Goal: Task Accomplishment & Management: Manage account settings

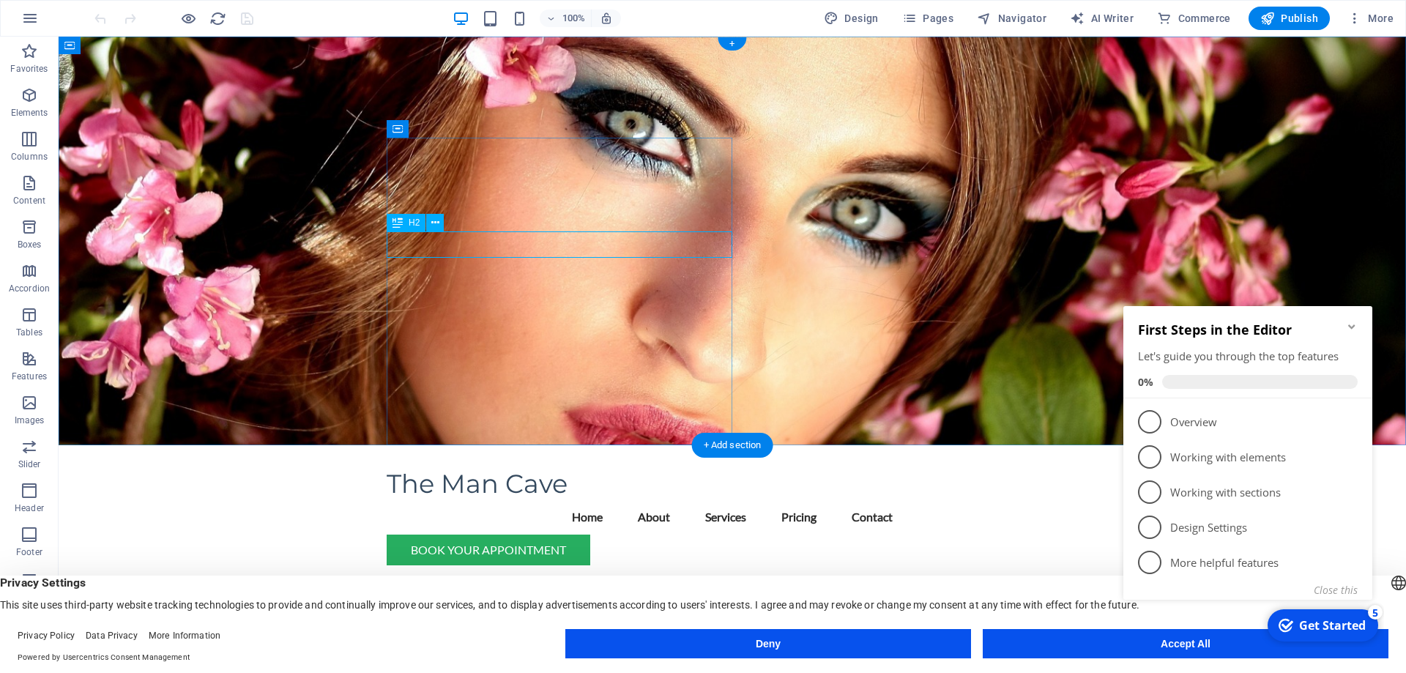
click at [664, 671] on div "Welcome to [GEOGRAPHIC_DATA]" at bounding box center [732, 684] width 691 height 26
click at [633, 671] on div "Welcome to [GEOGRAPHIC_DATA]" at bounding box center [732, 684] width 691 height 26
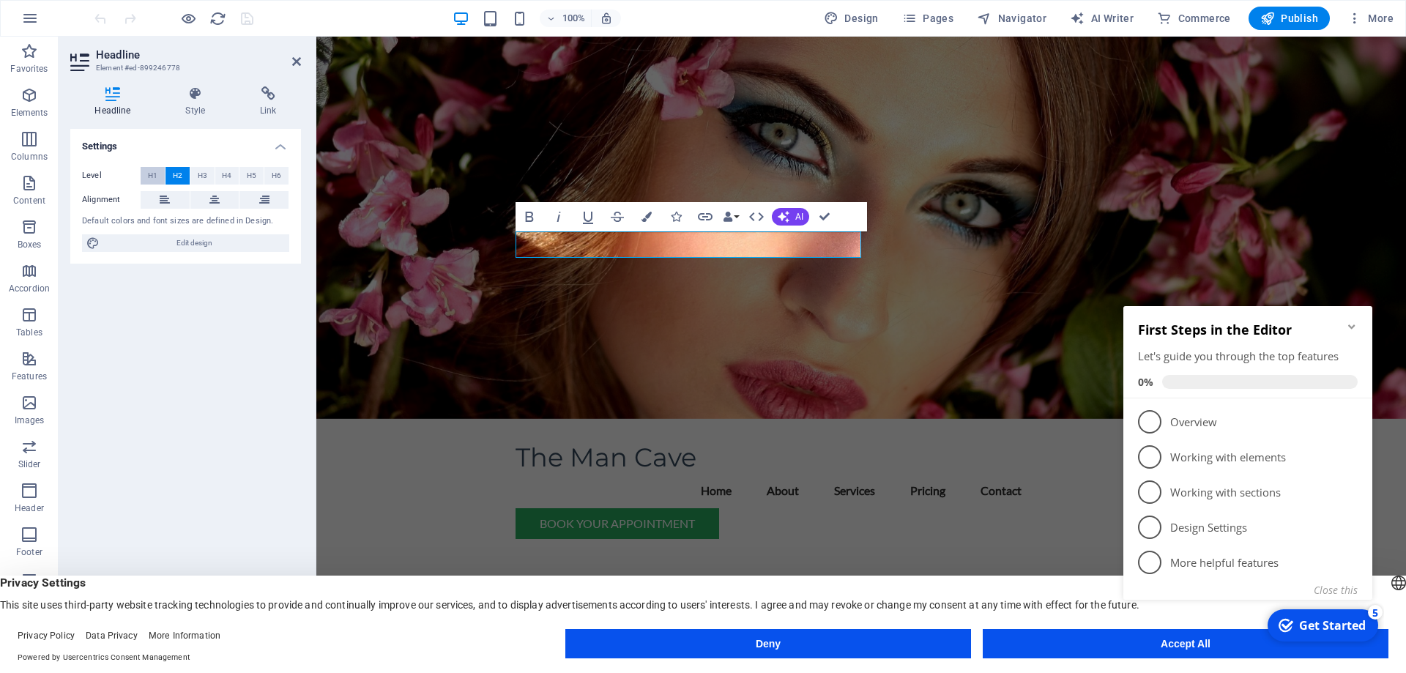
click at [155, 175] on span "H1" at bounding box center [153, 176] width 10 height 18
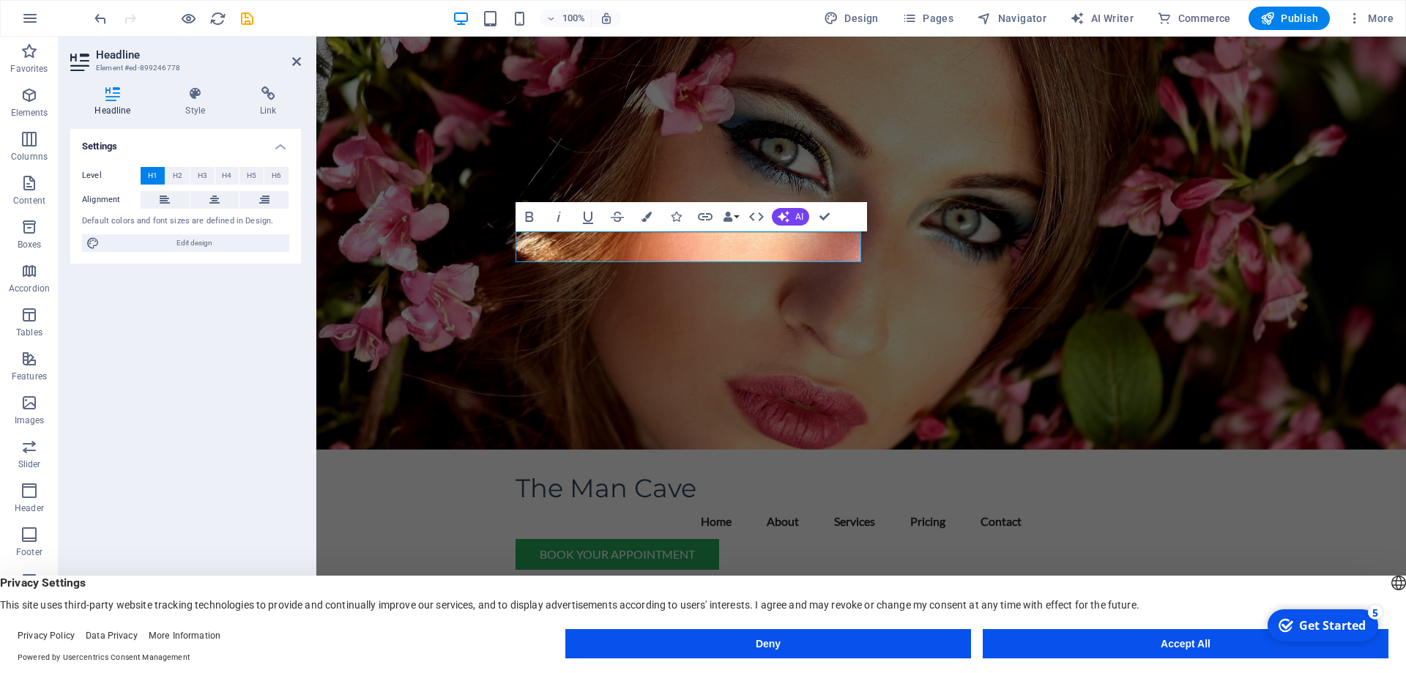
click at [1152, 642] on button "Accept All" at bounding box center [1186, 643] width 406 height 29
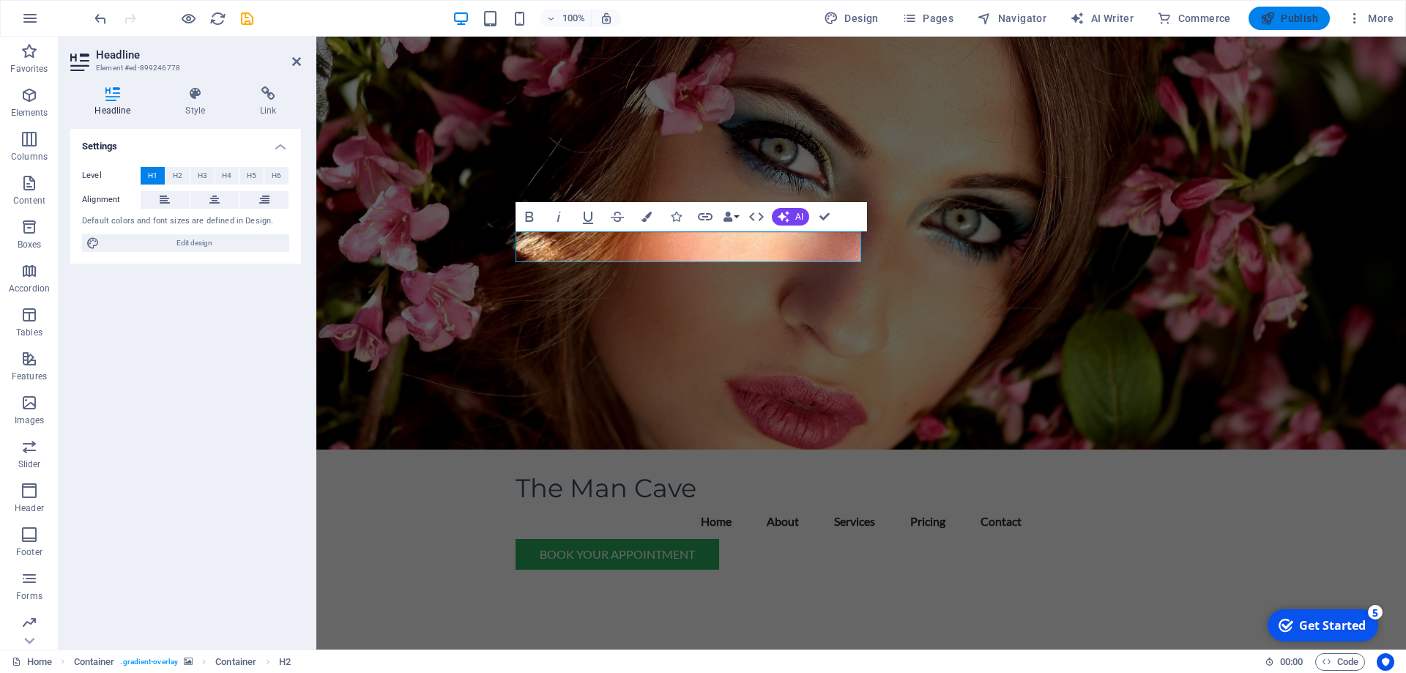
click at [1288, 12] on span "Publish" at bounding box center [1289, 18] width 58 height 15
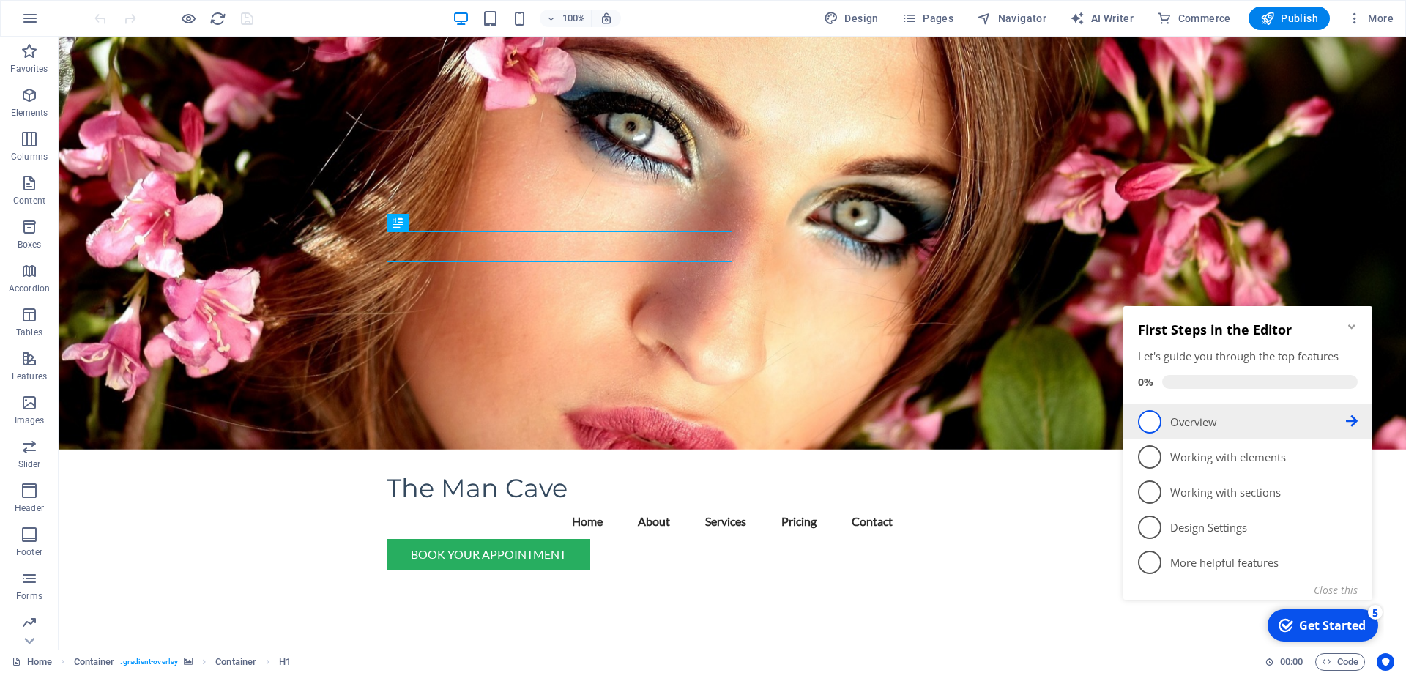
click at [1155, 429] on span "1" at bounding box center [1149, 421] width 23 height 23
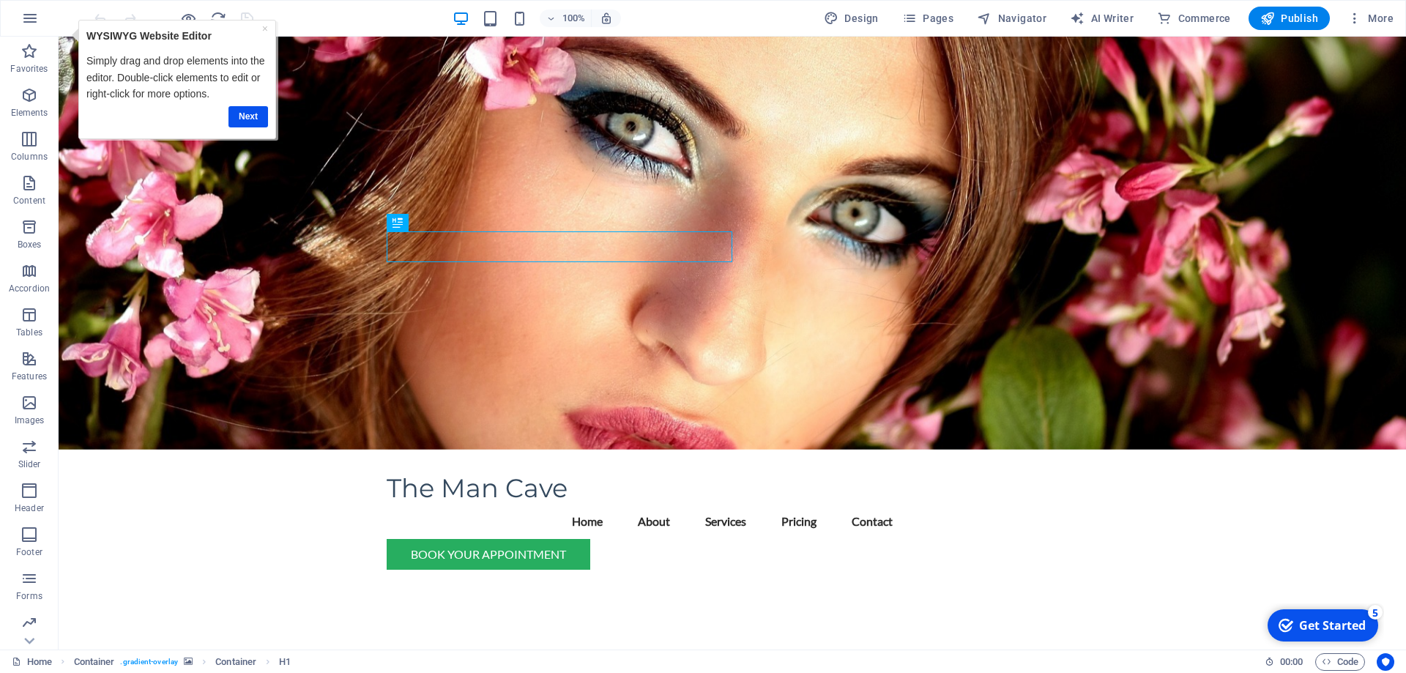
click at [1317, 620] on div "Get Started" at bounding box center [1332, 625] width 67 height 16
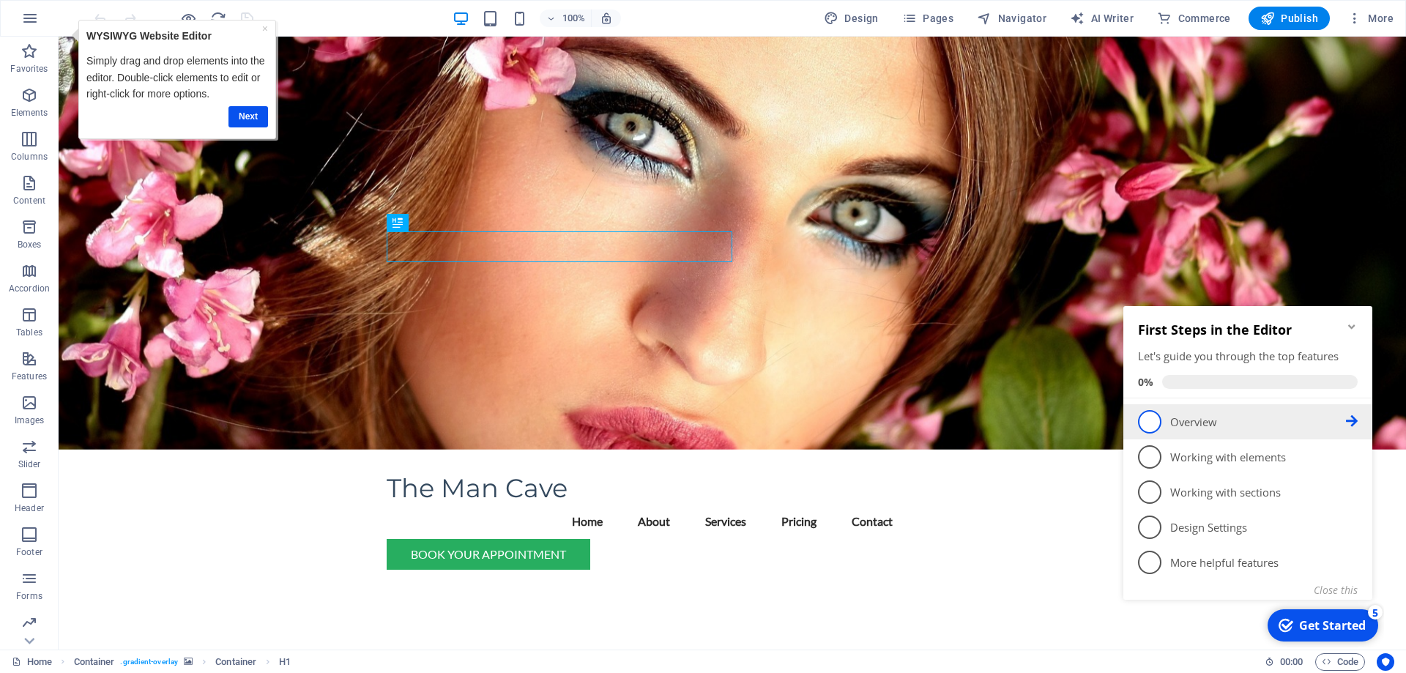
click at [1150, 422] on span "1" at bounding box center [1149, 421] width 23 height 23
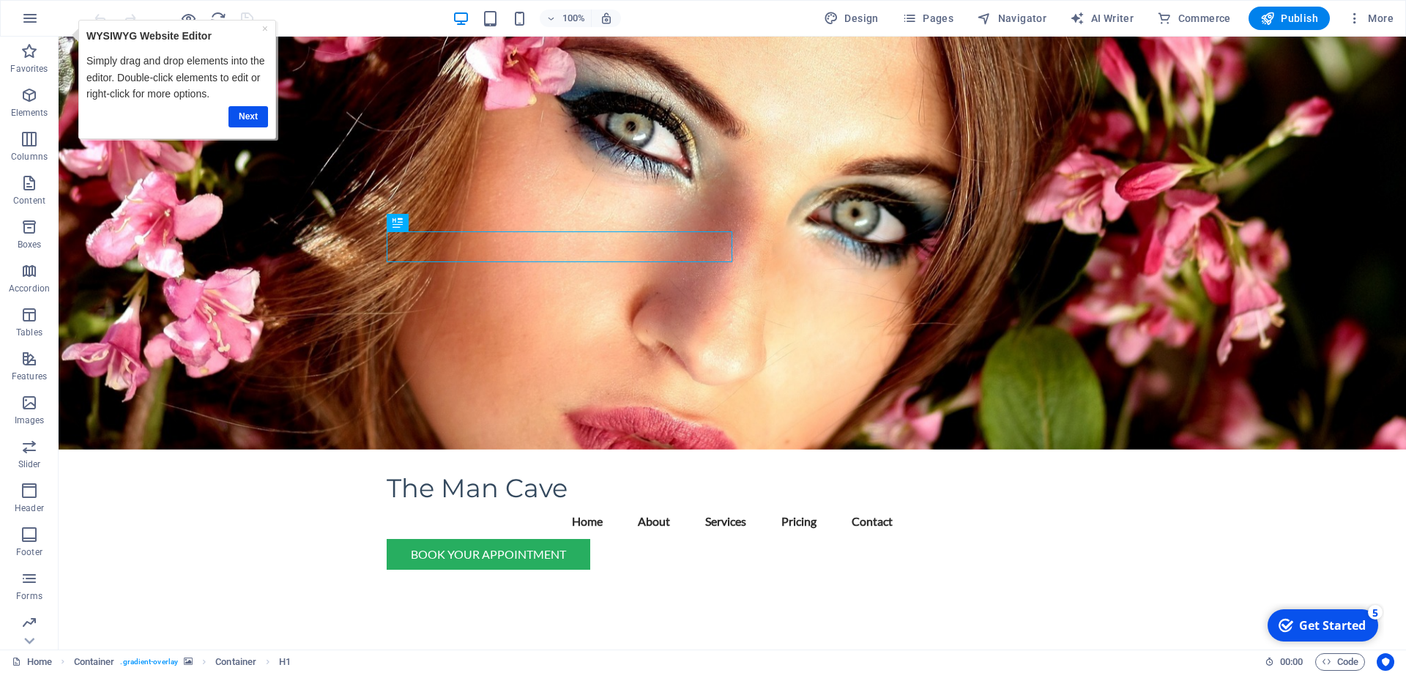
click at [1311, 625] on div "Get Started" at bounding box center [1332, 625] width 67 height 16
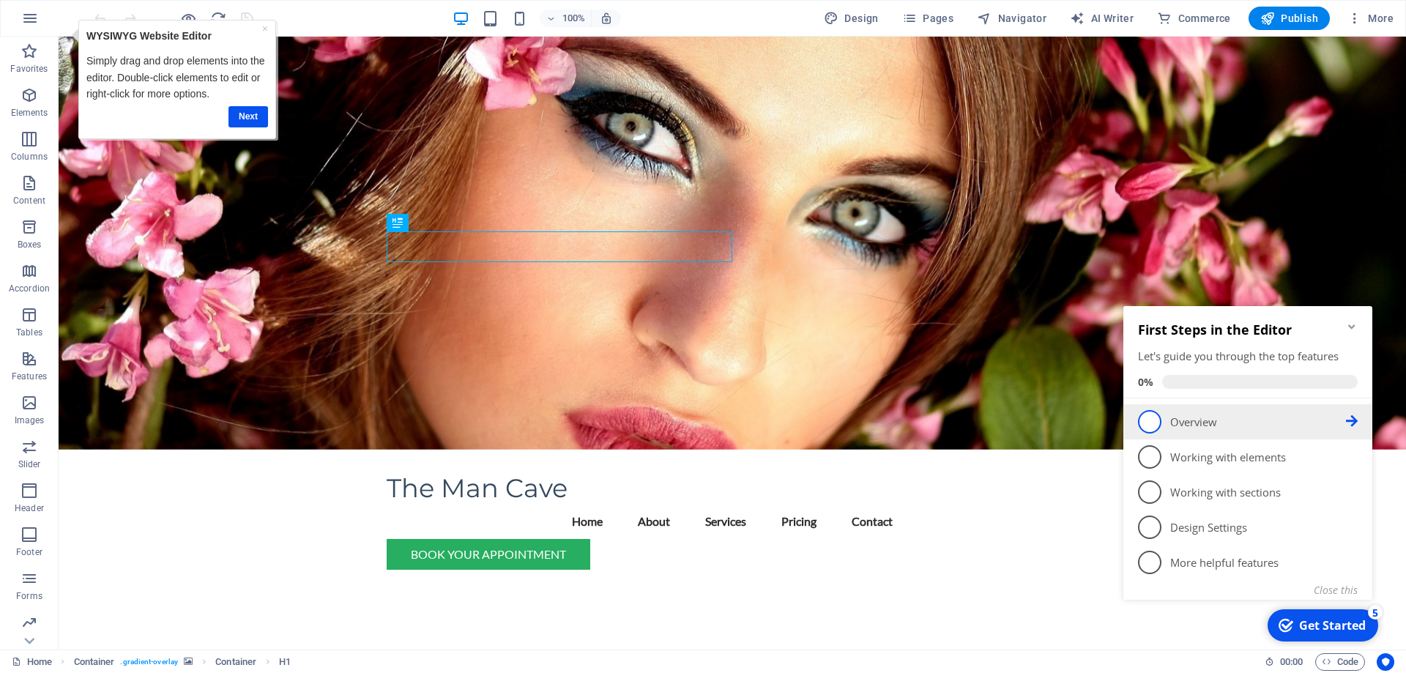
click at [1356, 421] on icon at bounding box center [1352, 421] width 12 height 12
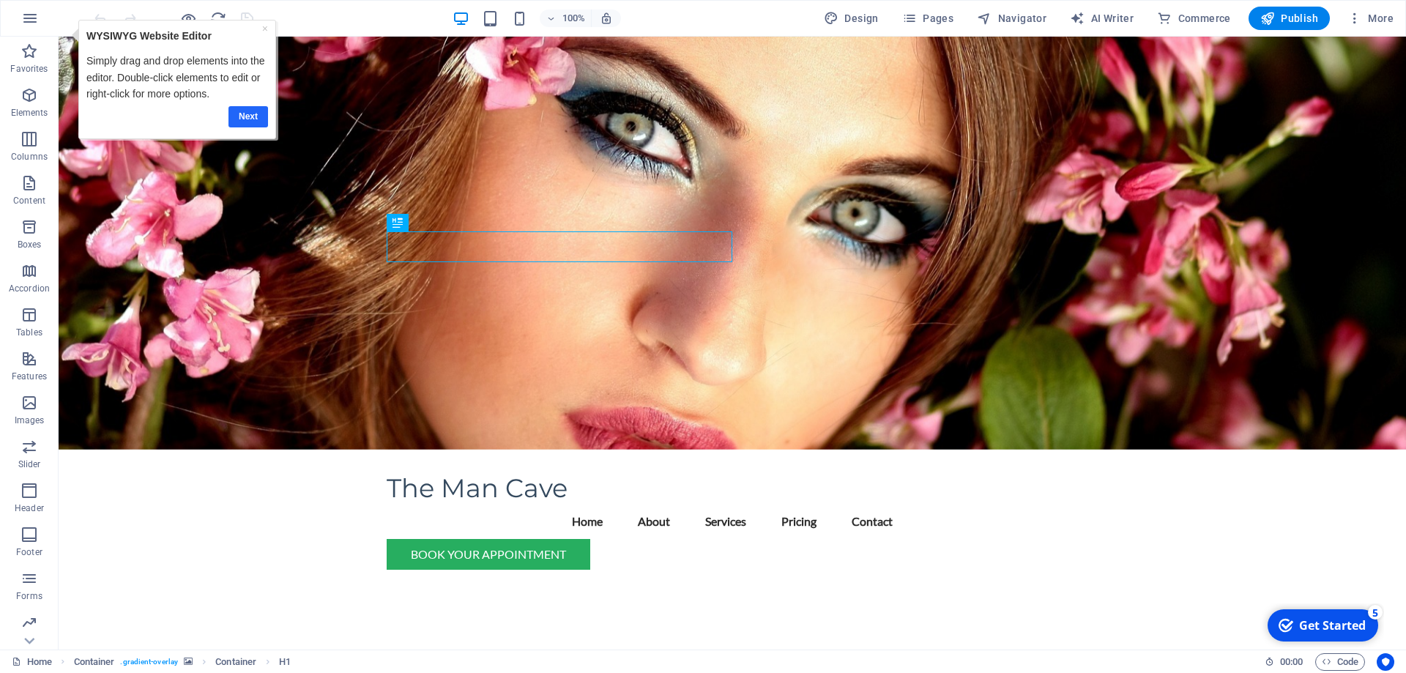
click at [253, 113] on link "Next" at bounding box center [248, 116] width 40 height 21
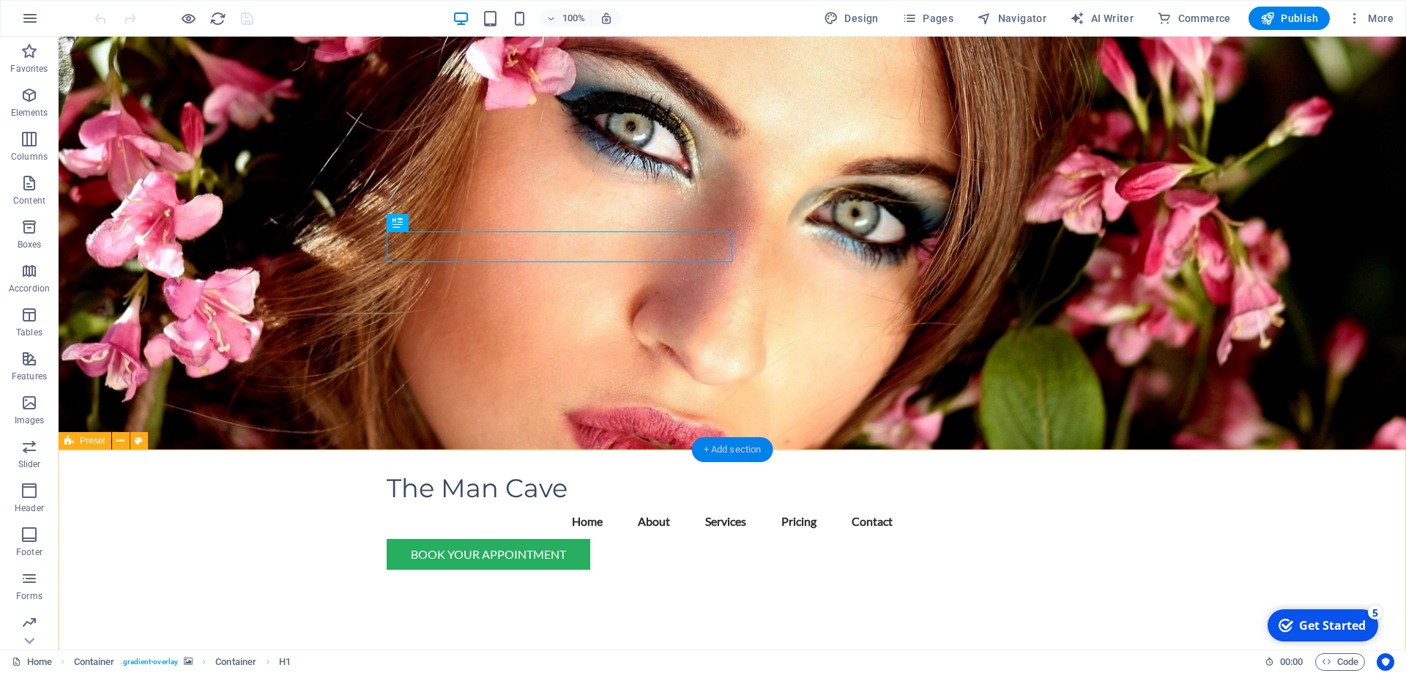
drag, startPoint x: 31, startPoint y: 364, endPoint x: 699, endPoint y: 451, distance: 674.2
click at [696, 454] on section "Favorites Elements Columns Content Boxes Accordion Tables Features Images Slide…" at bounding box center [703, 343] width 1406 height 613
click at [734, 444] on div "+ Add section" at bounding box center [732, 449] width 81 height 25
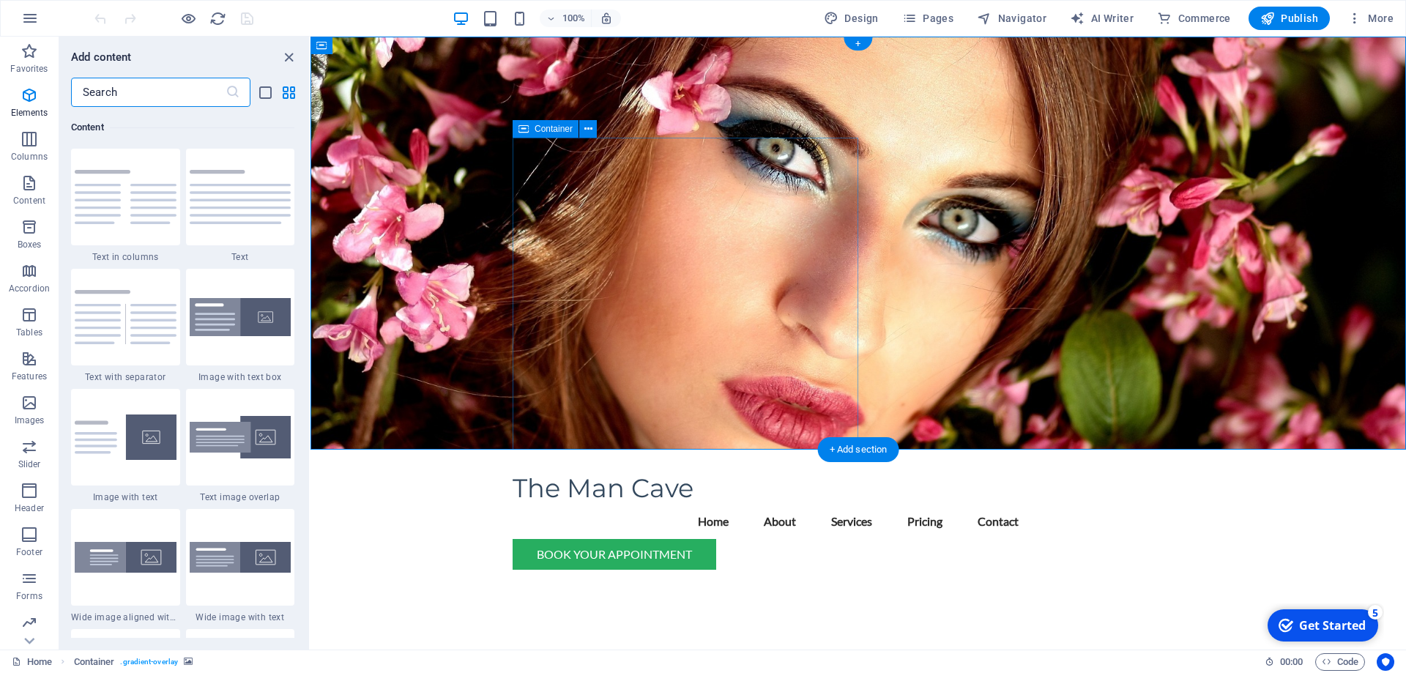
scroll to position [2562, 0]
click at [239, 340] on div at bounding box center [240, 317] width 109 height 97
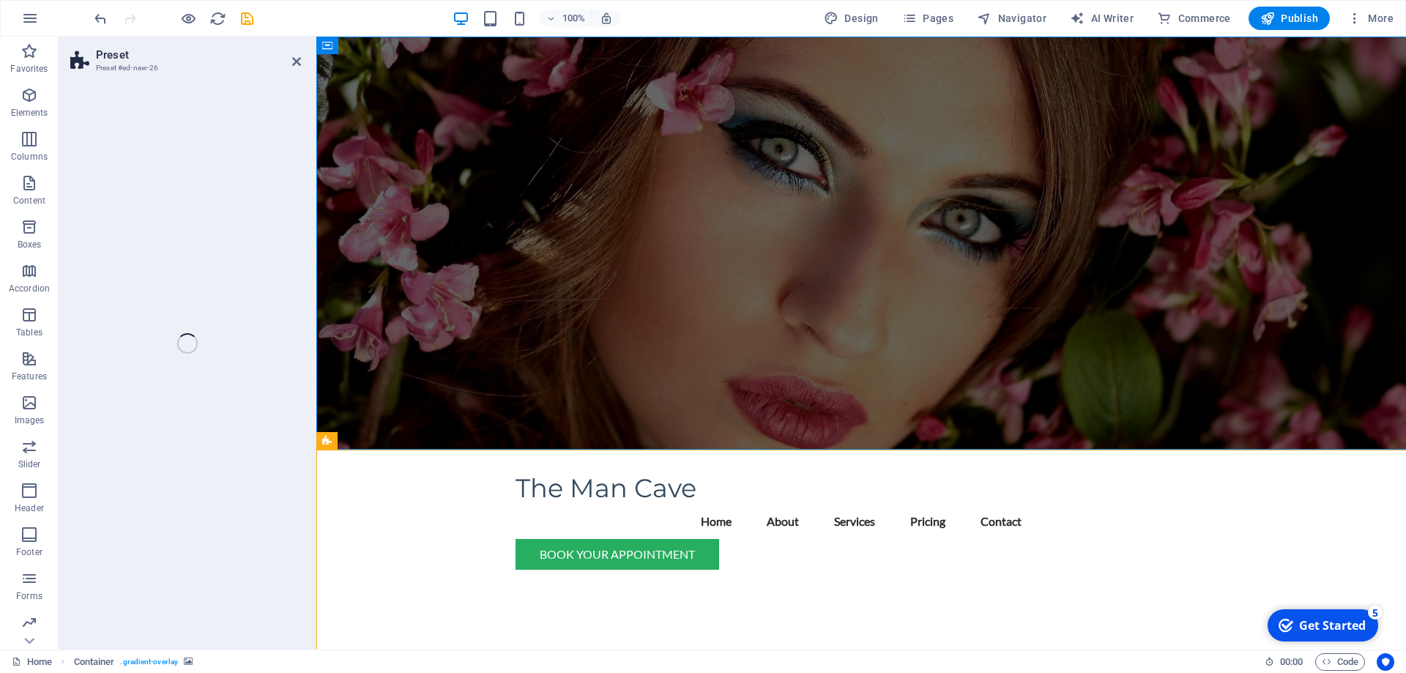
select select "rem"
select select "px"
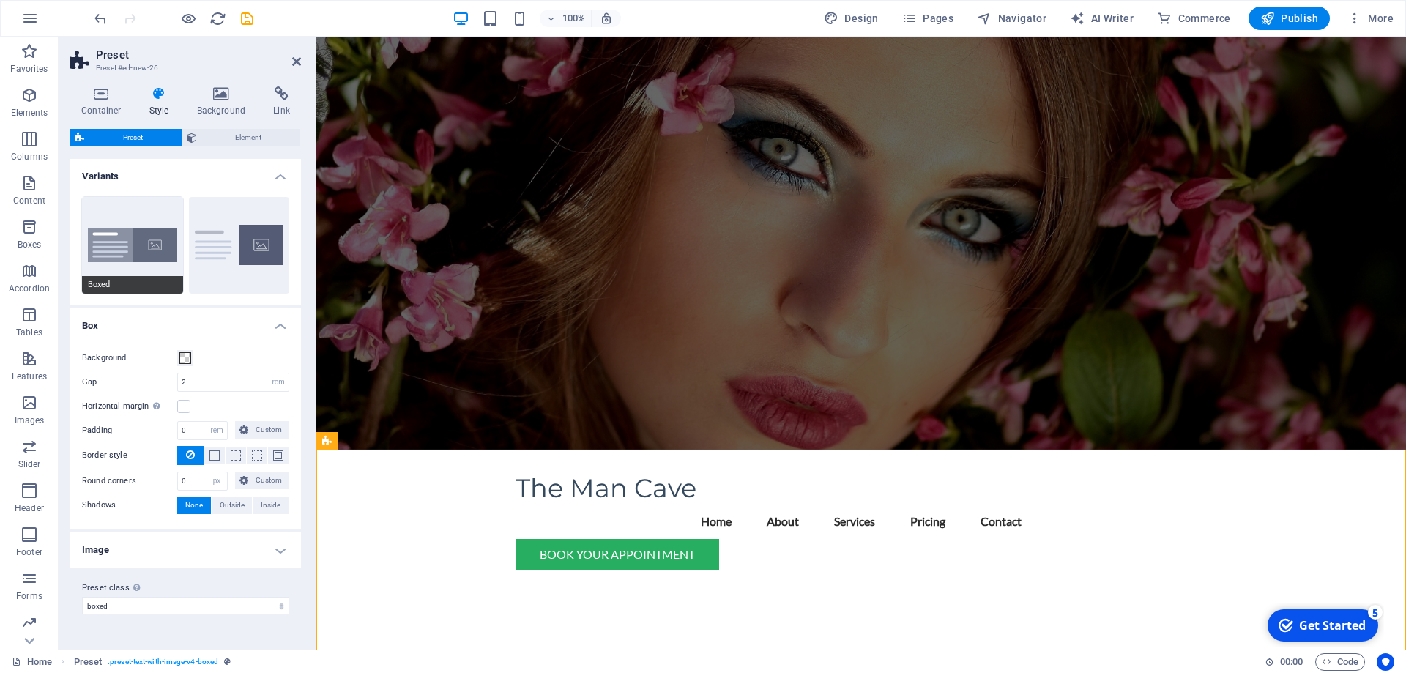
click at [151, 234] on button "Boxed" at bounding box center [132, 245] width 101 height 97
type input "0"
type input "2.5"
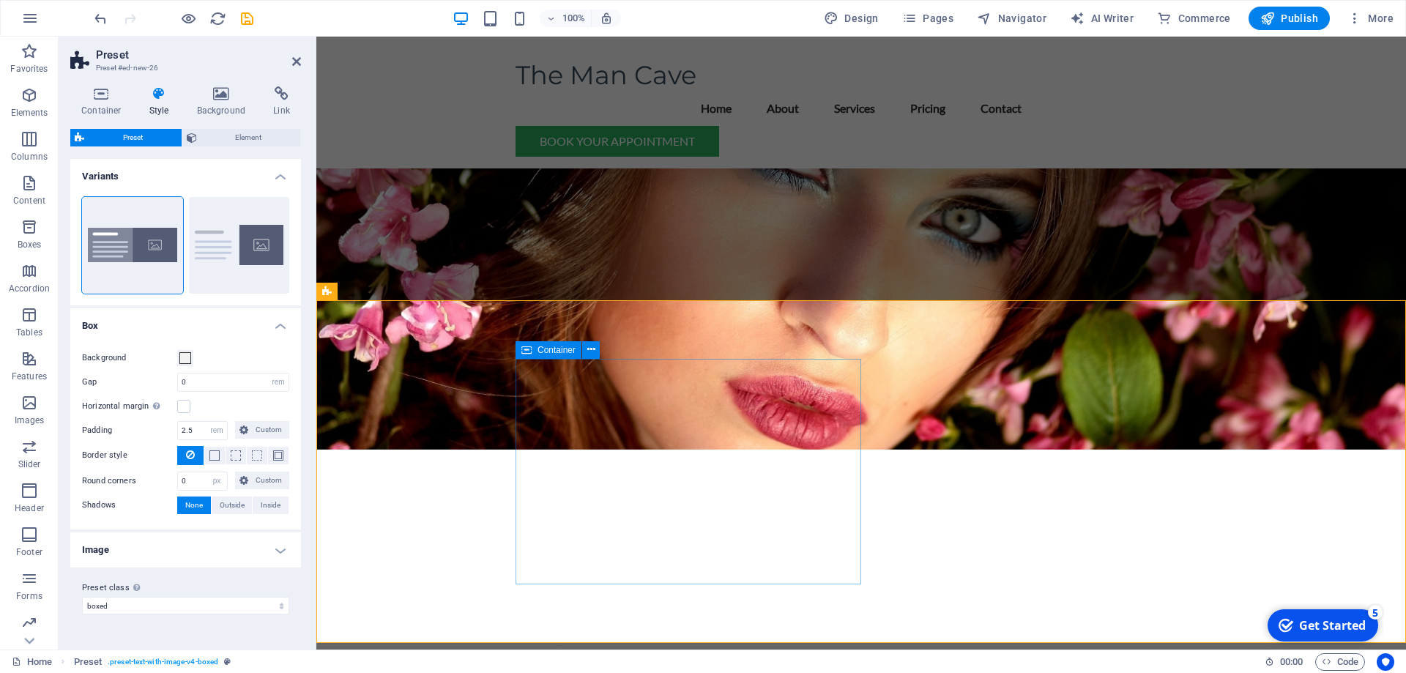
scroll to position [373, 0]
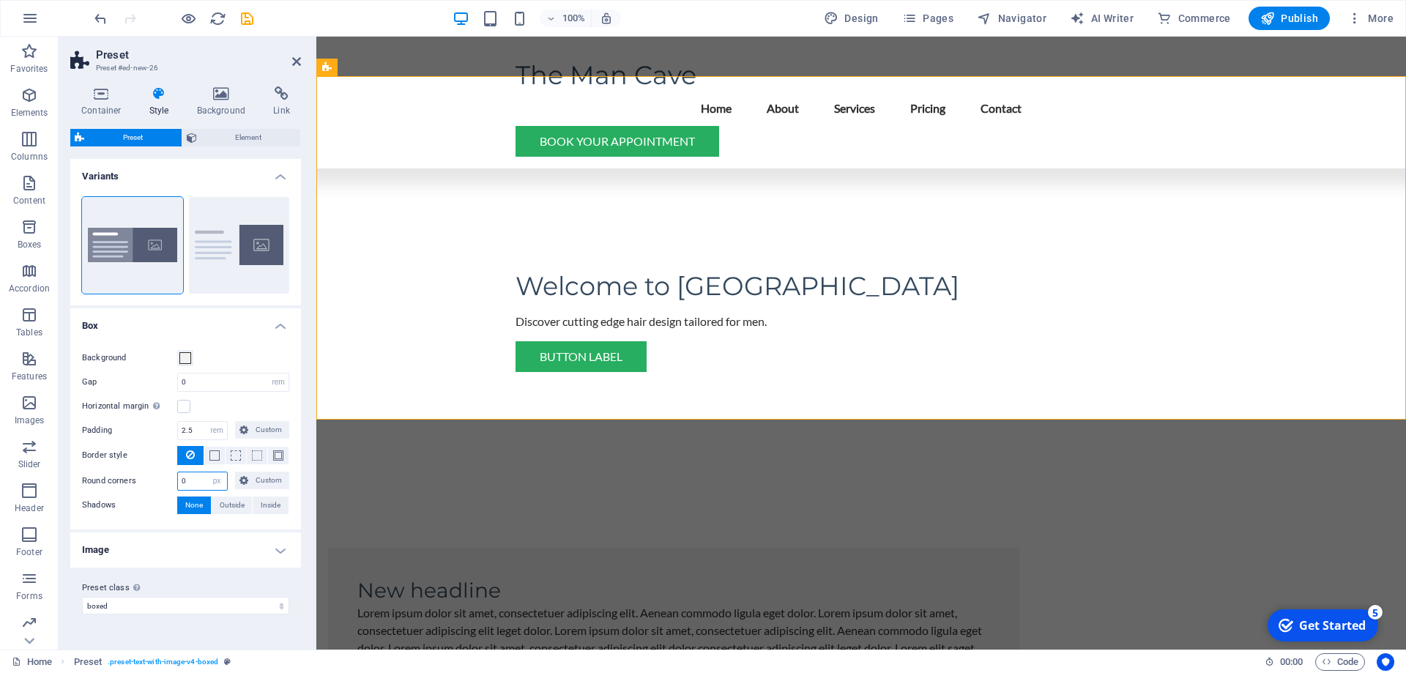
click at [195, 478] on input "0" at bounding box center [202, 481] width 49 height 18
type input "10"
click at [285, 549] on h4 "Image" at bounding box center [185, 549] width 231 height 35
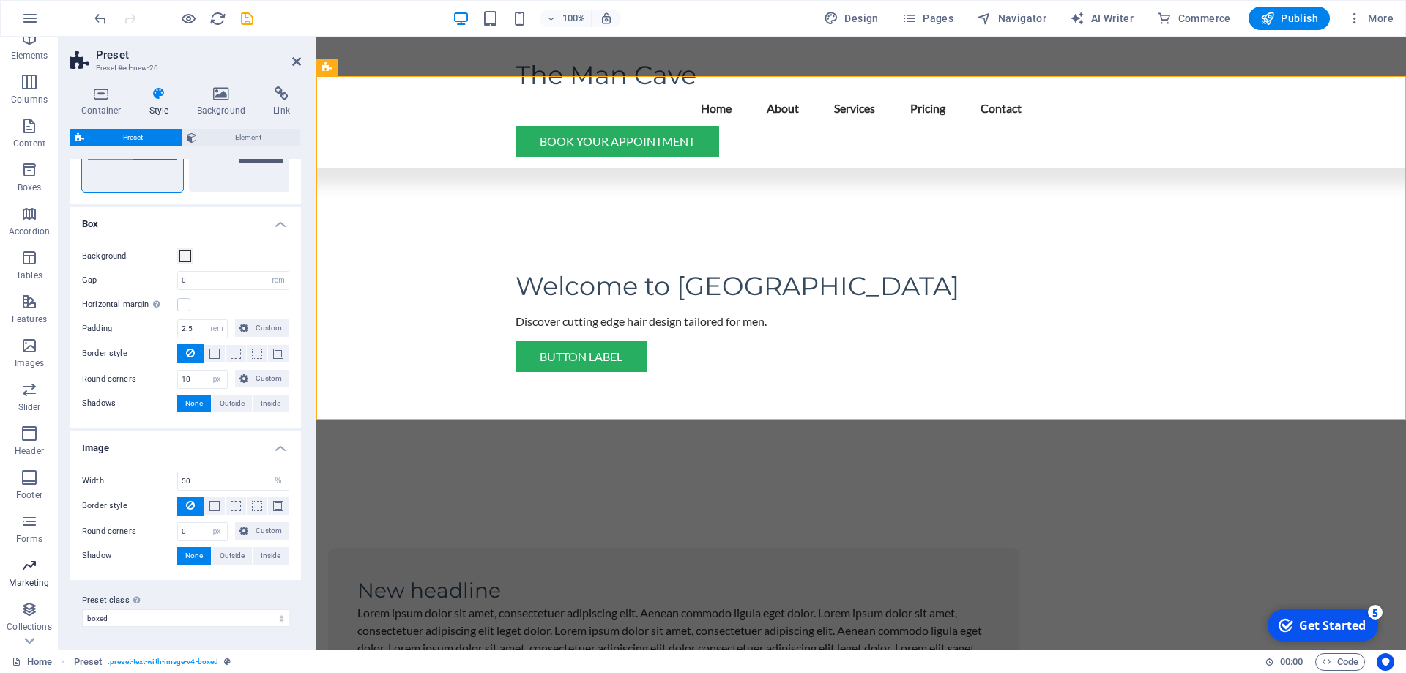
scroll to position [90, 0]
click at [27, 401] on icon "button" at bounding box center [30, 401] width 18 height 18
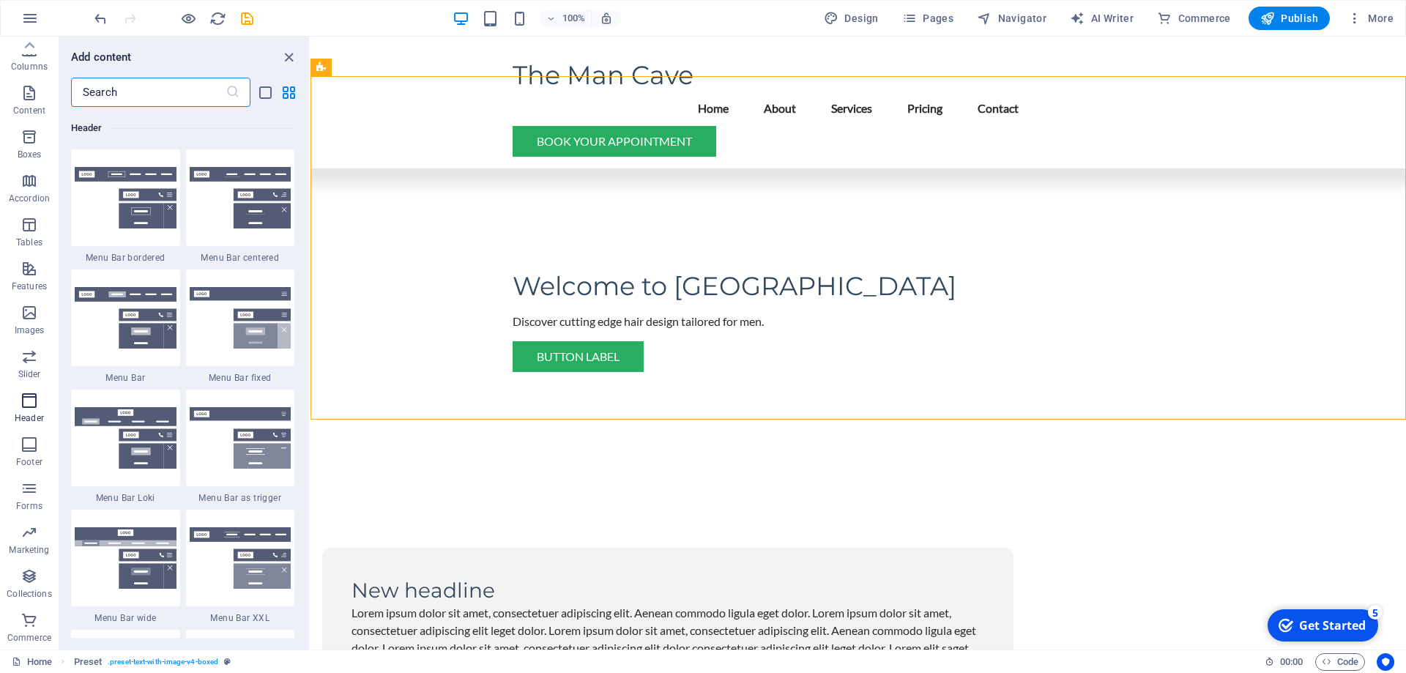
scroll to position [8818, 0]
click at [219, 225] on img at bounding box center [241, 197] width 102 height 62
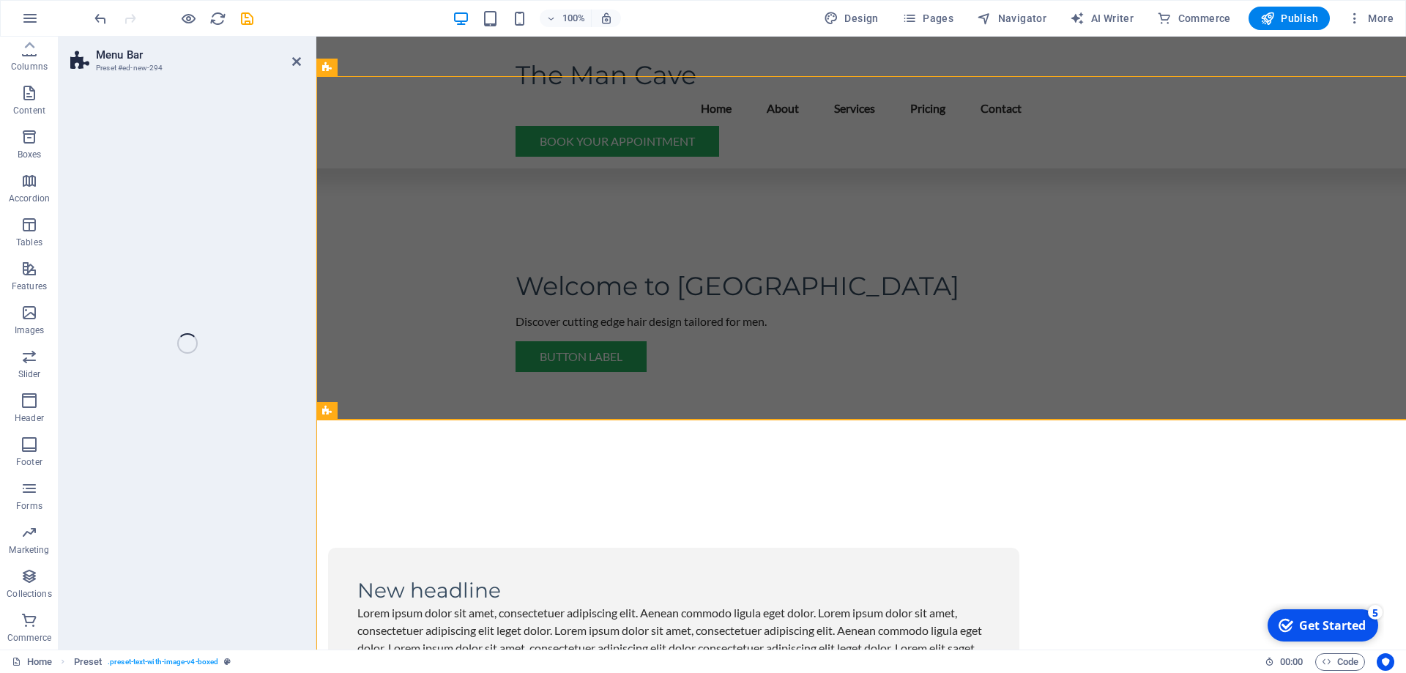
scroll to position [90, 0]
select select "rem"
select select "preset-menu-v2-centered"
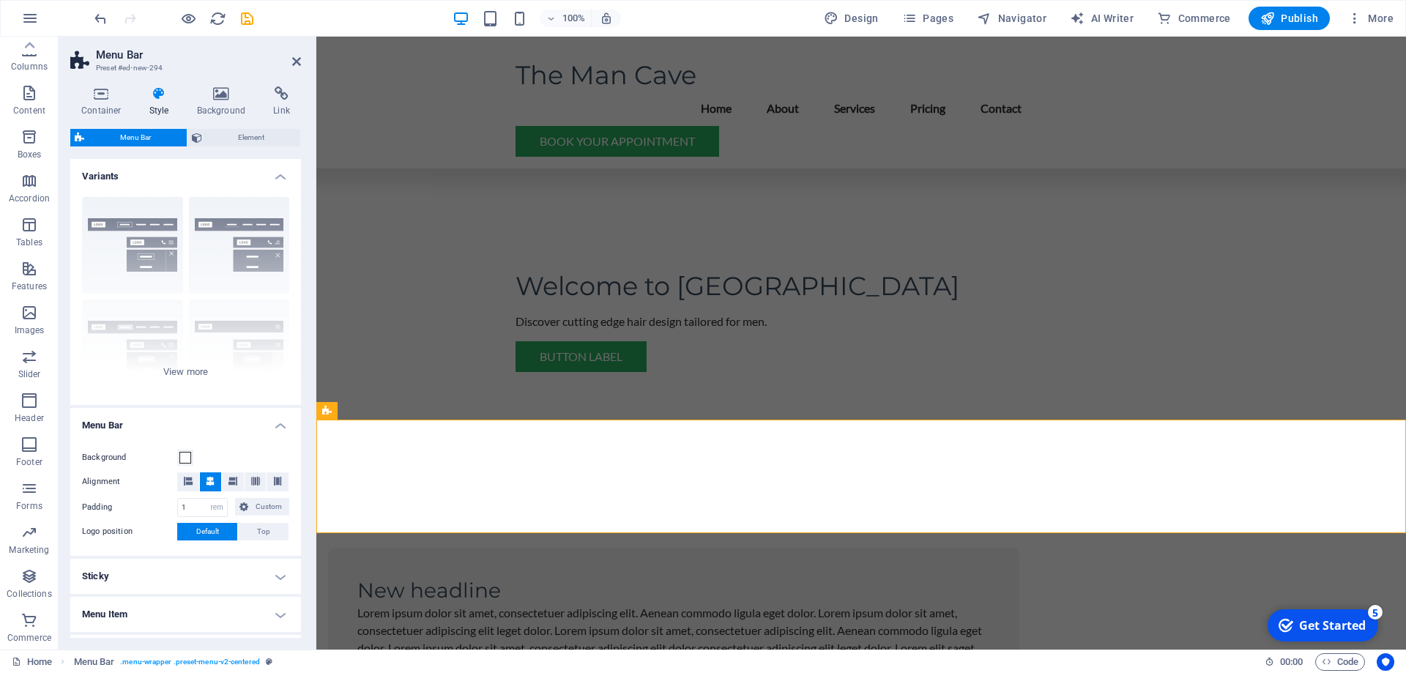
click at [130, 220] on div "Border Centered Default Fixed Loki Trigger Wide XXL" at bounding box center [185, 295] width 231 height 220
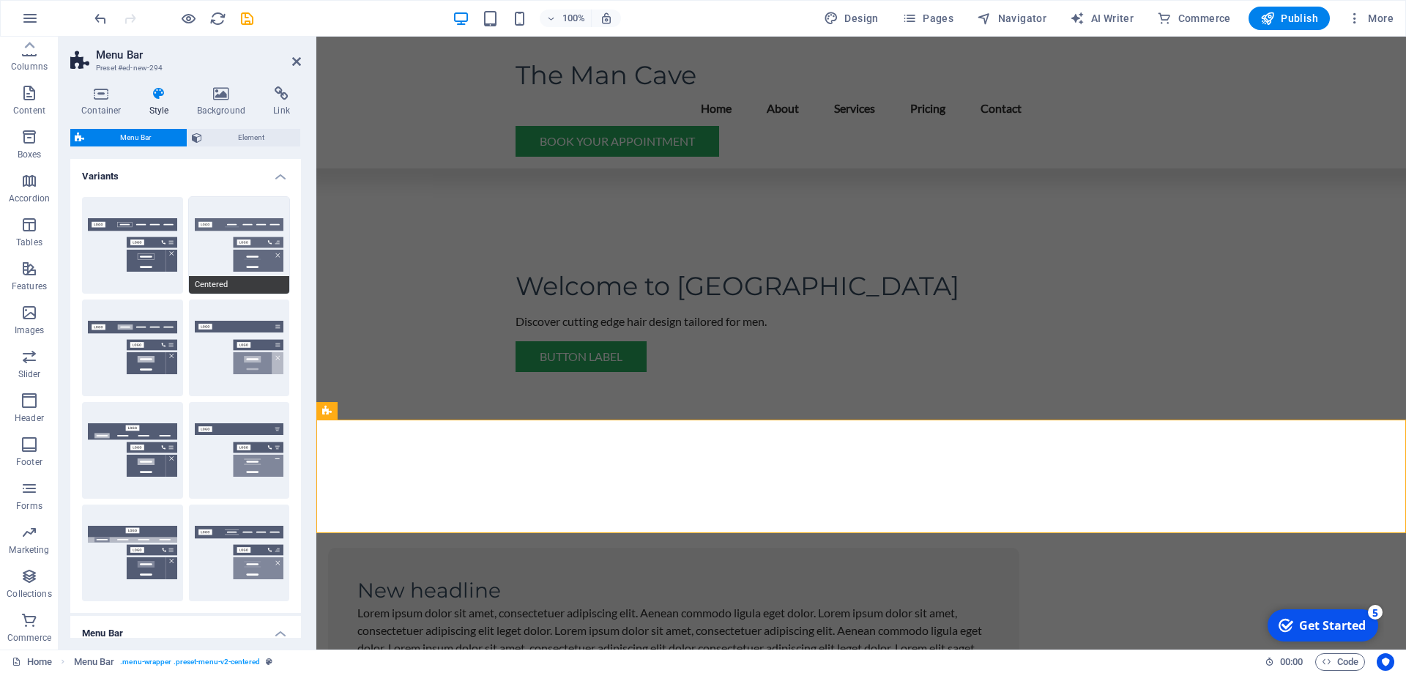
click at [240, 250] on button "Centered" at bounding box center [239, 245] width 101 height 97
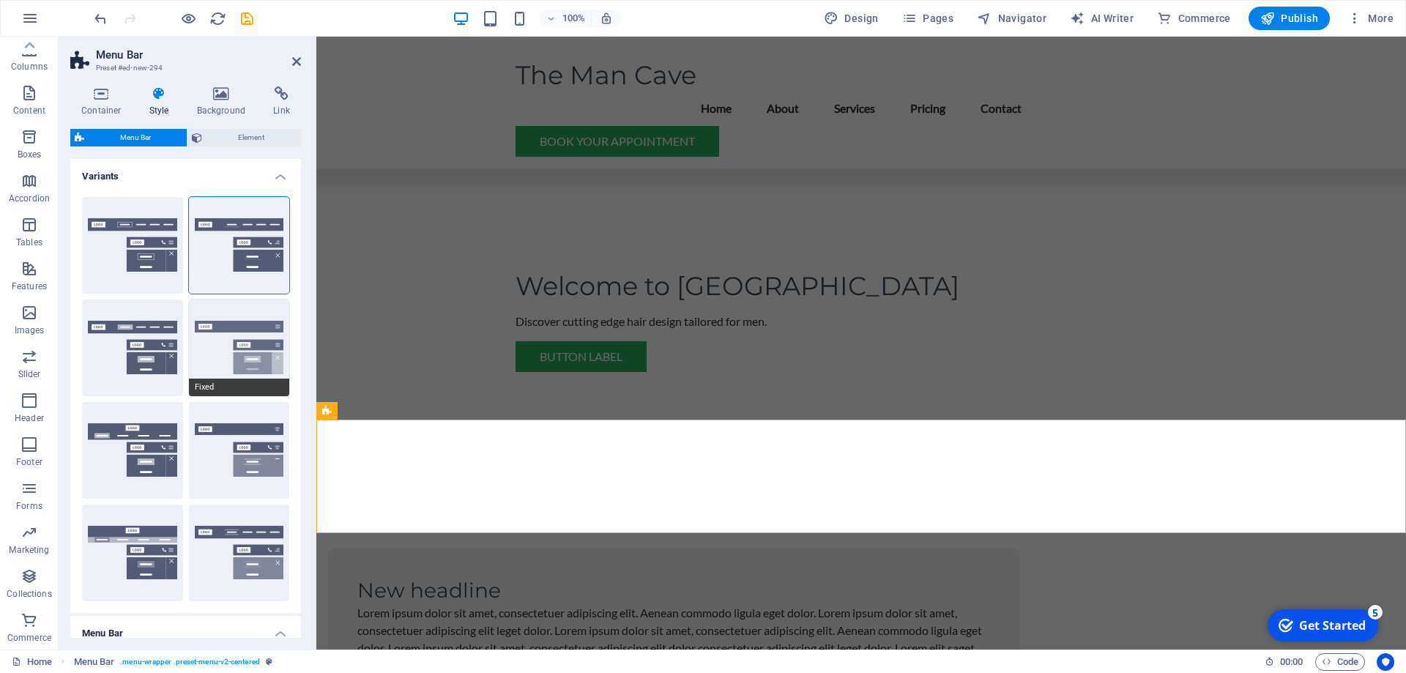
click at [224, 348] on button "Fixed" at bounding box center [239, 347] width 101 height 97
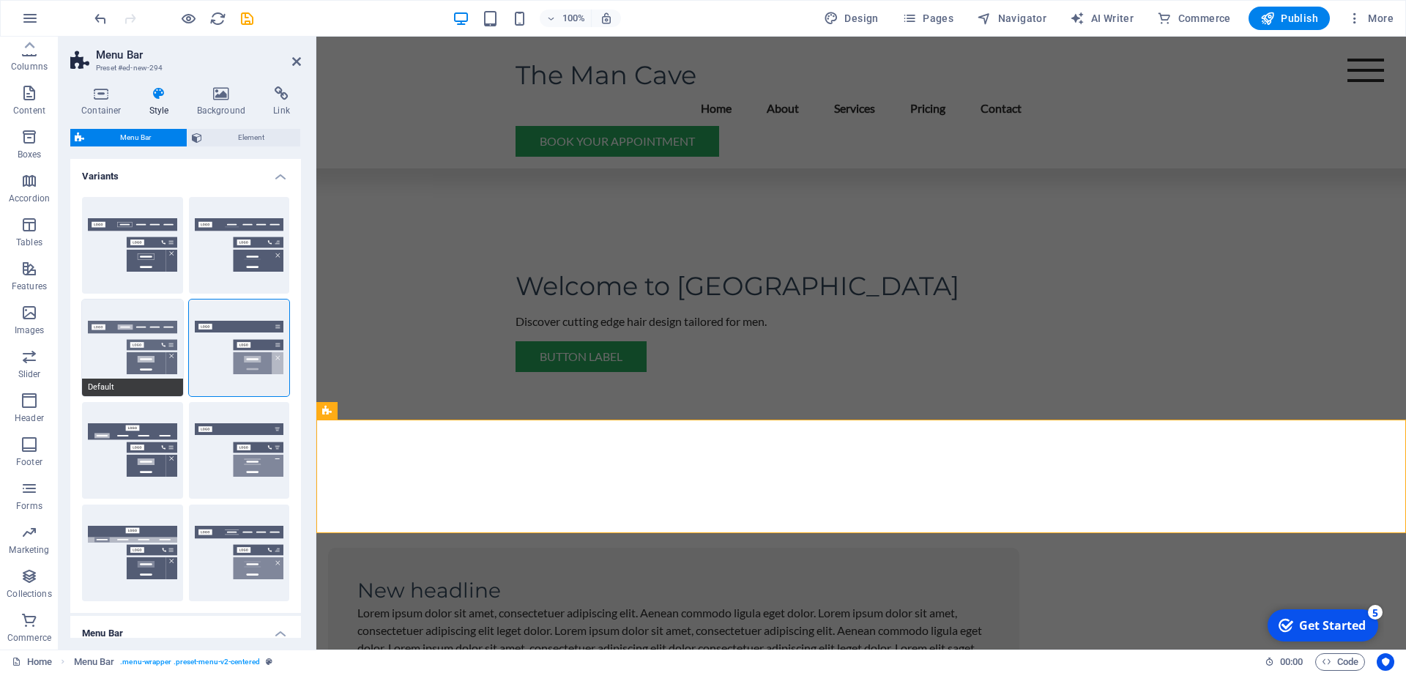
click at [125, 357] on button "Default" at bounding box center [132, 347] width 101 height 97
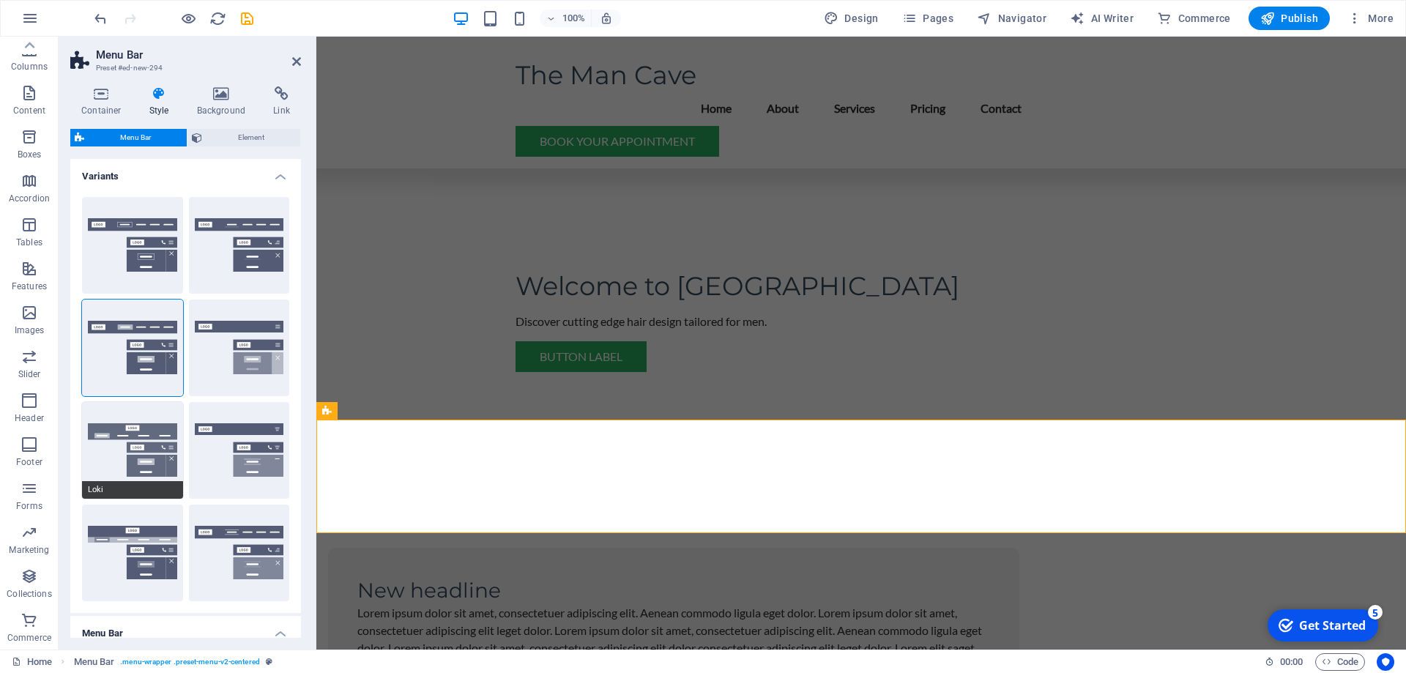
click at [144, 450] on button "Loki" at bounding box center [132, 450] width 101 height 97
type input "0"
select select "DISABLED_OPTION_VALUE"
type input "2"
type input "1"
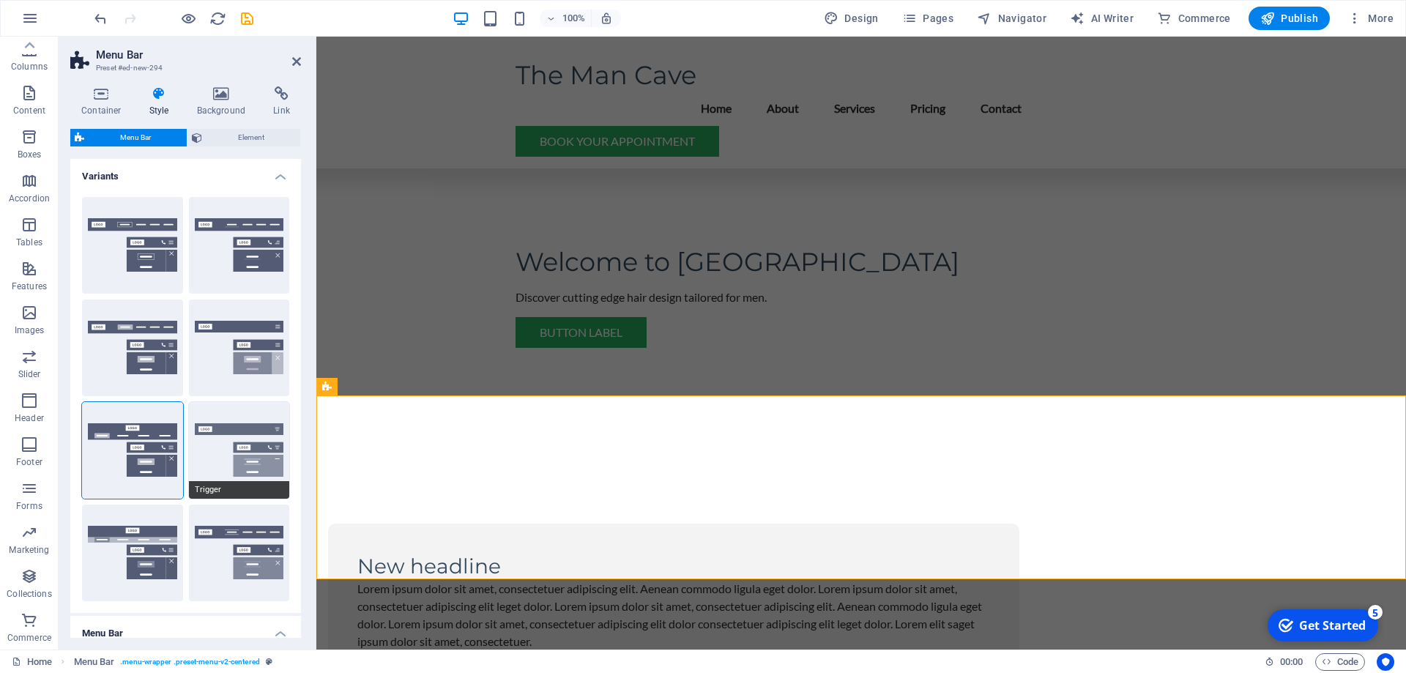
click at [274, 453] on button "Trigger" at bounding box center [239, 450] width 101 height 97
type input "1"
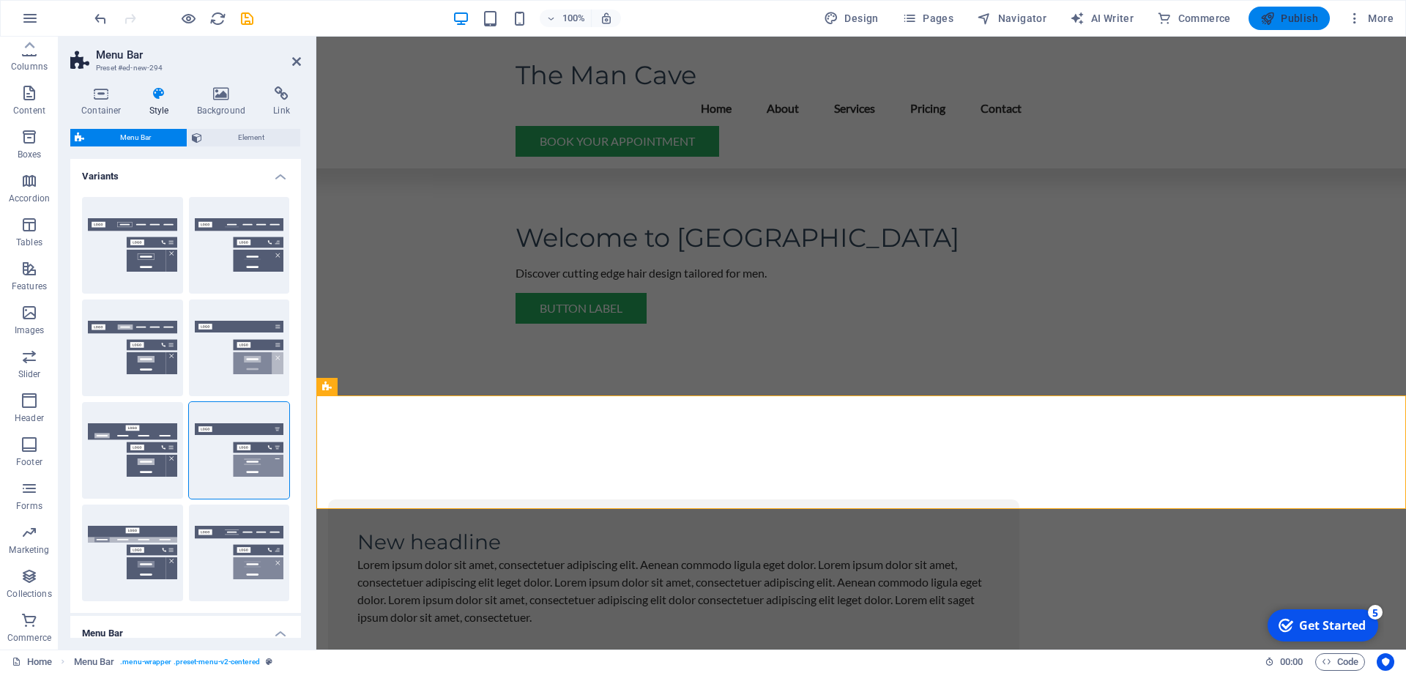
click at [1283, 14] on span "Publish" at bounding box center [1289, 18] width 58 height 15
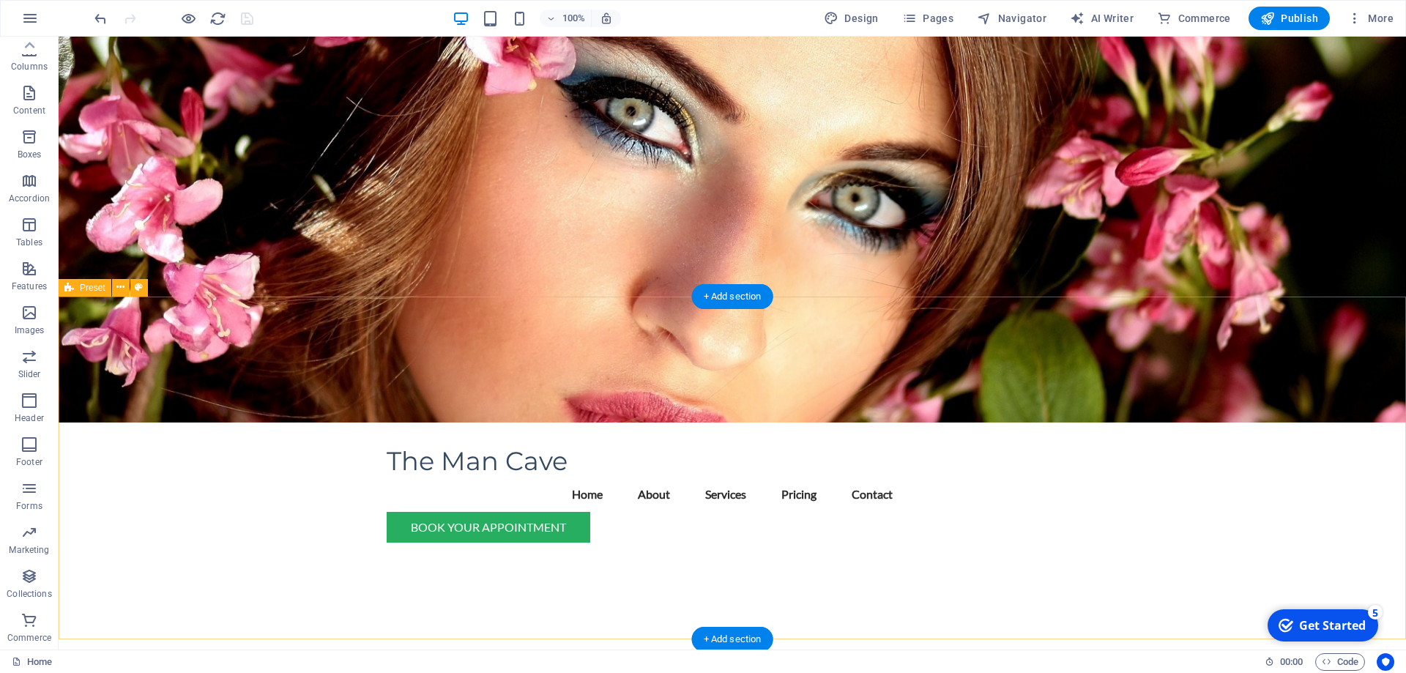
scroll to position [0, 0]
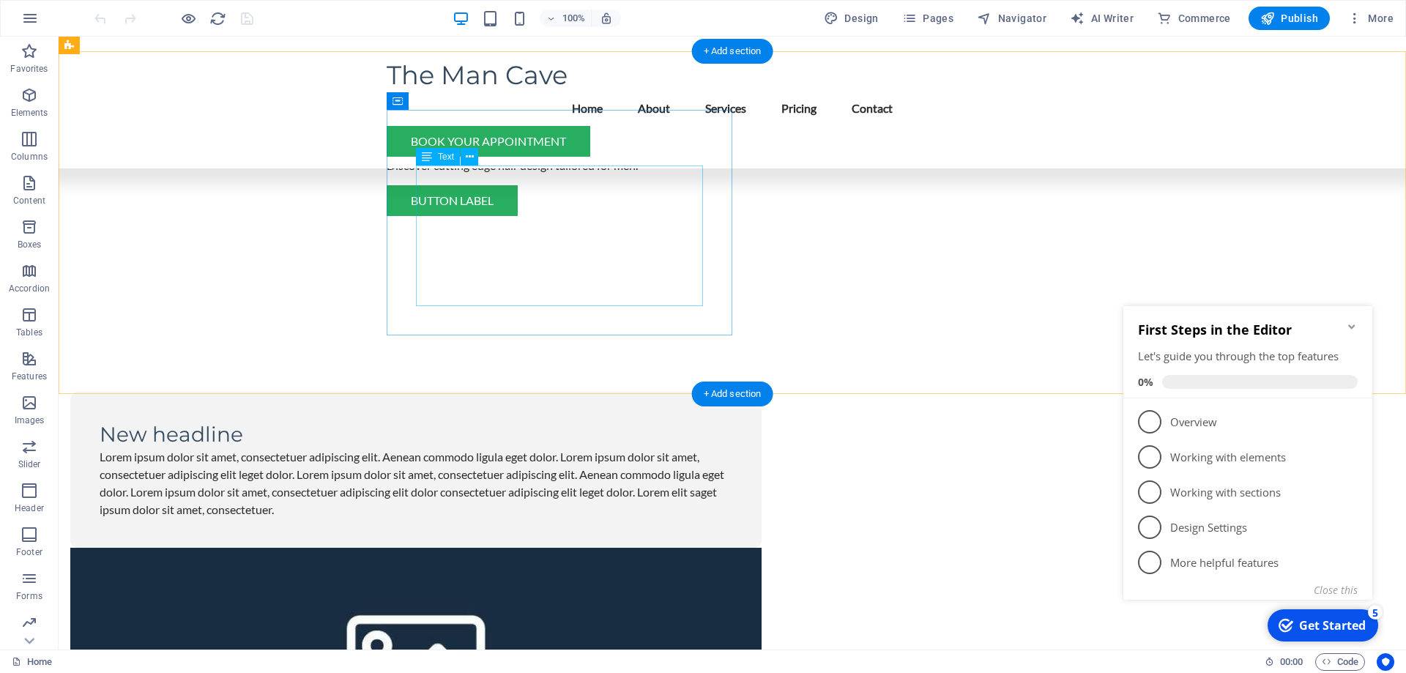
scroll to position [373, 0]
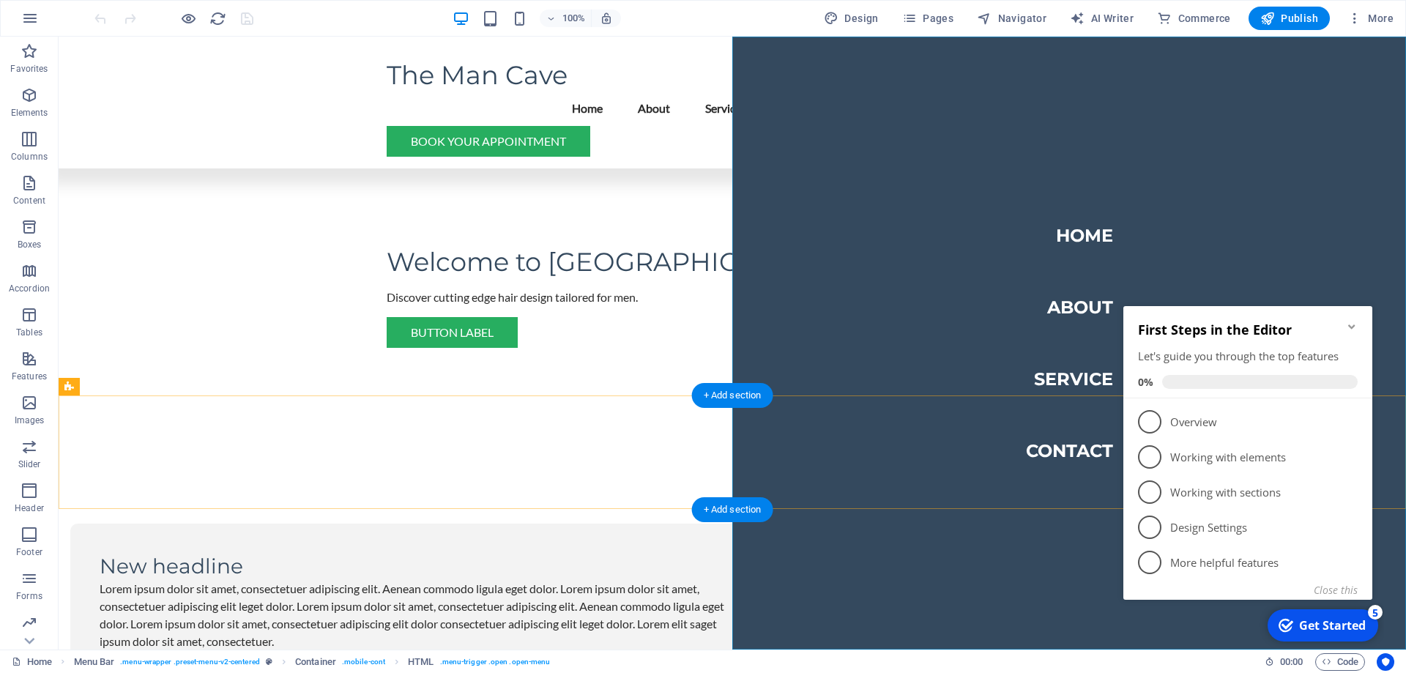
click at [1134, 133] on nav "Home About Service Contact" at bounding box center [1069, 343] width 674 height 613
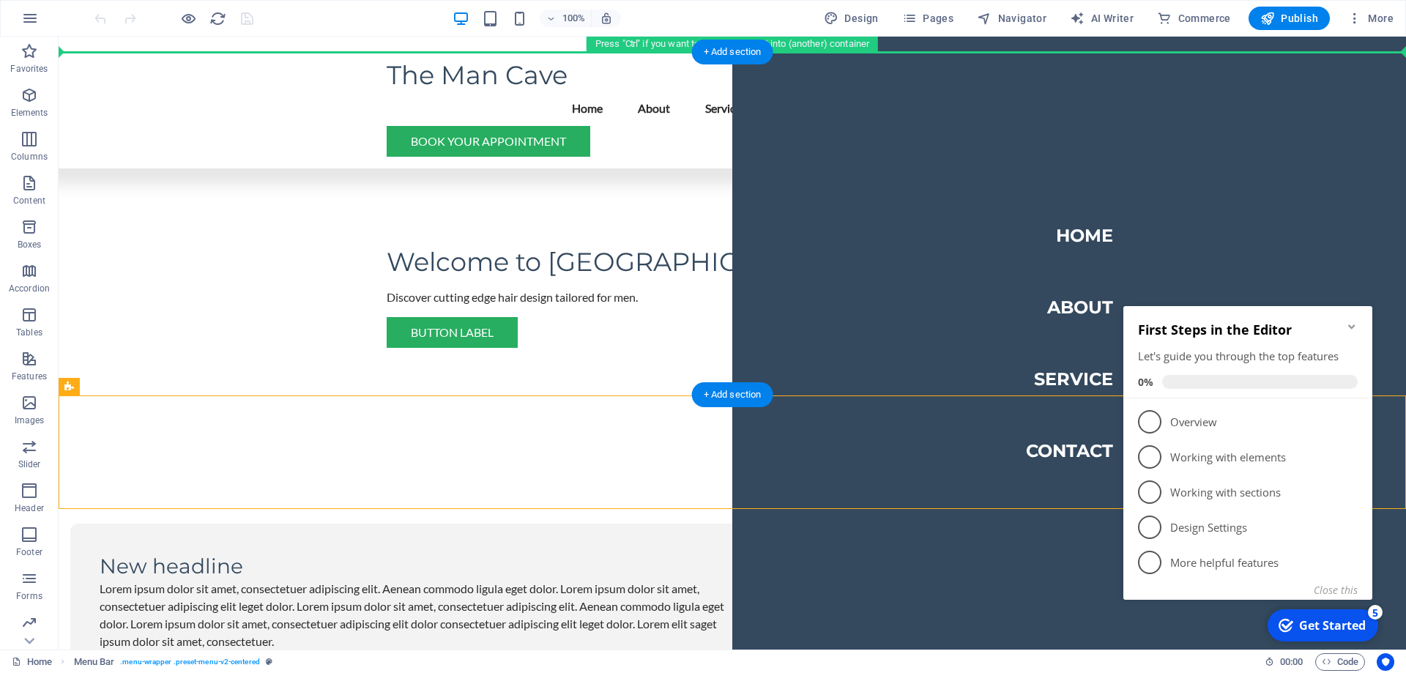
drag, startPoint x: 166, startPoint y: 428, endPoint x: 134, endPoint y: 169, distance: 260.5
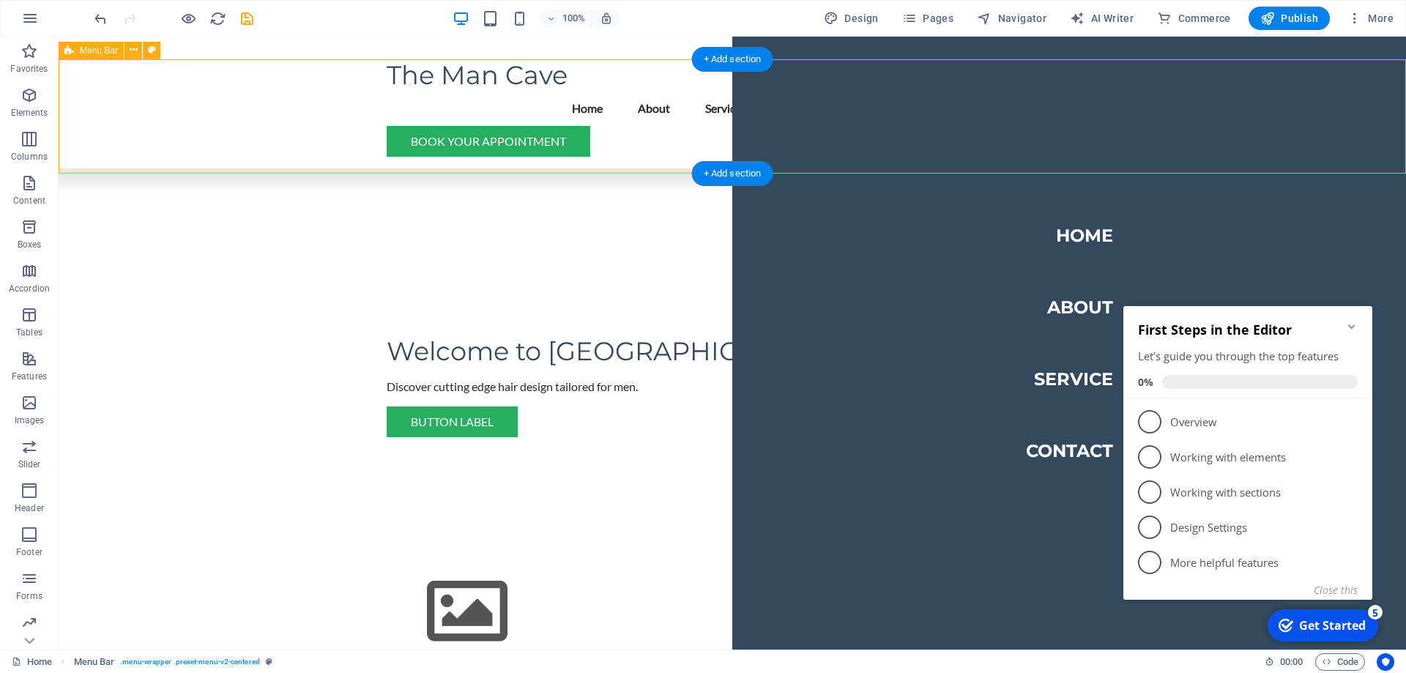
scroll to position [0, 0]
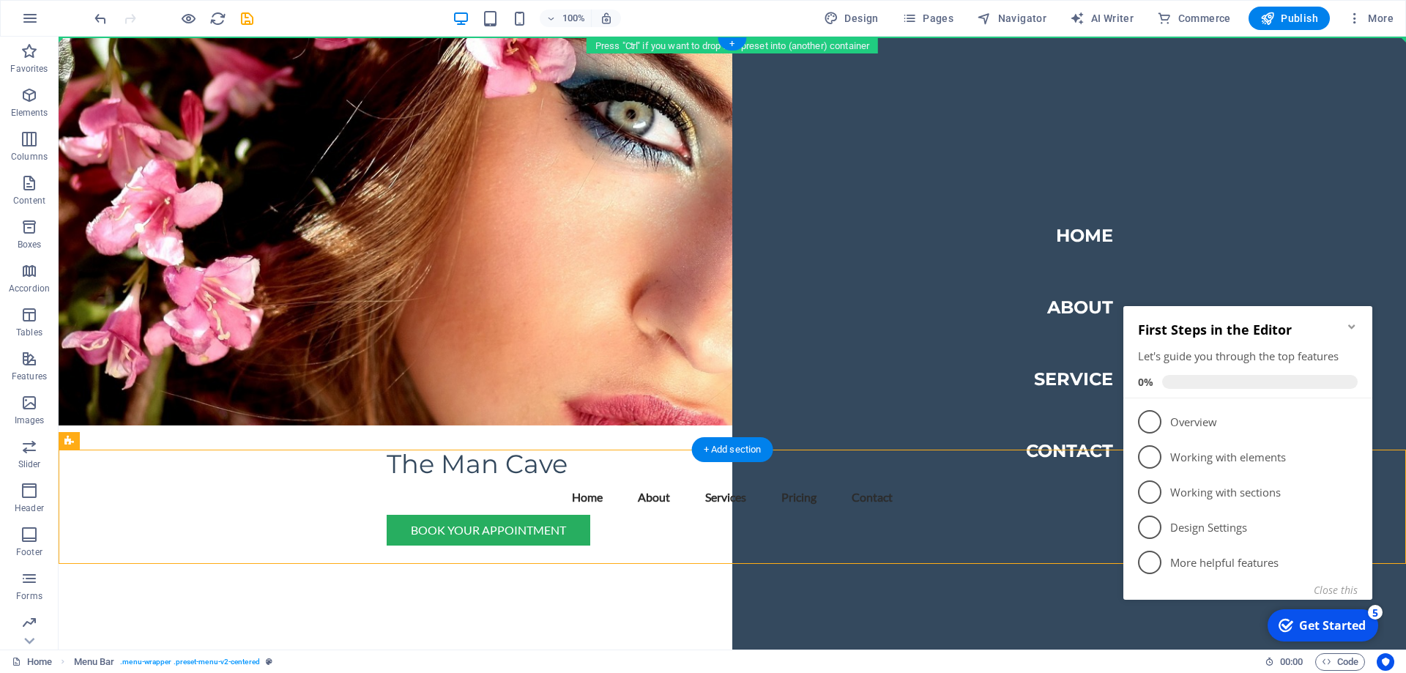
drag, startPoint x: 127, startPoint y: 471, endPoint x: 113, endPoint y: 176, distance: 294.7
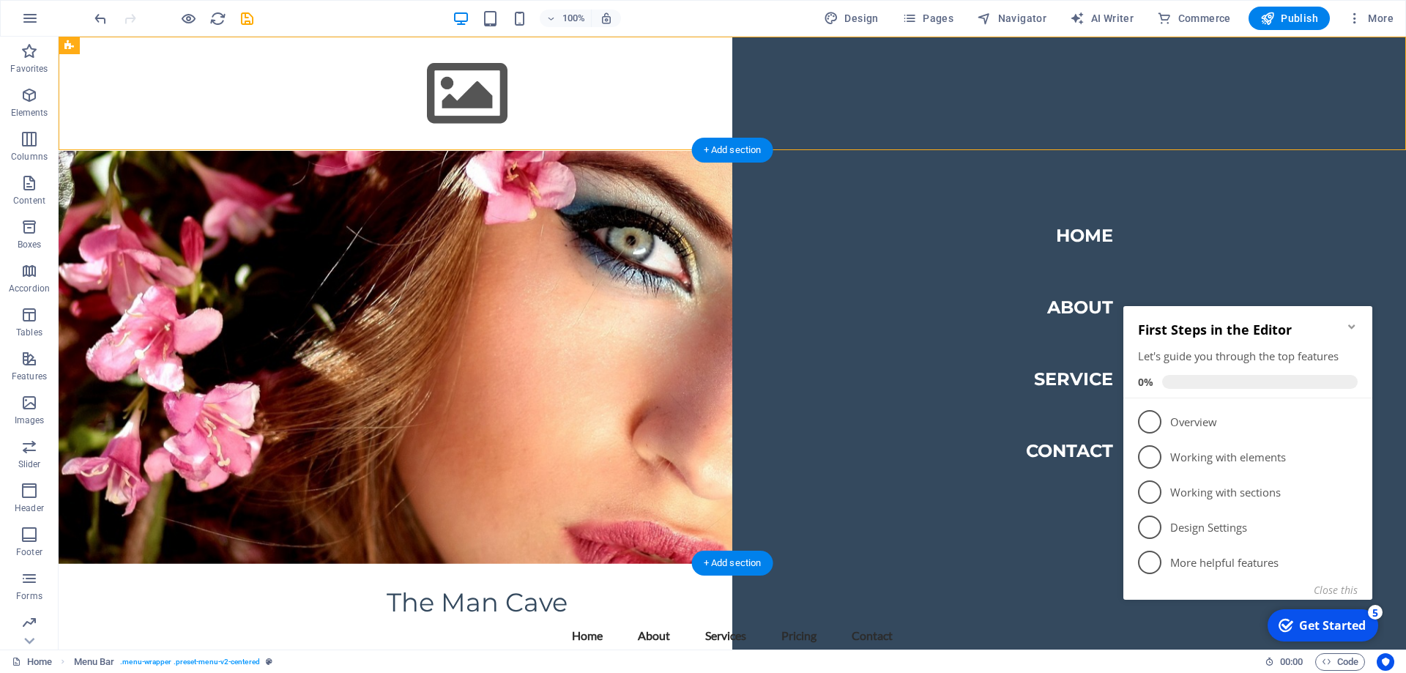
click at [166, 193] on figure at bounding box center [732, 357] width 1347 height 413
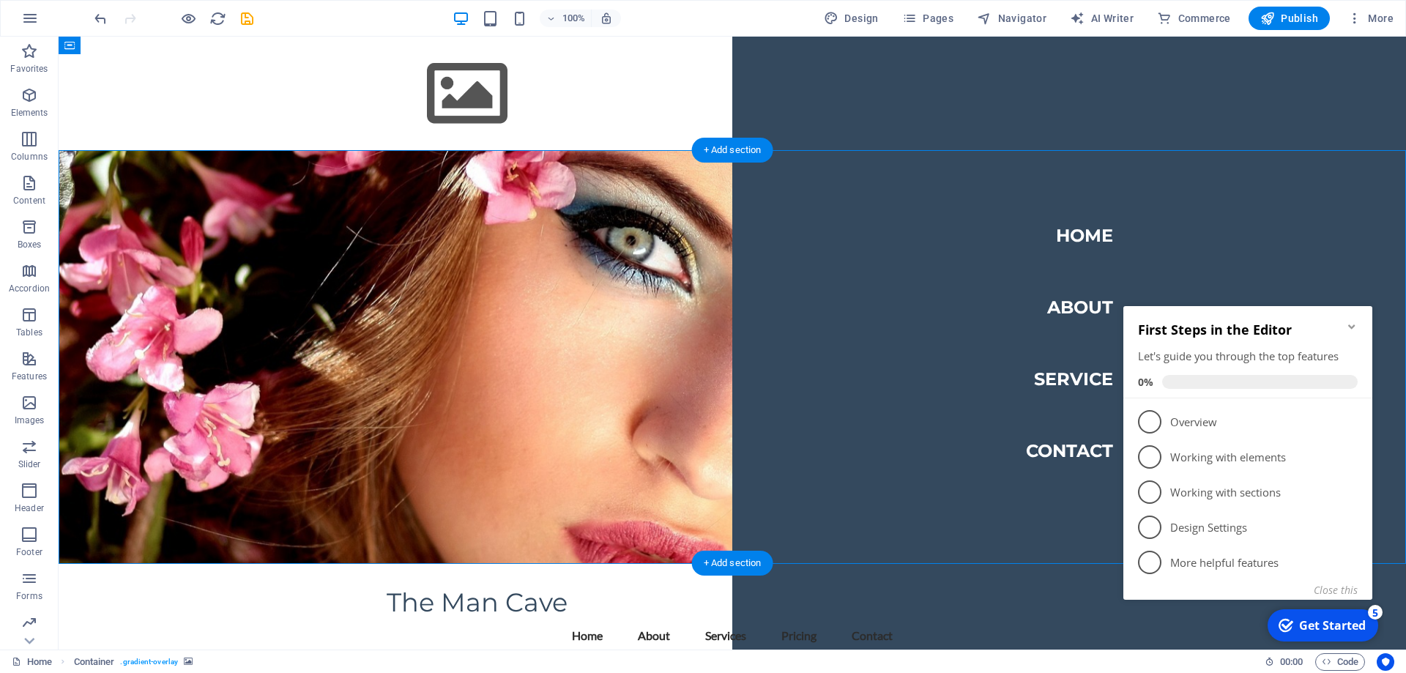
click at [245, 186] on figure at bounding box center [732, 357] width 1347 height 413
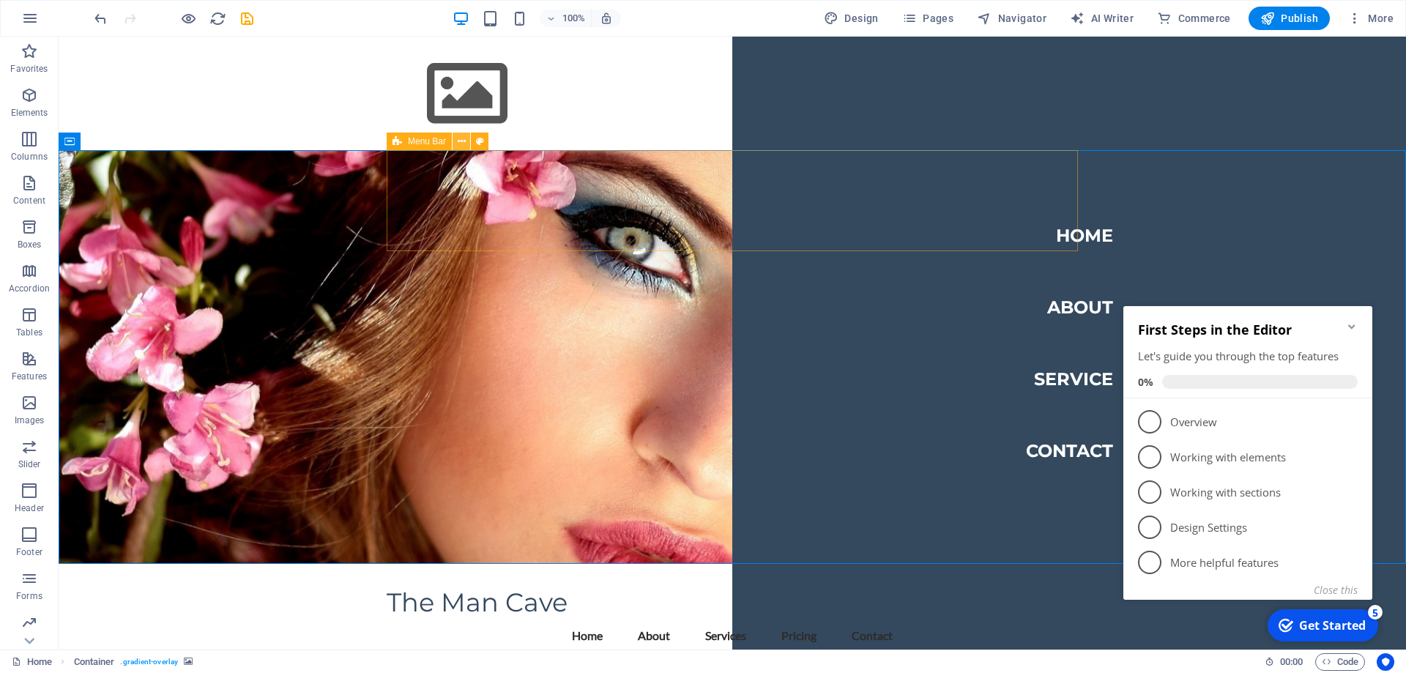
click at [458, 143] on icon at bounding box center [462, 141] width 8 height 15
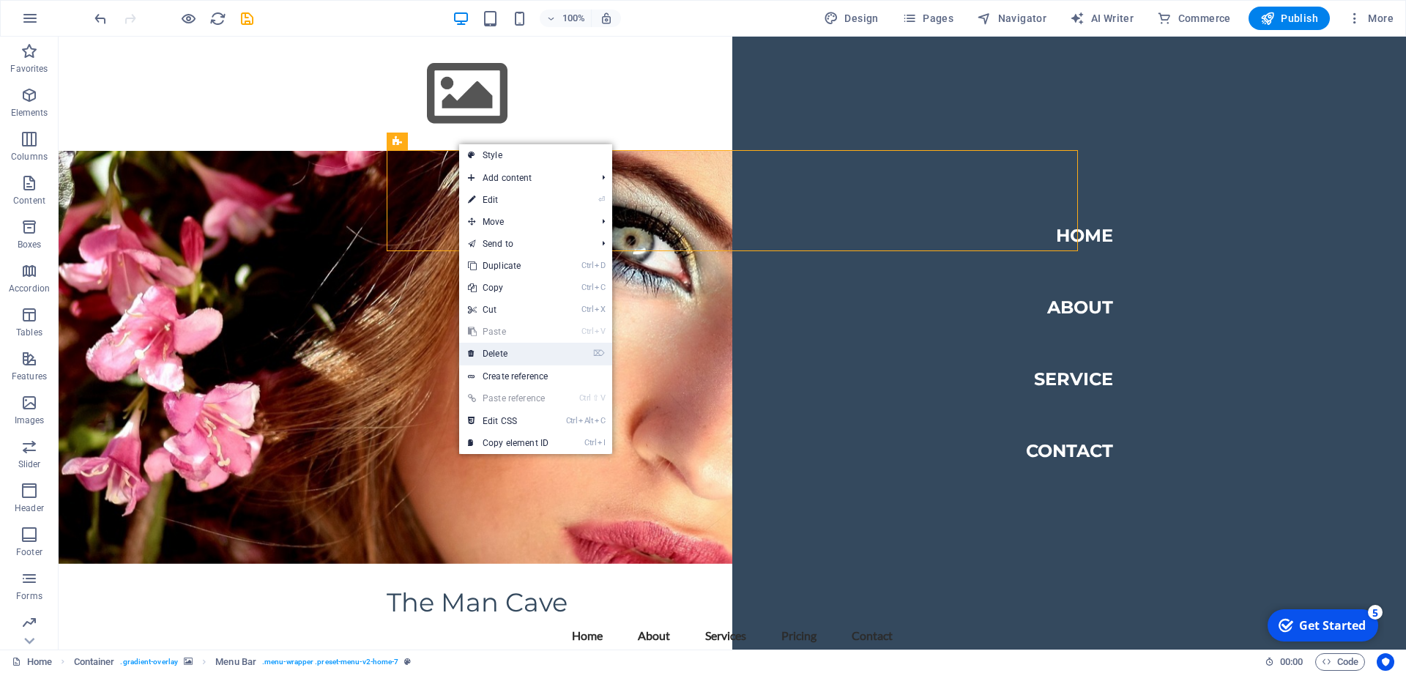
click at [532, 357] on link "⌦ Delete" at bounding box center [508, 354] width 98 height 22
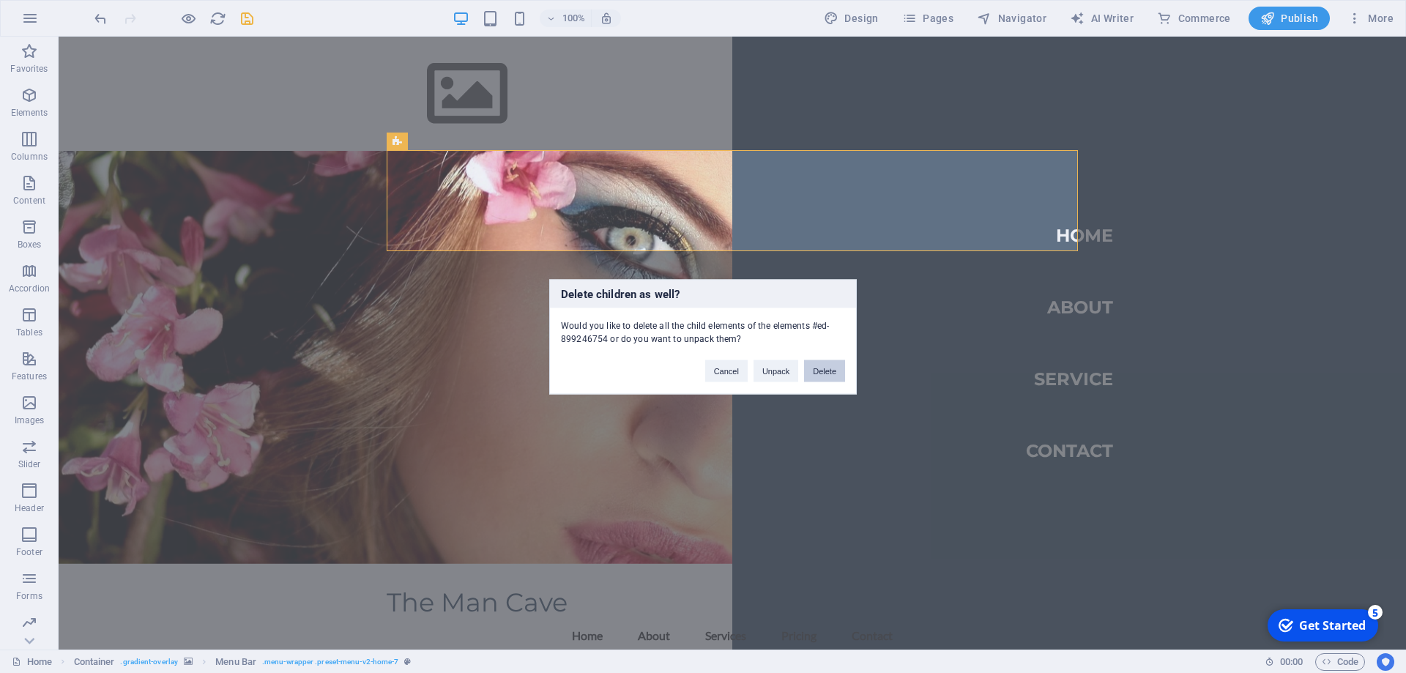
click at [824, 374] on button "Delete" at bounding box center [824, 371] width 41 height 22
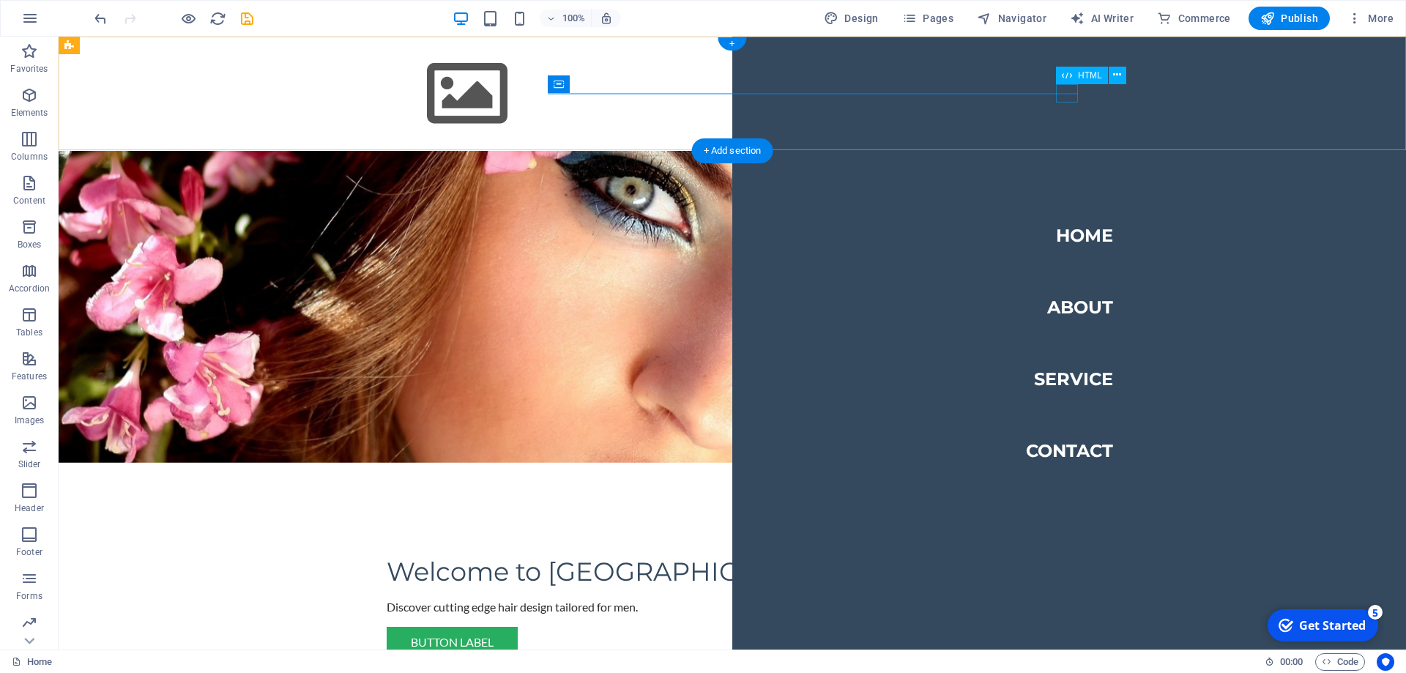
click at [409, 139] on div "Menu" at bounding box center [398, 148] width 22 height 18
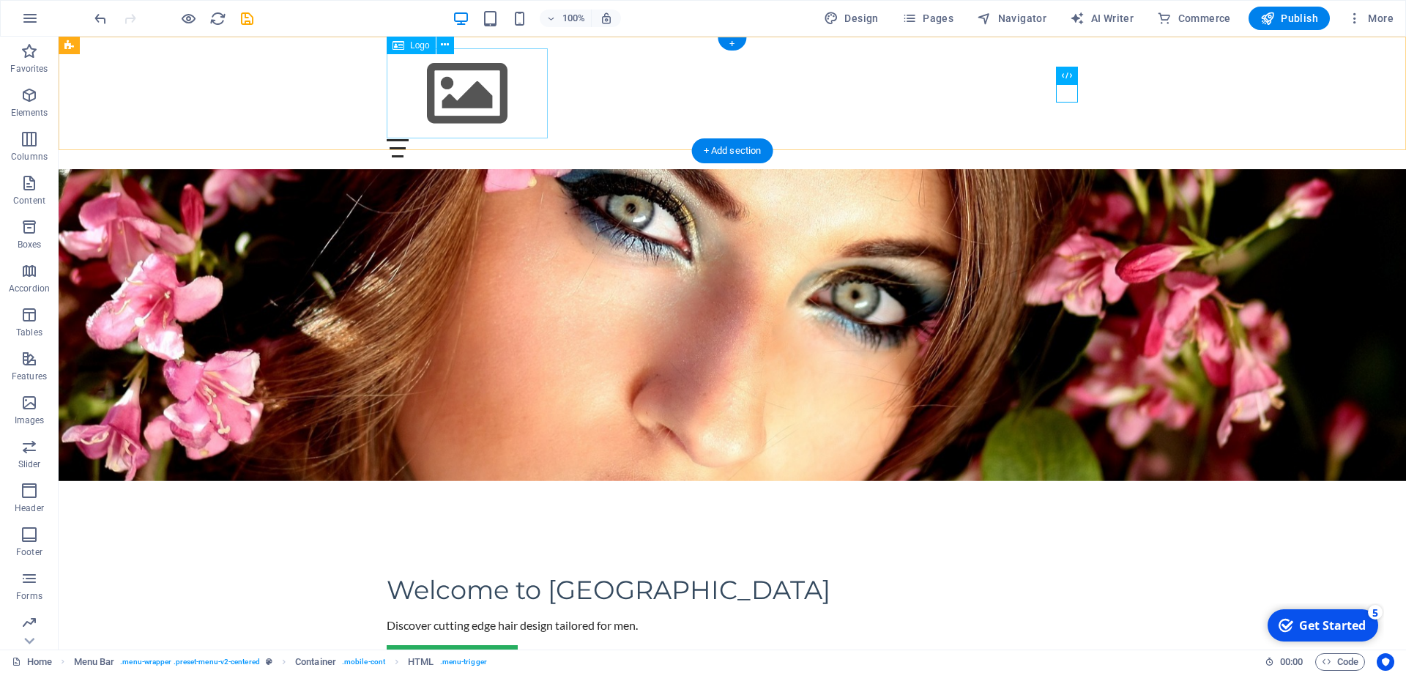
click at [455, 94] on div at bounding box center [732, 93] width 691 height 91
click at [398, 42] on icon at bounding box center [398, 46] width 12 height 18
click at [461, 89] on div at bounding box center [732, 93] width 691 height 91
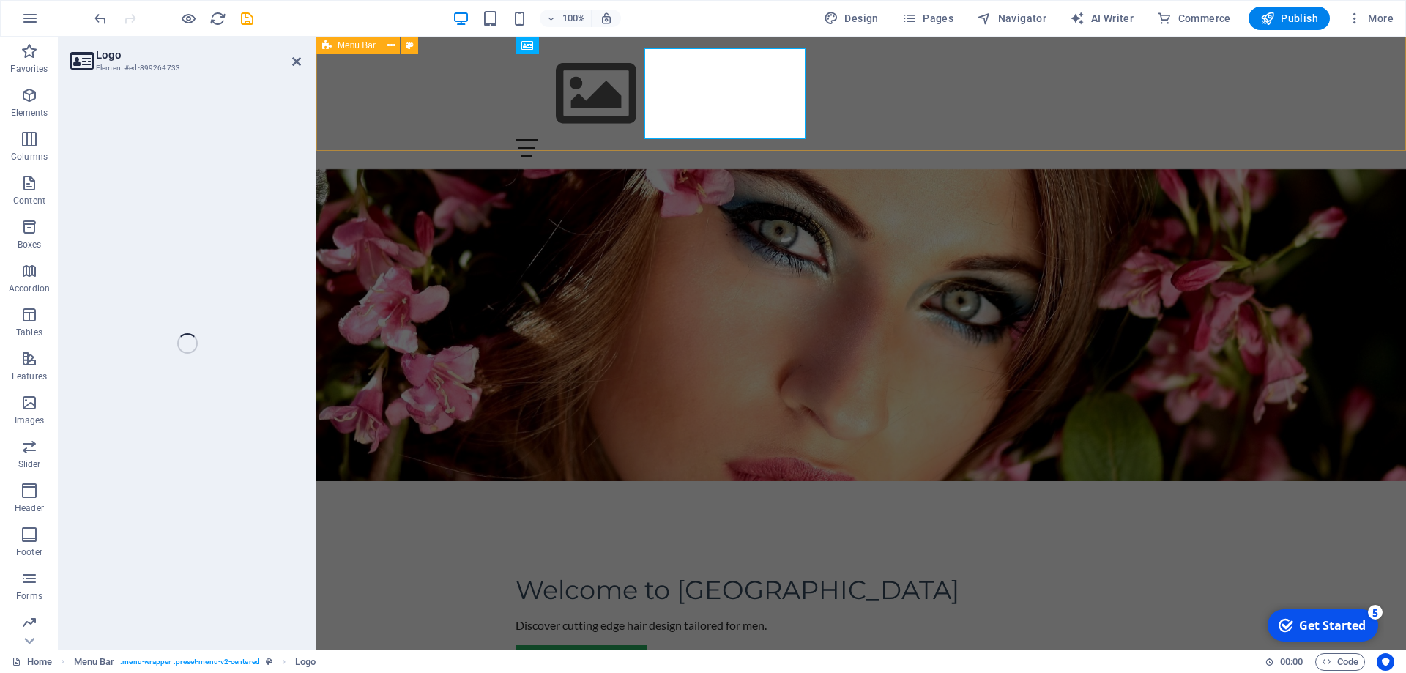
select select "px"
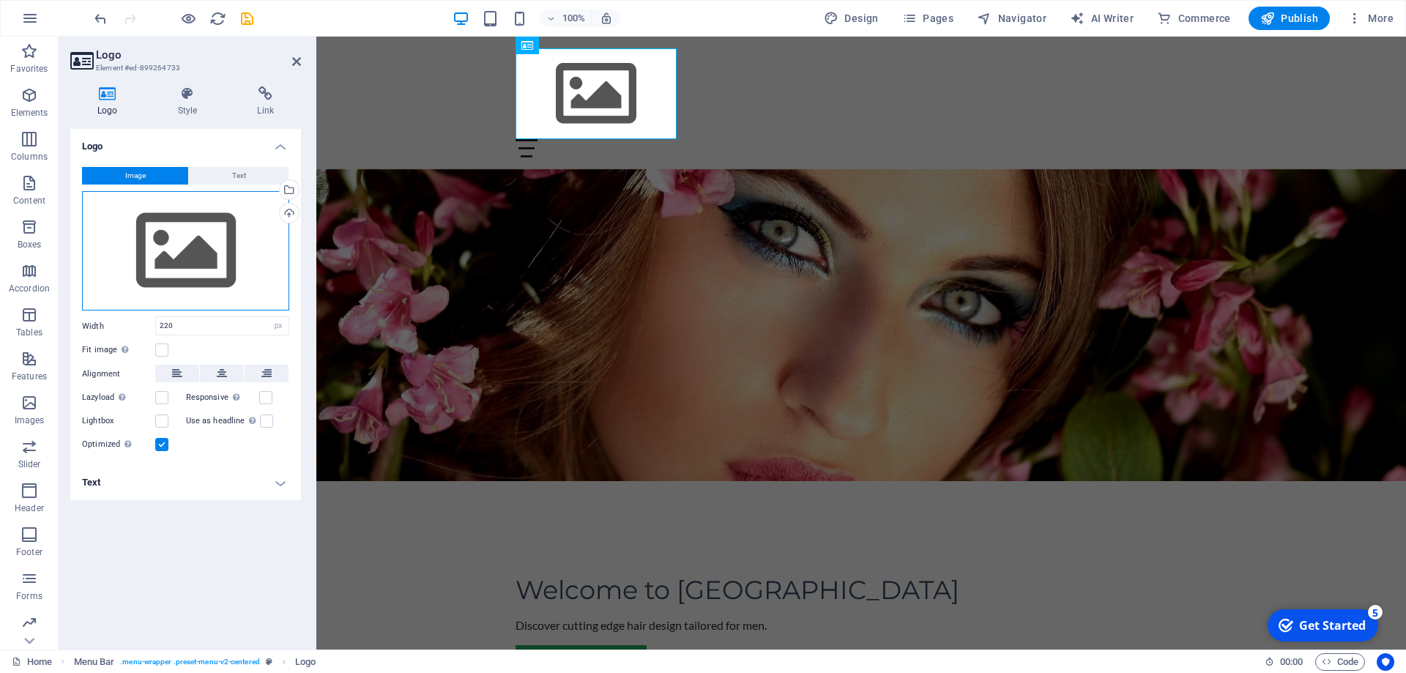
click at [170, 254] on div "Drag files here, click to choose files or select files from Files or our free s…" at bounding box center [185, 251] width 207 height 120
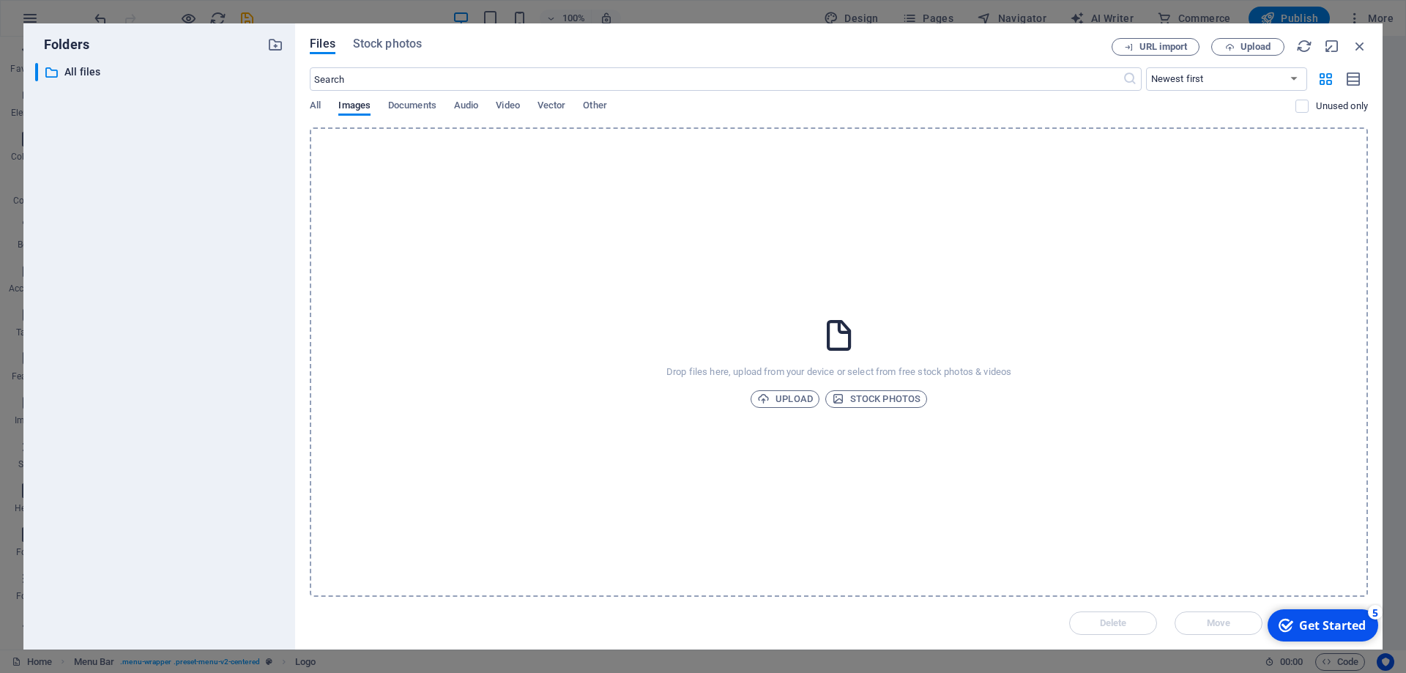
click at [170, 254] on div "​ All files All files" at bounding box center [159, 350] width 248 height 575
click at [873, 395] on span "Stock photos" at bounding box center [876, 399] width 89 height 18
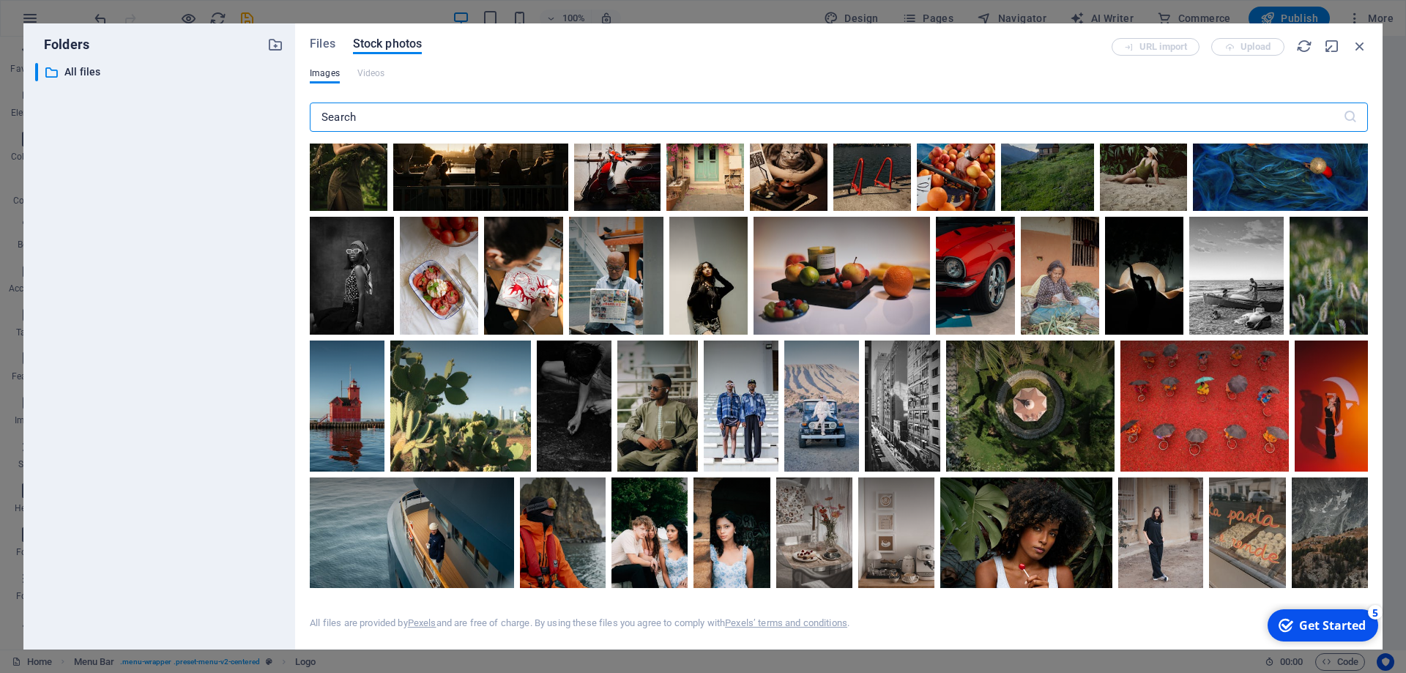
scroll to position [330, 0]
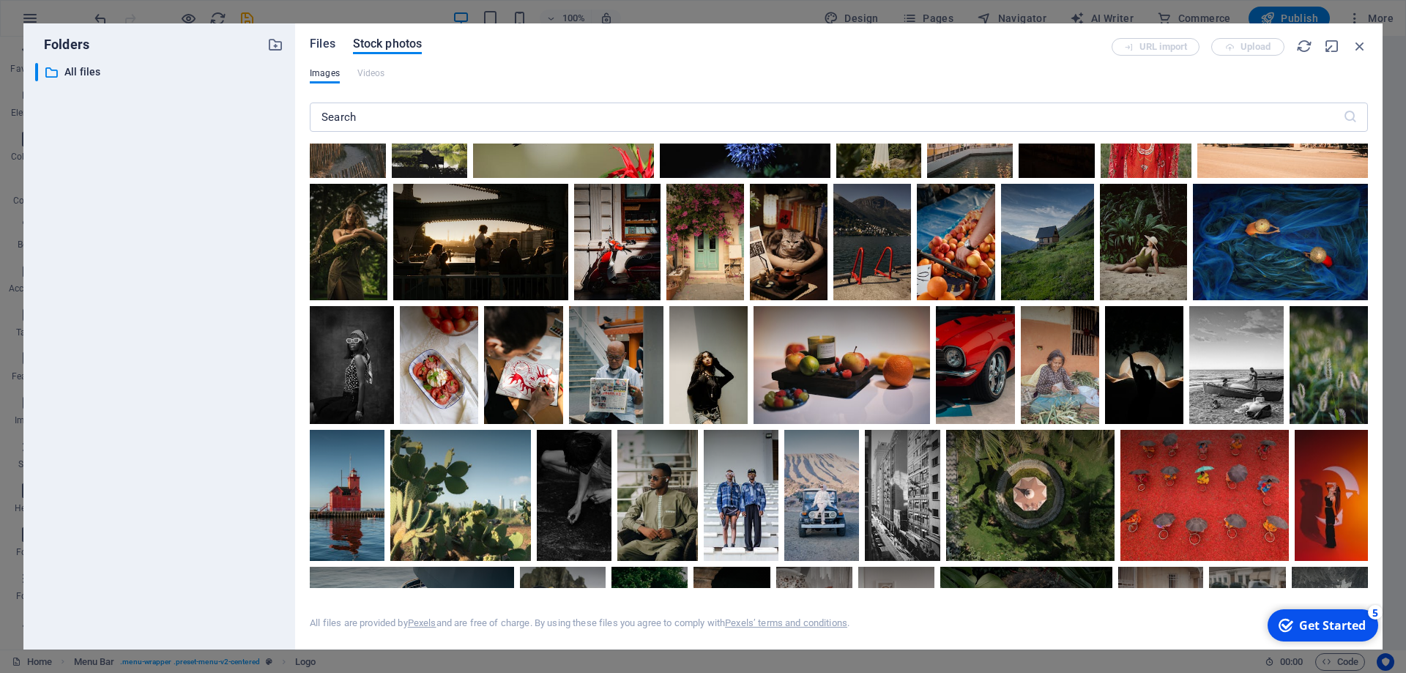
click at [328, 49] on span "Files" at bounding box center [323, 44] width 26 height 18
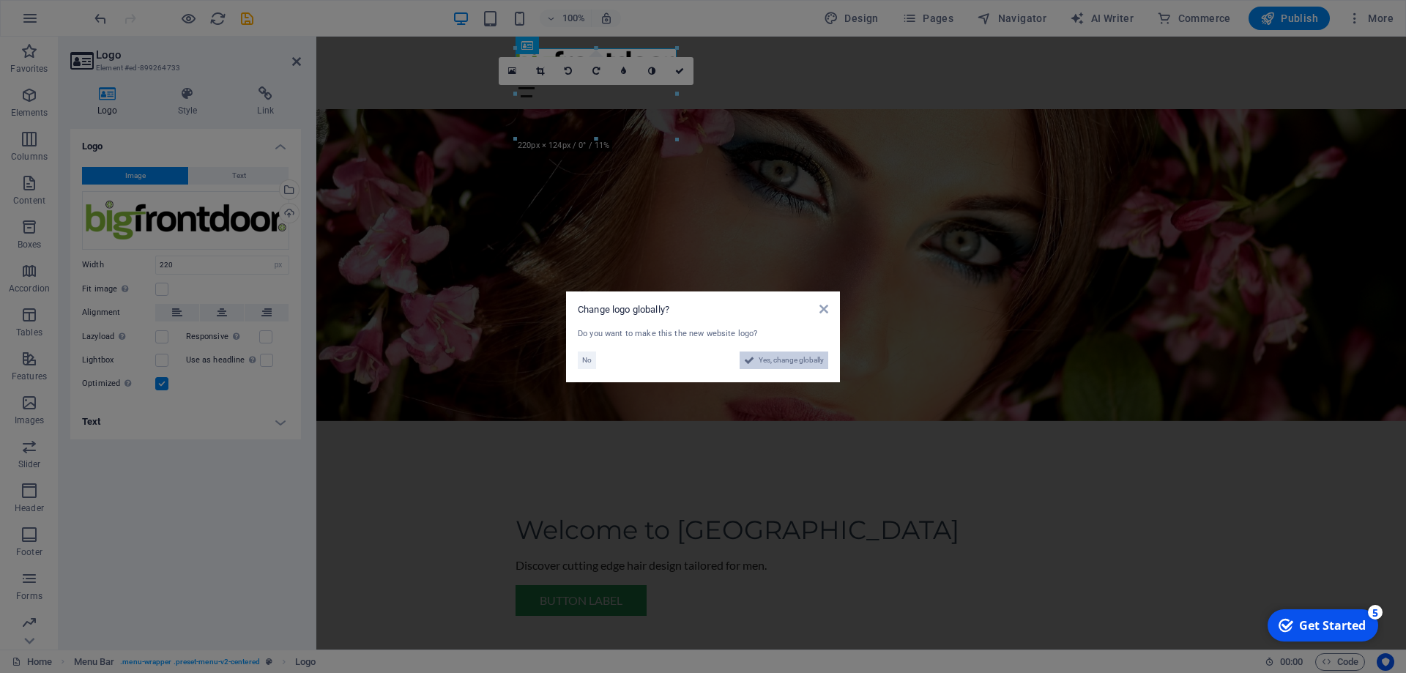
click at [781, 360] on span "Yes, change globally" at bounding box center [791, 360] width 65 height 18
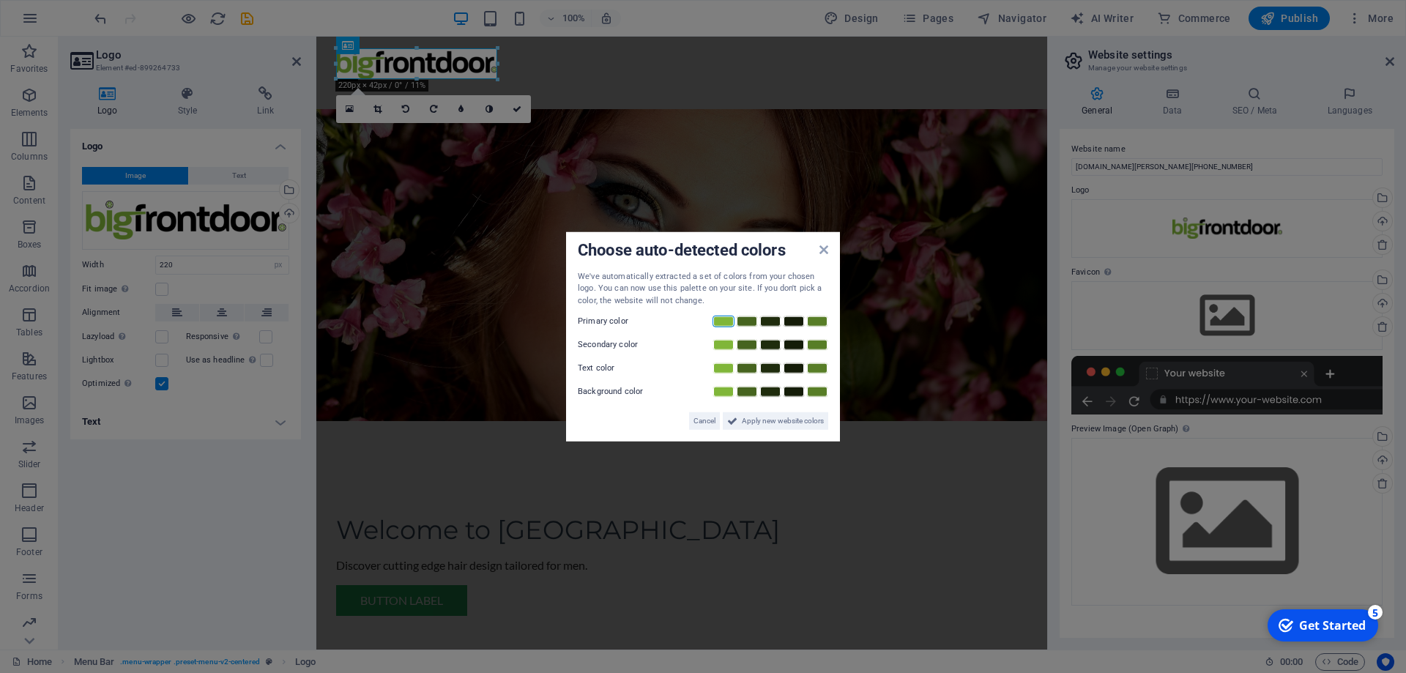
click at [717, 321] on link at bounding box center [723, 322] width 22 height 12
click at [801, 346] on link at bounding box center [794, 345] width 22 height 12
click at [798, 362] on div at bounding box center [769, 368] width 117 height 15
click at [765, 388] on link at bounding box center [770, 392] width 22 height 12
click at [779, 419] on span "Apply new website colors" at bounding box center [783, 421] width 82 height 18
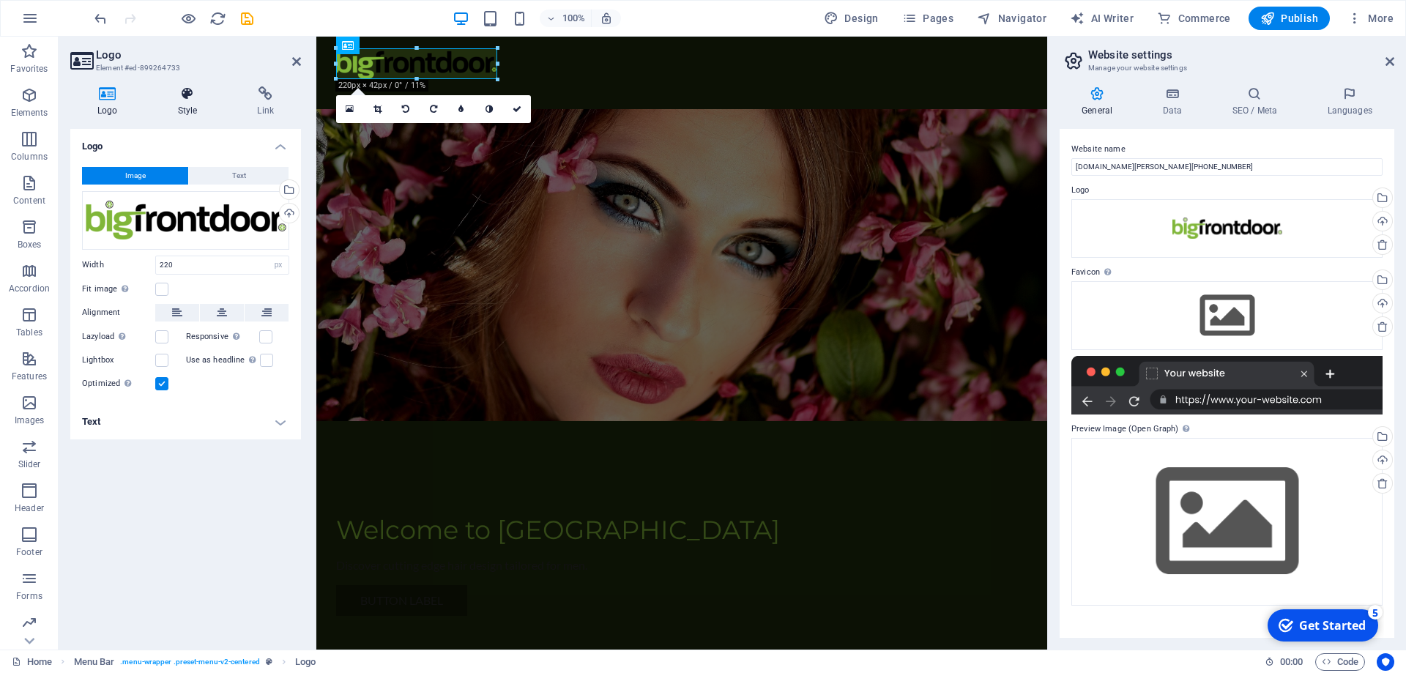
click at [191, 98] on icon at bounding box center [188, 93] width 74 height 15
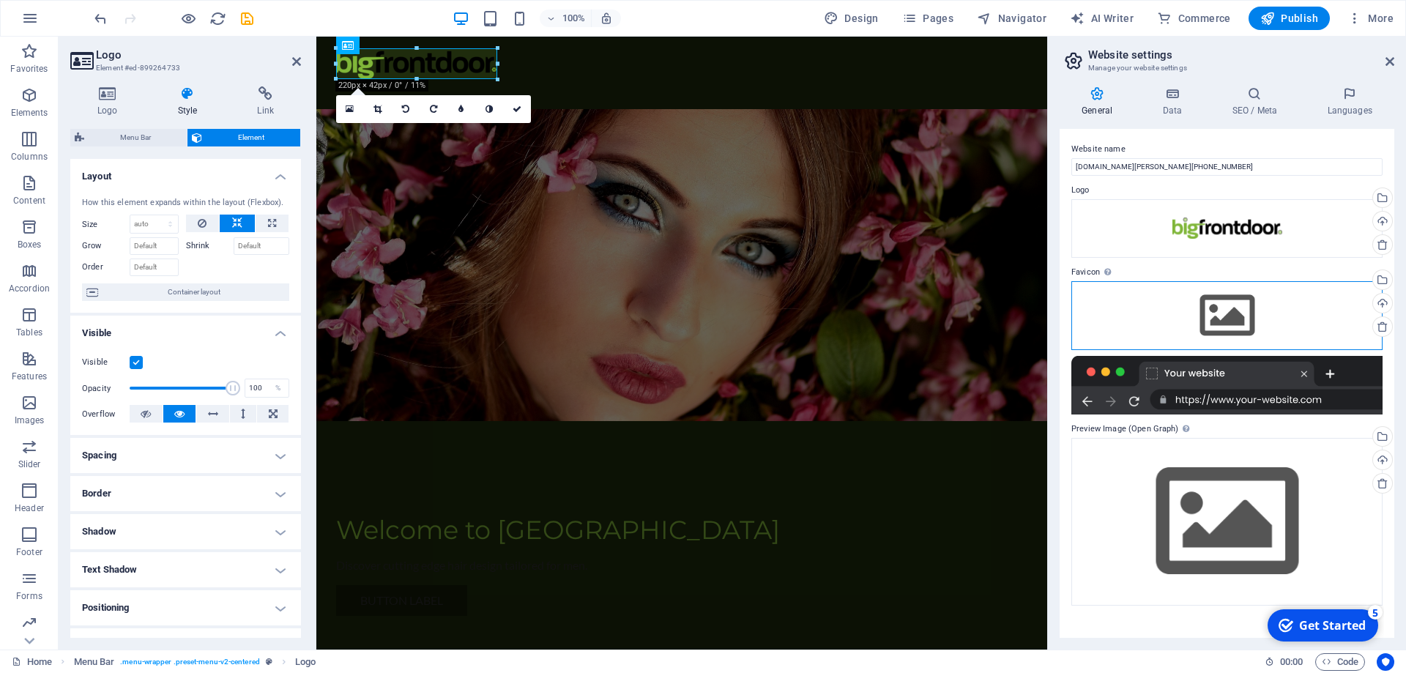
click at [1243, 326] on div "Drag files here, click to choose files or select files from Files or our free s…" at bounding box center [1226, 315] width 311 height 69
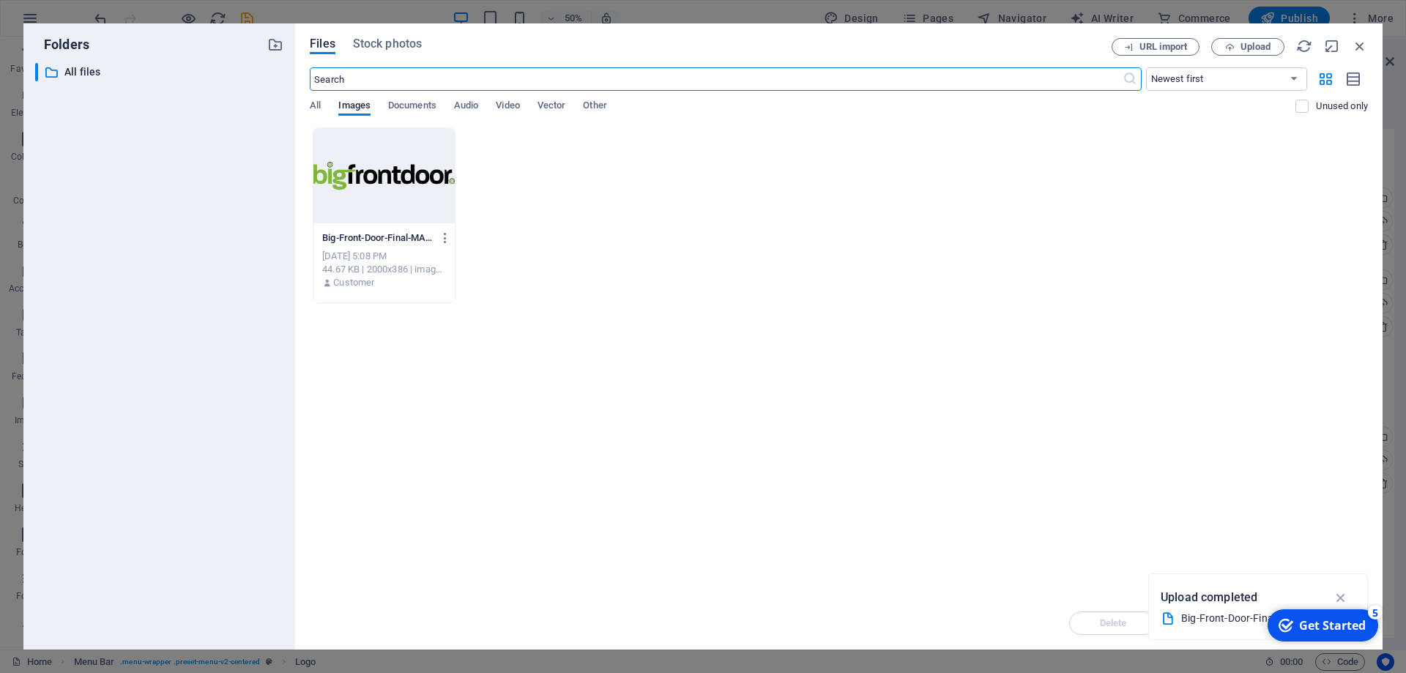
click at [395, 181] on div at bounding box center [383, 175] width 141 height 95
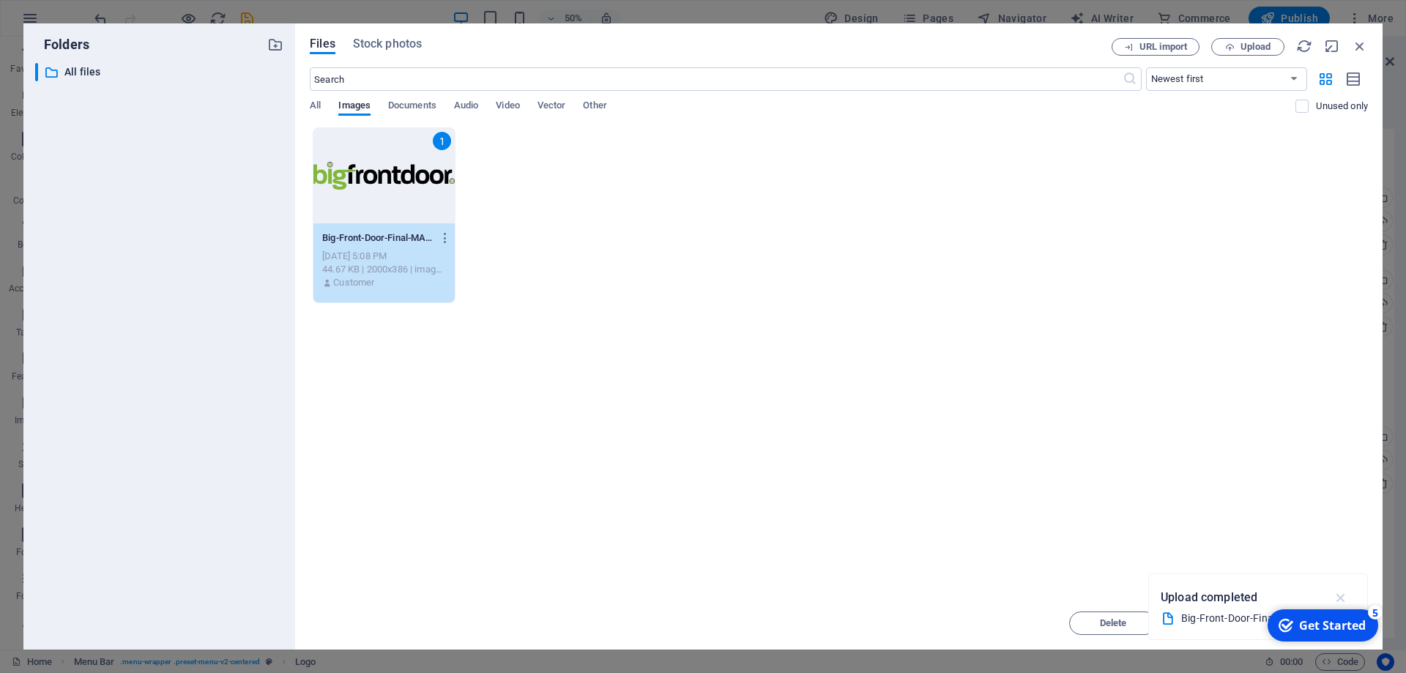
click at [1339, 598] on icon "button" at bounding box center [1341, 597] width 17 height 16
click at [958, 342] on div "Drop files here to upload them instantly 1 Big-Front-Door-Final-MAIN-Landscape-…" at bounding box center [839, 361] width 1058 height 469
click at [388, 176] on div "1" at bounding box center [383, 175] width 141 height 95
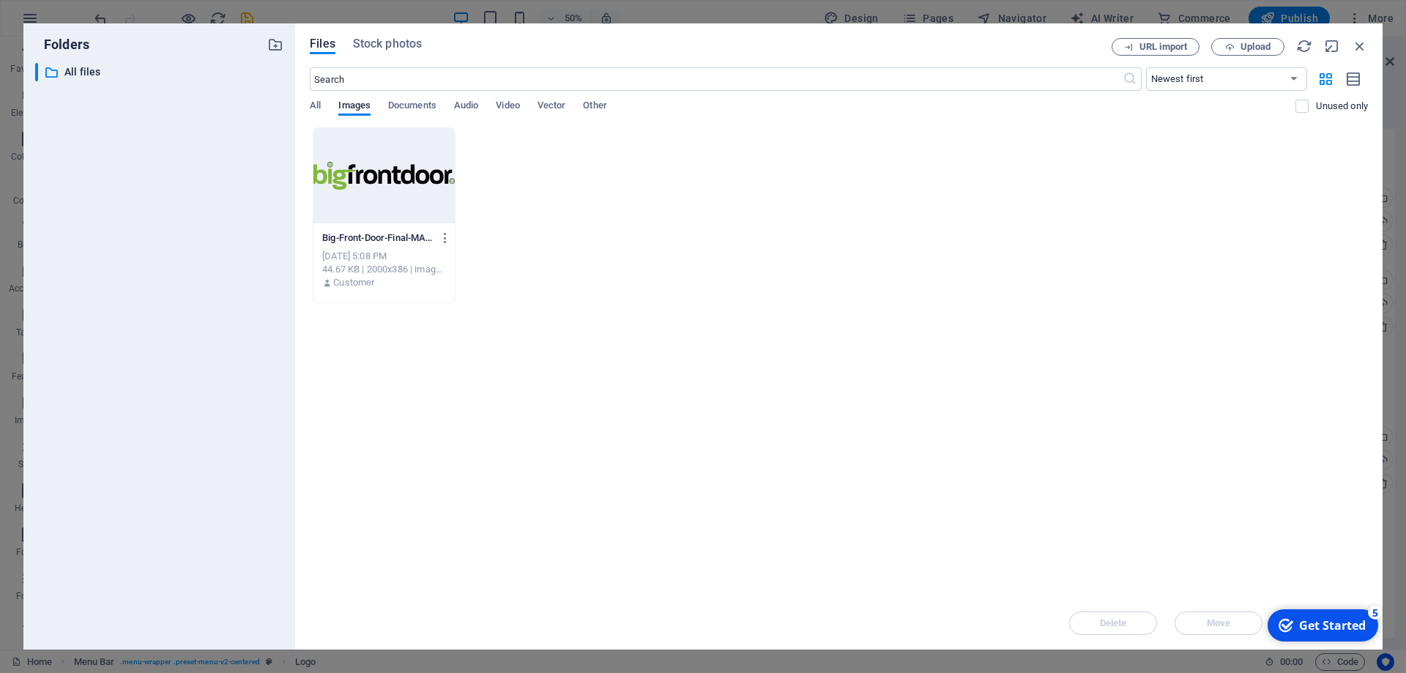
click at [388, 176] on div at bounding box center [383, 175] width 141 height 95
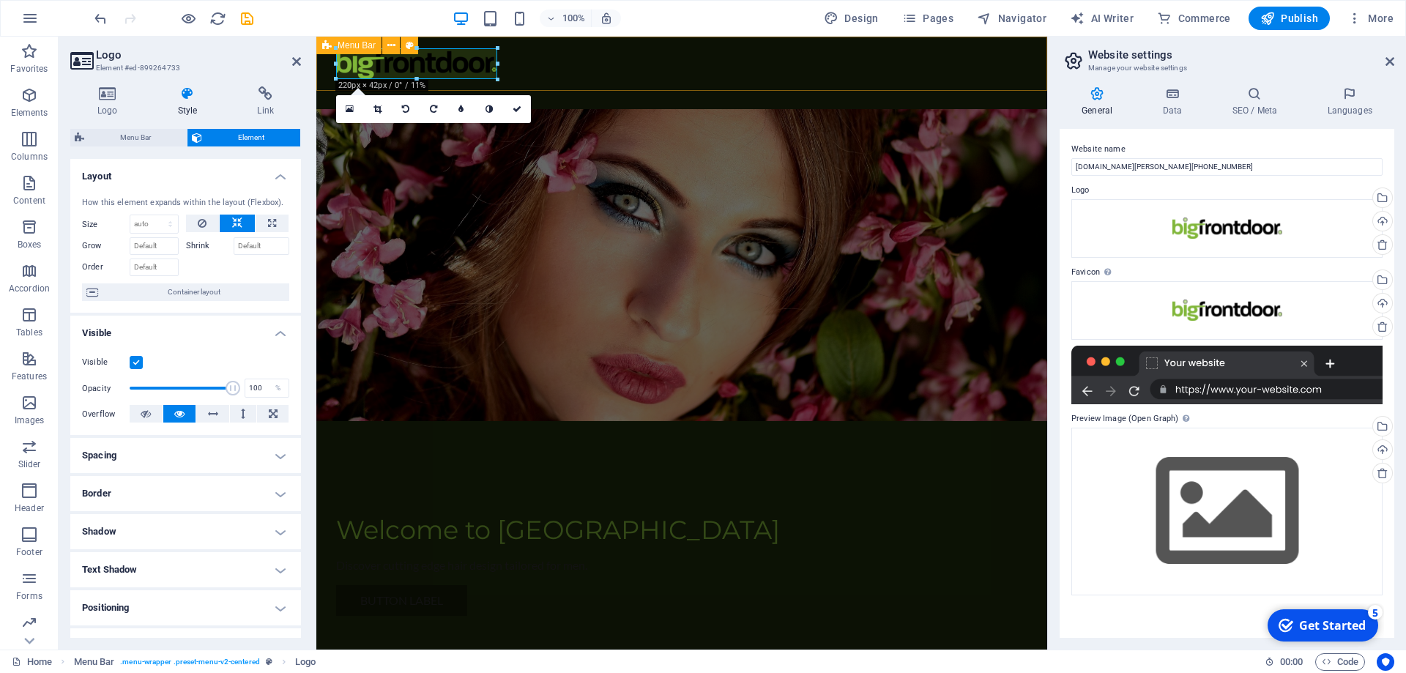
click at [665, 43] on div "Menu Home About Service Contact" at bounding box center [681, 73] width 731 height 72
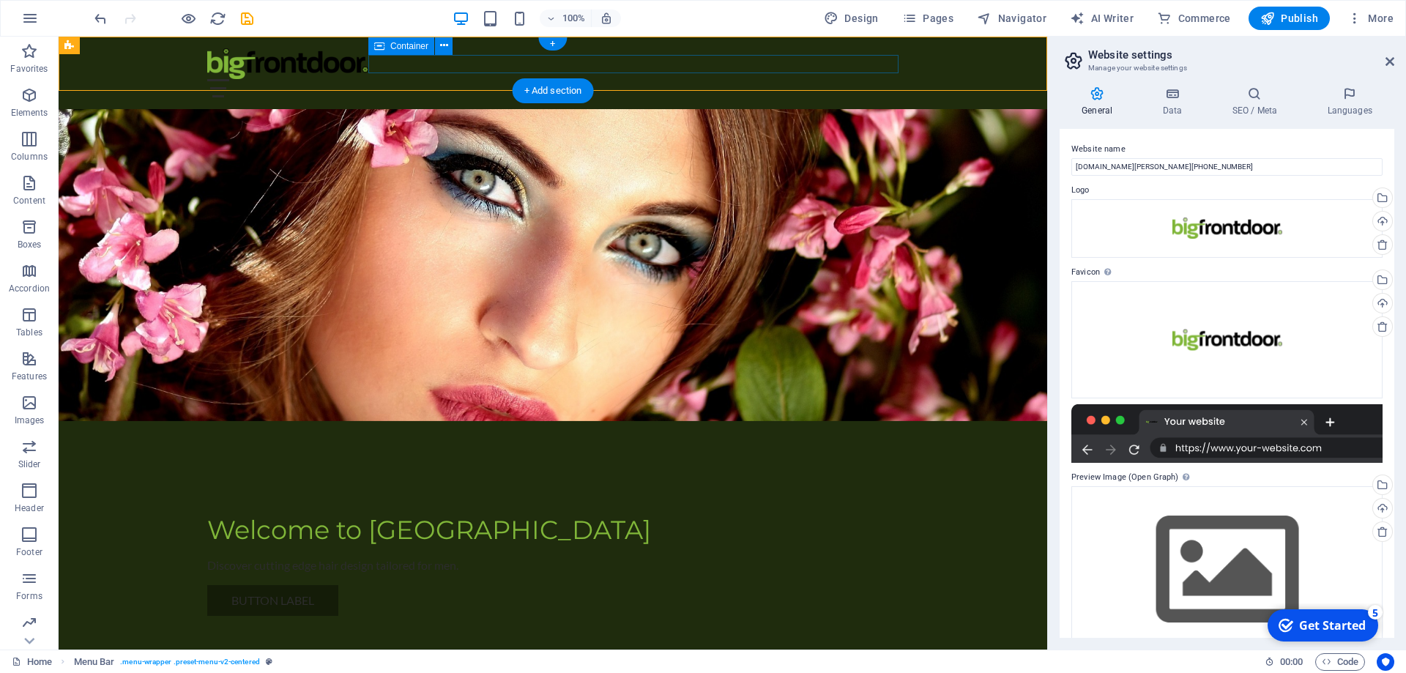
click at [451, 79] on div "Menu" at bounding box center [552, 88] width 691 height 18
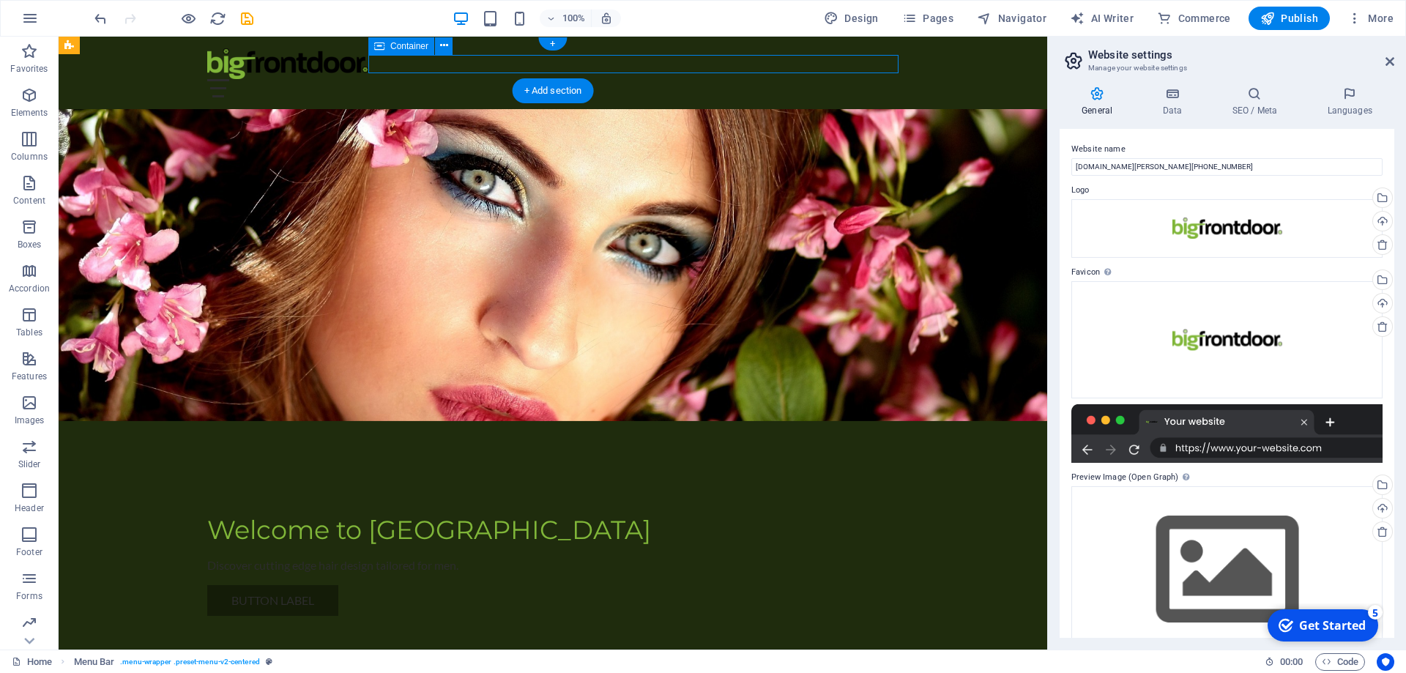
click at [451, 79] on div "Menu" at bounding box center [552, 88] width 691 height 18
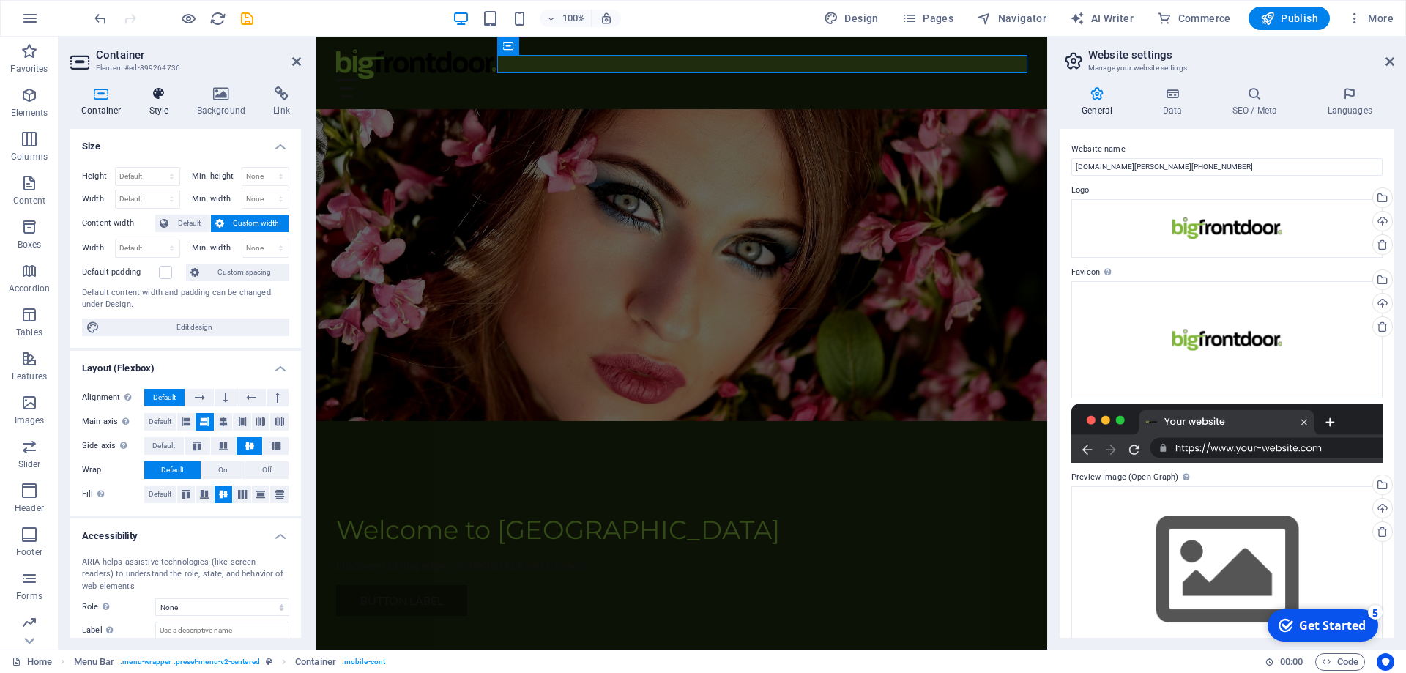
click at [160, 93] on icon at bounding box center [159, 93] width 42 height 15
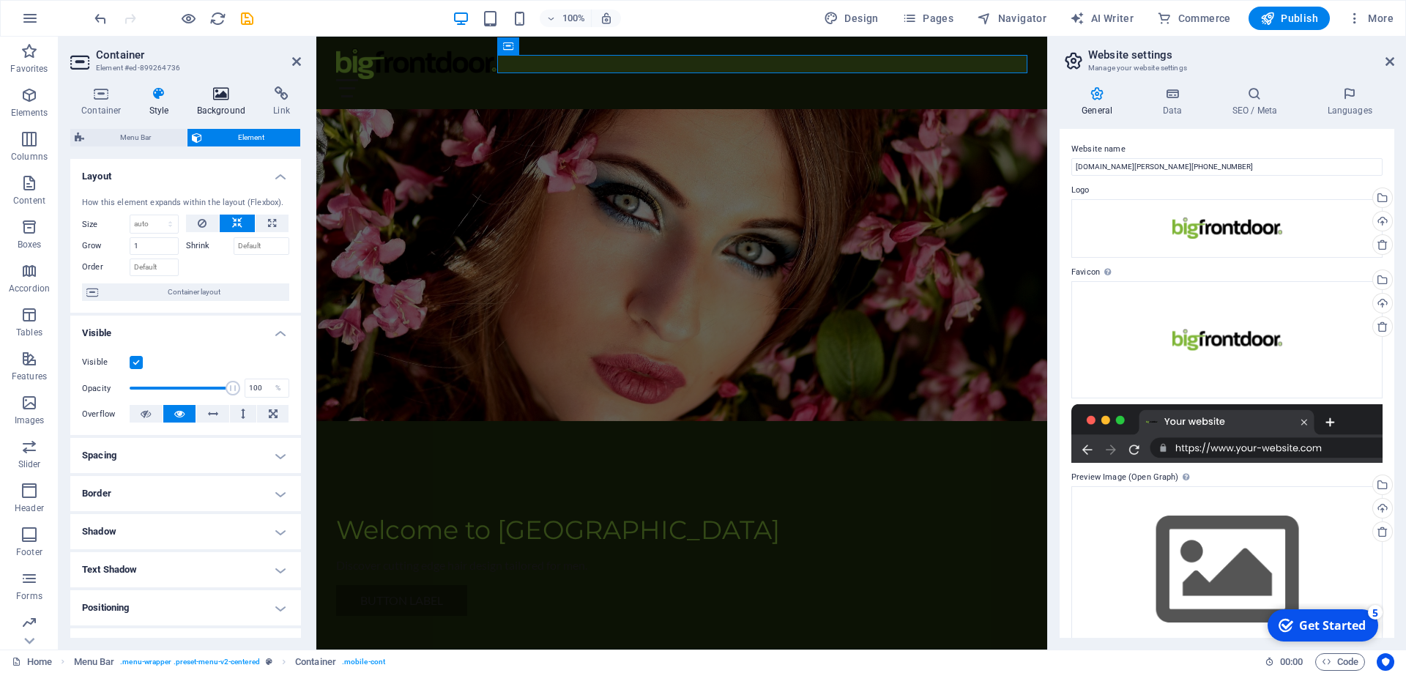
click at [226, 93] on icon at bounding box center [221, 93] width 71 height 15
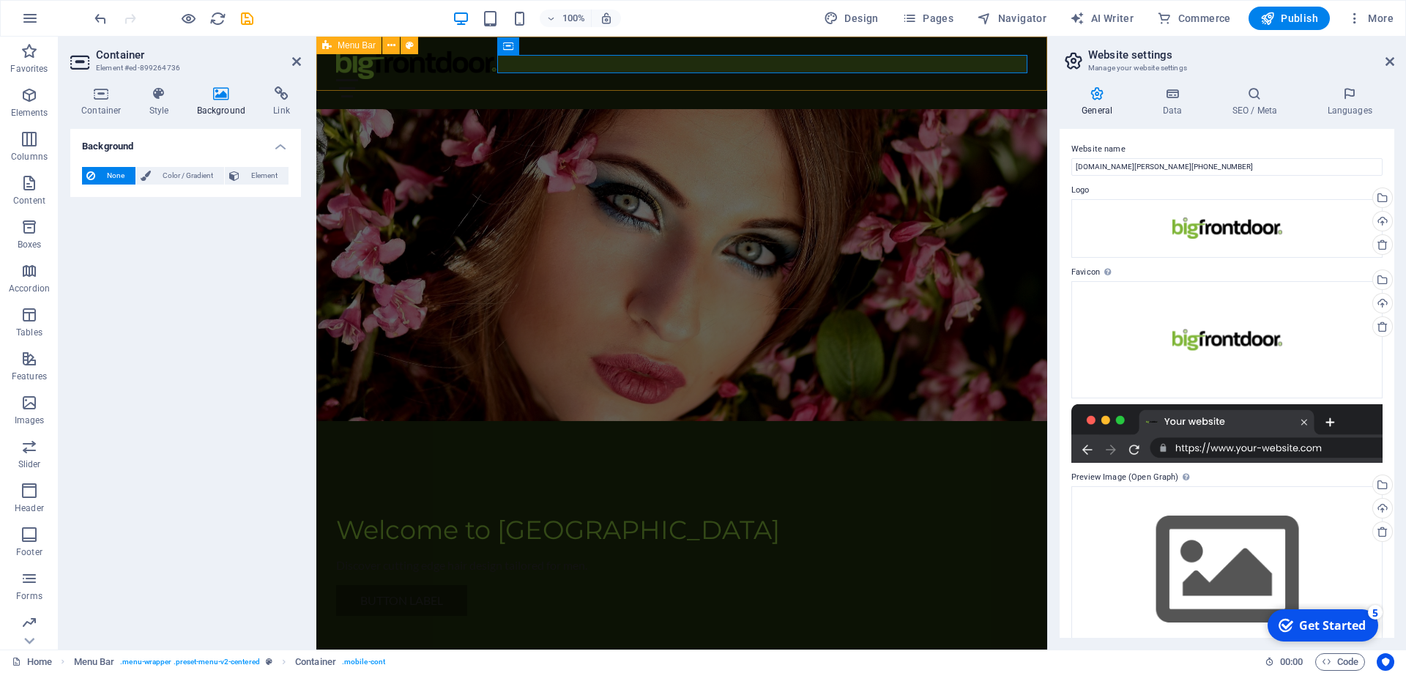
click at [774, 42] on div "Menu Home About Service Contact" at bounding box center [681, 73] width 731 height 72
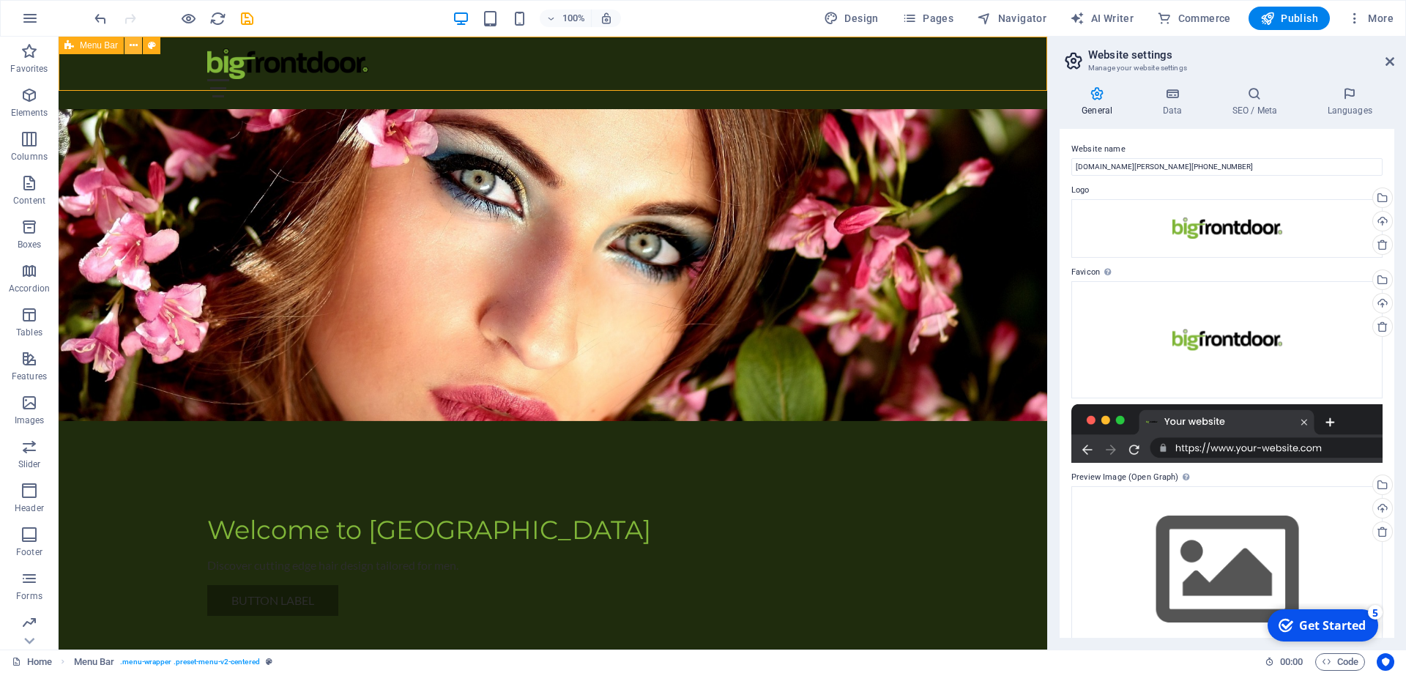
click at [132, 44] on icon at bounding box center [134, 45] width 8 height 15
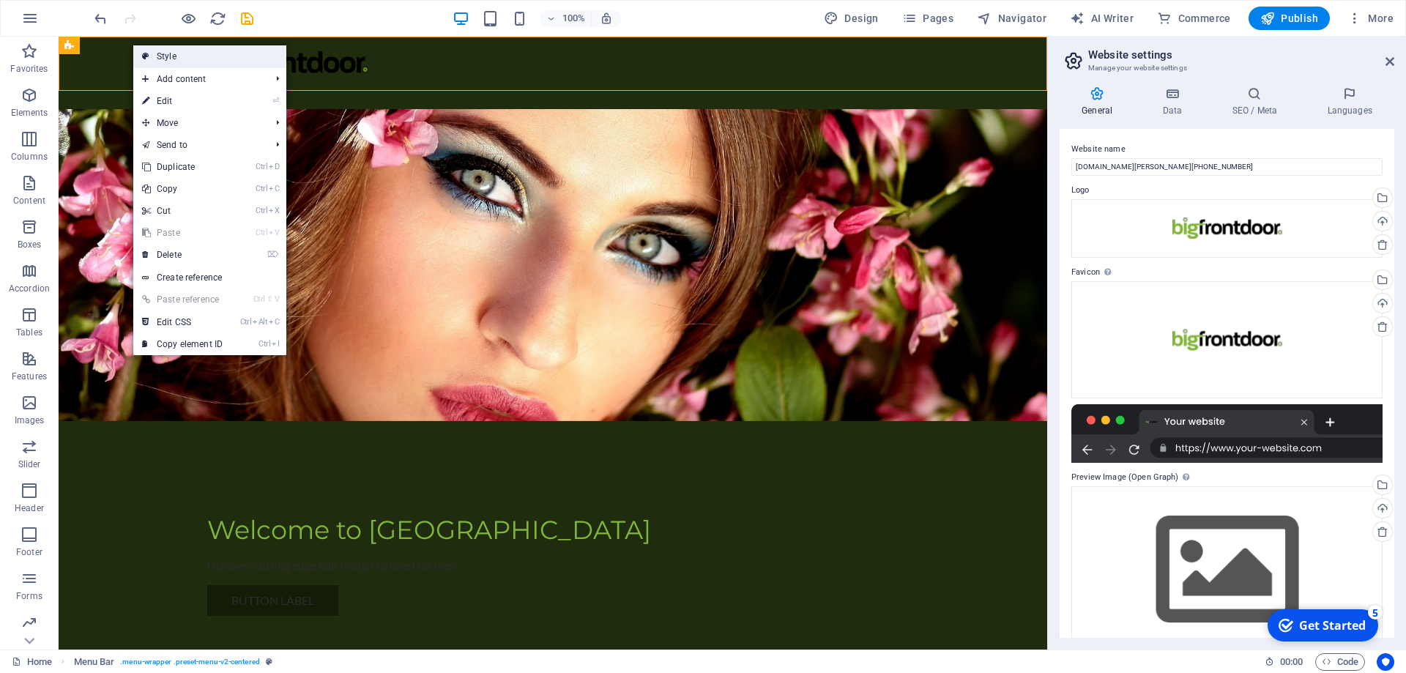
click at [171, 54] on link "Style" at bounding box center [209, 56] width 153 height 22
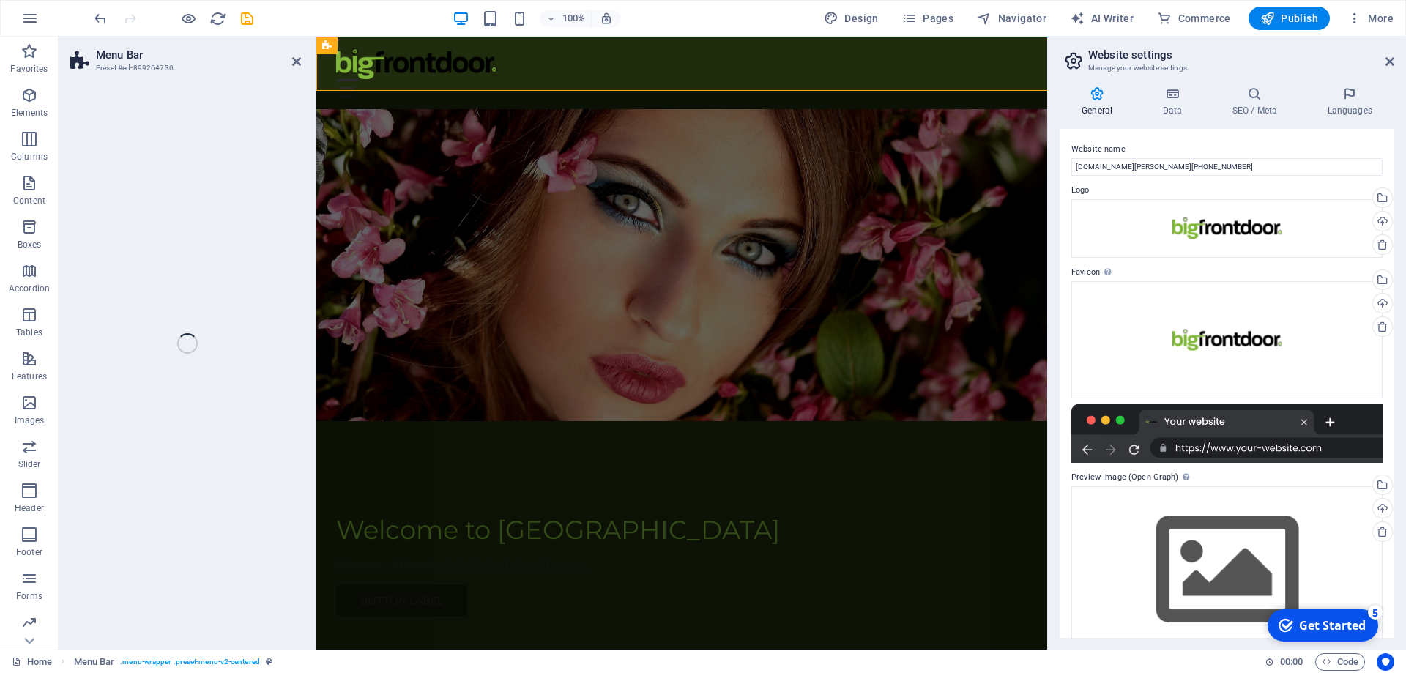
select select "rem"
select select "preset-menu-v2-centered"
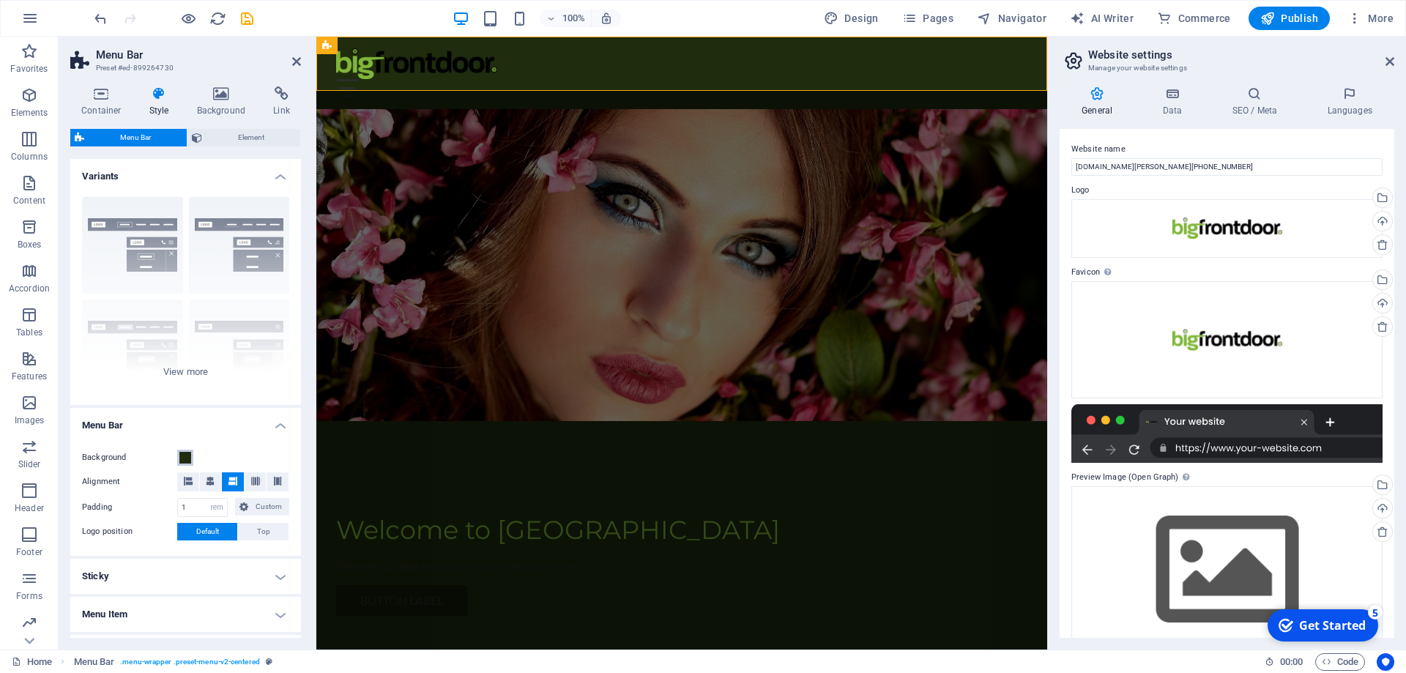
click at [185, 455] on span at bounding box center [185, 458] width 12 height 12
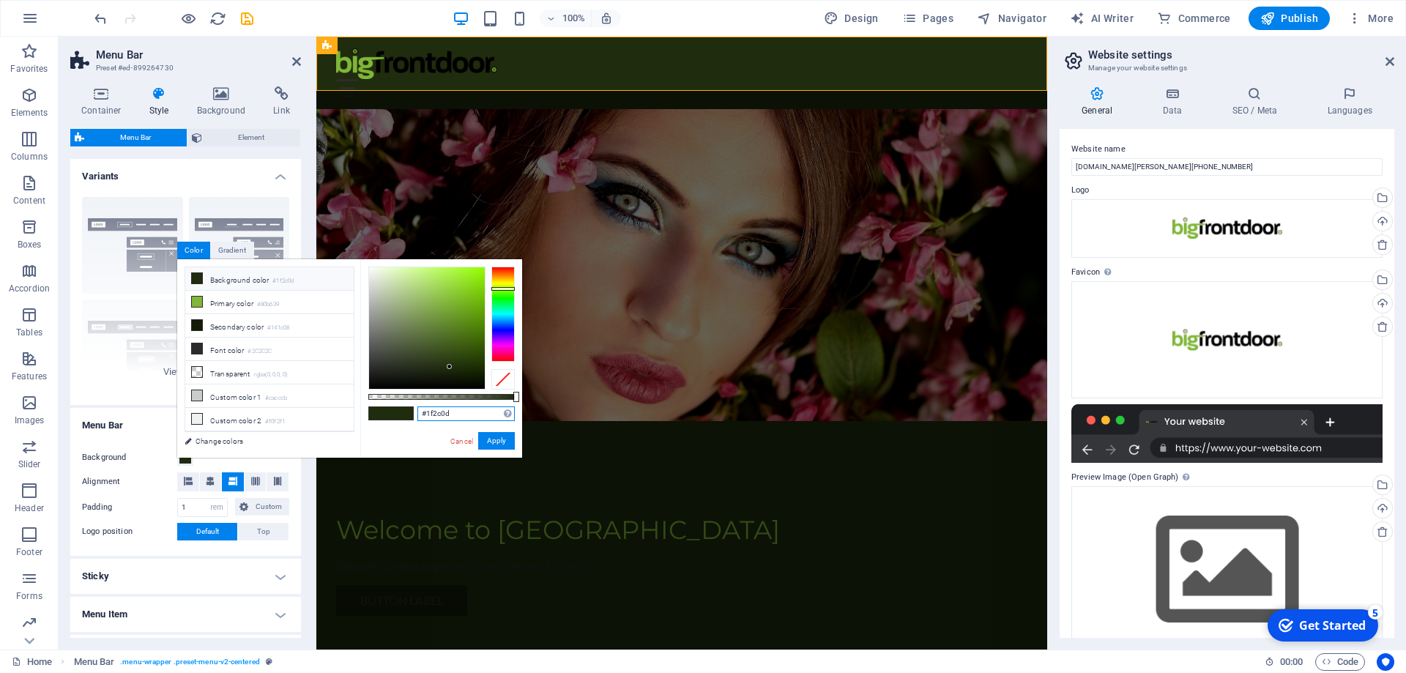
drag, startPoint x: 456, startPoint y: 413, endPoint x: 370, endPoint y: 409, distance: 86.5
click at [417, 409] on input "#1f2c0d" at bounding box center [465, 413] width 97 height 15
type input "#ffffff"
click at [501, 436] on button "Apply" at bounding box center [496, 441] width 37 height 18
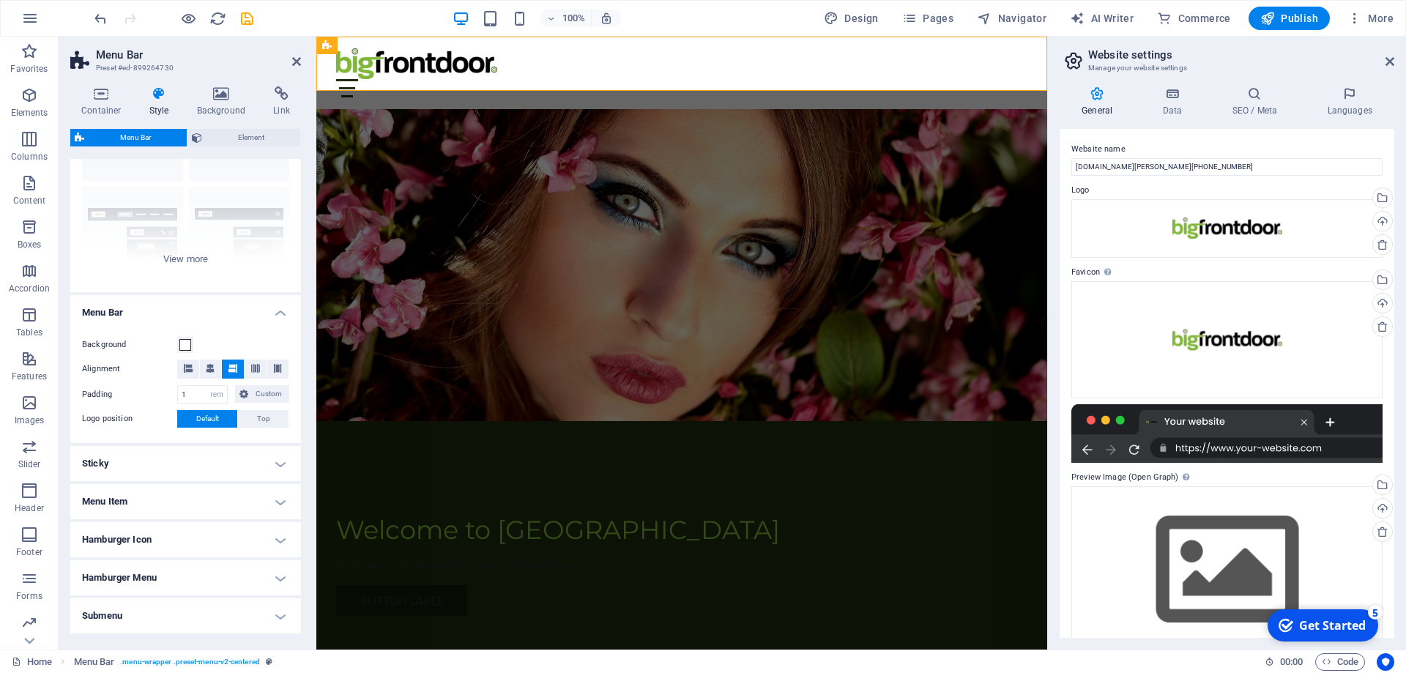
scroll to position [166, 0]
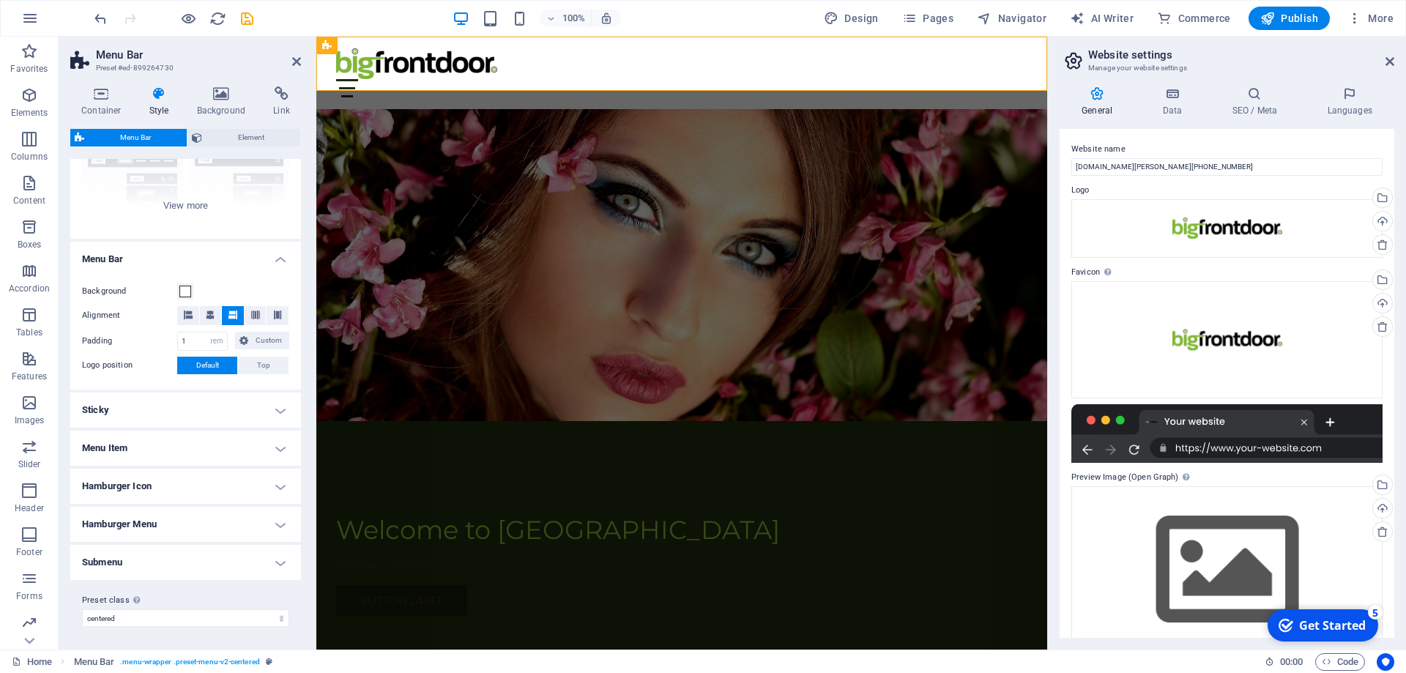
click at [175, 406] on h4 "Sticky" at bounding box center [185, 409] width 231 height 35
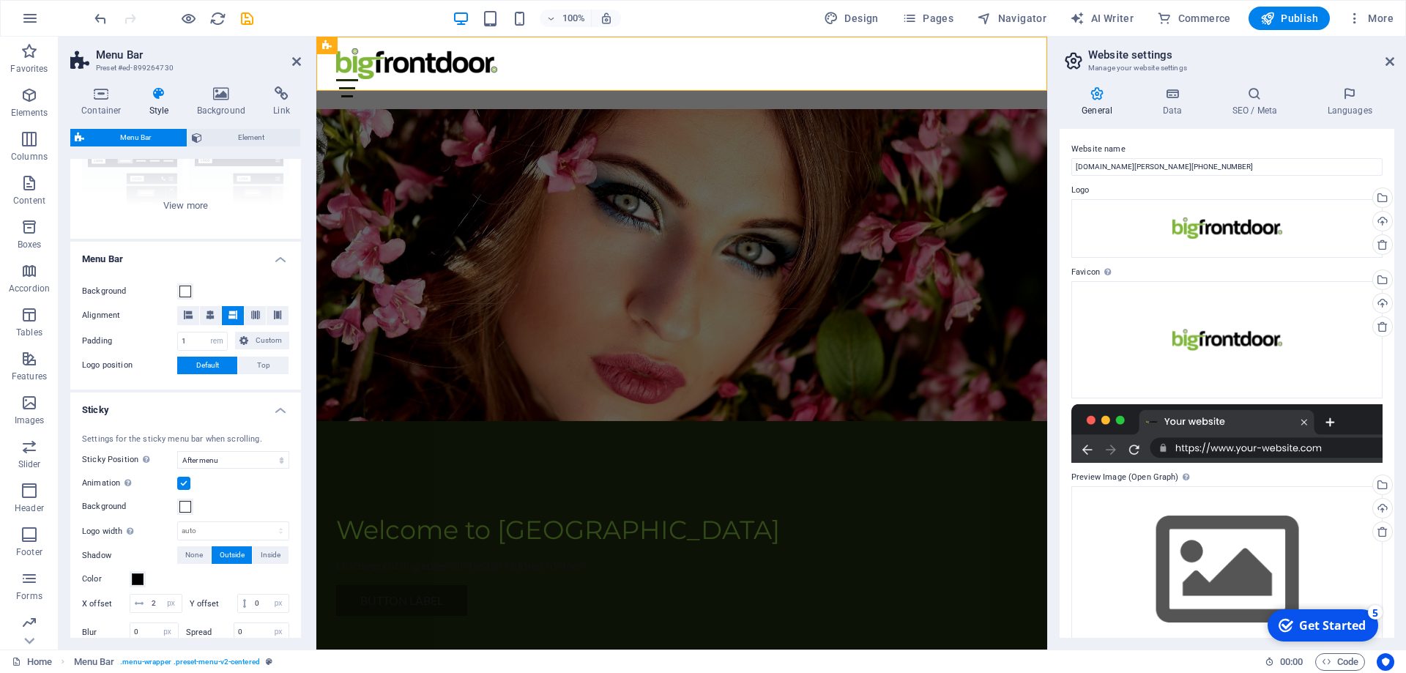
scroll to position [399, 0]
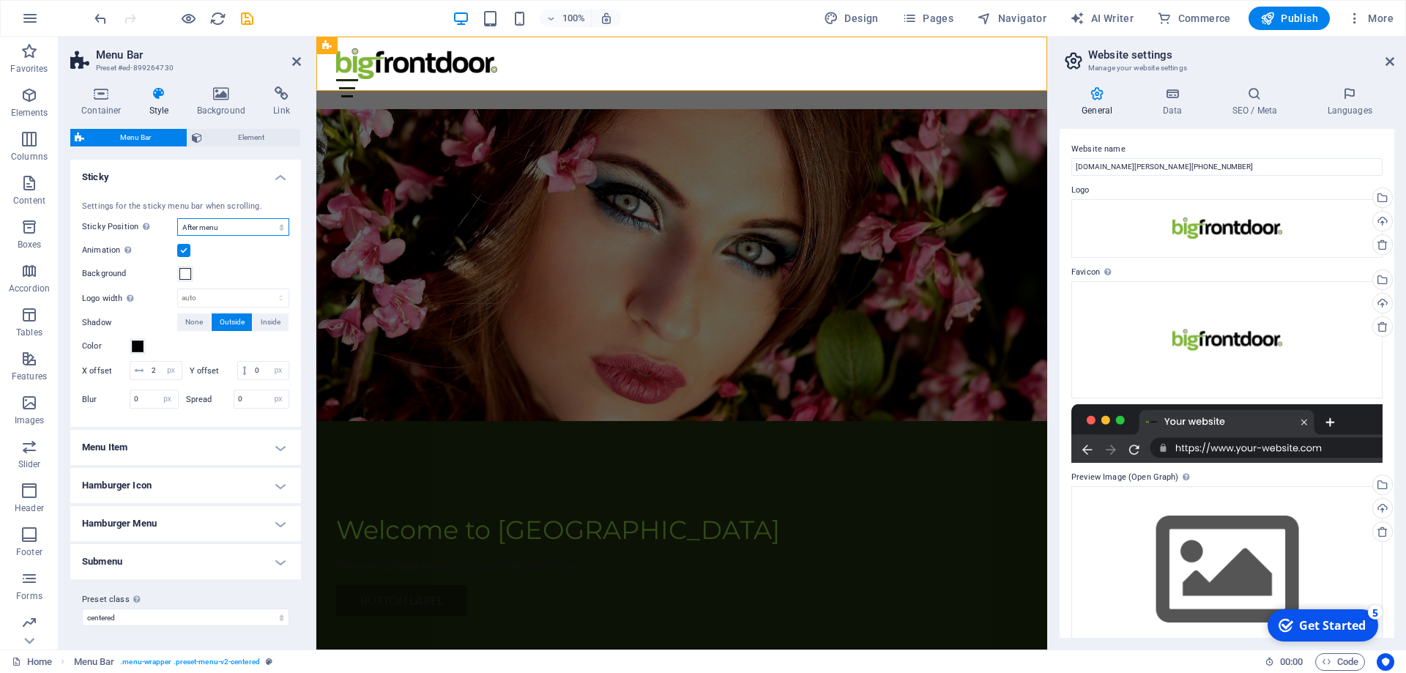
click at [177, 218] on select "Off Instant After menu After banner When scrolling up" at bounding box center [233, 227] width 112 height 18
select select "sticky_reverse"
click option "When scrolling up" at bounding box center [0, 0] width 0 height 0
click at [183, 455] on h4 "Menu Item" at bounding box center [185, 447] width 231 height 35
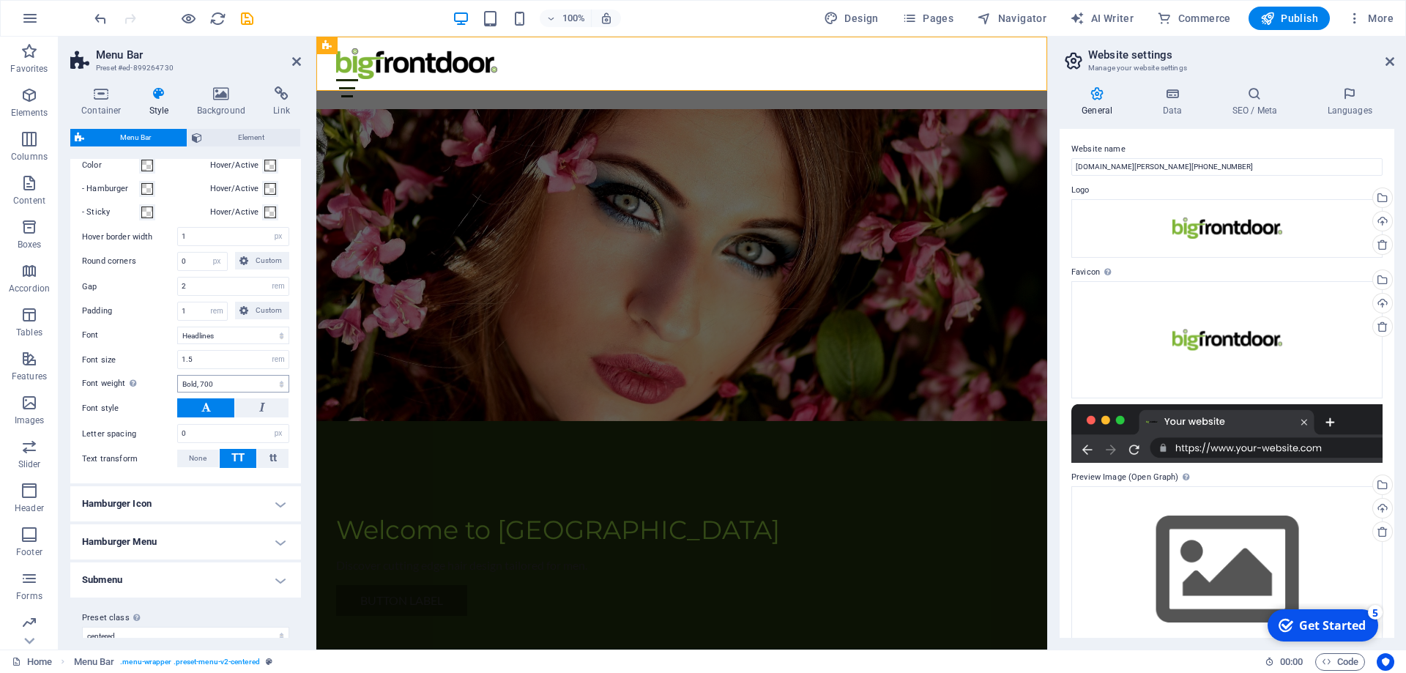
scroll to position [778, 0]
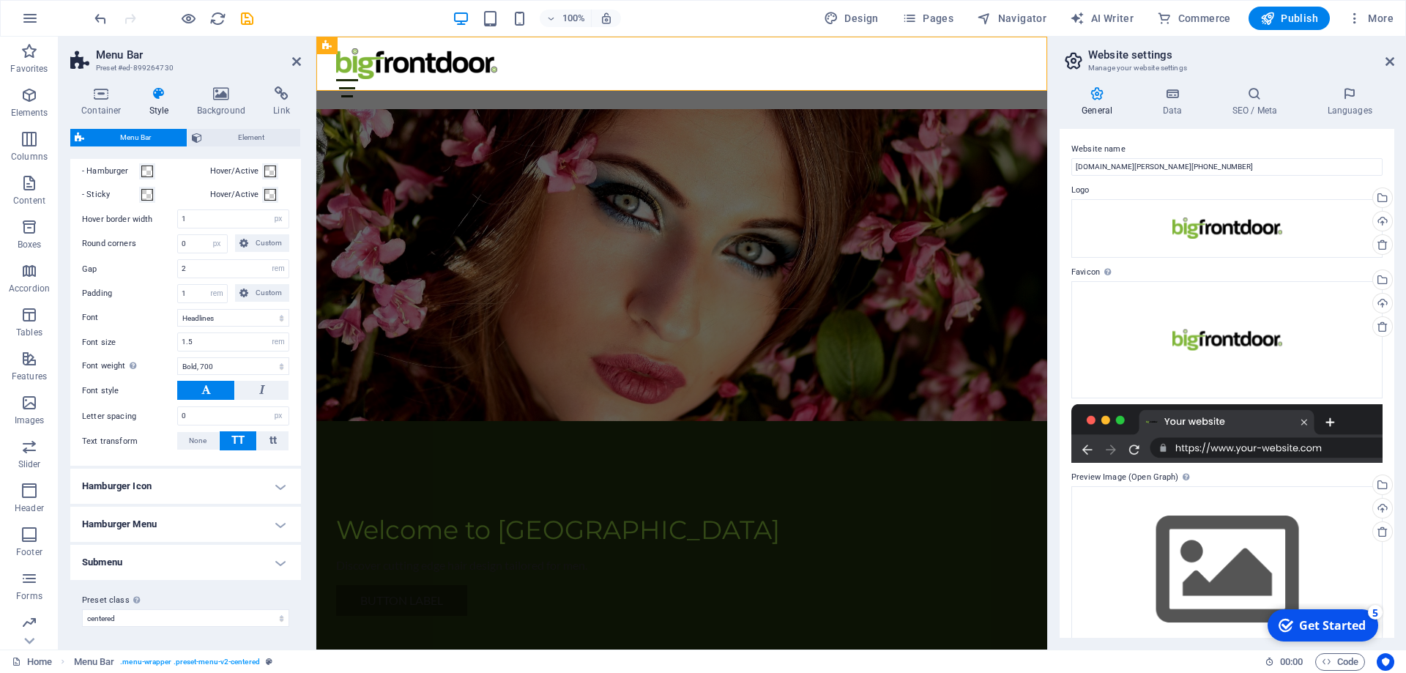
click at [184, 484] on h4 "Hamburger Icon" at bounding box center [185, 486] width 231 height 35
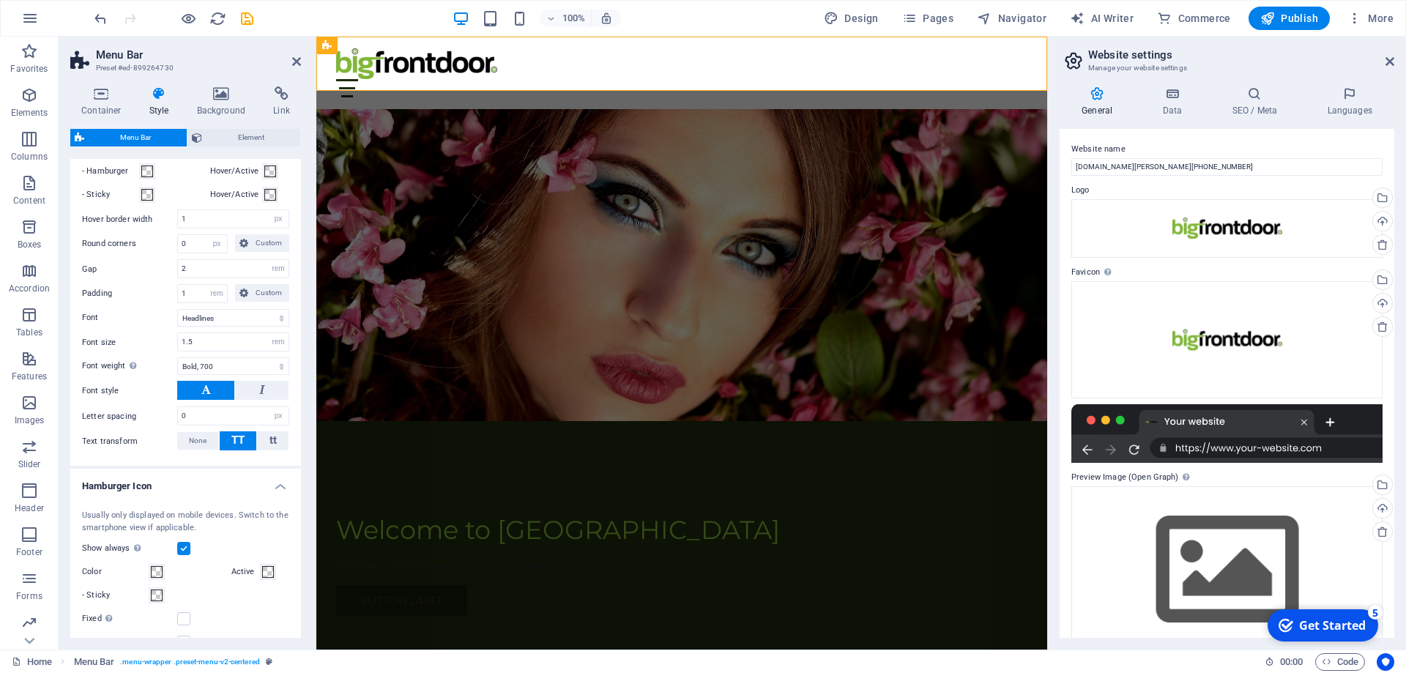
scroll to position [987, 0]
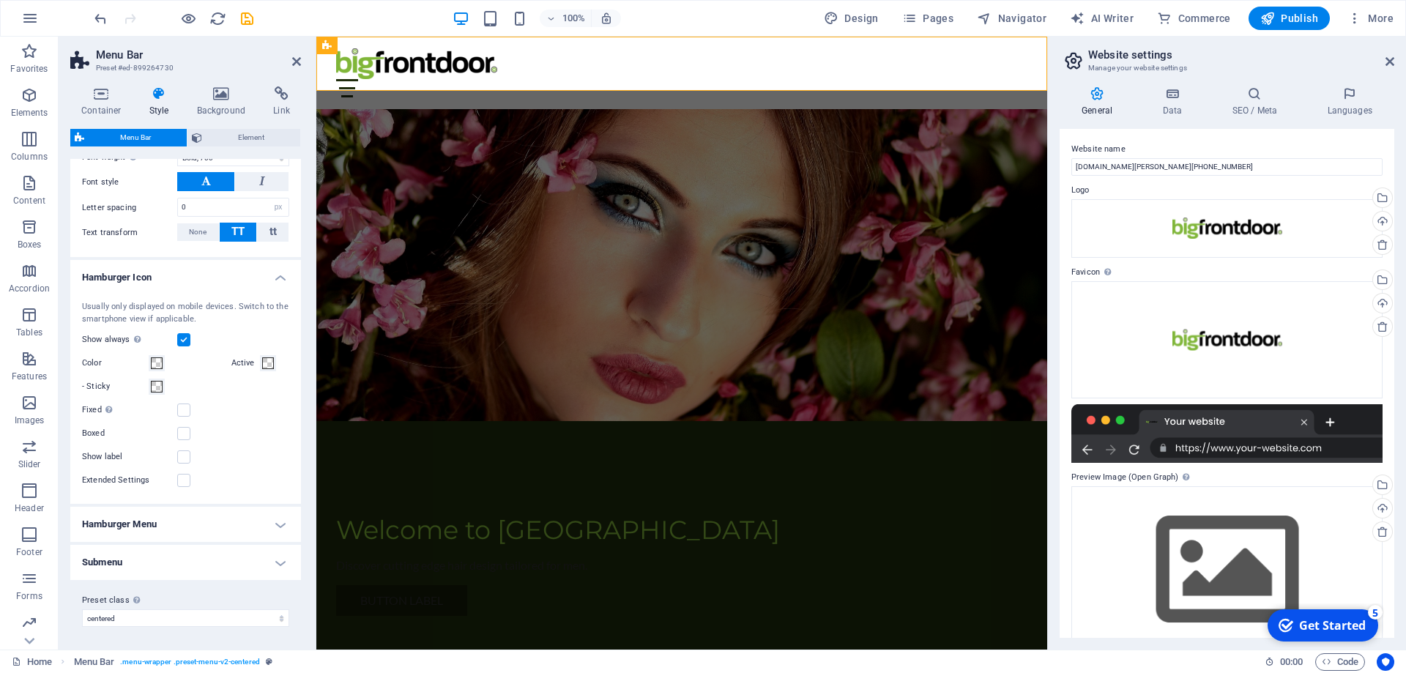
click at [206, 521] on h4 "Hamburger Menu" at bounding box center [185, 524] width 231 height 35
click at [206, 521] on h4 "Hamburger Menu" at bounding box center [185, 520] width 231 height 26
click at [206, 521] on h4 "Hamburger Menu" at bounding box center [185, 524] width 231 height 35
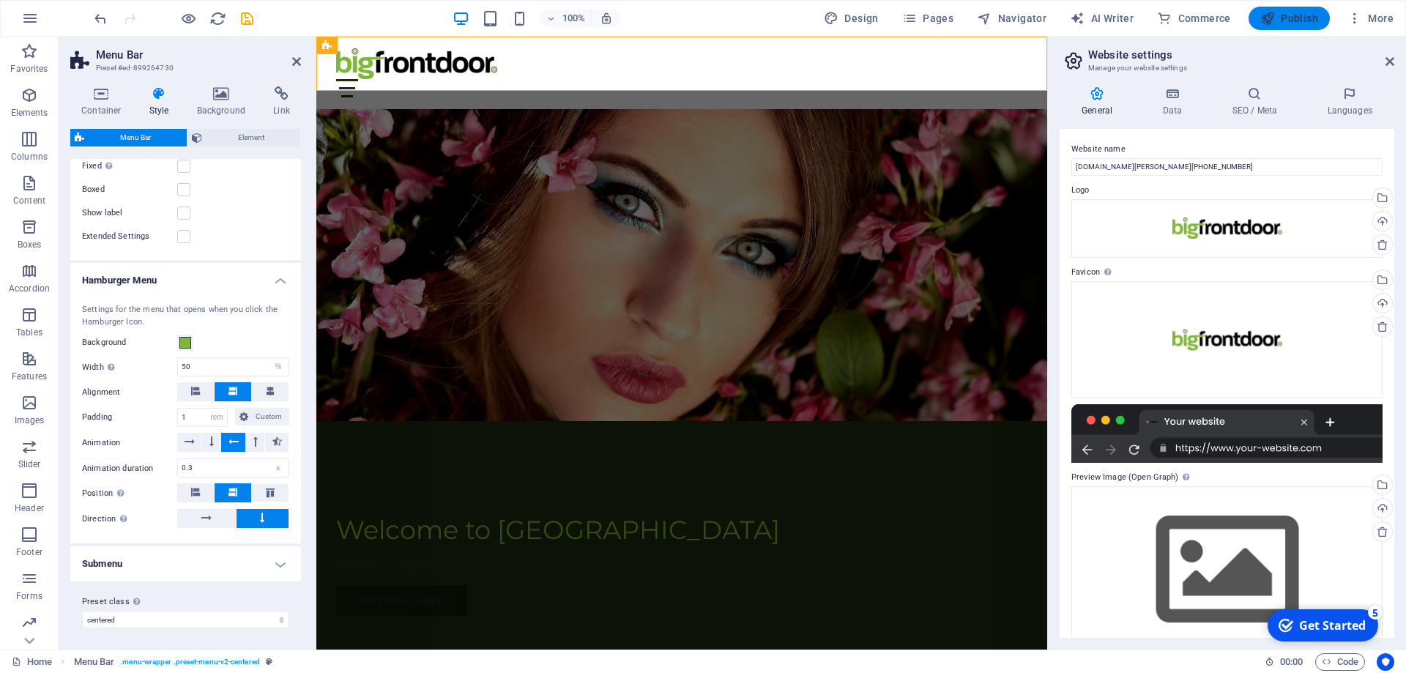
click at [1303, 12] on span "Publish" at bounding box center [1289, 18] width 58 height 15
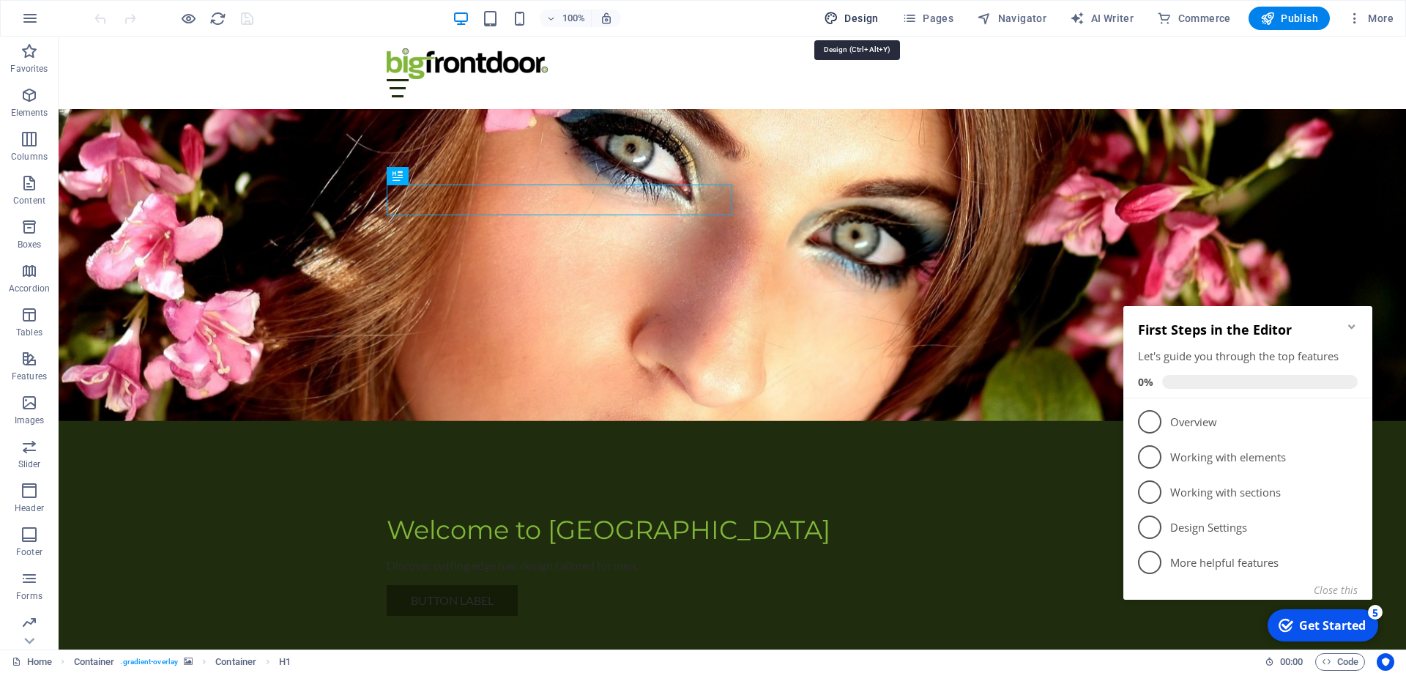
click at [856, 20] on span "Design" at bounding box center [851, 18] width 55 height 15
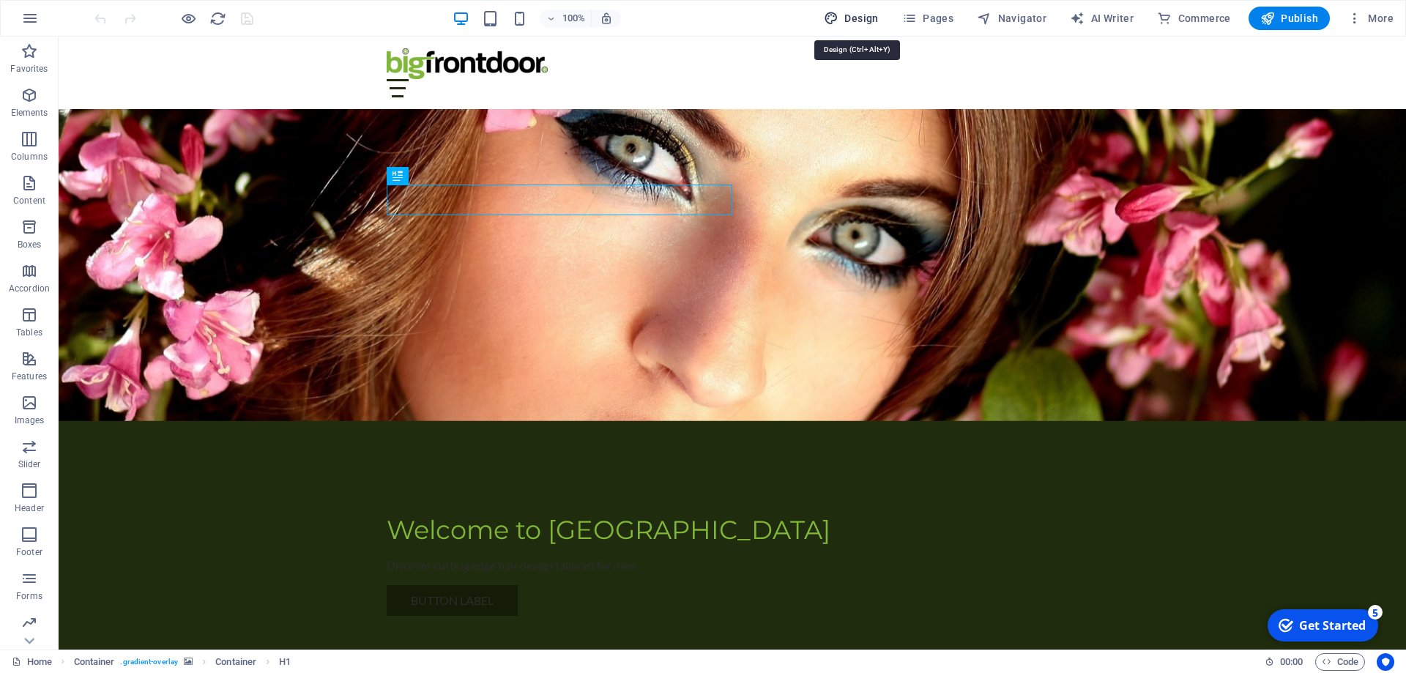
select select "px"
select select "200"
select select "px"
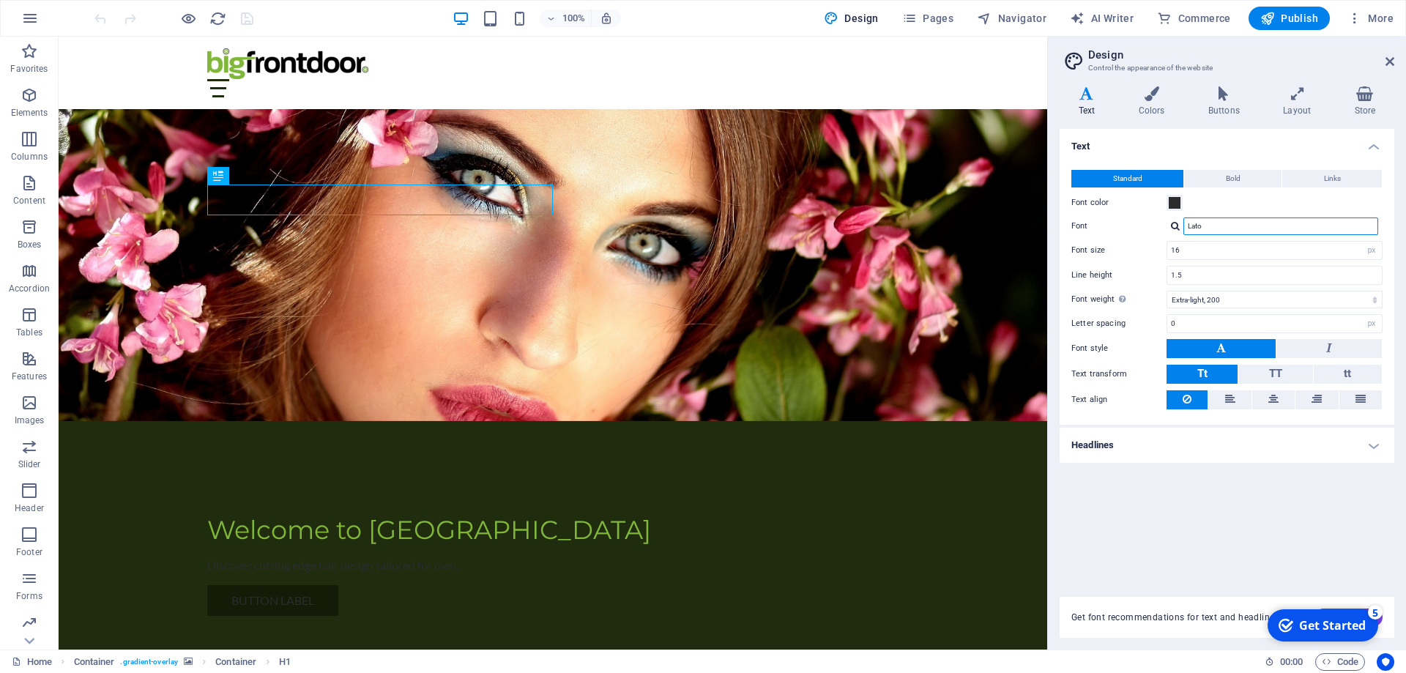
click at [1232, 228] on input "Lato" at bounding box center [1280, 226] width 195 height 18
drag, startPoint x: 1216, startPoint y: 224, endPoint x: 1092, endPoint y: 223, distance: 123.7
click at [1183, 223] on input "Lato" at bounding box center [1280, 226] width 195 height 18
type input "Poppins"
click at [1210, 245] on div "Manage fonts →" at bounding box center [1283, 245] width 193 height 15
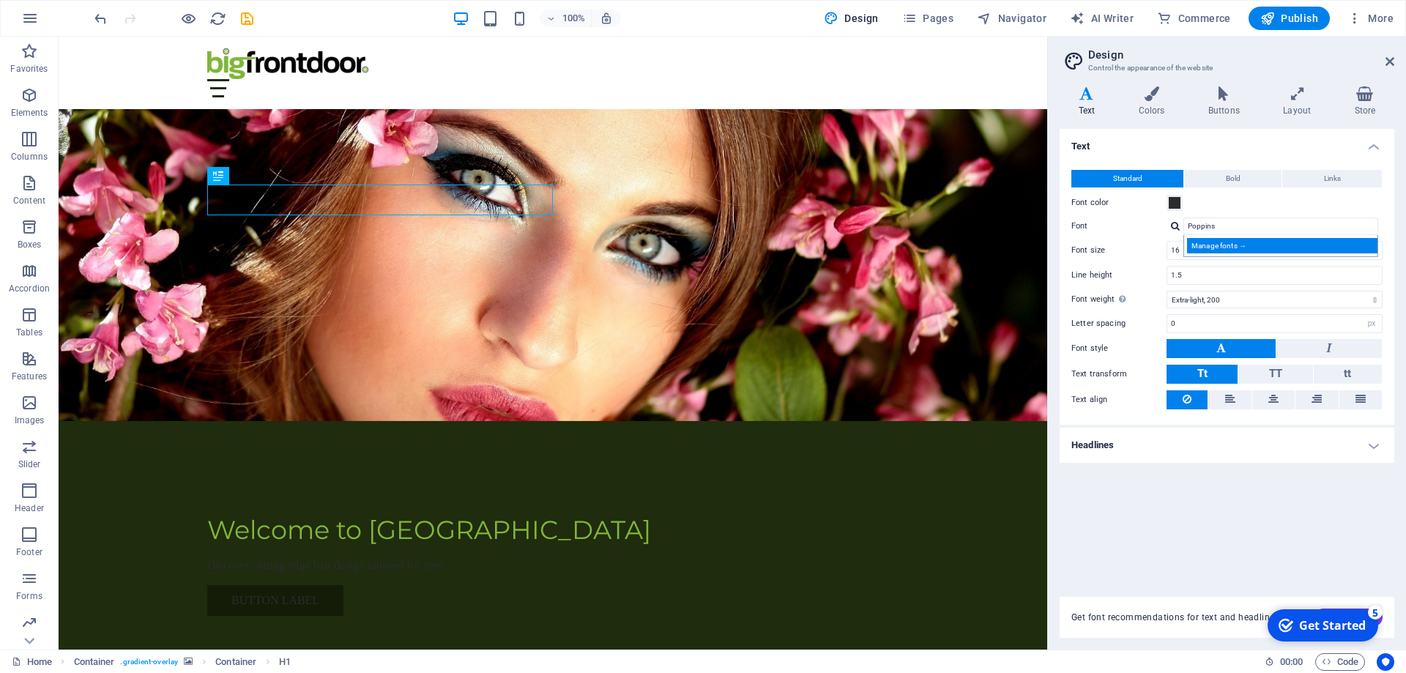
select select "popularity"
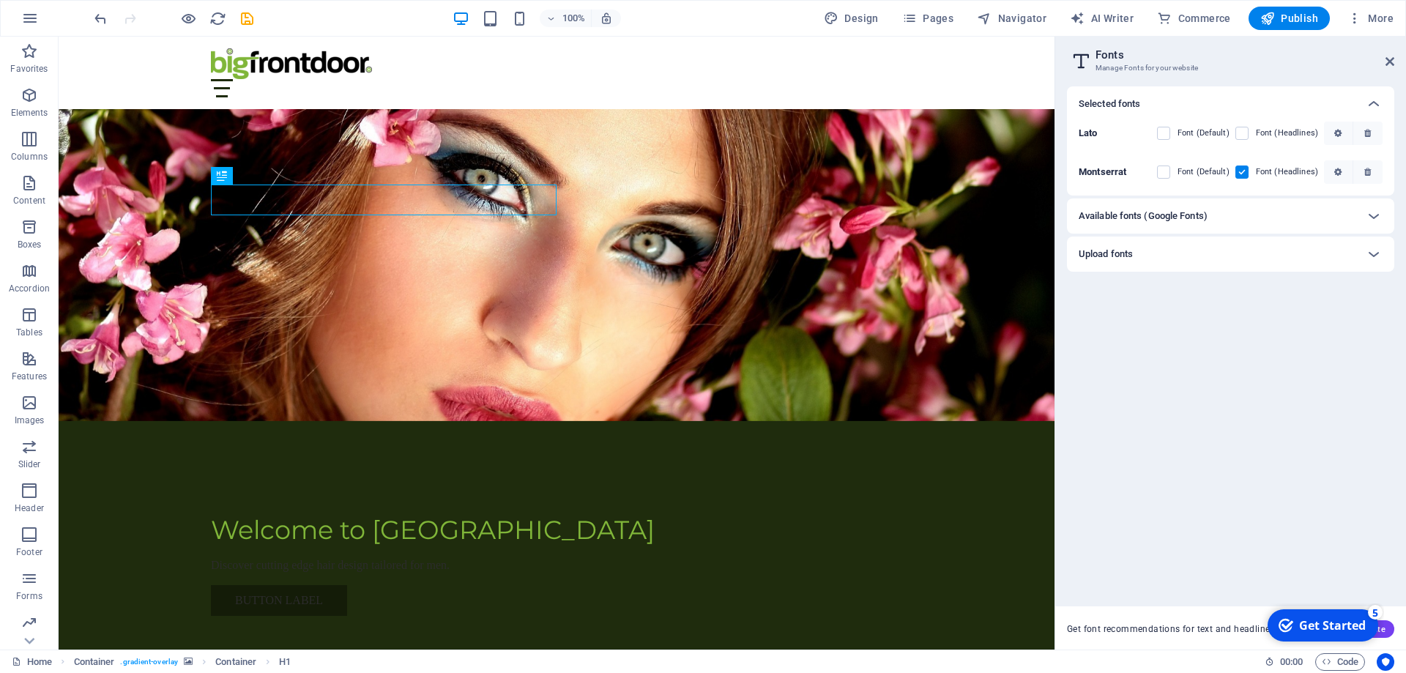
click at [1221, 215] on div "Available fonts (Google Fonts)" at bounding box center [1218, 216] width 278 height 18
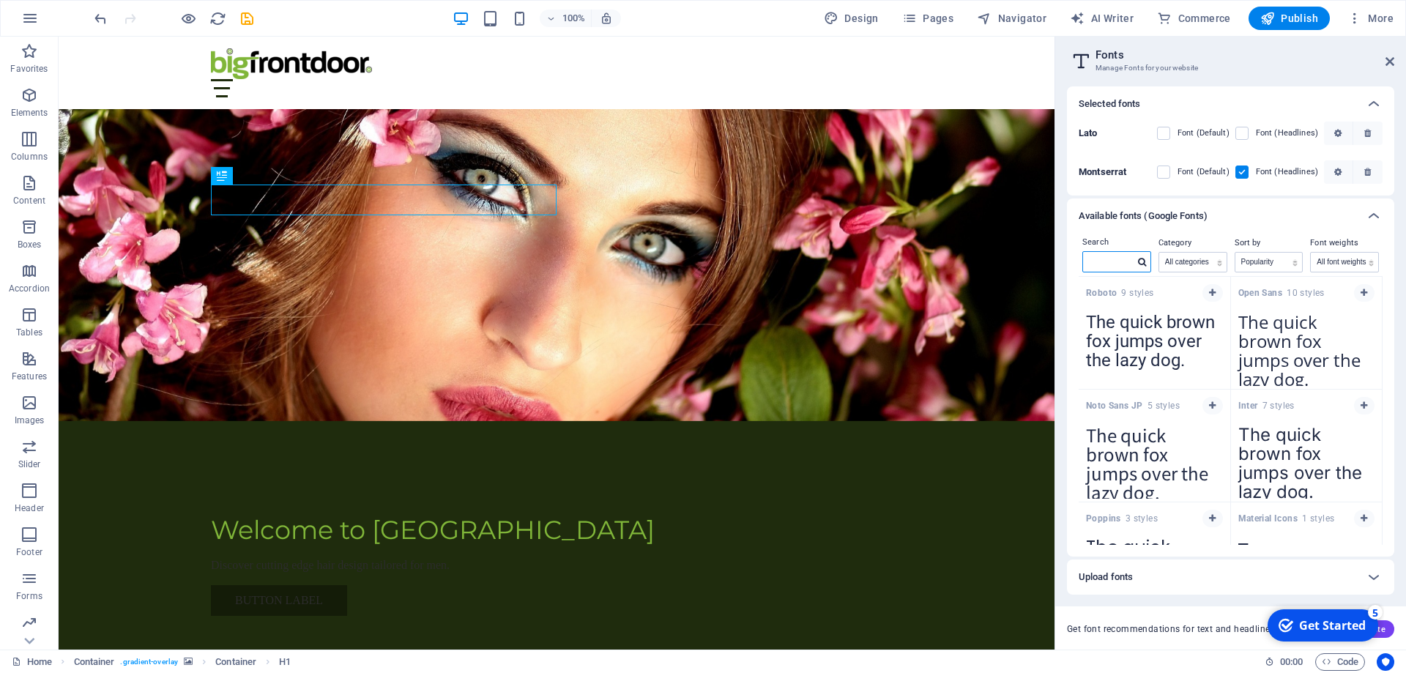
click at [1111, 256] on input "text" at bounding box center [1108, 261] width 51 height 19
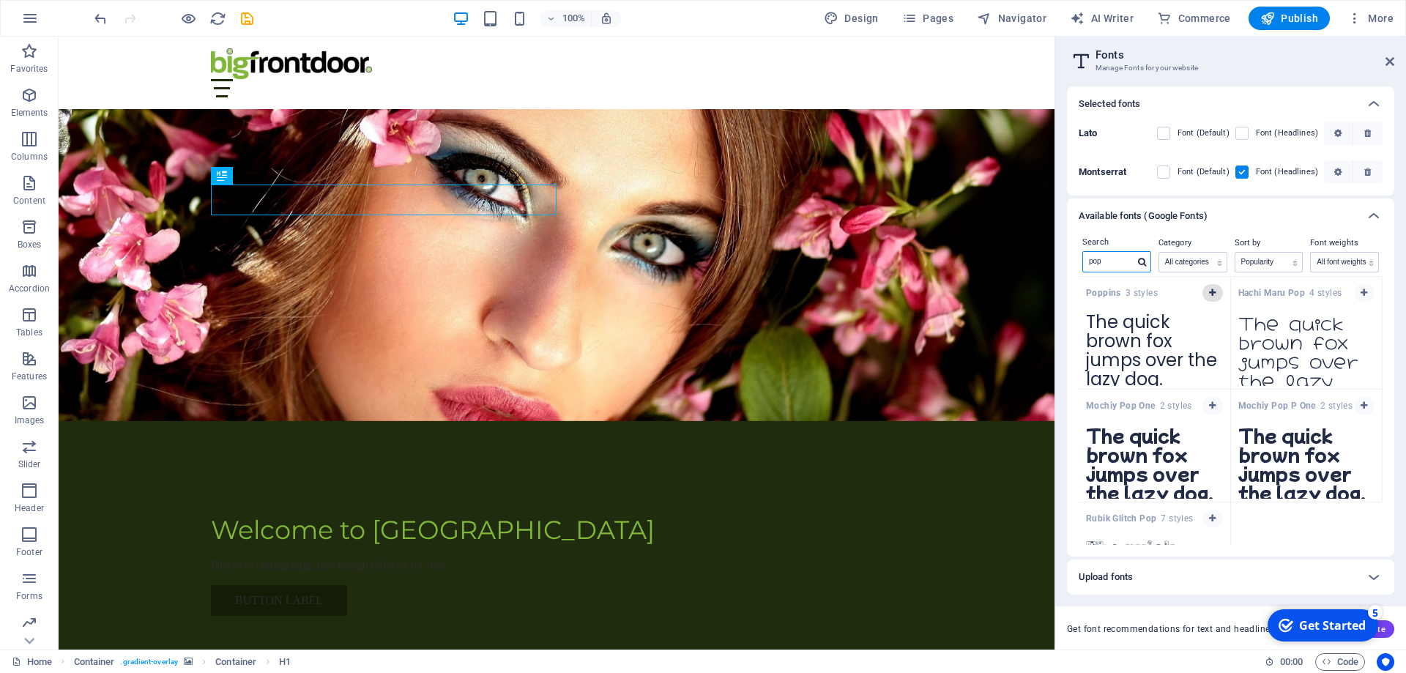
type input "pop"
click at [1207, 289] on button "button" at bounding box center [1212, 293] width 21 height 18
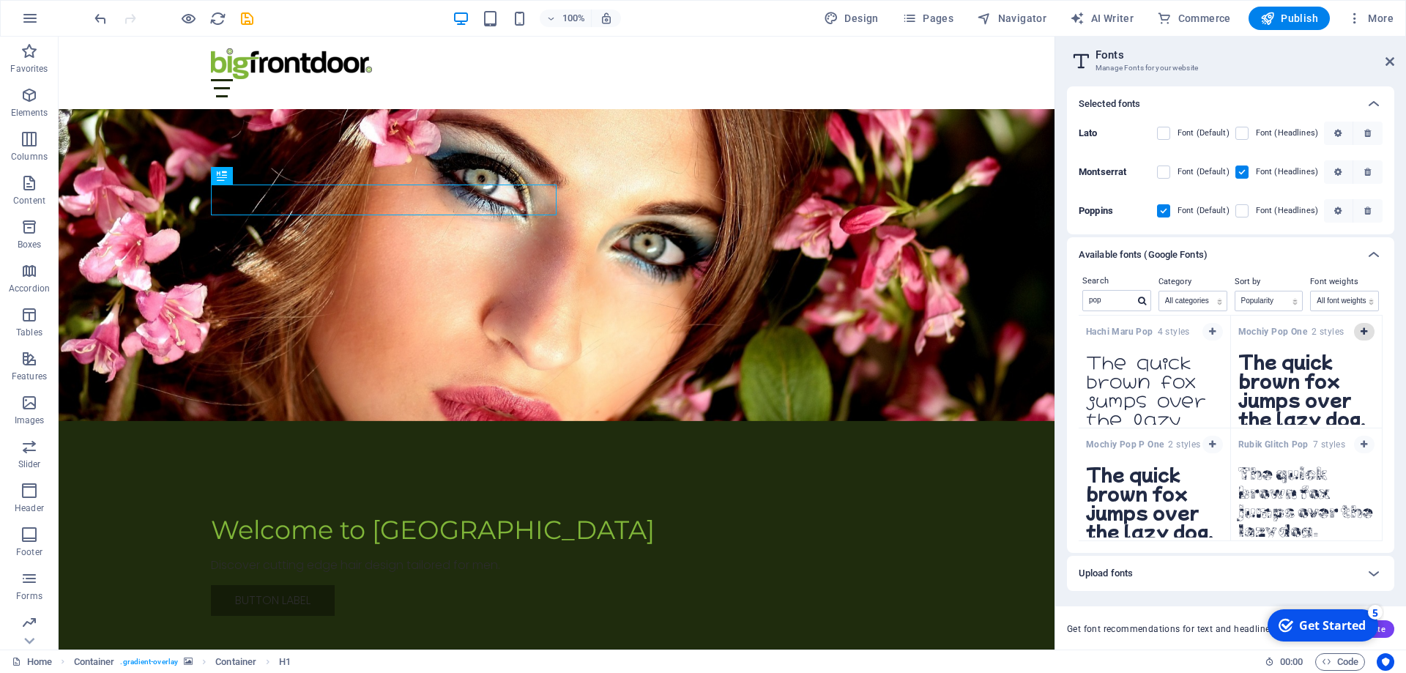
click at [1369, 328] on button "button" at bounding box center [1364, 332] width 21 height 18
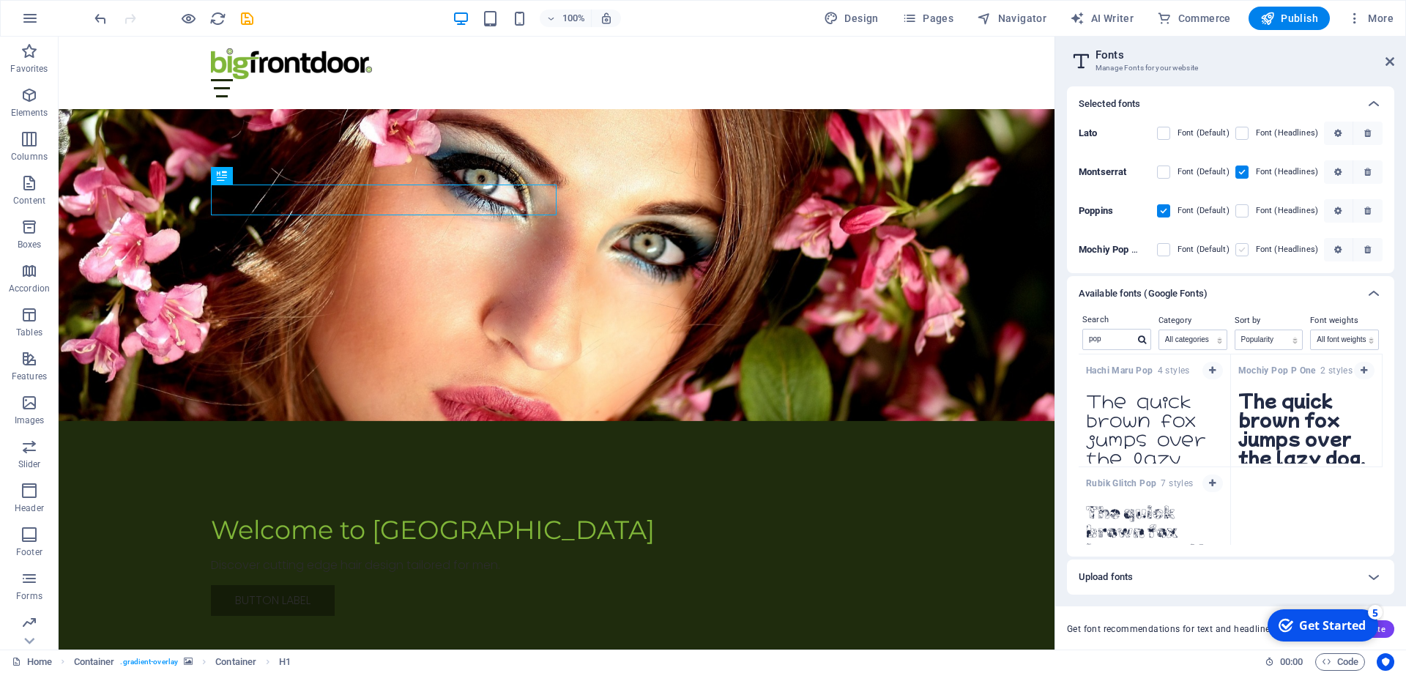
click at [1246, 248] on label at bounding box center [1241, 249] width 13 height 13
click at [0, 0] on One "checkbox" at bounding box center [0, 0] width 0 height 0
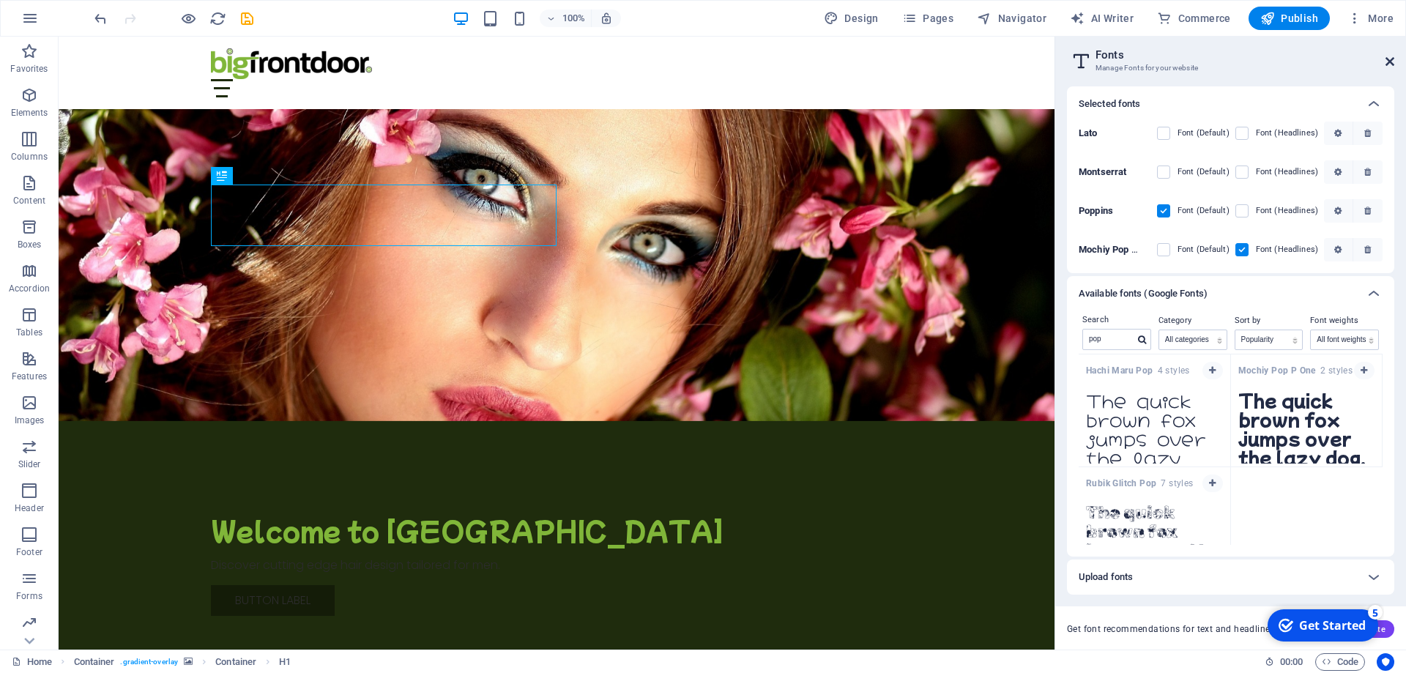
click at [1387, 64] on icon at bounding box center [1389, 62] width 9 height 12
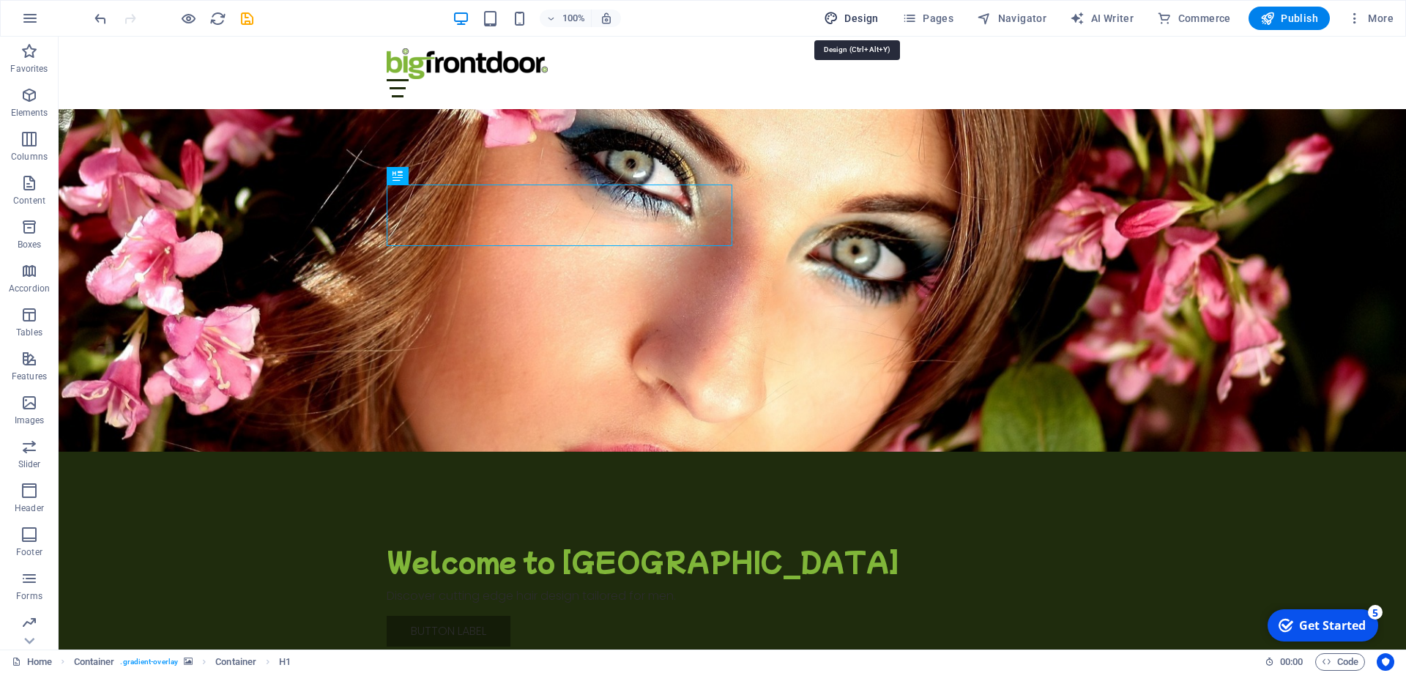
click at [857, 19] on span "Design" at bounding box center [851, 18] width 55 height 15
select select "px"
select select "200"
select select "px"
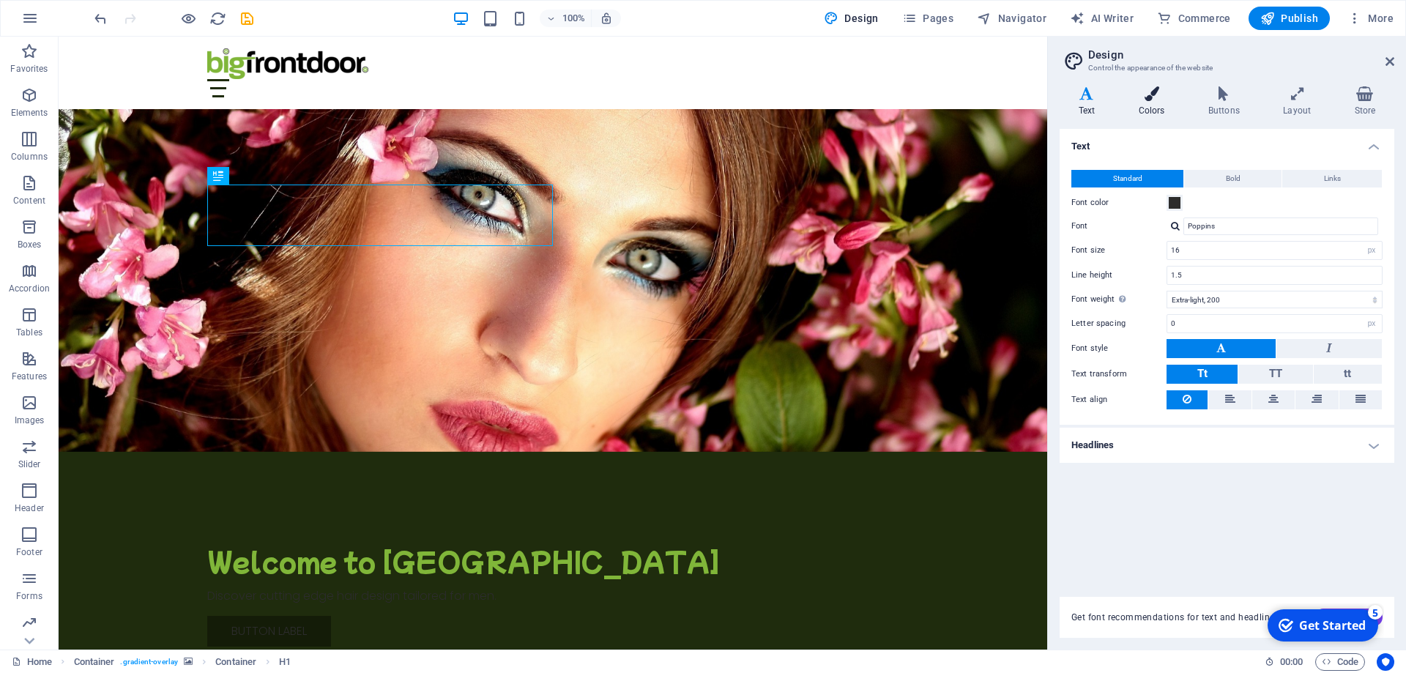
click at [1150, 97] on icon at bounding box center [1152, 93] width 64 height 15
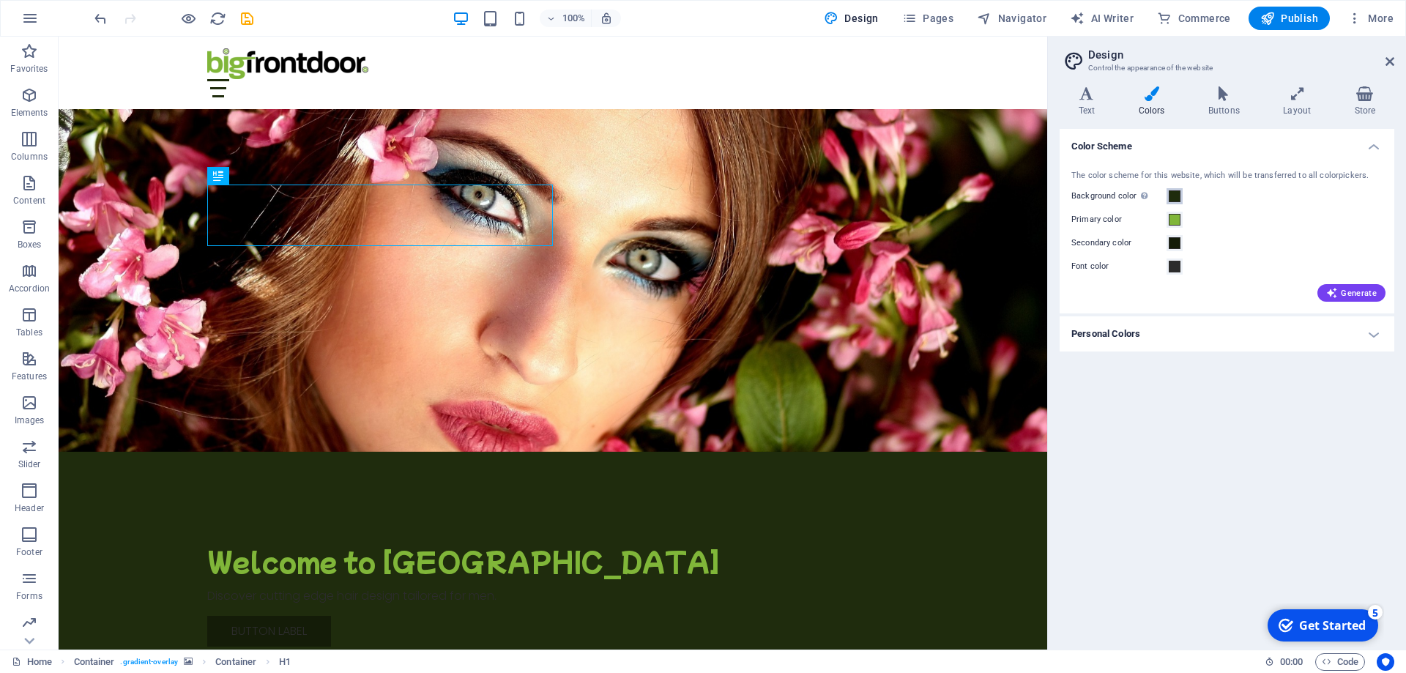
click at [1176, 193] on span at bounding box center [1175, 196] width 12 height 12
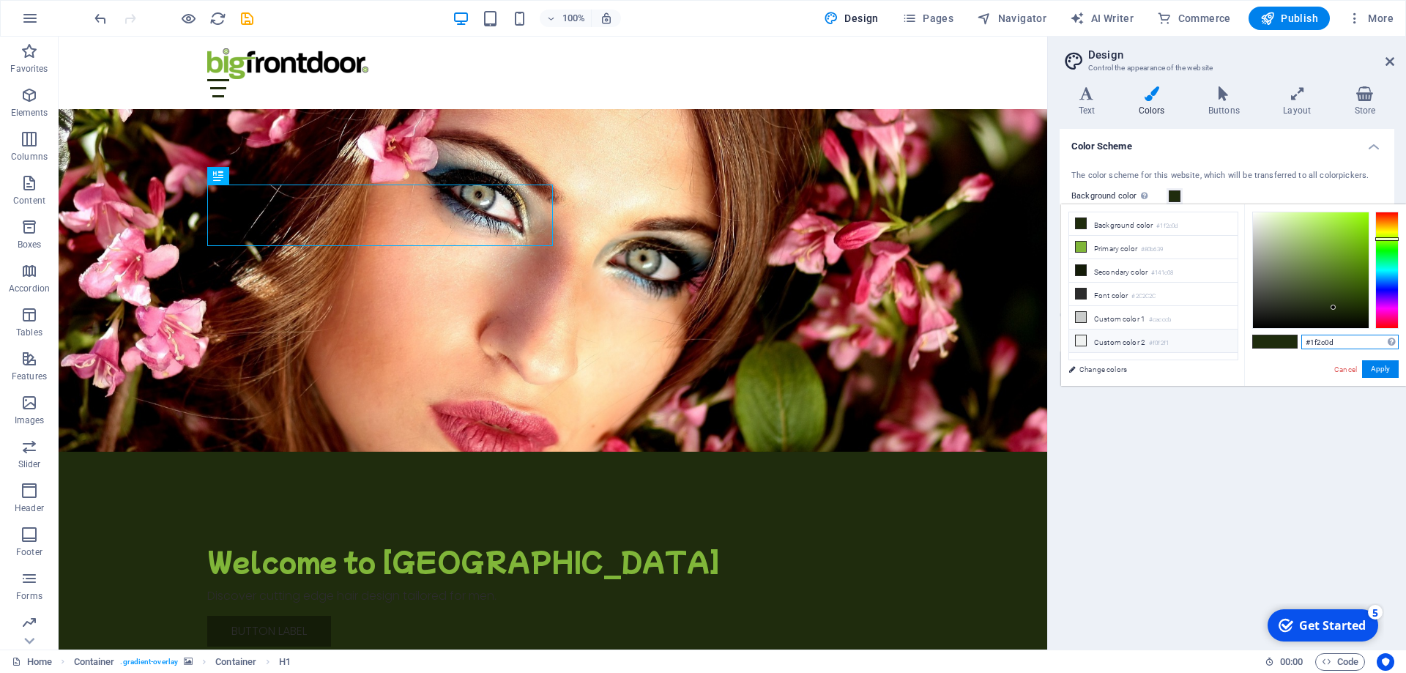
drag, startPoint x: 1325, startPoint y: 338, endPoint x: 1230, endPoint y: 331, distance: 95.4
click at [1301, 335] on input "#1f2c0d" at bounding box center [1349, 342] width 97 height 15
type input "#ffffff"
click at [1397, 371] on button "Apply" at bounding box center [1380, 369] width 37 height 18
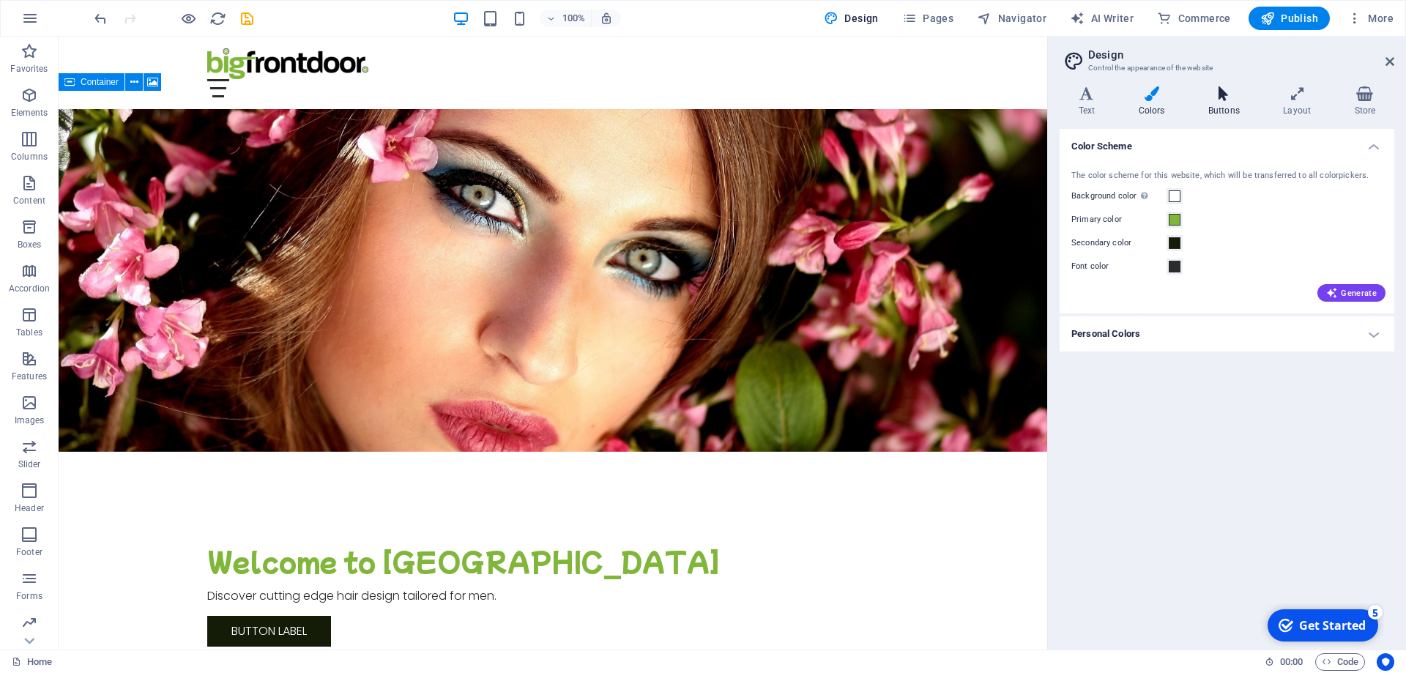
click at [1224, 89] on icon at bounding box center [1223, 93] width 69 height 15
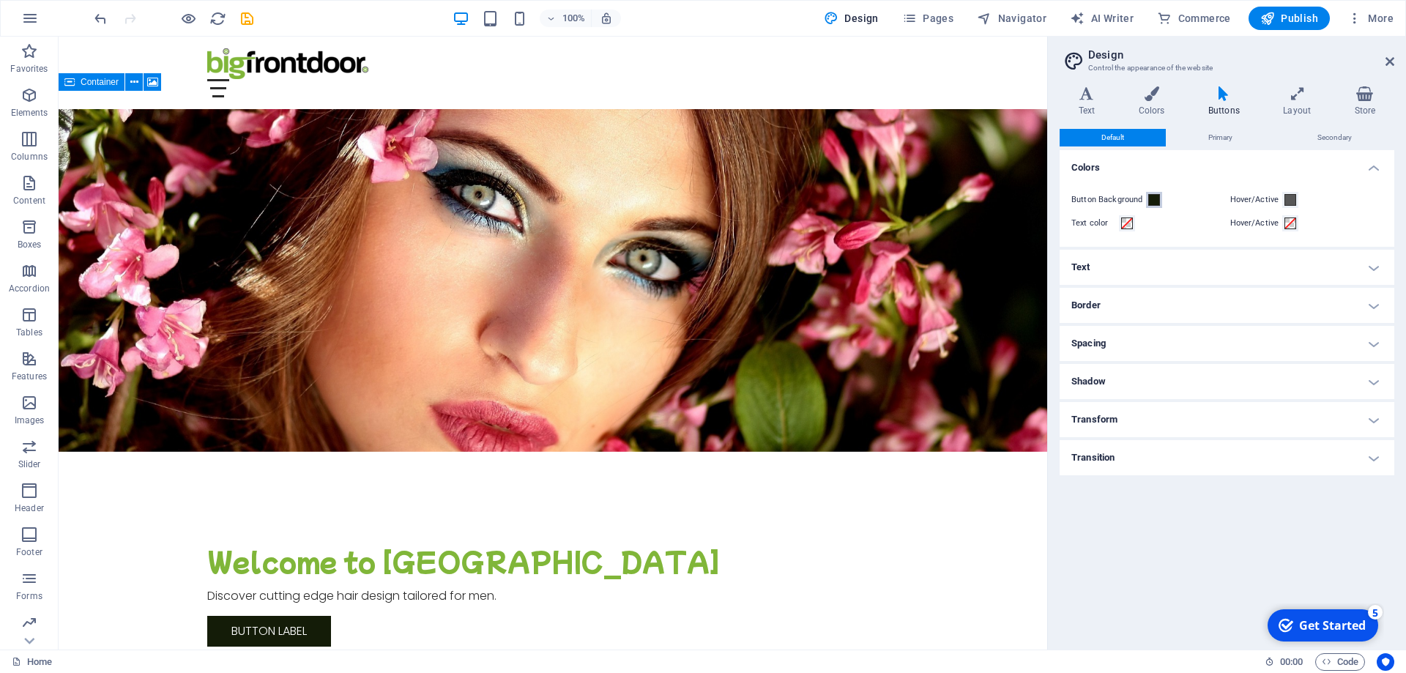
click at [1153, 197] on span at bounding box center [1154, 200] width 12 height 12
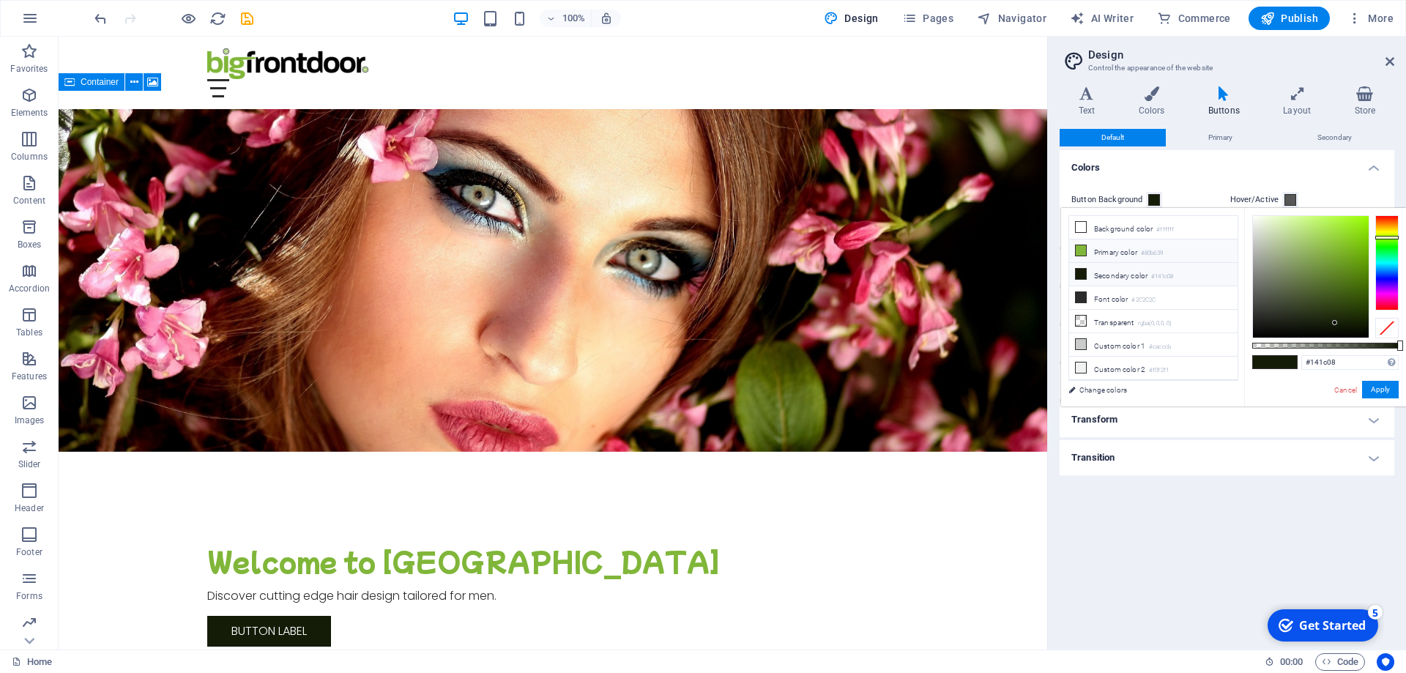
click at [1082, 247] on icon at bounding box center [1081, 250] width 10 height 10
type input "#80b639"
click at [1377, 394] on button "Apply" at bounding box center [1380, 390] width 37 height 18
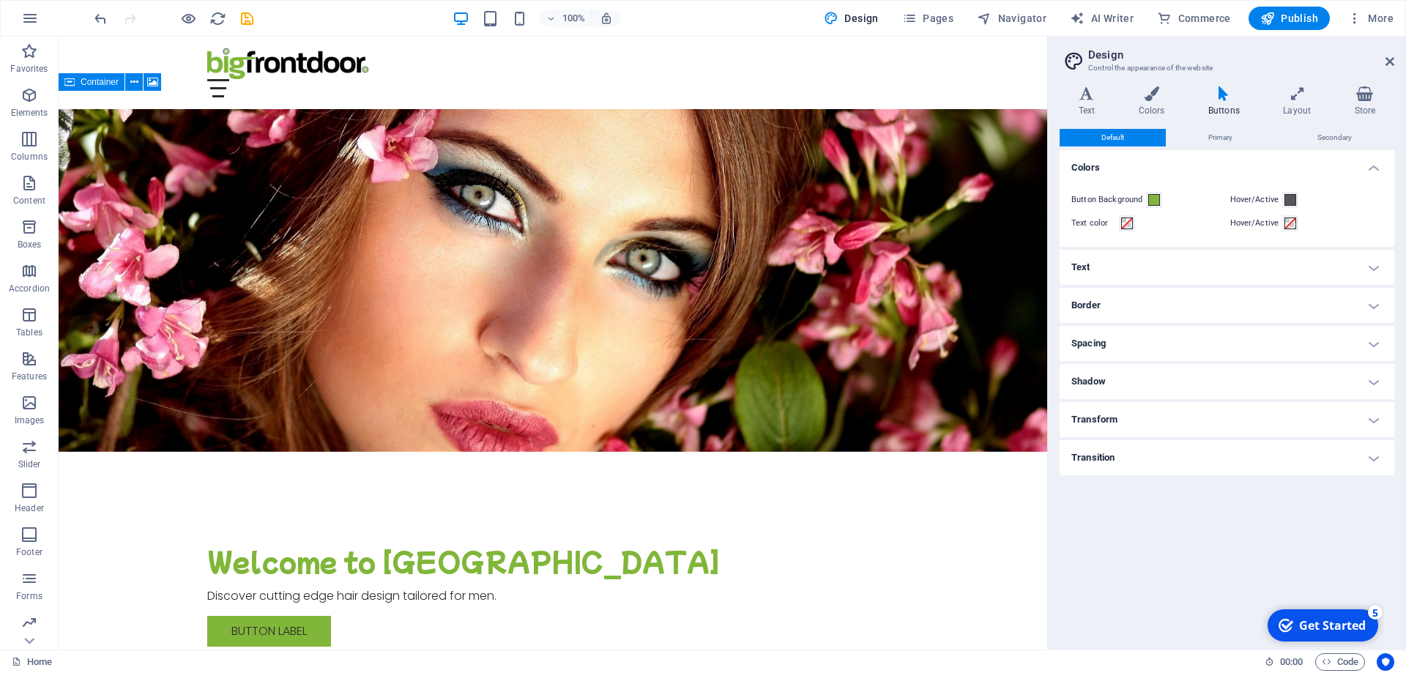
click at [1121, 268] on h4 "Text" at bounding box center [1227, 267] width 335 height 35
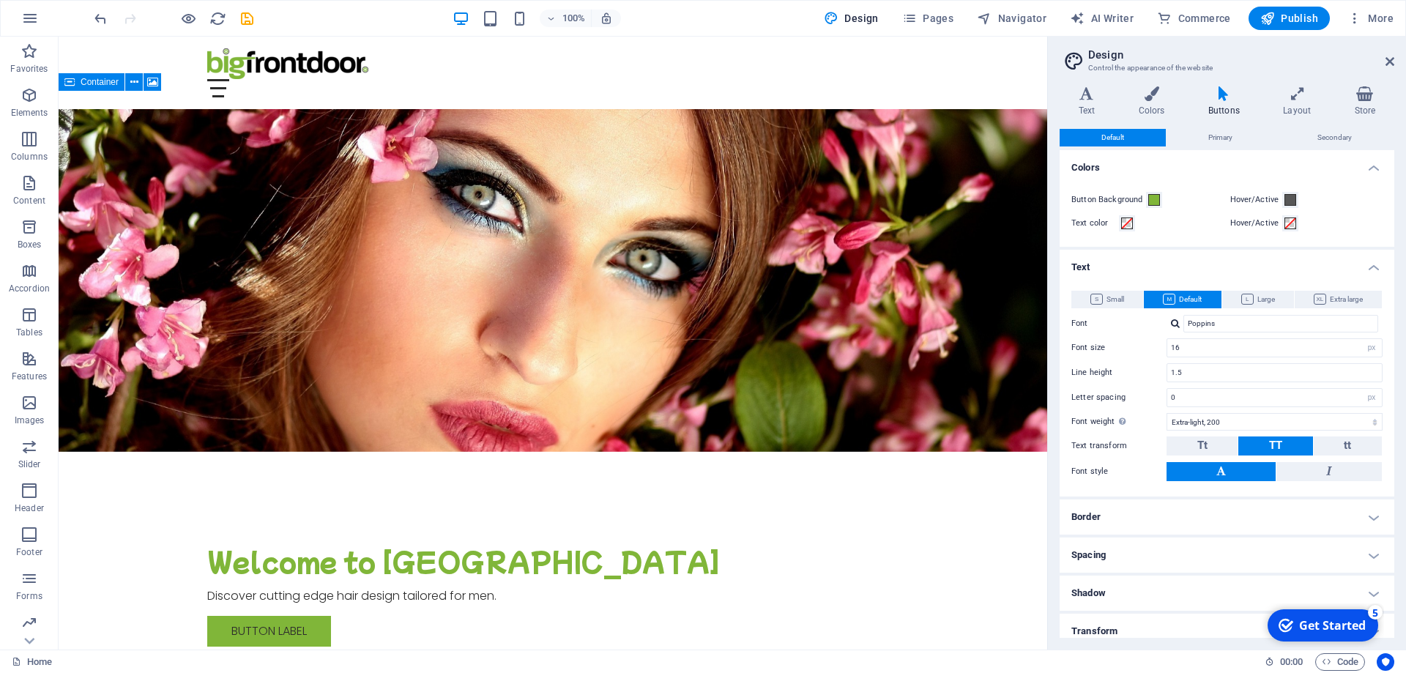
click at [1172, 517] on h4 "Border" at bounding box center [1227, 516] width 335 height 35
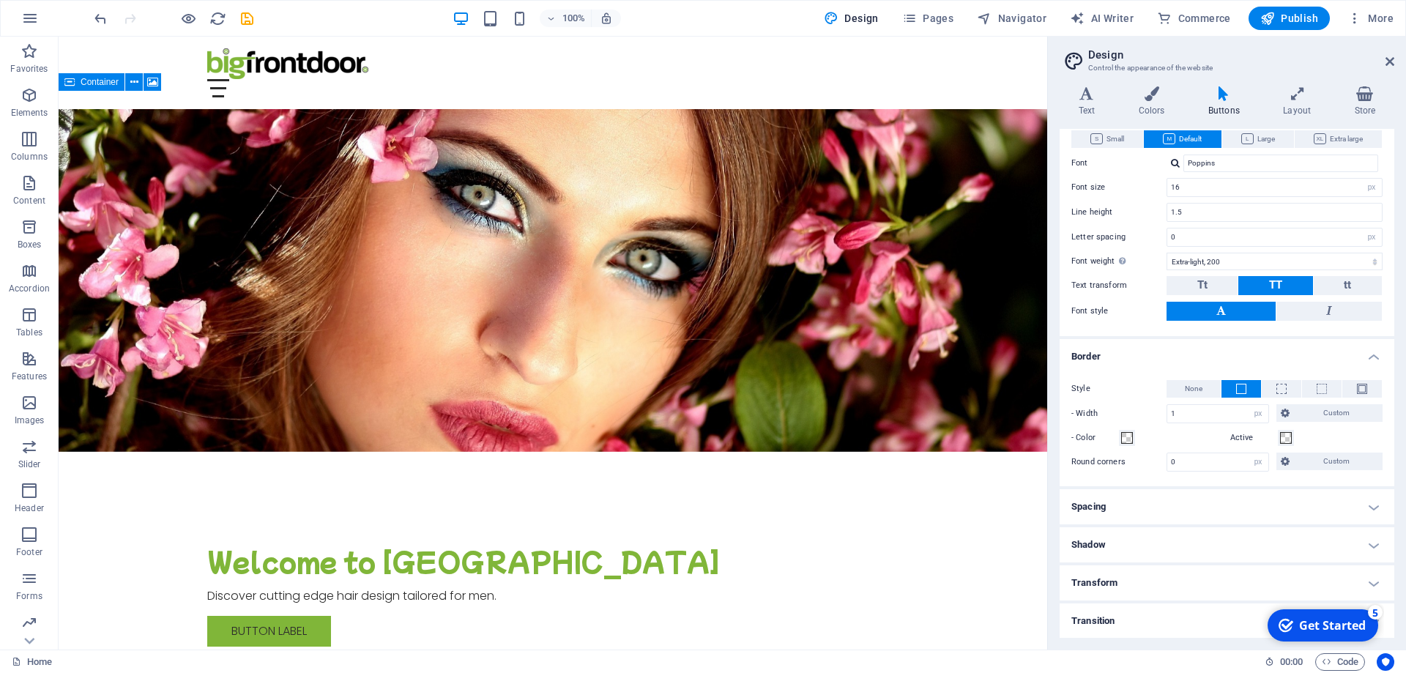
click at [1166, 506] on h4 "Spacing" at bounding box center [1227, 506] width 335 height 35
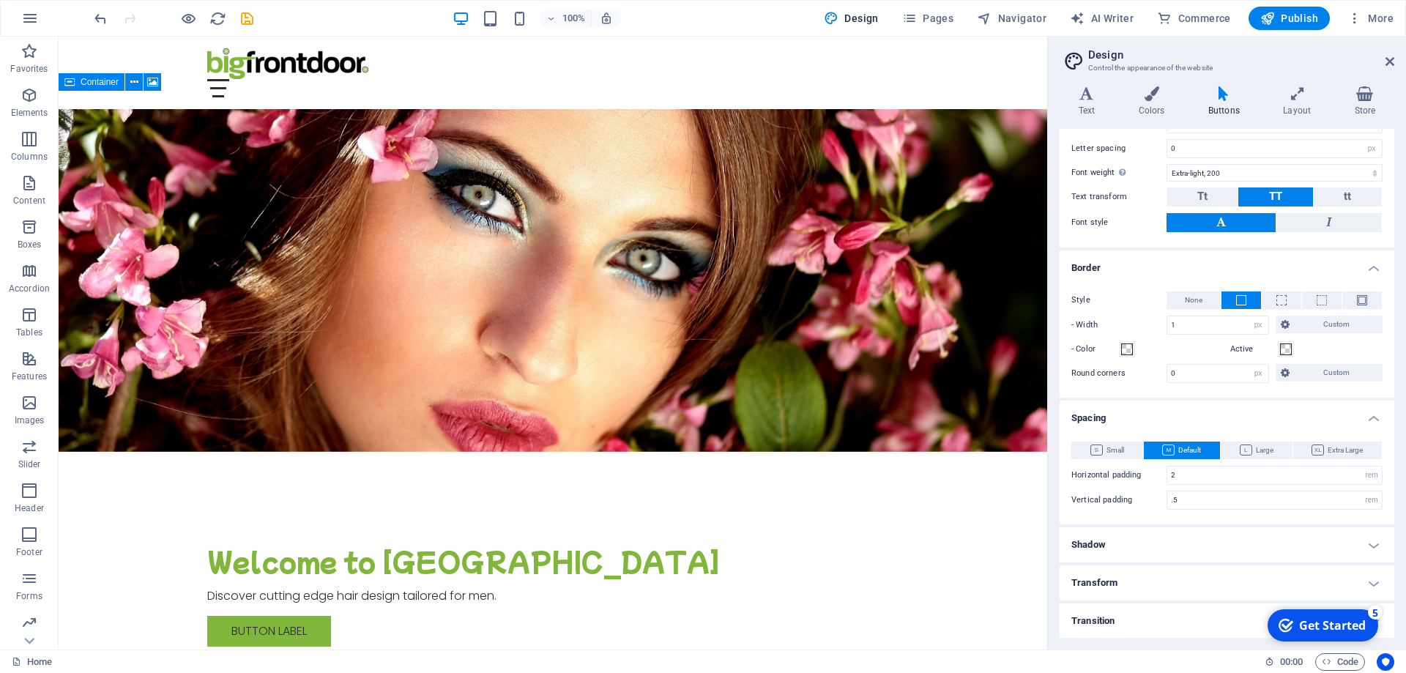
click at [1178, 556] on h4 "Shadow" at bounding box center [1227, 544] width 335 height 35
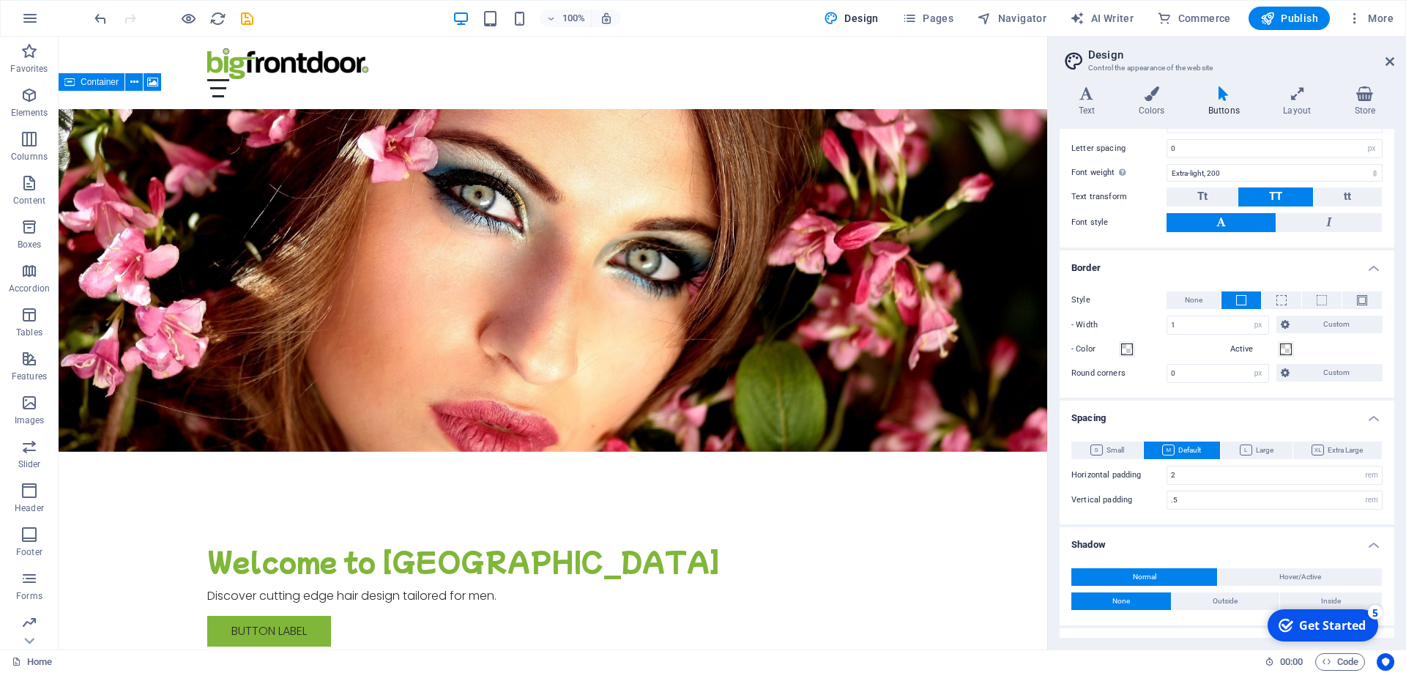
click at [1176, 540] on h4 "Shadow" at bounding box center [1227, 540] width 335 height 26
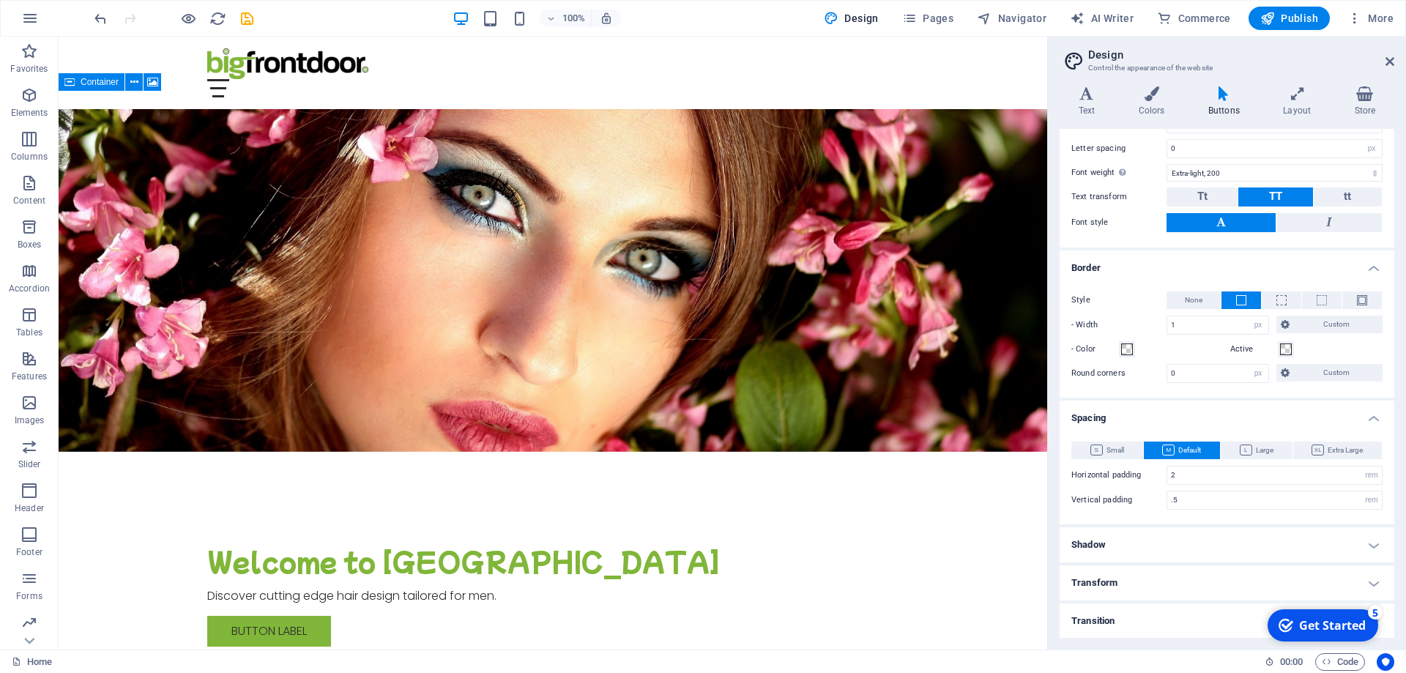
click at [1157, 586] on h4 "Transform" at bounding box center [1227, 582] width 335 height 35
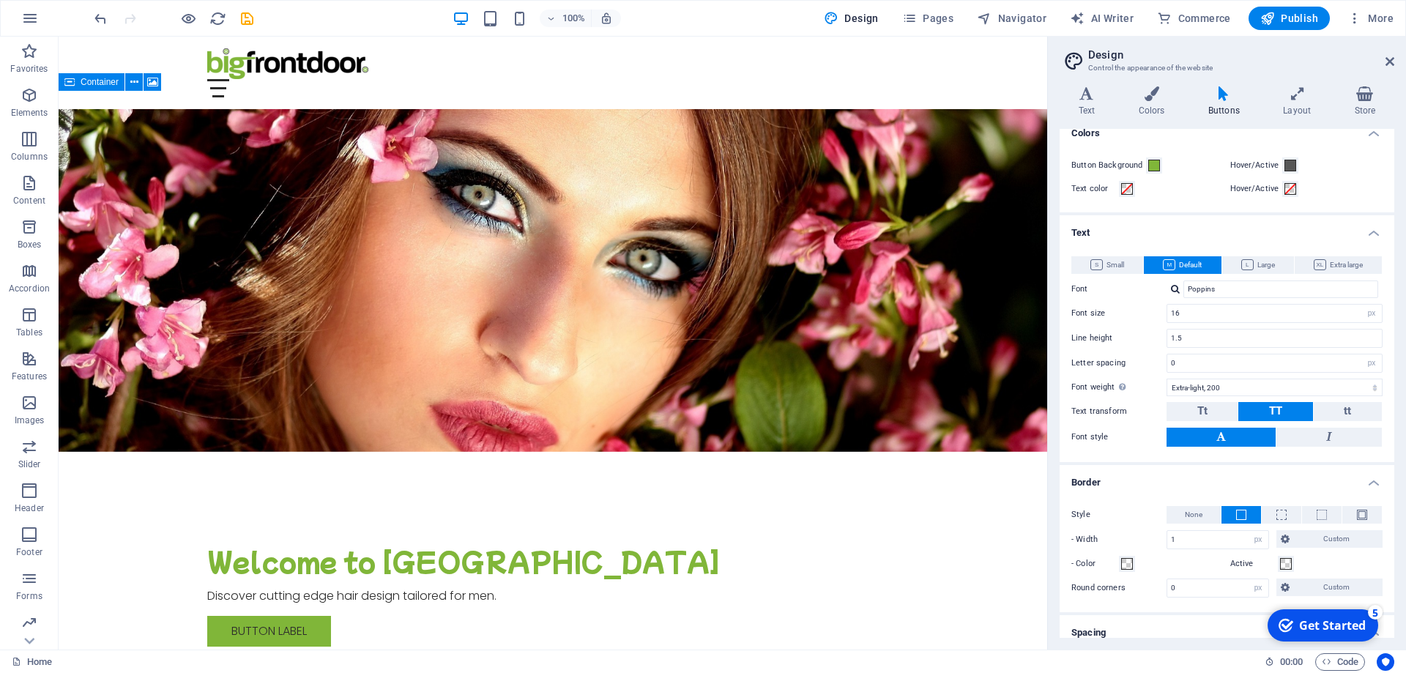
scroll to position [0, 0]
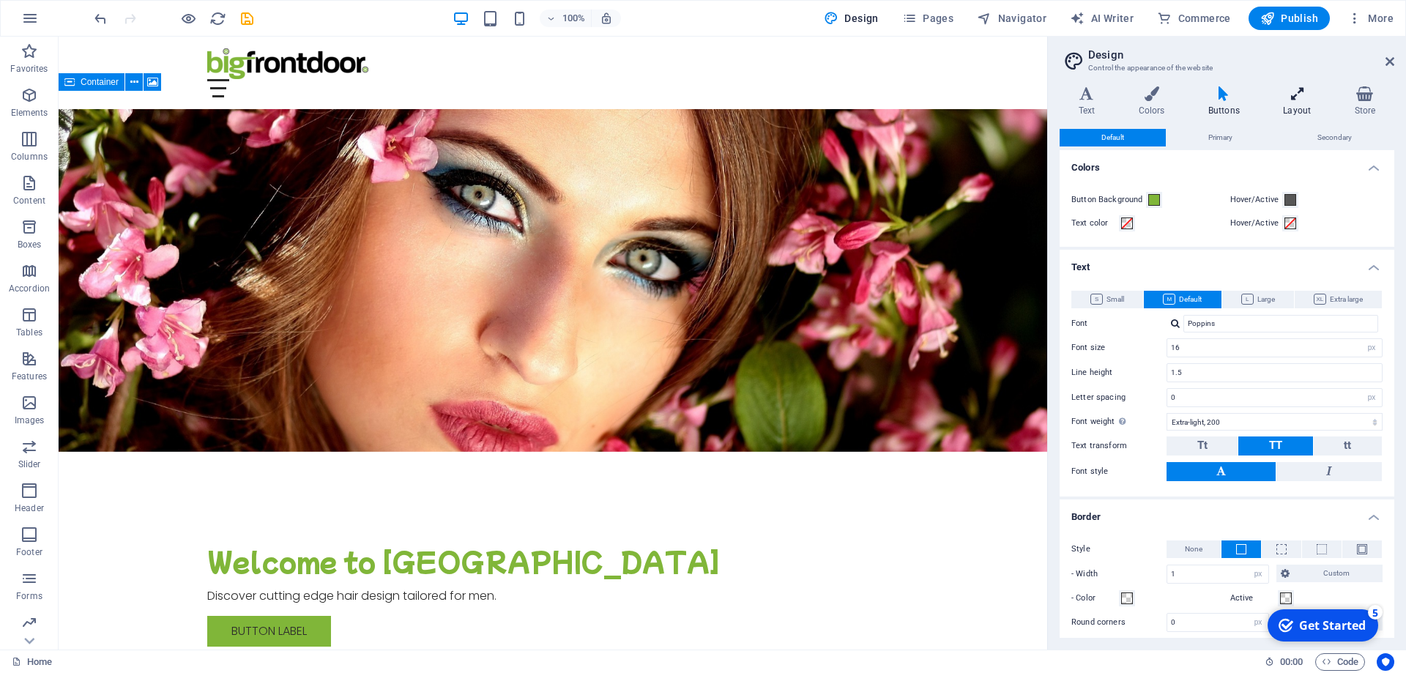
click at [1308, 90] on icon at bounding box center [1297, 93] width 65 height 15
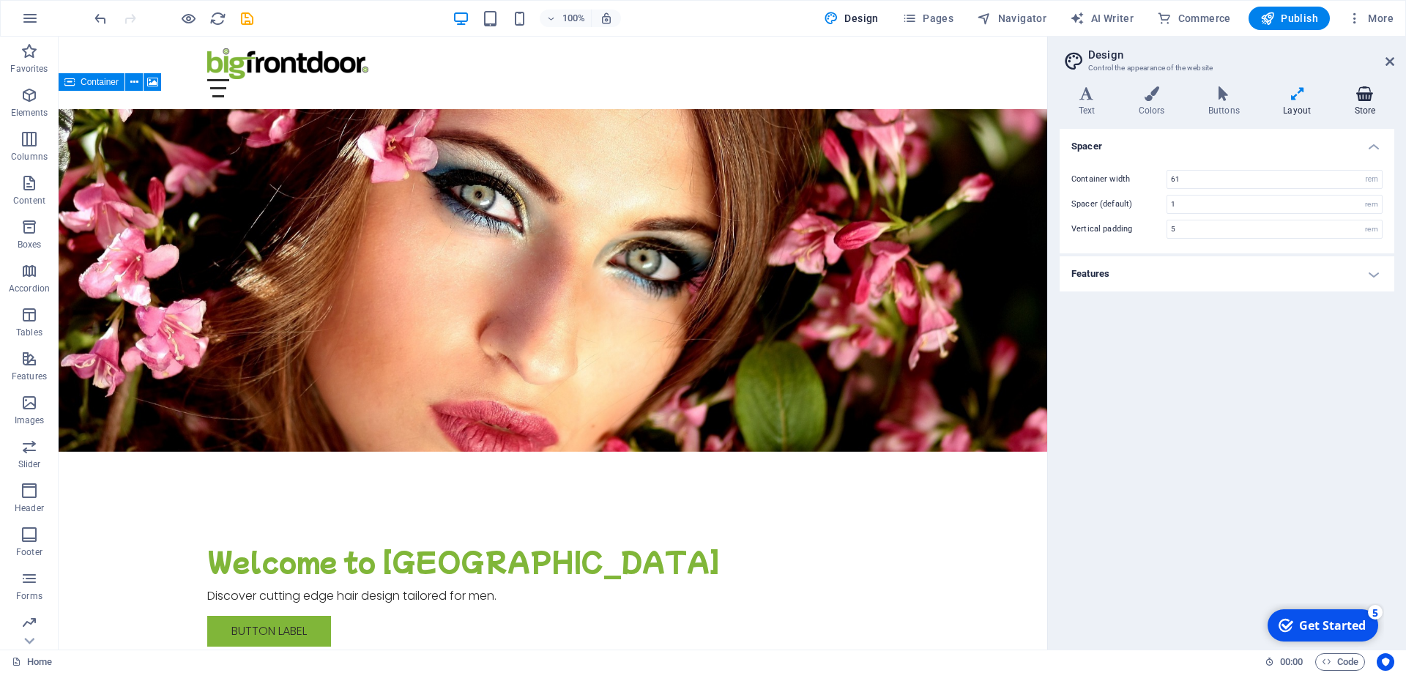
click at [1357, 88] on icon at bounding box center [1365, 93] width 59 height 15
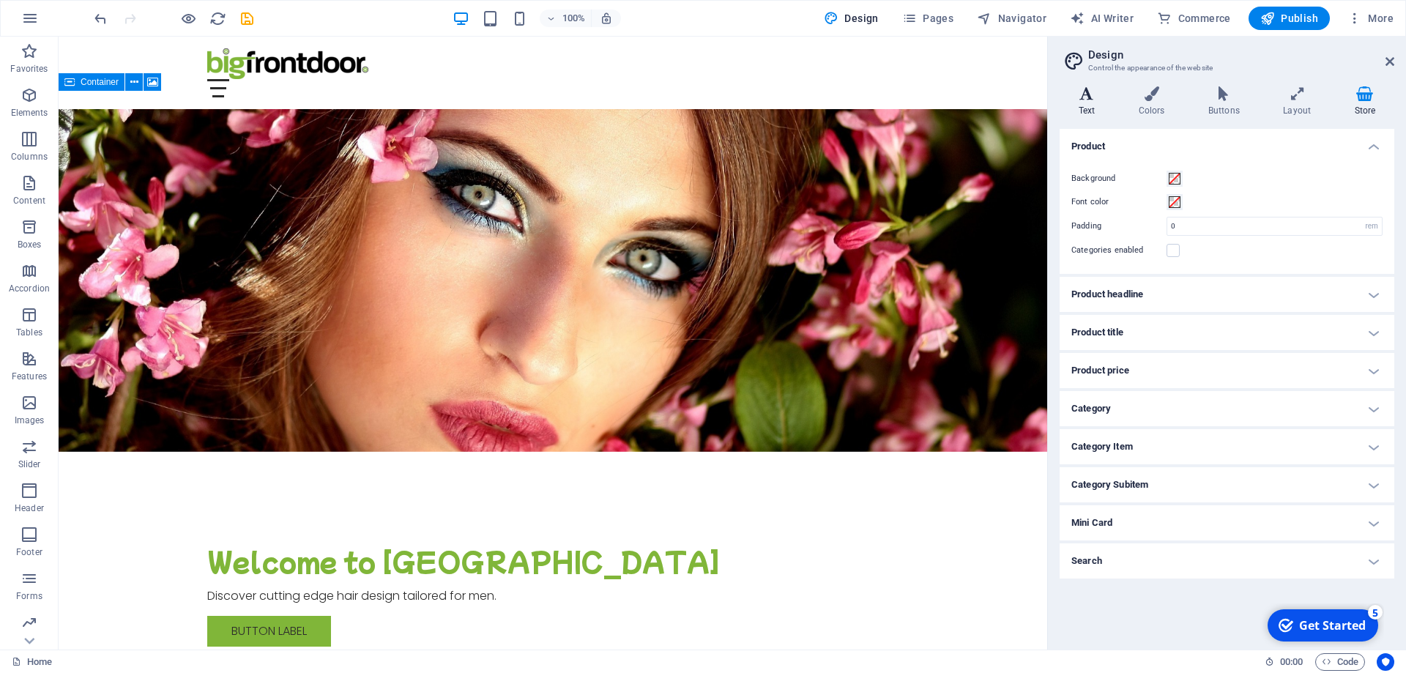
click at [1089, 96] on icon at bounding box center [1087, 93] width 54 height 15
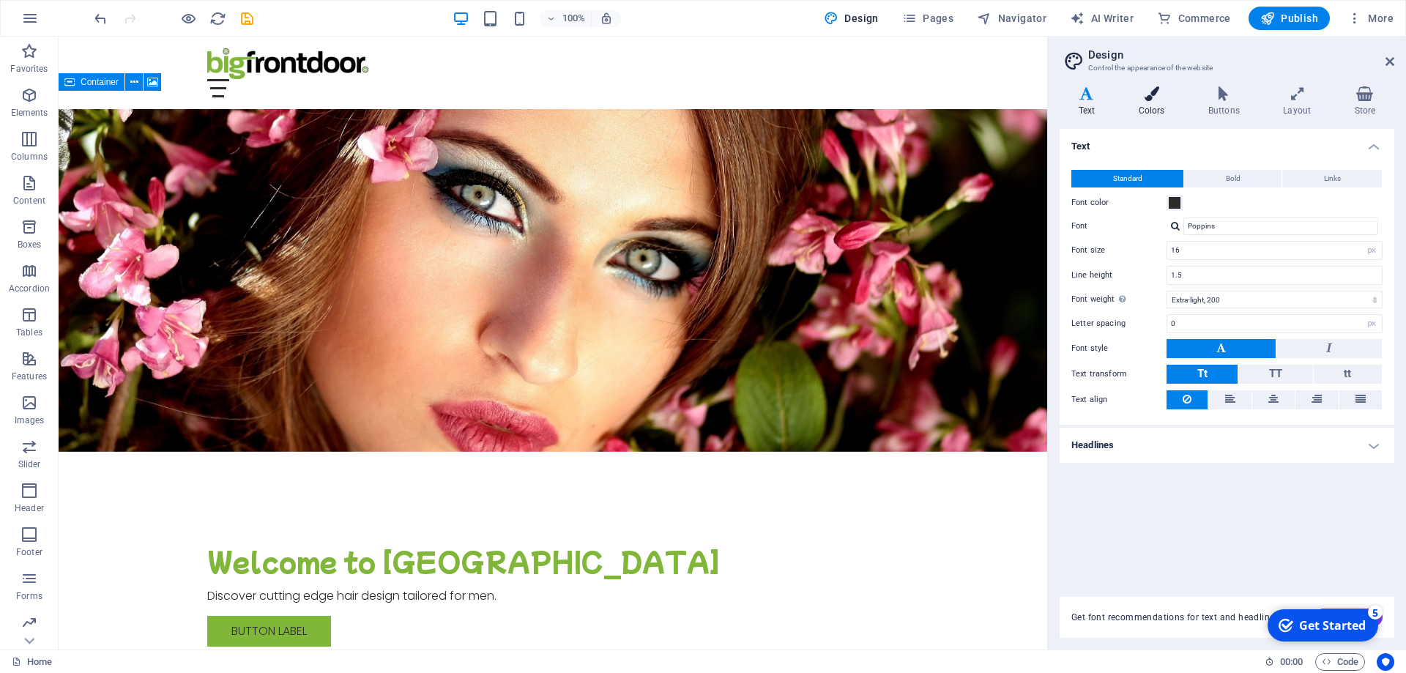
click at [1148, 95] on icon at bounding box center [1152, 93] width 64 height 15
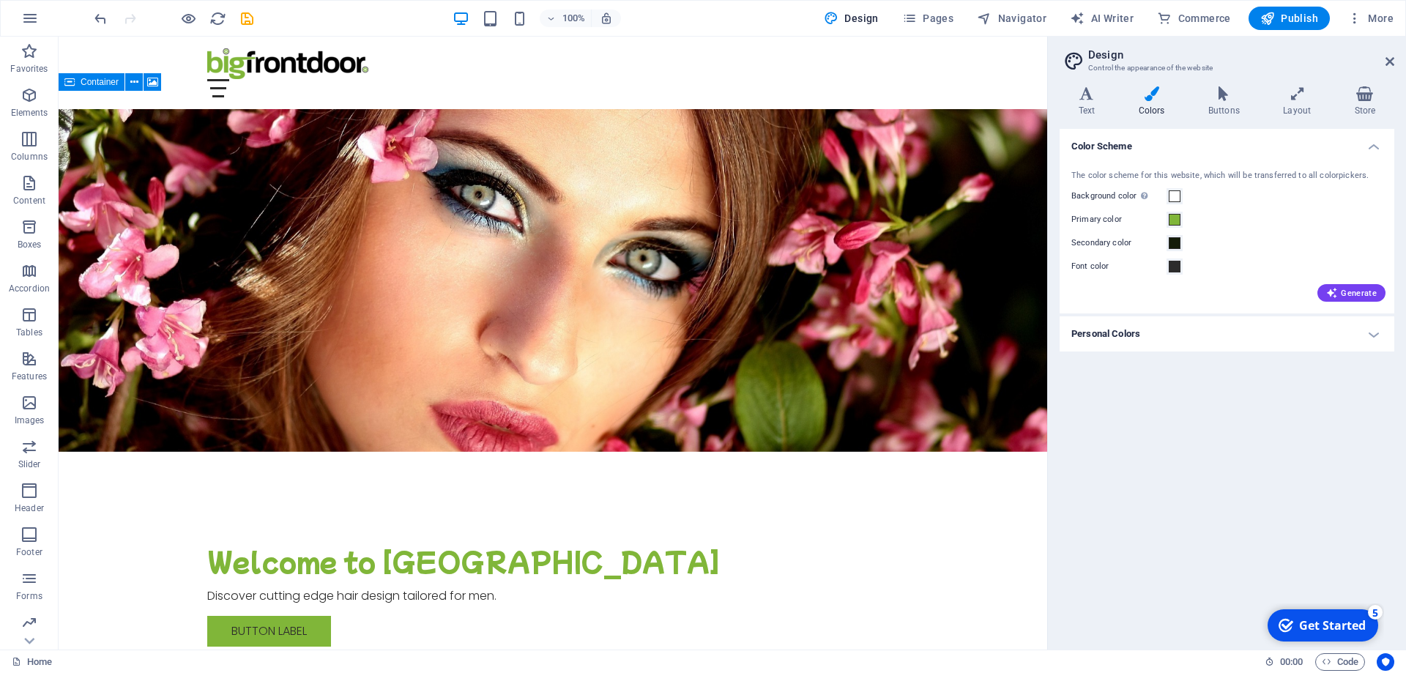
click at [1151, 337] on h4 "Personal Colors" at bounding box center [1227, 333] width 335 height 35
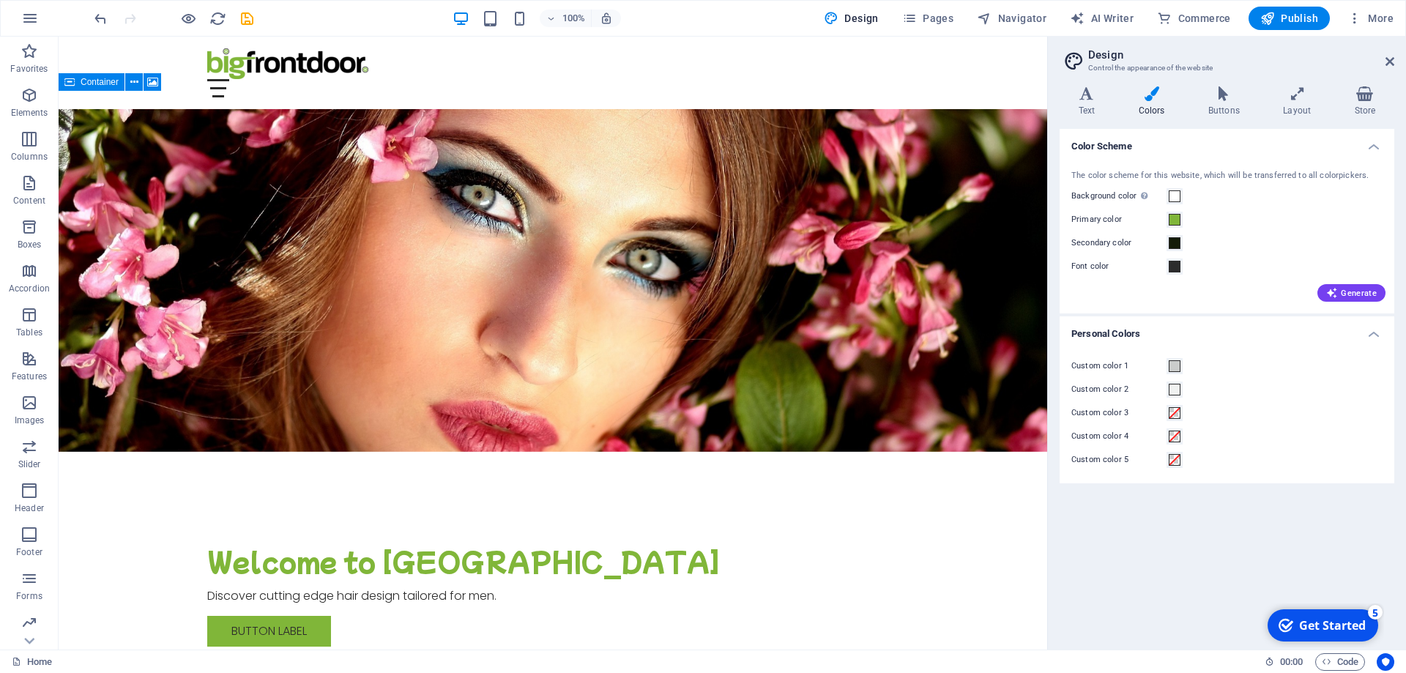
click at [1151, 337] on h4 "Personal Colors" at bounding box center [1227, 329] width 335 height 26
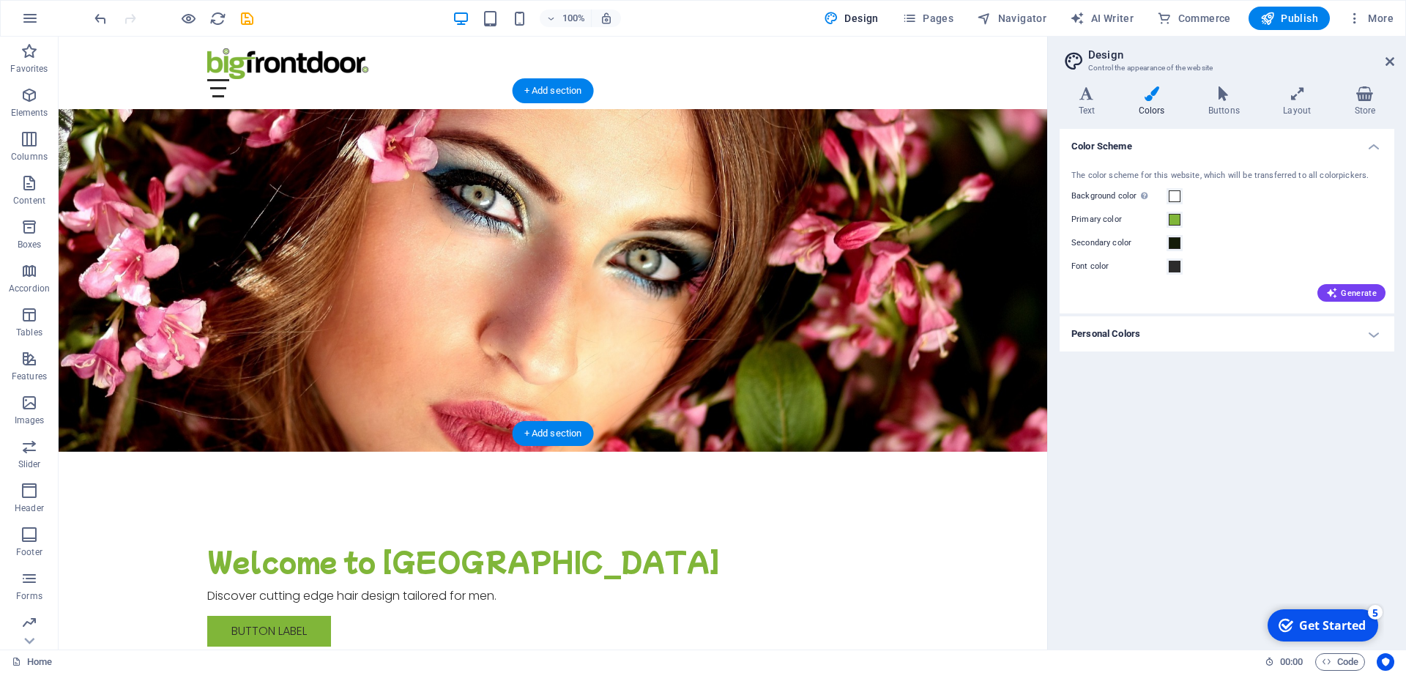
click at [729, 238] on figure at bounding box center [553, 280] width 989 height 343
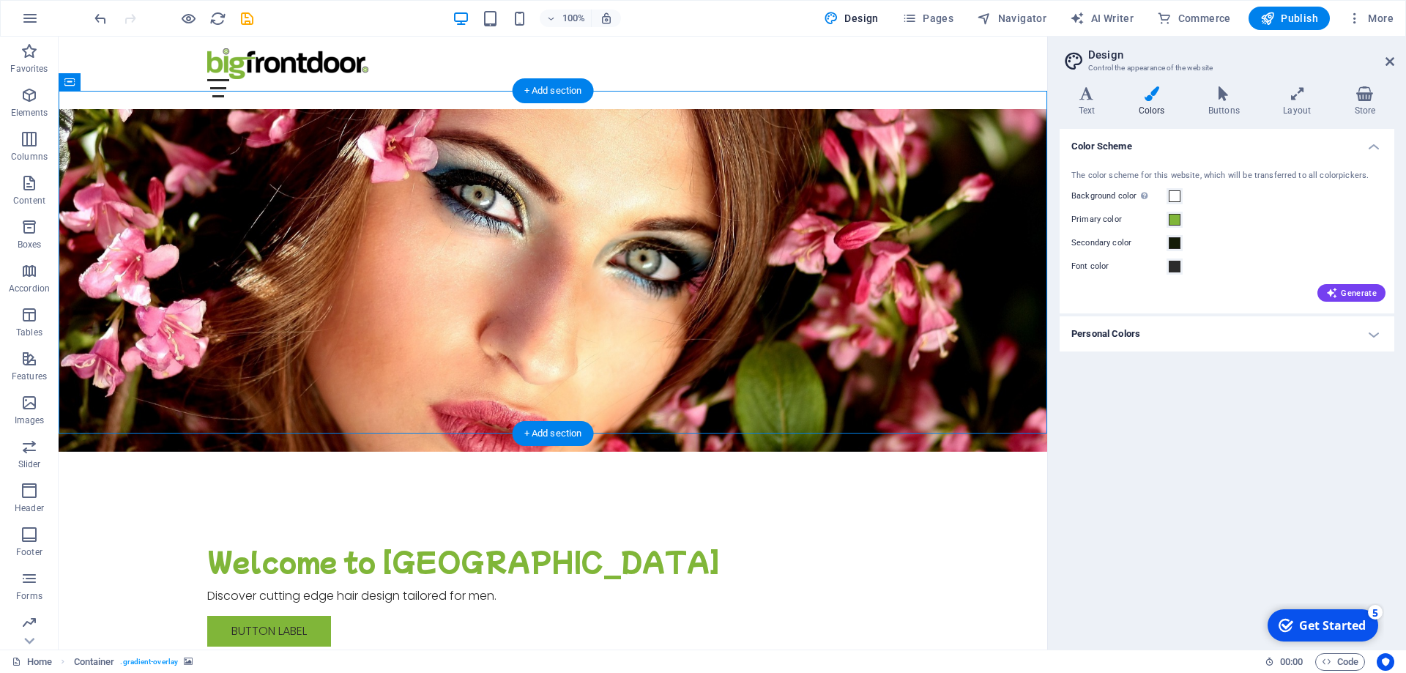
click at [729, 238] on figure at bounding box center [553, 280] width 989 height 343
select select "header"
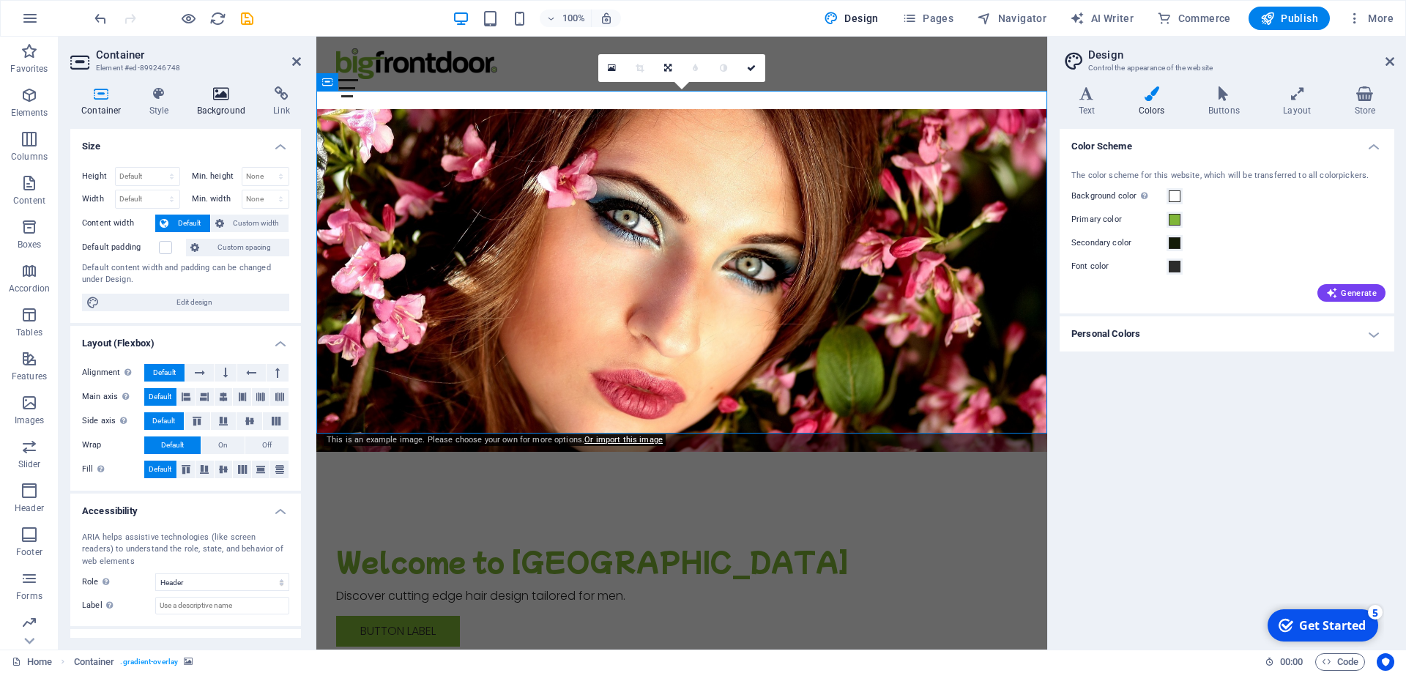
click at [215, 98] on icon at bounding box center [221, 93] width 71 height 15
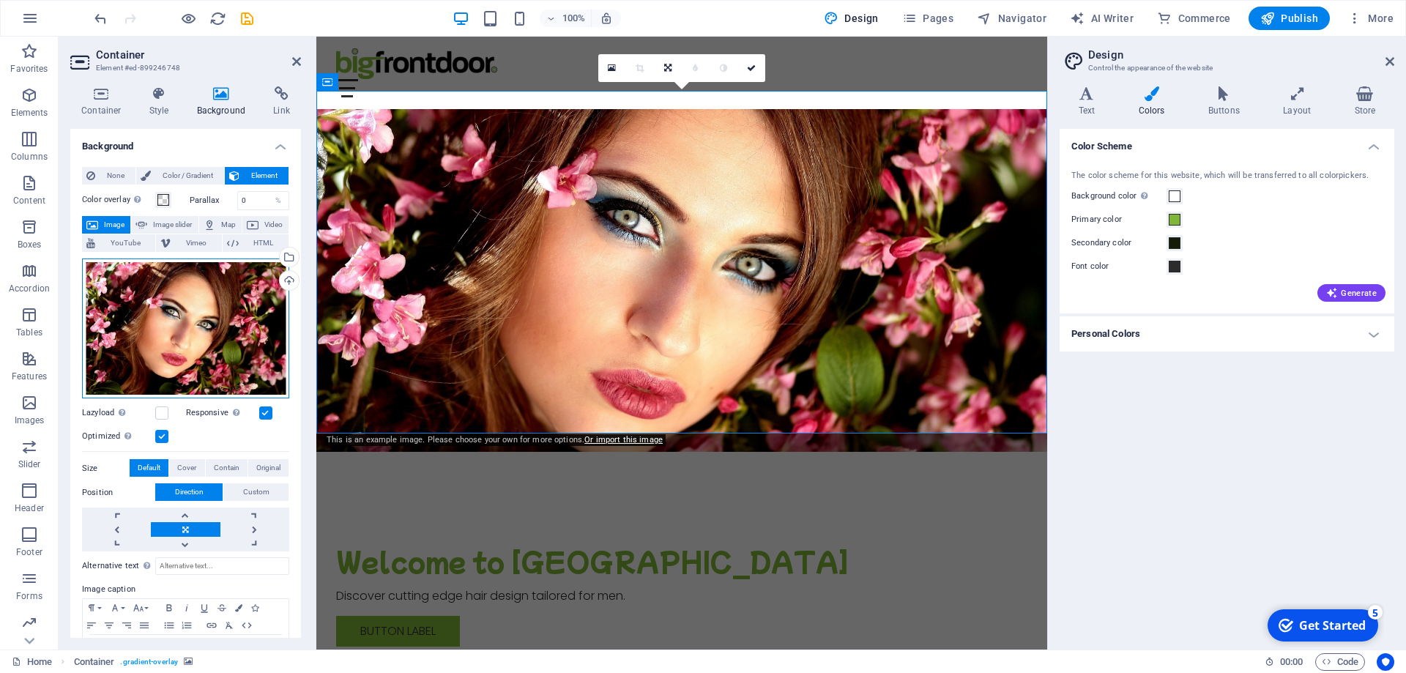
click at [206, 350] on div "Drag files here, click to choose files or select files from Files or our free s…" at bounding box center [185, 328] width 207 height 141
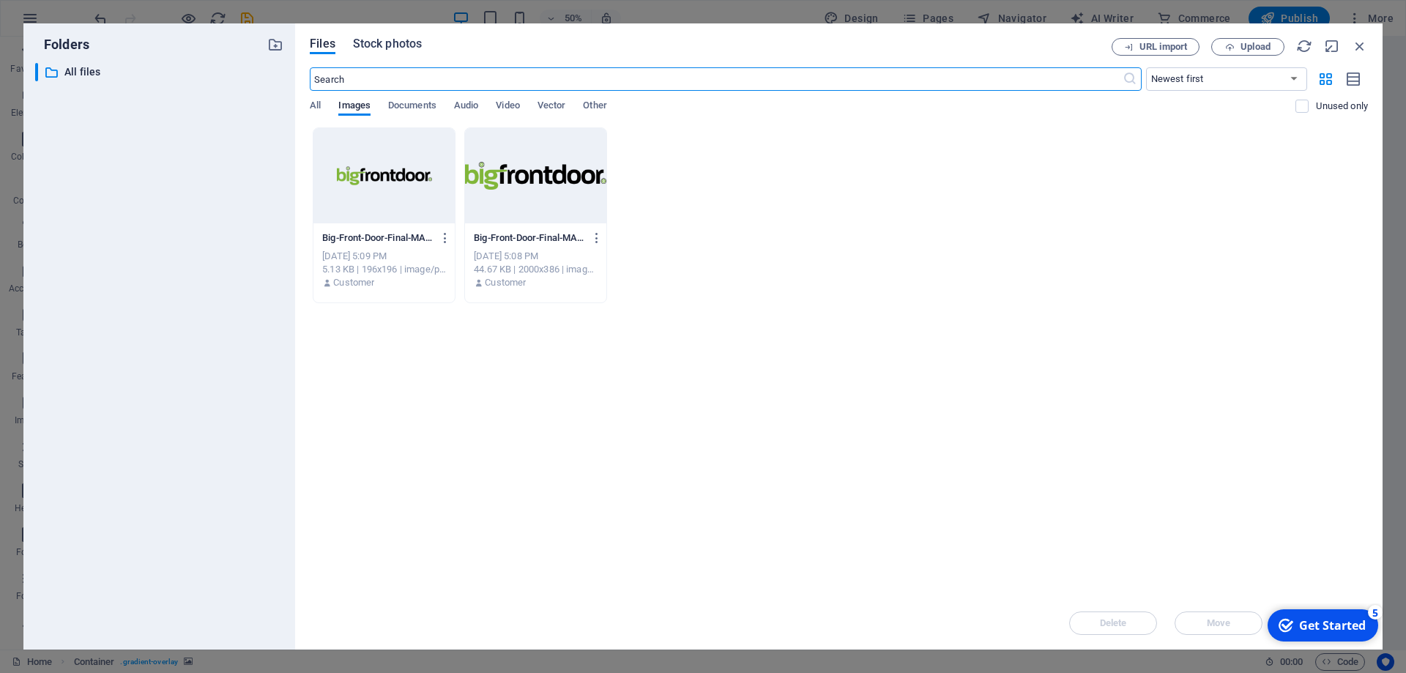
click at [396, 47] on span "Stock photos" at bounding box center [387, 44] width 69 height 18
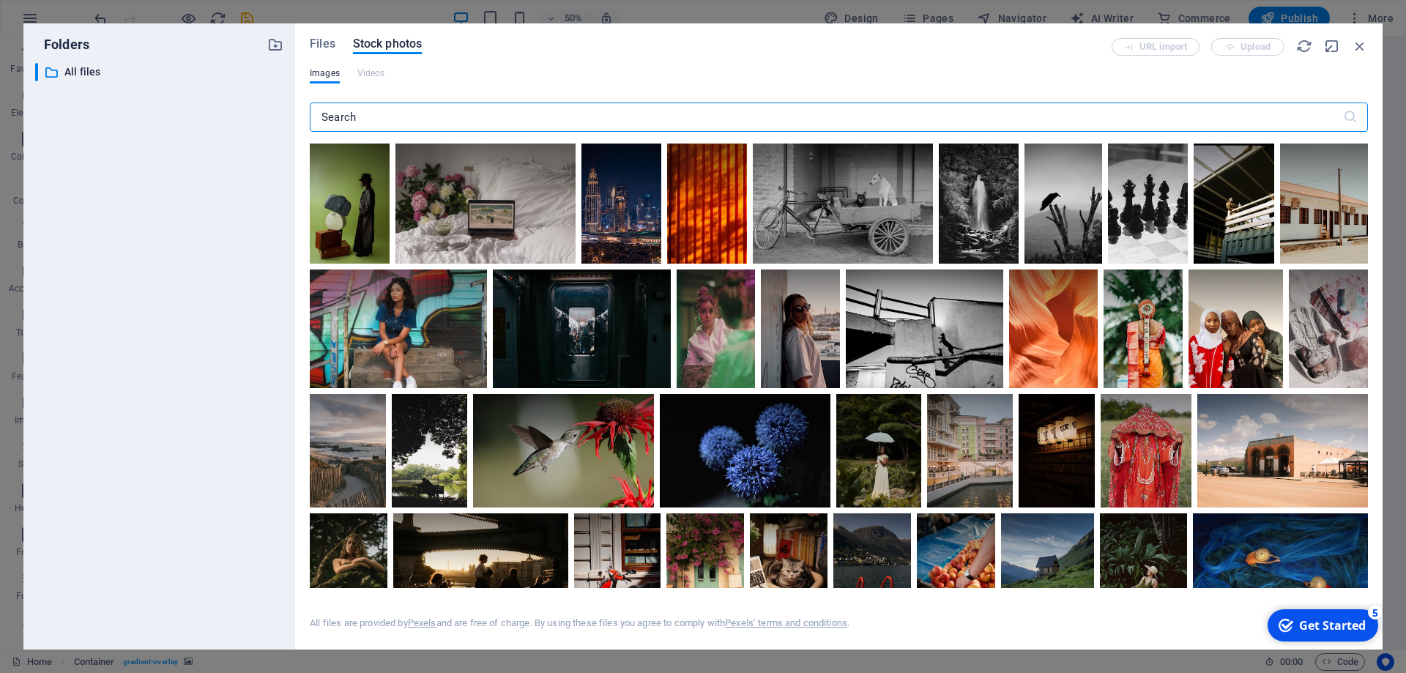
click at [432, 117] on input "text" at bounding box center [826, 117] width 1033 height 29
type input "limes"
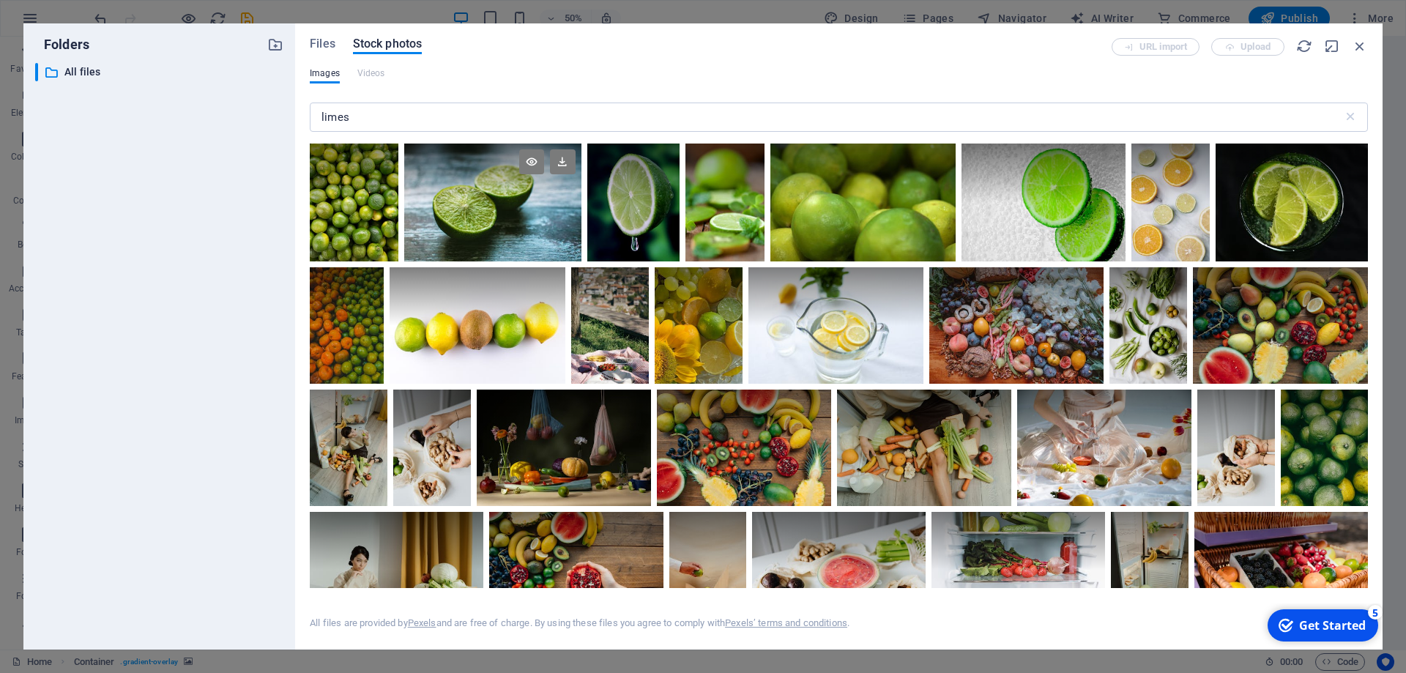
click at [458, 203] on div at bounding box center [492, 203] width 177 height 118
click at [463, 187] on div at bounding box center [492, 173] width 177 height 59
click at [462, 187] on div at bounding box center [492, 173] width 177 height 59
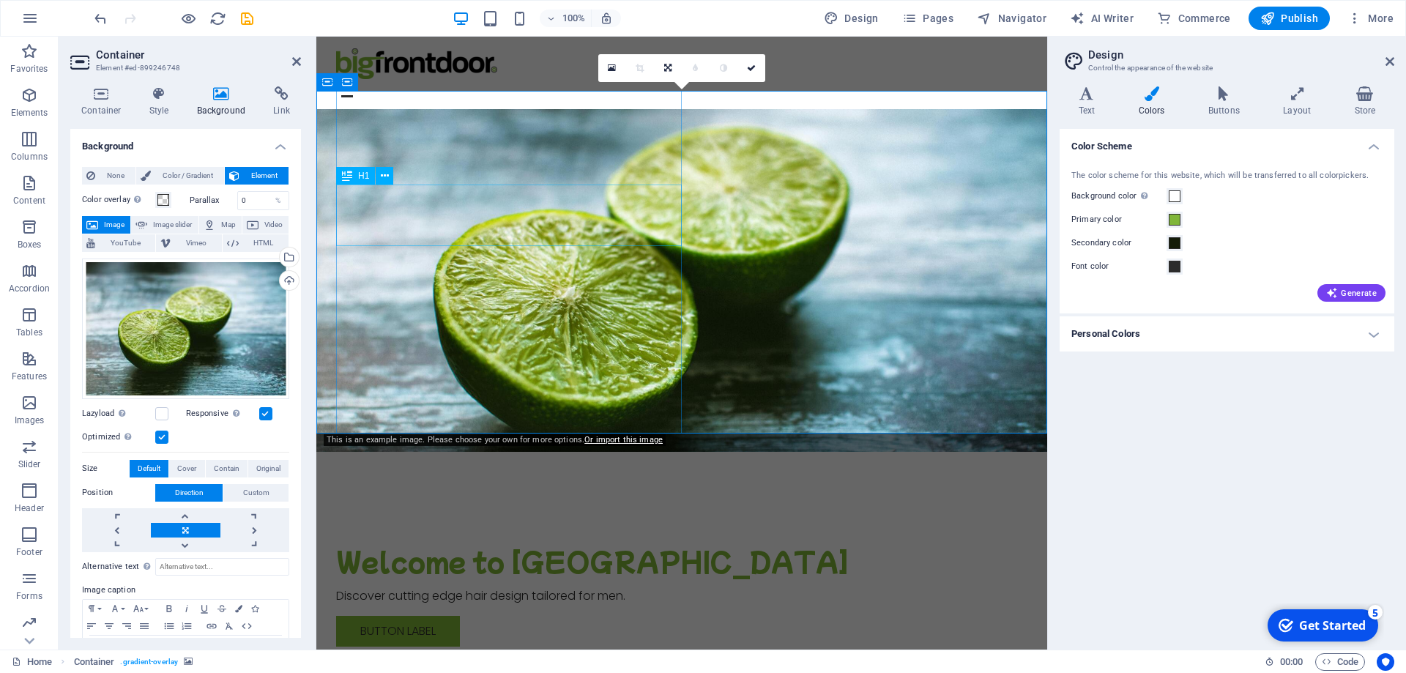
click at [479, 546] on div "Welcome to The Man Cave" at bounding box center [681, 561] width 691 height 31
click at [378, 546] on div "Welcome to The Man Cave" at bounding box center [681, 561] width 691 height 31
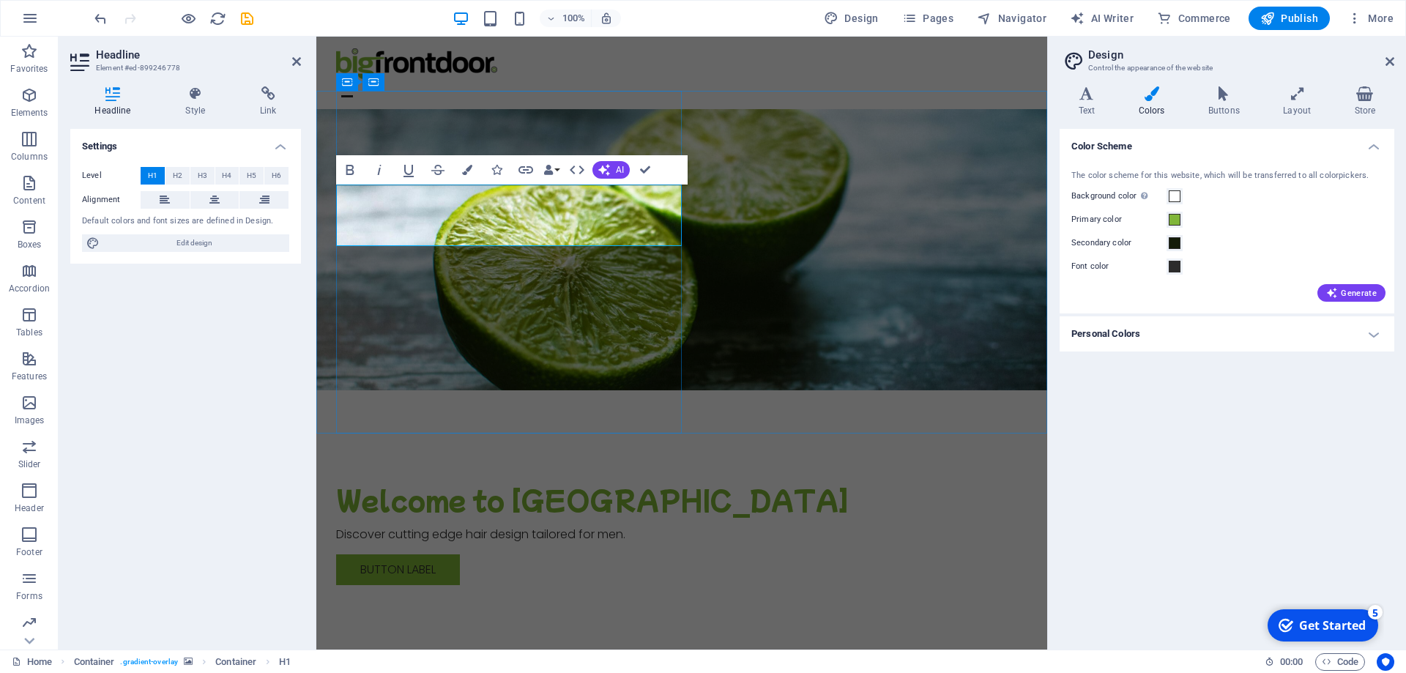
click at [487, 484] on h1 "Welcome to The Man Cave" at bounding box center [681, 499] width 691 height 31
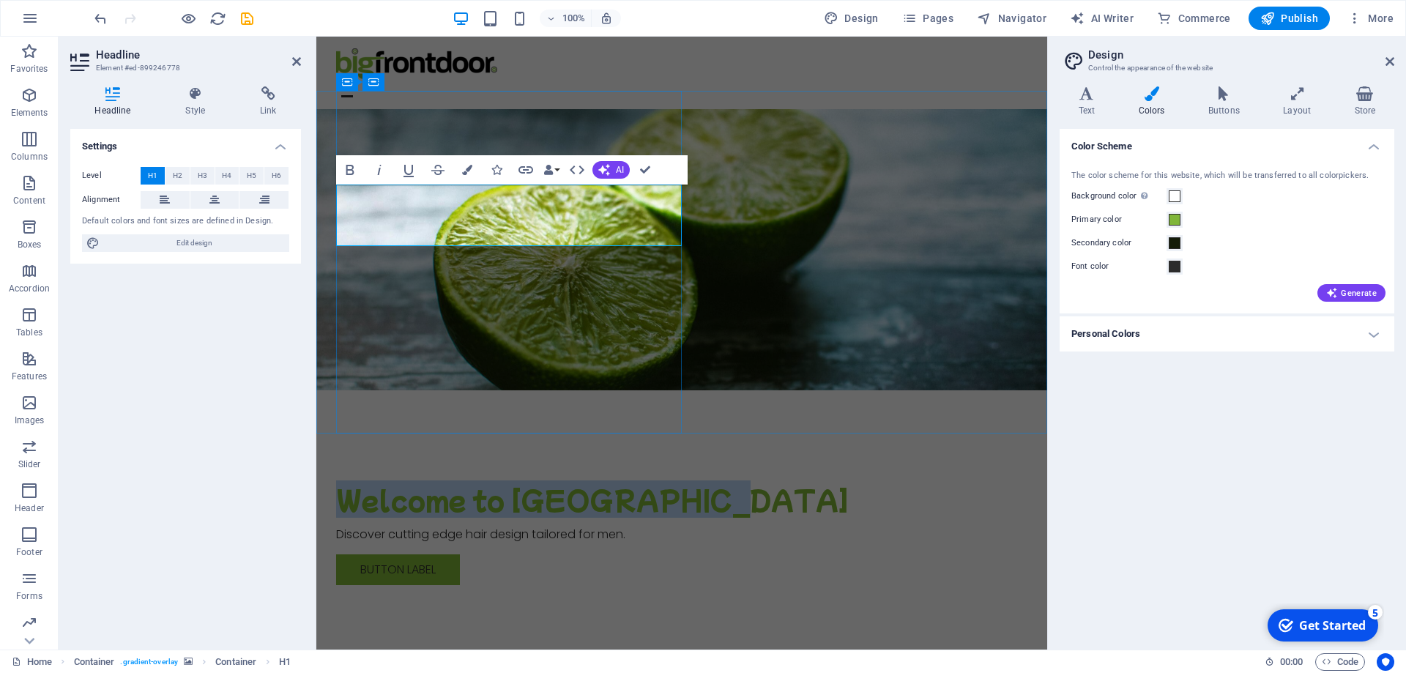
drag, startPoint x: 442, startPoint y: 226, endPoint x: 236, endPoint y: 172, distance: 212.6
click at [336, 390] on div "Welcome to The Man Cave Discover cutting edge hair design tailored for men. But…" at bounding box center [681, 546] width 691 height 312
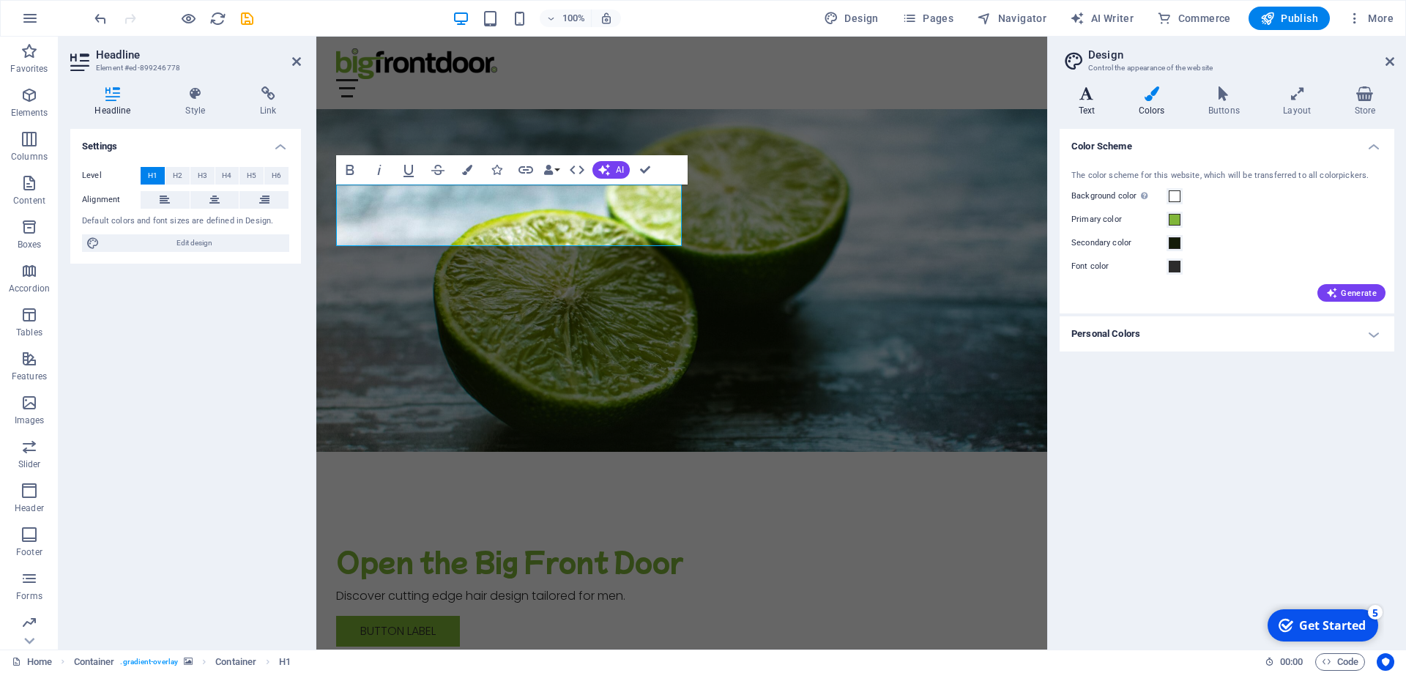
click at [1072, 103] on h4 "Text" at bounding box center [1090, 101] width 60 height 31
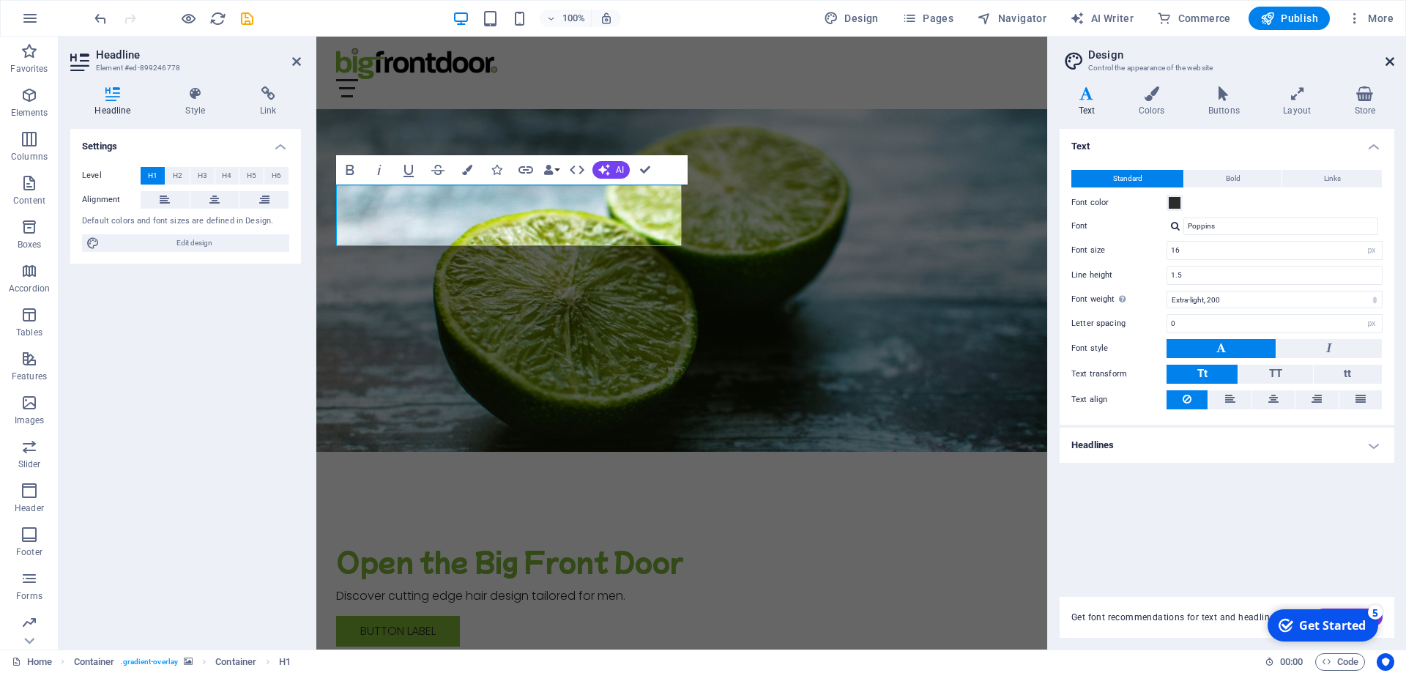
click at [1391, 63] on icon at bounding box center [1389, 62] width 9 height 12
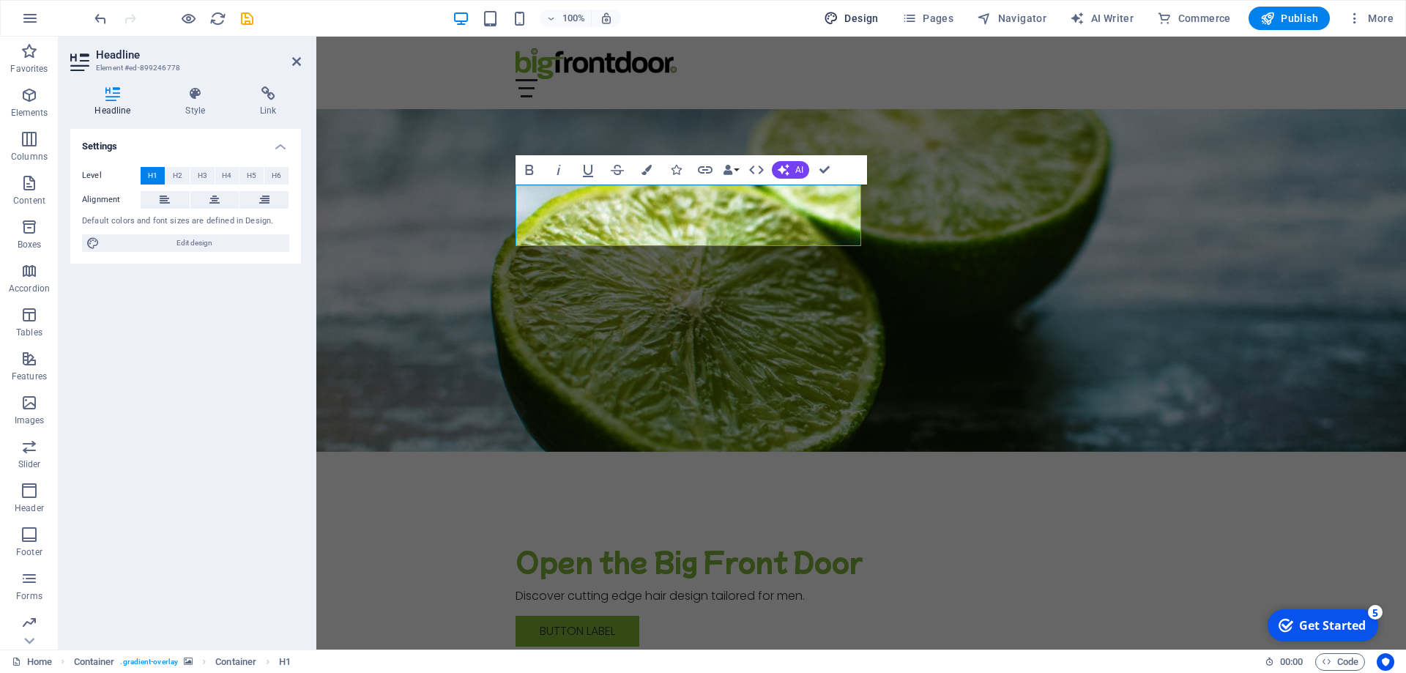
click at [859, 22] on span "Design" at bounding box center [851, 18] width 55 height 15
select select "px"
select select "200"
select select "px"
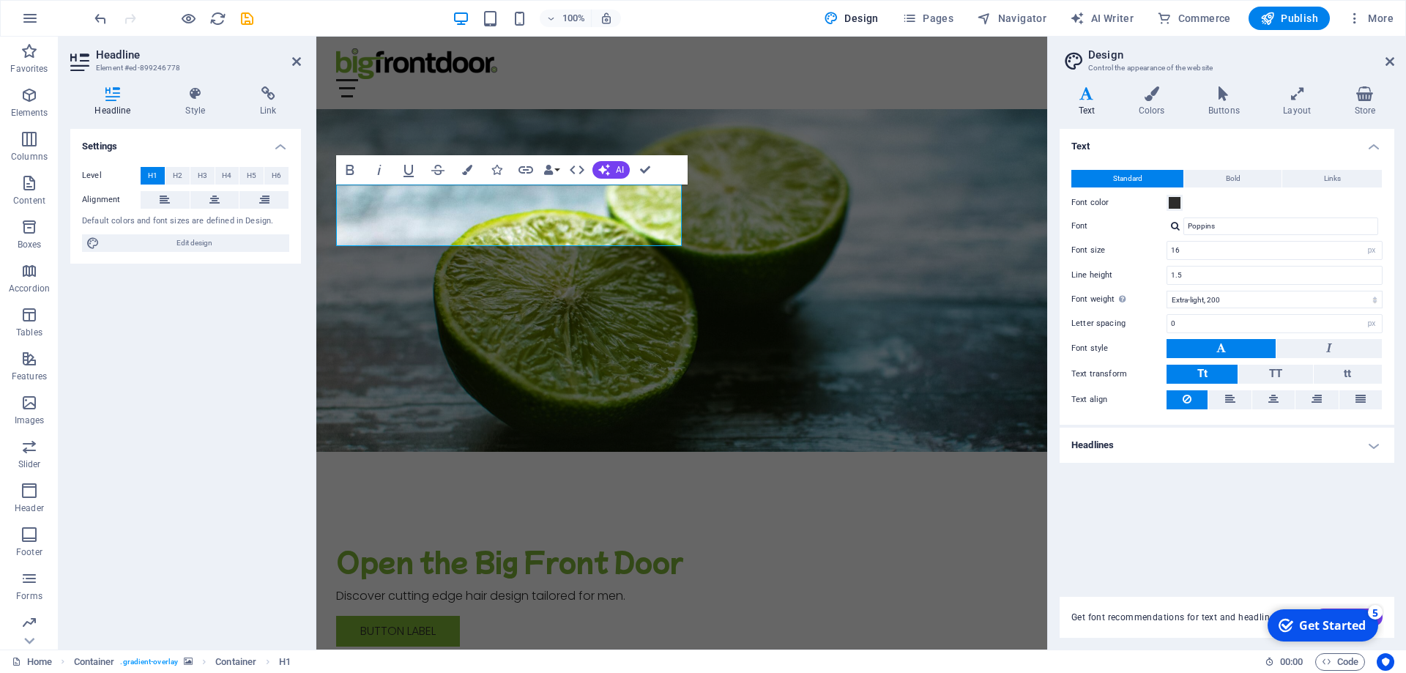
click at [1087, 93] on icon at bounding box center [1087, 93] width 54 height 15
click at [1237, 176] on span "Bold" at bounding box center [1233, 179] width 15 height 18
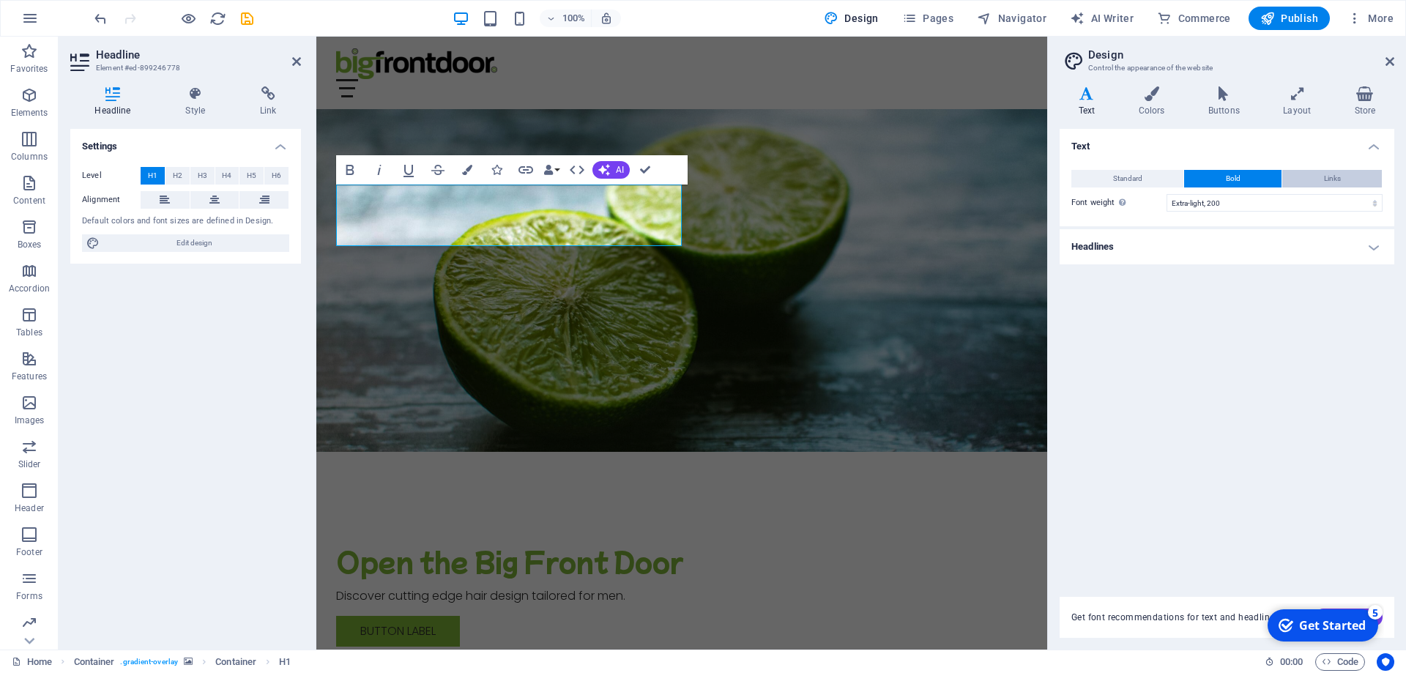
click at [1306, 176] on button "Links" at bounding box center [1332, 179] width 100 height 18
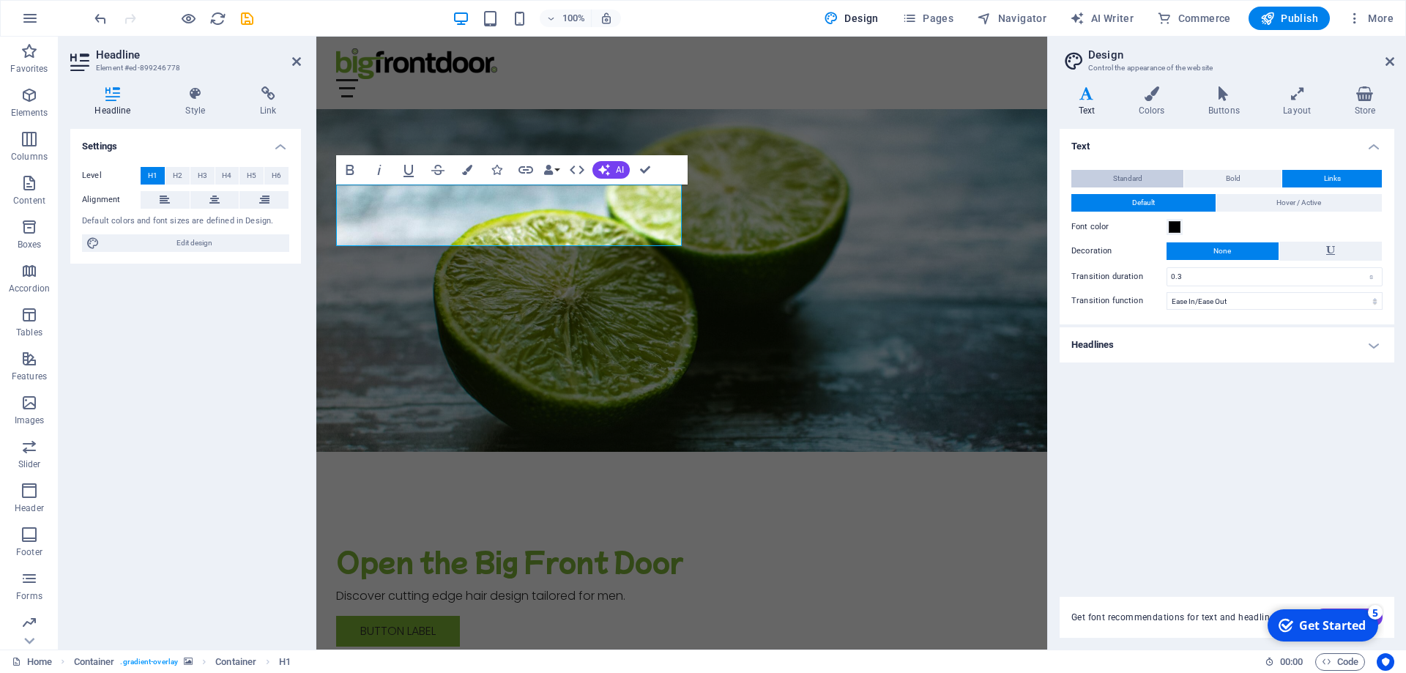
click at [1109, 179] on button "Standard" at bounding box center [1127, 179] width 112 height 18
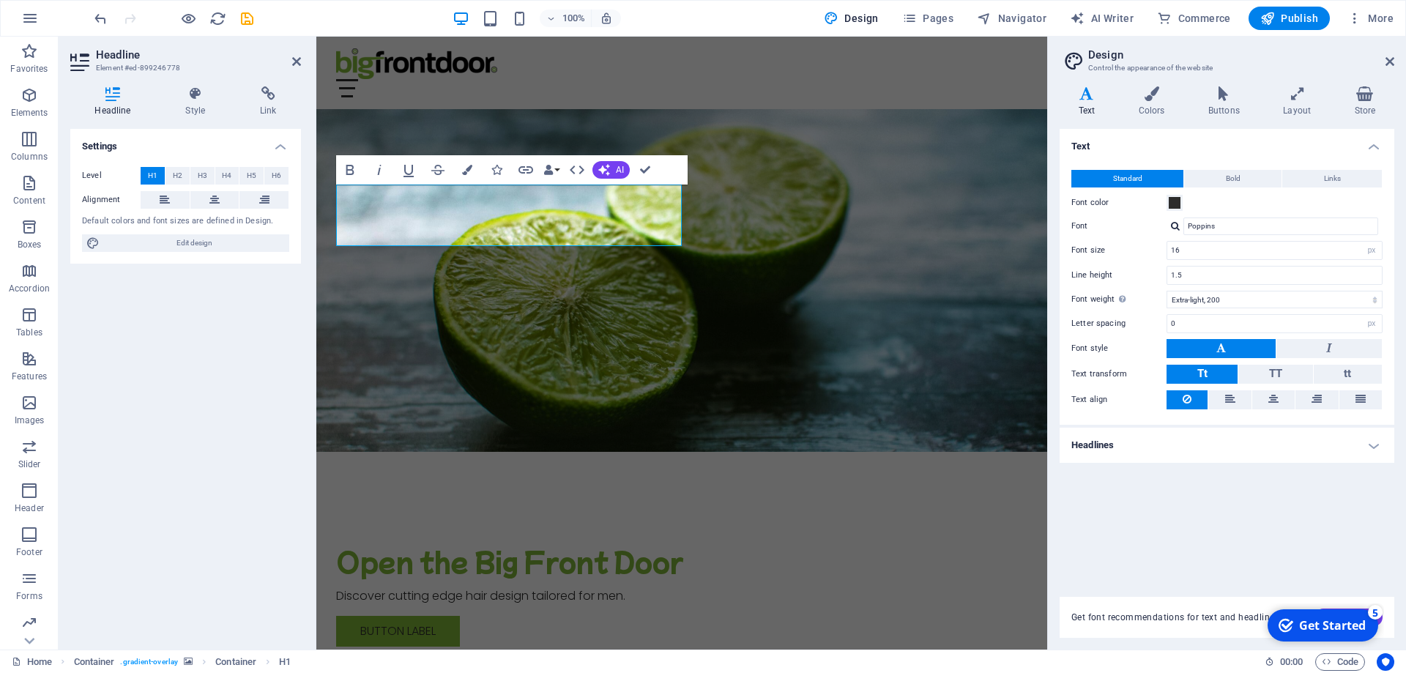
click at [1198, 443] on h4 "Headlines" at bounding box center [1227, 445] width 335 height 35
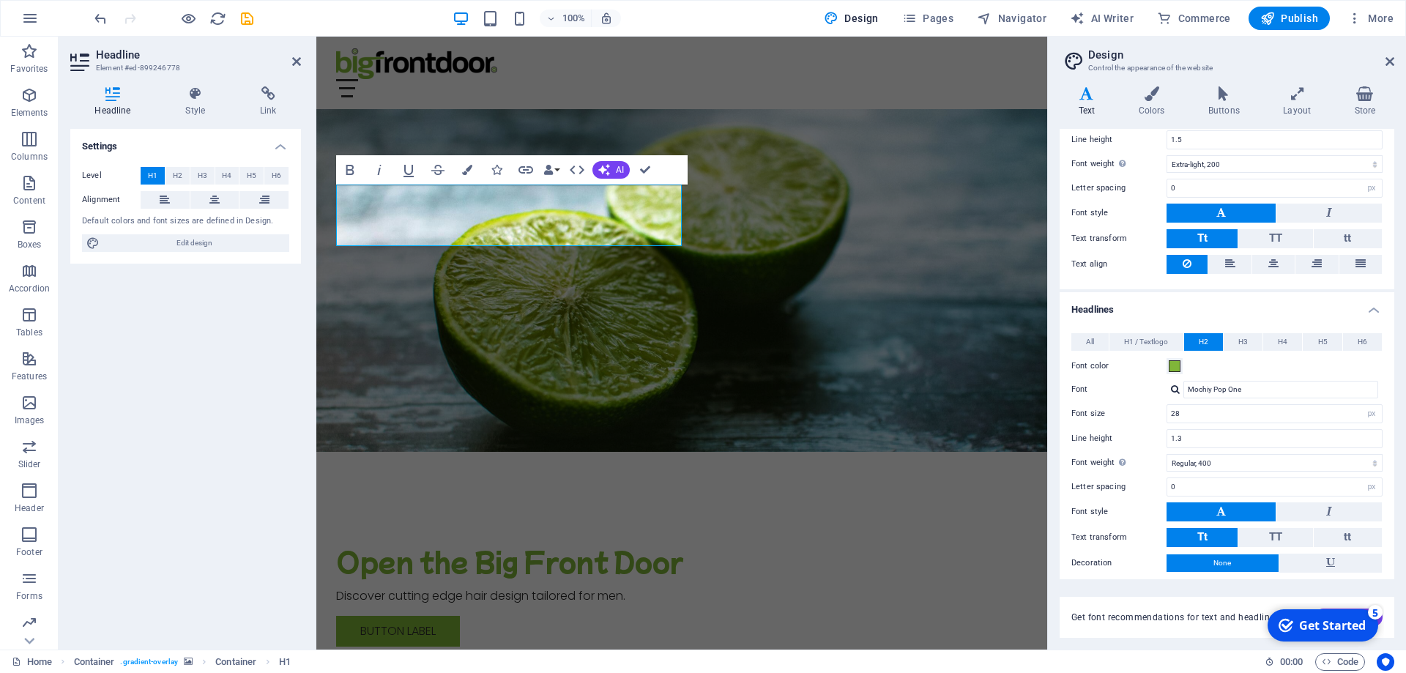
scroll to position [192, 0]
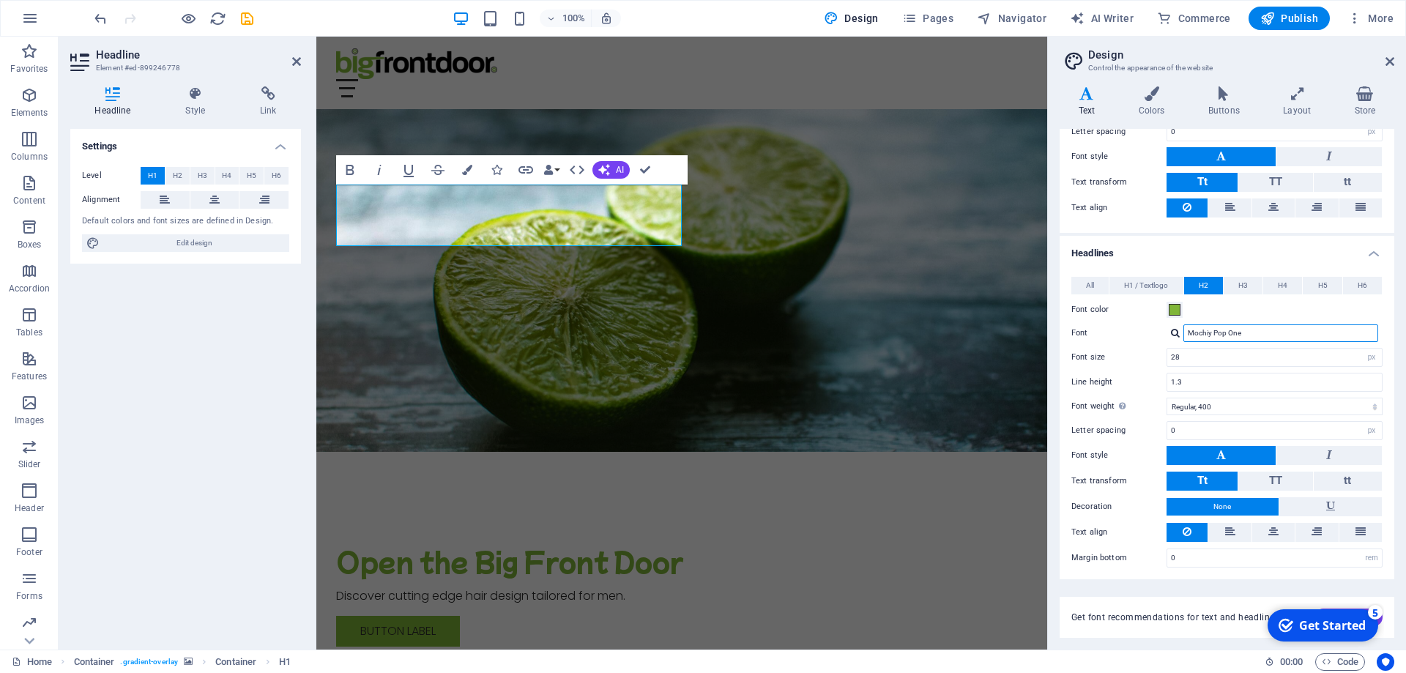
click at [1248, 325] on input "Mochiy Pop One" at bounding box center [1280, 333] width 195 height 18
drag, startPoint x: 1249, startPoint y: 327, endPoint x: 1095, endPoint y: 327, distance: 154.5
click at [1183, 327] on input "Mochiy Pop One" at bounding box center [1280, 333] width 195 height 18
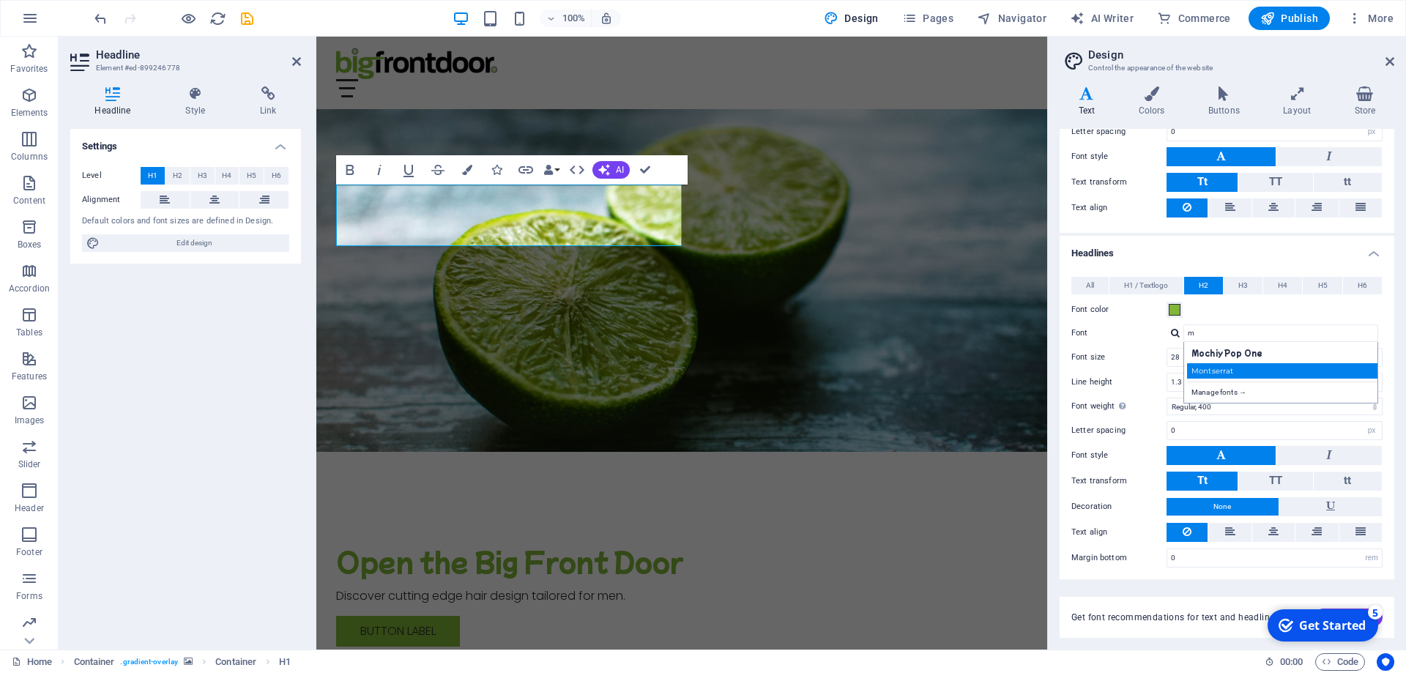
click at [1210, 371] on div "Montserrat" at bounding box center [1283, 370] width 193 height 15
type input "Montserrat"
click at [1167, 349] on input "28" at bounding box center [1274, 358] width 215 height 18
click at [1134, 283] on span "H1 / Textlogo" at bounding box center [1146, 286] width 44 height 18
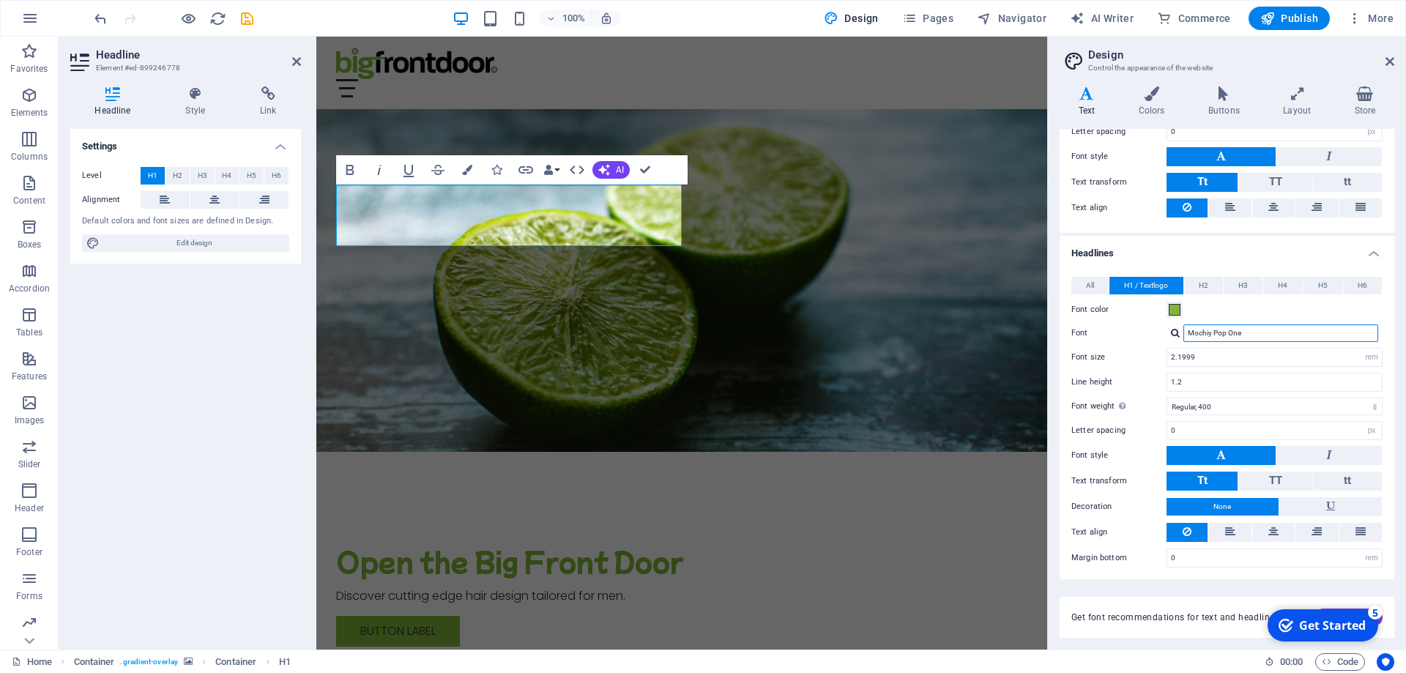
drag, startPoint x: 1246, startPoint y: 333, endPoint x: 1117, endPoint y: 326, distance: 129.1
click at [1183, 330] on input "Mochiy Pop One" at bounding box center [1280, 333] width 195 height 18
click at [1199, 355] on div "Montserrat" at bounding box center [1283, 352] width 193 height 15
type input "Montserrat"
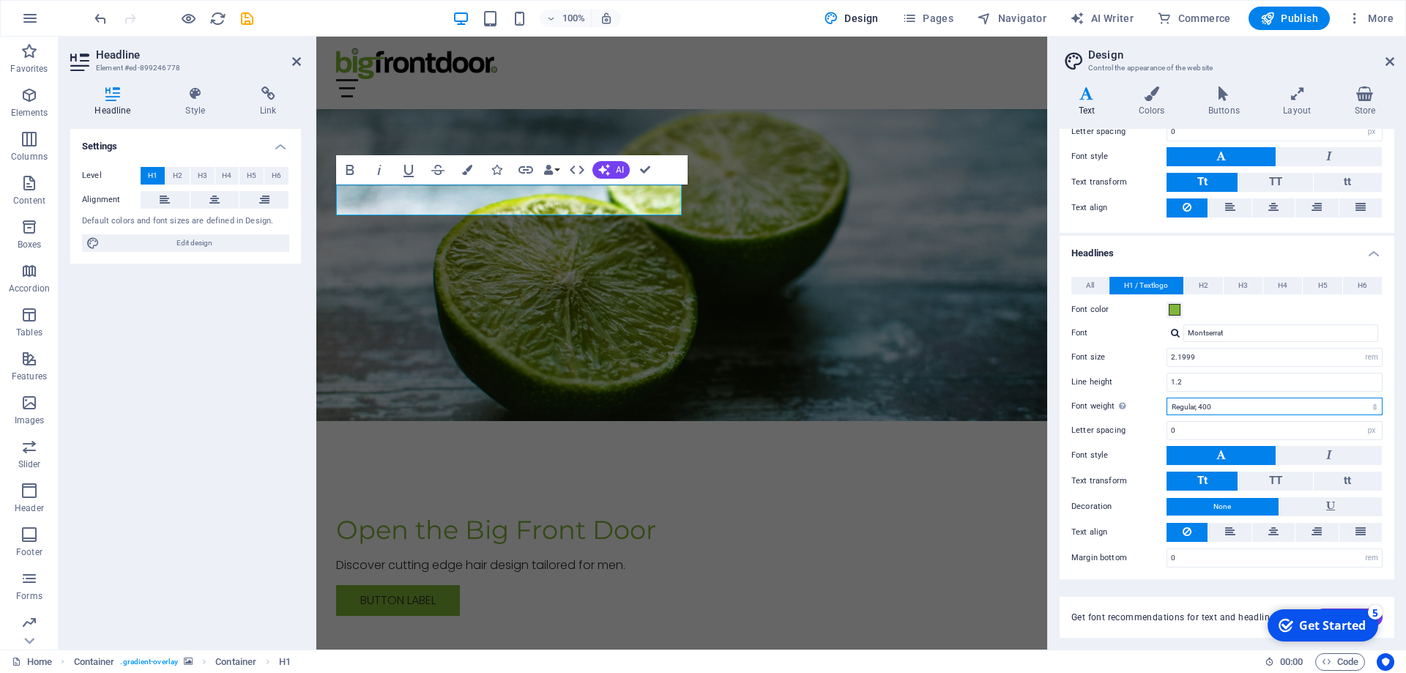
click at [1166, 398] on select "Thin, 100 Extra-light, 200 Light, 300 Regular, 400 Medium, 500 Semi-bold, 600 B…" at bounding box center [1274, 407] width 216 height 18
select select "700"
click option "Bold, 700" at bounding box center [0, 0] width 0 height 0
click at [1167, 354] on input "2.1999" at bounding box center [1274, 358] width 215 height 18
type input "5"
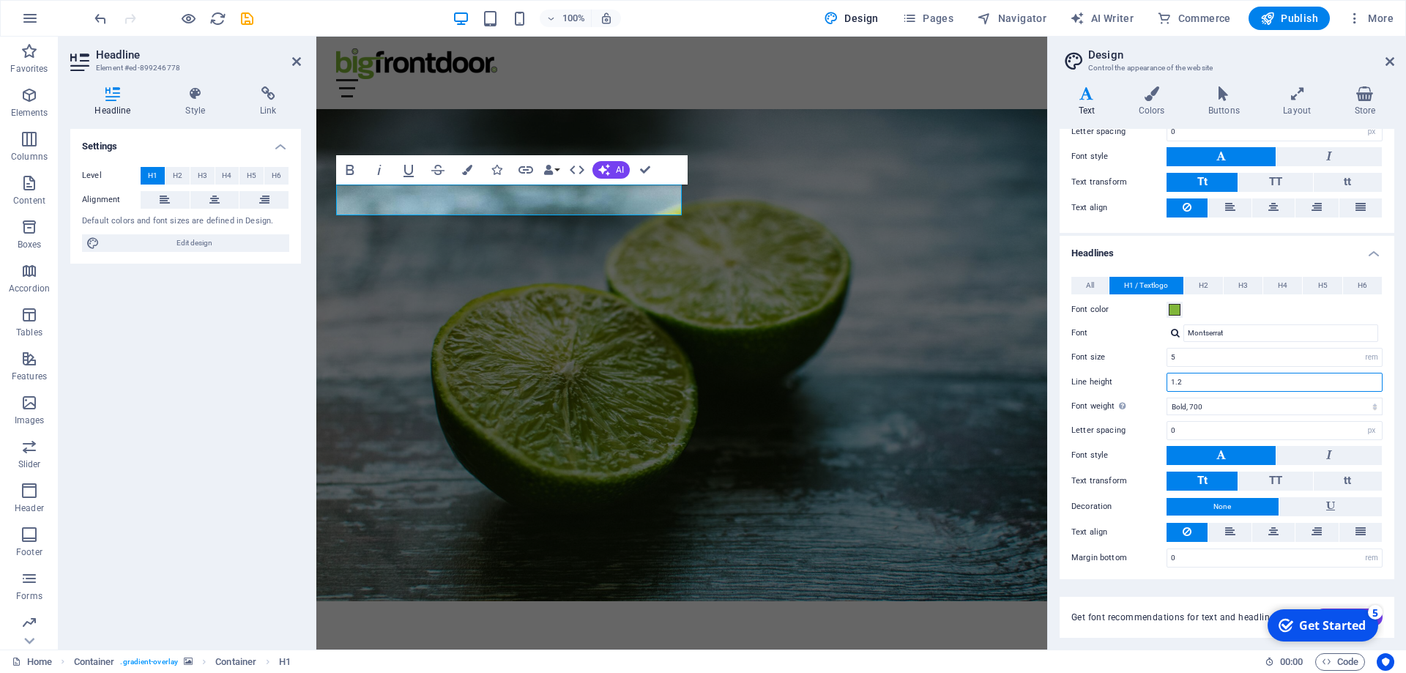
drag, startPoint x: 1184, startPoint y: 379, endPoint x: 1134, endPoint y: 377, distance: 49.8
click at [1167, 377] on input "1.2" at bounding box center [1274, 382] width 215 height 18
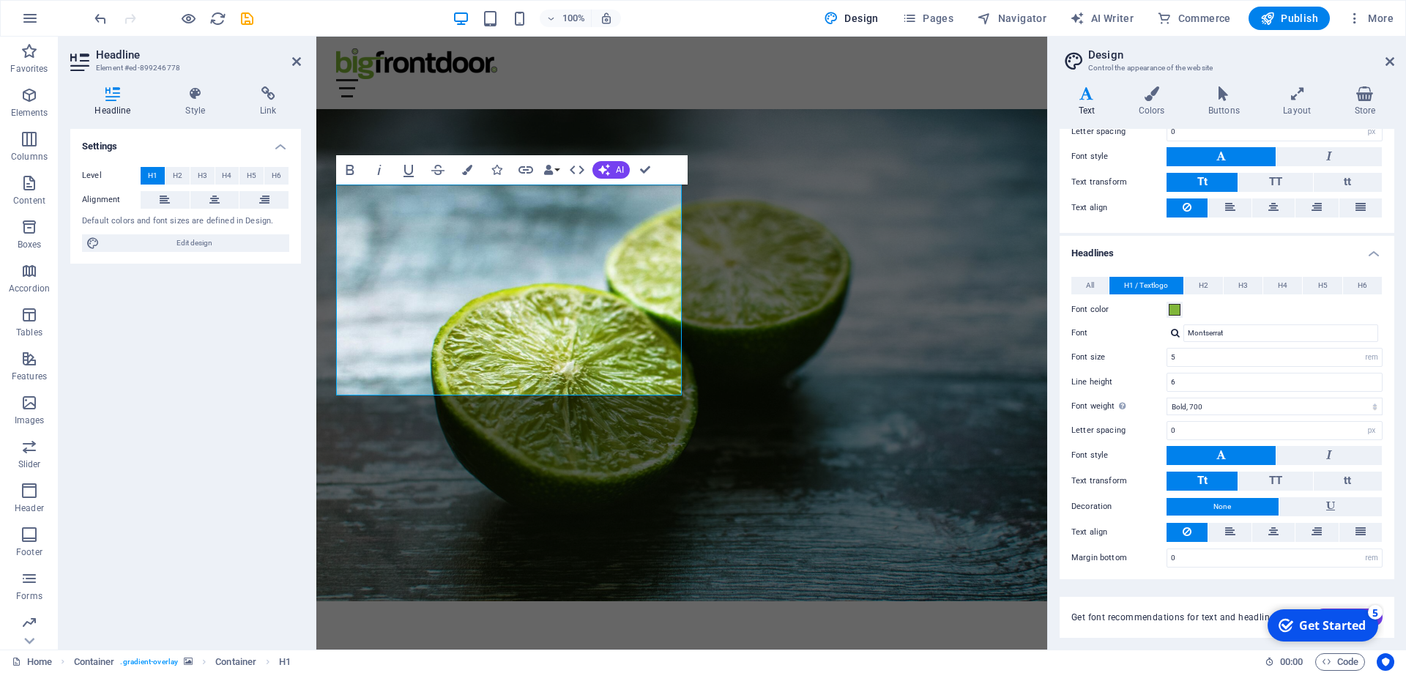
click at [1147, 366] on div "All H1 / Textlogo H2 H3 H4 H5 H6 Font color Font Mochiy Pop One Line height 1.2…" at bounding box center [1227, 422] width 340 height 320
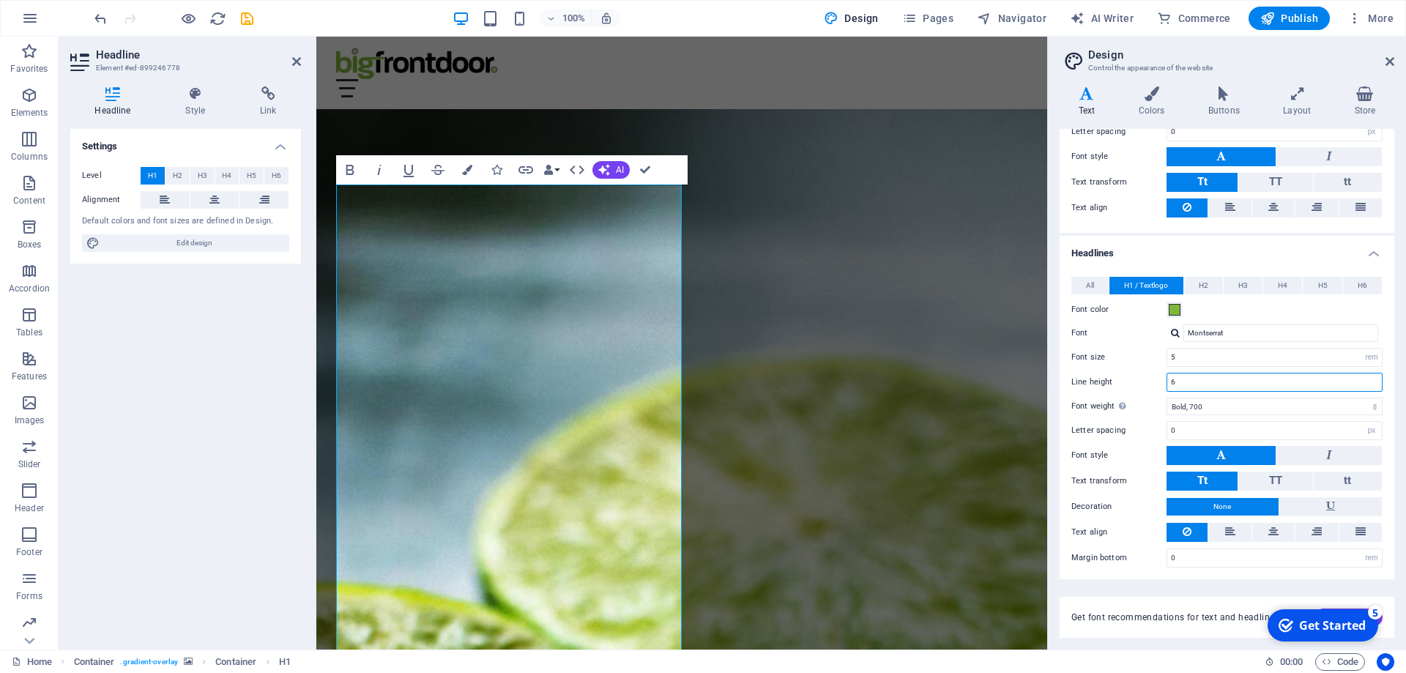
drag, startPoint x: 1193, startPoint y: 376, endPoint x: 1114, endPoint y: 375, distance: 79.1
click at [1167, 375] on input "6" at bounding box center [1274, 382] width 215 height 18
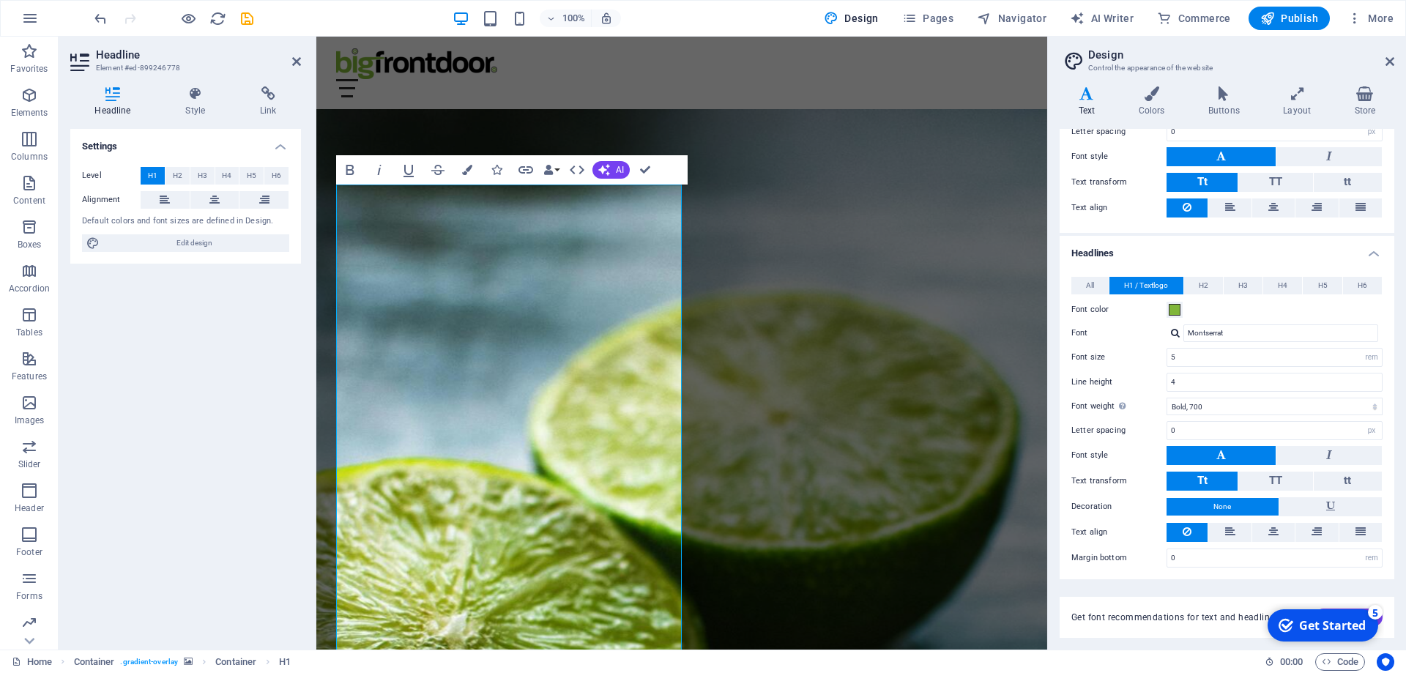
click at [1153, 382] on label "Line height" at bounding box center [1118, 382] width 95 height 8
drag, startPoint x: 1183, startPoint y: 376, endPoint x: 1127, endPoint y: 376, distance: 55.6
click at [1167, 376] on input "4" at bounding box center [1274, 382] width 215 height 18
type input "1.1"
click at [1148, 375] on div "Line height 1.1" at bounding box center [1226, 382] width 311 height 19
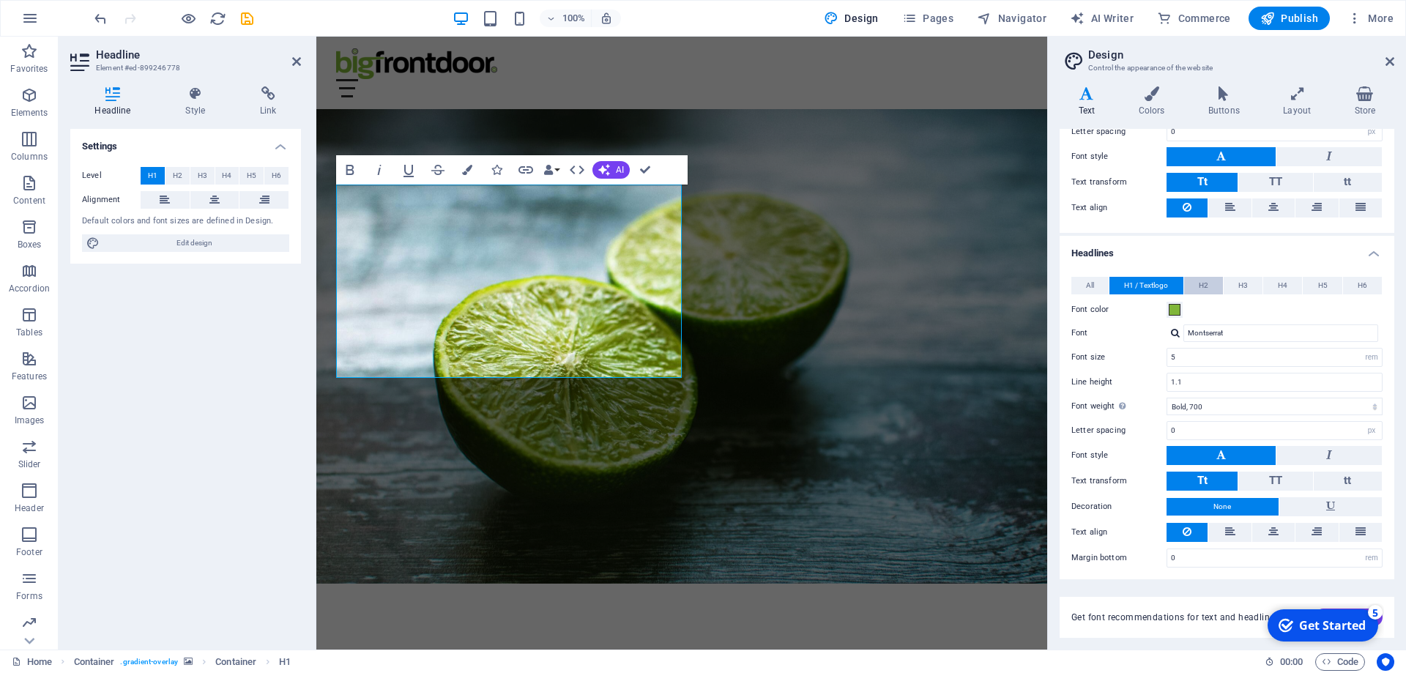
click at [1205, 286] on span "H2" at bounding box center [1204, 286] width 10 height 18
click at [1384, 65] on header "Design Control the appearance of the website" at bounding box center [1228, 56] width 332 height 38
click at [1388, 59] on icon at bounding box center [1389, 62] width 9 height 12
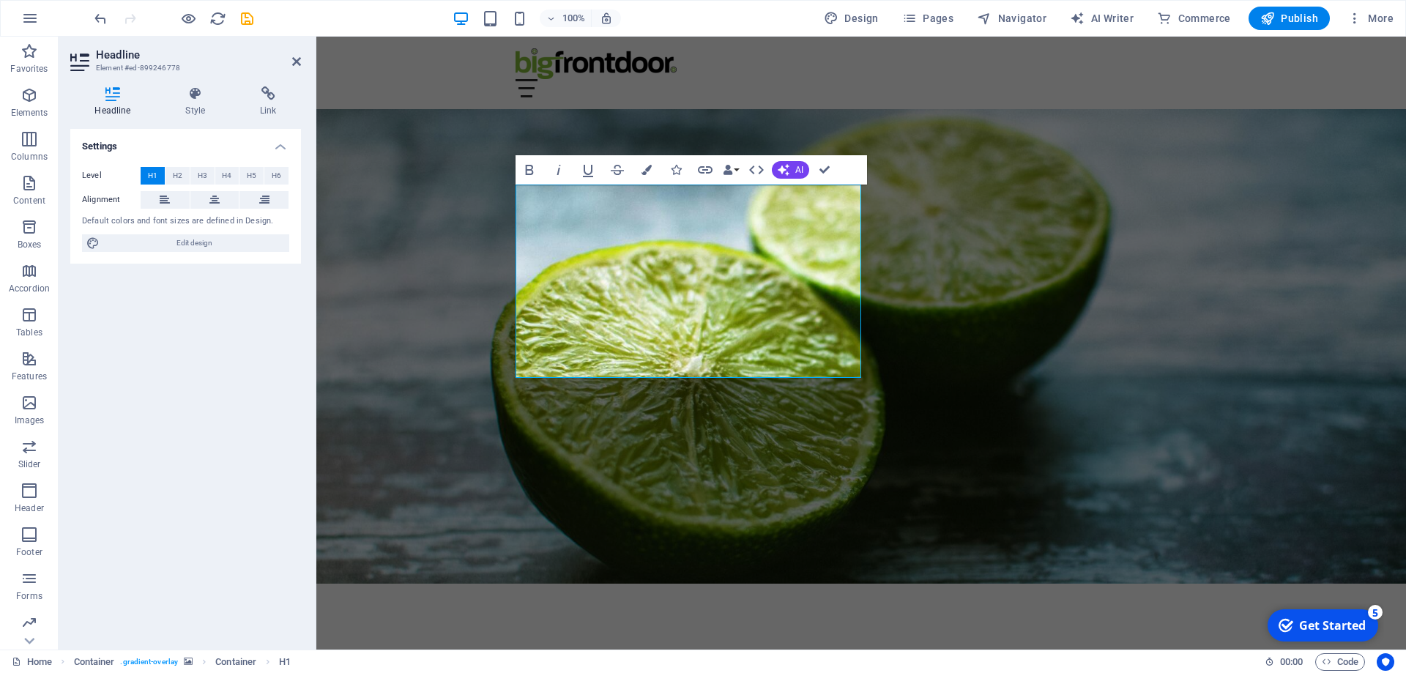
click at [932, 223] on figure at bounding box center [861, 346] width 1090 height 474
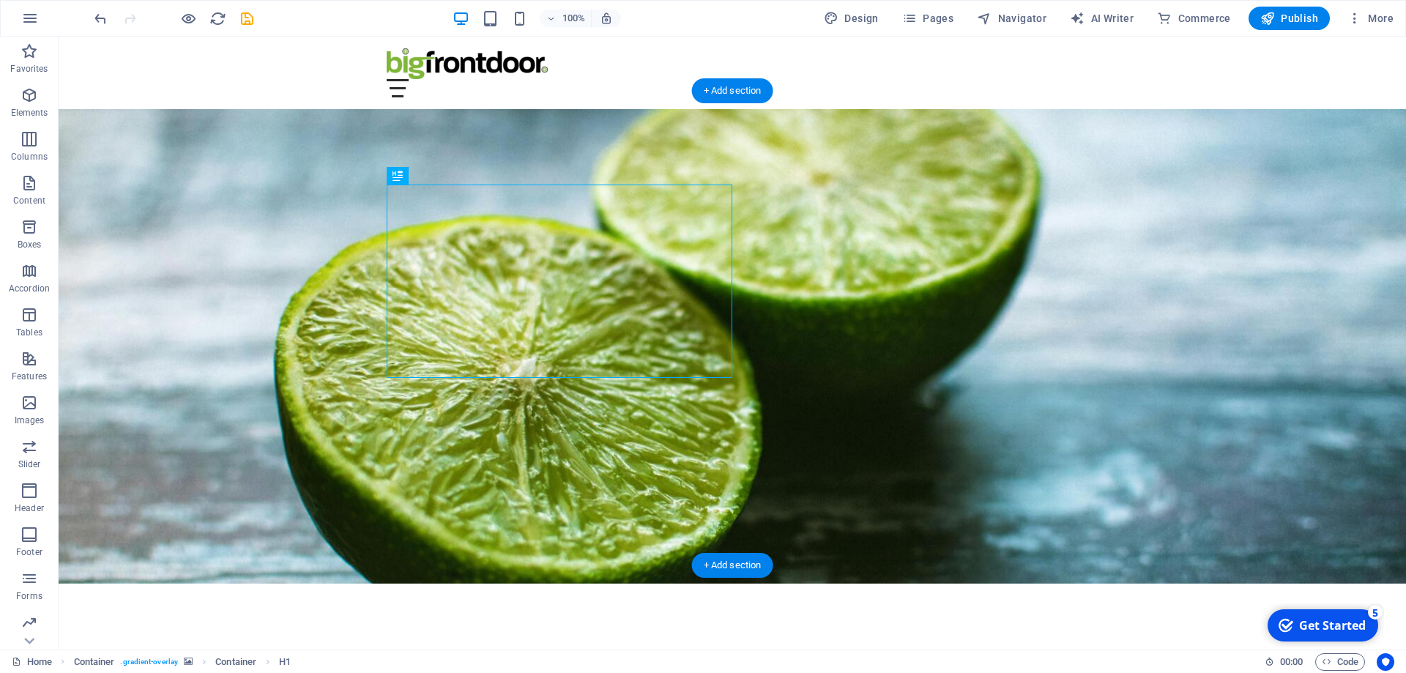
click at [889, 223] on figure at bounding box center [732, 346] width 1347 height 474
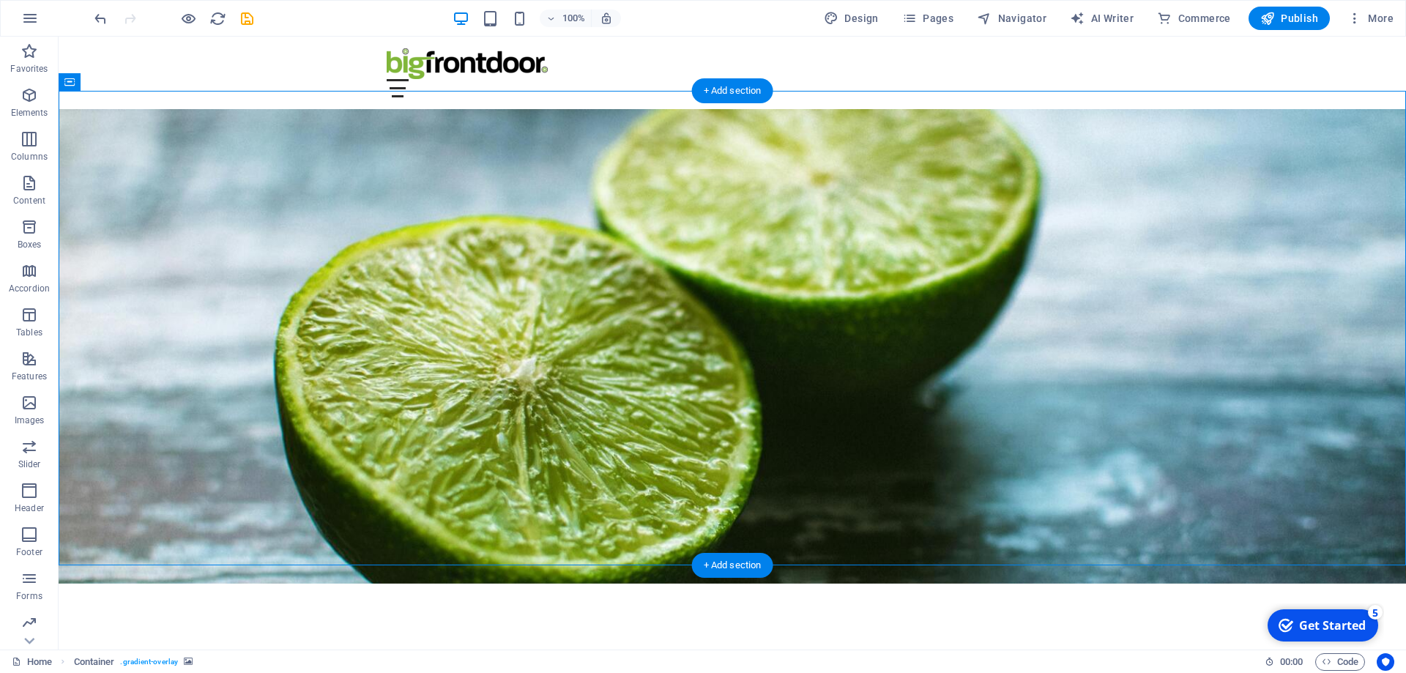
click at [885, 224] on figure at bounding box center [732, 346] width 1347 height 474
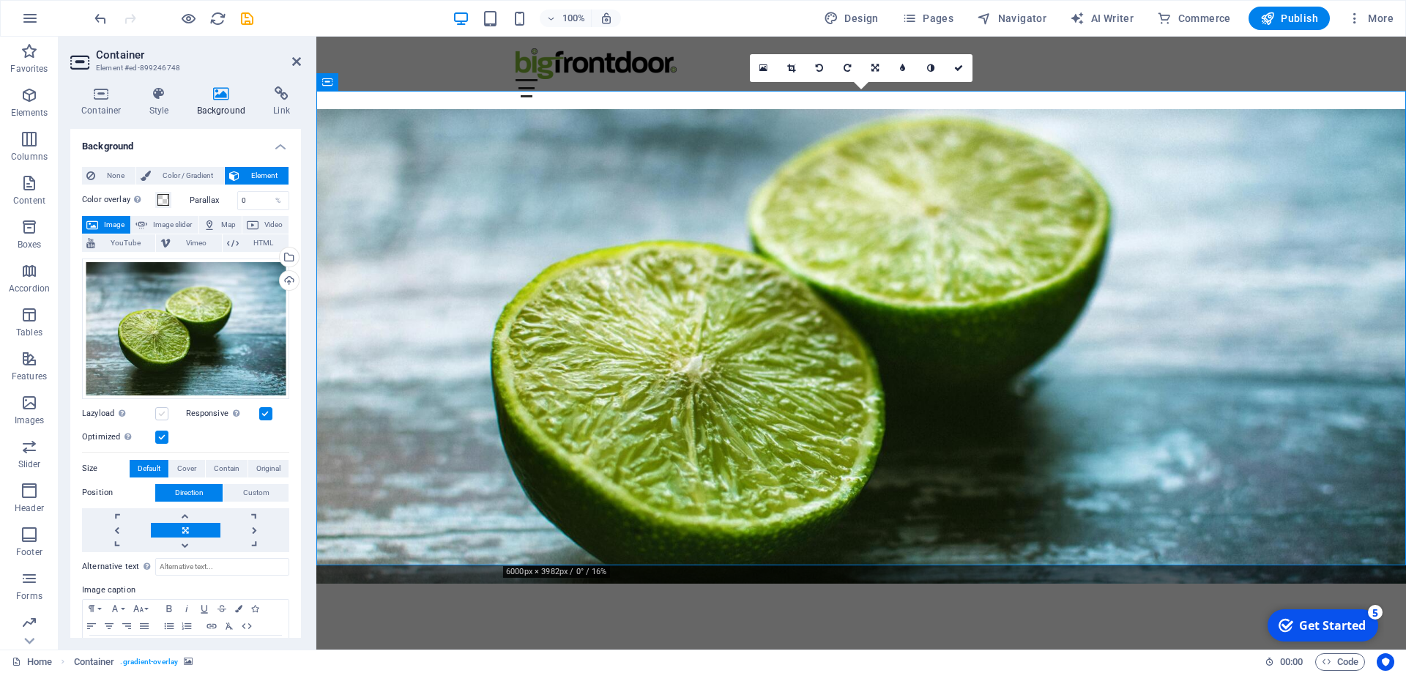
click at [156, 412] on label at bounding box center [161, 413] width 13 height 13
click at [0, 0] on input "Lazyload Loading images after the page loads improves page speed." at bounding box center [0, 0] width 0 height 0
click at [247, 204] on input "0" at bounding box center [263, 201] width 51 height 18
type input "40"
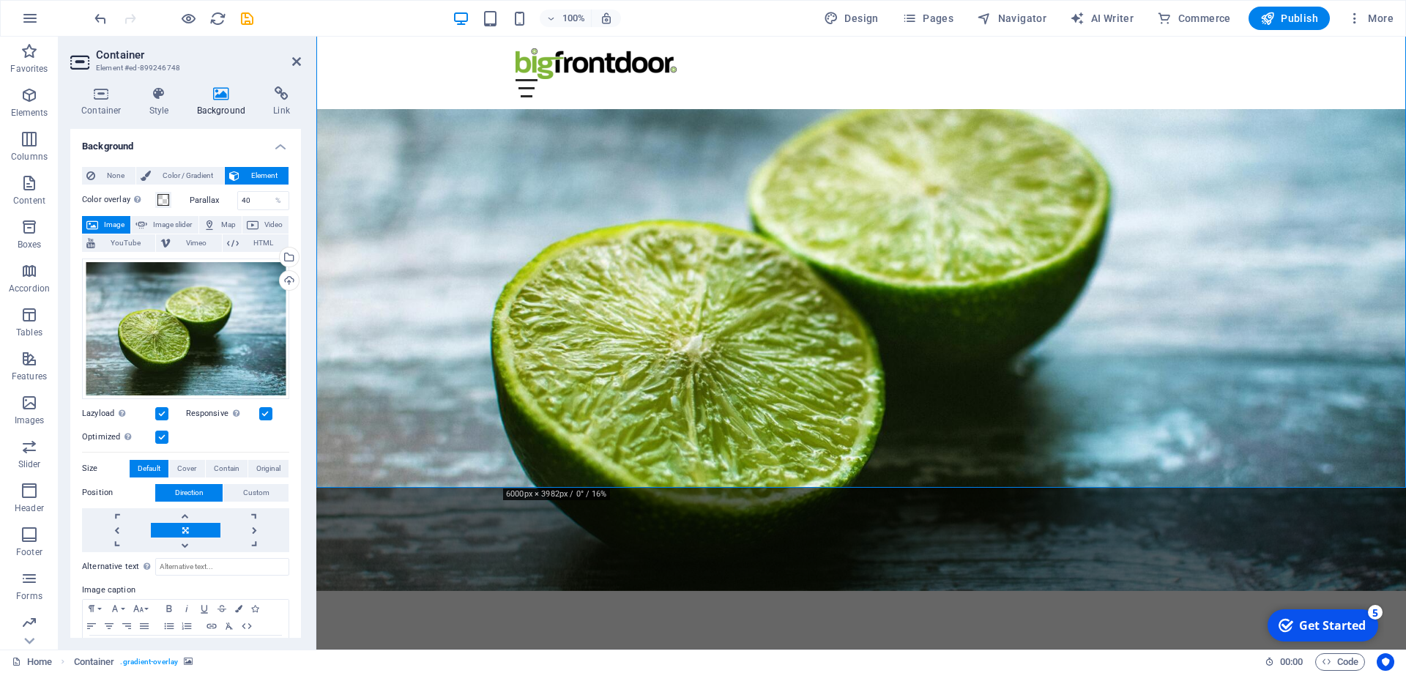
scroll to position [0, 0]
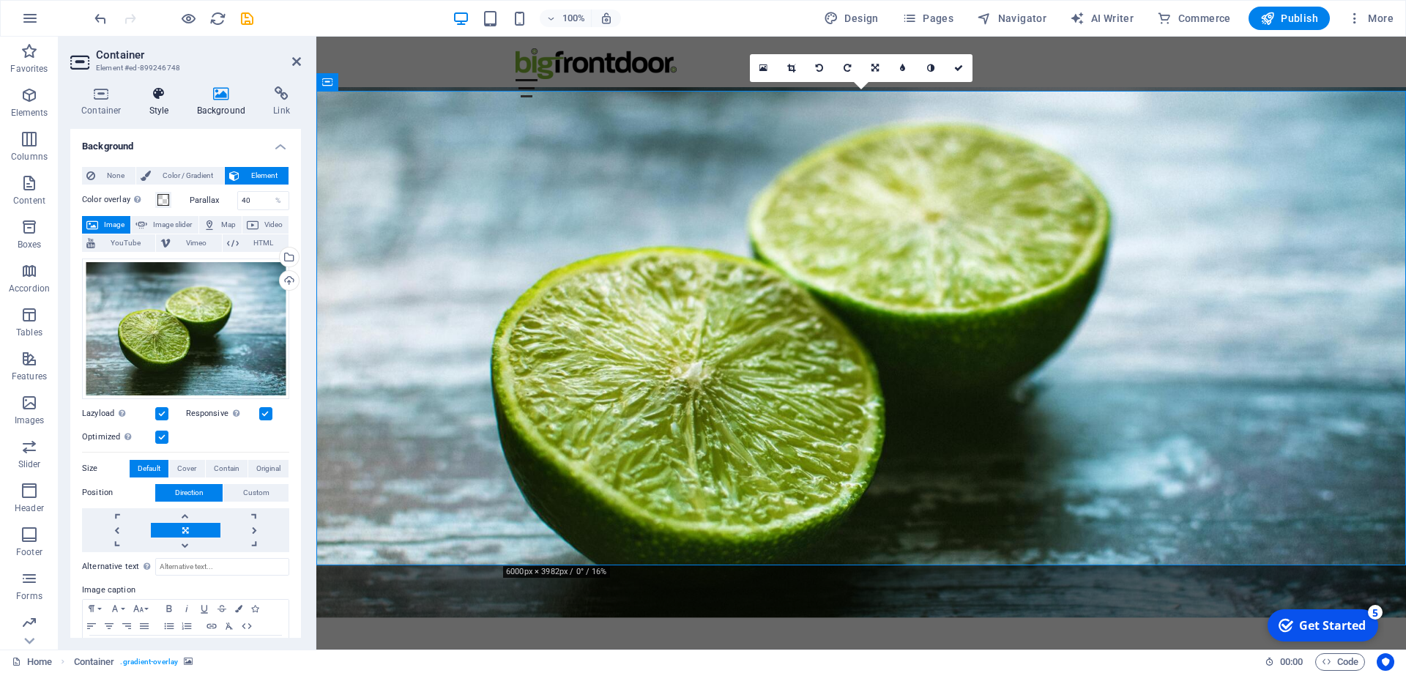
click at [156, 102] on h4 "Style" at bounding box center [162, 101] width 48 height 31
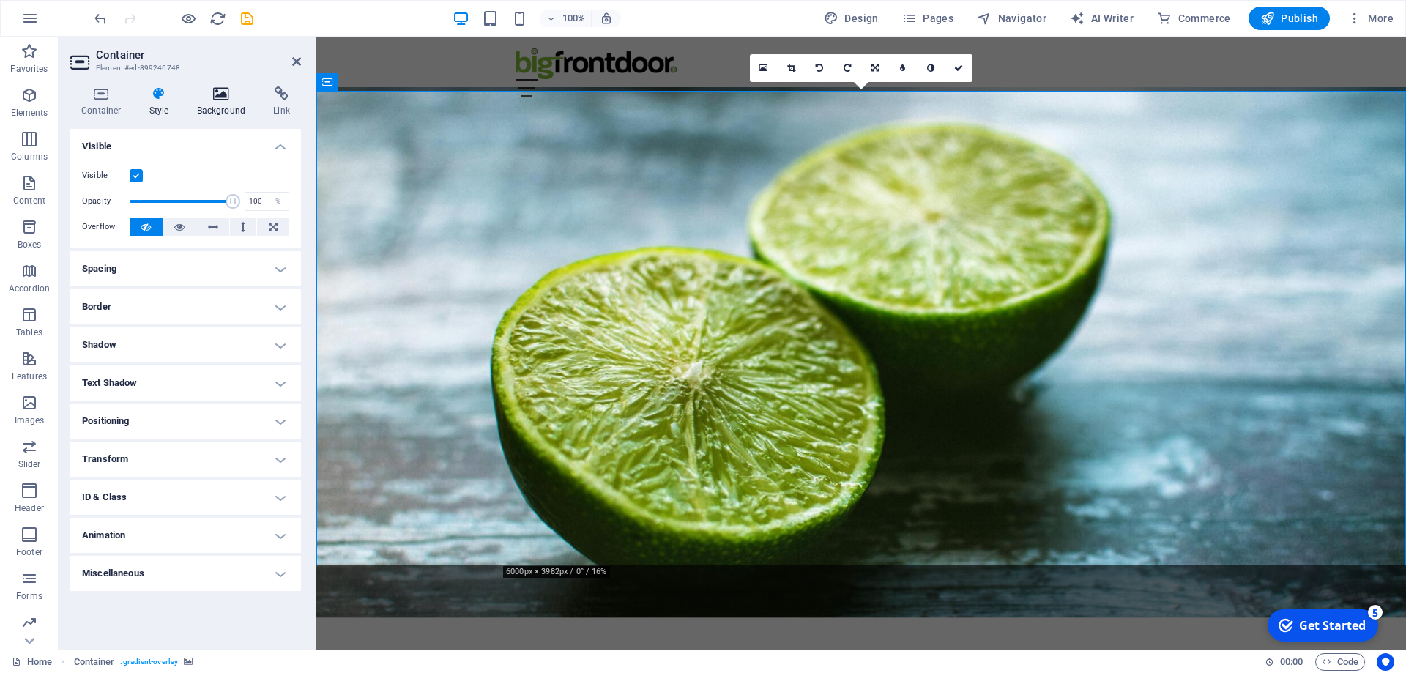
click at [221, 100] on icon at bounding box center [221, 93] width 71 height 15
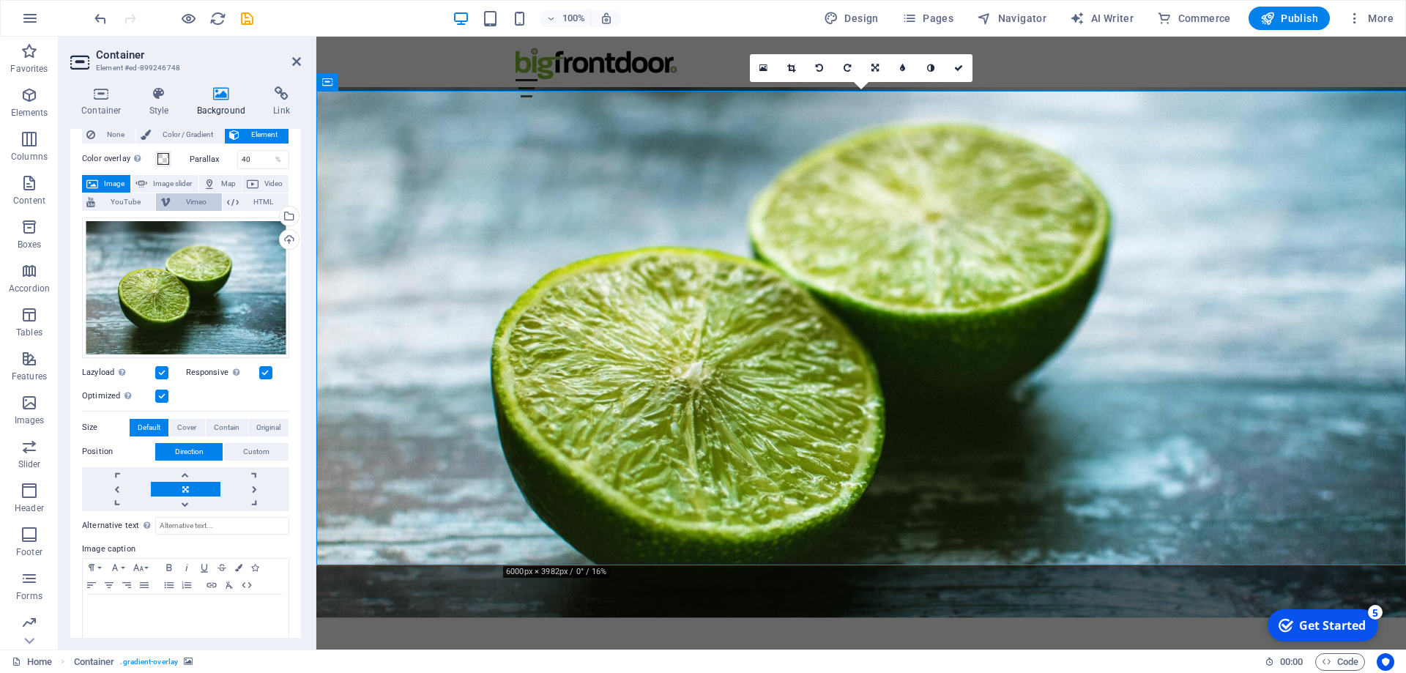
scroll to position [55, 0]
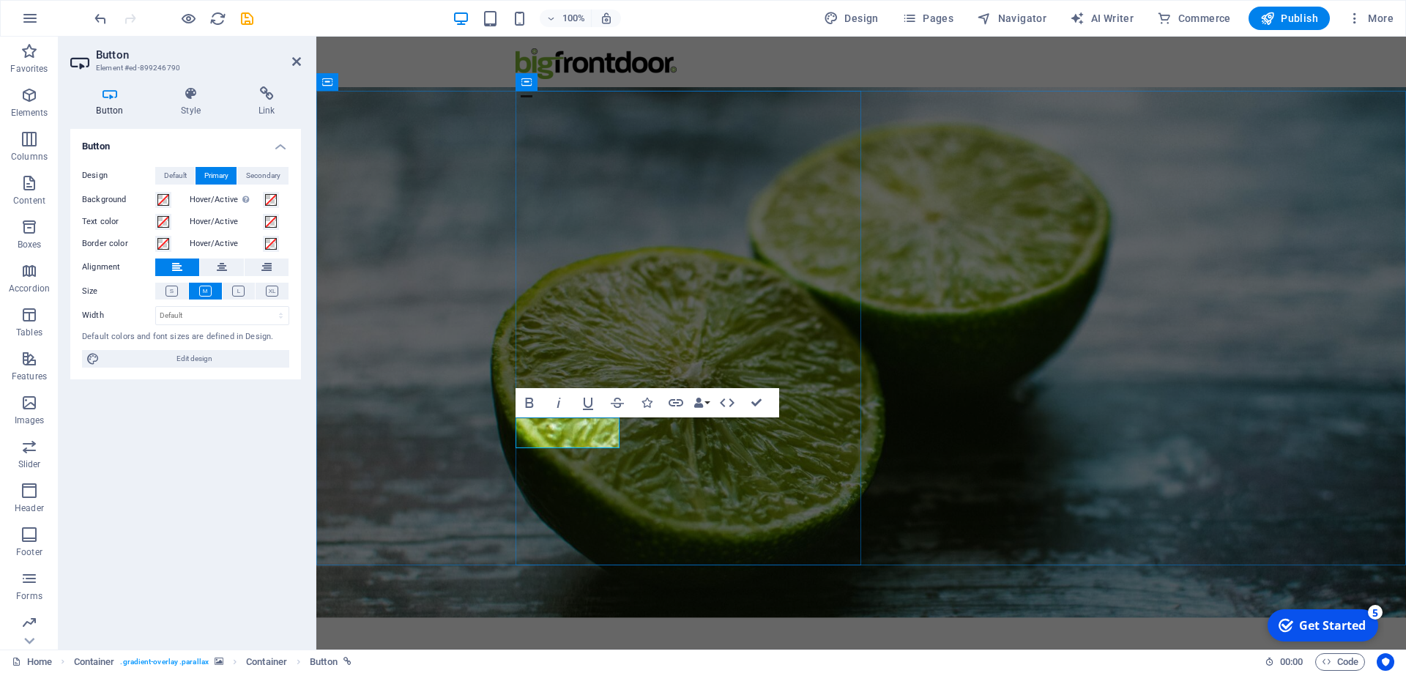
drag, startPoint x: 604, startPoint y: 431, endPoint x: 558, endPoint y: 431, distance: 46.1
drag, startPoint x: 543, startPoint y: 431, endPoint x: 604, endPoint y: 431, distance: 61.5
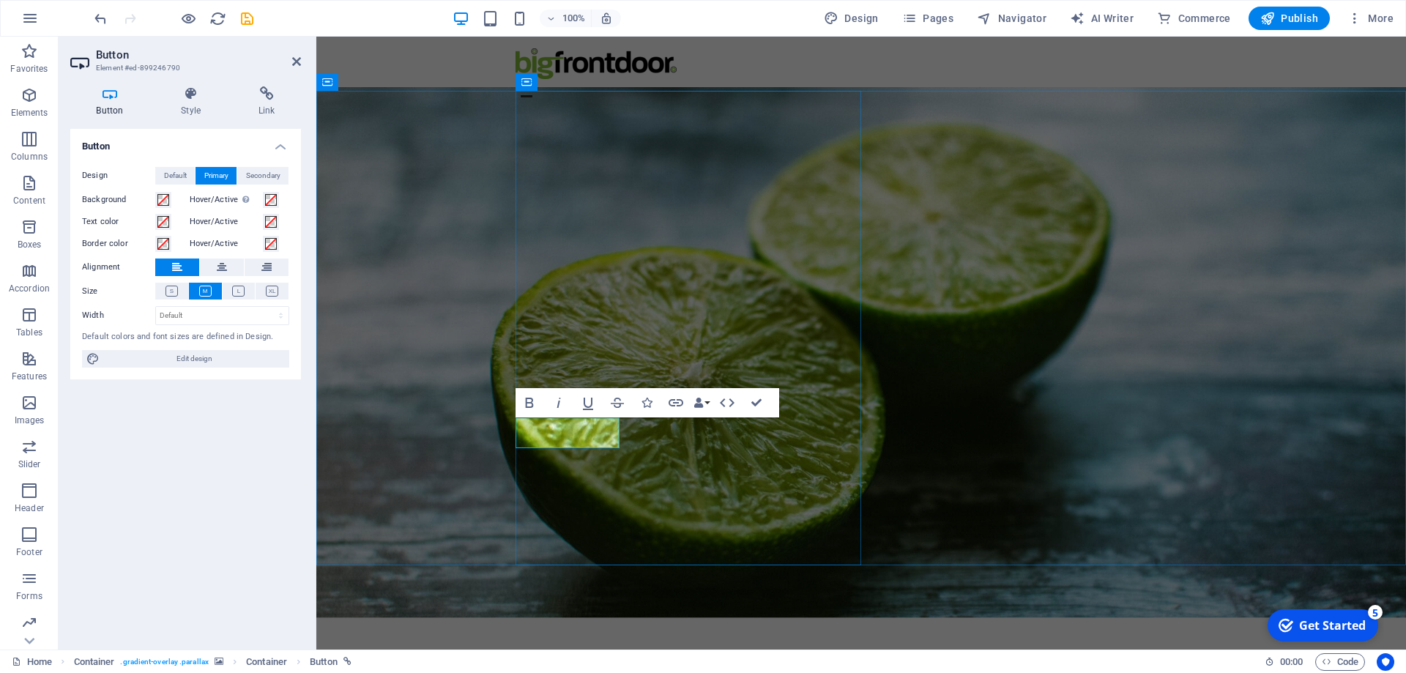
click at [540, 400] on button "Bold" at bounding box center [529, 402] width 28 height 29
drag, startPoint x: 602, startPoint y: 431, endPoint x: 529, endPoint y: 431, distance: 73.2
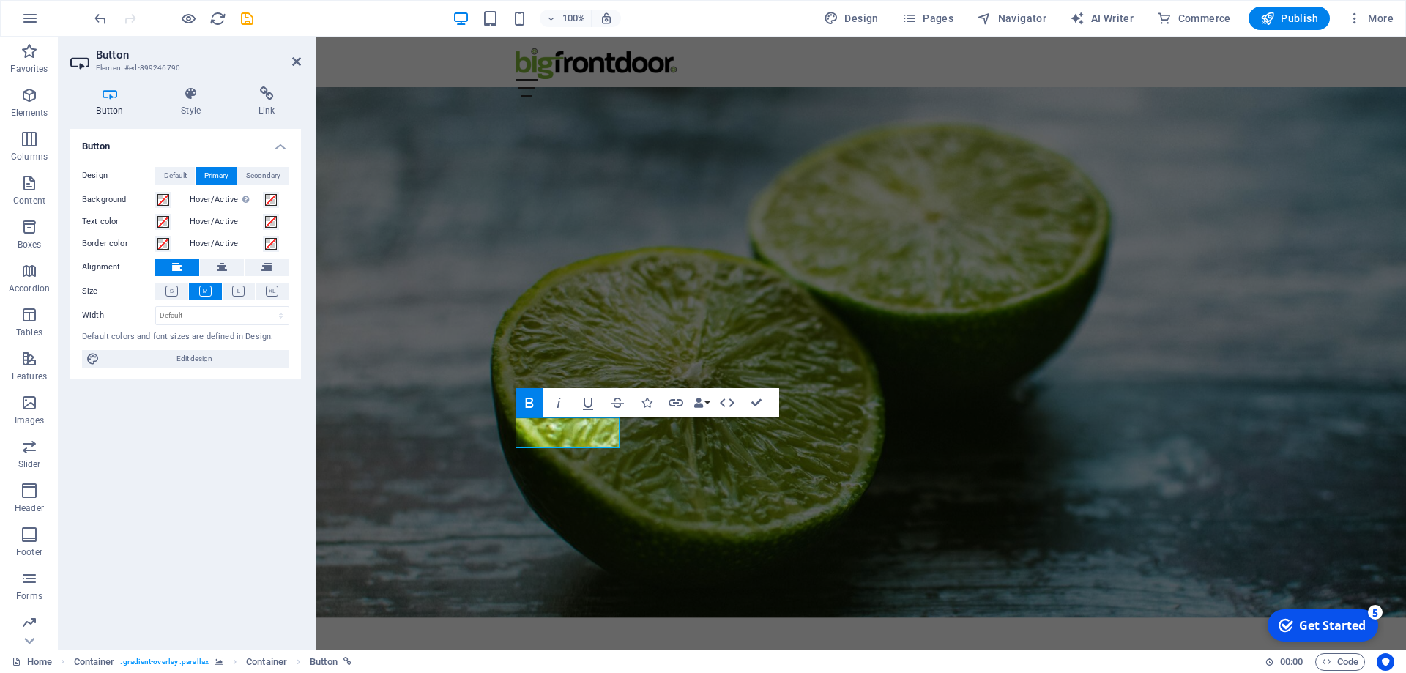
click at [524, 403] on icon "button" at bounding box center [530, 403] width 18 height 18
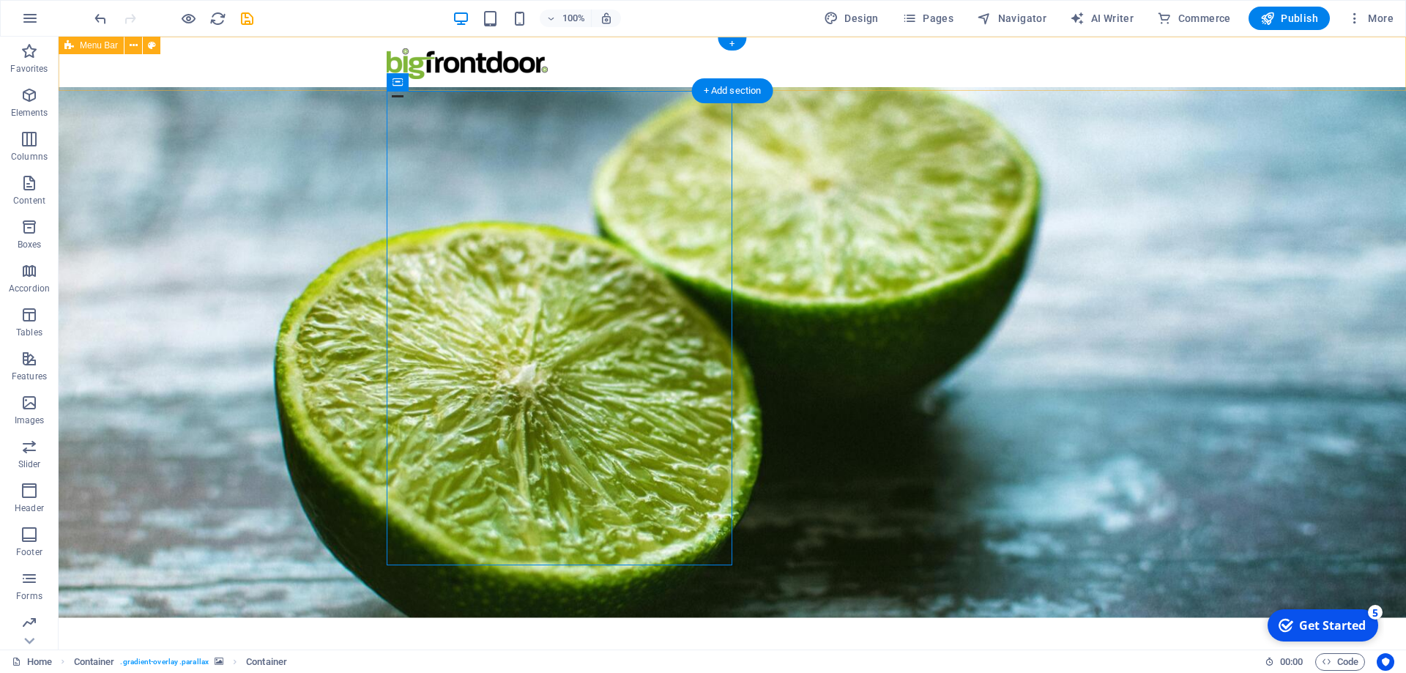
click at [1063, 79] on div "Menu" at bounding box center [732, 88] width 691 height 18
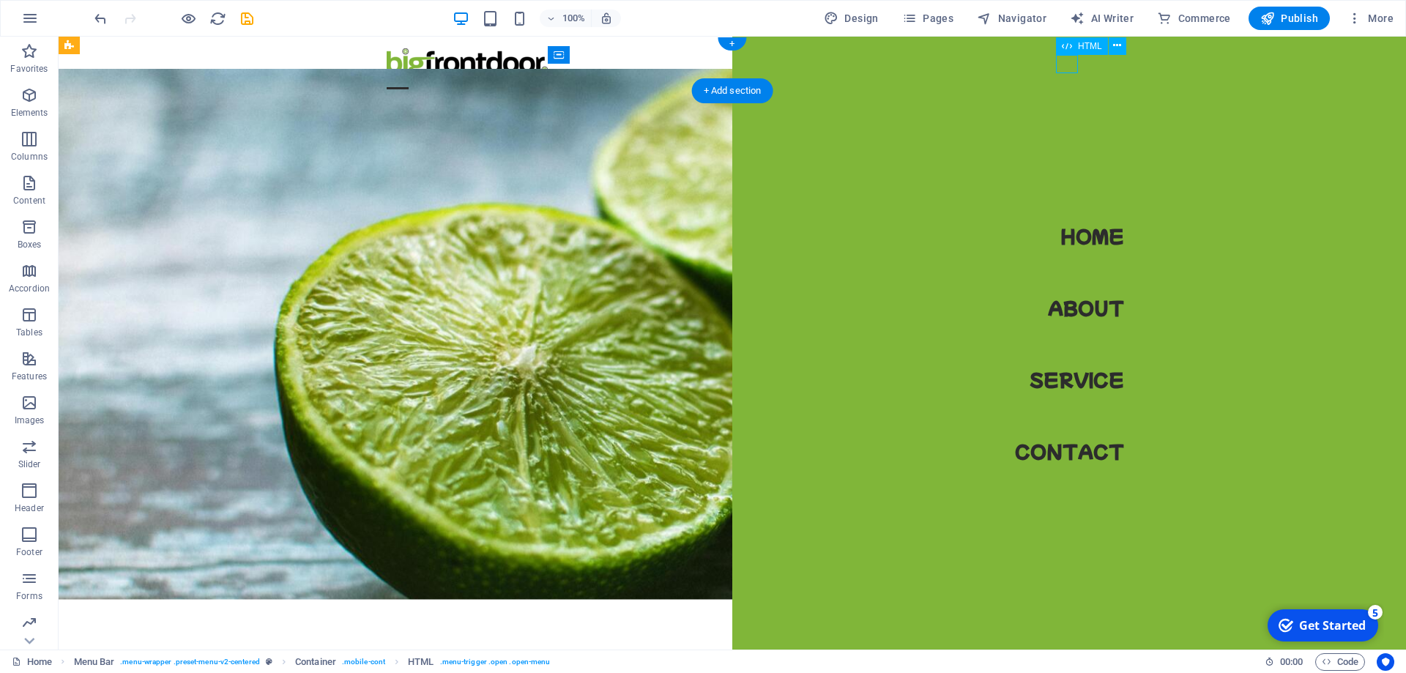
click at [409, 79] on div "Menu" at bounding box center [398, 88] width 22 height 18
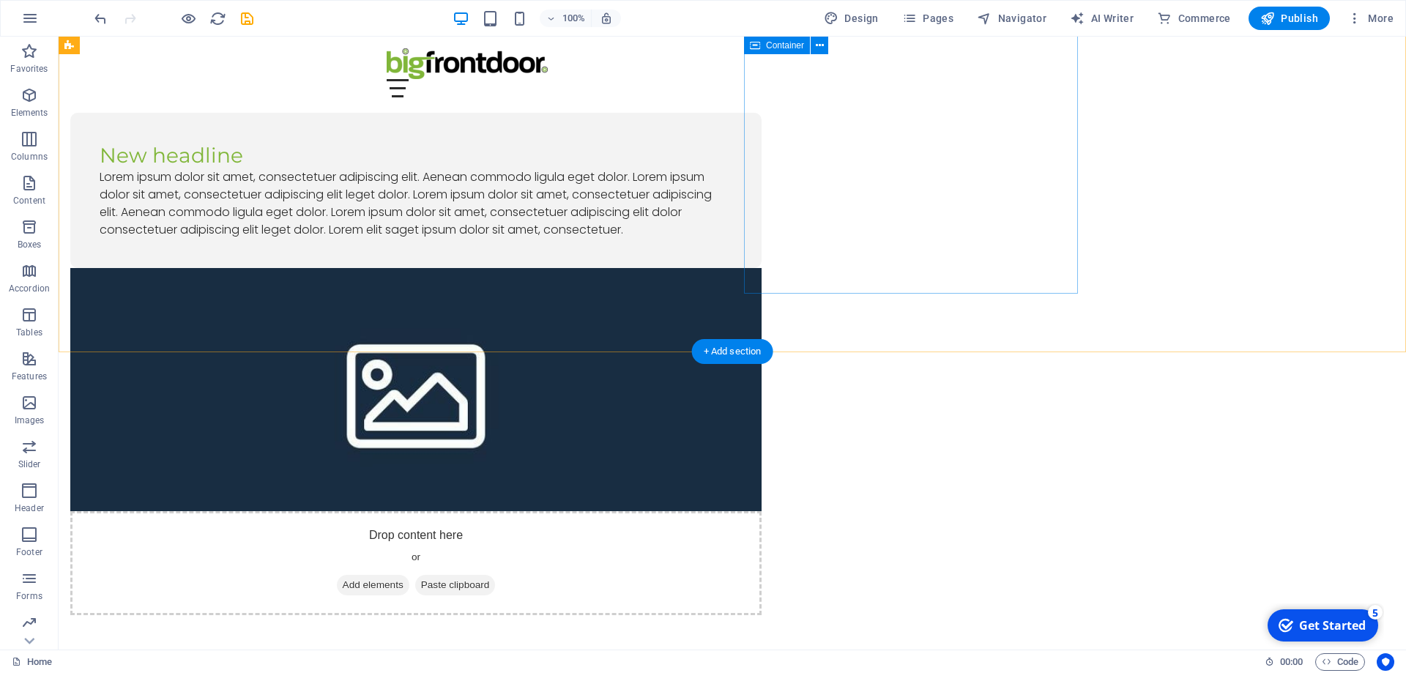
scroll to position [0, 0]
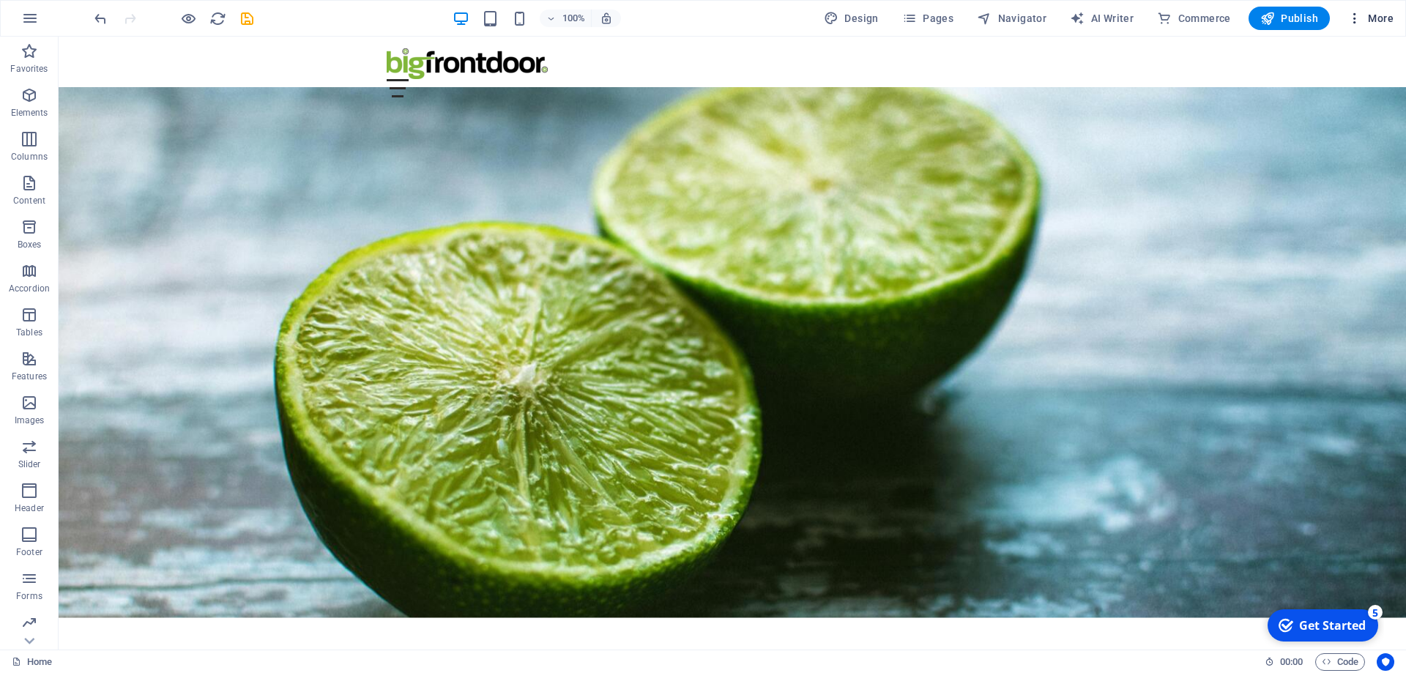
click at [1360, 16] on icon "button" at bounding box center [1354, 18] width 15 height 15
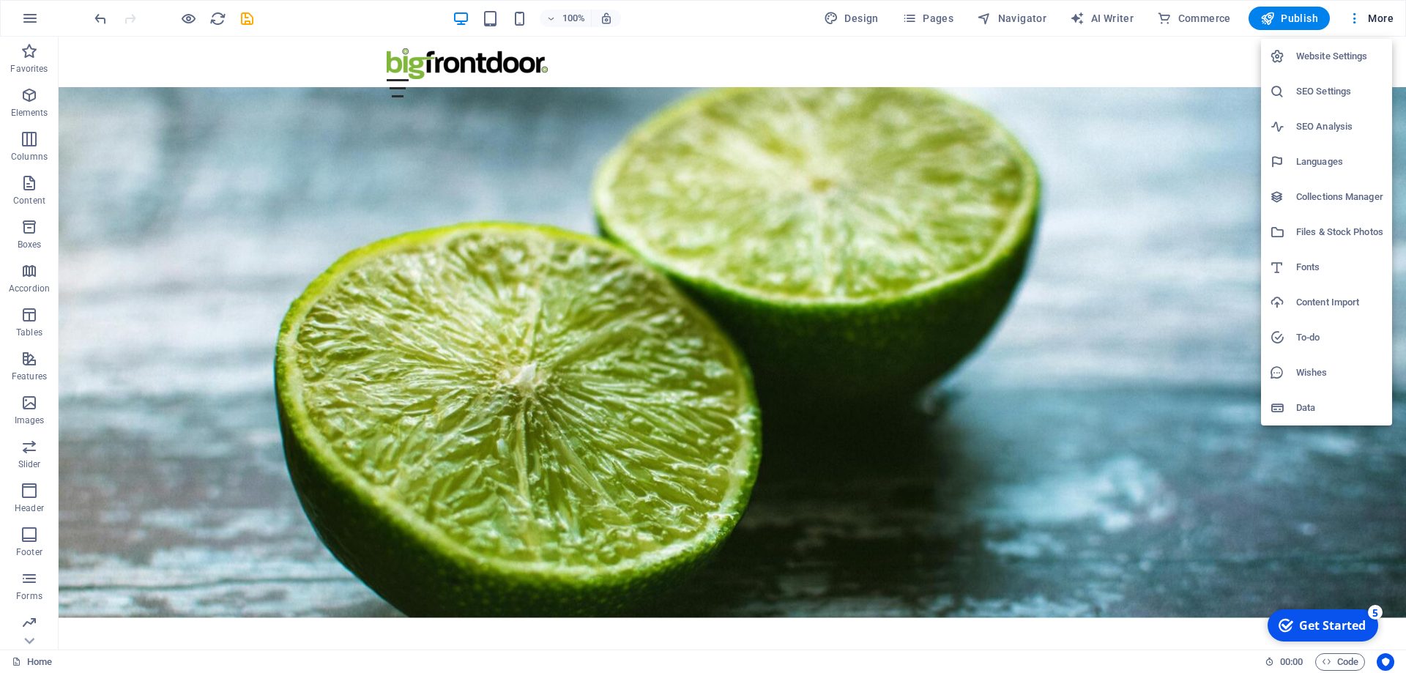
click at [1326, 198] on h6 "Collections Manager" at bounding box center [1339, 197] width 87 height 18
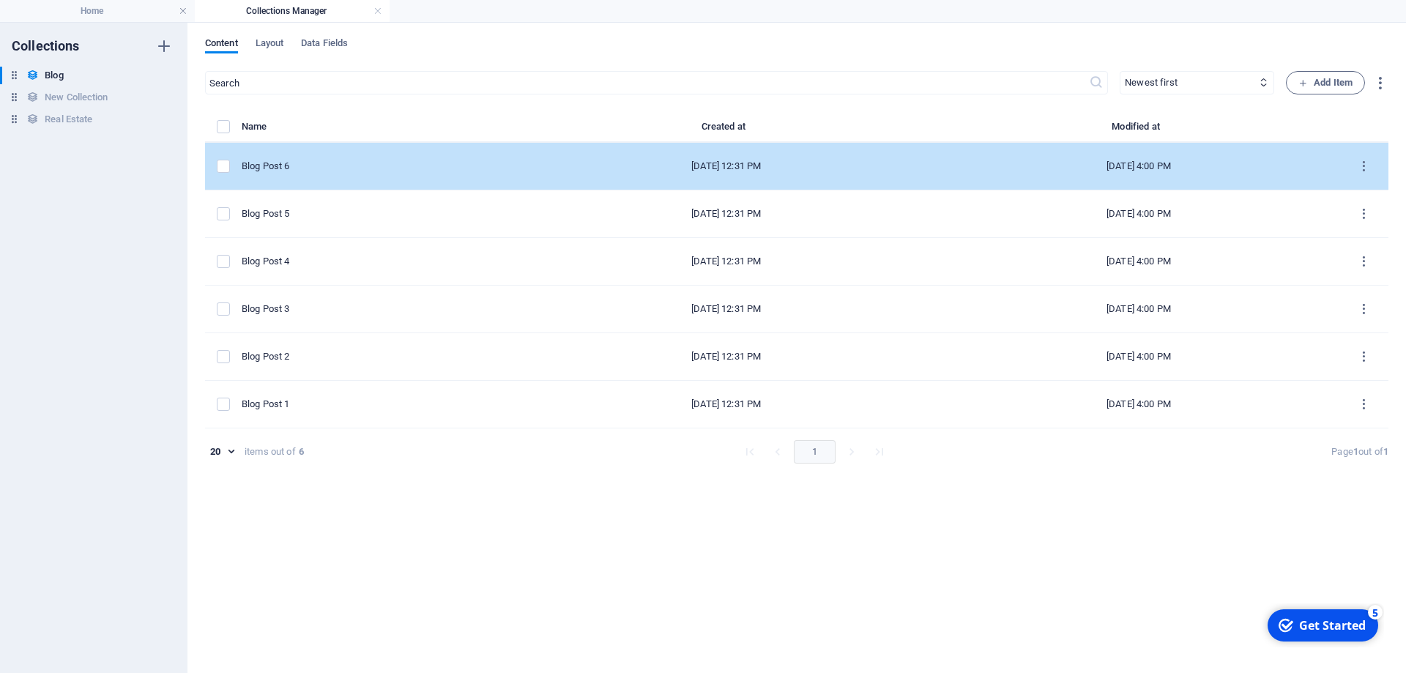
click at [270, 166] on div "Blog Post 6" at bounding box center [372, 166] width 261 height 13
select select "Category 2"
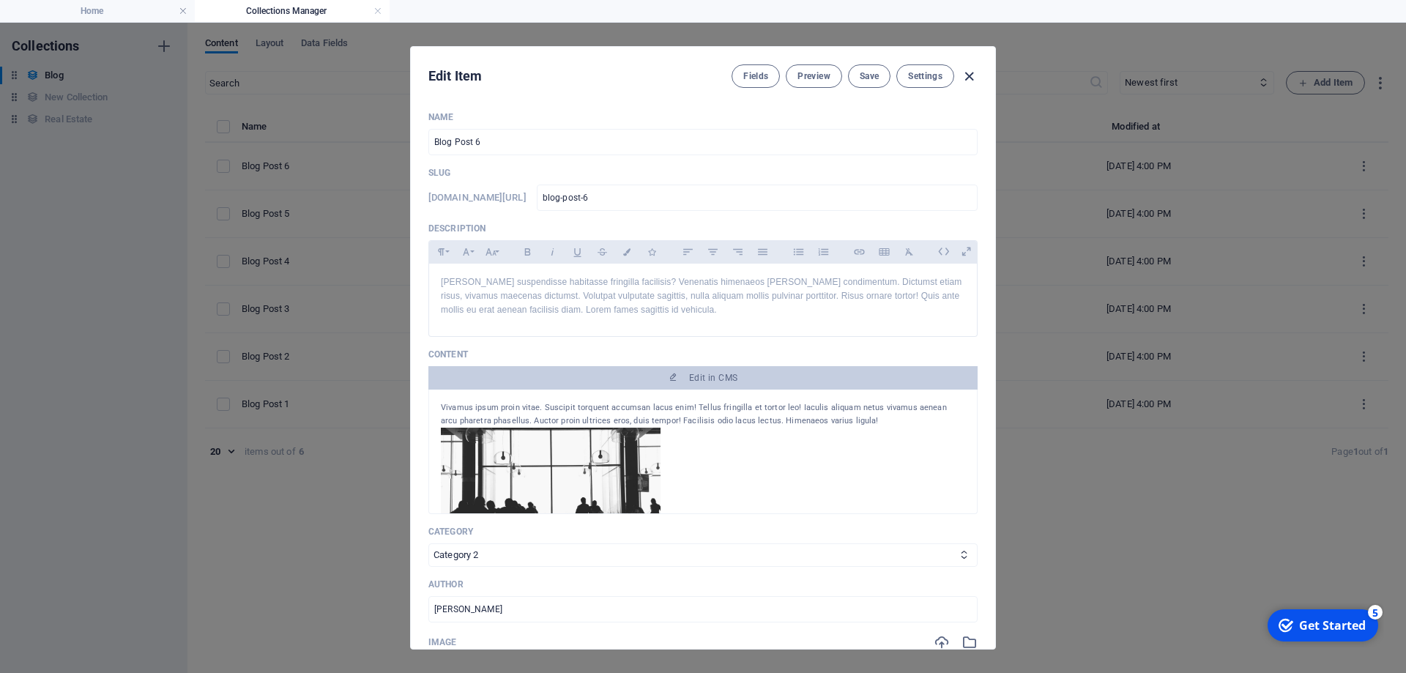
click at [967, 79] on icon "button" at bounding box center [969, 76] width 17 height 17
type input "2025-09-02"
type input "blog-post-6"
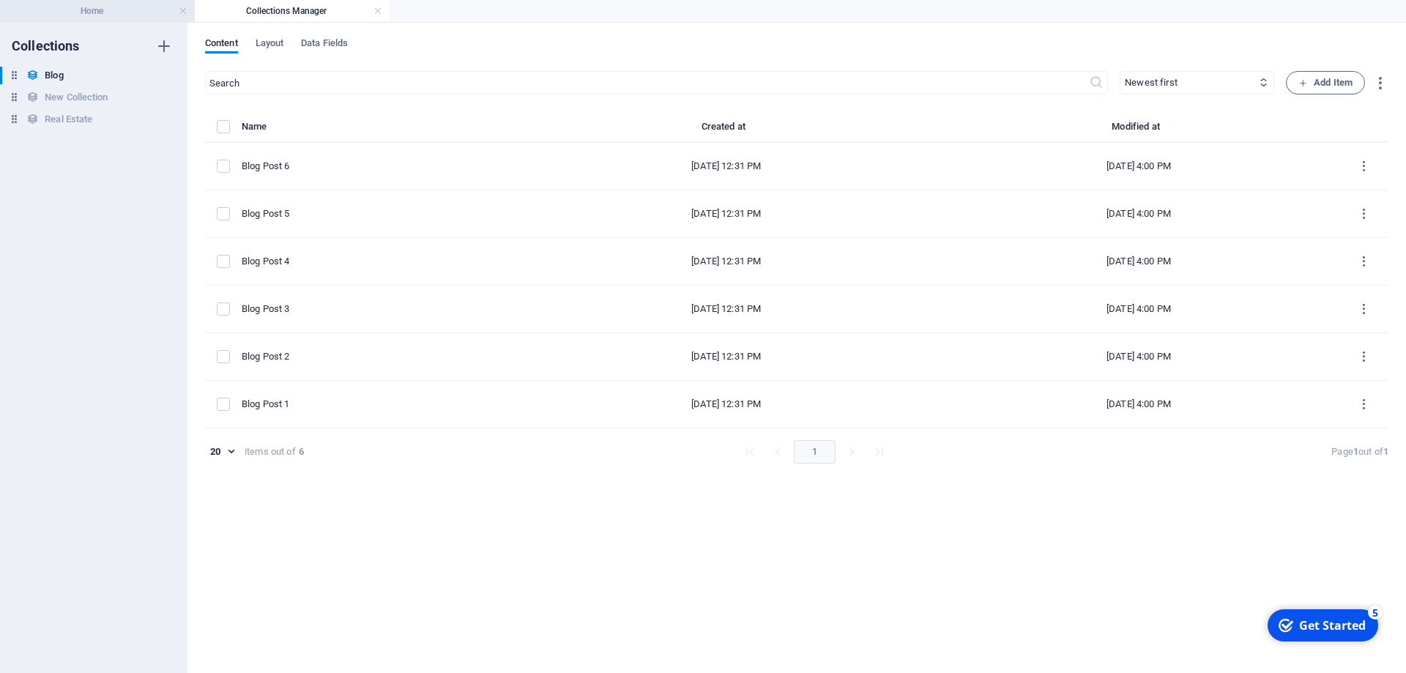
click at [97, 10] on h4 "Home" at bounding box center [97, 11] width 195 height 16
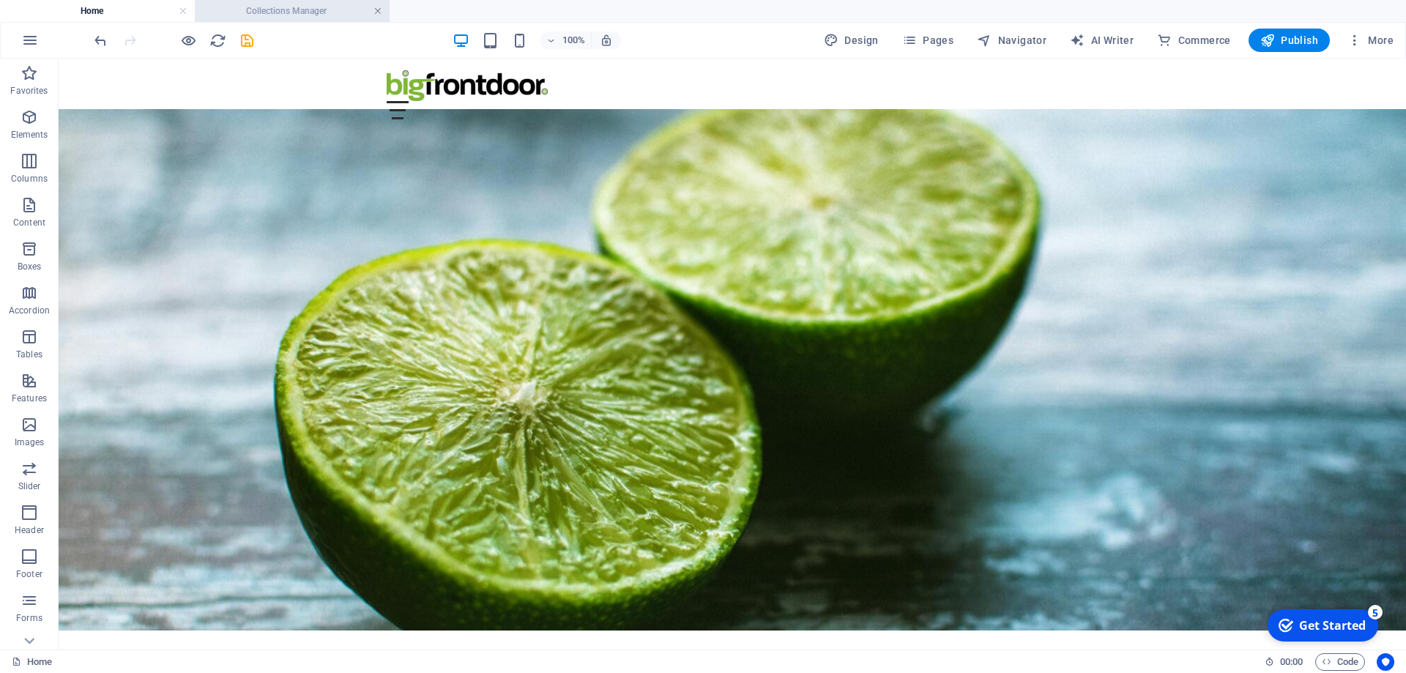
click at [376, 10] on link at bounding box center [377, 11] width 9 height 14
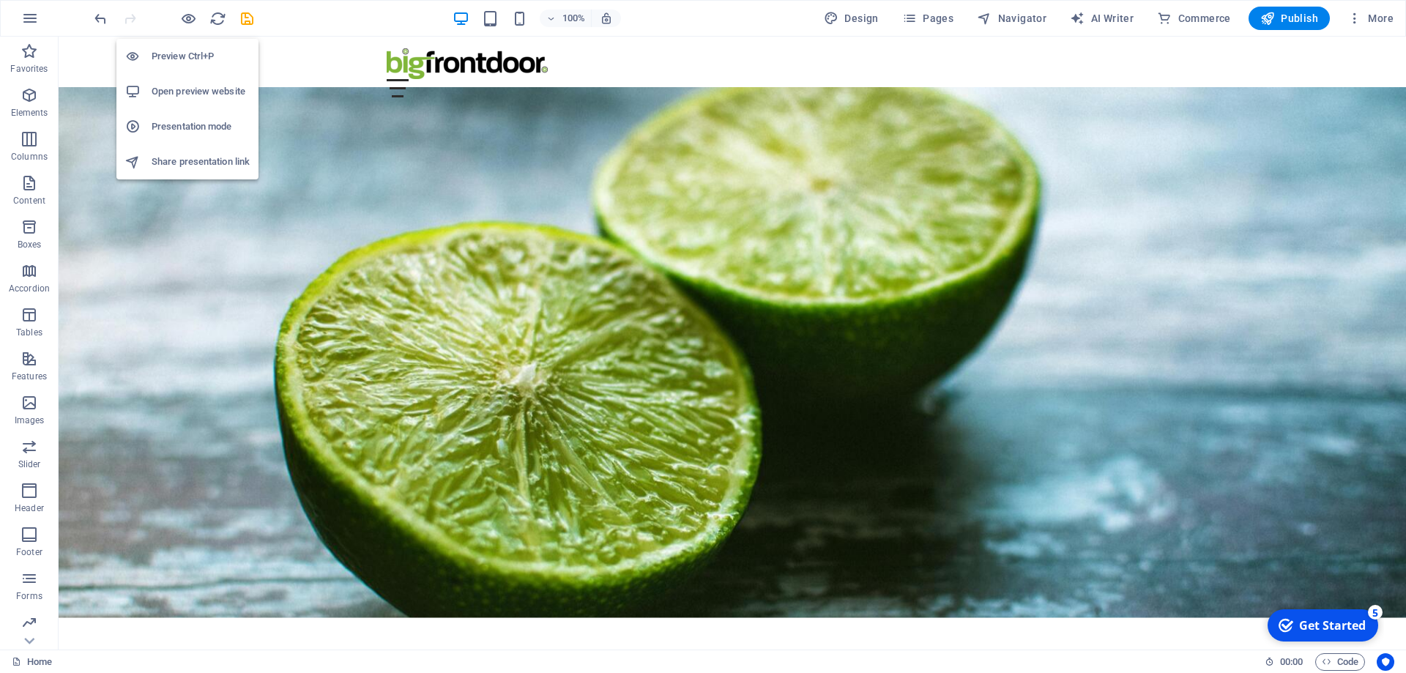
click at [198, 160] on h6 "Share presentation link" at bounding box center [201, 162] width 98 height 18
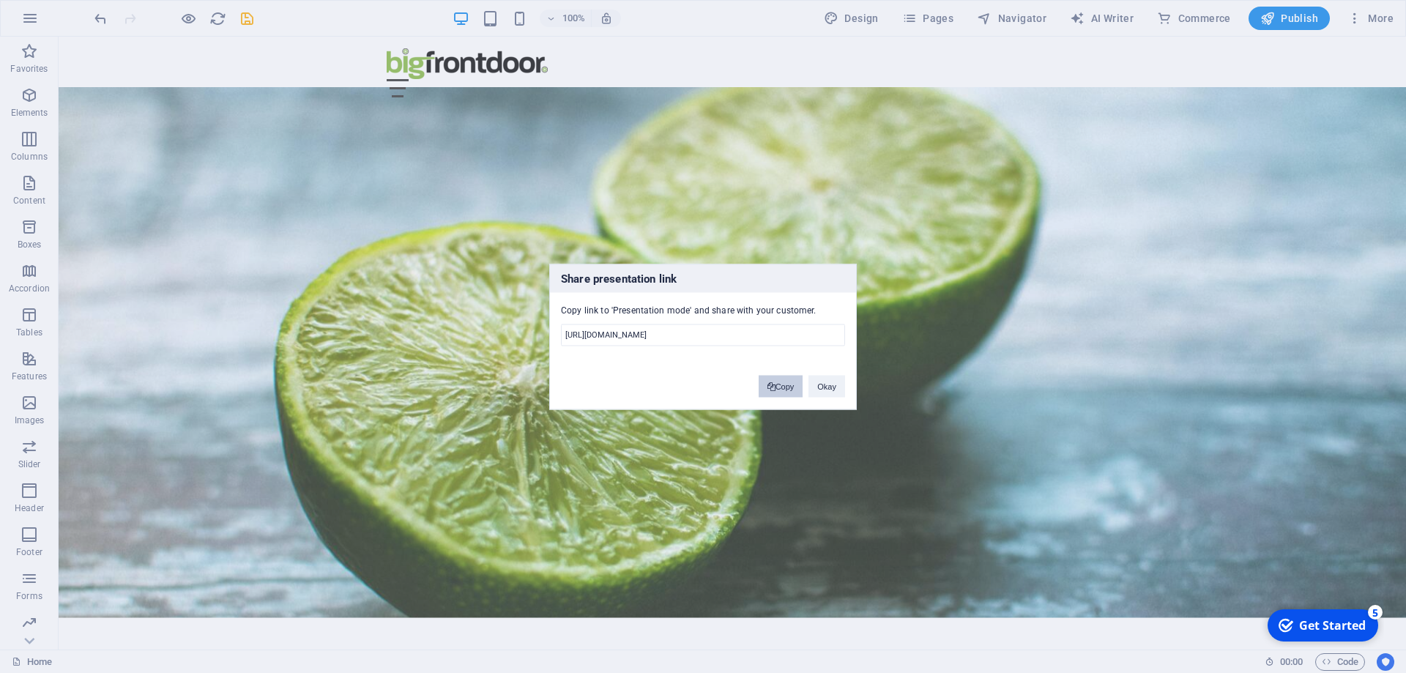
click at [773, 388] on span at bounding box center [771, 386] width 8 height 8
click at [821, 382] on button "Okay" at bounding box center [826, 386] width 37 height 22
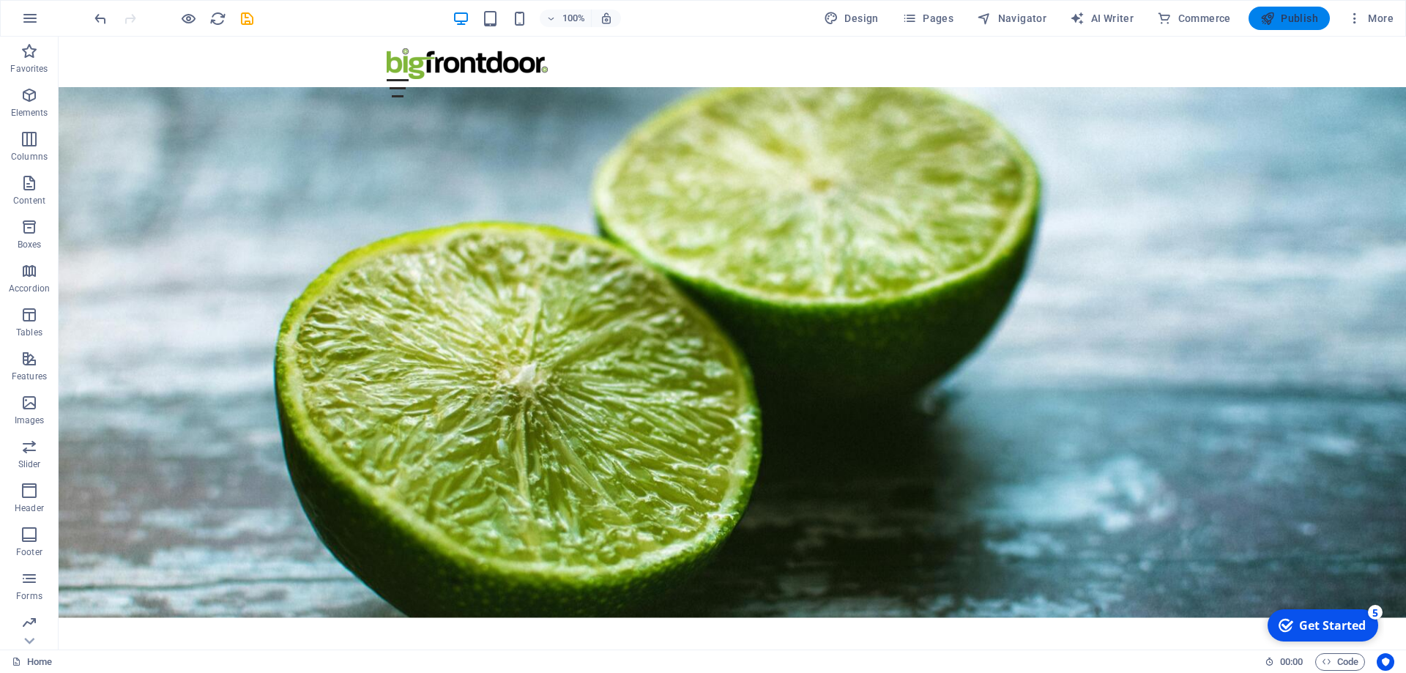
click at [1292, 10] on button "Publish" at bounding box center [1288, 18] width 81 height 23
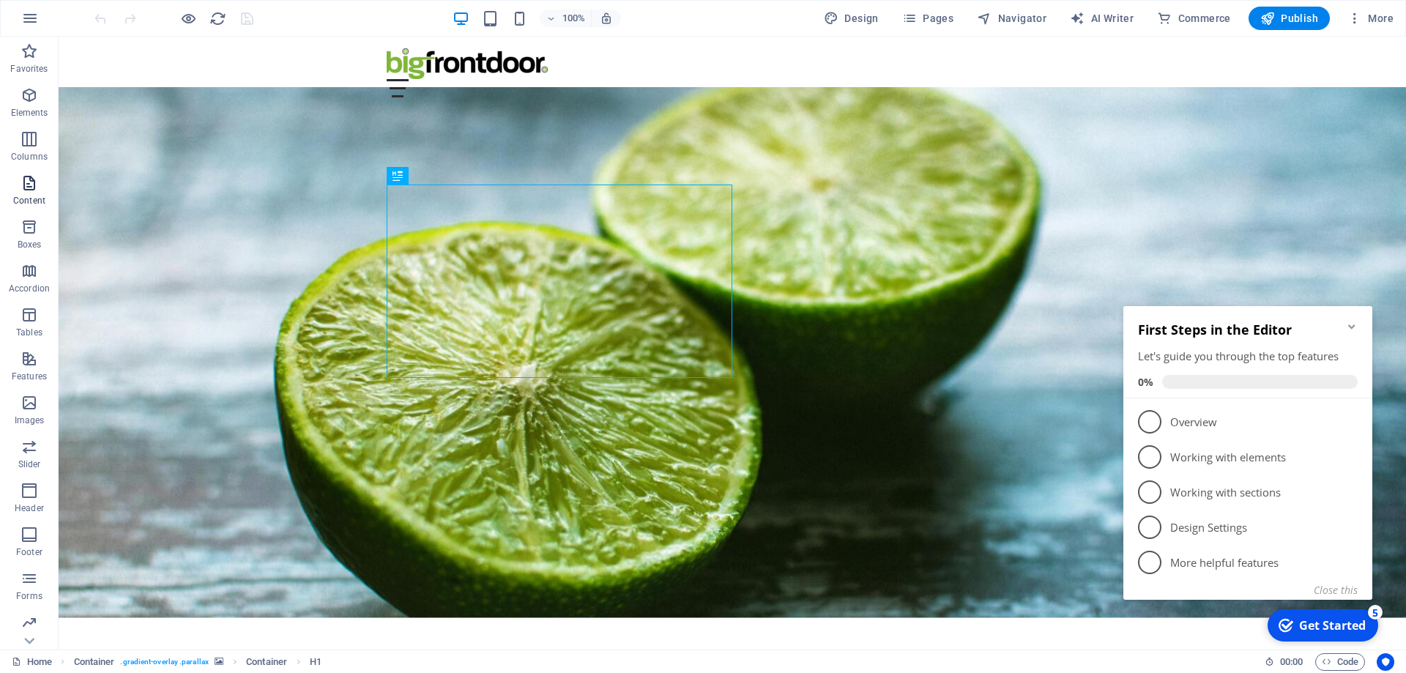
click at [31, 193] on span "Content" at bounding box center [29, 191] width 59 height 35
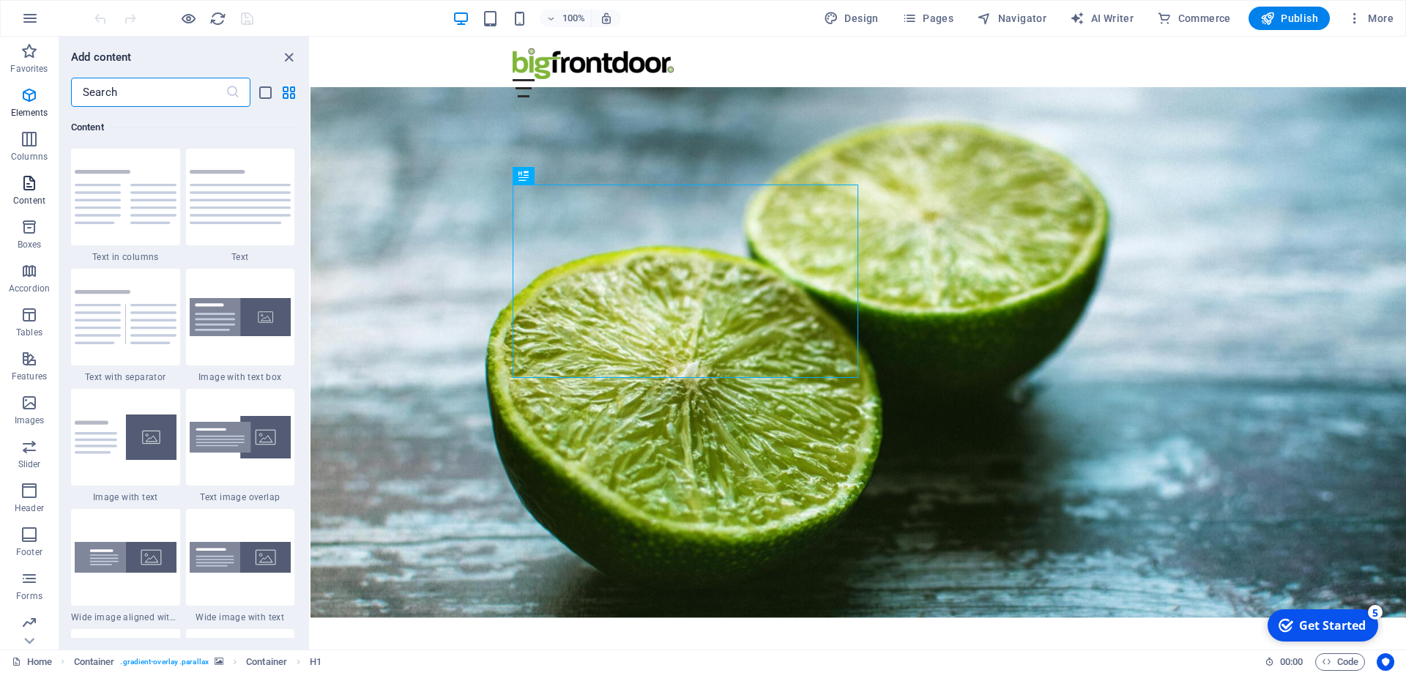
scroll to position [2562, 0]
click at [948, 19] on span "Pages" at bounding box center [927, 18] width 51 height 15
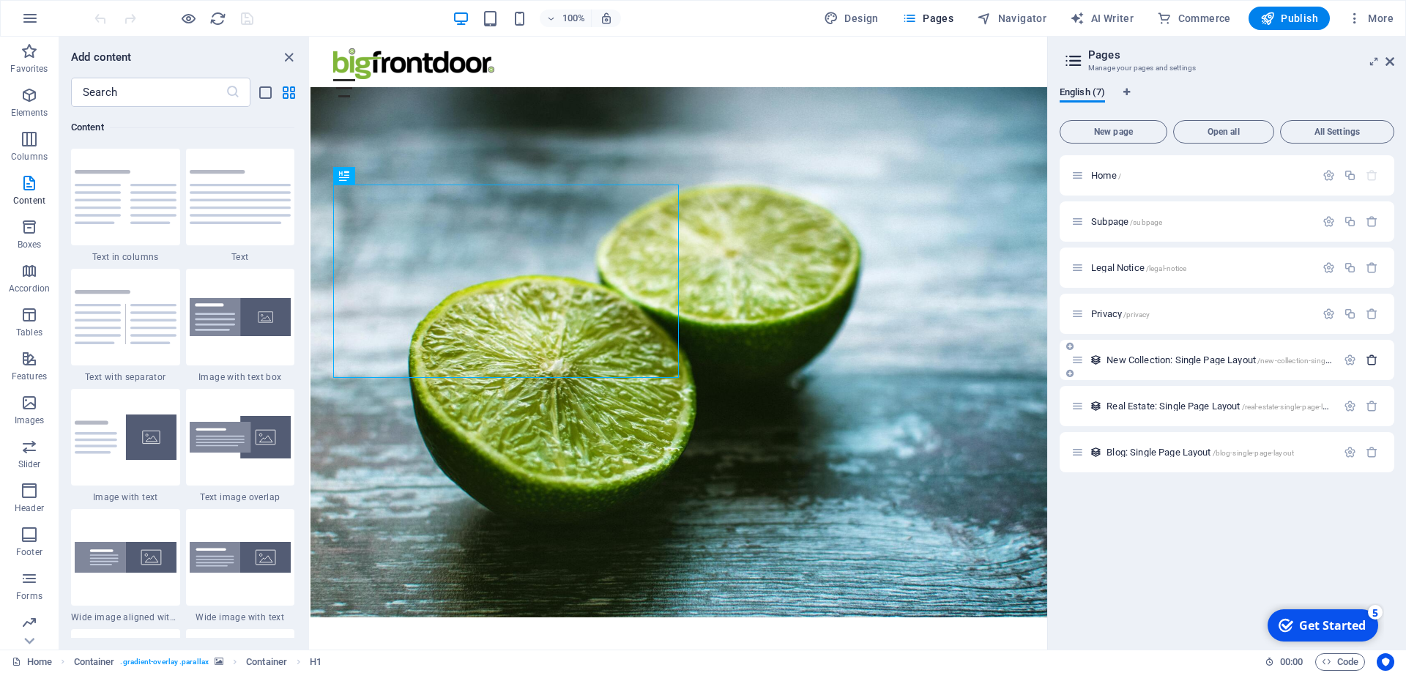
click at [1374, 362] on icon "button" at bounding box center [1372, 360] width 12 height 12
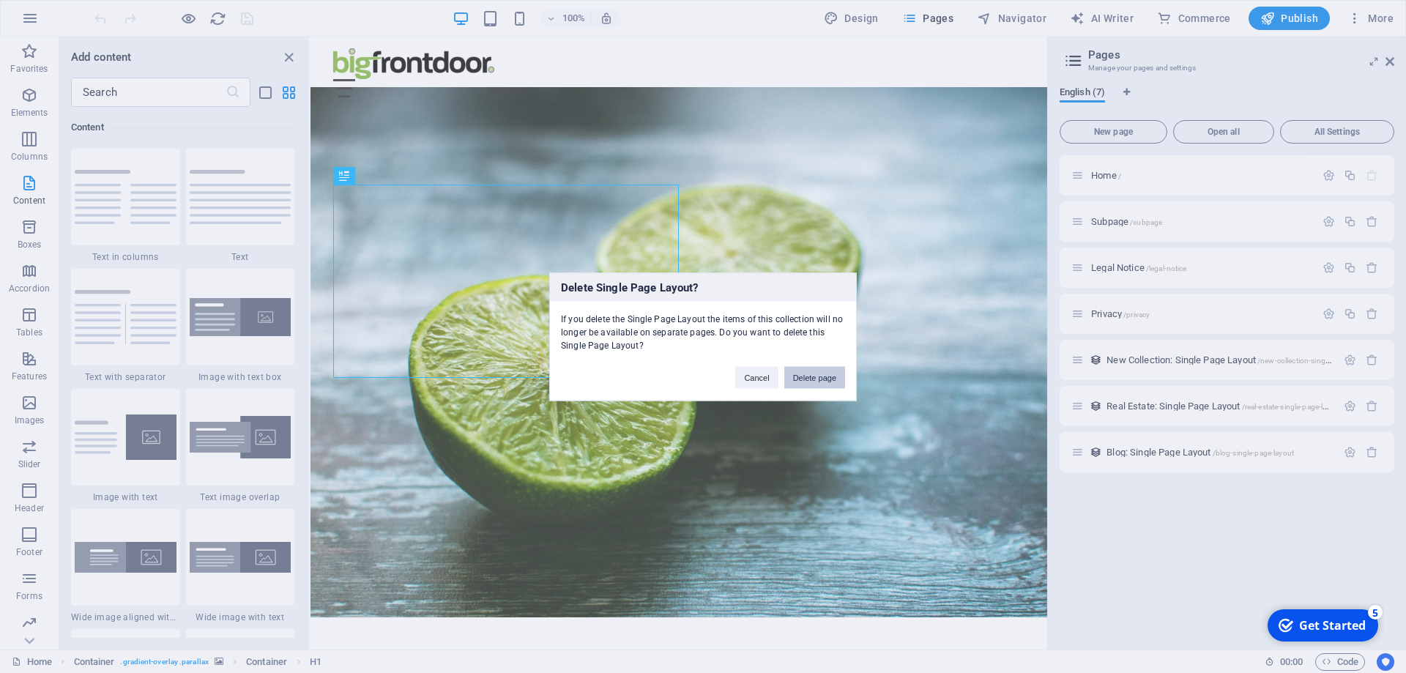
click at [820, 378] on button "Delete page" at bounding box center [814, 377] width 61 height 22
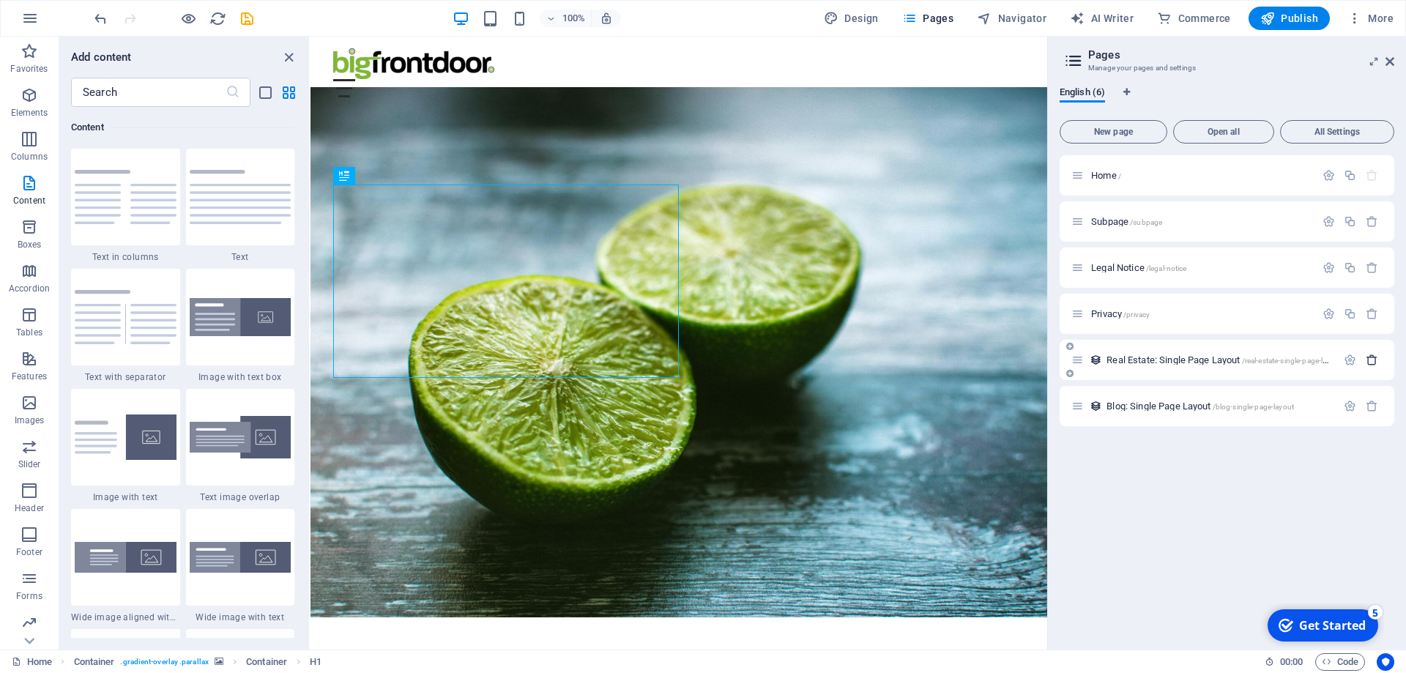
click at [1370, 359] on icon "button" at bounding box center [1372, 360] width 12 height 12
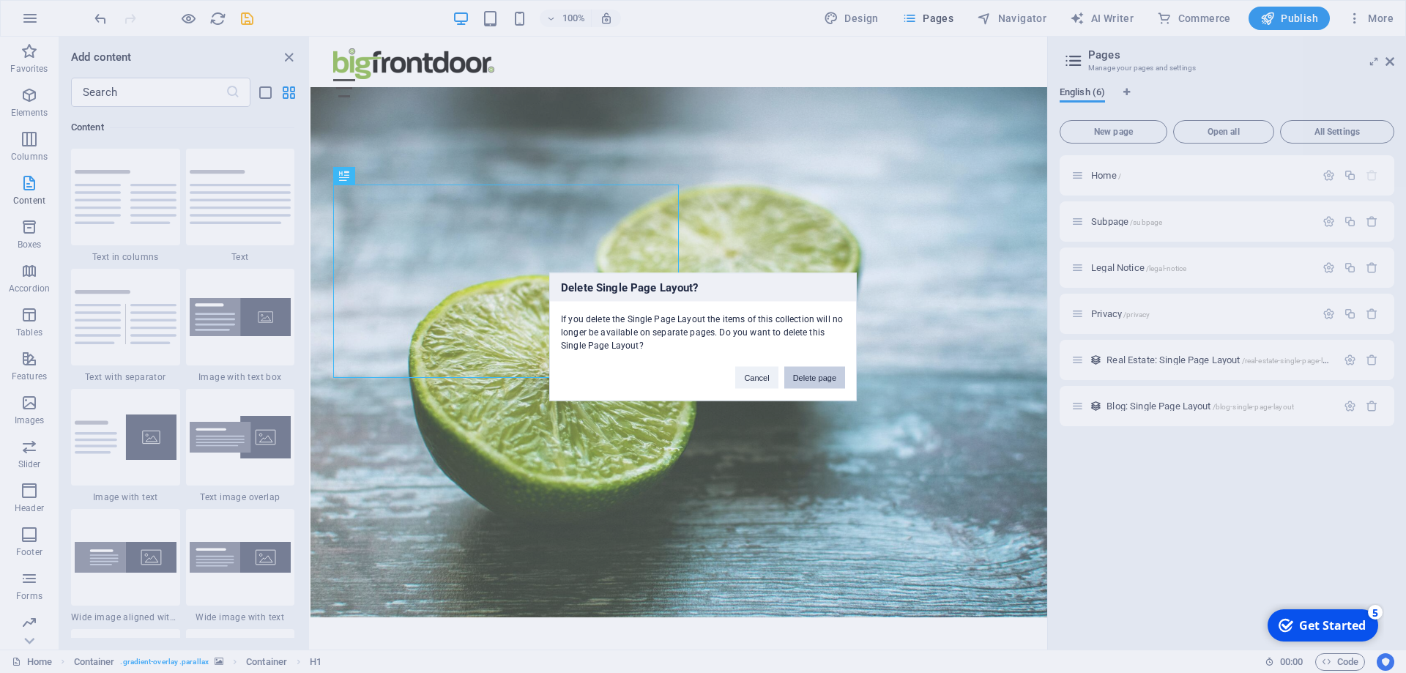
click at [805, 379] on button "Delete page" at bounding box center [814, 377] width 61 height 22
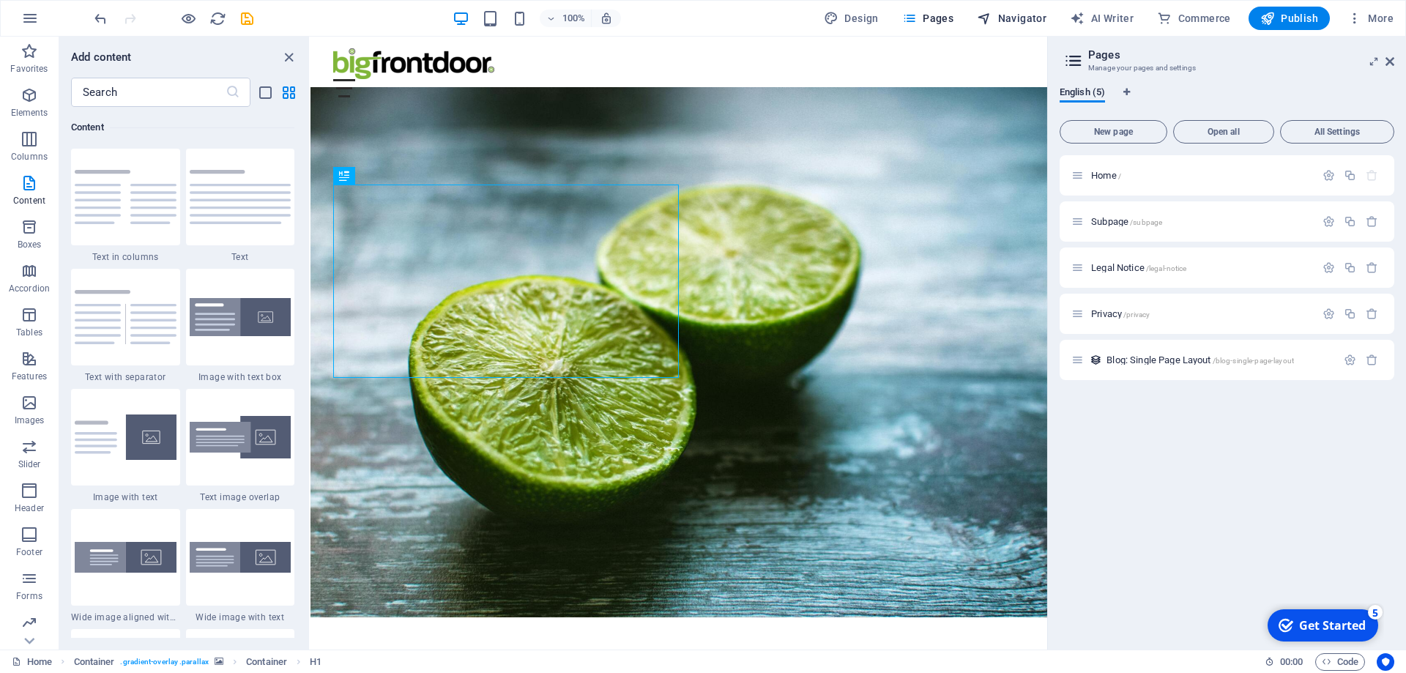
click at [1010, 19] on span "Navigator" at bounding box center [1012, 18] width 70 height 15
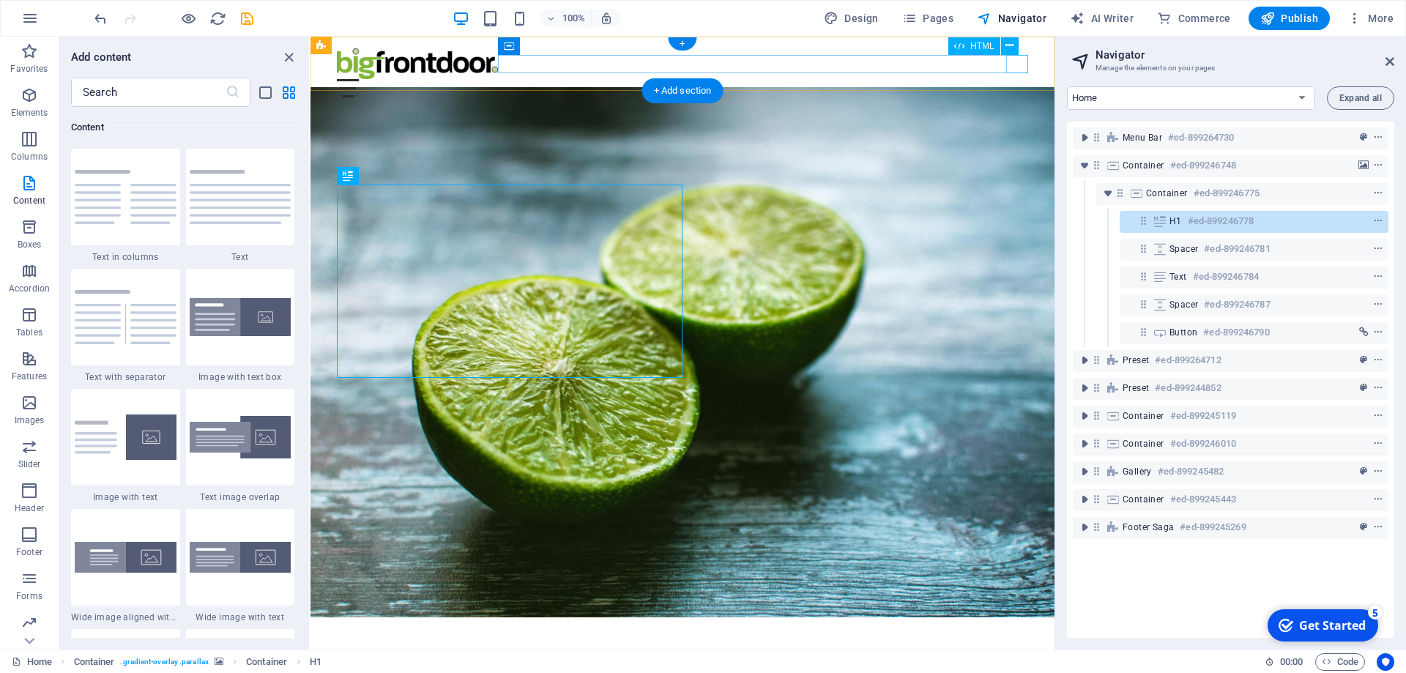
click at [1018, 79] on div "Menu" at bounding box center [682, 88] width 691 height 18
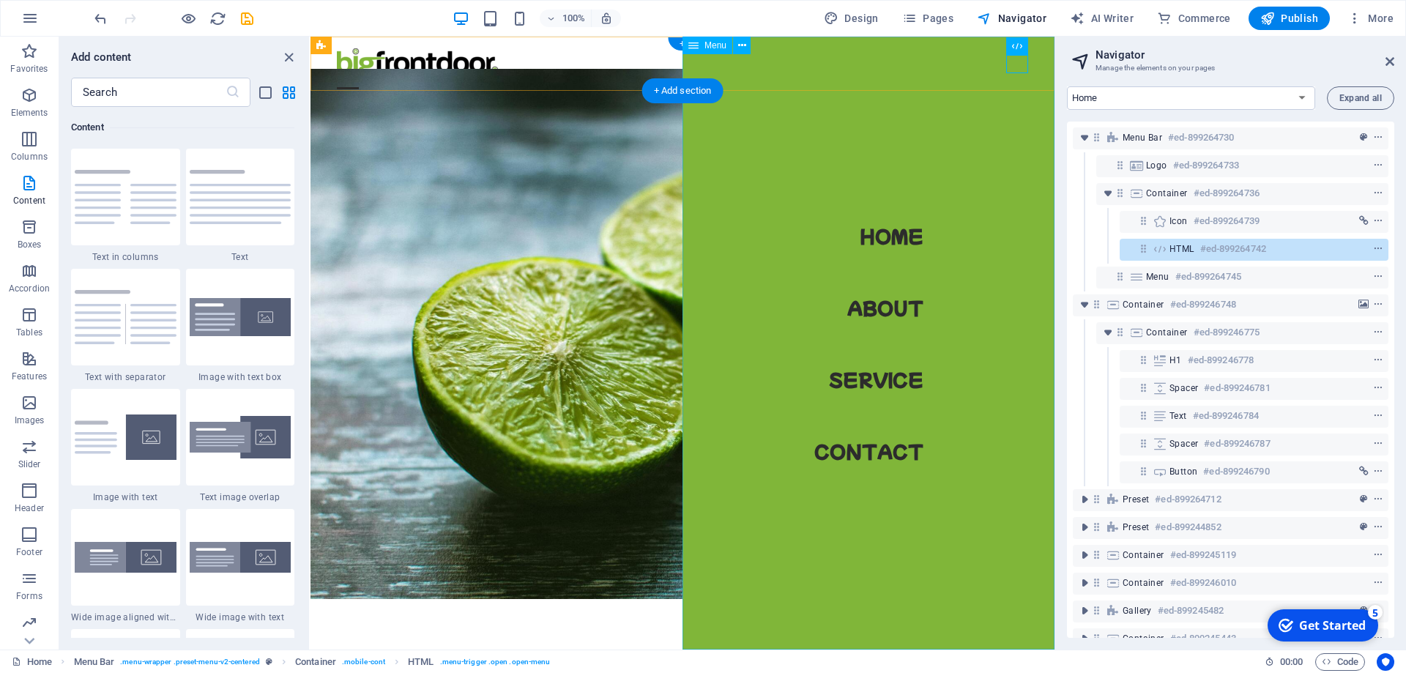
click at [911, 308] on nav "Home About Service Contact" at bounding box center [868, 343] width 372 height 613
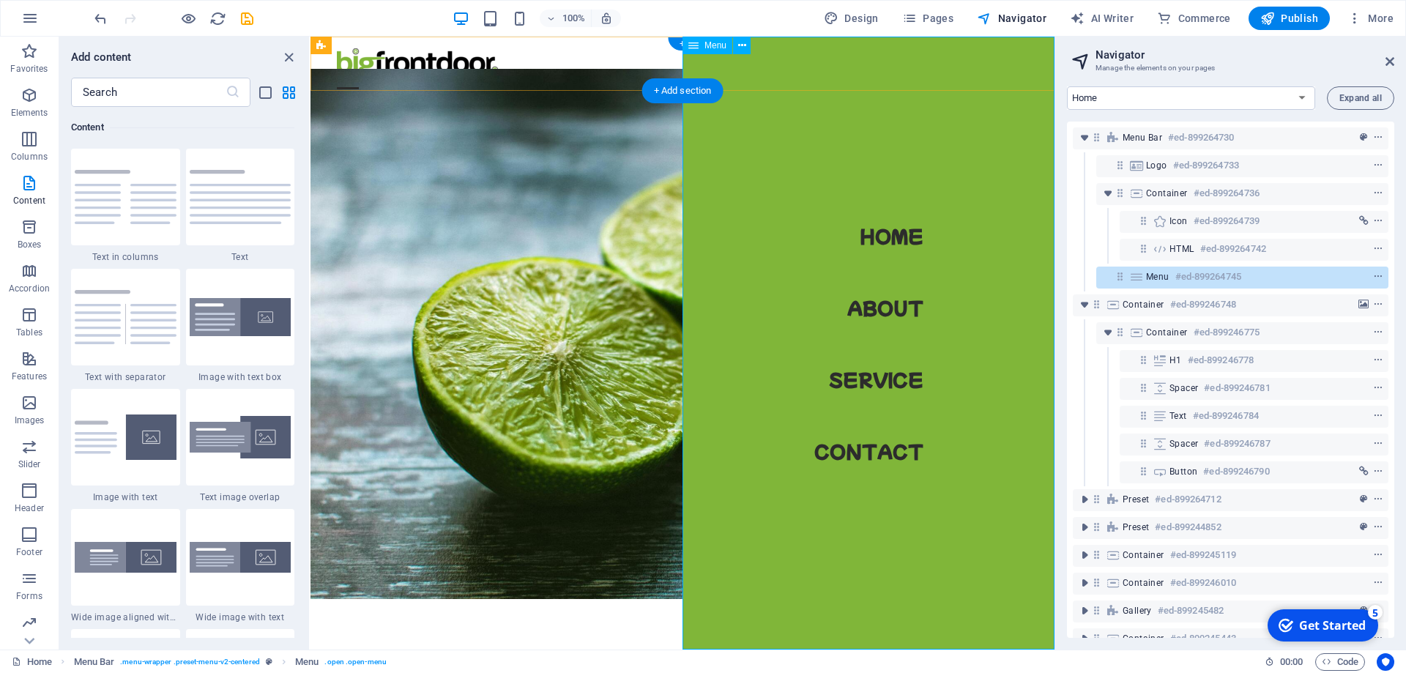
click at [1137, 275] on icon at bounding box center [1136, 277] width 16 height 12
click at [1380, 276] on icon "context-menu" at bounding box center [1378, 277] width 10 height 10
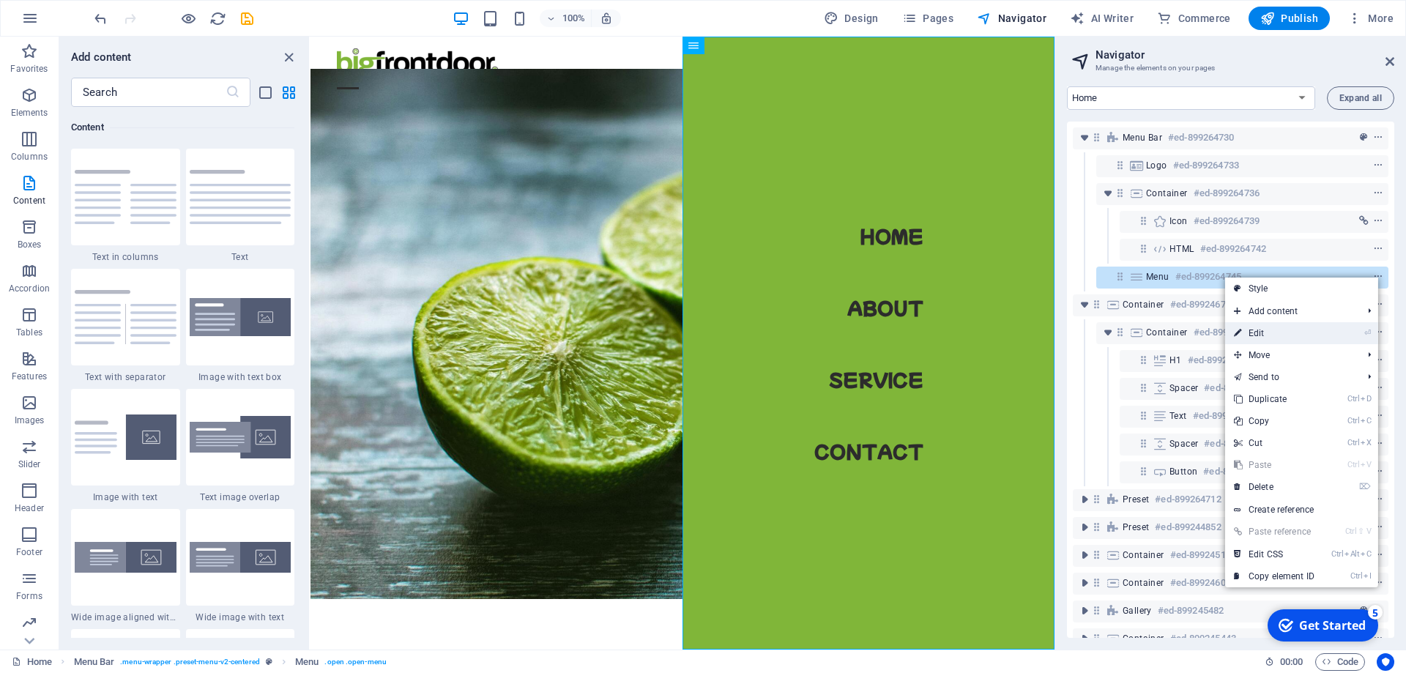
click at [1262, 335] on link "⏎ Edit" at bounding box center [1274, 333] width 98 height 22
select select
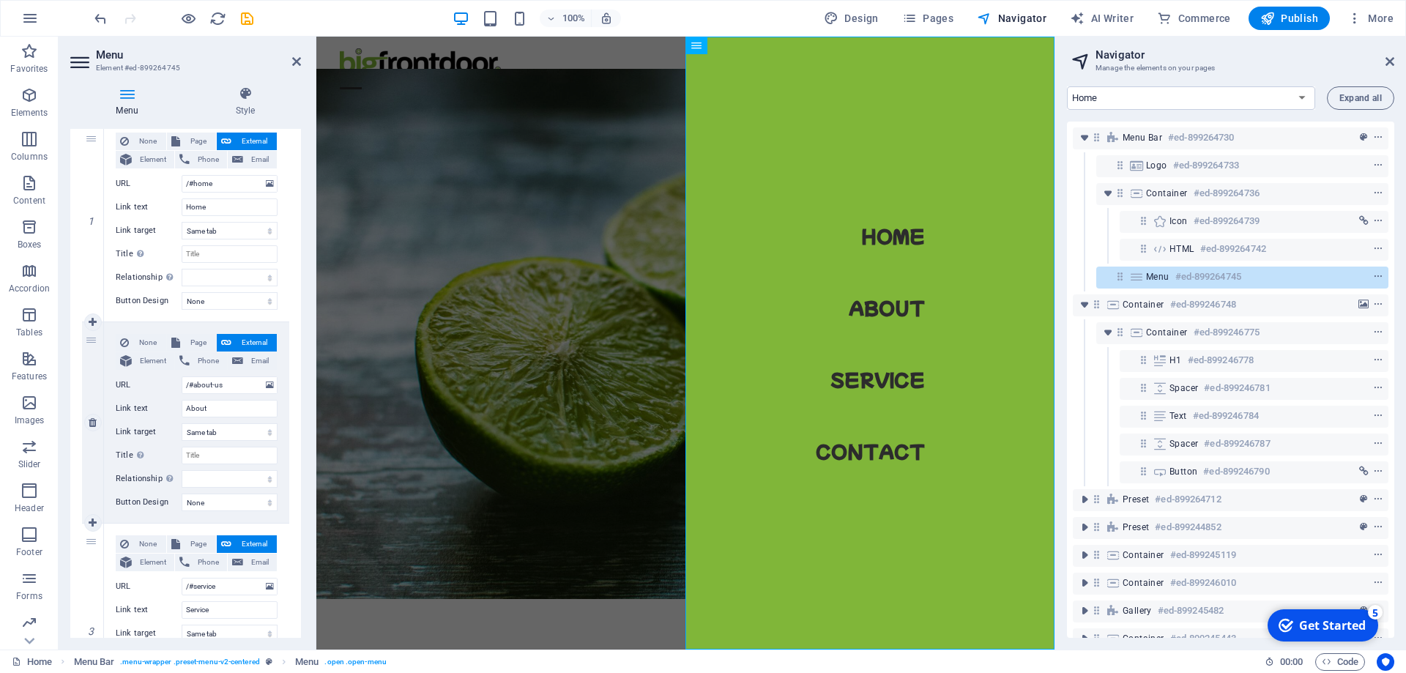
scroll to position [477, 0]
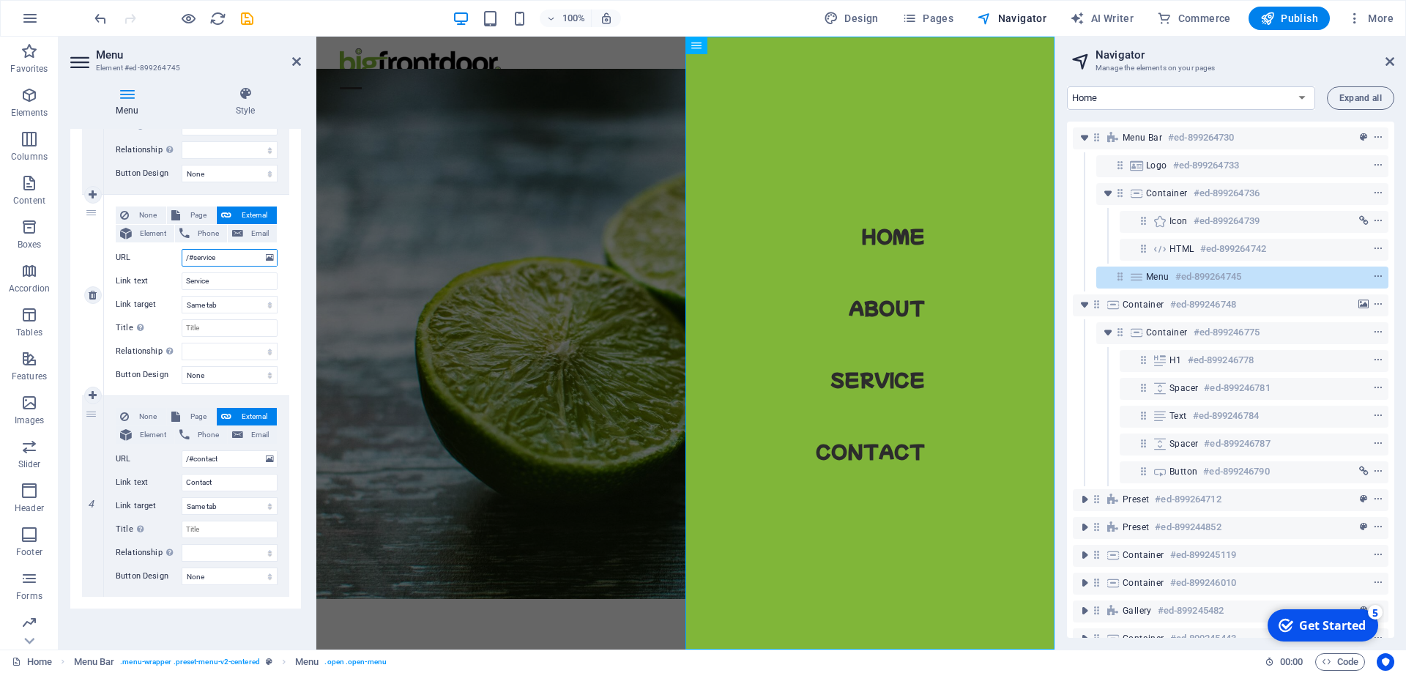
click at [223, 257] on input "/#service" at bounding box center [230, 258] width 96 height 18
type input "/"
select select
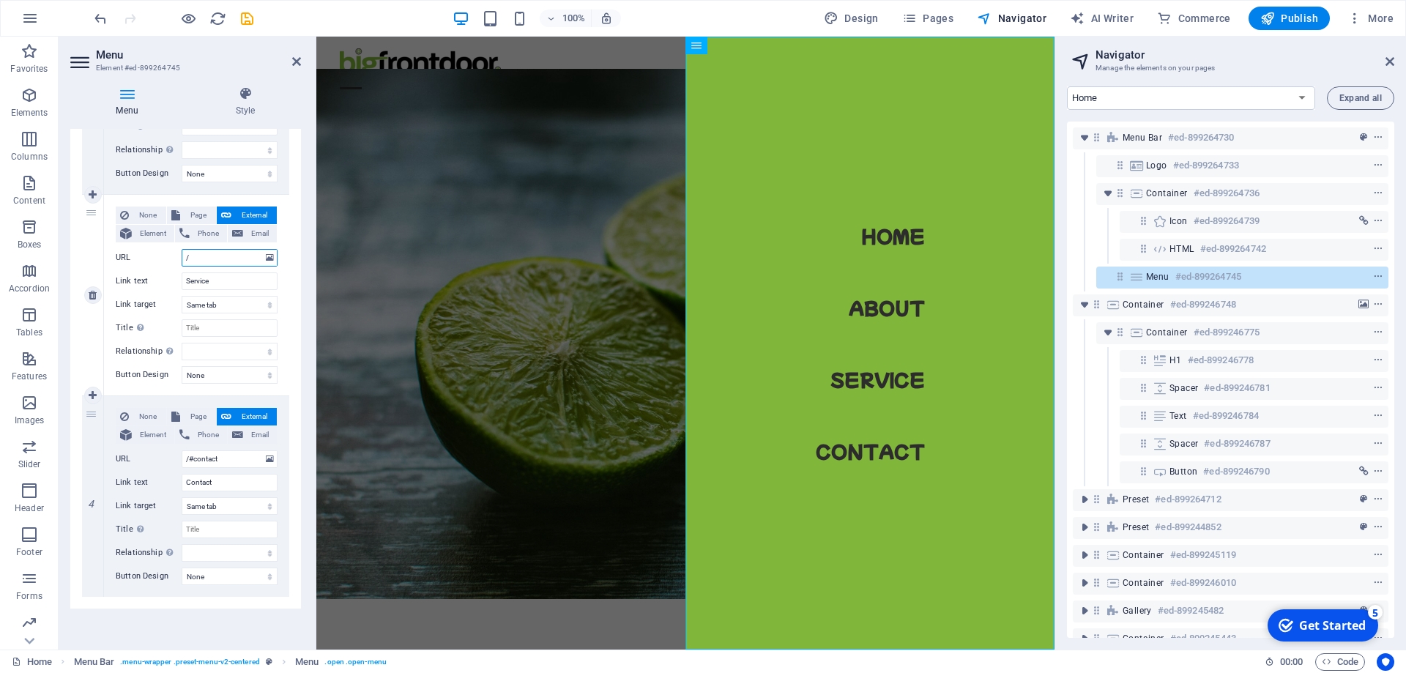
select select
type input "/NEWS"
select select
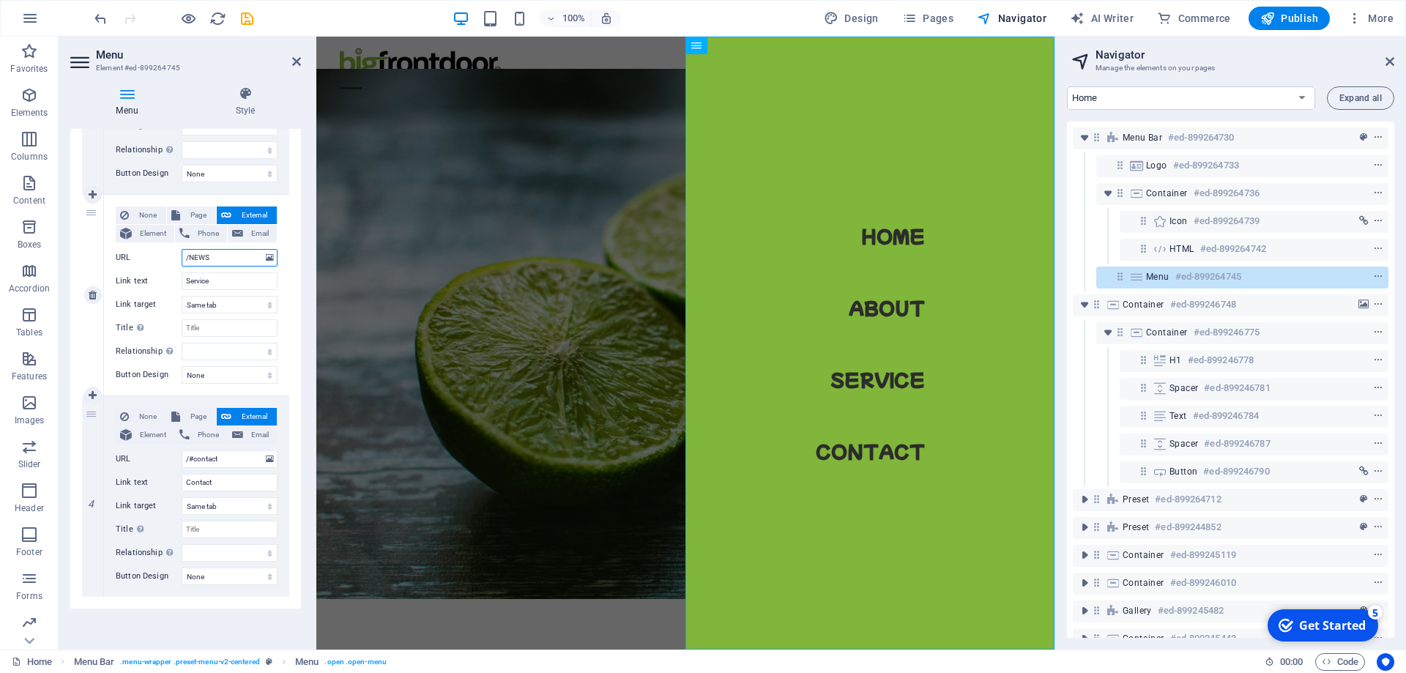
select select
type input "/NEWS"
click at [182, 278] on input "Service" at bounding box center [230, 281] width 96 height 18
type input "NEWS"
select select
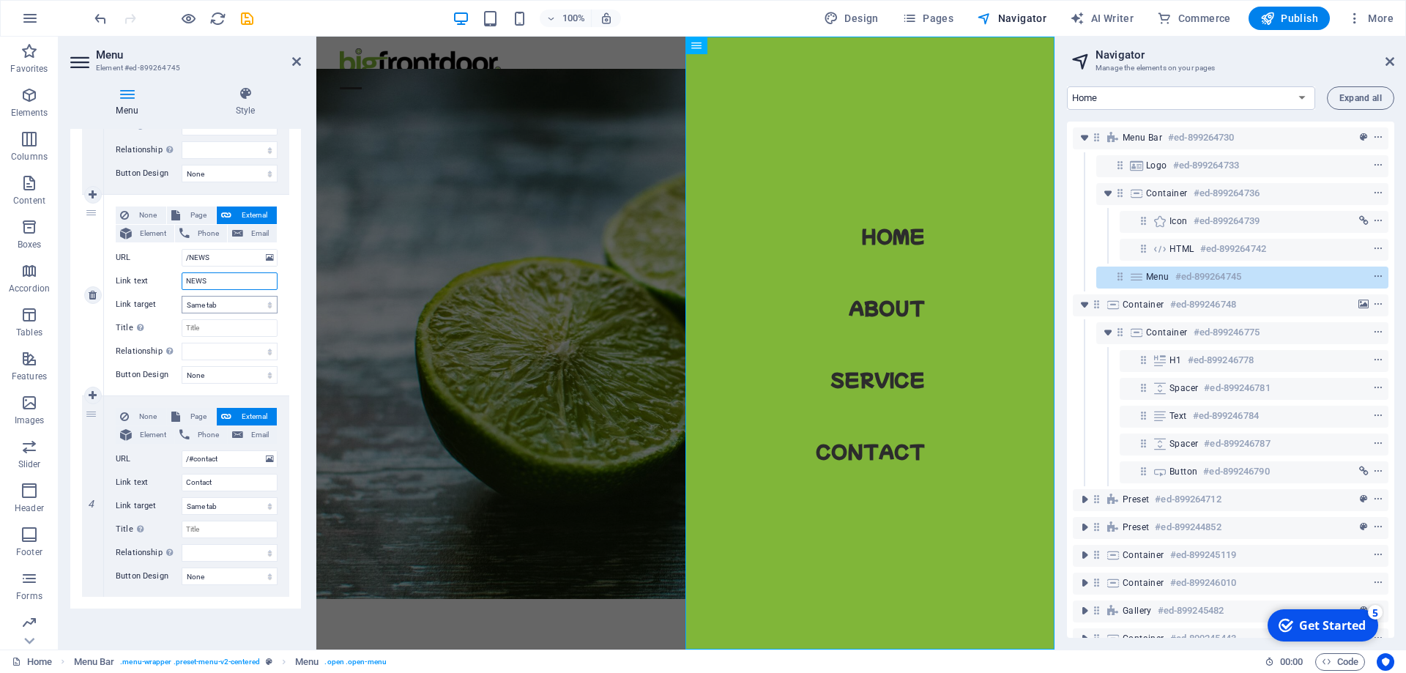
select select
type input "N"
select select
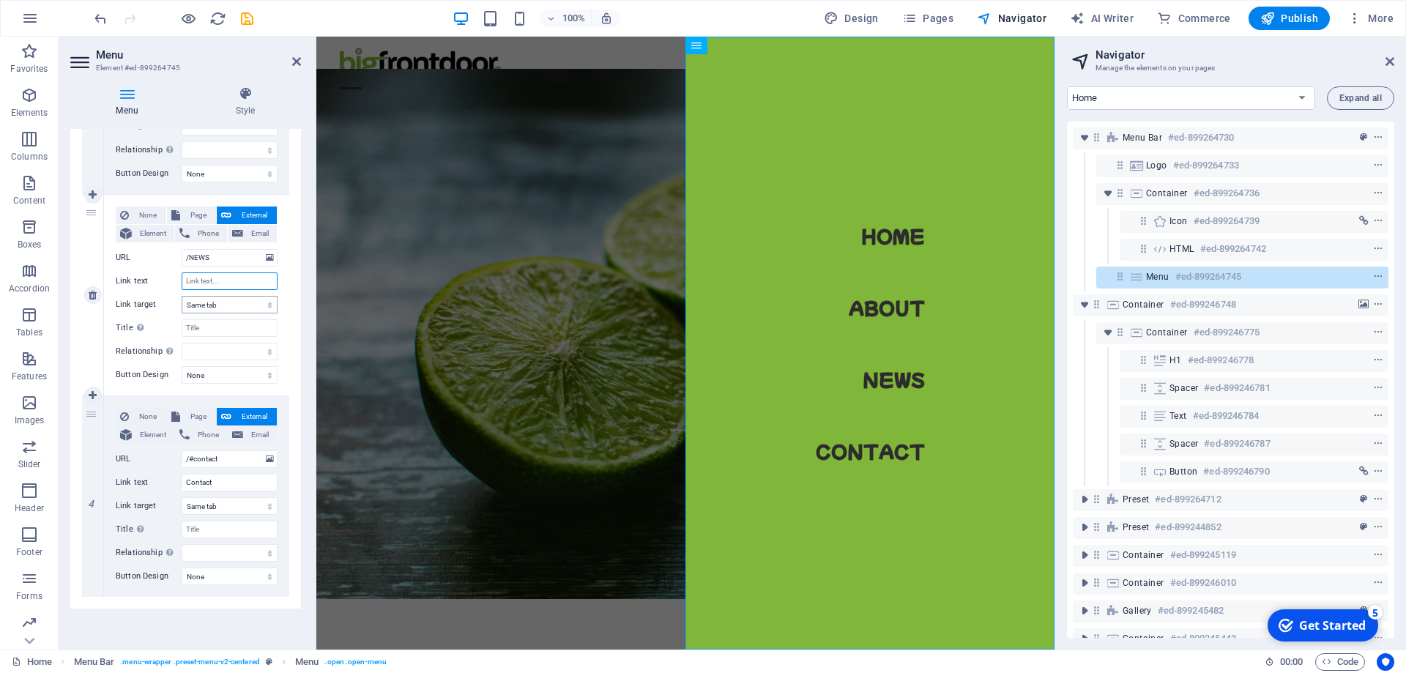
select select
type input "Mew"
select select
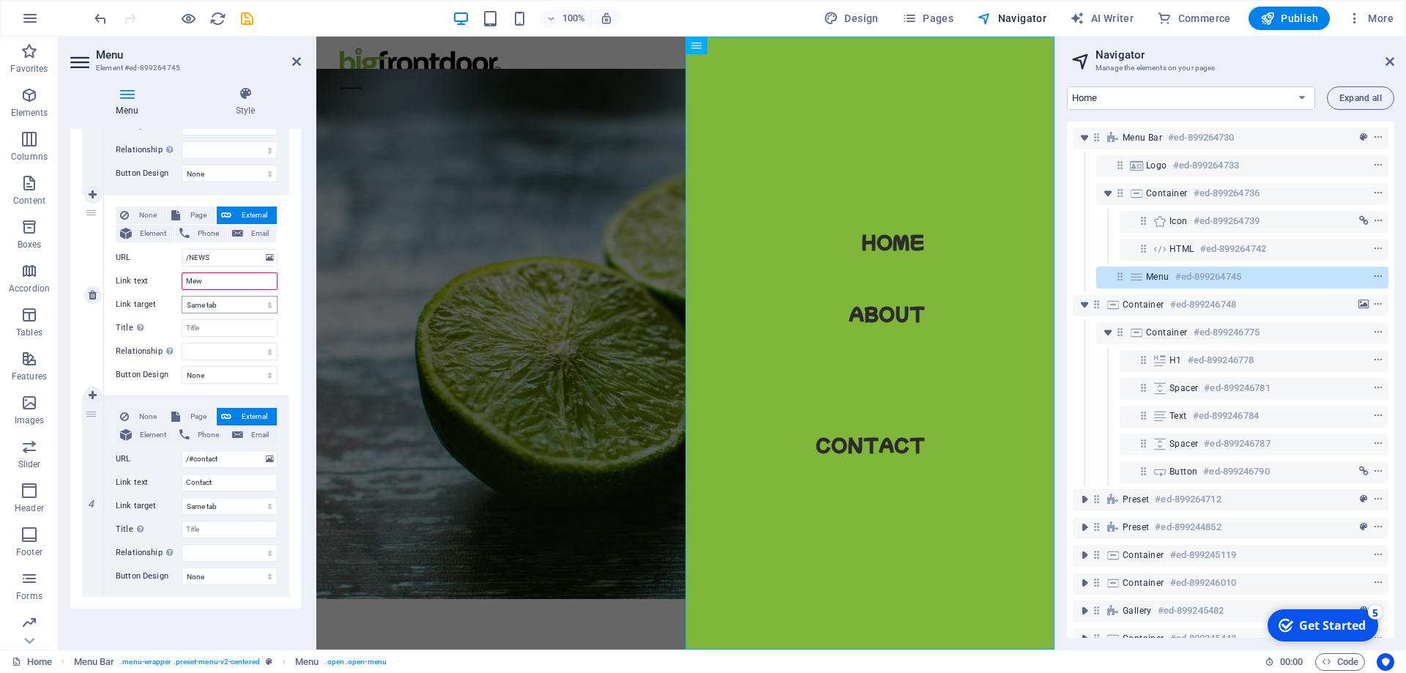
select select
type input "M"
select select
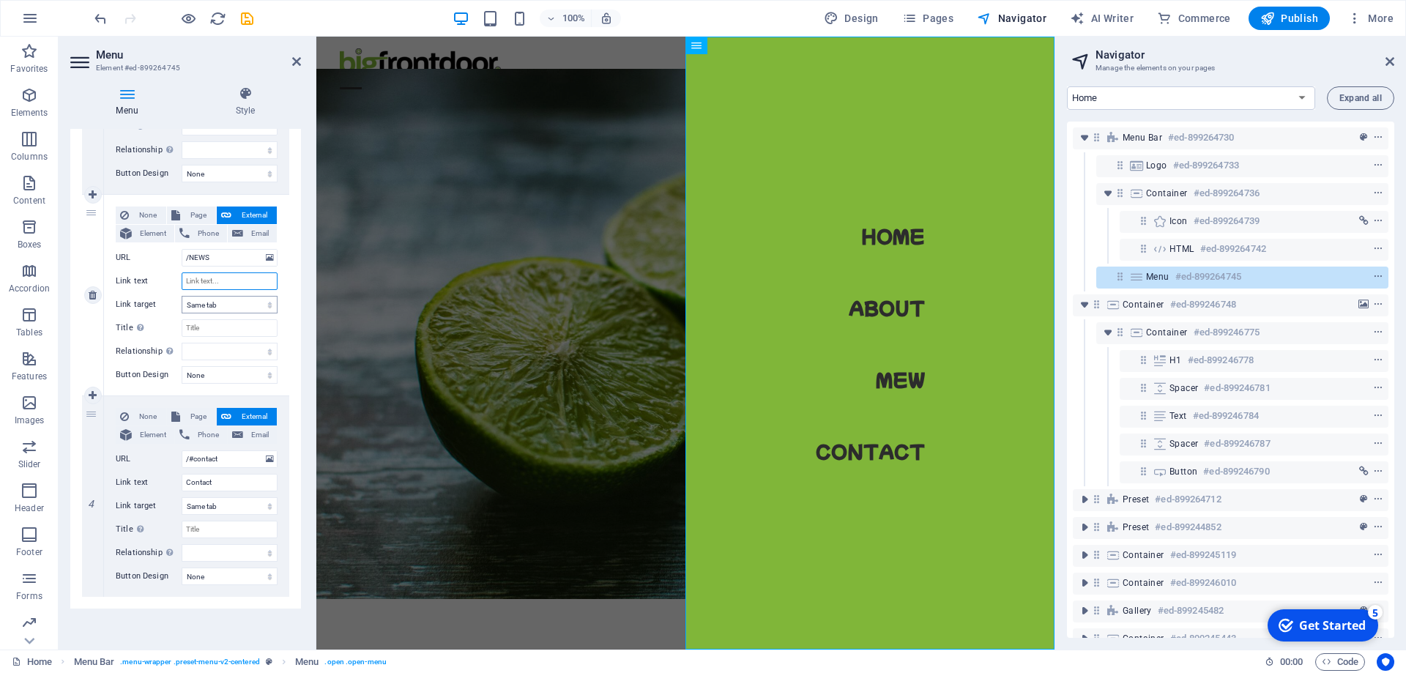
select select
type input "M"
type input "NEWS"
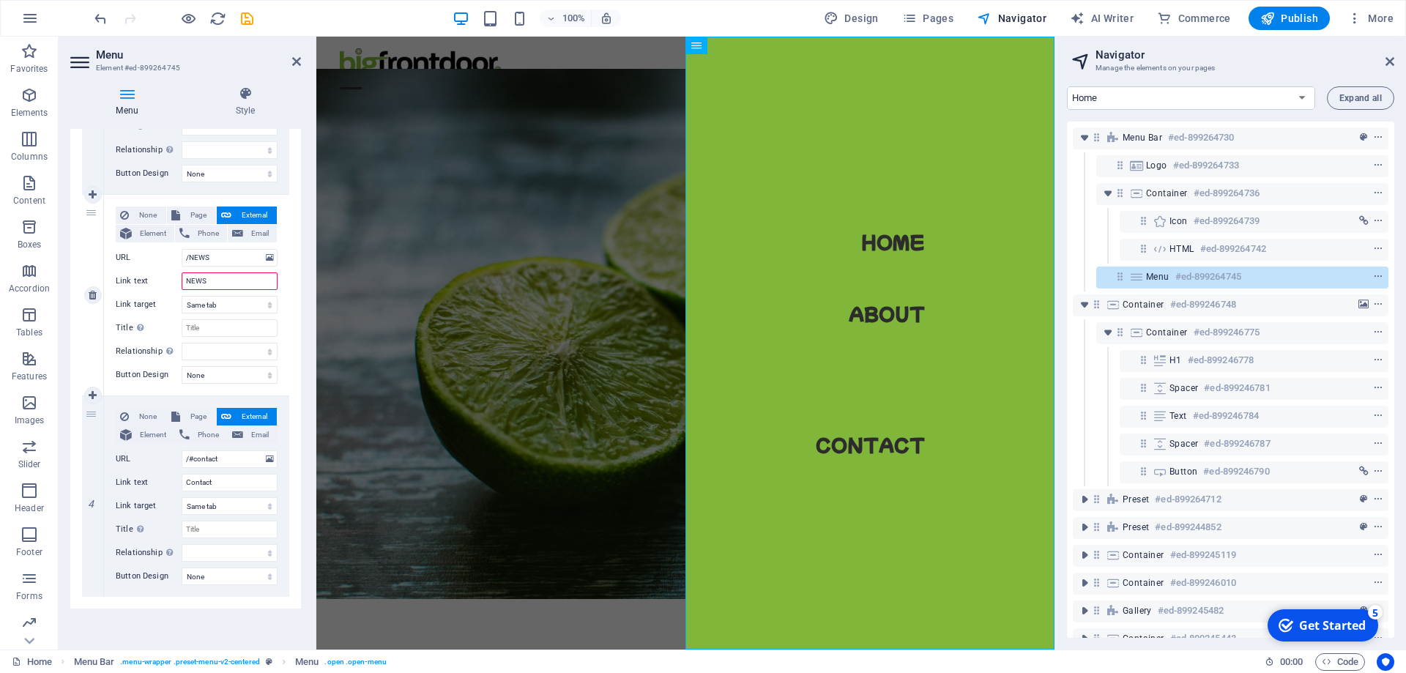
select select
type input "NEWS"
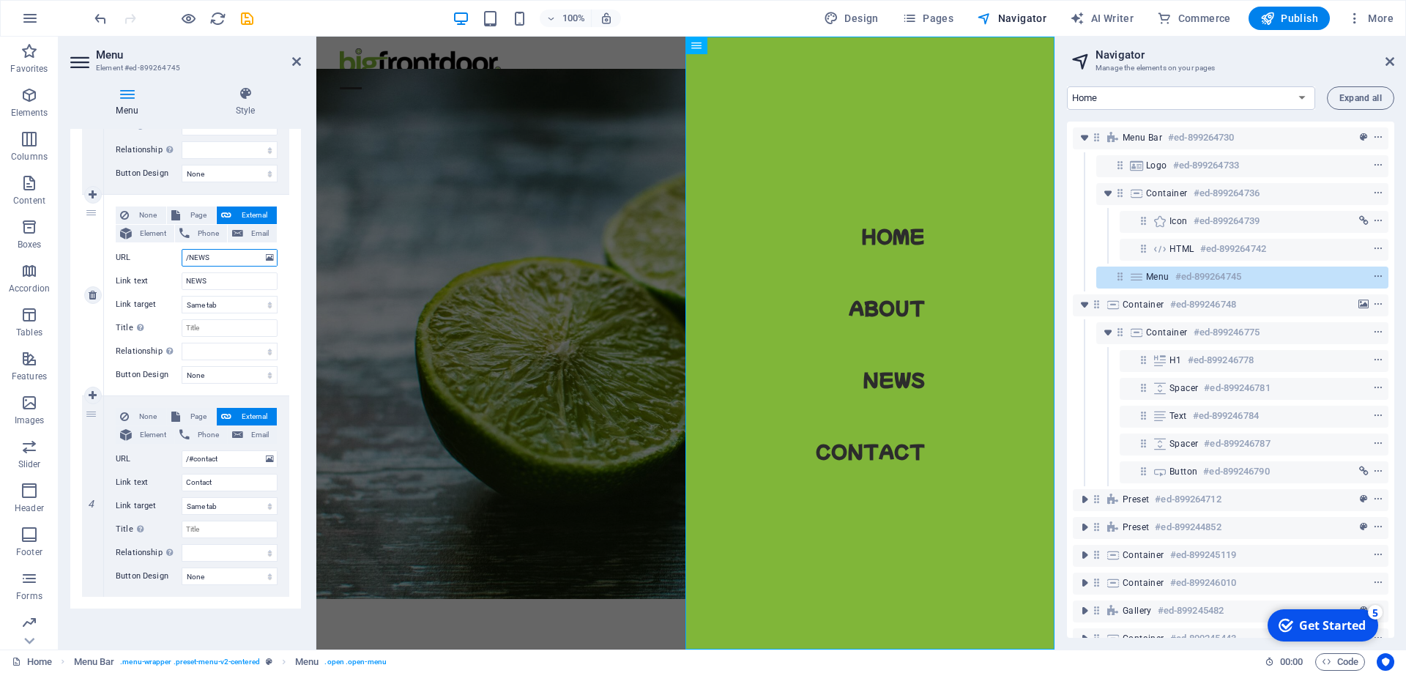
drag, startPoint x: 189, startPoint y: 256, endPoint x: 313, endPoint y: 256, distance: 123.7
click at [278, 256] on input "/NEWS" at bounding box center [230, 258] width 96 height 18
type input "/news"
select select
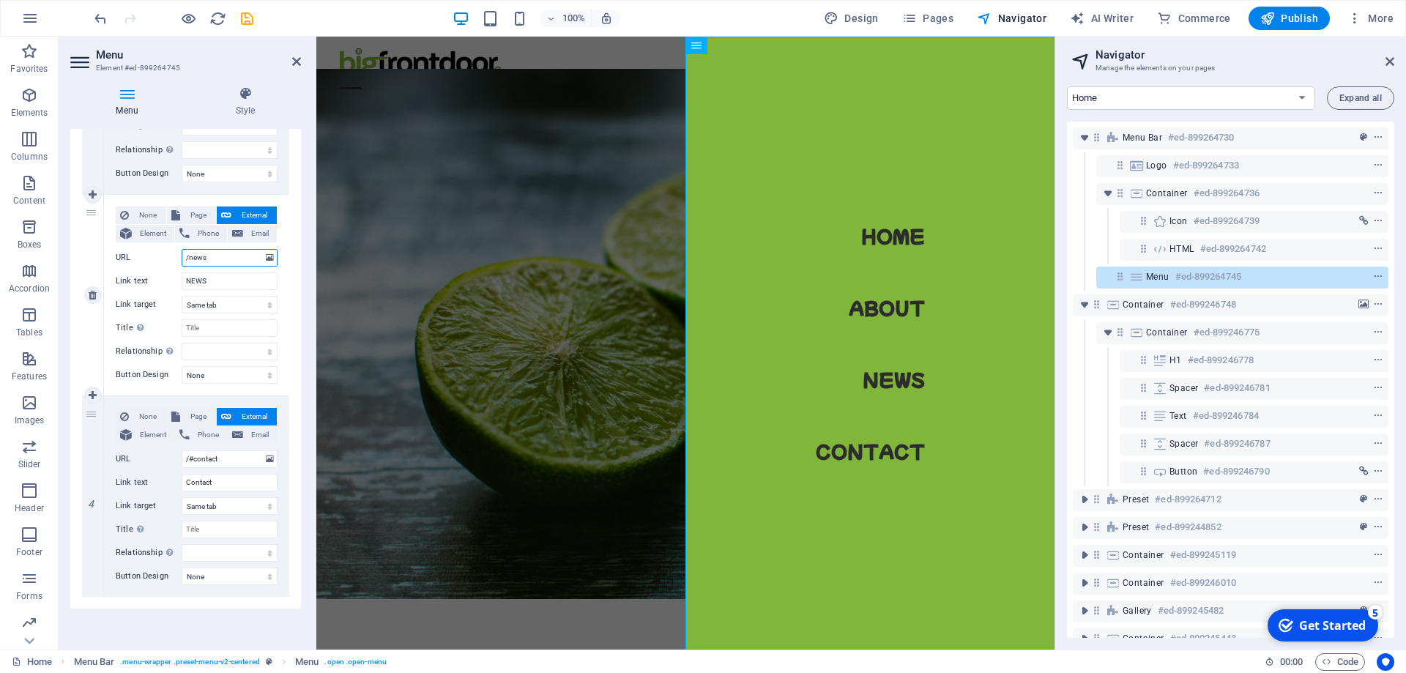
select select
type input "/news"
click at [182, 343] on select "alternate author bookmark external help license next nofollow noreferrer noopen…" at bounding box center [230, 352] width 96 height 18
click at [97, 331] on div "3" at bounding box center [93, 295] width 22 height 201
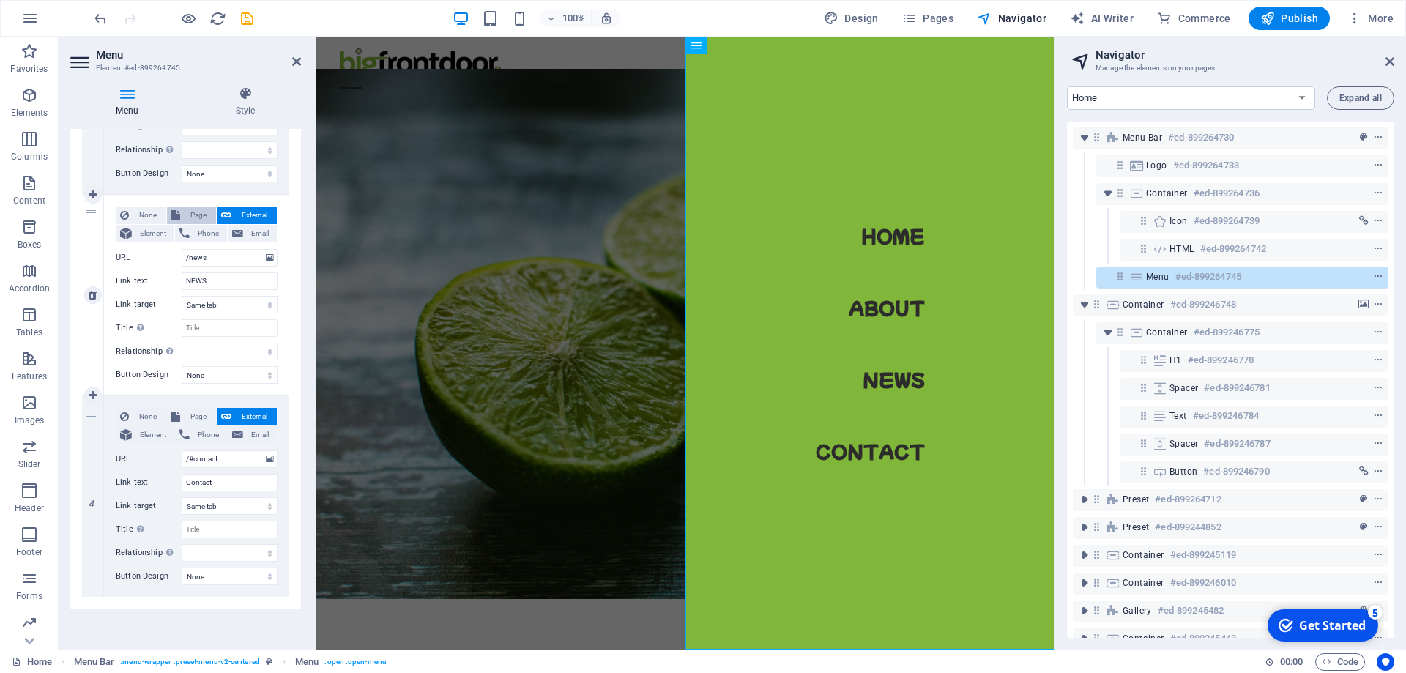
click at [193, 212] on span "Page" at bounding box center [198, 215] width 27 height 18
select select
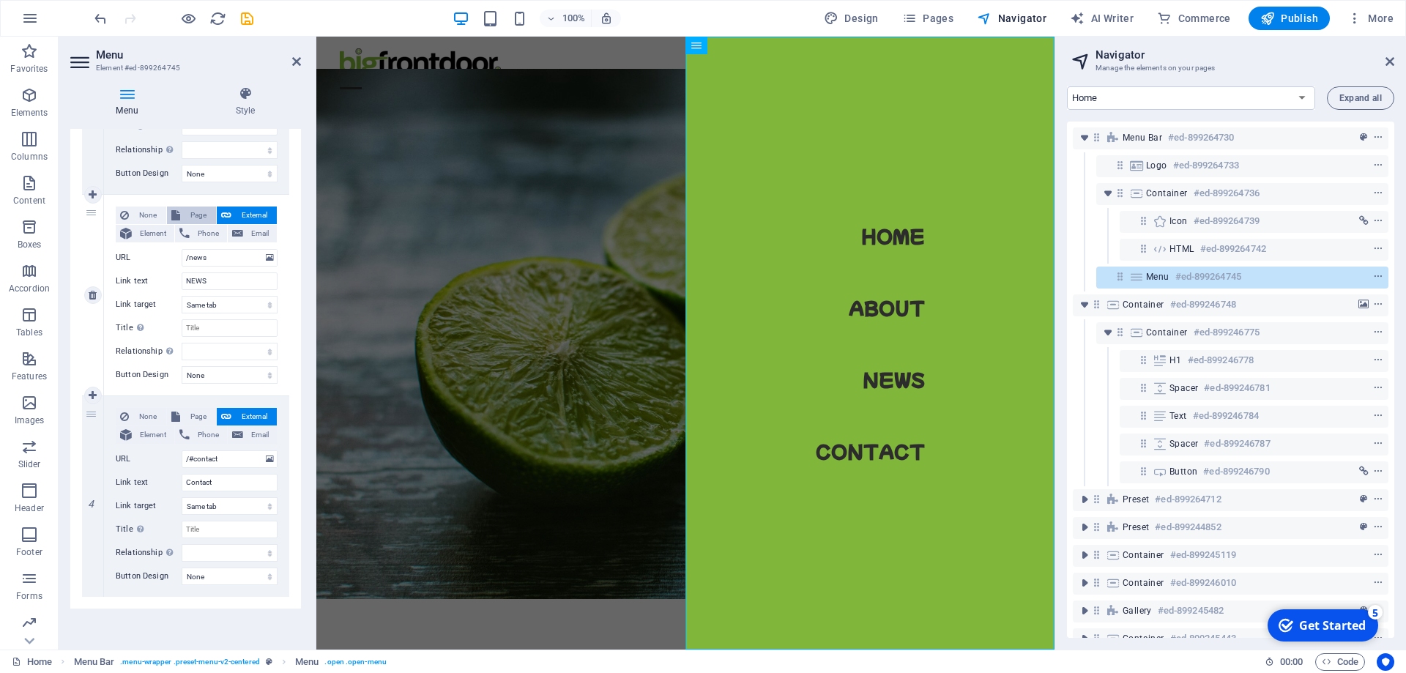
select select
click at [182, 249] on select "Home Subpage Legal Notice Privacy" at bounding box center [230, 258] width 96 height 18
click at [92, 259] on div "3" at bounding box center [93, 295] width 22 height 201
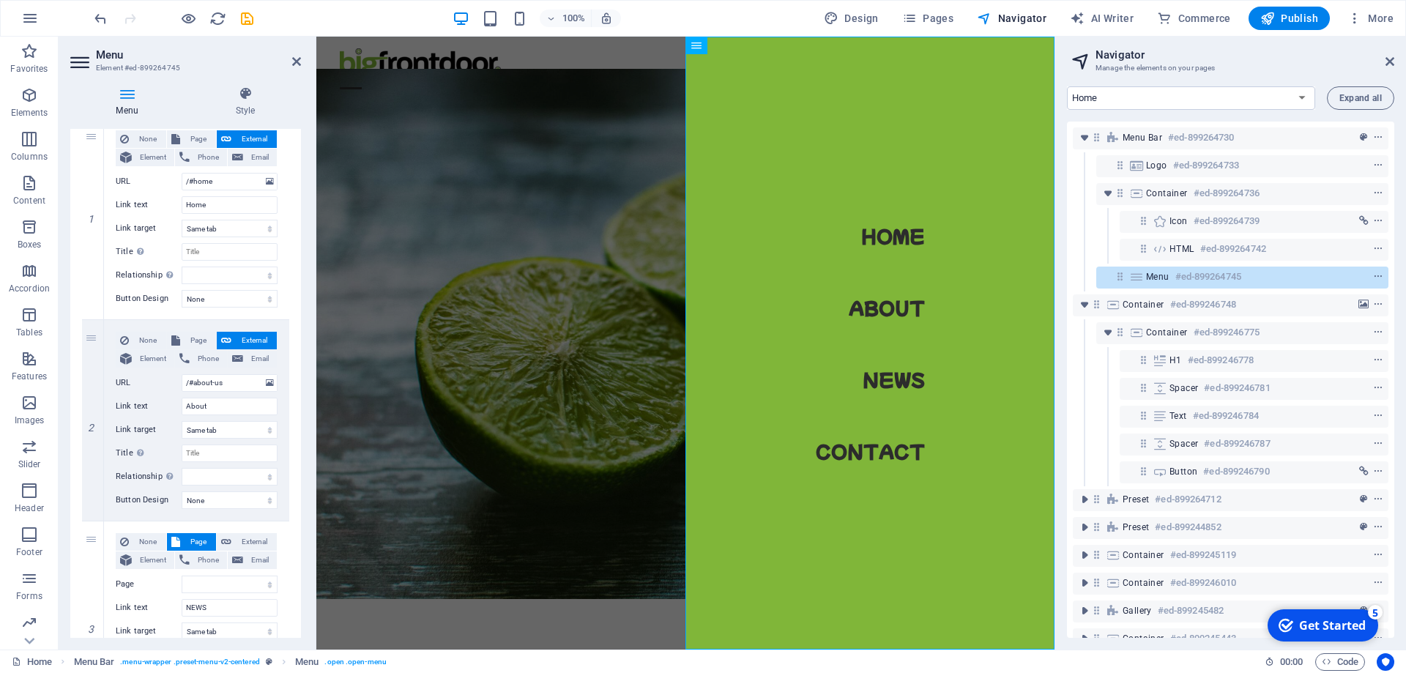
scroll to position [147, 0]
click at [301, 65] on aside "Menu Element #ed-899264745 Menu Style Menu Auto Custom Create custom menu items…" at bounding box center [188, 343] width 258 height 613
click at [926, 17] on span "Pages" at bounding box center [927, 18] width 51 height 15
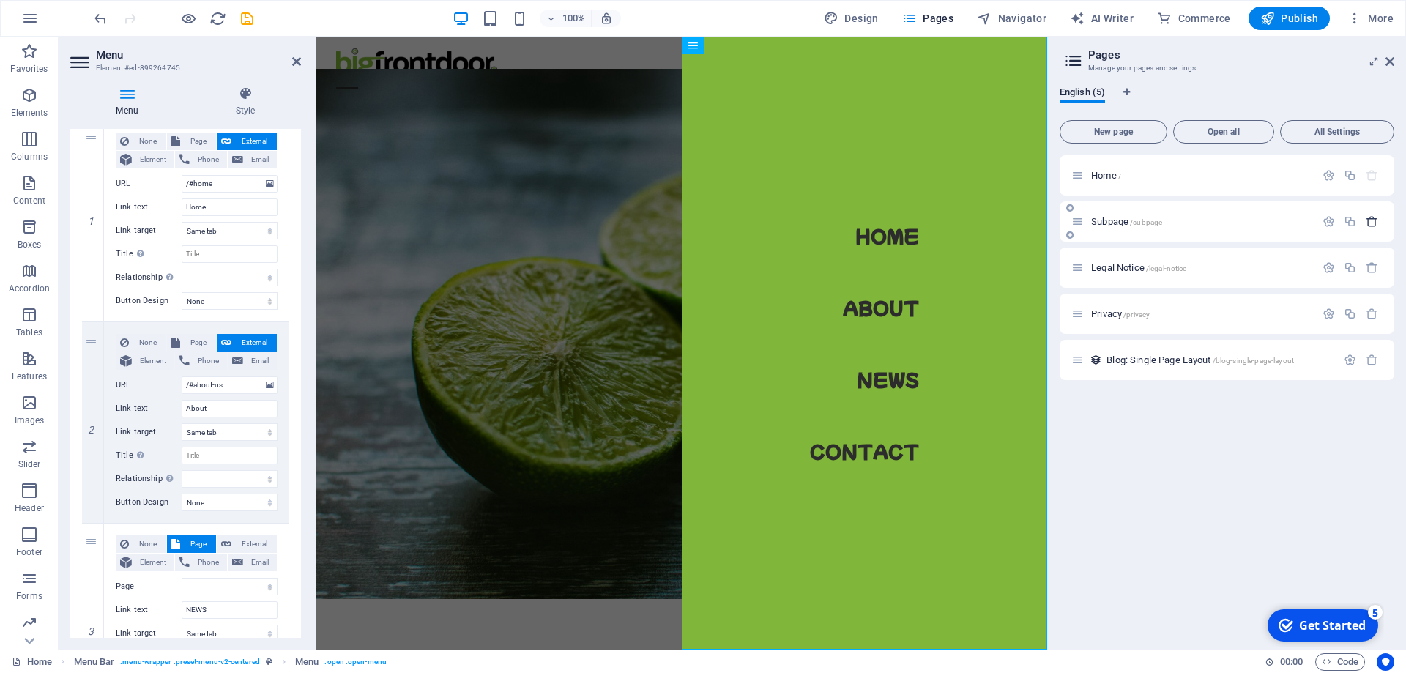
click at [1374, 220] on icon "button" at bounding box center [1372, 221] width 12 height 12
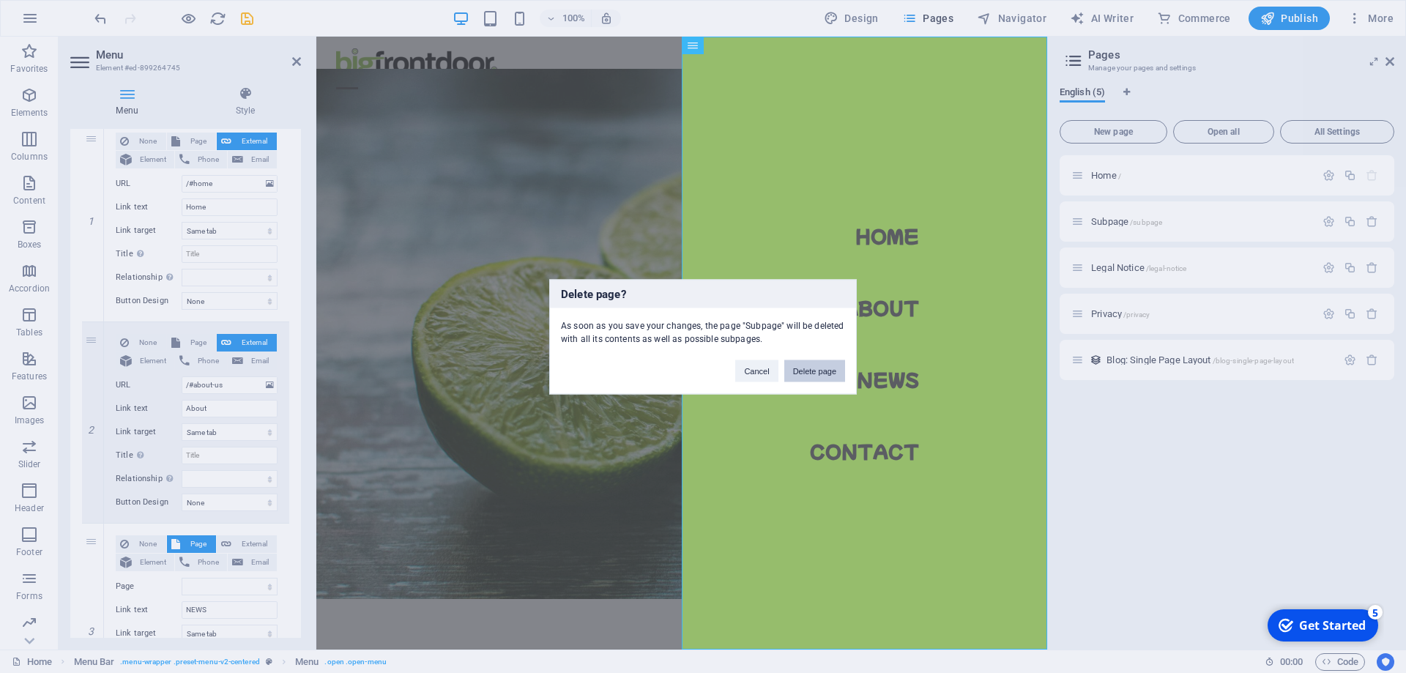
click at [821, 376] on button "Delete page" at bounding box center [814, 371] width 61 height 22
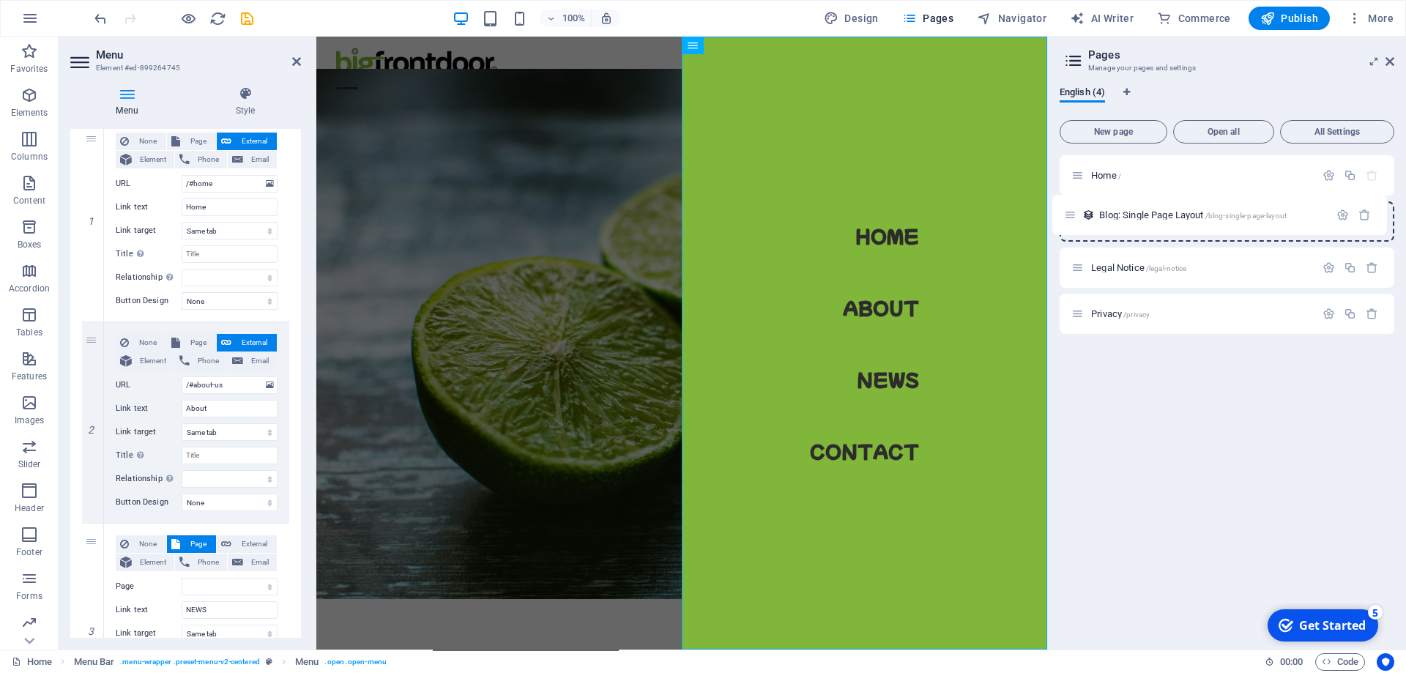
drag, startPoint x: 1076, startPoint y: 318, endPoint x: 1068, endPoint y: 215, distance: 102.8
click at [1068, 215] on div "Home / Legal Notice /legal-notice Privacy /privacy Blog: Single Page Layout /bl…" at bounding box center [1227, 244] width 335 height 179
select select
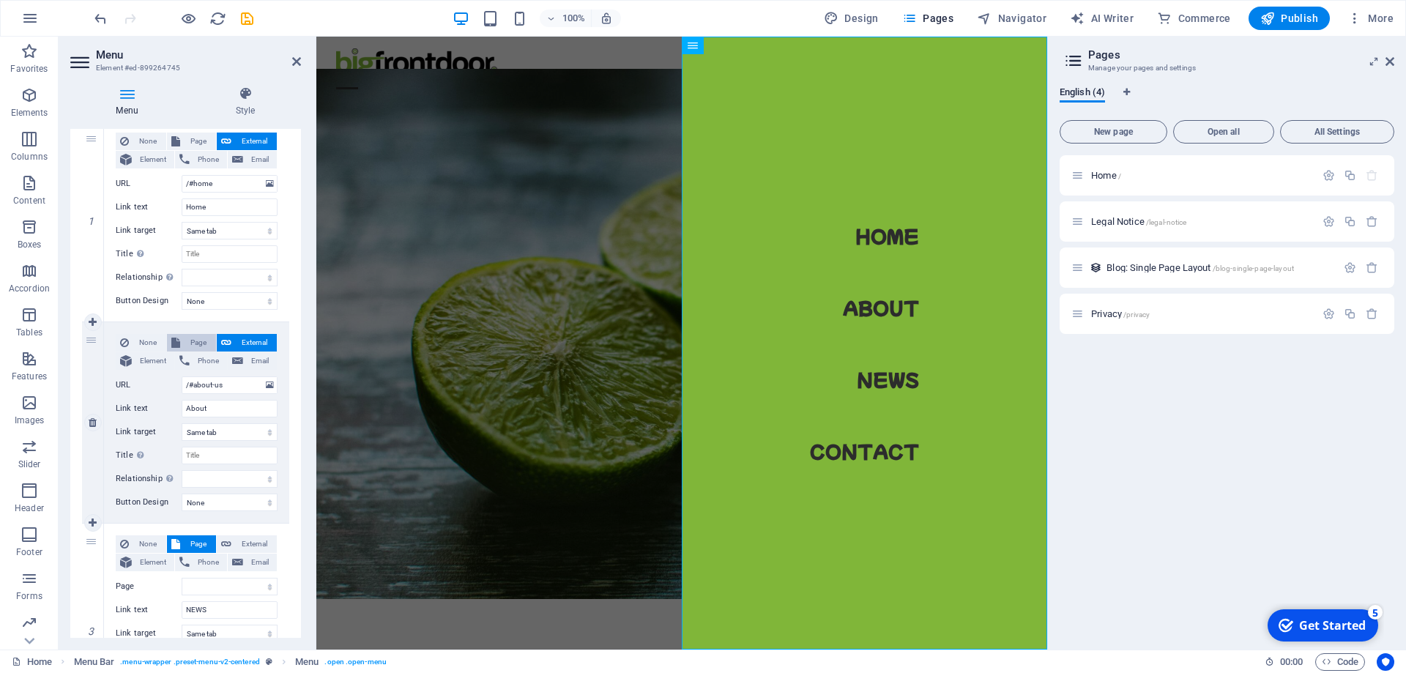
click at [200, 341] on span "Page" at bounding box center [198, 343] width 27 height 18
select select
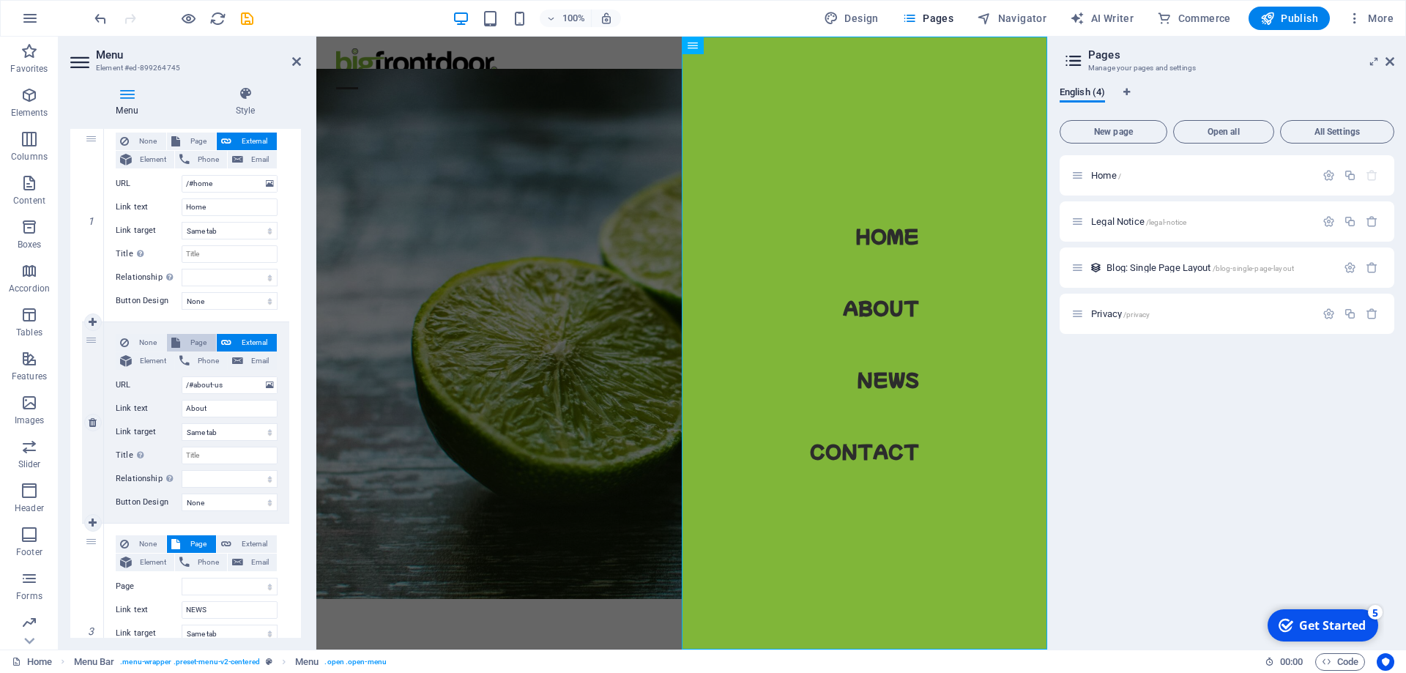
select select
click at [182, 376] on select "Home Legal Notice Privacy" at bounding box center [230, 385] width 96 height 18
click at [1180, 398] on div "Home / Legal Notice /legal-notice Blog: Single Page Layout /blog-single-page-la…" at bounding box center [1227, 396] width 335 height 483
click at [1350, 262] on icon "button" at bounding box center [1350, 267] width 12 height 12
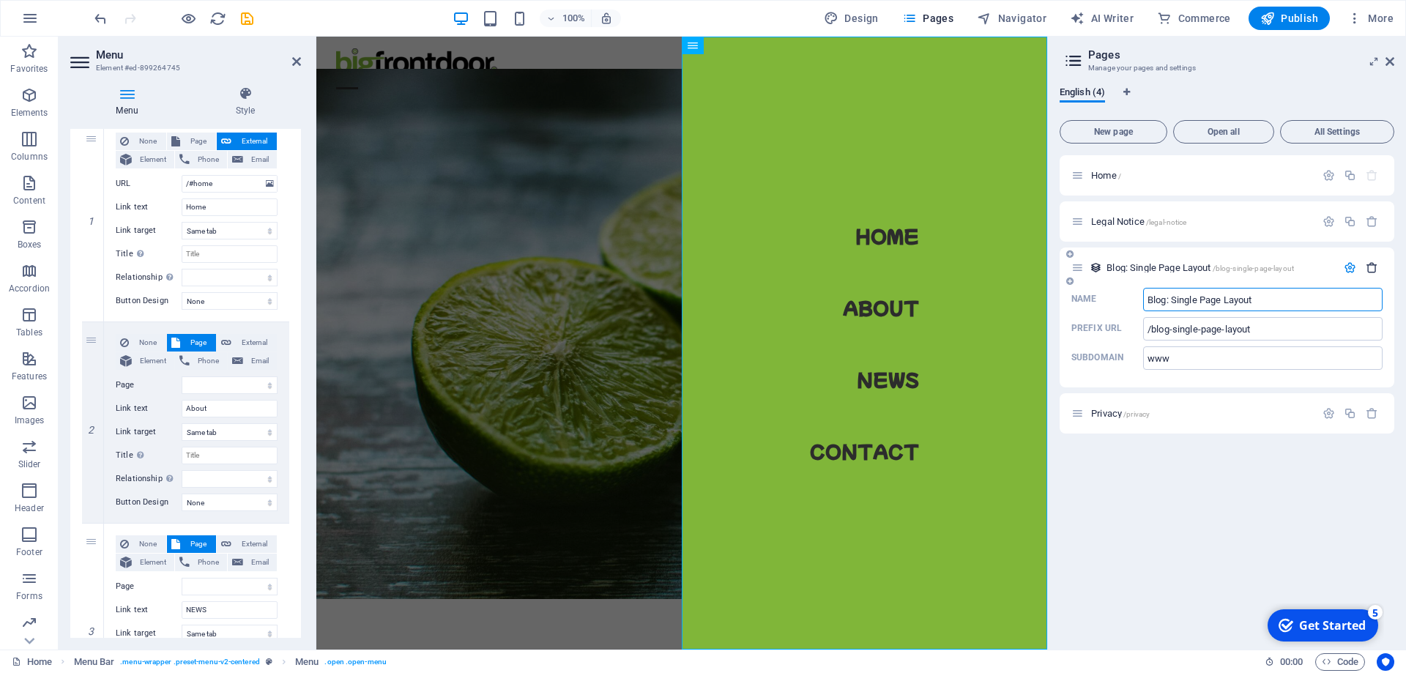
click at [1371, 269] on icon "button" at bounding box center [1372, 267] width 12 height 12
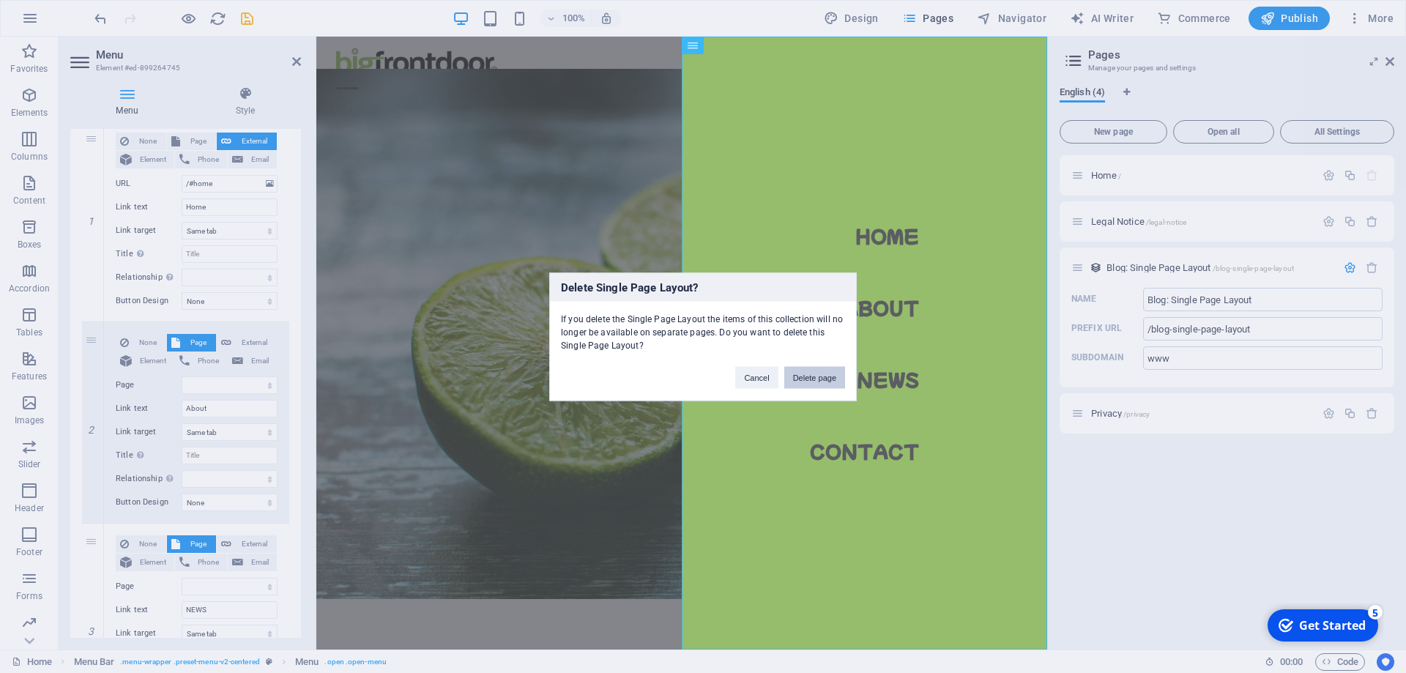
click at [819, 375] on button "Delete page" at bounding box center [814, 377] width 61 height 22
select select
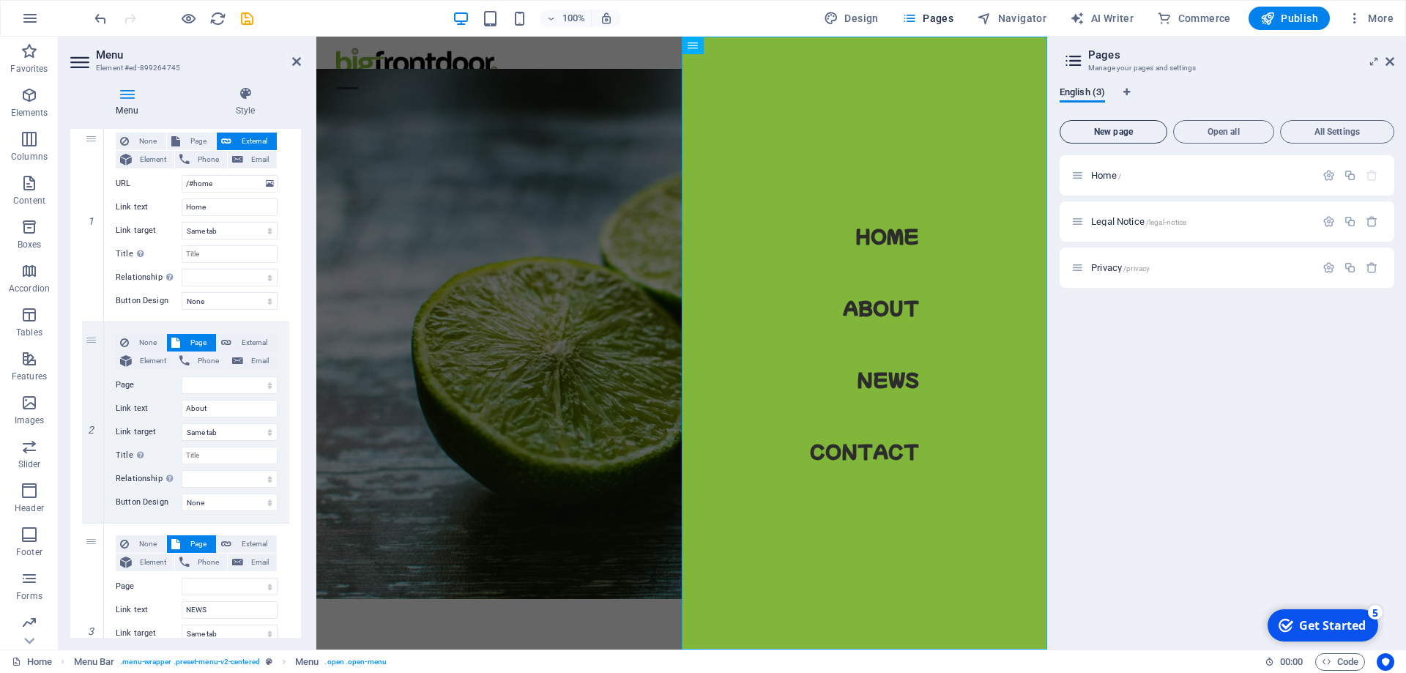
click at [1123, 123] on button "New page" at bounding box center [1114, 131] width 108 height 23
select select
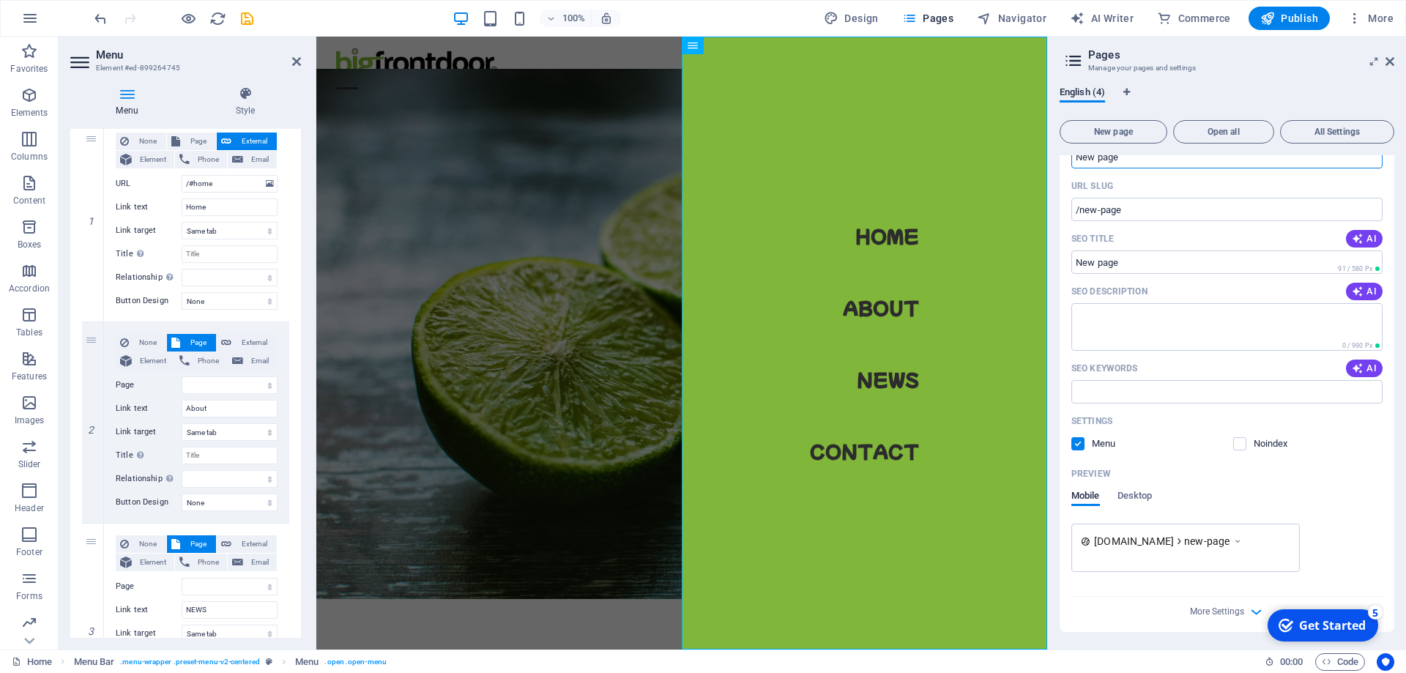
scroll to position [0, 0]
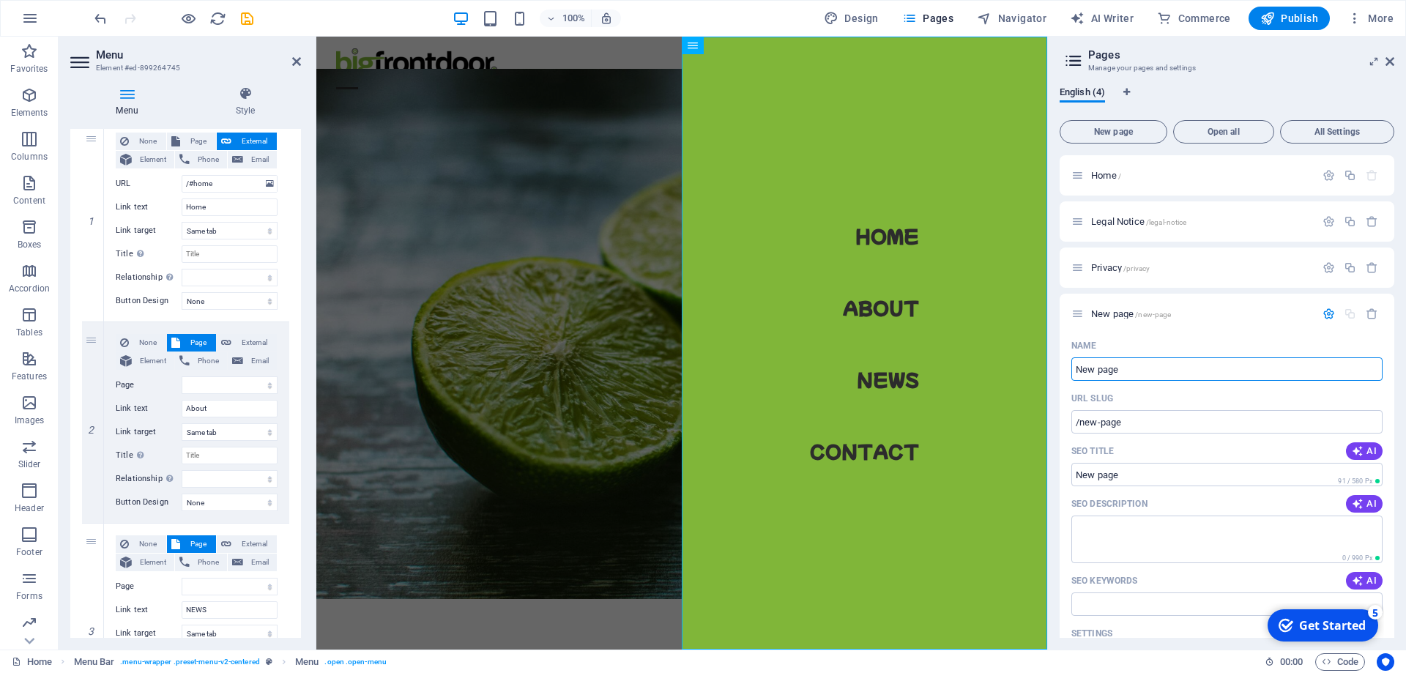
click at [1394, 63] on aside "Pages Manage your pages and settings English (4) New page Open all All Settings…" at bounding box center [1226, 343] width 359 height 613
click at [1388, 62] on icon at bounding box center [1389, 62] width 9 height 12
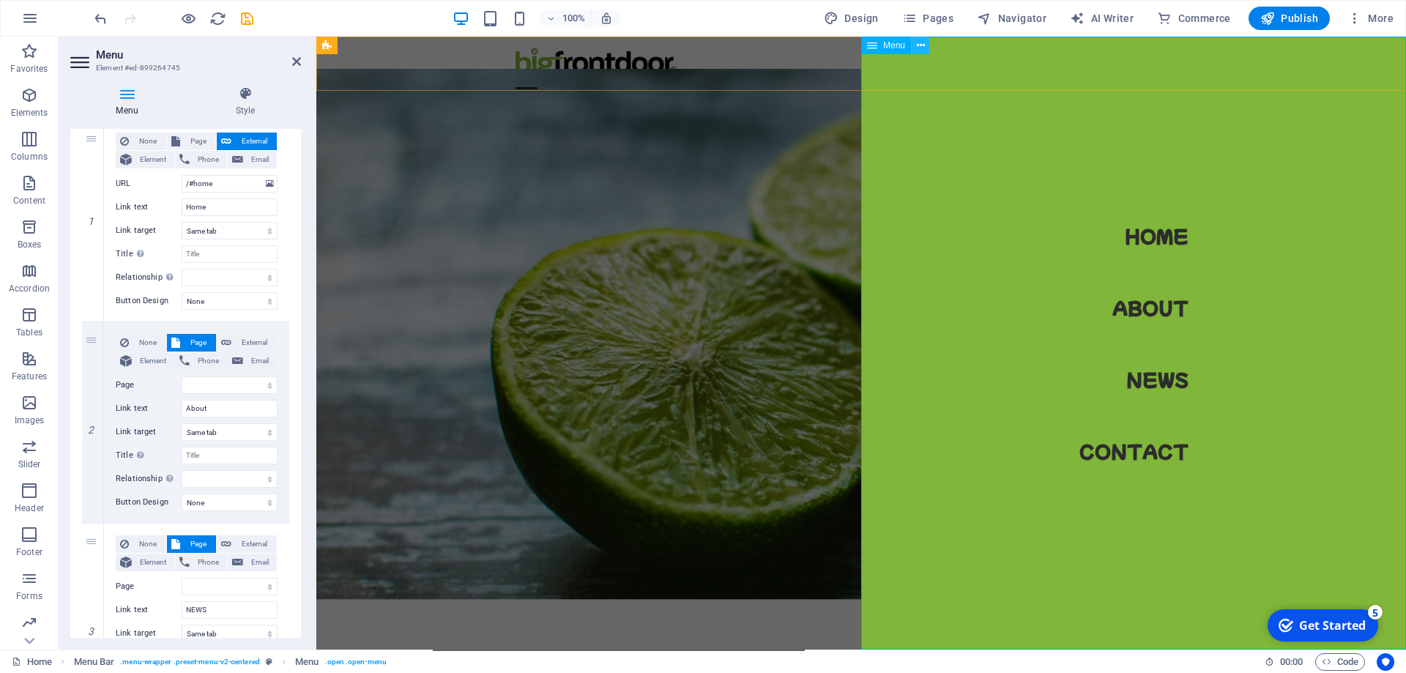
click at [917, 48] on icon at bounding box center [921, 45] width 8 height 15
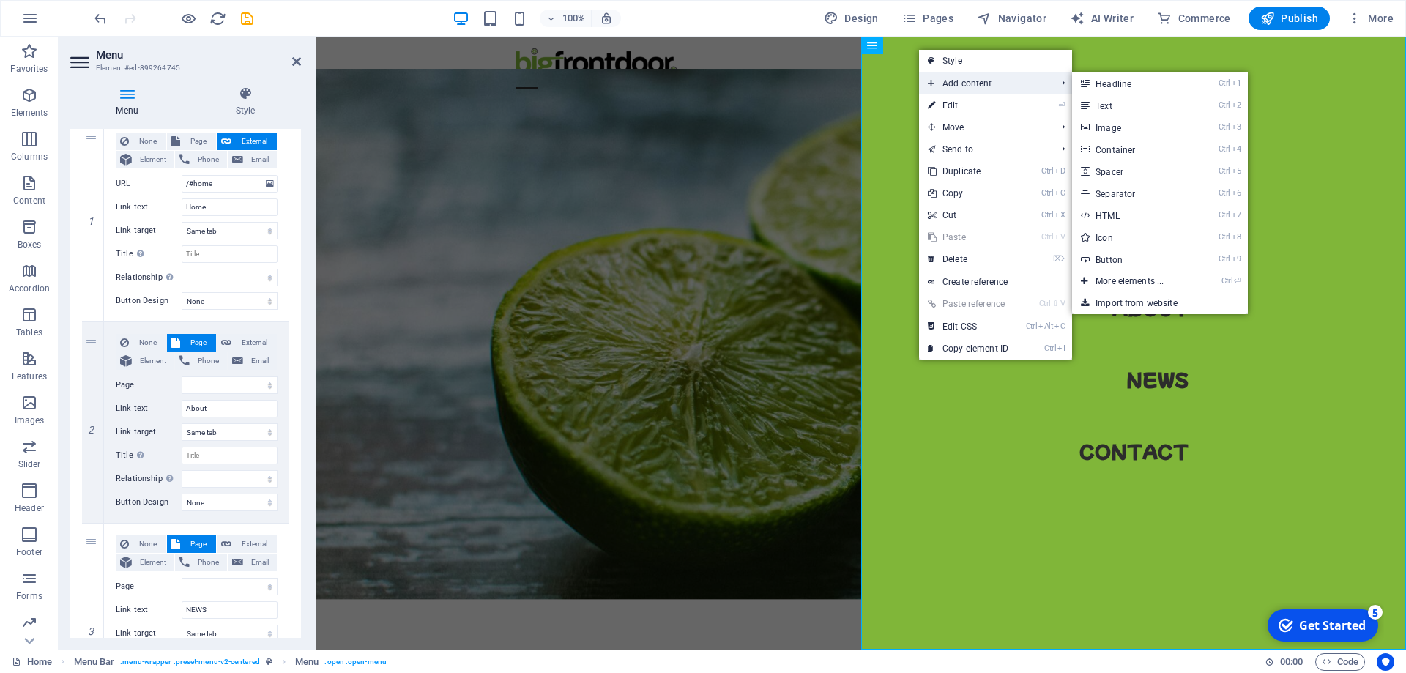
click at [956, 82] on span "Add content" at bounding box center [984, 83] width 131 height 22
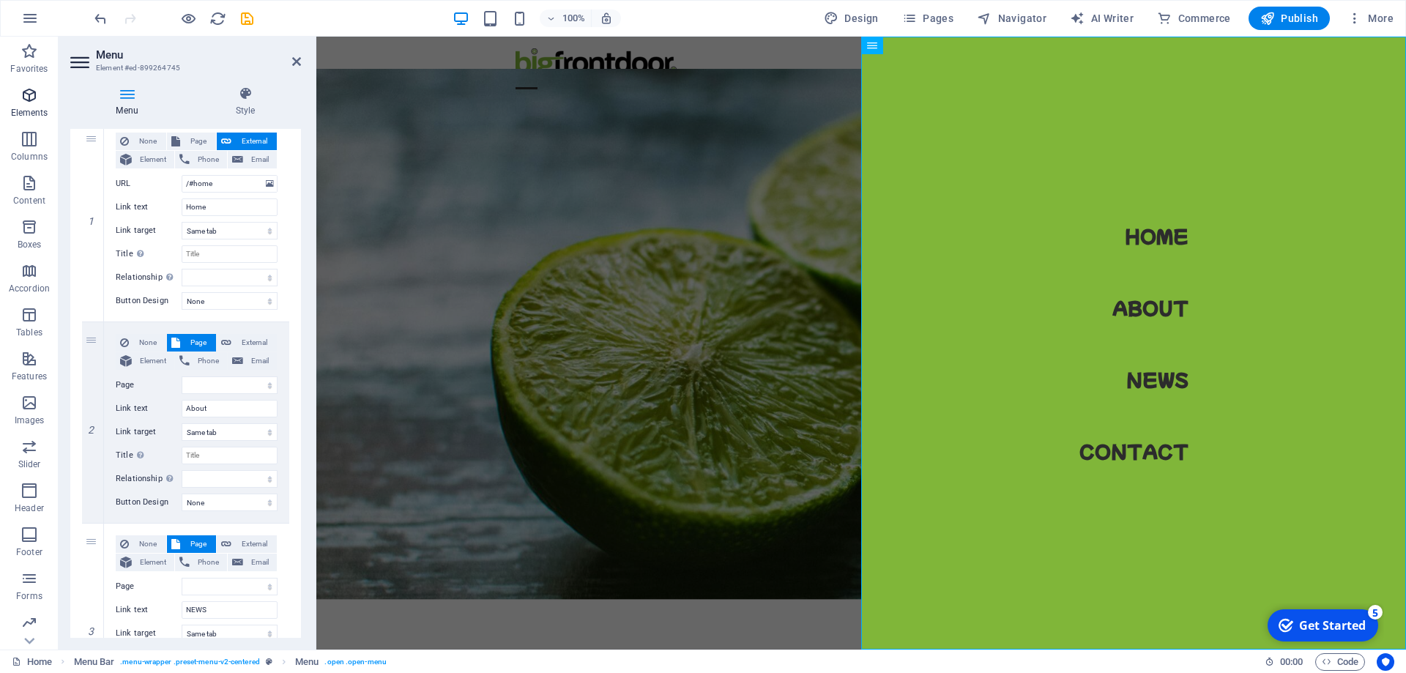
click at [23, 101] on icon "button" at bounding box center [30, 95] width 18 height 18
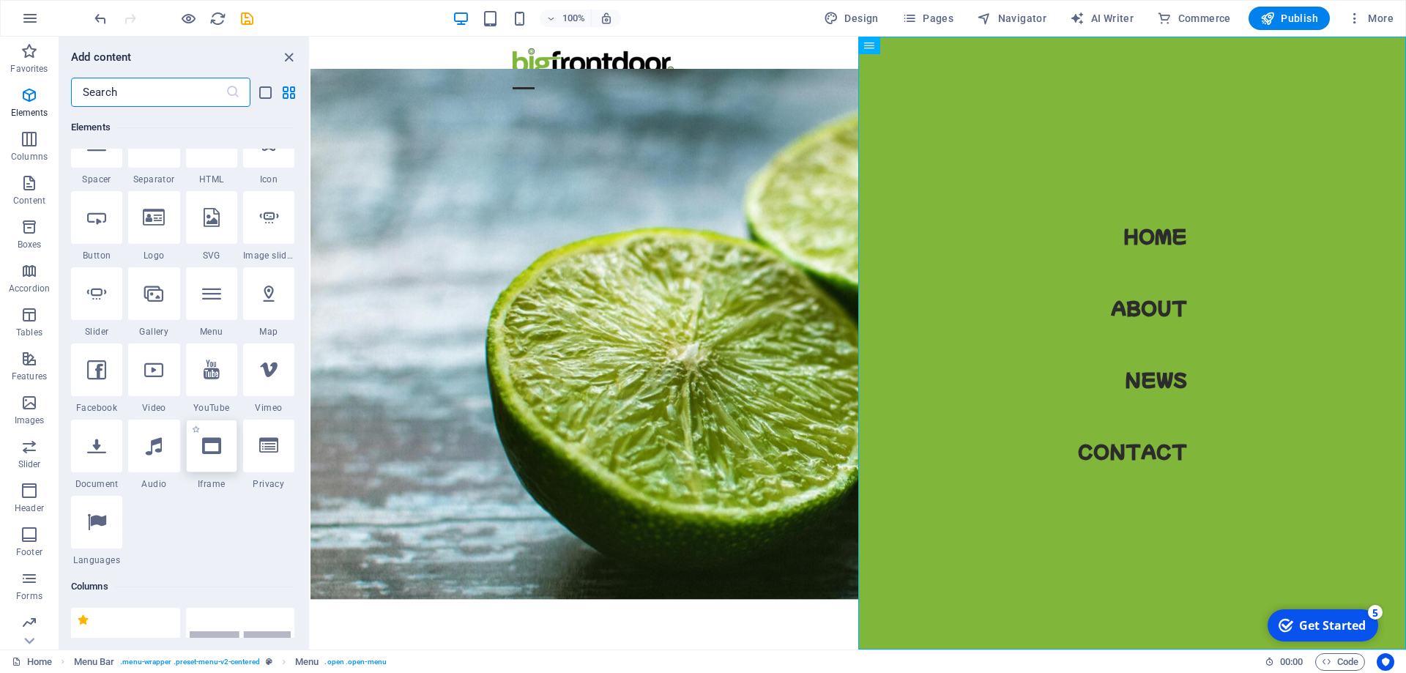
scroll to position [156, 0]
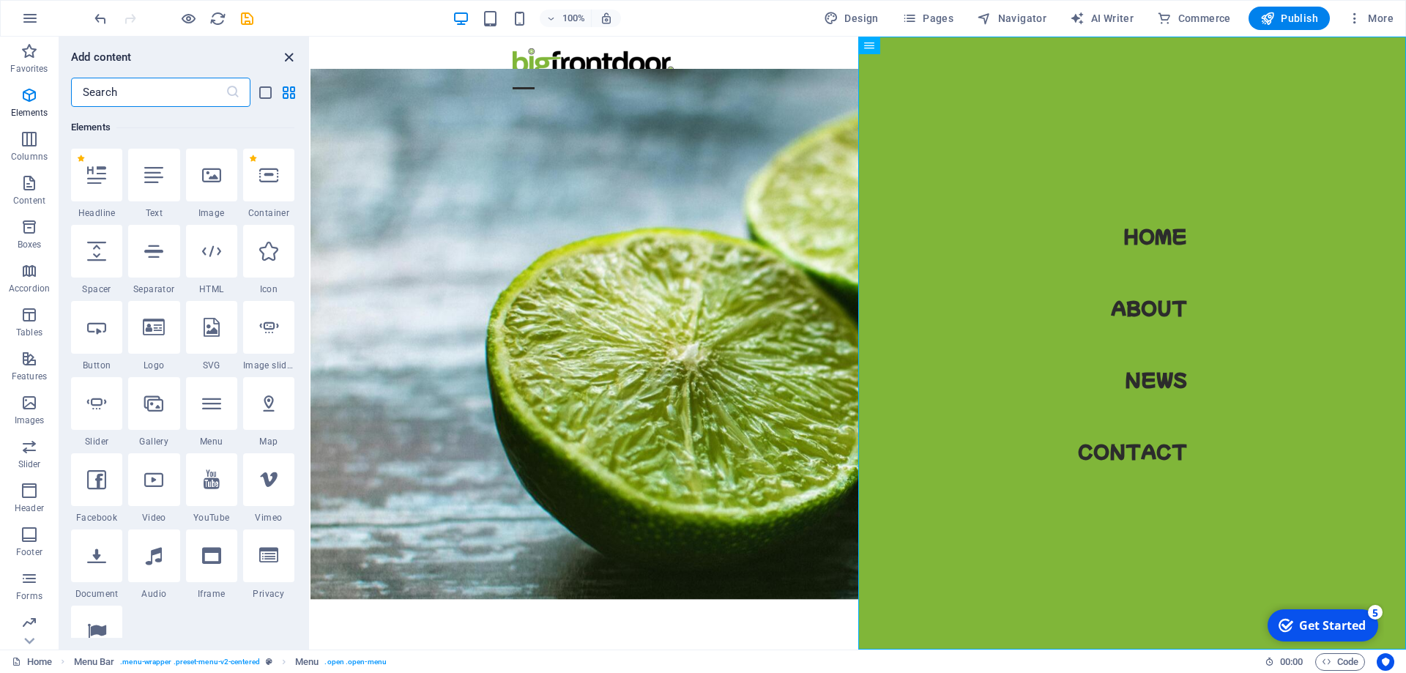
click at [291, 56] on icon "close panel" at bounding box center [288, 57] width 17 height 17
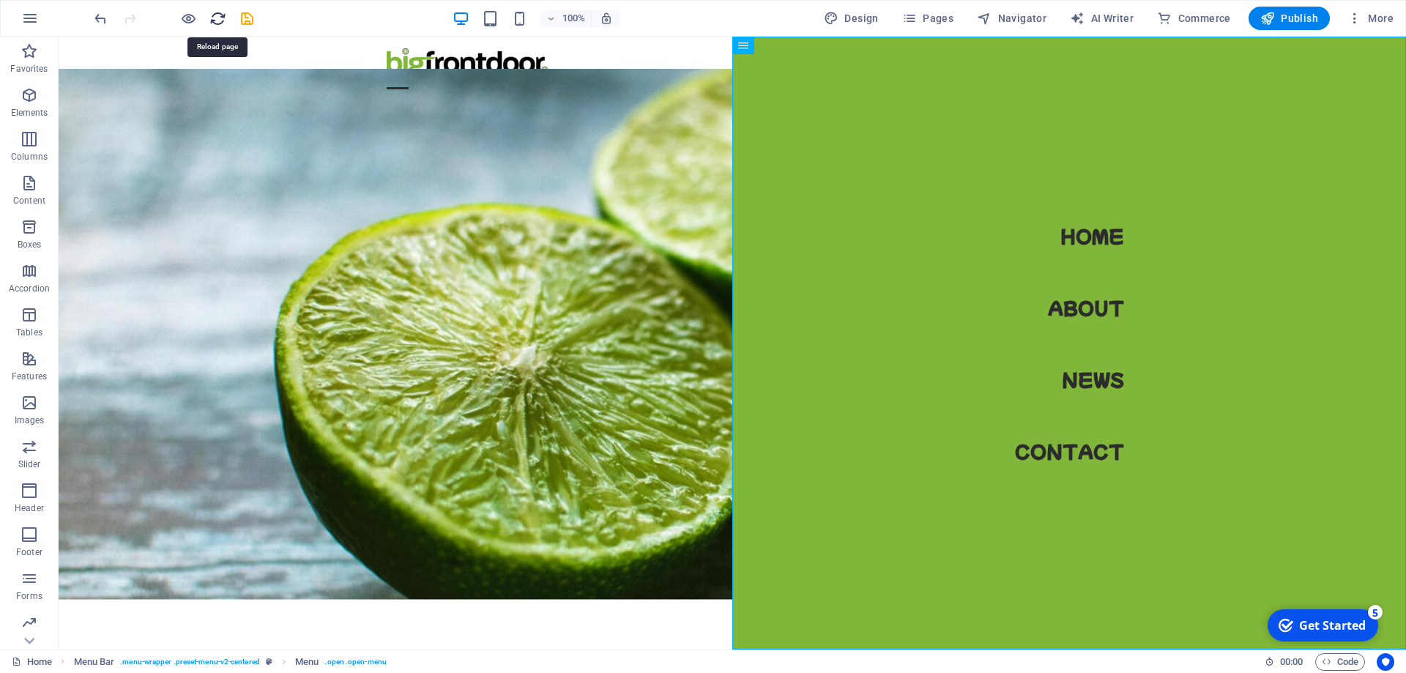
click at [217, 17] on icon "reload" at bounding box center [217, 18] width 17 height 17
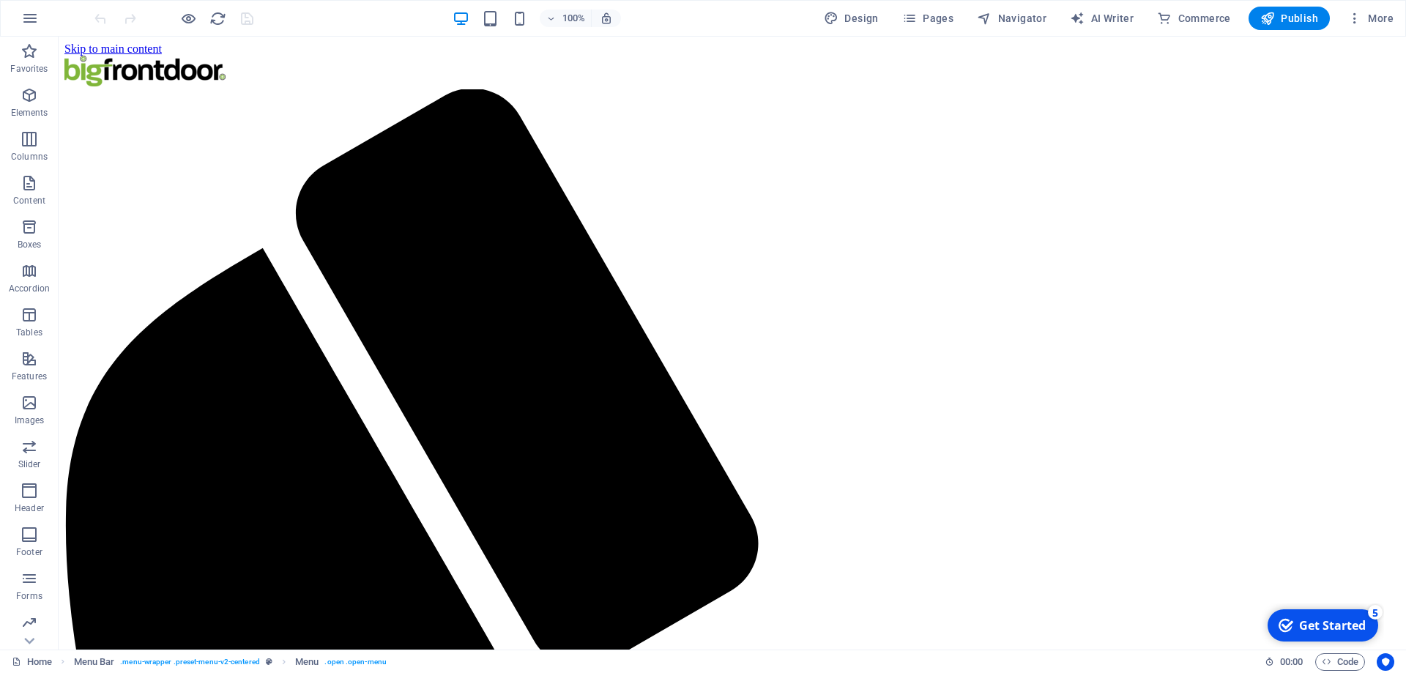
scroll to position [0, 0]
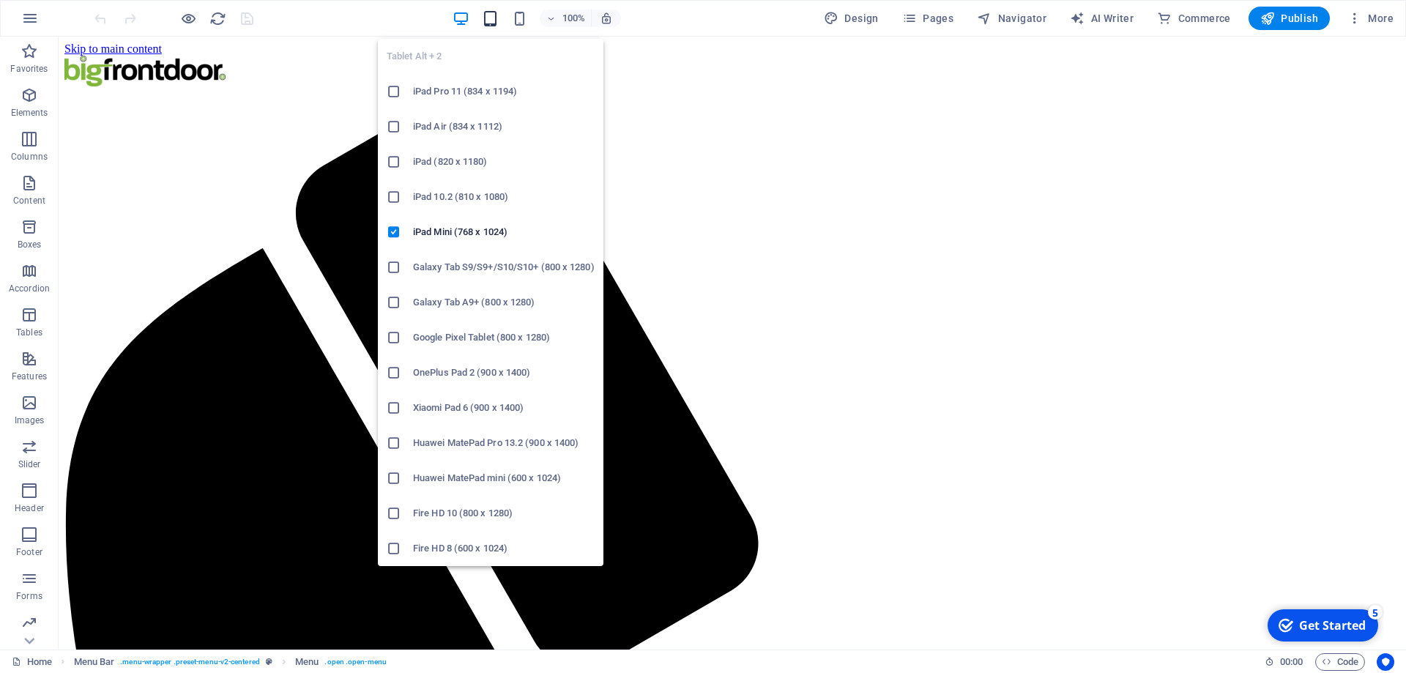
click at [494, 13] on icon "button" at bounding box center [490, 18] width 17 height 17
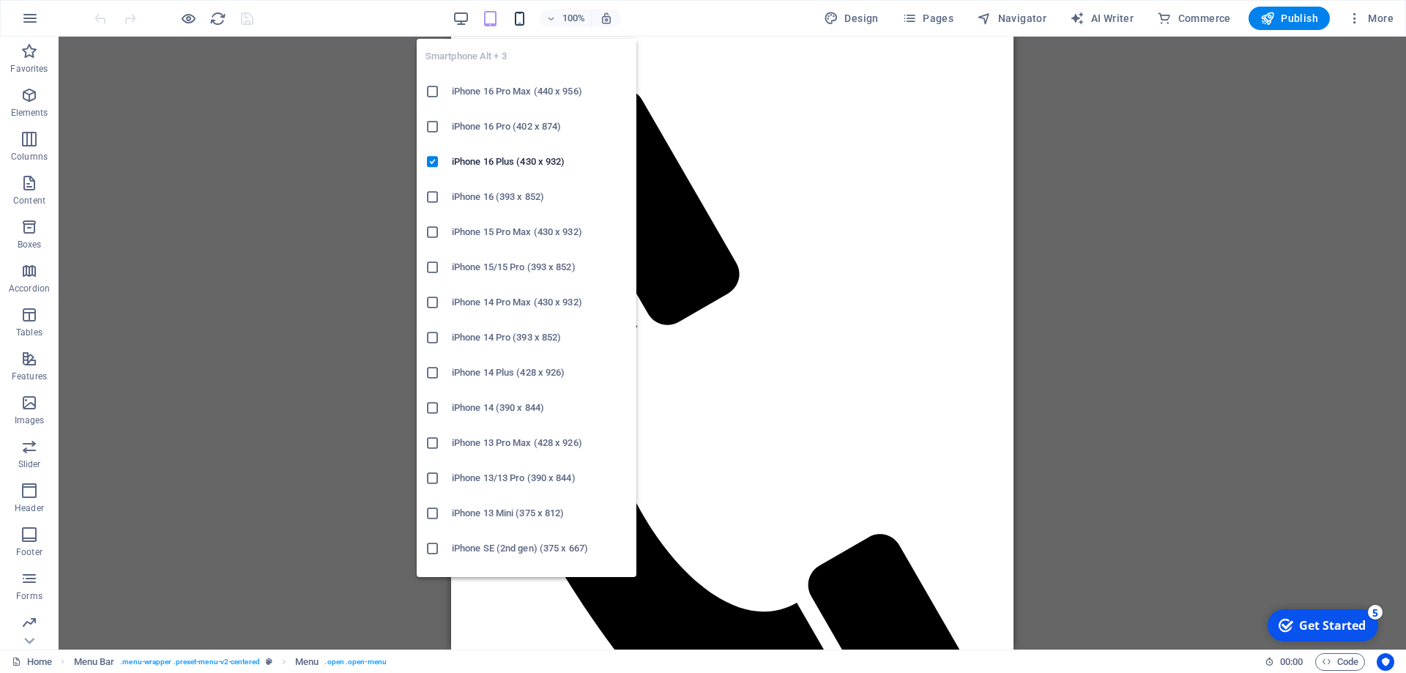
click at [526, 18] on icon "button" at bounding box center [519, 18] width 17 height 17
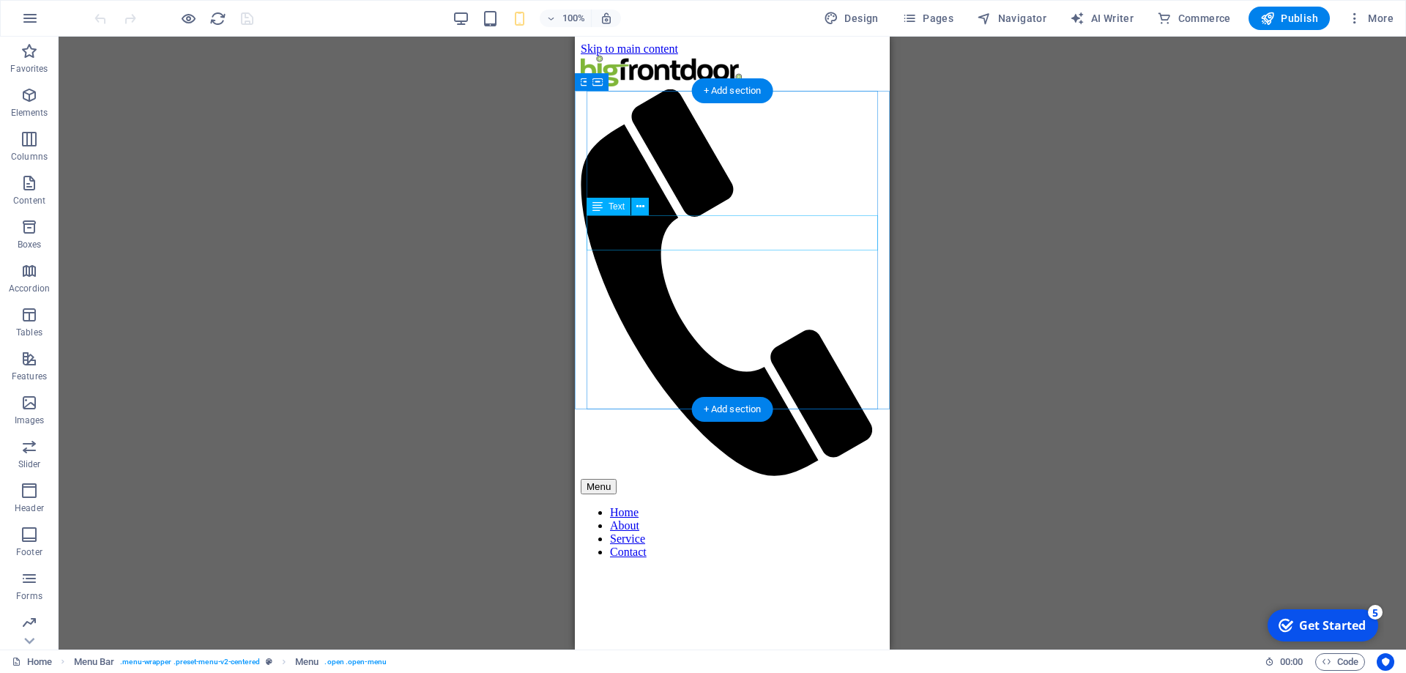
click at [638, 206] on icon at bounding box center [640, 206] width 8 height 15
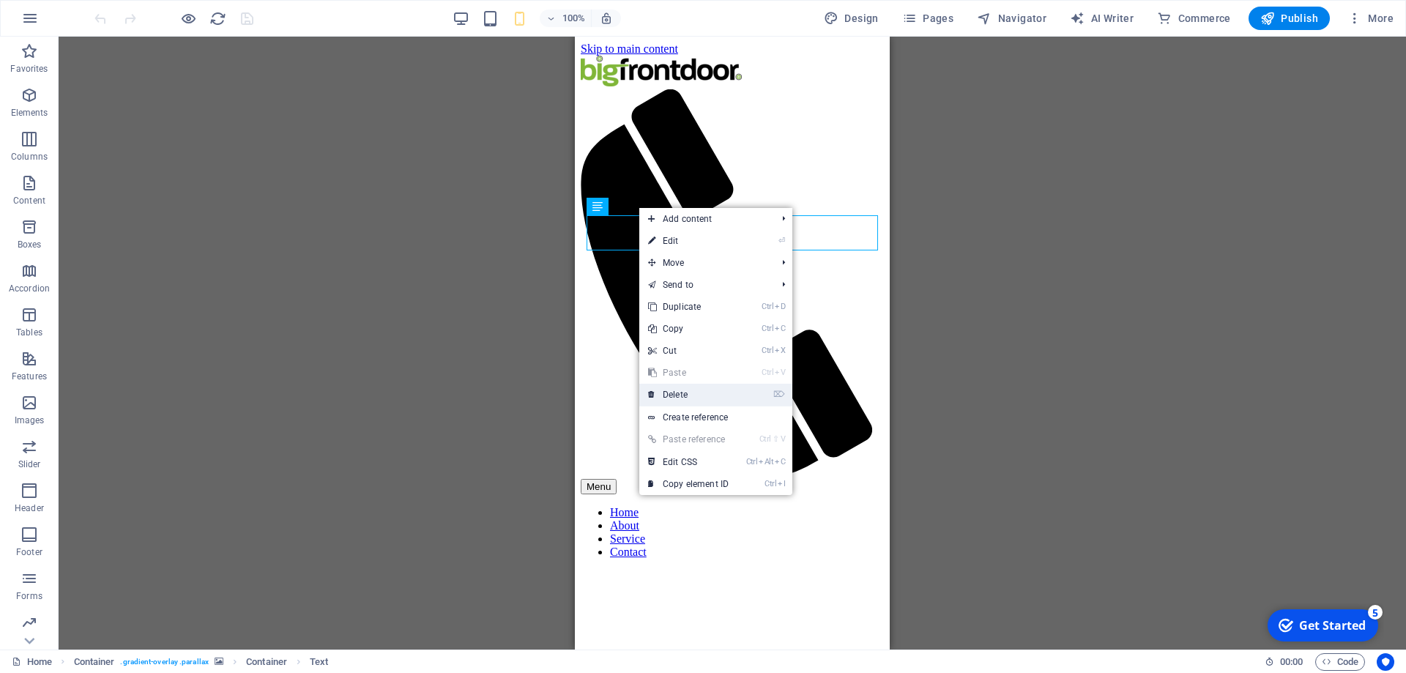
click at [719, 394] on link "⌦ Delete" at bounding box center [688, 395] width 98 height 22
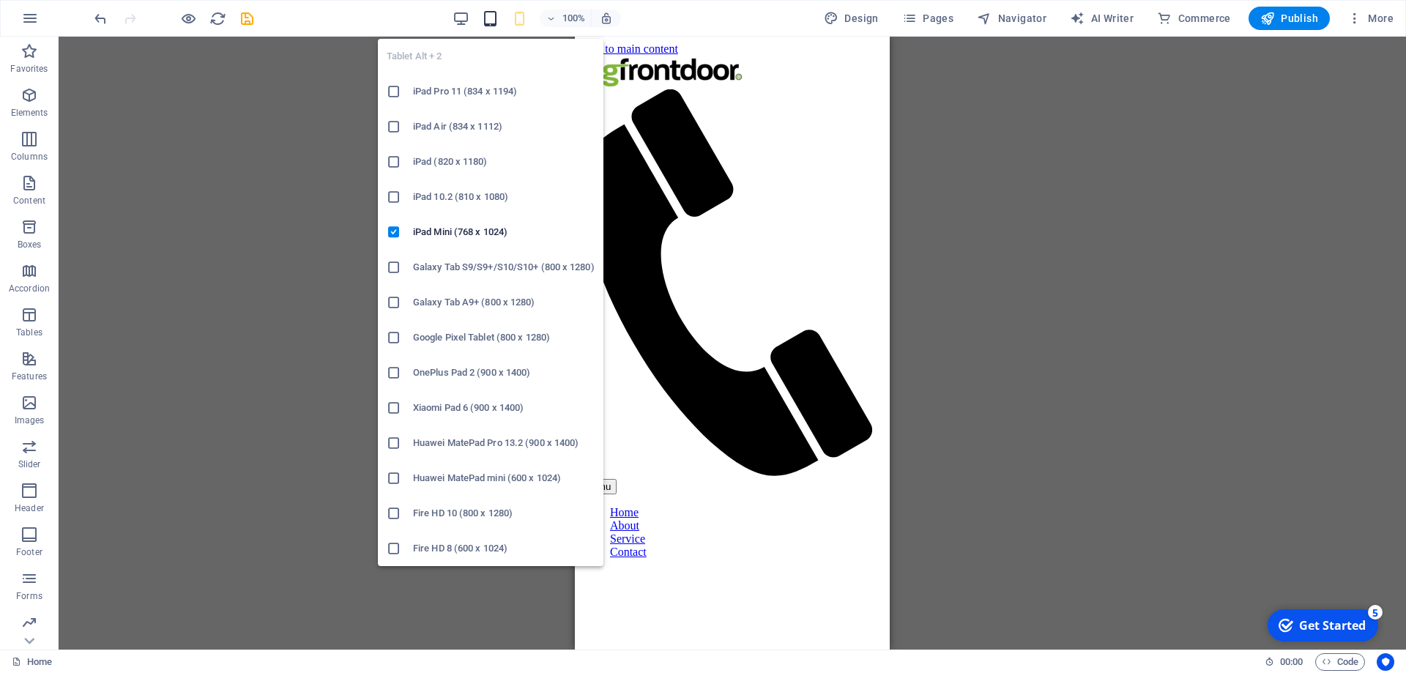
click at [494, 25] on icon "button" at bounding box center [490, 18] width 17 height 17
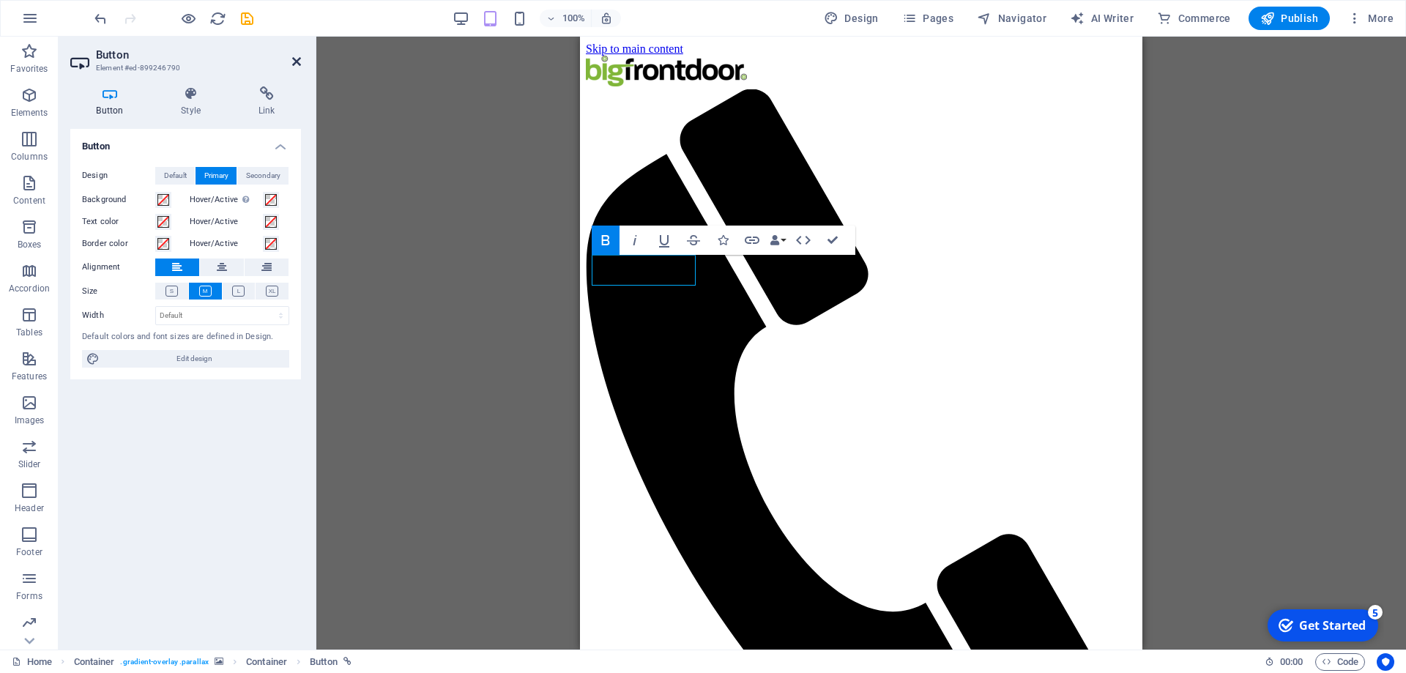
click at [295, 66] on icon at bounding box center [296, 62] width 9 height 12
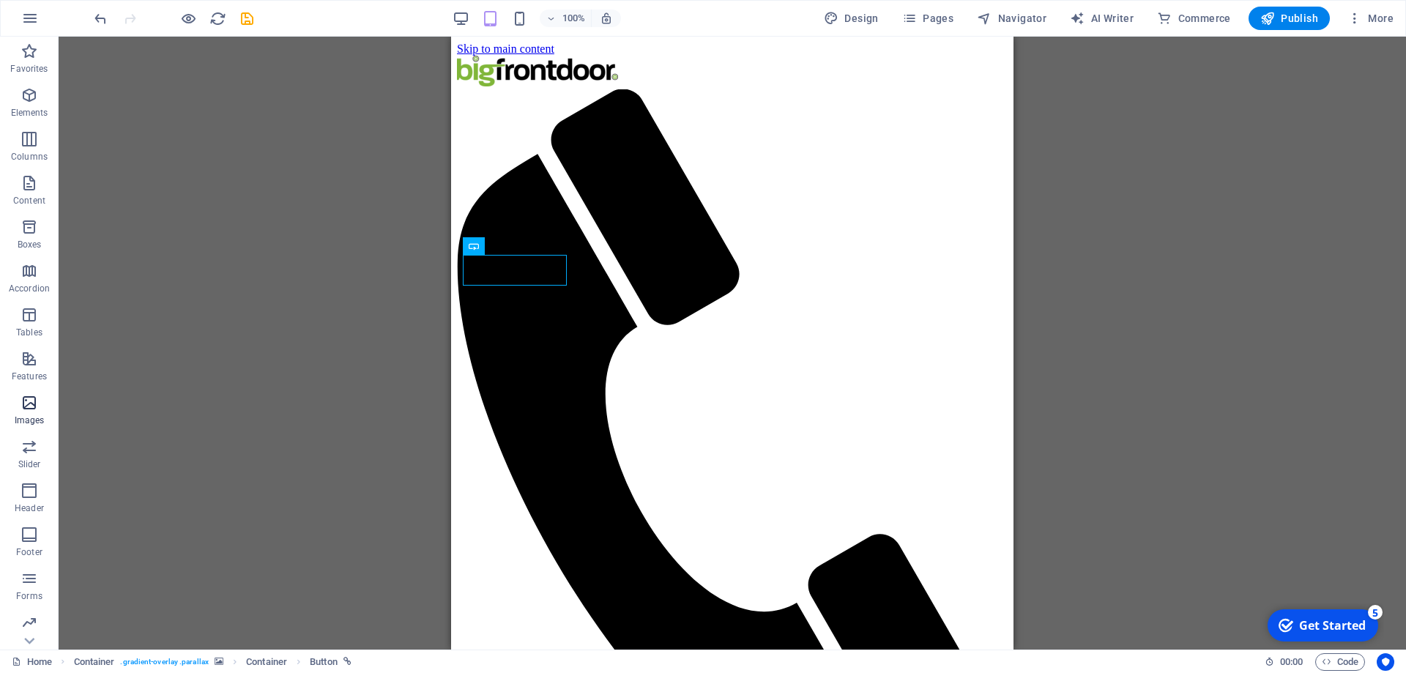
click at [40, 403] on span "Images" at bounding box center [29, 411] width 59 height 35
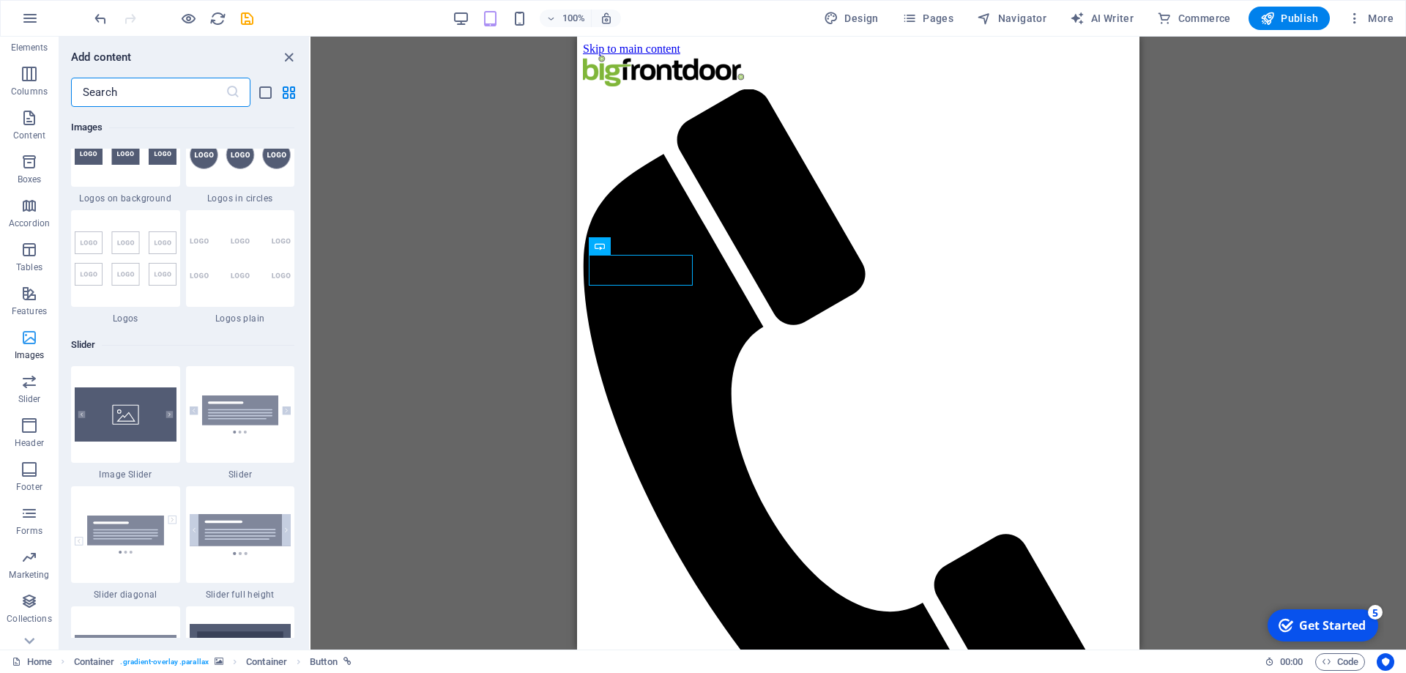
scroll to position [90, 0]
click at [31, 399] on icon "button" at bounding box center [30, 401] width 18 height 18
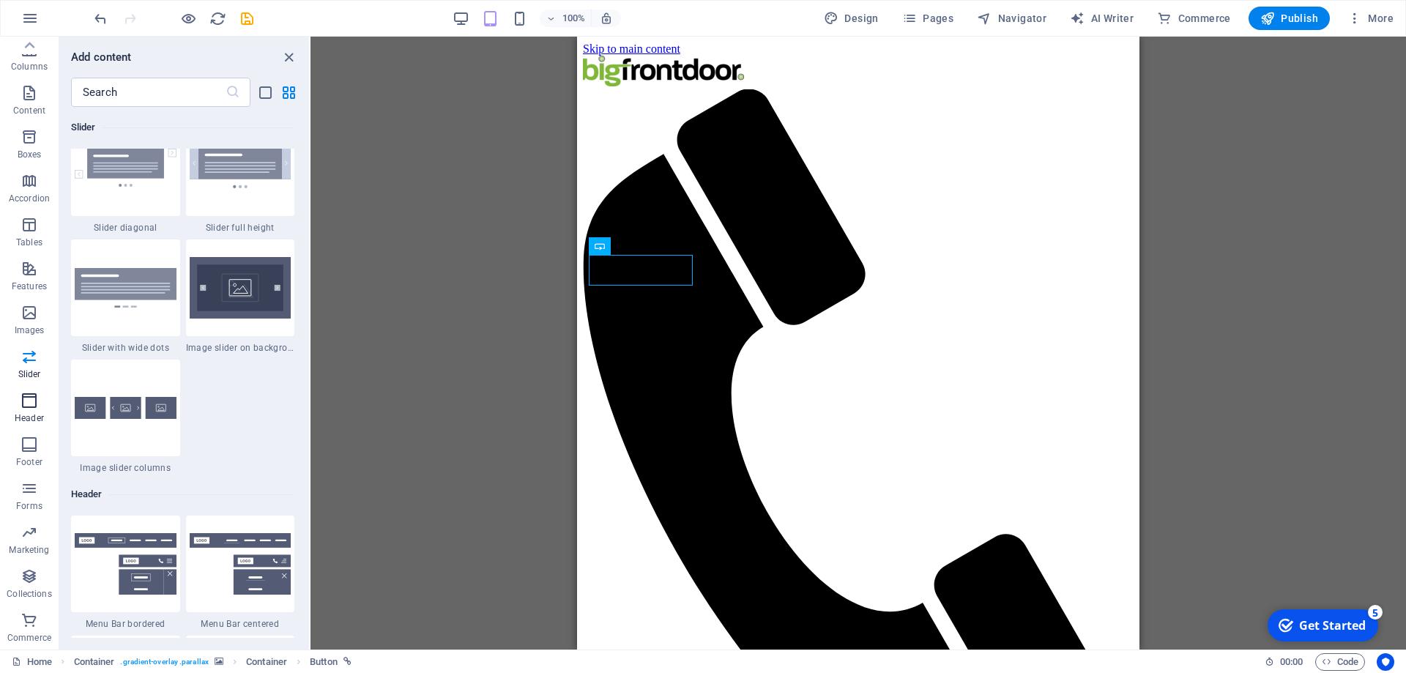
scroll to position [8818, 0]
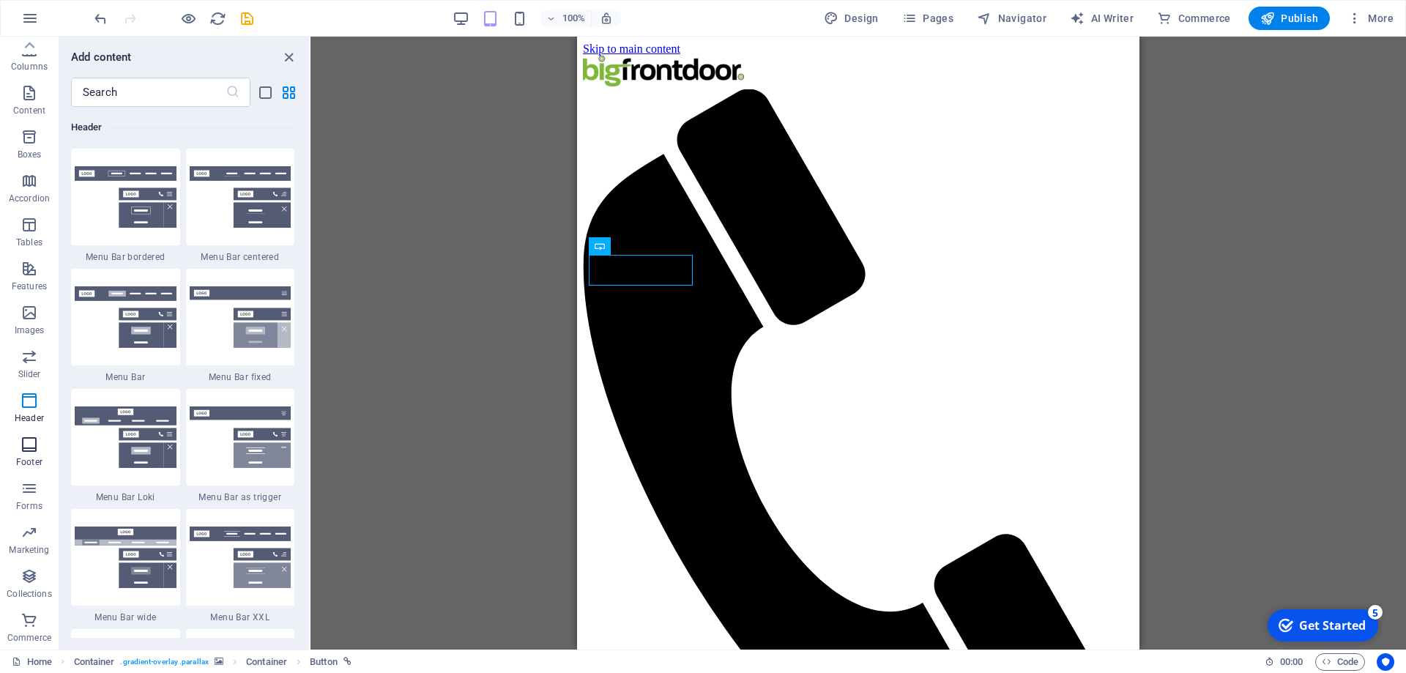
click at [35, 453] on icon "button" at bounding box center [30, 445] width 18 height 18
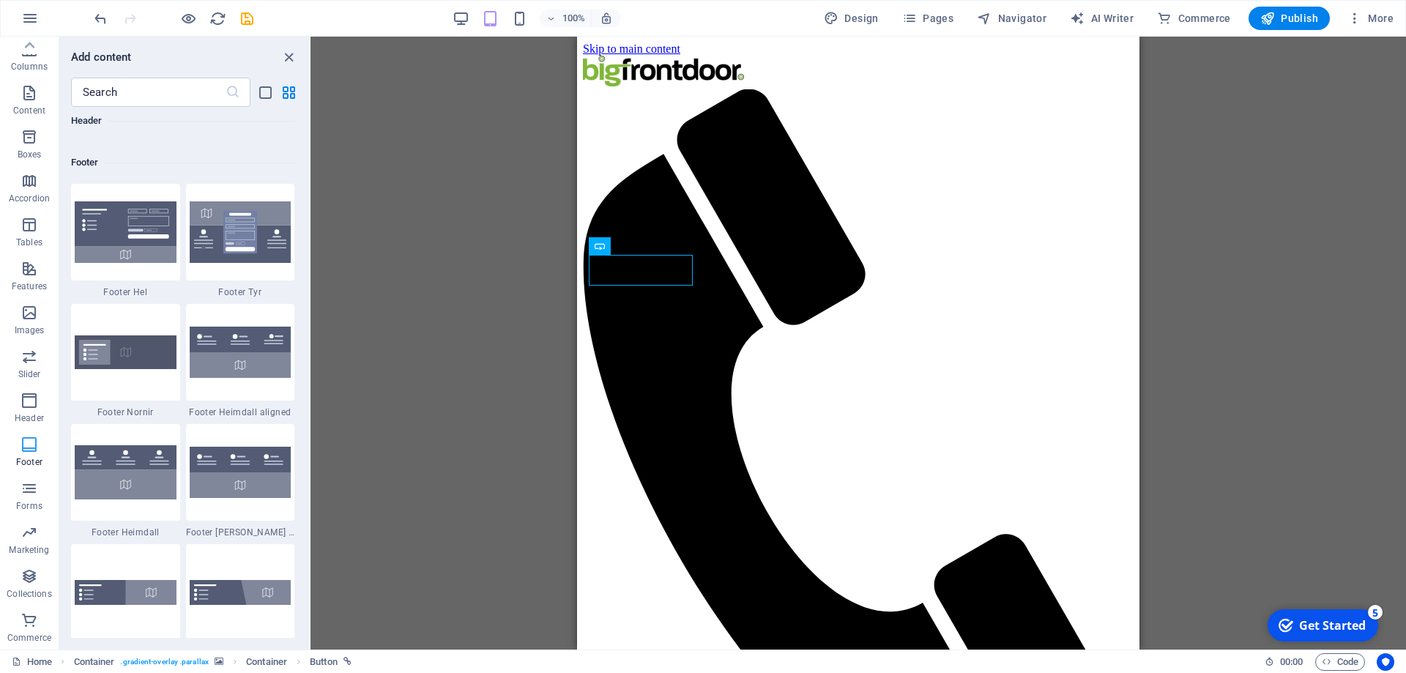
scroll to position [9694, 0]
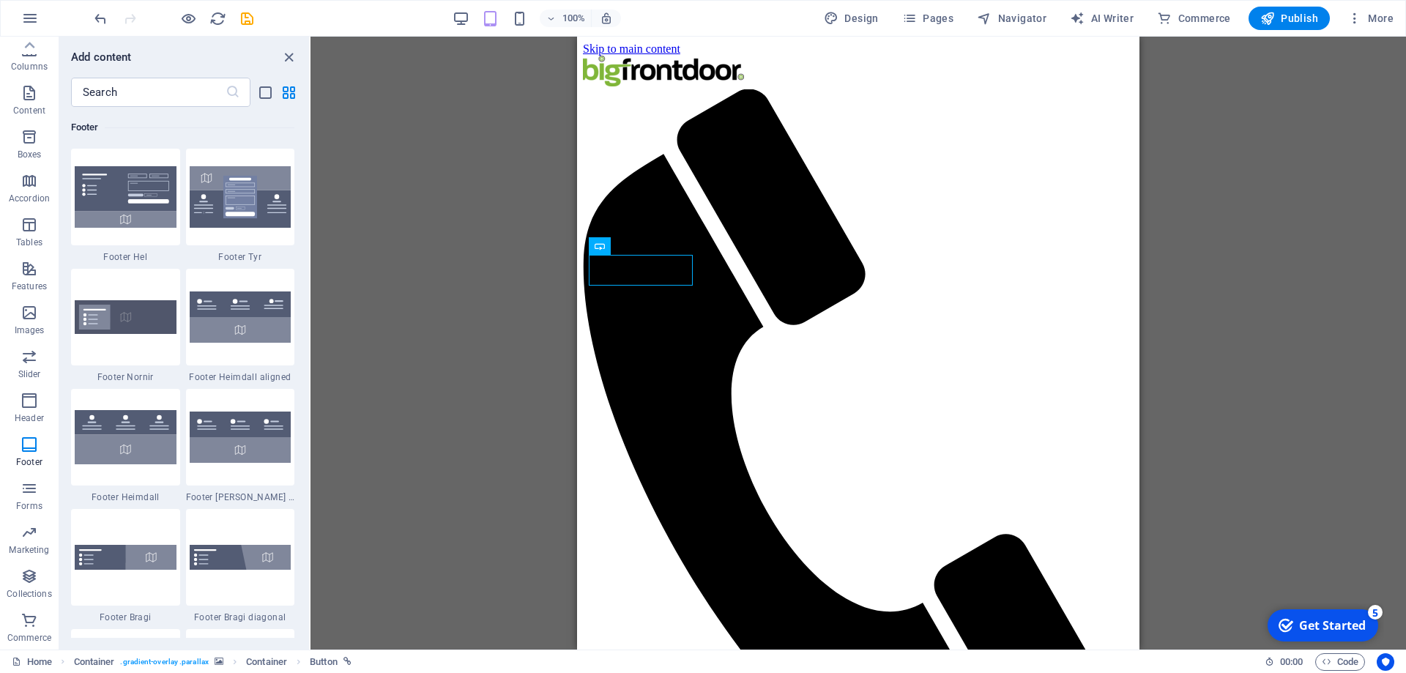
click at [251, 433] on img at bounding box center [241, 437] width 102 height 51
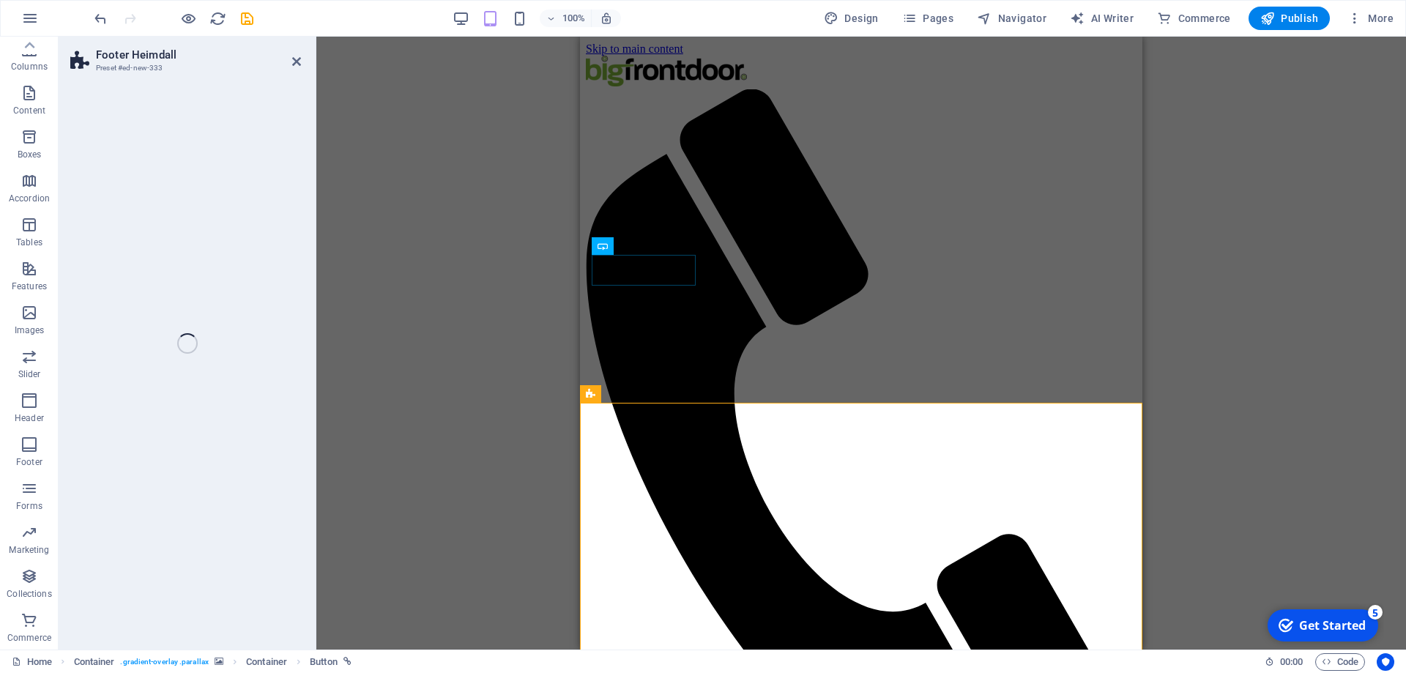
scroll to position [90, 0]
select select "rem"
select select "preset-footer-heimdall-v2-left"
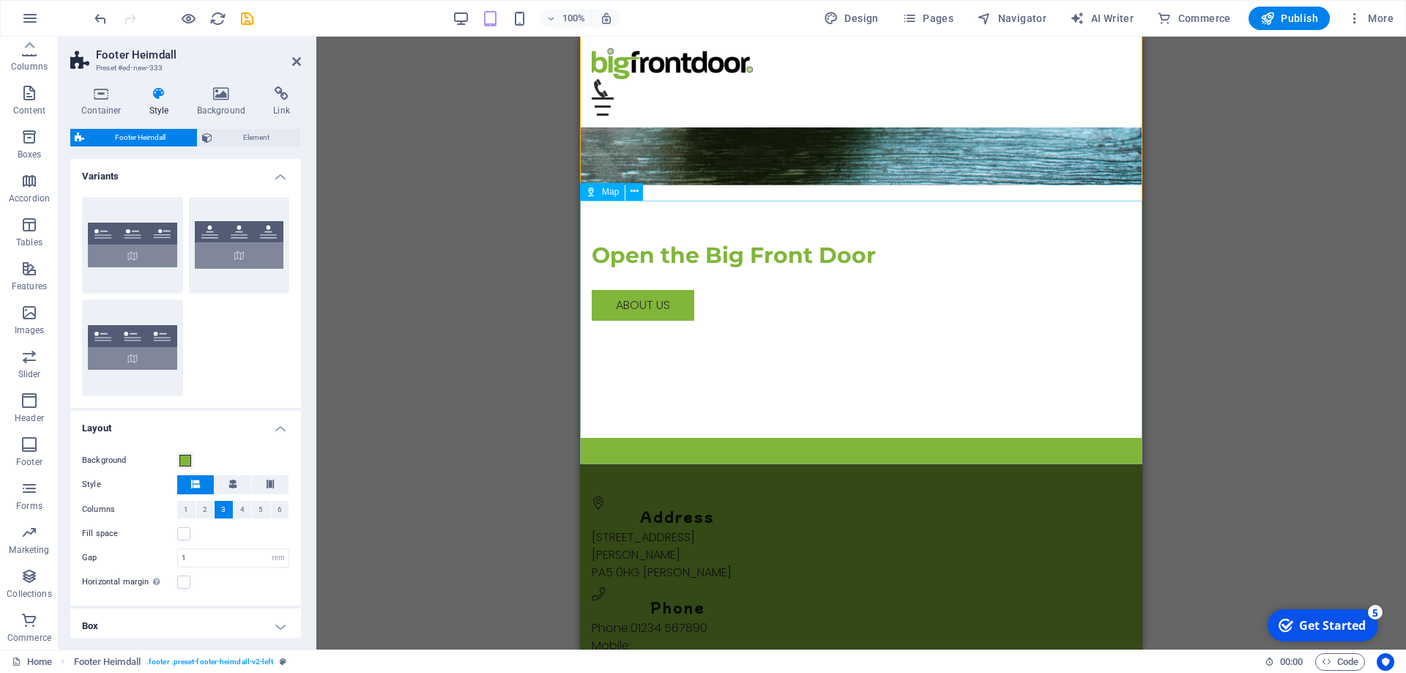
scroll to position [0, 0]
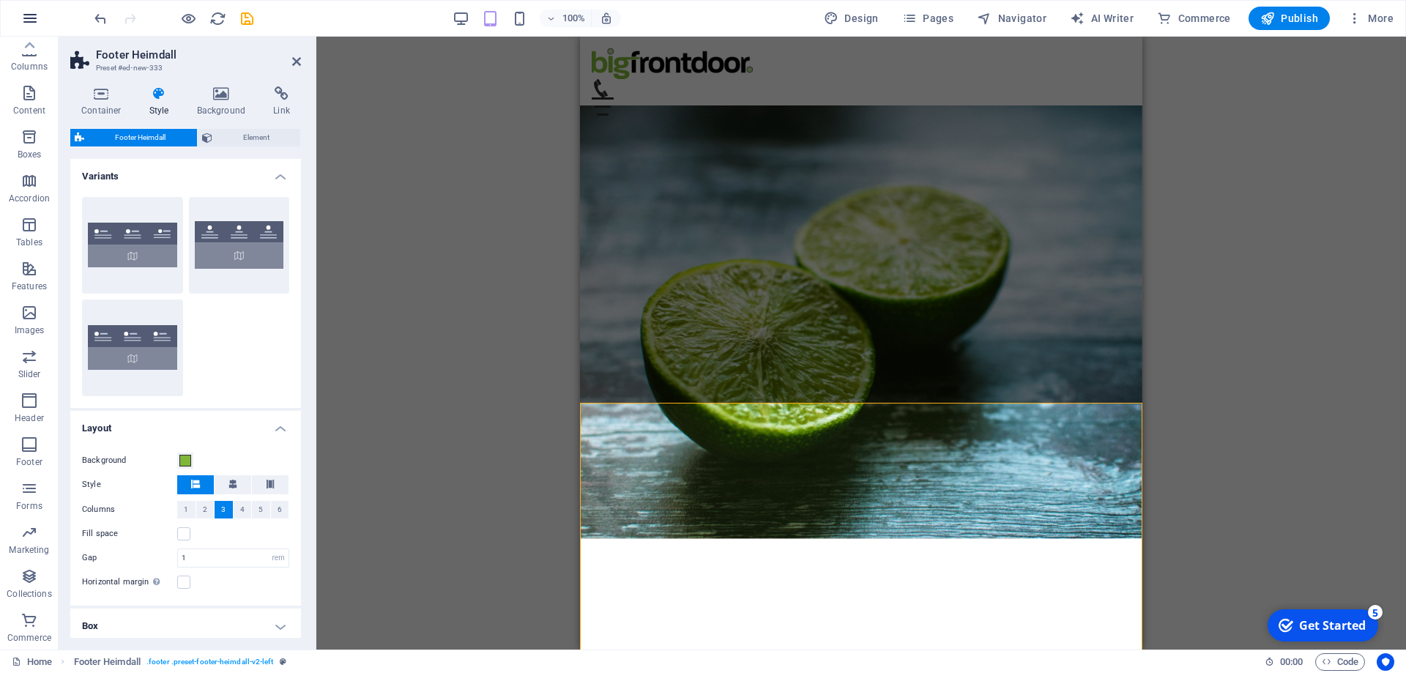
click at [34, 19] on icon "button" at bounding box center [30, 19] width 18 height 18
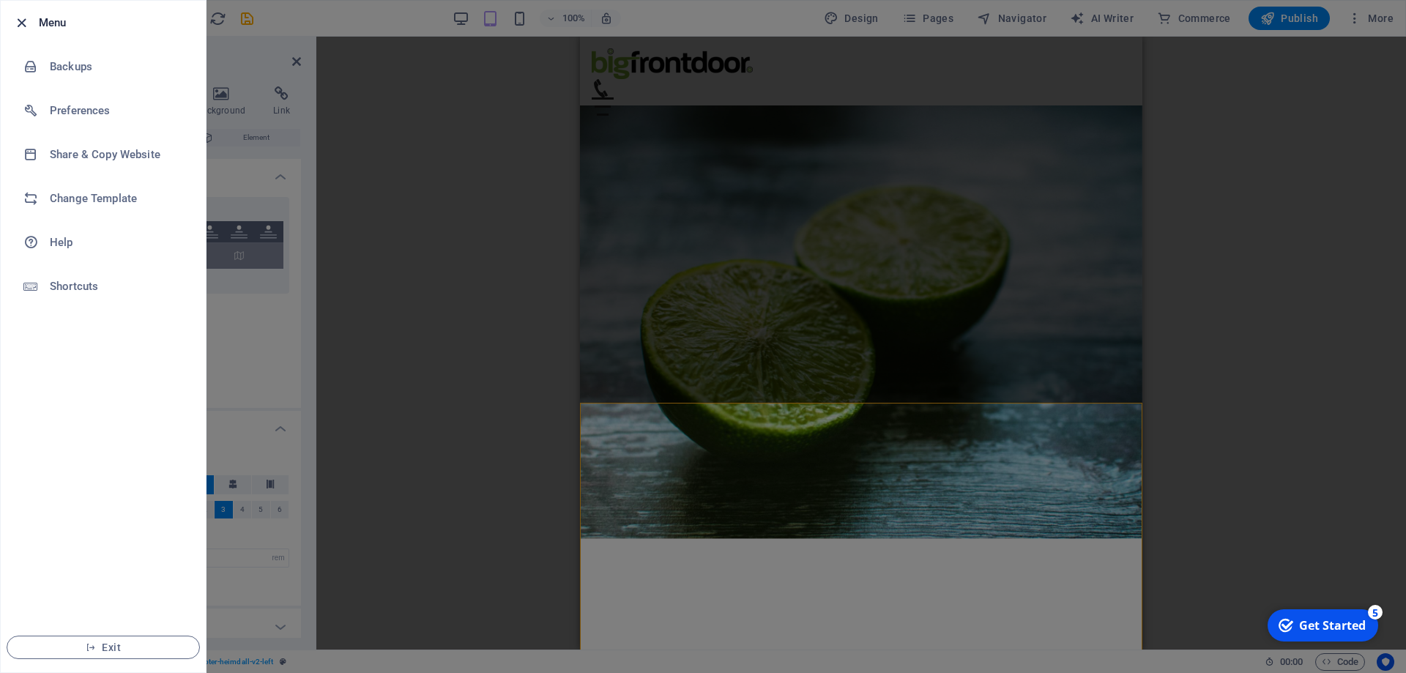
click at [24, 21] on icon "button" at bounding box center [21, 23] width 17 height 17
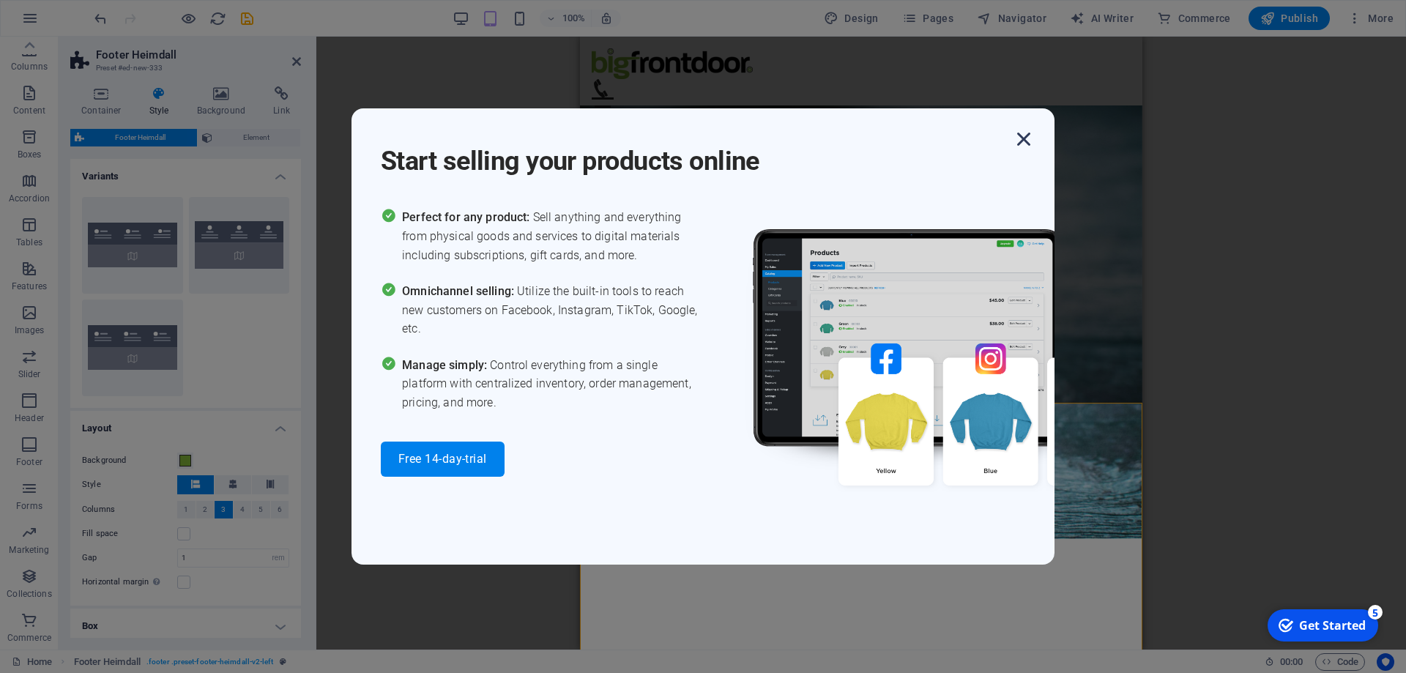
click at [1027, 138] on icon "button" at bounding box center [1023, 139] width 26 height 26
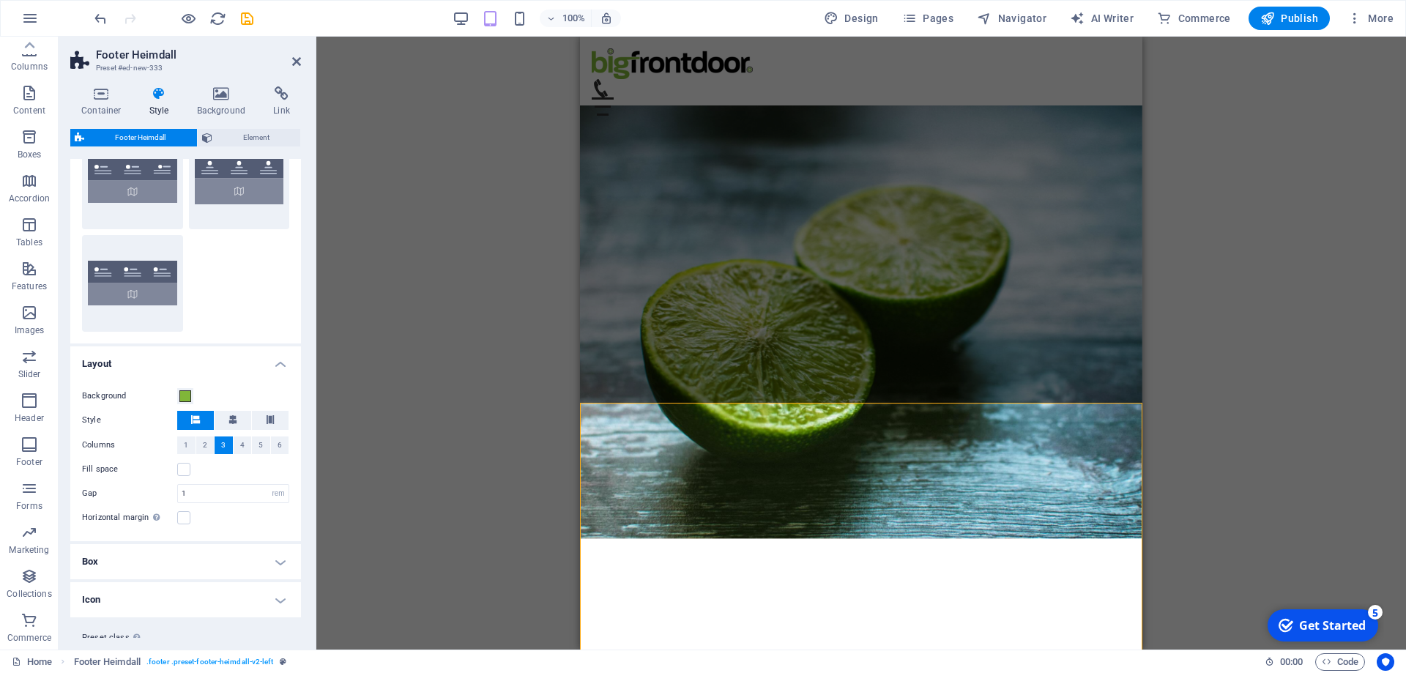
scroll to position [102, 0]
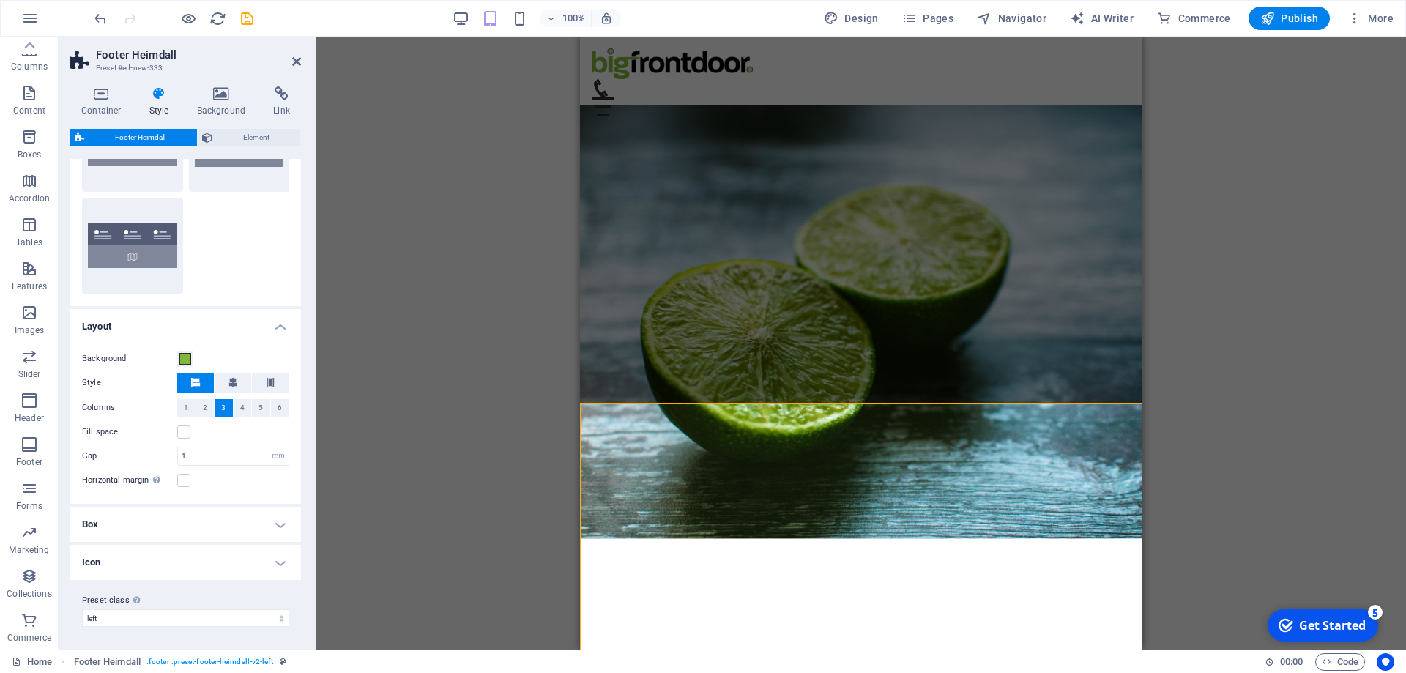
click at [196, 563] on h4 "Icon" at bounding box center [185, 562] width 231 height 35
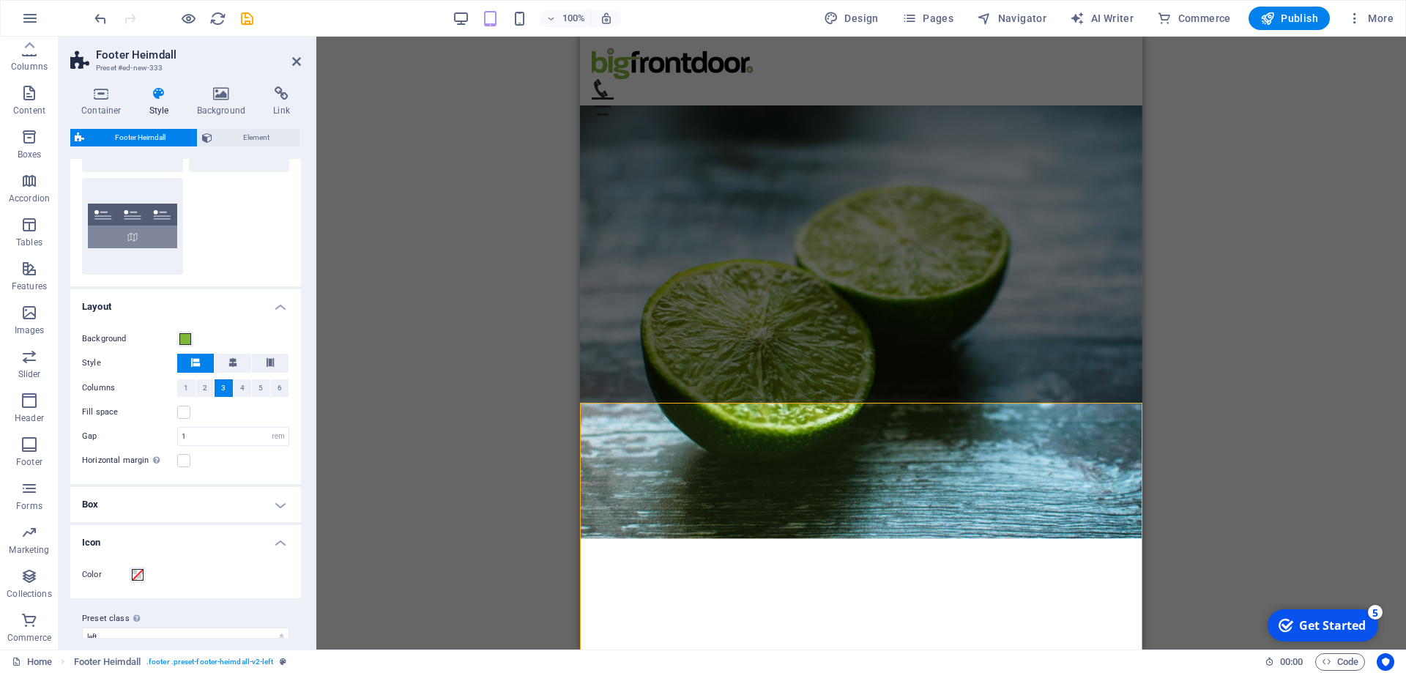
scroll to position [140, 0]
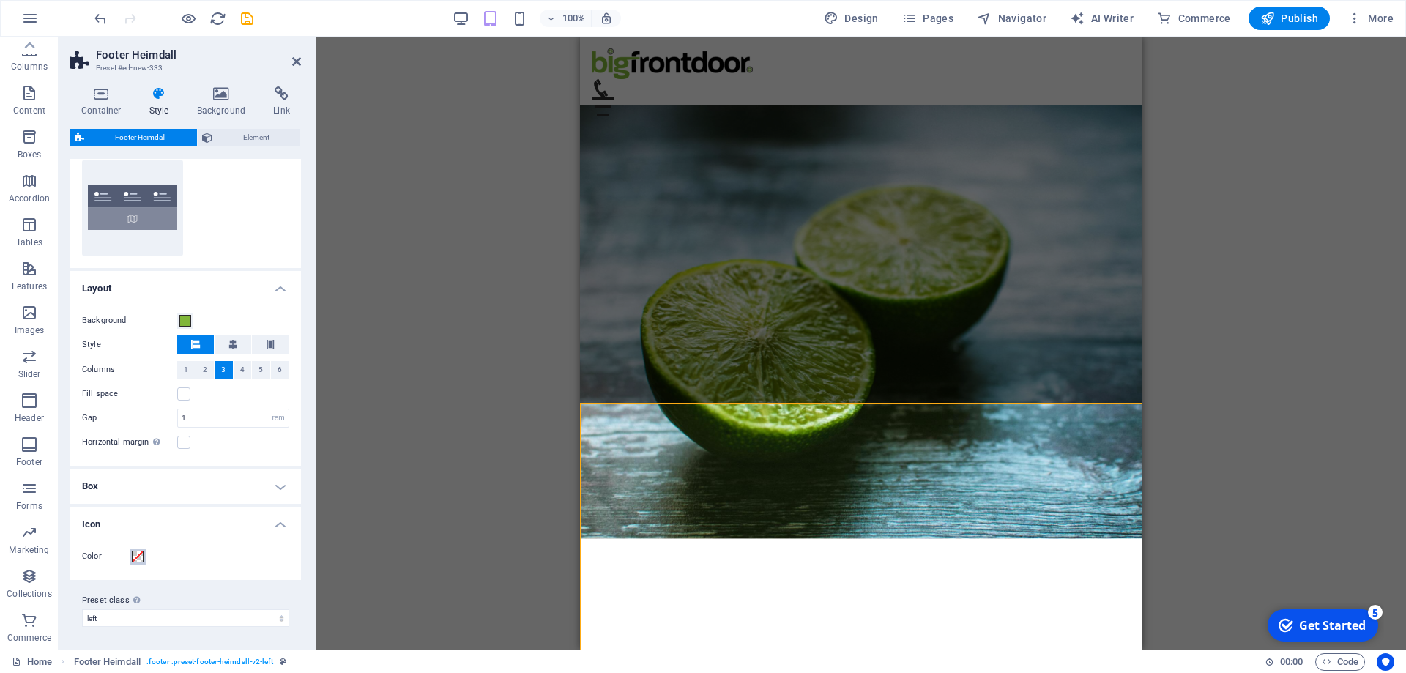
click at [136, 555] on span at bounding box center [138, 557] width 12 height 12
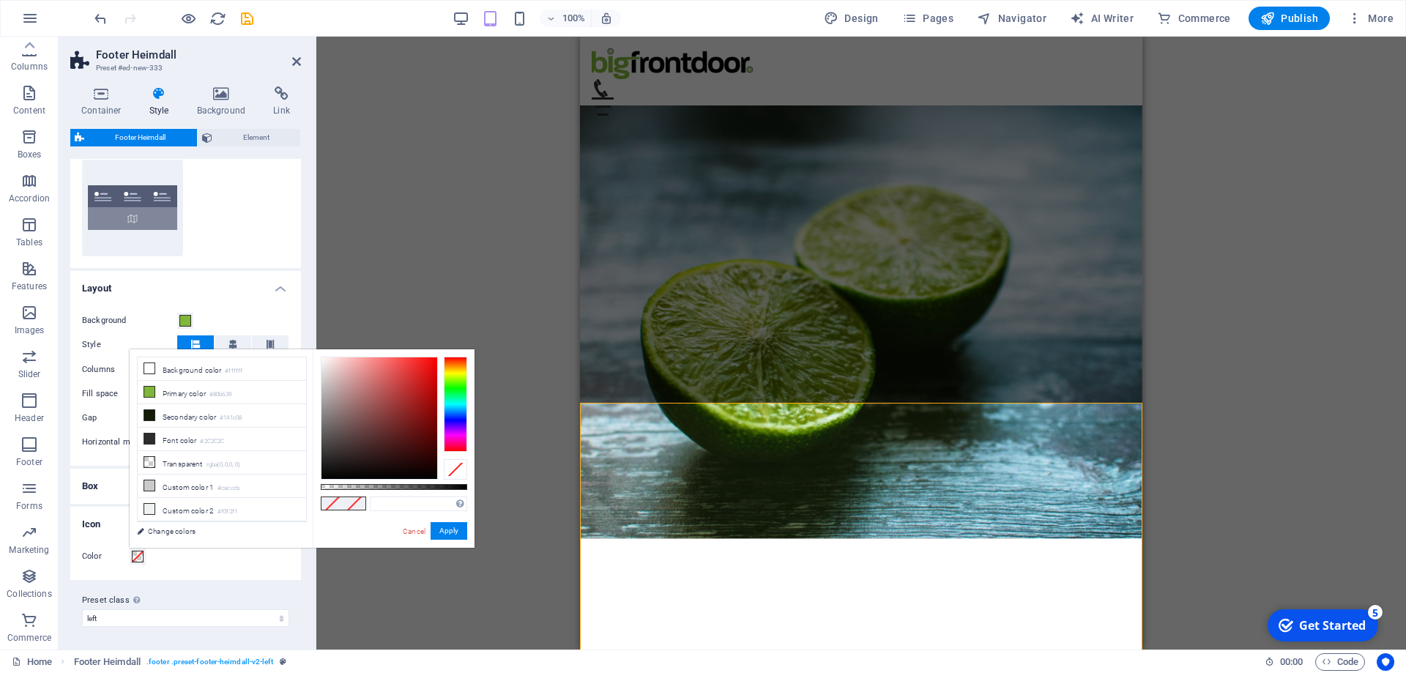
click at [533, 466] on div "Menu Bar H1 Container Container Container Spacer Text Preset Button Drag here t…" at bounding box center [861, 343] width 1090 height 613
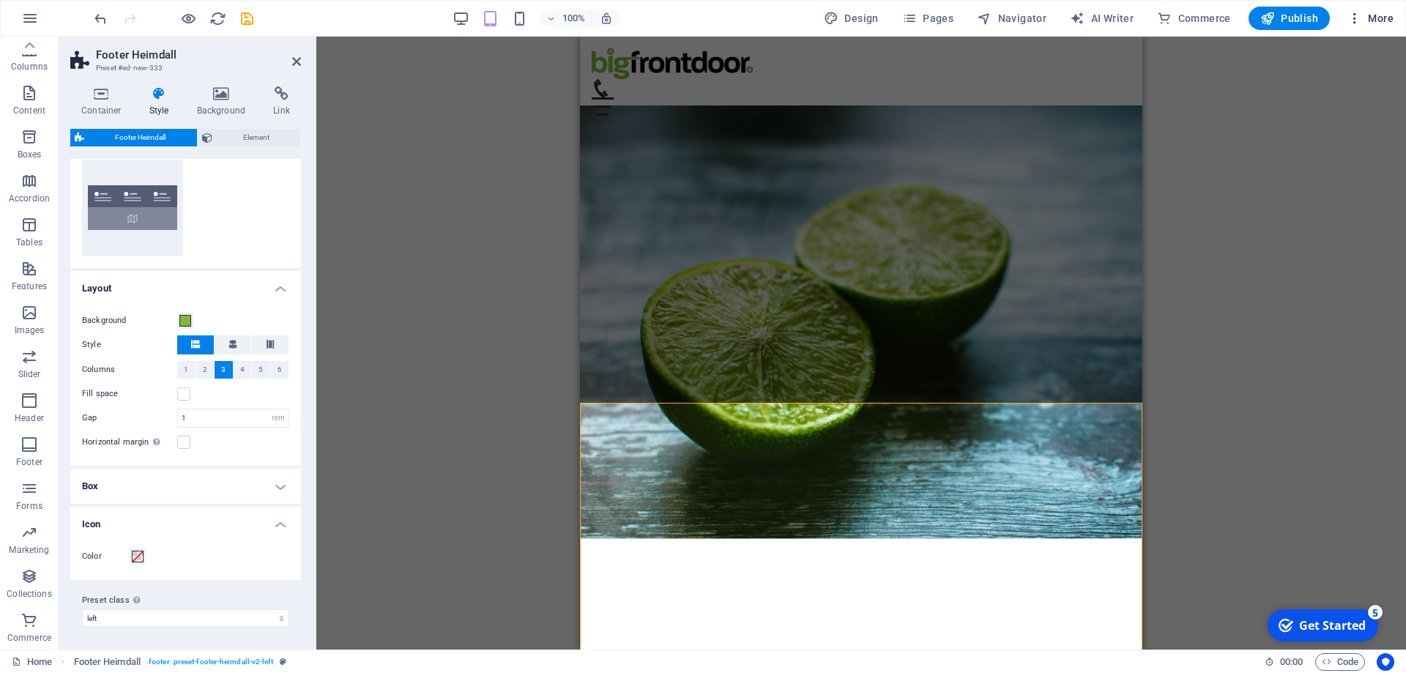
click at [1352, 15] on icon "button" at bounding box center [1354, 18] width 15 height 15
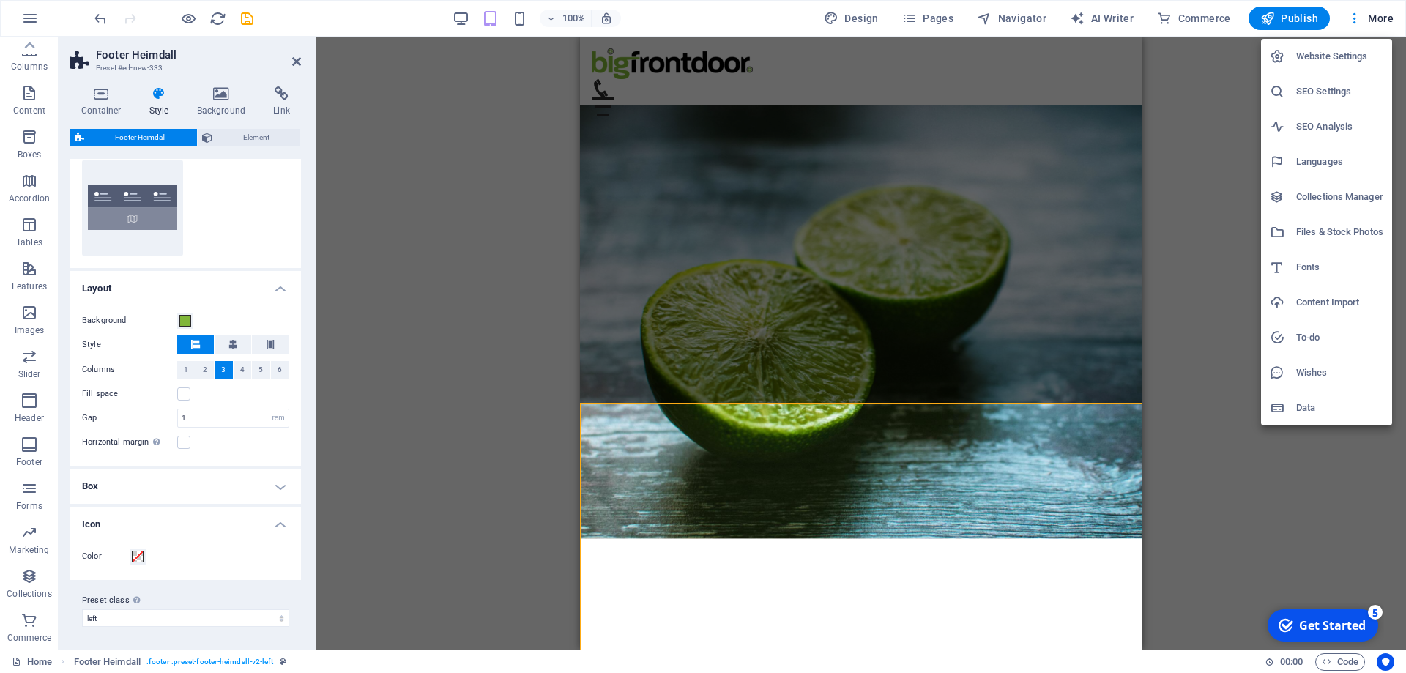
click at [1331, 299] on h6 "Content Import" at bounding box center [1339, 303] width 87 height 18
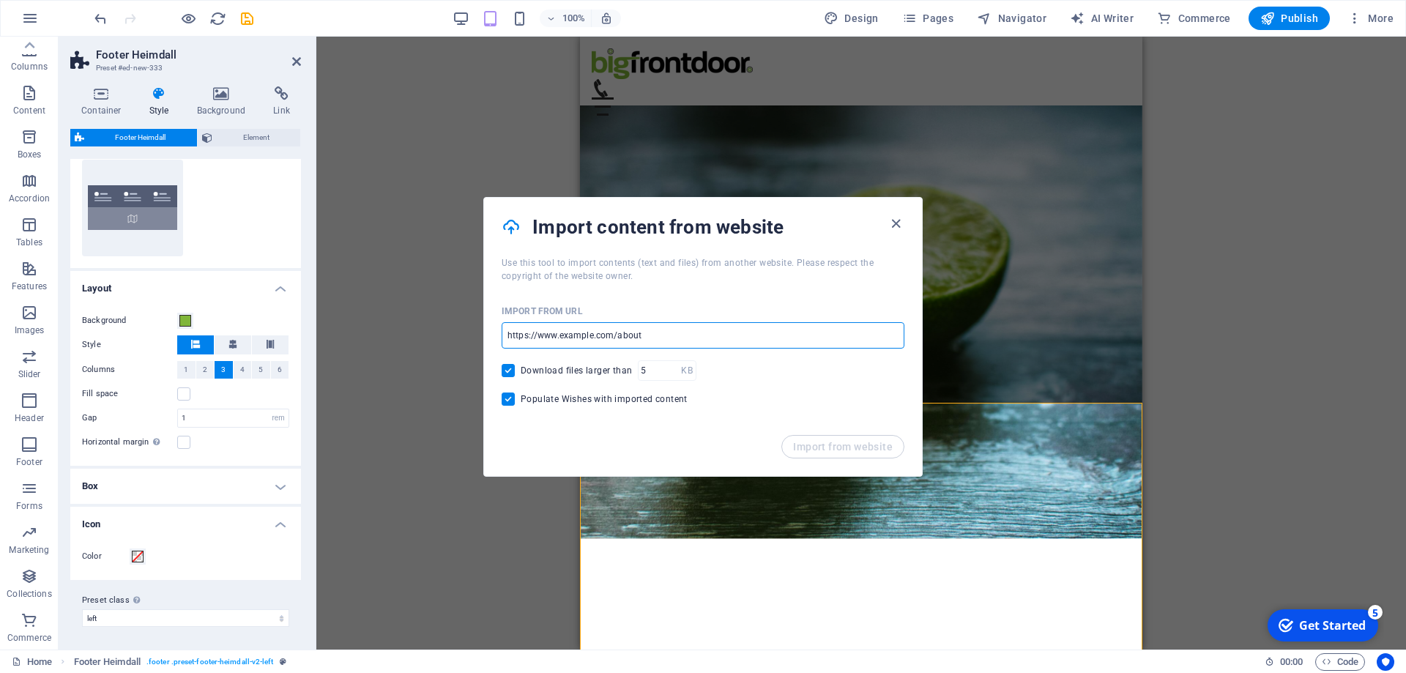
drag, startPoint x: 556, startPoint y: 331, endPoint x: 846, endPoint y: 334, distance: 290.7
click at [846, 334] on input "url" at bounding box center [703, 335] width 403 height 26
click at [890, 220] on icon "button" at bounding box center [895, 223] width 17 height 17
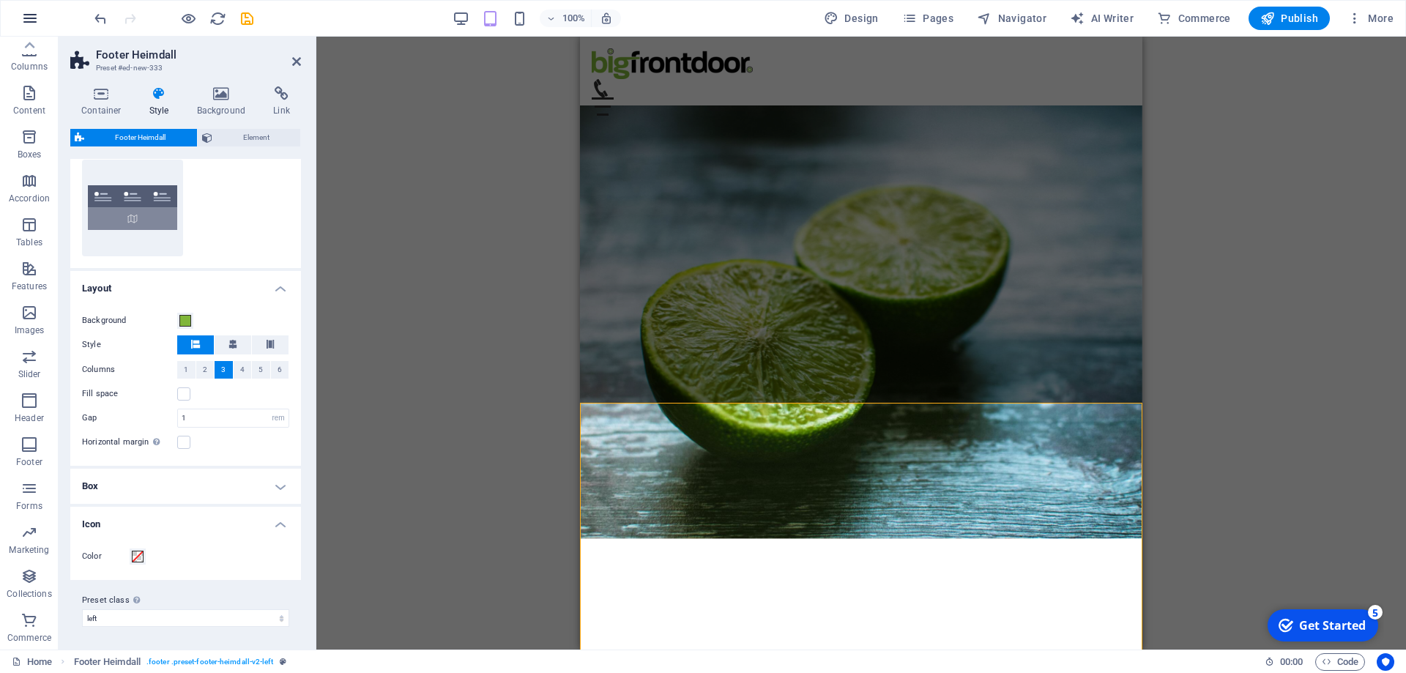
click at [29, 17] on icon "button" at bounding box center [30, 19] width 18 height 18
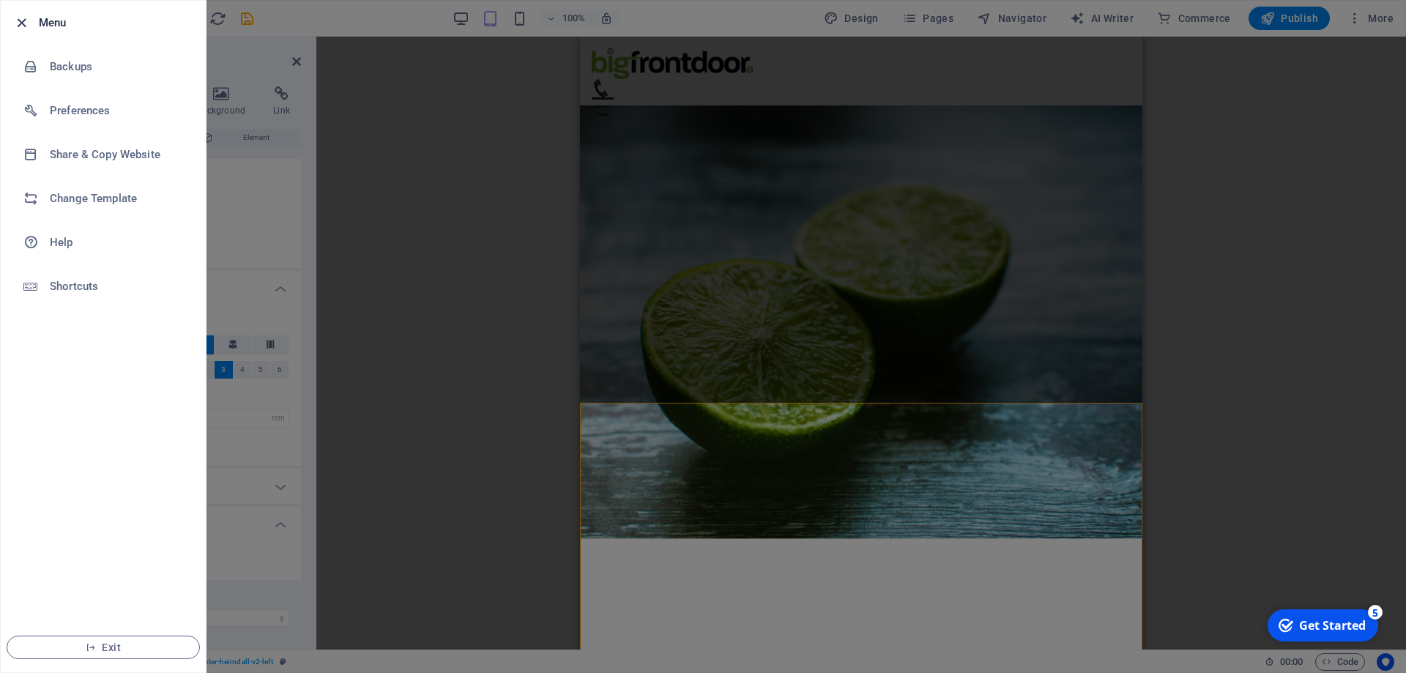
click at [15, 23] on icon "button" at bounding box center [21, 23] width 17 height 17
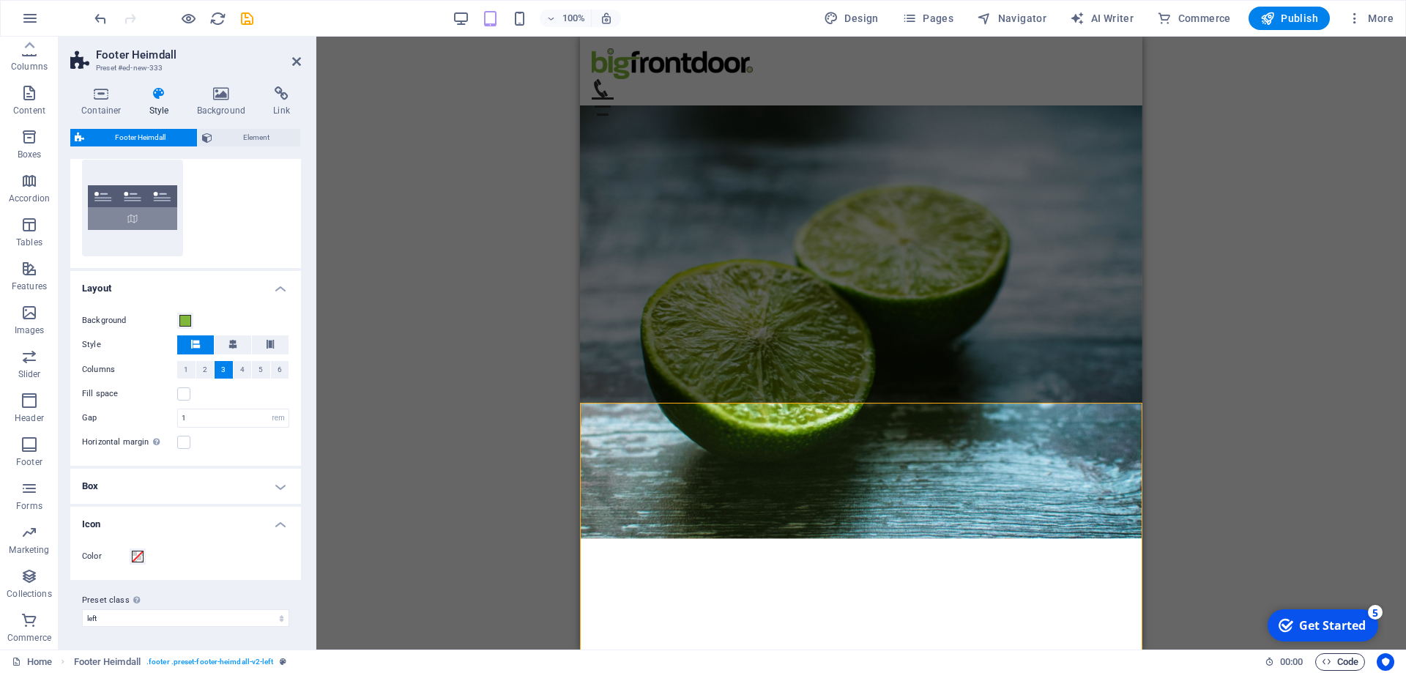
click at [1350, 663] on span "Code" at bounding box center [1340, 662] width 37 height 18
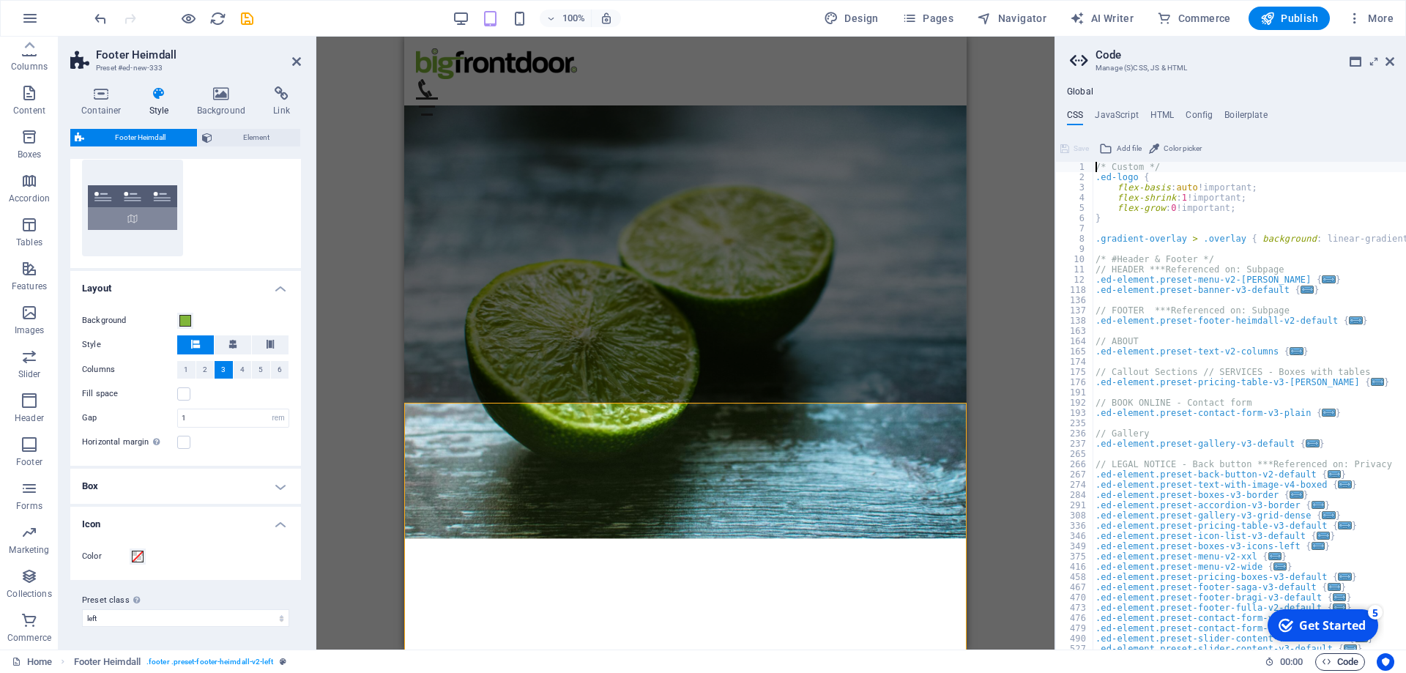
click at [1350, 663] on span "Code" at bounding box center [1340, 662] width 37 height 18
click at [1386, 62] on icon at bounding box center [1389, 62] width 9 height 12
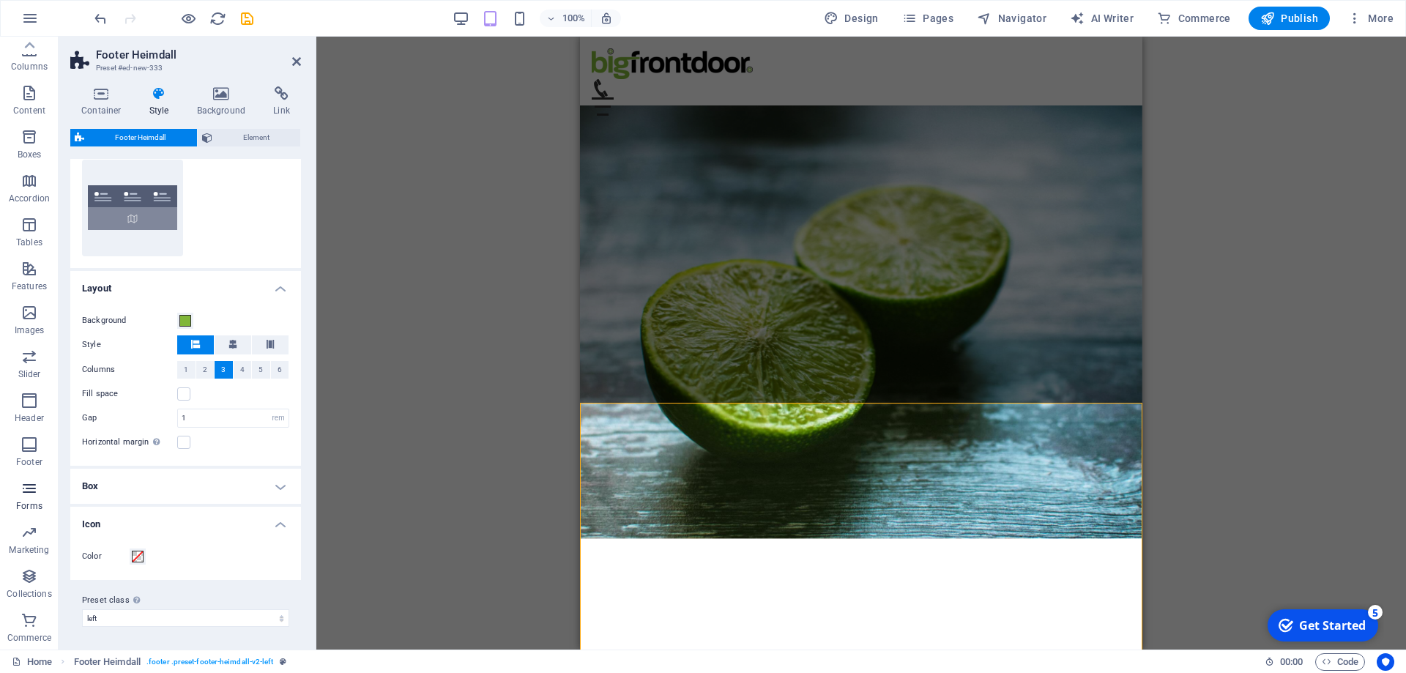
click at [32, 491] on icon "button" at bounding box center [30, 489] width 18 height 18
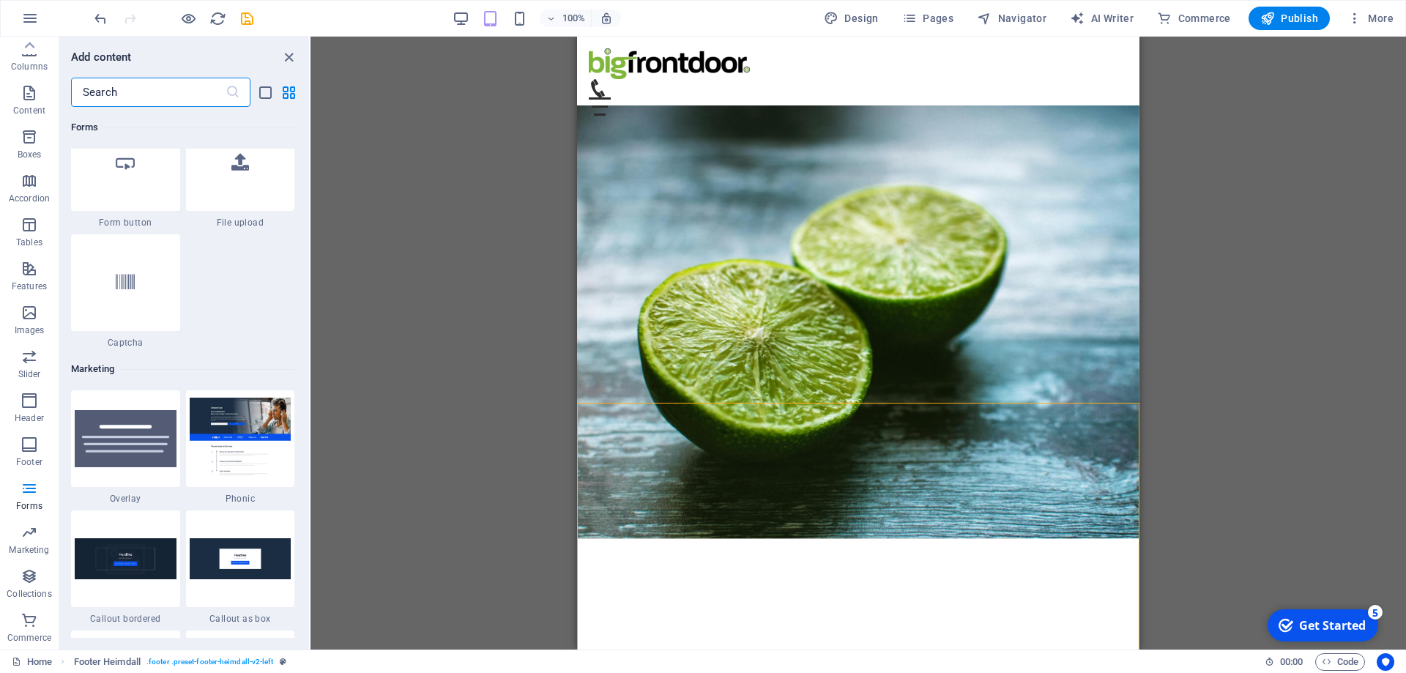
scroll to position [11679, 0]
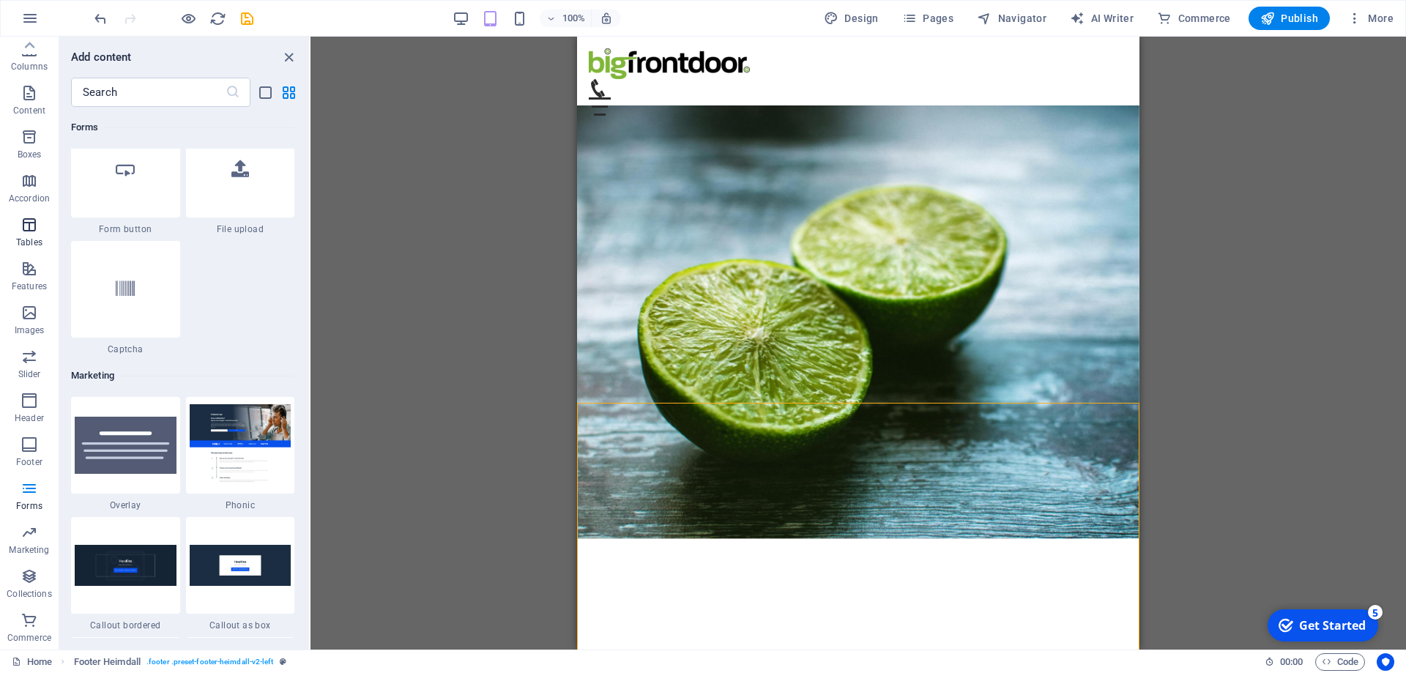
click at [42, 227] on span "Tables" at bounding box center [29, 233] width 59 height 35
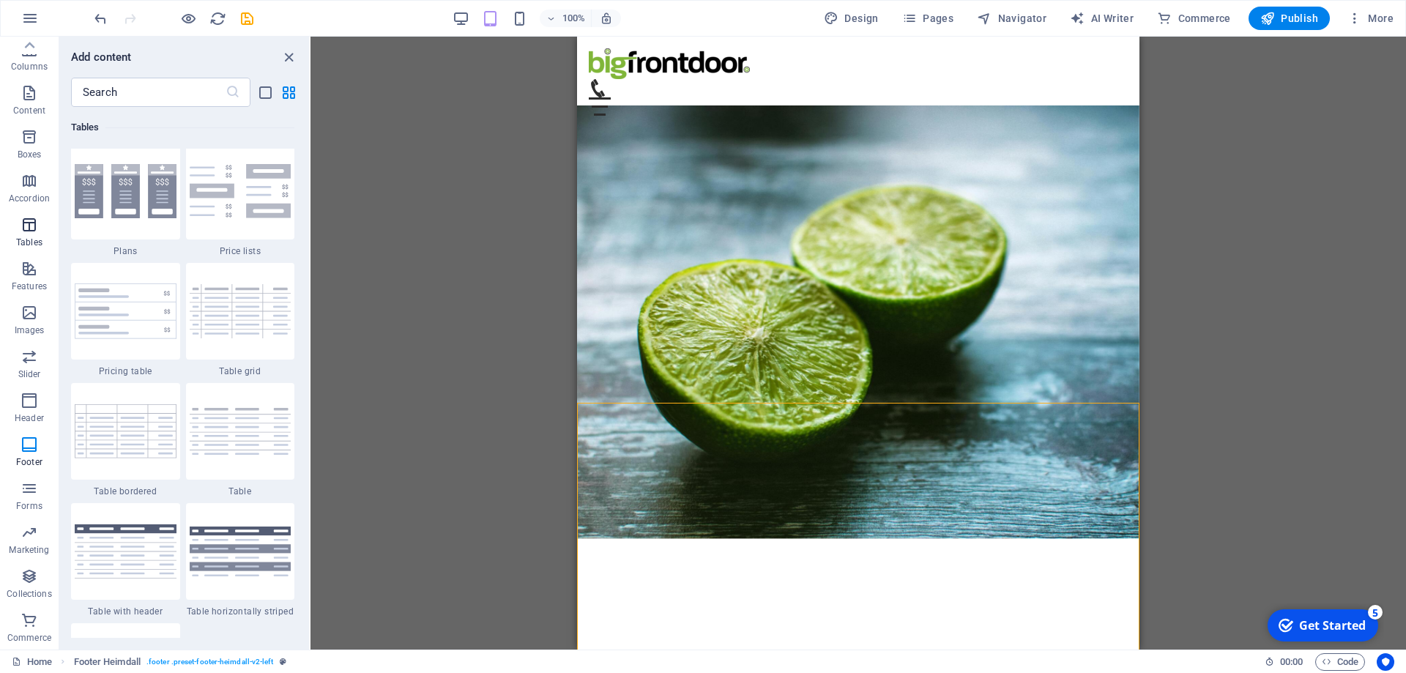
scroll to position [5071, 0]
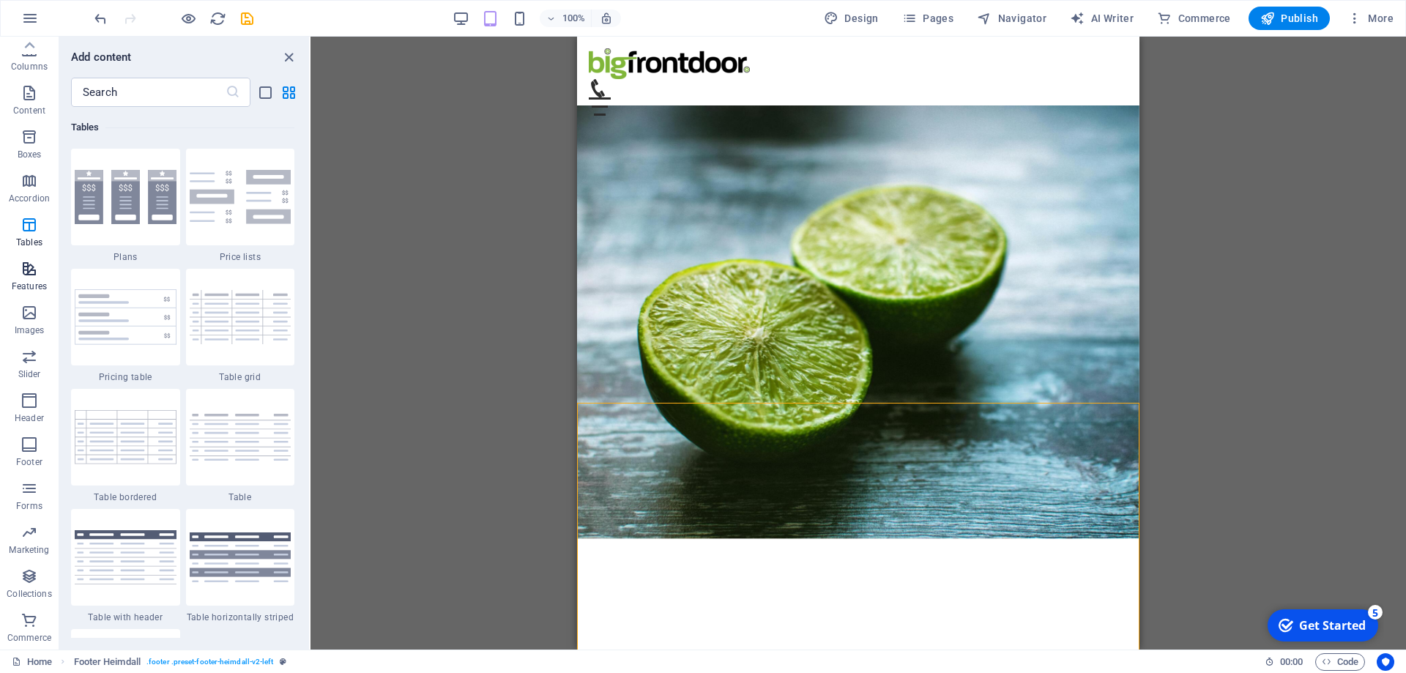
click at [24, 281] on p "Features" at bounding box center [29, 286] width 35 height 12
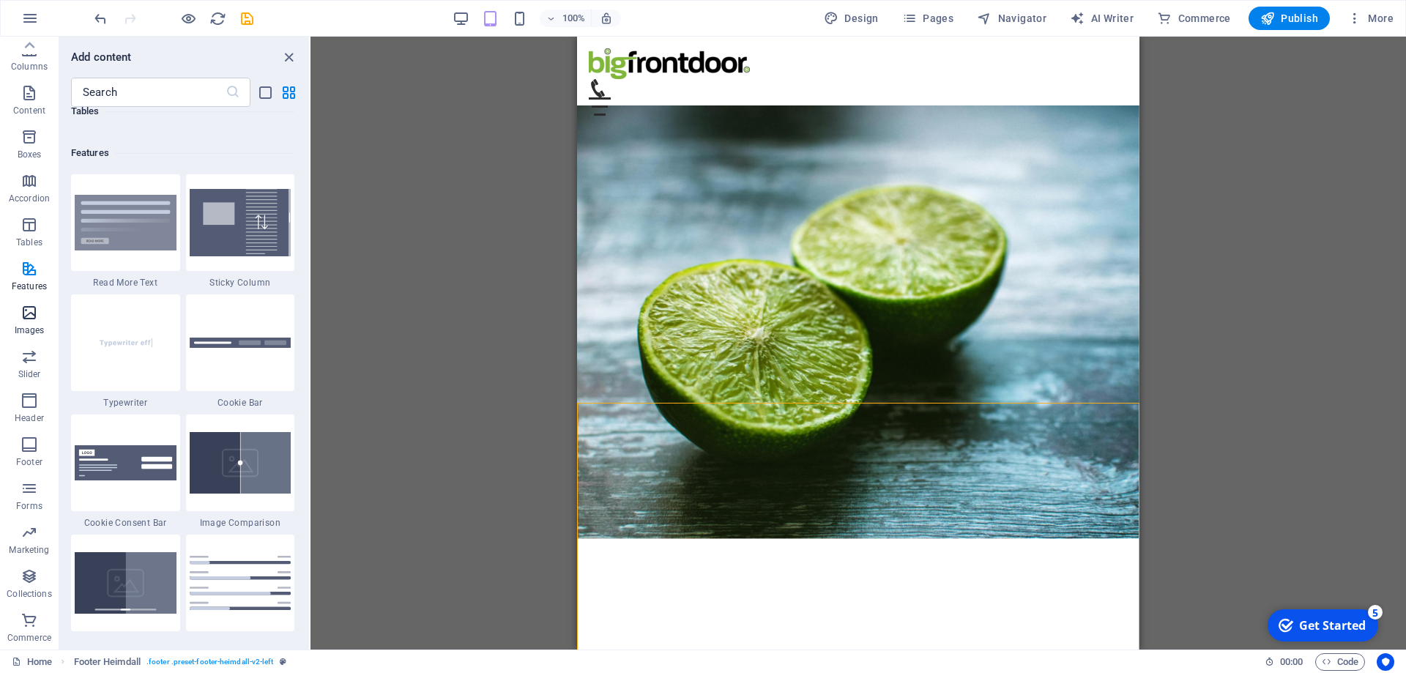
scroll to position [5708, 0]
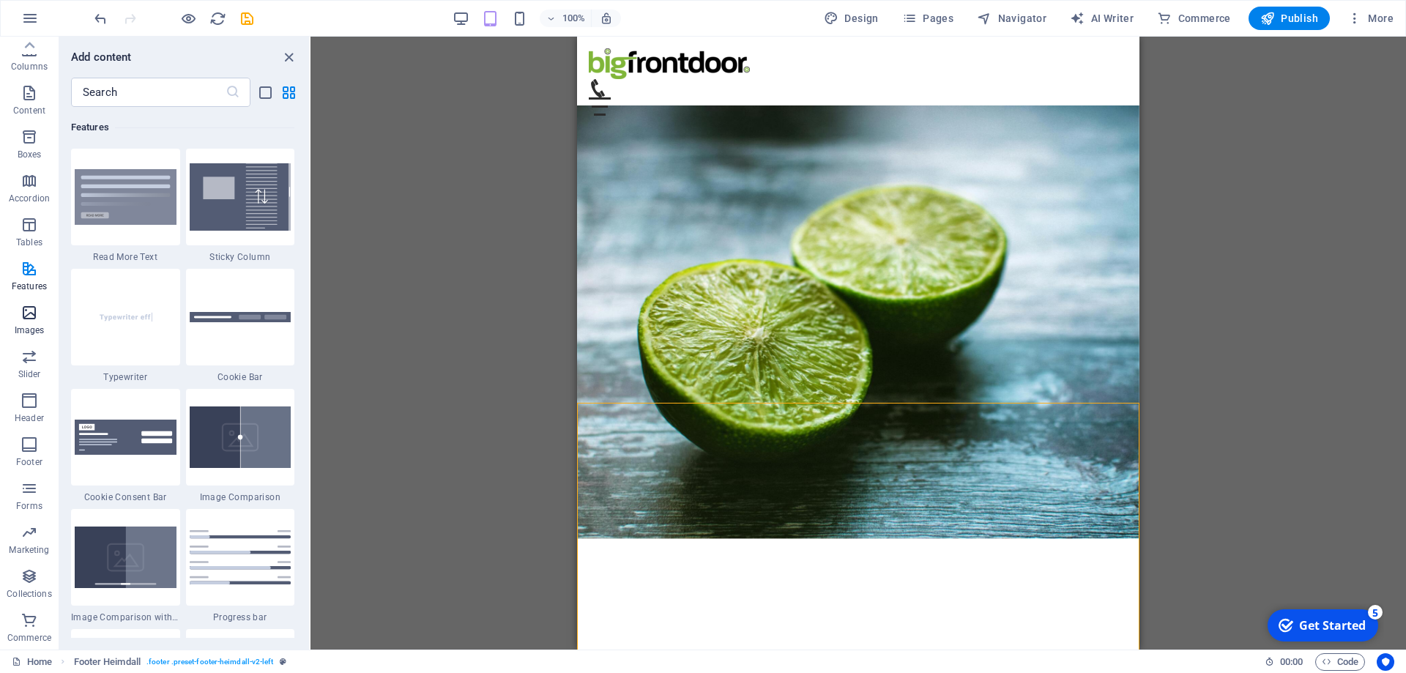
click at [30, 324] on span "Images" at bounding box center [29, 321] width 59 height 35
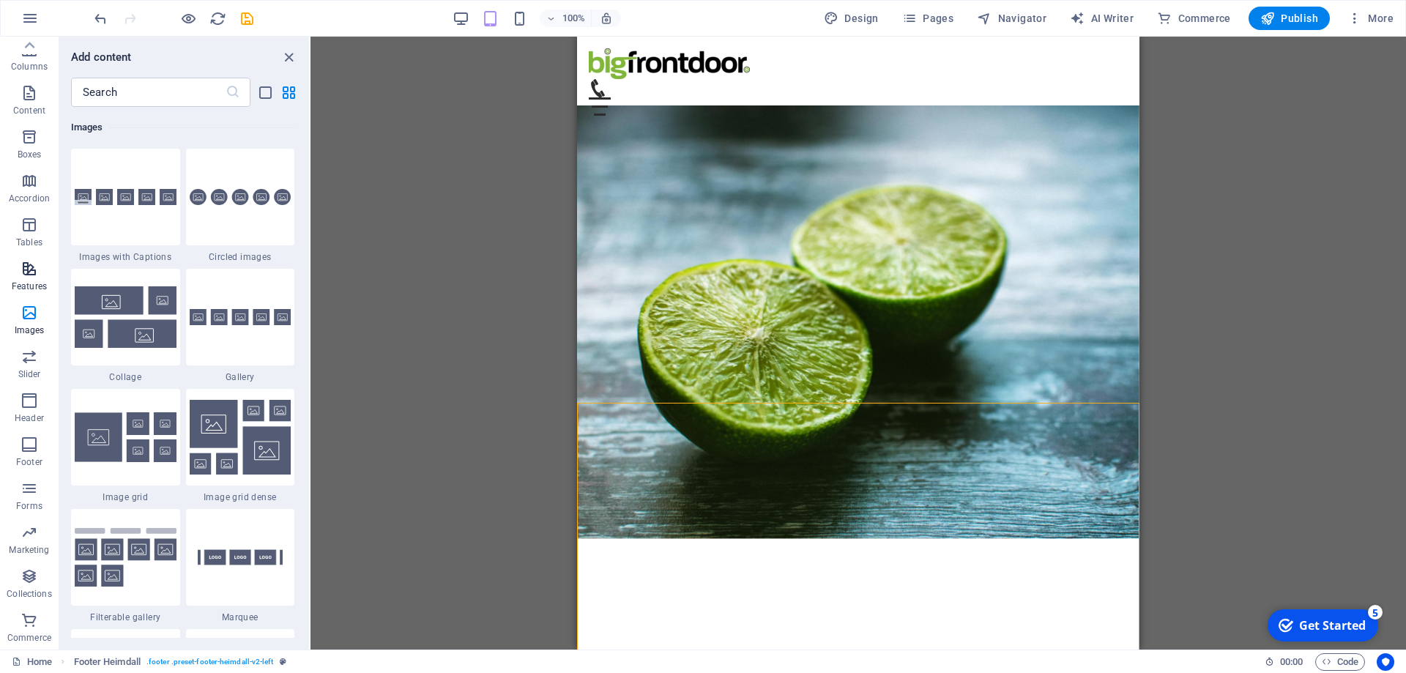
click at [26, 277] on icon "button" at bounding box center [30, 269] width 18 height 18
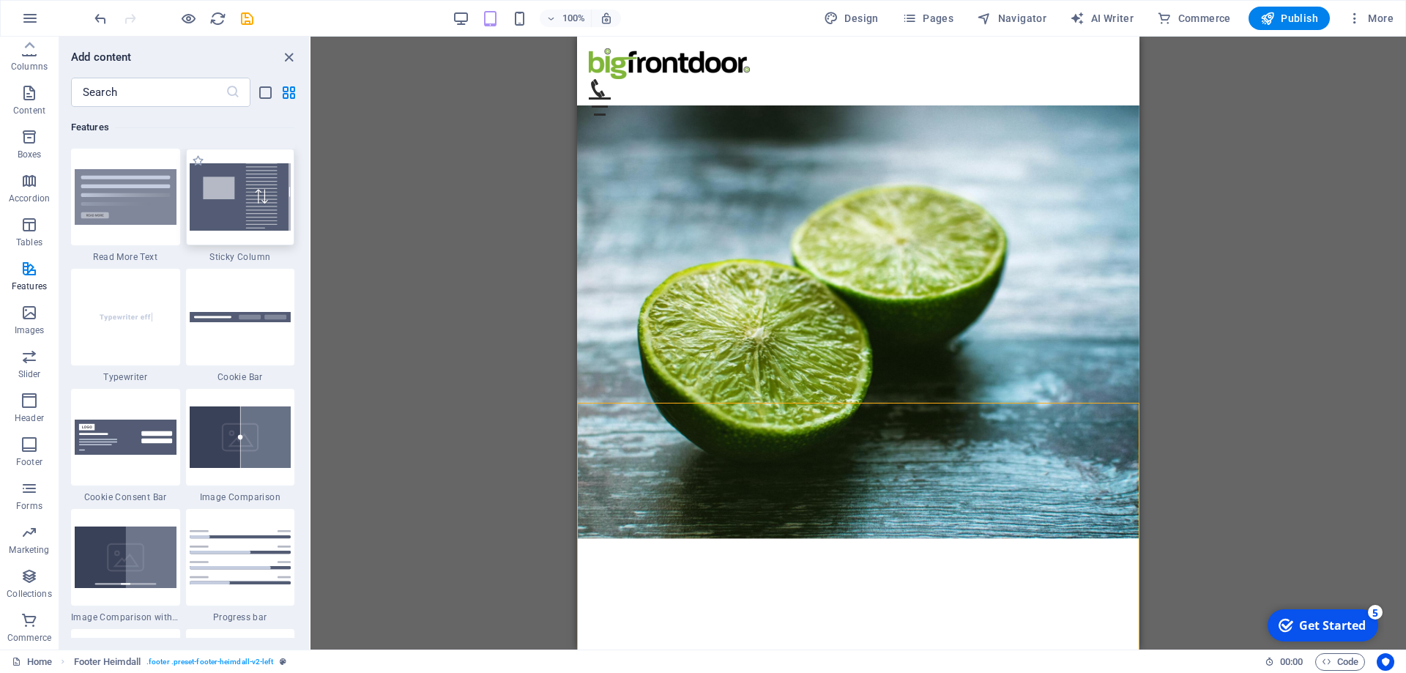
click at [229, 219] on img at bounding box center [241, 196] width 102 height 67
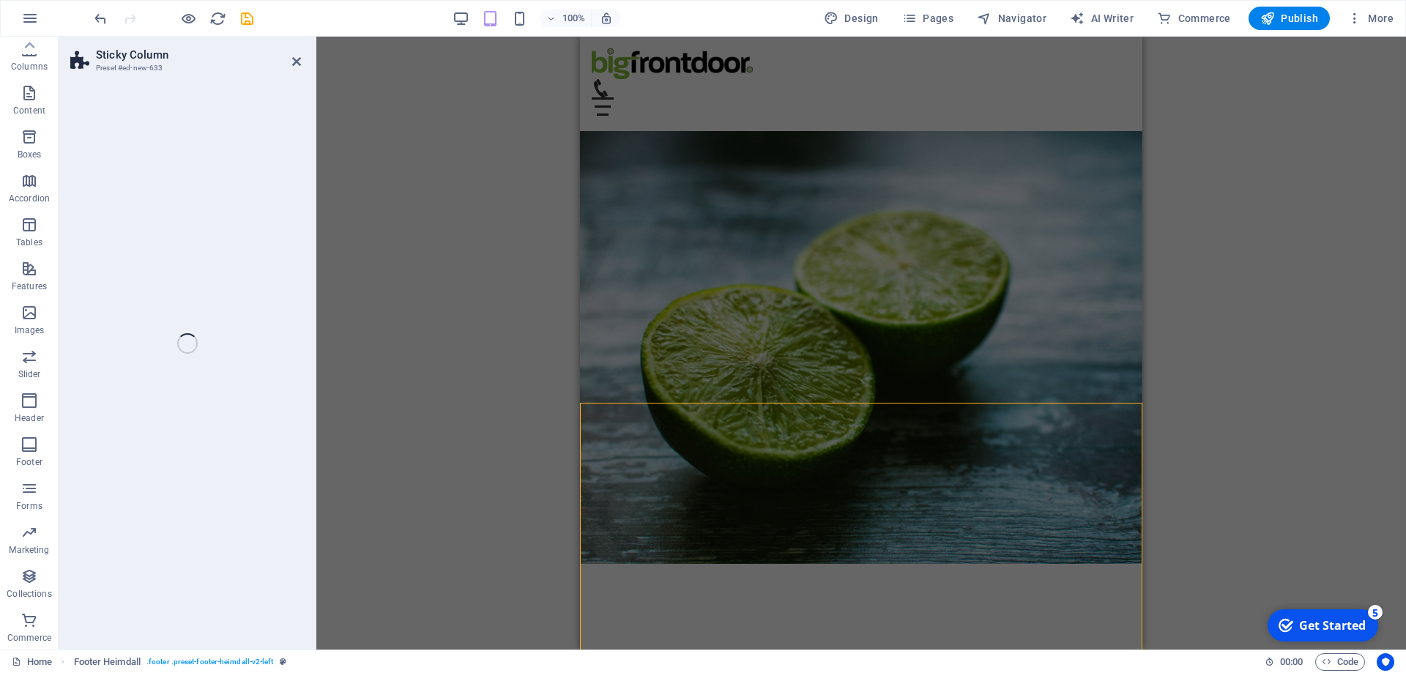
scroll to position [90, 0]
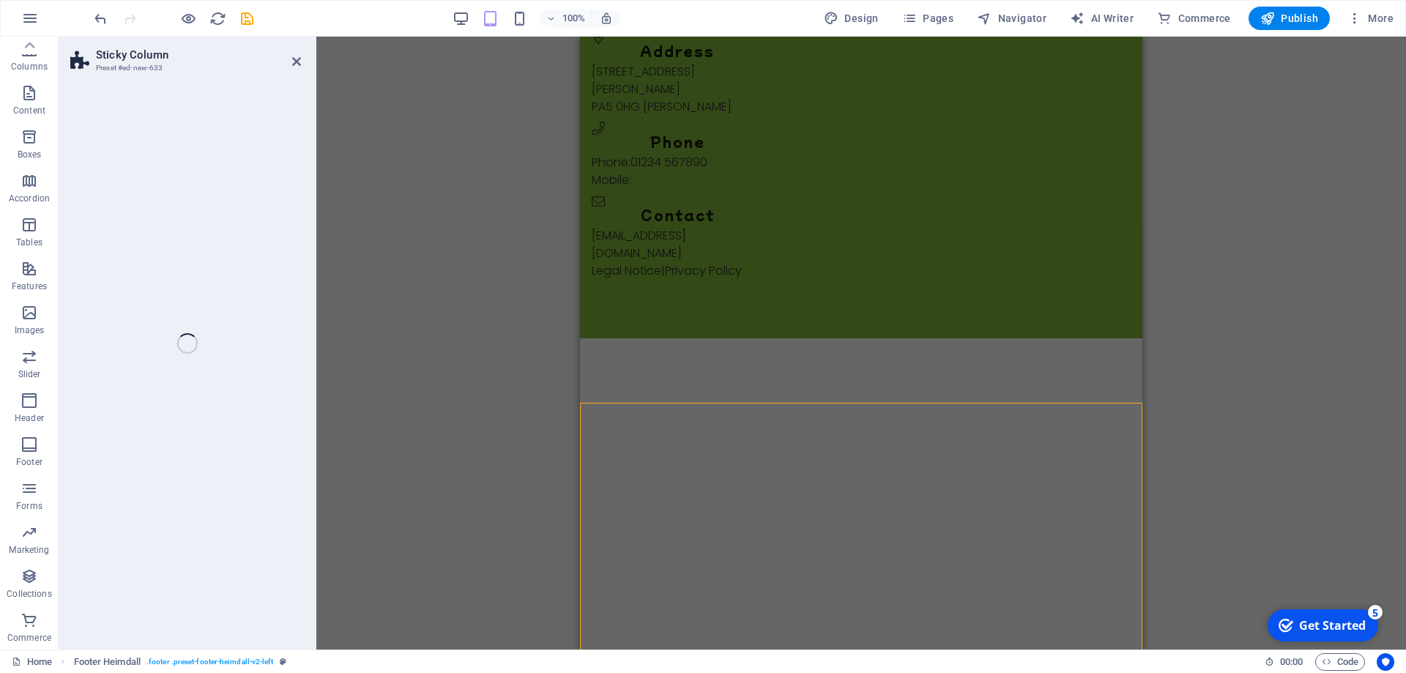
select select "%"
select select "rem"
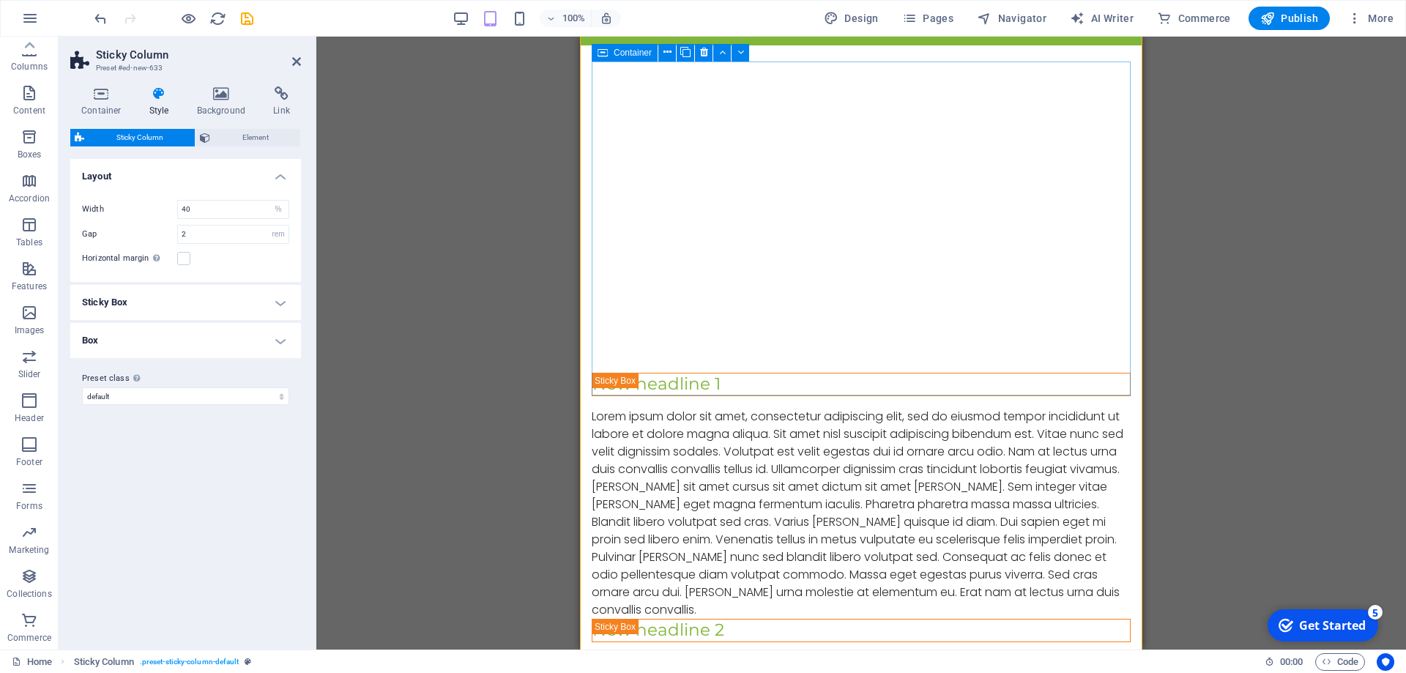
scroll to position [1249, 0]
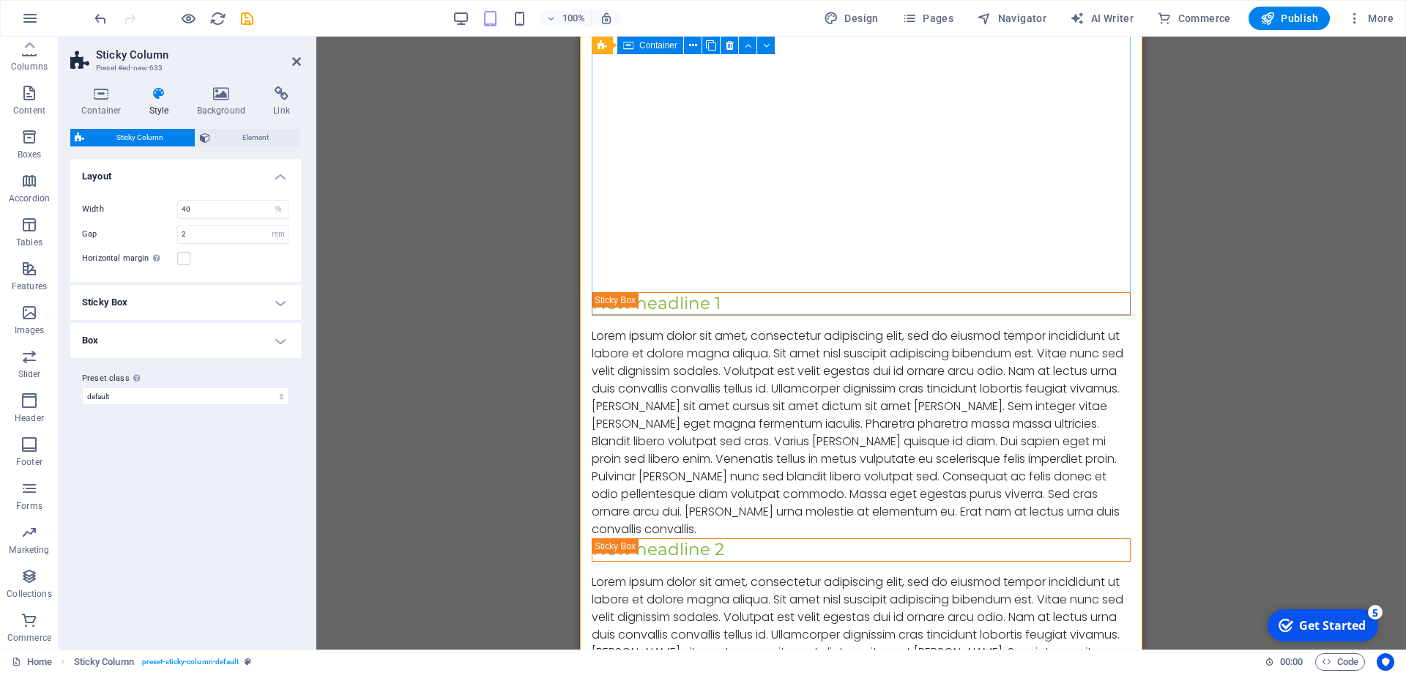
click at [720, 538] on div "New headline 2 Lorem ipsum dolor sit amet, consectetur adipiscing elit, sed do …" at bounding box center [861, 661] width 539 height 246
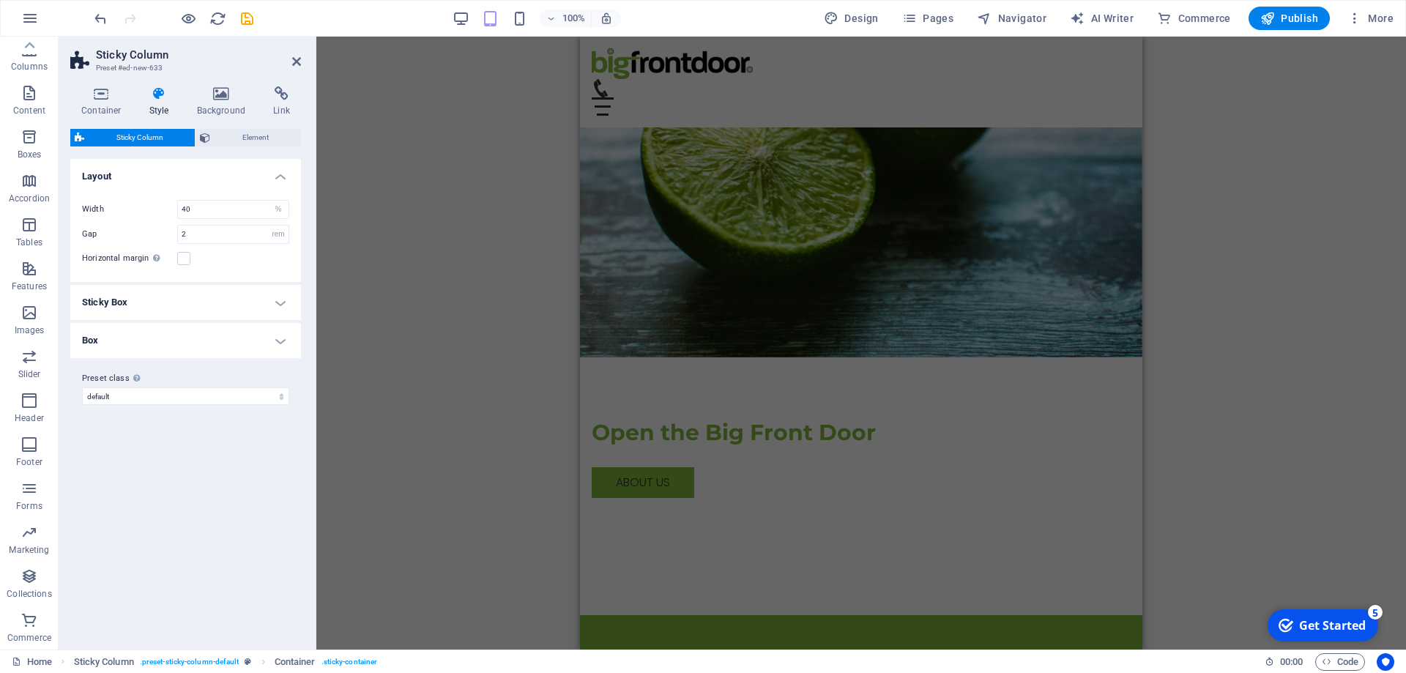
scroll to position [502, 0]
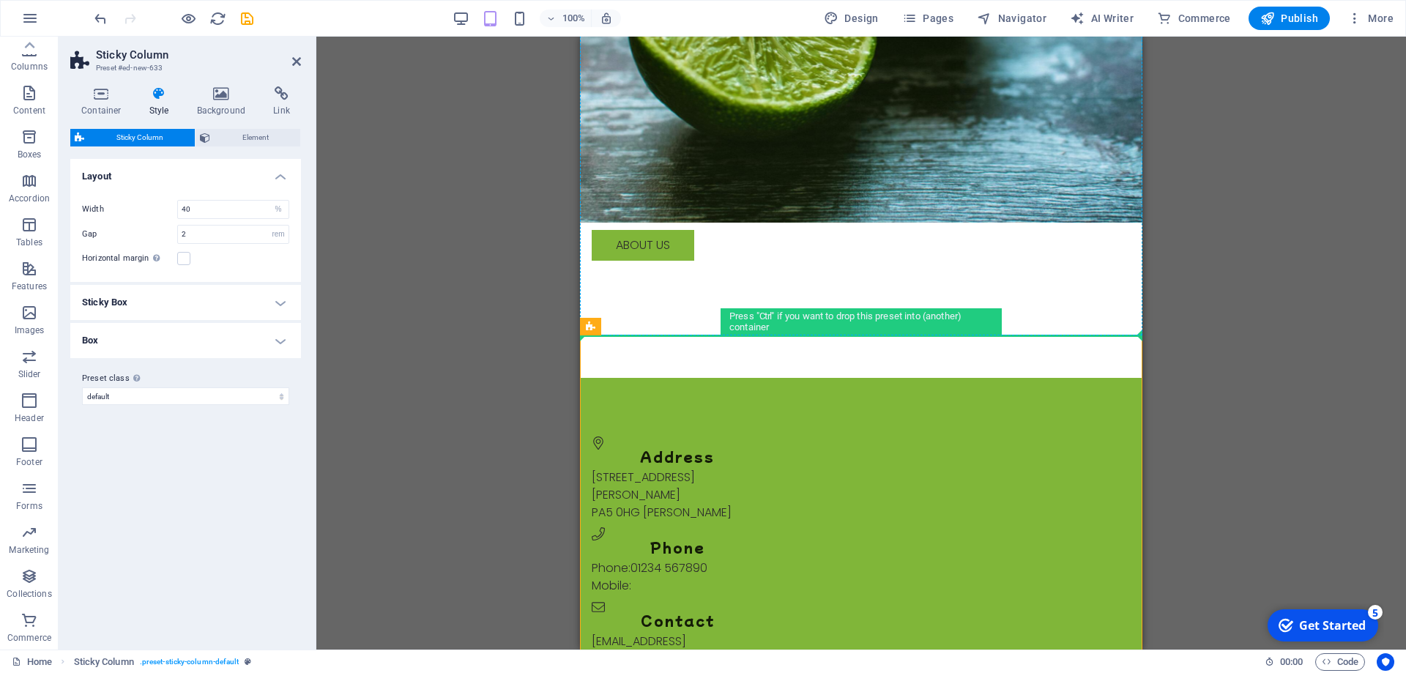
drag, startPoint x: 644, startPoint y: 352, endPoint x: 641, endPoint y: 223, distance: 128.9
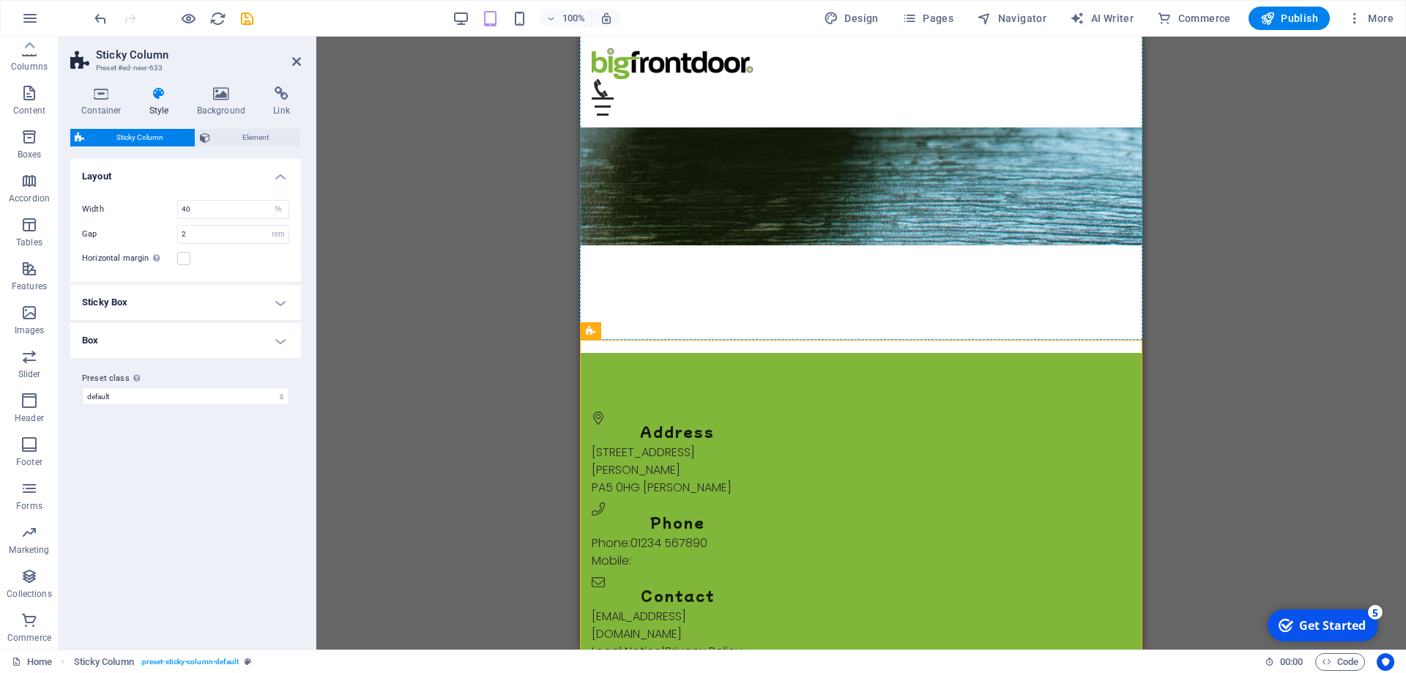
drag, startPoint x: 1188, startPoint y: 362, endPoint x: 615, endPoint y: 95, distance: 632.3
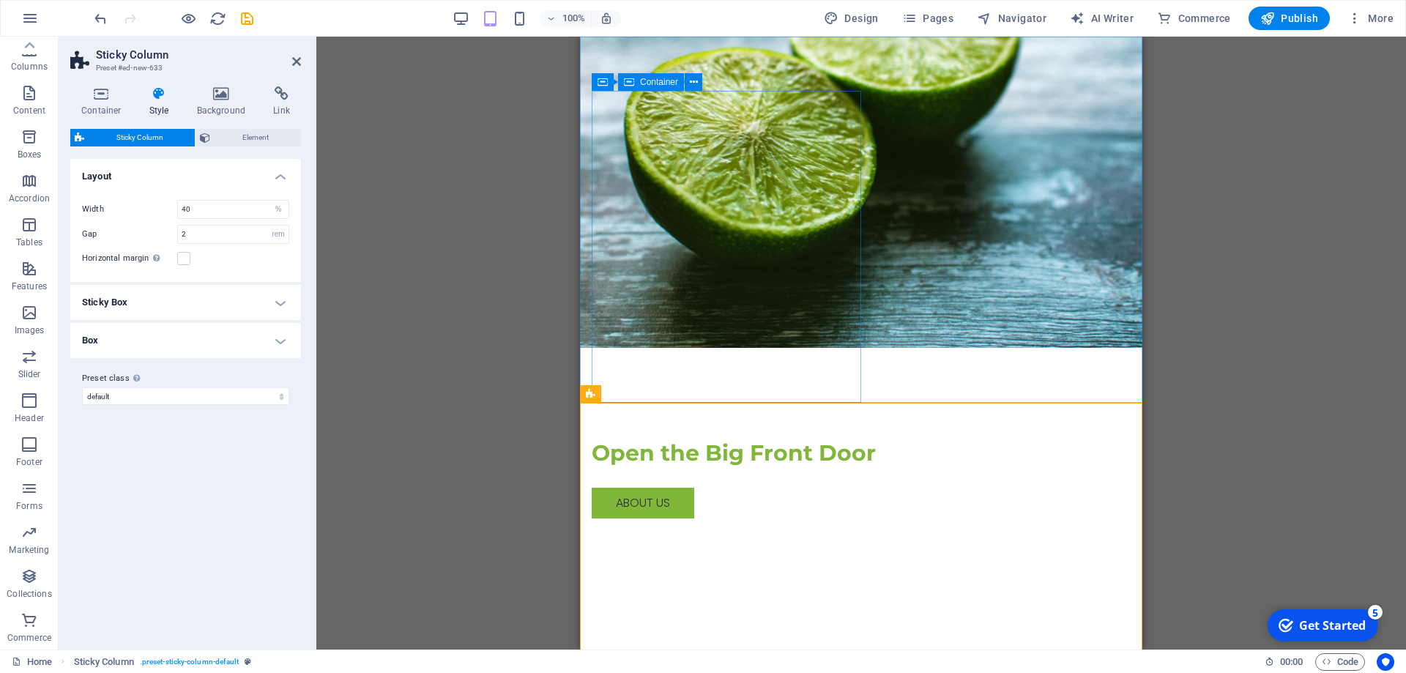
scroll to position [373, 0]
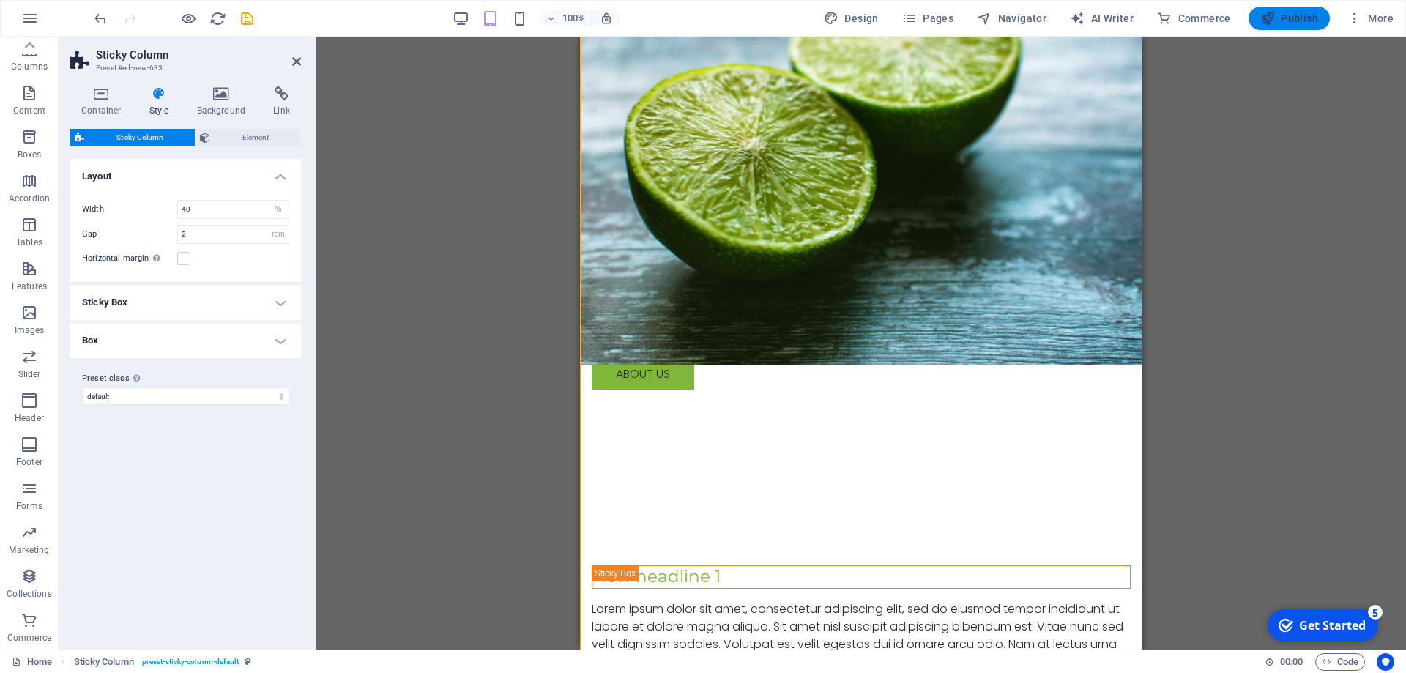
click at [1295, 16] on span "Publish" at bounding box center [1289, 18] width 58 height 15
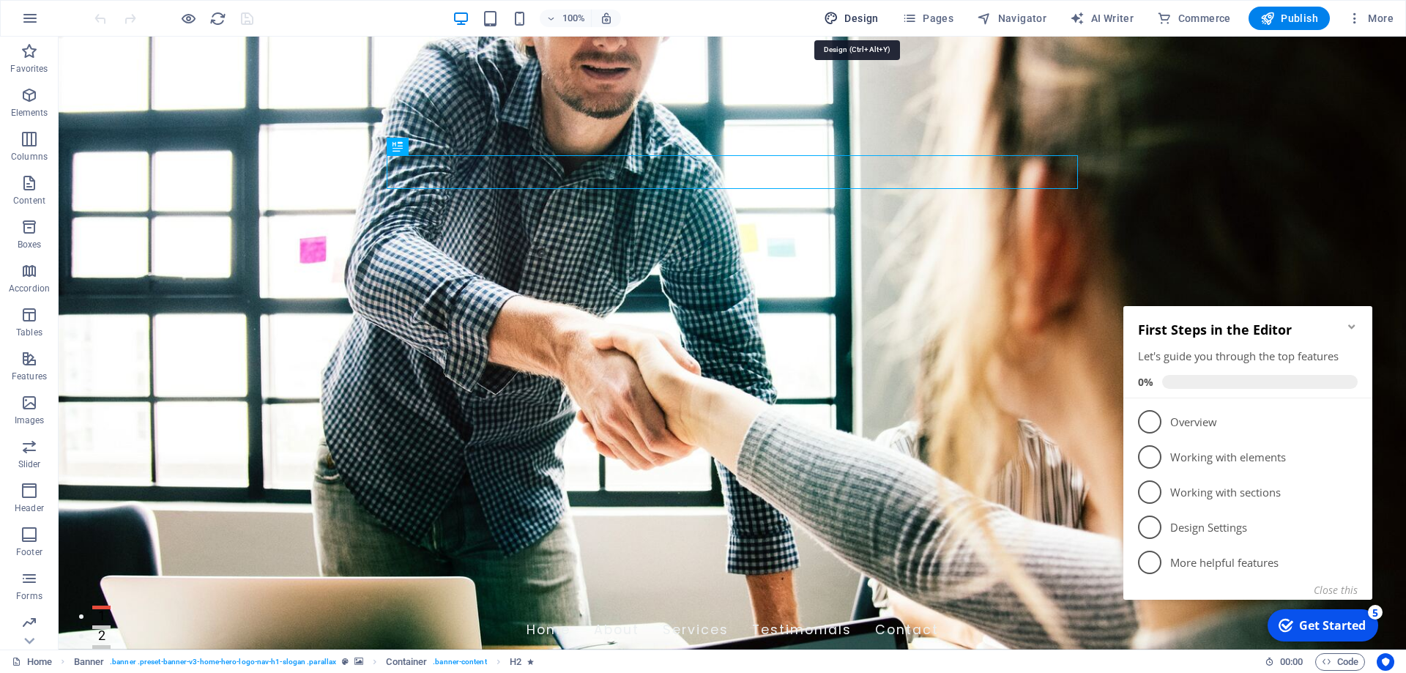
click at [856, 15] on span "Design" at bounding box center [851, 18] width 55 height 15
select select "px"
select select "200"
select select "px"
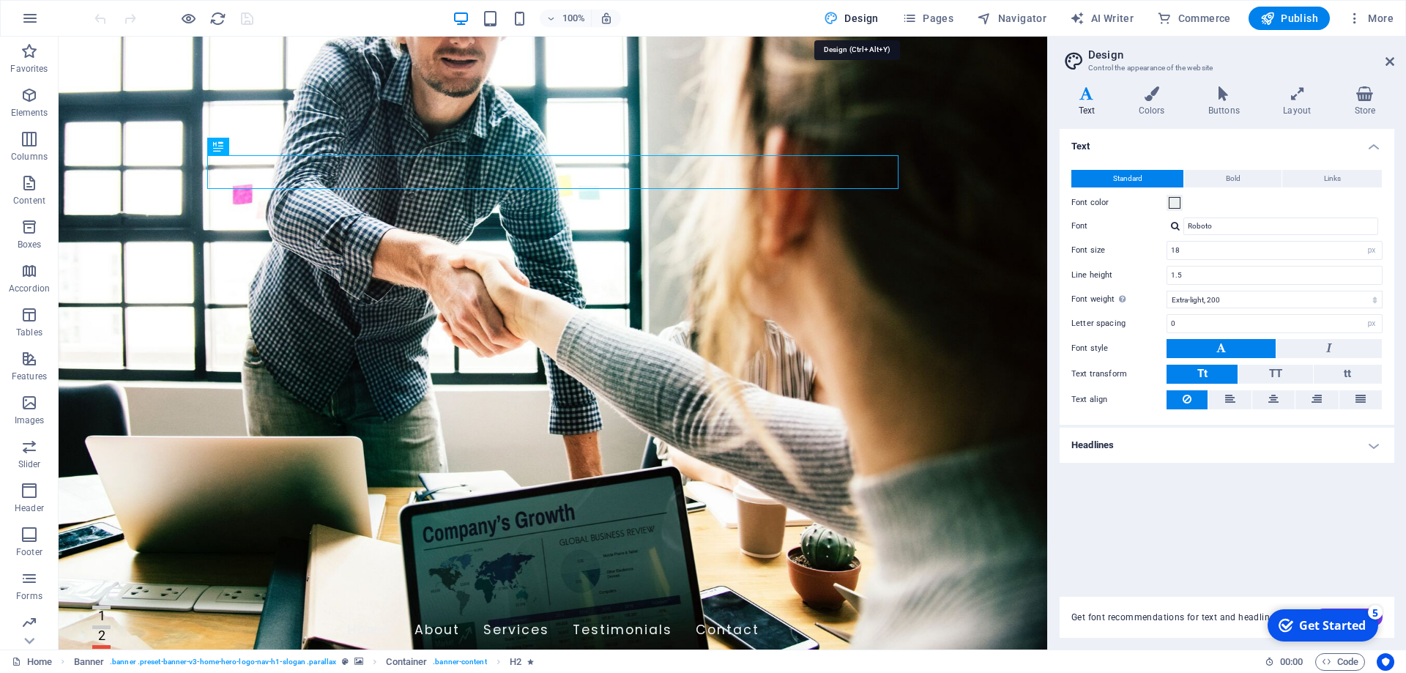
click at [860, 14] on span "Design" at bounding box center [851, 18] width 55 height 15
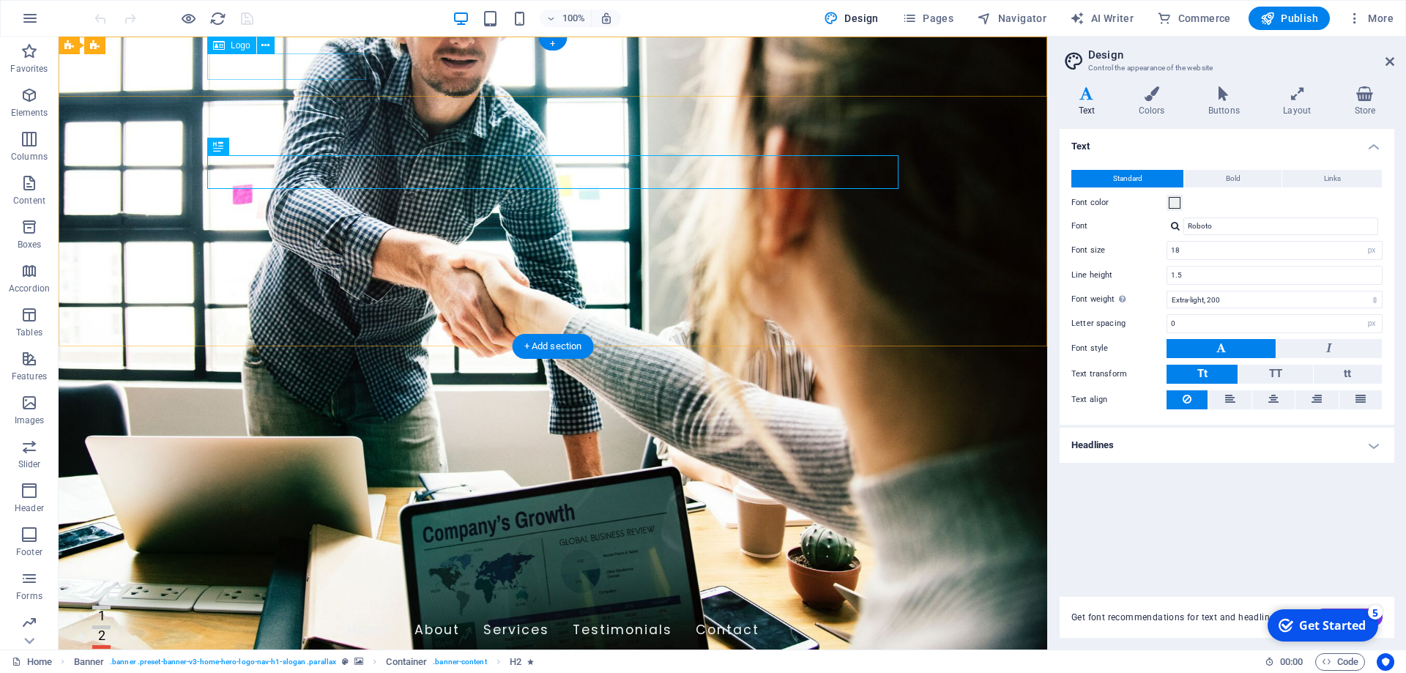
click at [323, 586] on div "Big Front Door" at bounding box center [552, 599] width 691 height 26
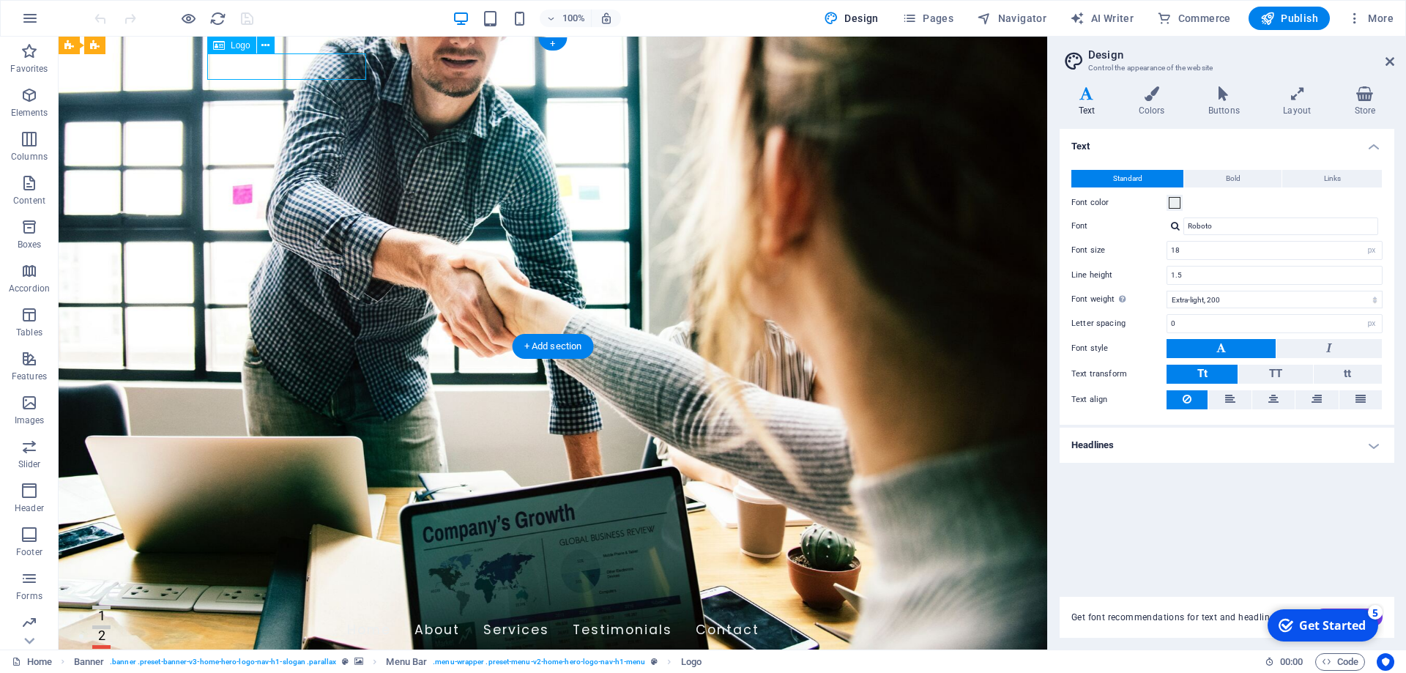
click at [323, 586] on div "Big Front Door" at bounding box center [552, 599] width 691 height 26
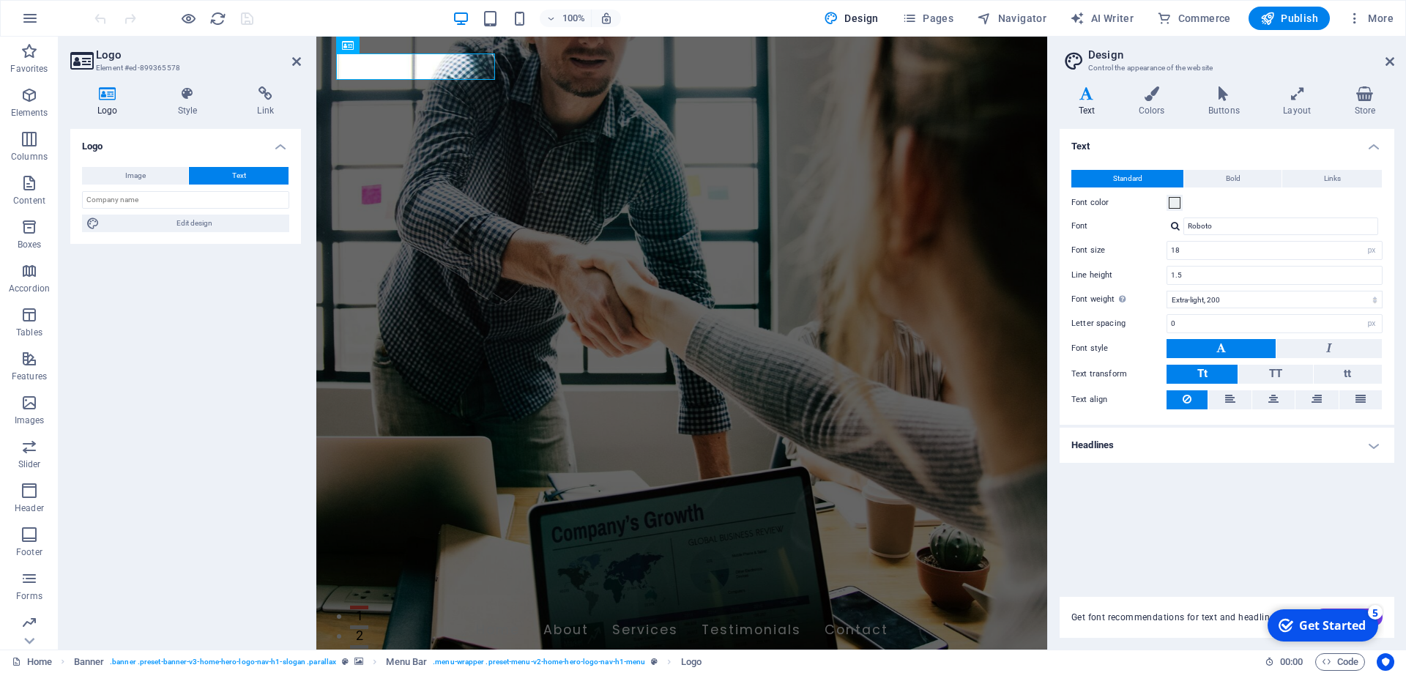
click at [110, 106] on h4 "Logo" at bounding box center [110, 101] width 81 height 31
click at [133, 177] on span "Image" at bounding box center [135, 176] width 21 height 18
select select "DISABLED_OPTION_VALUE"
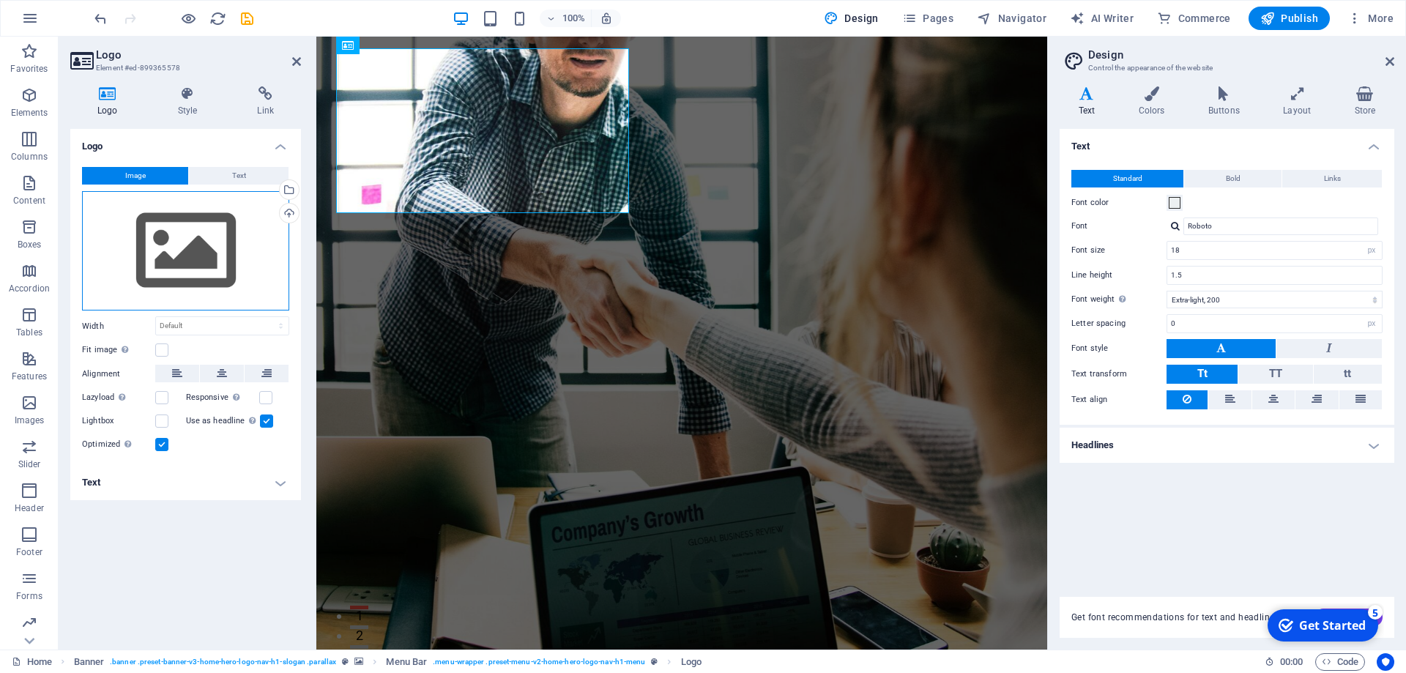
click at [182, 266] on div "Drag files here, click to choose files or select files from Files or our free s…" at bounding box center [185, 251] width 207 height 120
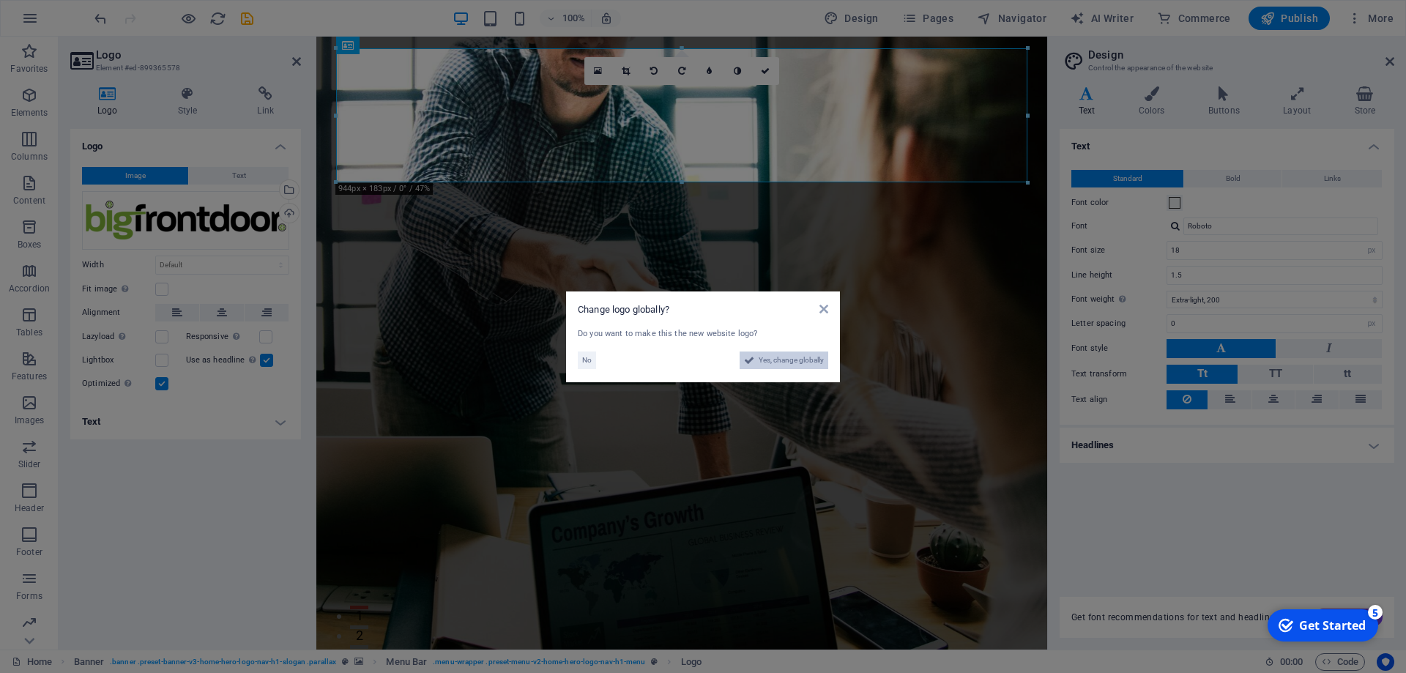
click at [795, 359] on span "Yes, change globally" at bounding box center [791, 360] width 65 height 18
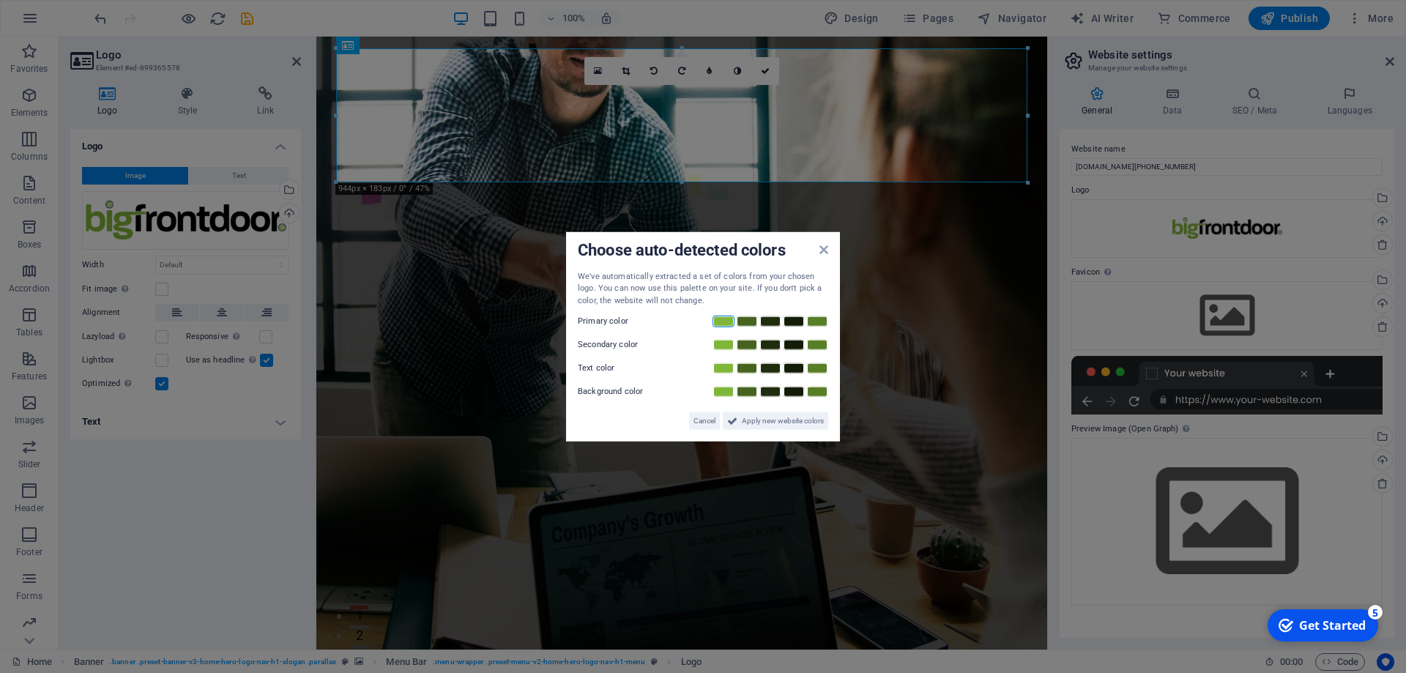
click at [726, 319] on link at bounding box center [723, 322] width 22 height 12
click at [774, 341] on link at bounding box center [770, 345] width 22 height 12
click at [796, 363] on link at bounding box center [794, 368] width 22 height 12
click at [775, 415] on span "Apply new website colors" at bounding box center [783, 421] width 82 height 18
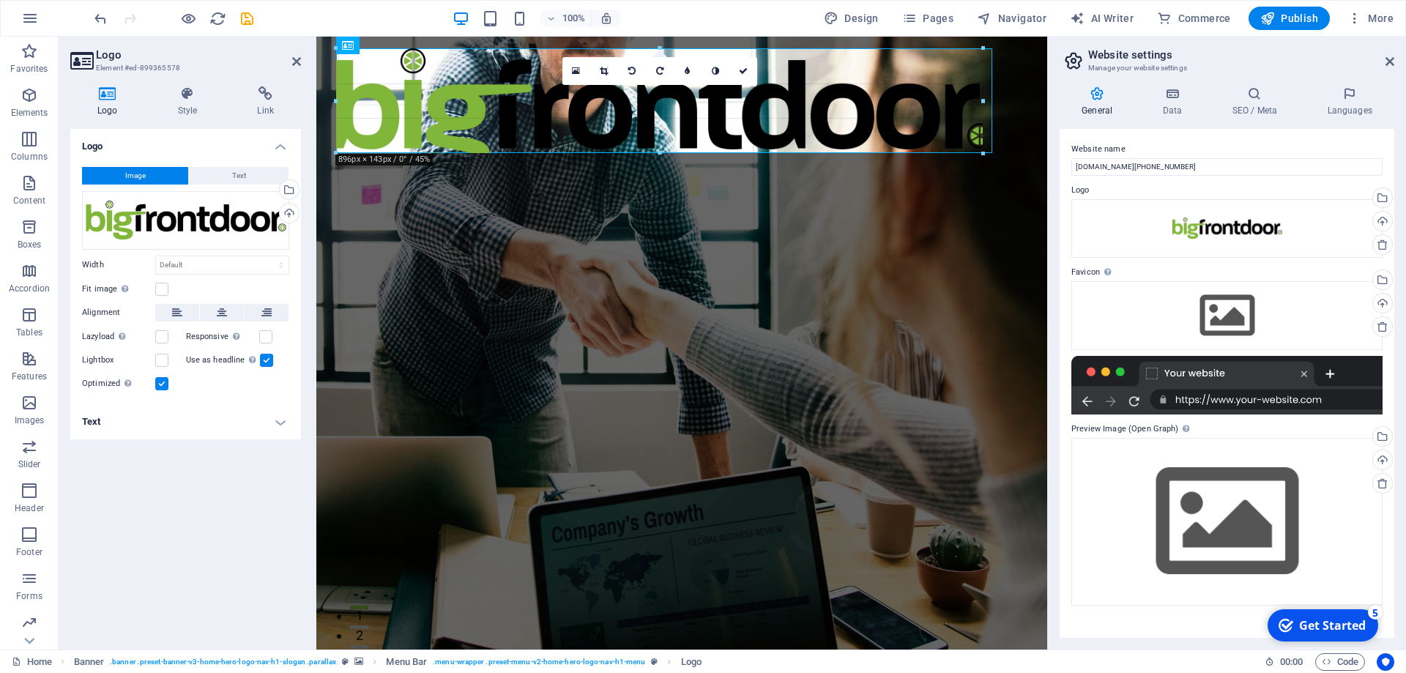
drag, startPoint x: 1030, startPoint y: 182, endPoint x: 664, endPoint y: 152, distance: 367.4
type input "885"
select select "px"
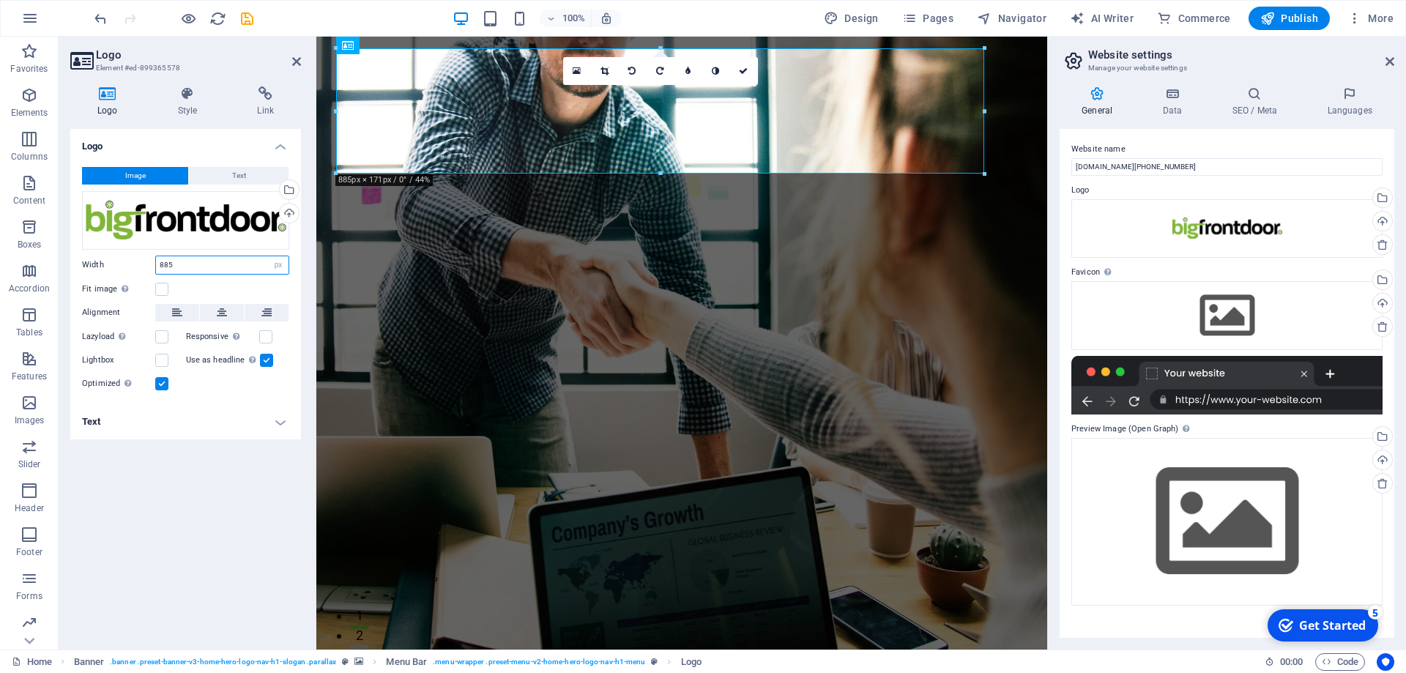
click at [156, 260] on input "885" at bounding box center [222, 265] width 133 height 18
click at [164, 288] on label at bounding box center [161, 289] width 13 height 13
click at [0, 0] on input "Fit image Automatically fit image to a fixed width and height" at bounding box center [0, 0] width 0 height 0
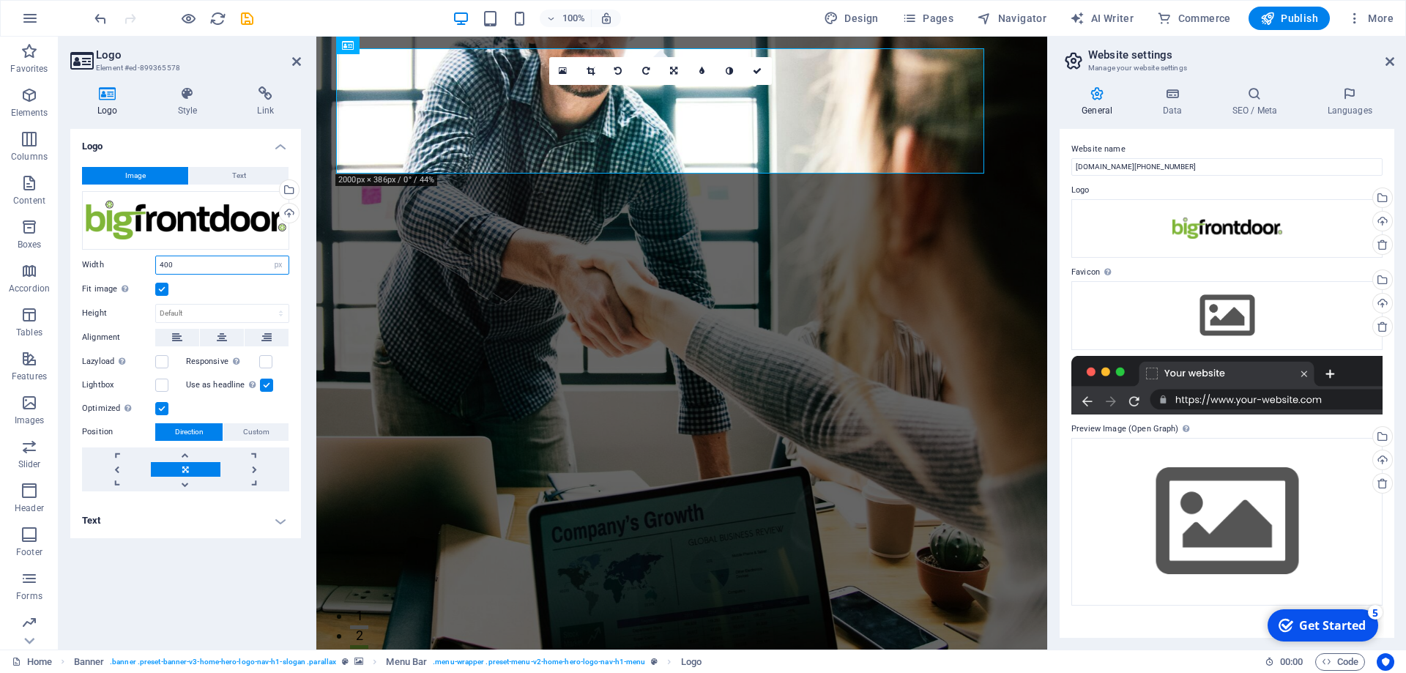
type input "400"
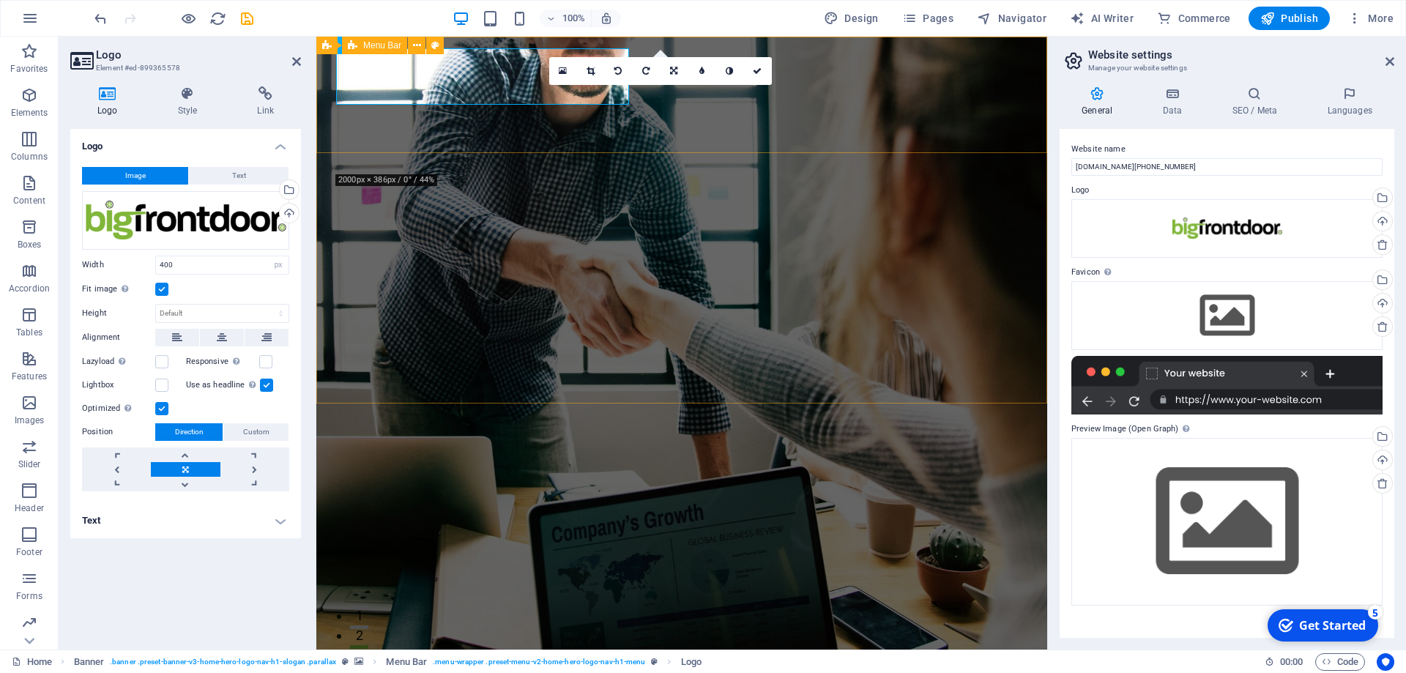
click at [838, 606] on div "Home About Services Testimonials Contact" at bounding box center [681, 664] width 731 height 116
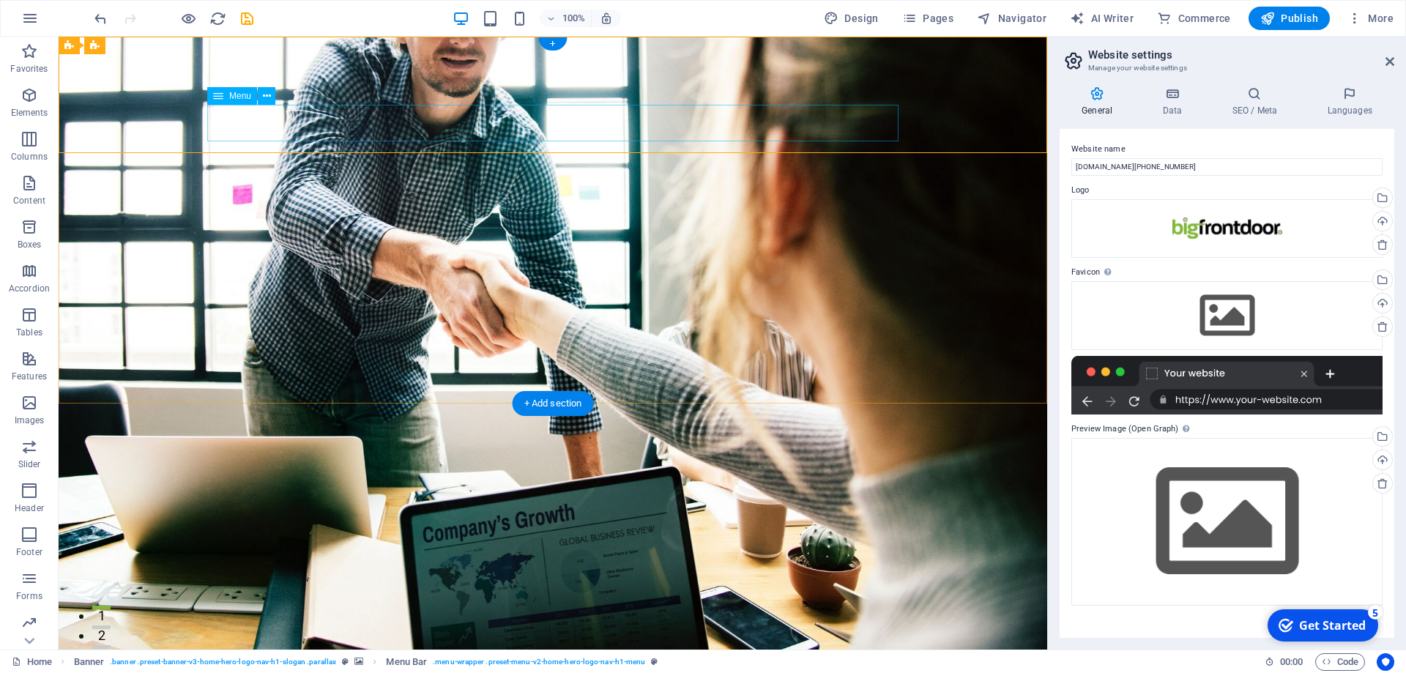
click at [582, 656] on nav "Home About Services Testimonials Contact" at bounding box center [552, 674] width 691 height 37
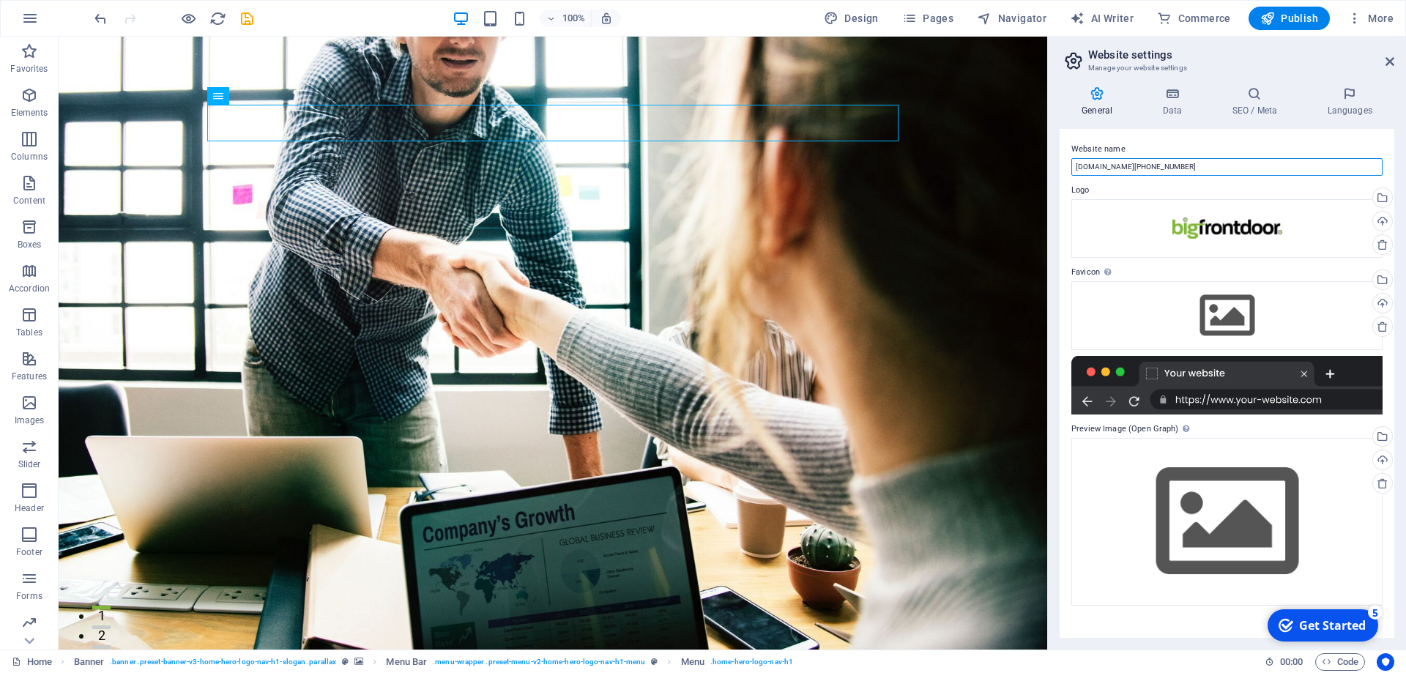
drag, startPoint x: 1243, startPoint y: 161, endPoint x: 944, endPoint y: 162, distance: 299.5
click at [1071, 162] on input "stupefied-banzai.178-62-58-195.plesk.page" at bounding box center [1226, 167] width 311 height 18
type input "Big Front Door"
click at [1180, 155] on label "Website name" at bounding box center [1226, 150] width 311 height 18
click at [1180, 158] on input "Big Front Door" at bounding box center [1226, 167] width 311 height 18
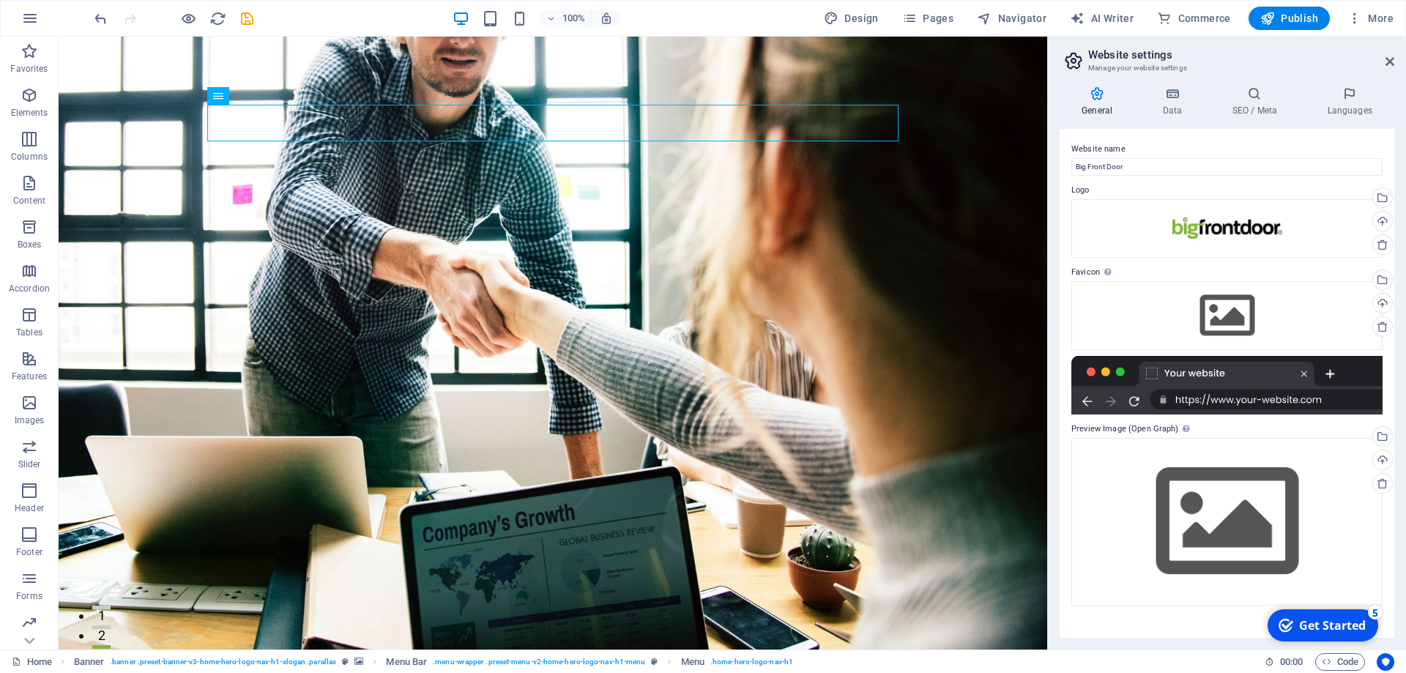
click at [1188, 141] on label "Website name" at bounding box center [1226, 150] width 311 height 18
click at [1188, 158] on input "Big Front Door" at bounding box center [1226, 167] width 311 height 18
click at [1139, 210] on div "Drag files here, click to choose files or select files from Files or our free s…" at bounding box center [1226, 228] width 311 height 59
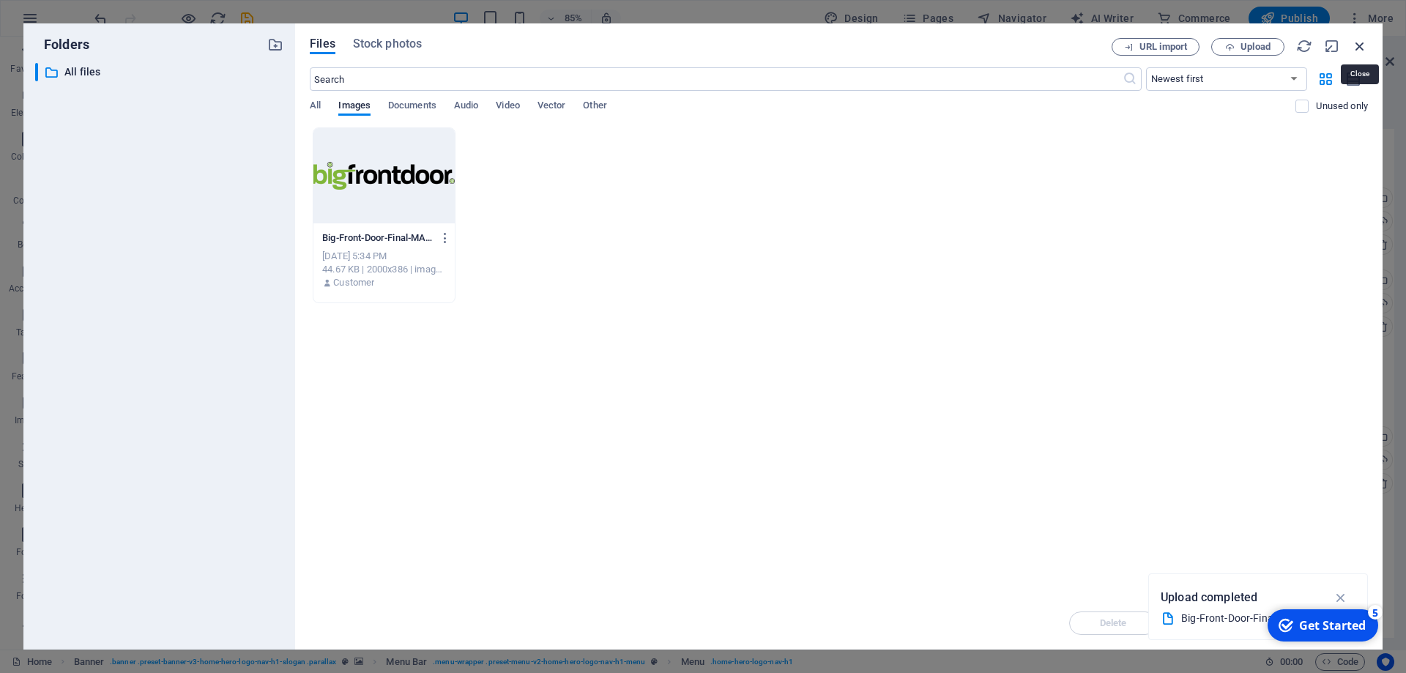
click at [1358, 48] on icon "button" at bounding box center [1360, 46] width 16 height 16
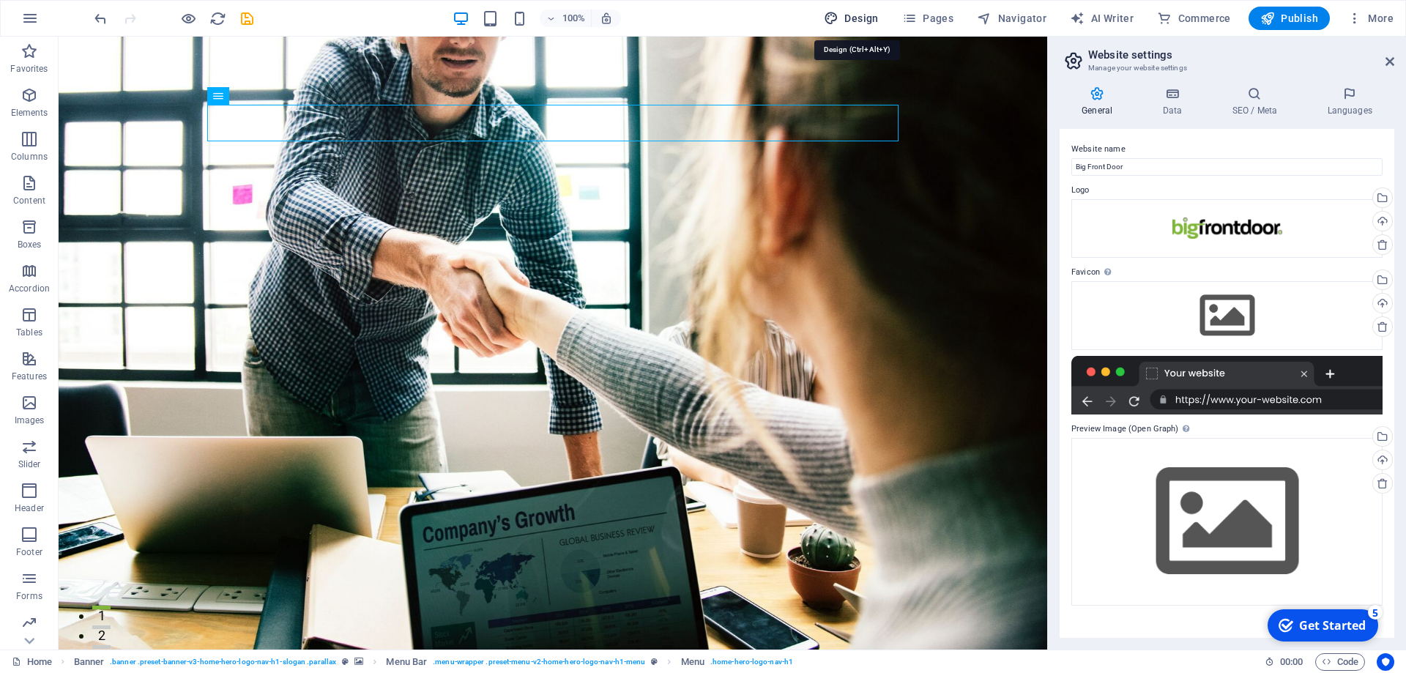
click at [864, 15] on span "Design" at bounding box center [851, 18] width 55 height 15
select select "px"
select select "200"
select select "px"
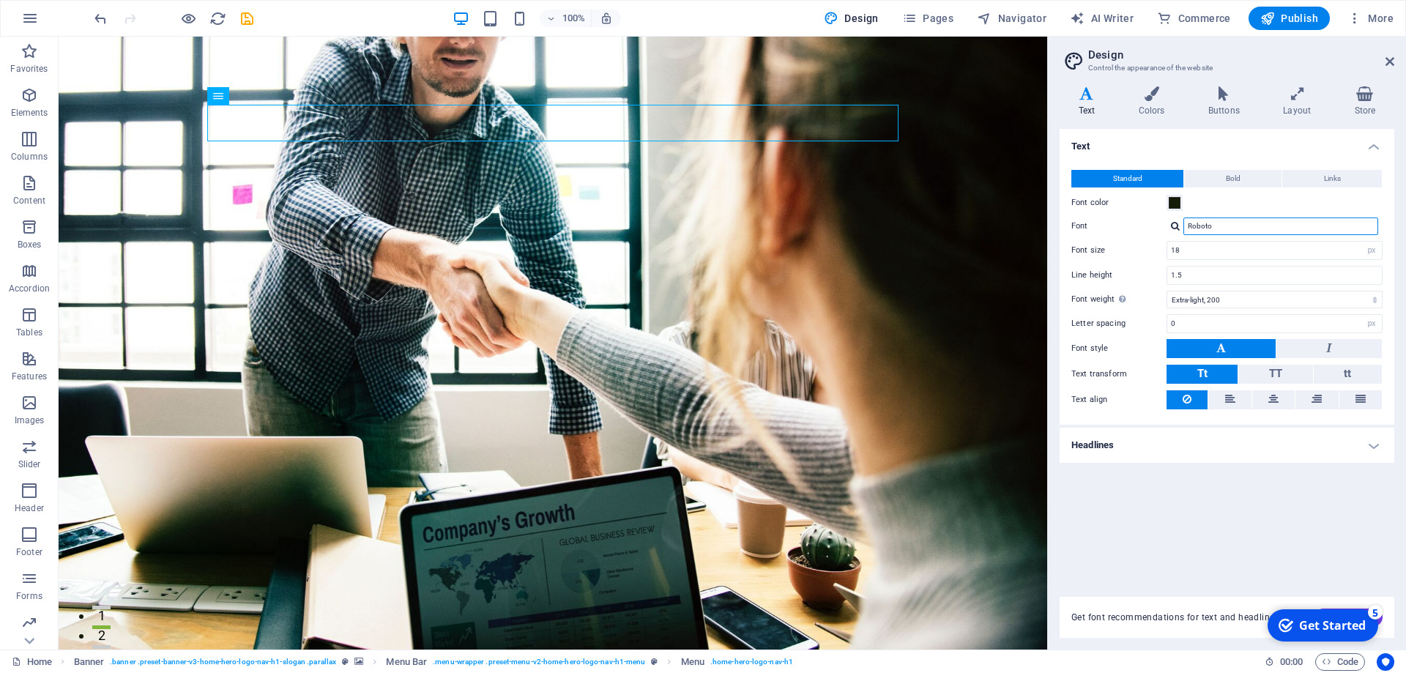
drag, startPoint x: 1209, startPoint y: 220, endPoint x: 1148, endPoint y: 217, distance: 60.8
click at [1183, 217] on input "Roboto" at bounding box center [1280, 226] width 195 height 18
type input "Poppins"
click at [1306, 247] on div "Poppins" at bounding box center [1283, 245] width 193 height 15
drag, startPoint x: 1191, startPoint y: 250, endPoint x: 1076, endPoint y: 250, distance: 115.7
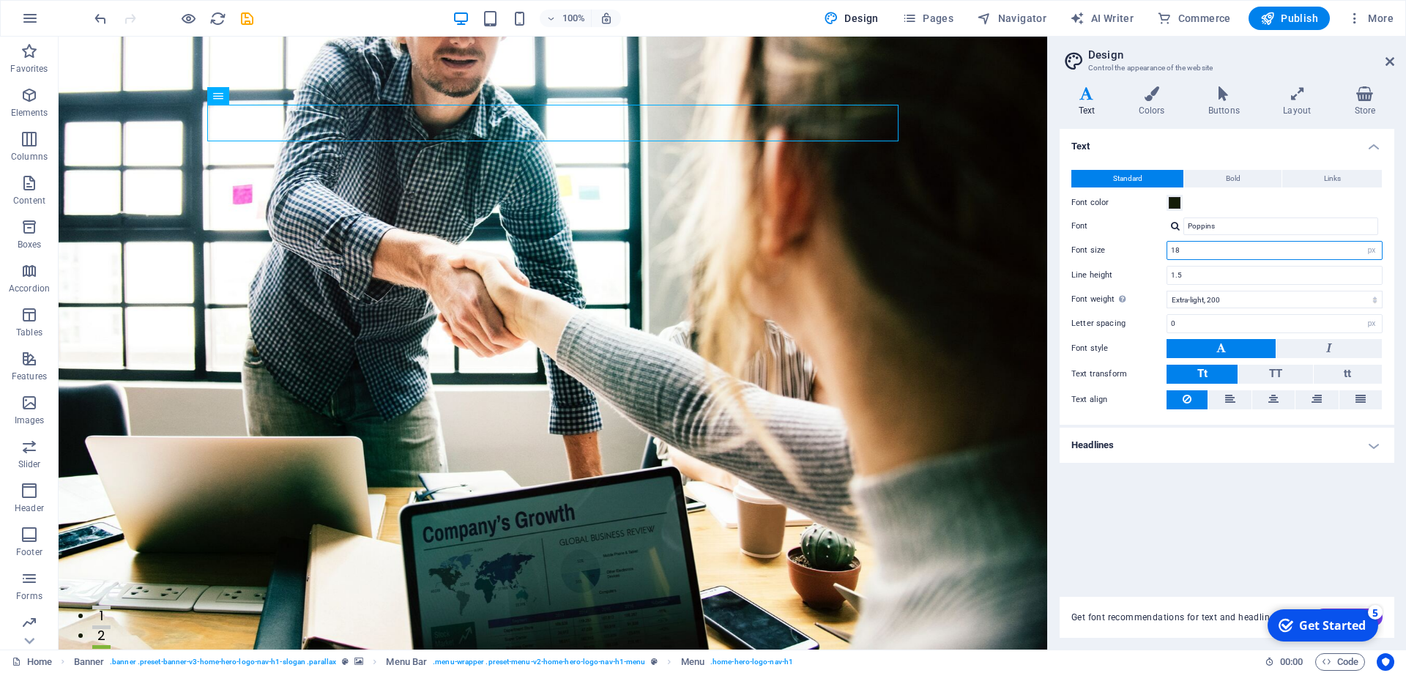
click at [1167, 250] on input "18" at bounding box center [1274, 251] width 215 height 18
type input "1"
click at [1276, 215] on div "Standard Bold Links Font color Font Poppins Manage fonts → Font size 1 rem px L…" at bounding box center [1227, 289] width 340 height 269
click at [1150, 100] on icon at bounding box center [1152, 93] width 64 height 15
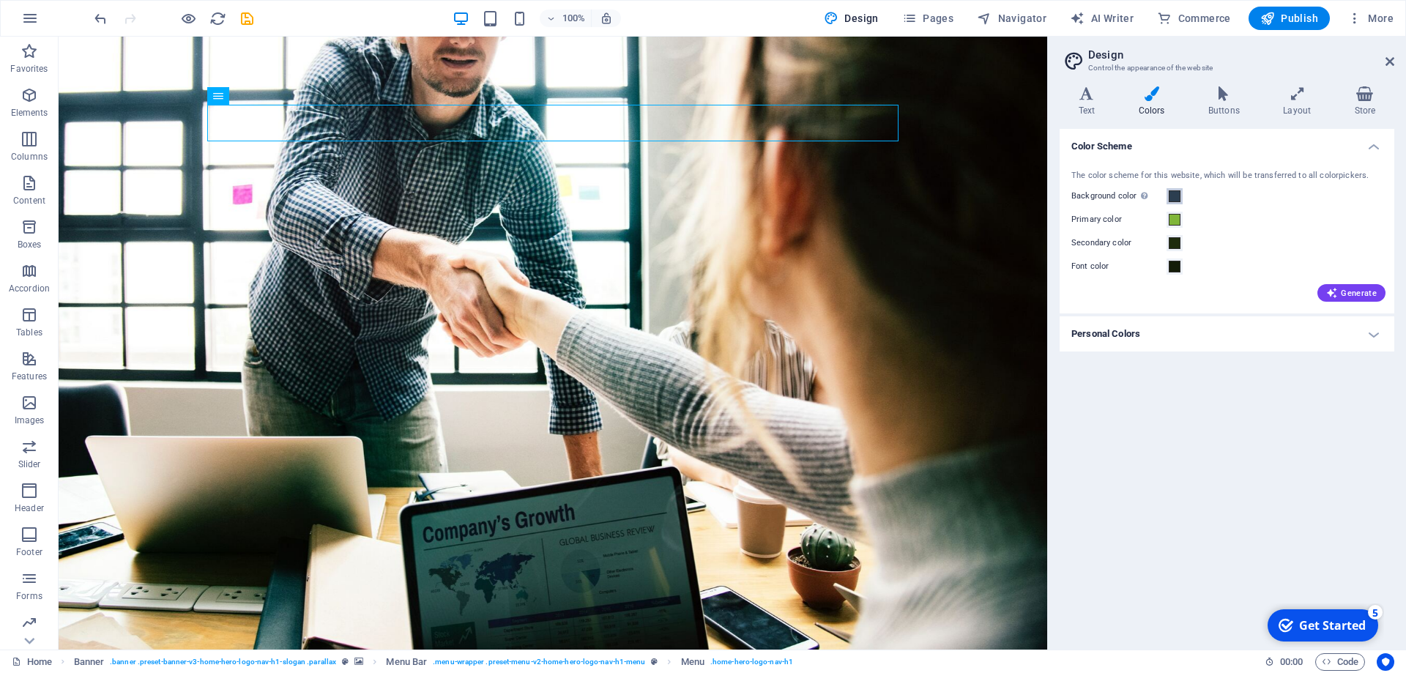
click at [1174, 200] on span at bounding box center [1175, 196] width 12 height 12
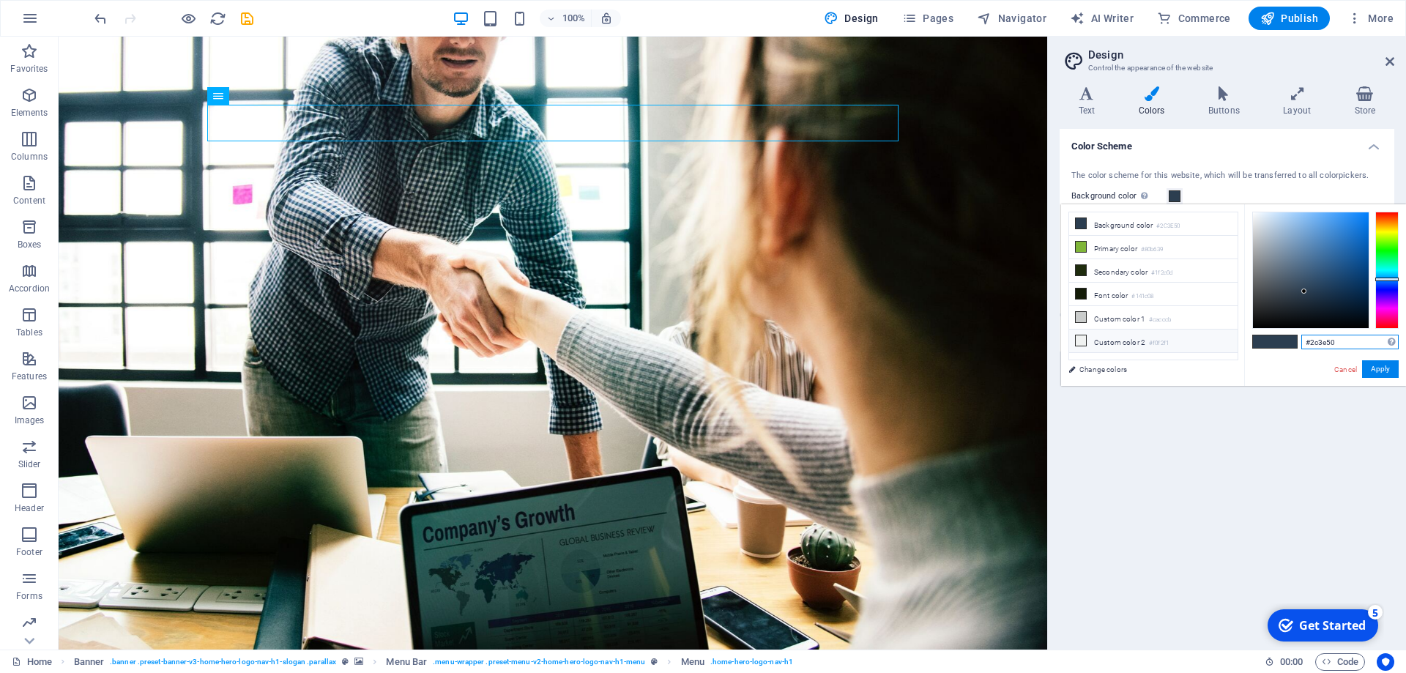
click at [1301, 335] on input "#2c3e50" at bounding box center [1349, 342] width 97 height 15
type input "#ffffff"
click at [1391, 369] on button "Apply" at bounding box center [1380, 369] width 37 height 18
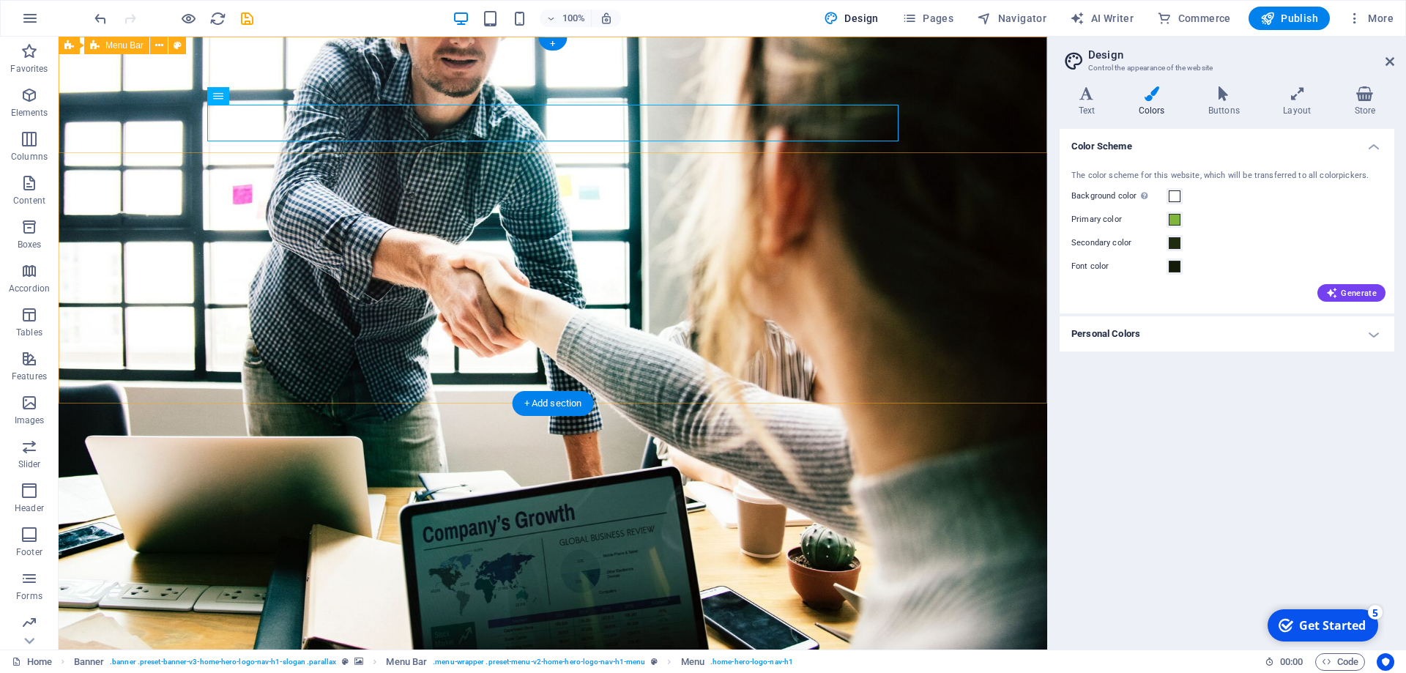
click at [824, 588] on div "Home About Services Testimonials Contact" at bounding box center [553, 646] width 989 height 116
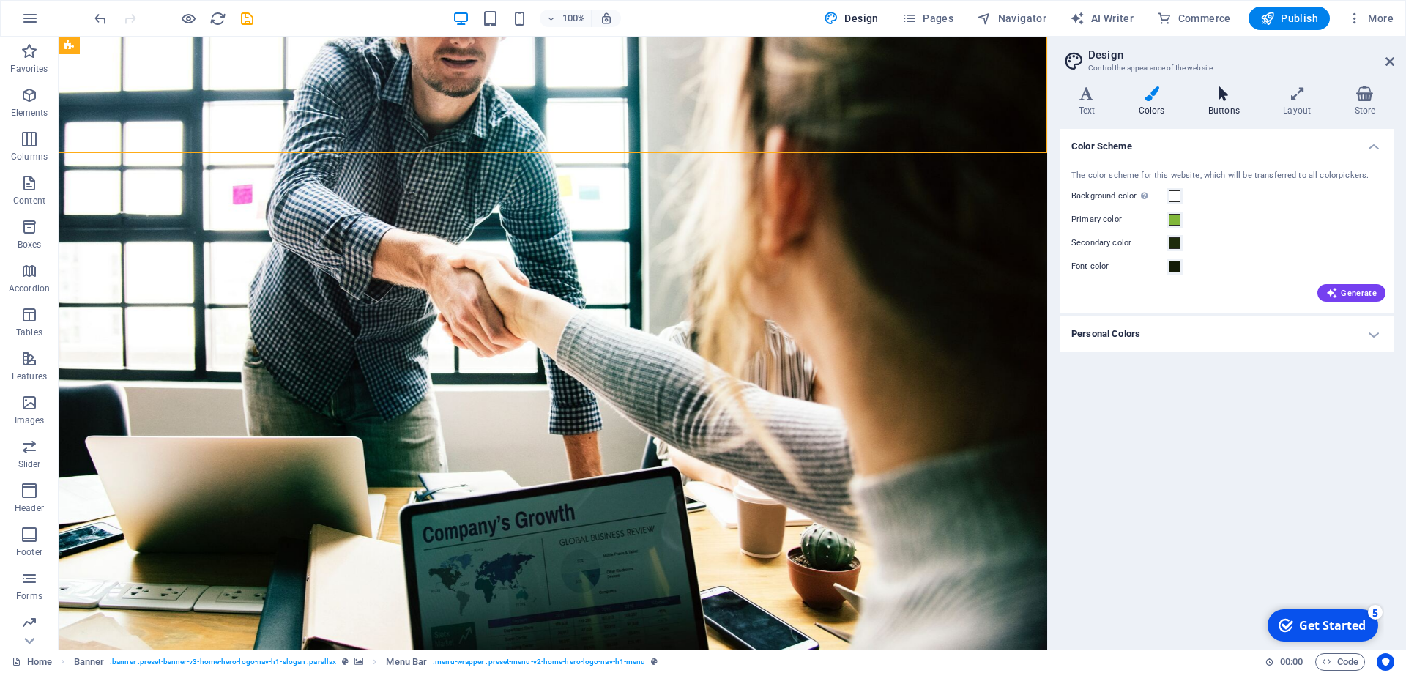
click at [1220, 105] on h4 "Buttons" at bounding box center [1226, 101] width 75 height 31
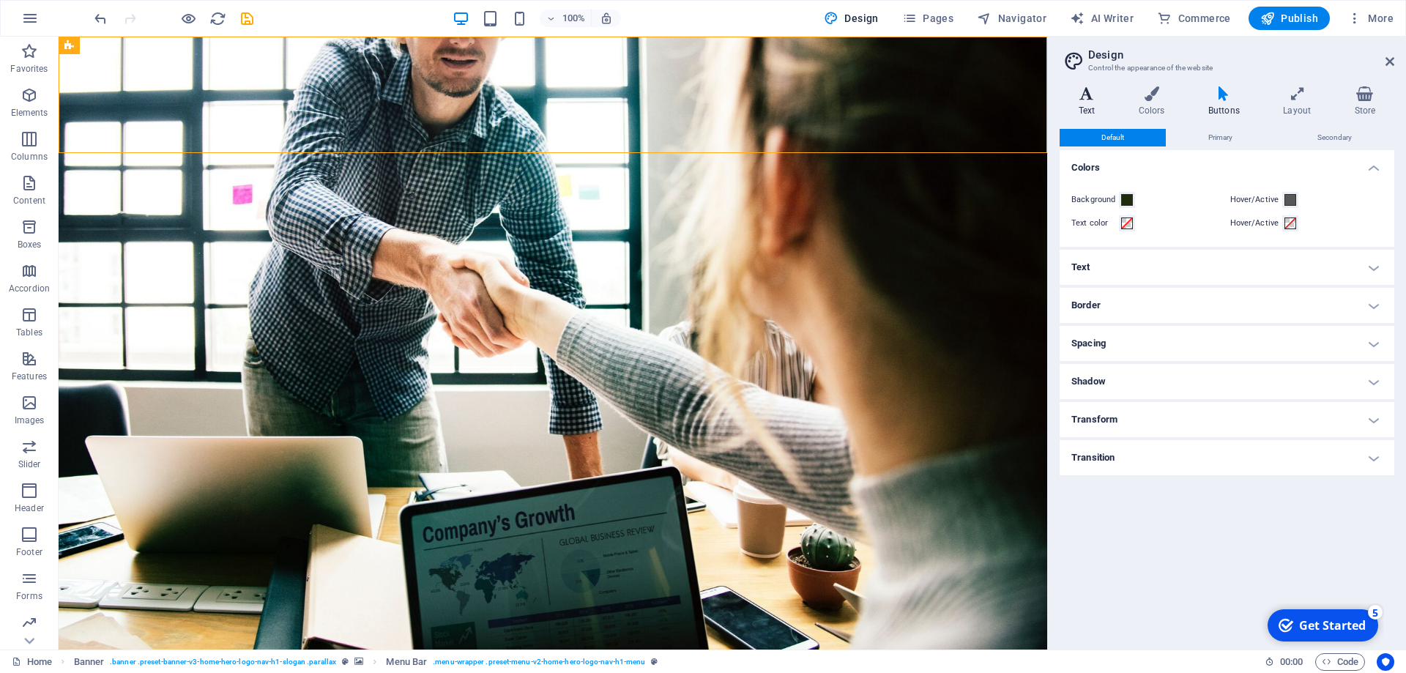
click at [1088, 94] on icon at bounding box center [1087, 93] width 54 height 15
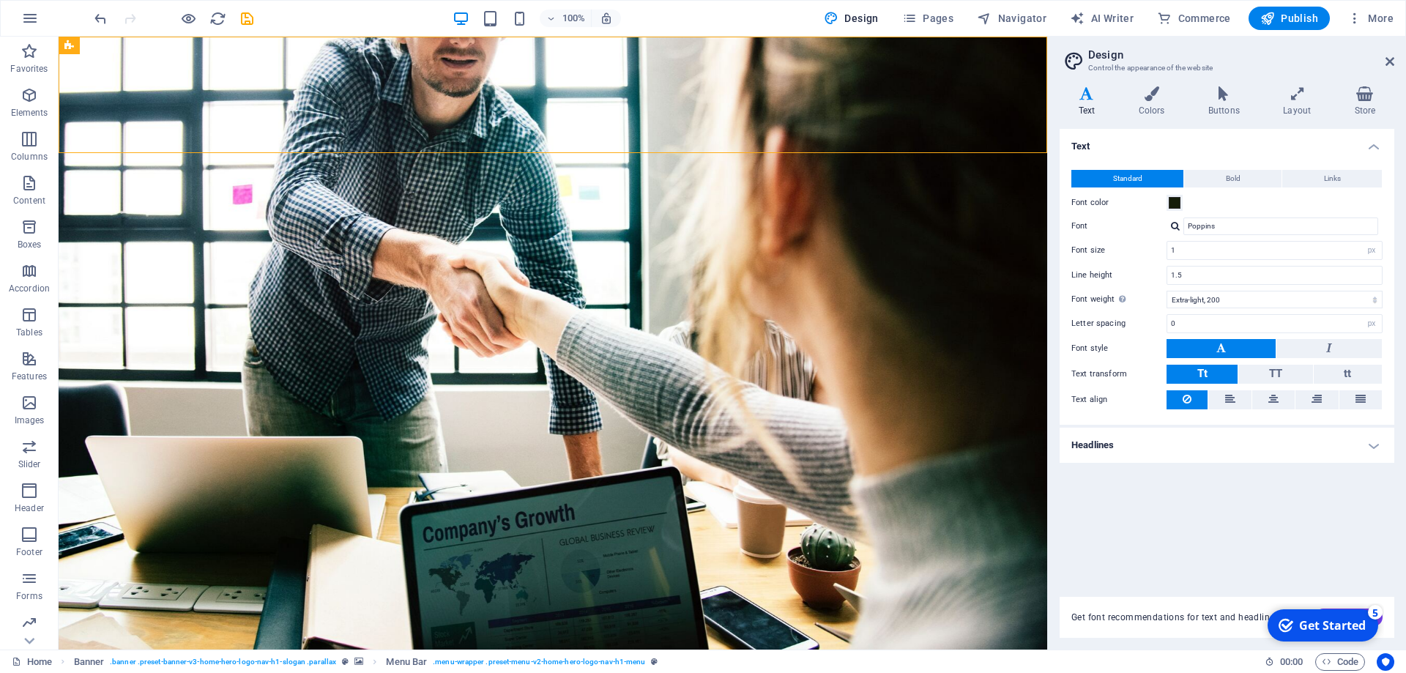
click at [1221, 450] on h4 "Headlines" at bounding box center [1227, 445] width 335 height 35
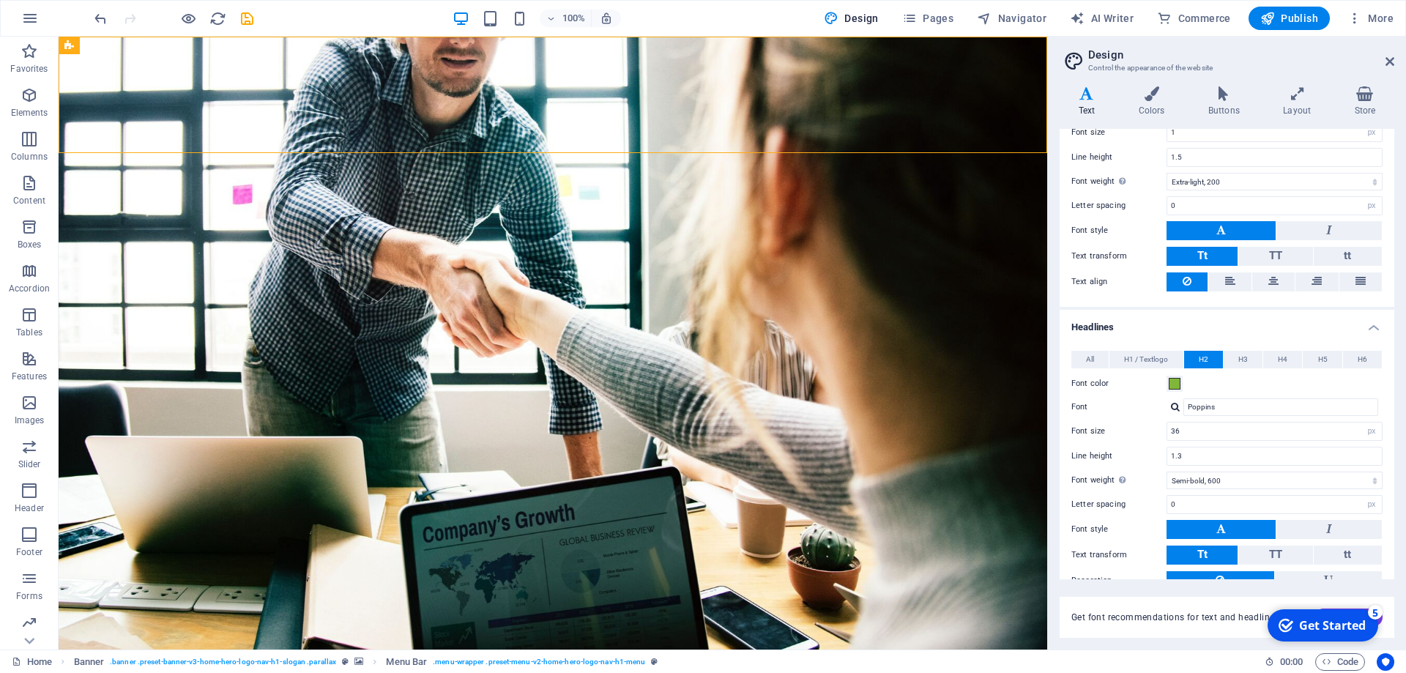
scroll to position [192, 0]
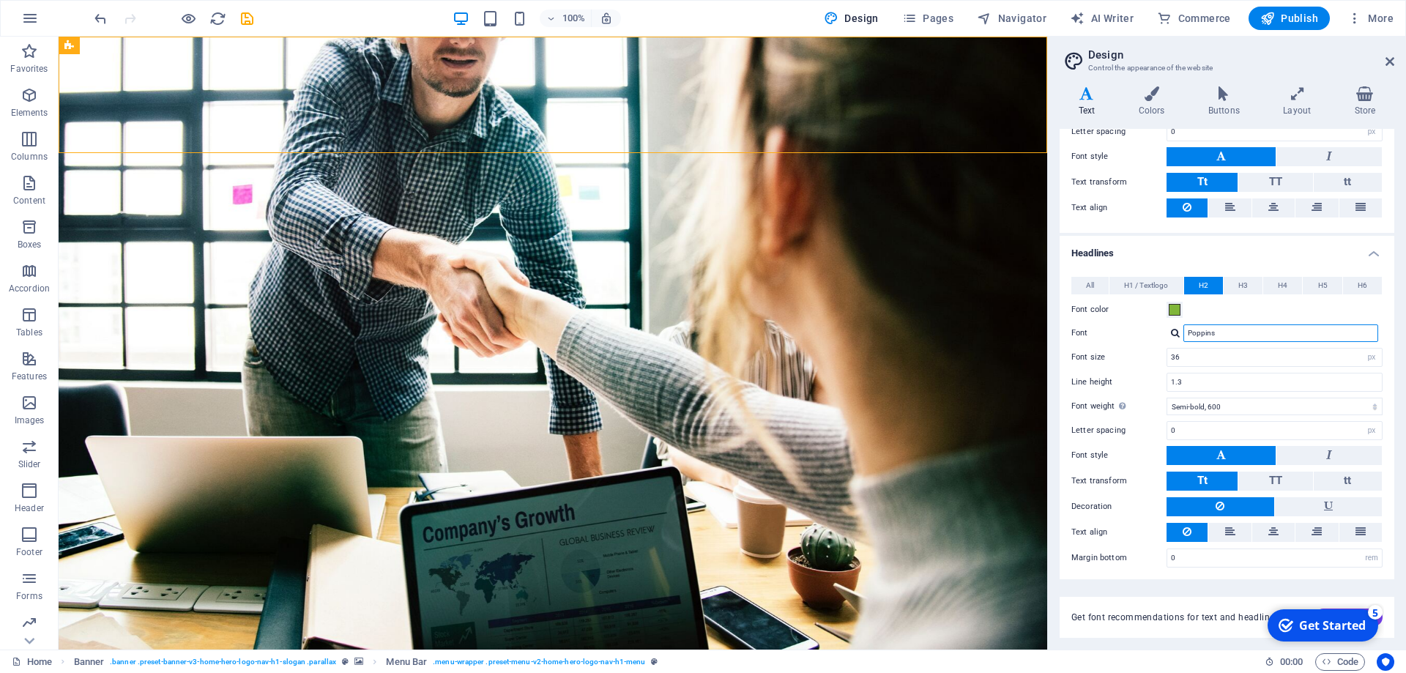
drag, startPoint x: 1238, startPoint y: 328, endPoint x: 1127, endPoint y: 329, distance: 111.3
click at [1183, 329] on input "Poppins" at bounding box center [1280, 333] width 195 height 18
type input "Montserrat"
click at [1232, 353] on div "Manage fonts →" at bounding box center [1283, 352] width 193 height 15
select select "popularity"
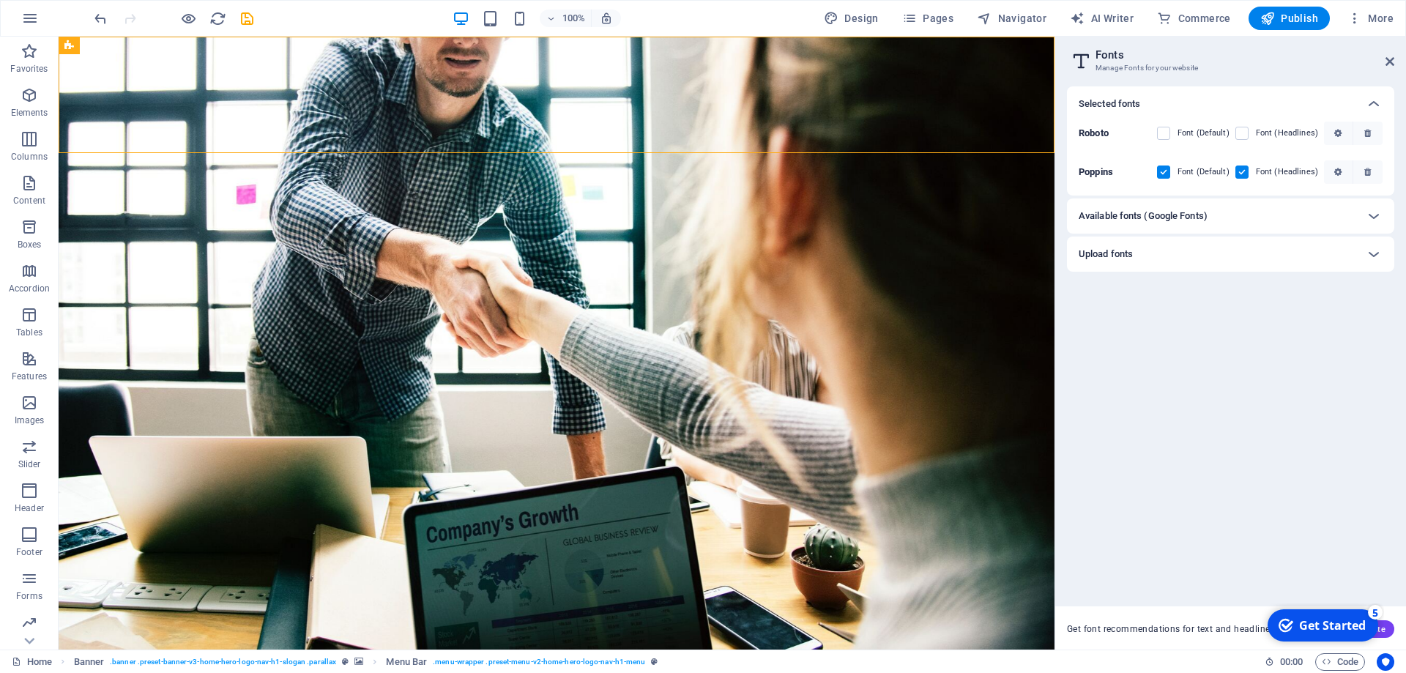
click at [1300, 217] on div "Available fonts (Google Fonts)" at bounding box center [1218, 216] width 278 height 18
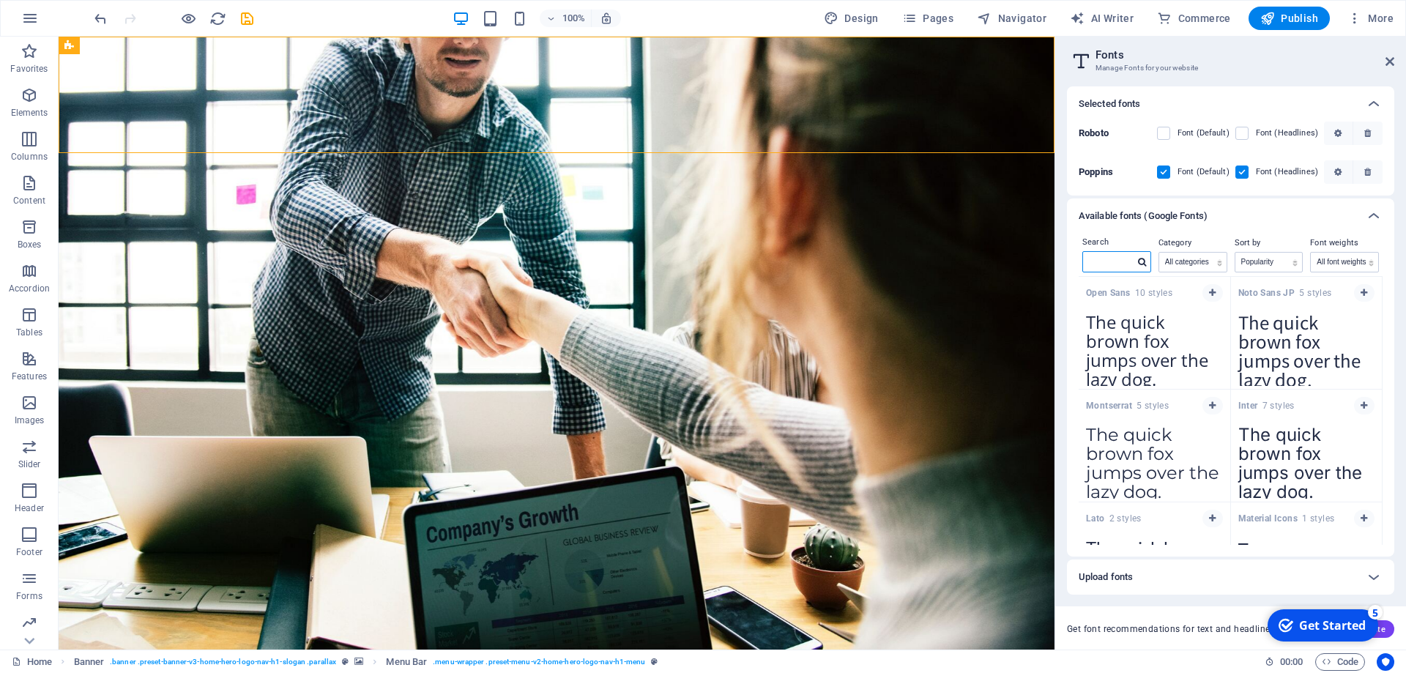
click at [1100, 256] on input "text" at bounding box center [1108, 261] width 51 height 19
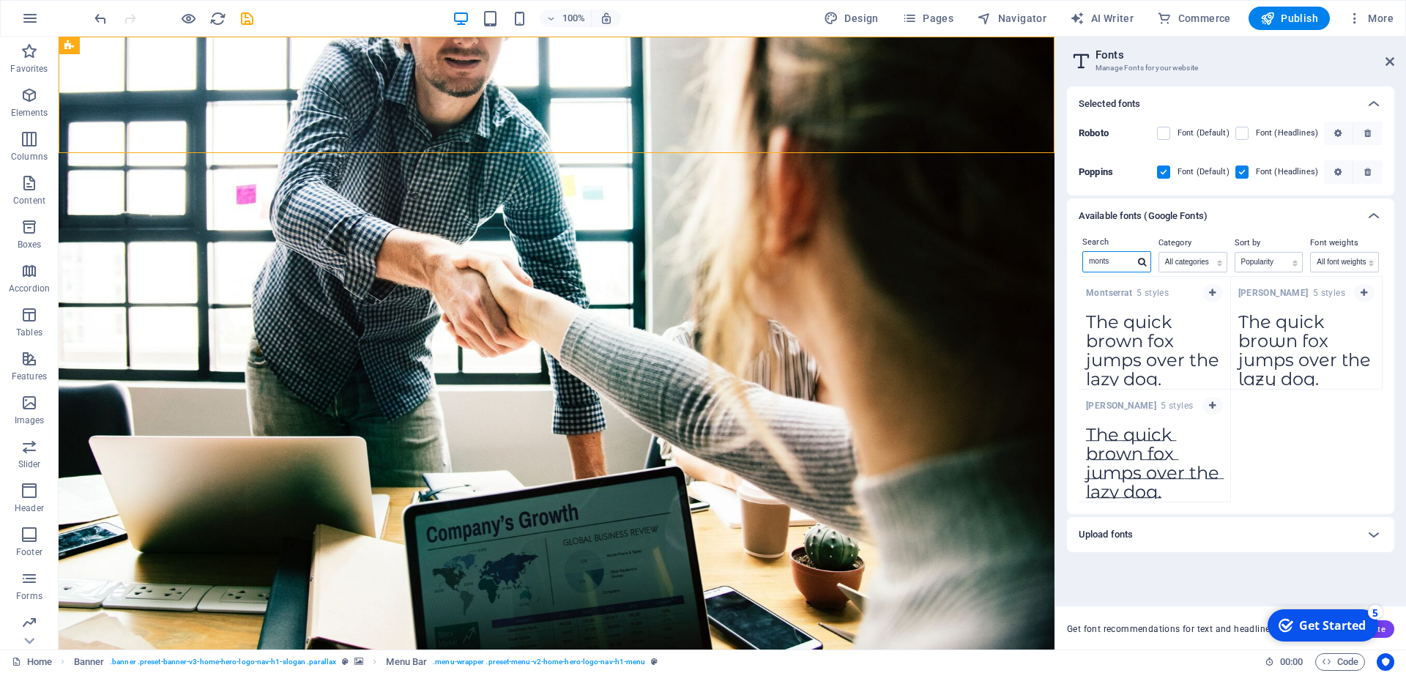
type input "monts"
click at [1135, 355] on textarea "The quick brown fox jumps over the lazy dog." at bounding box center [1155, 345] width 152 height 81
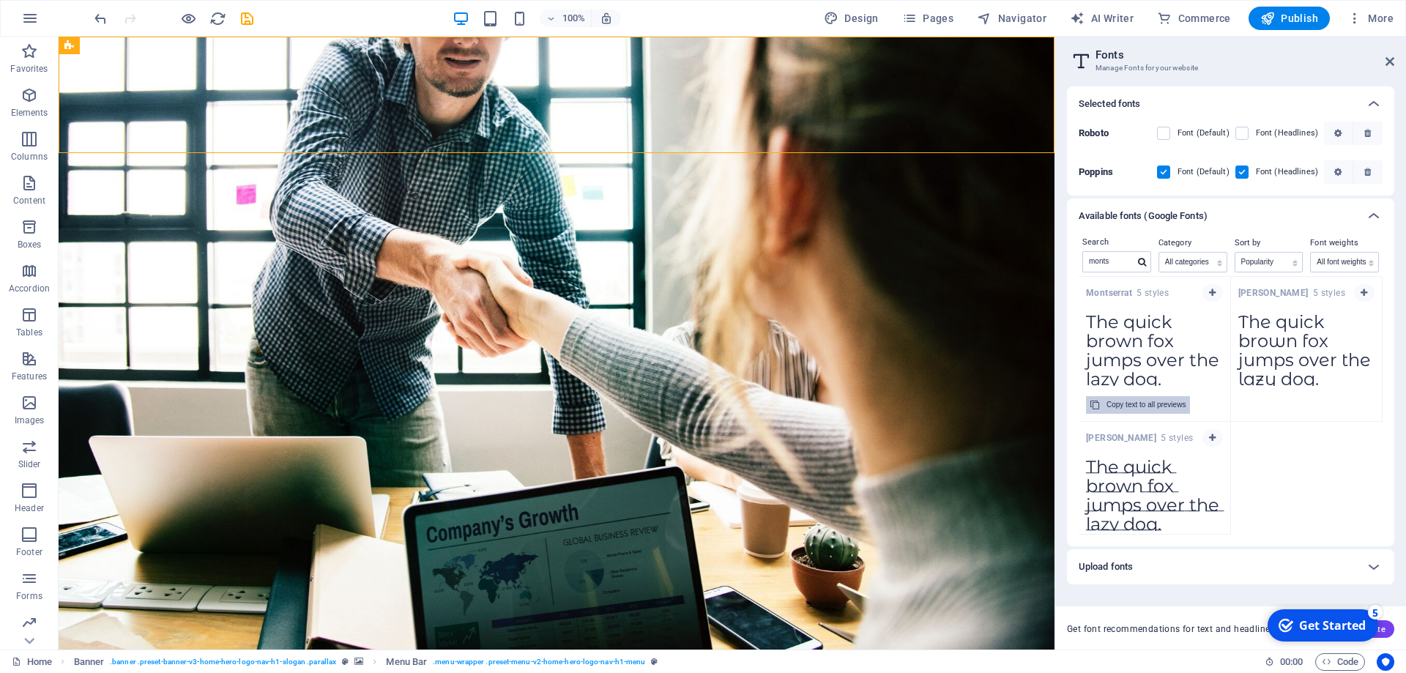
click at [1147, 401] on div "Copy text to all previews" at bounding box center [1145, 405] width 79 height 18
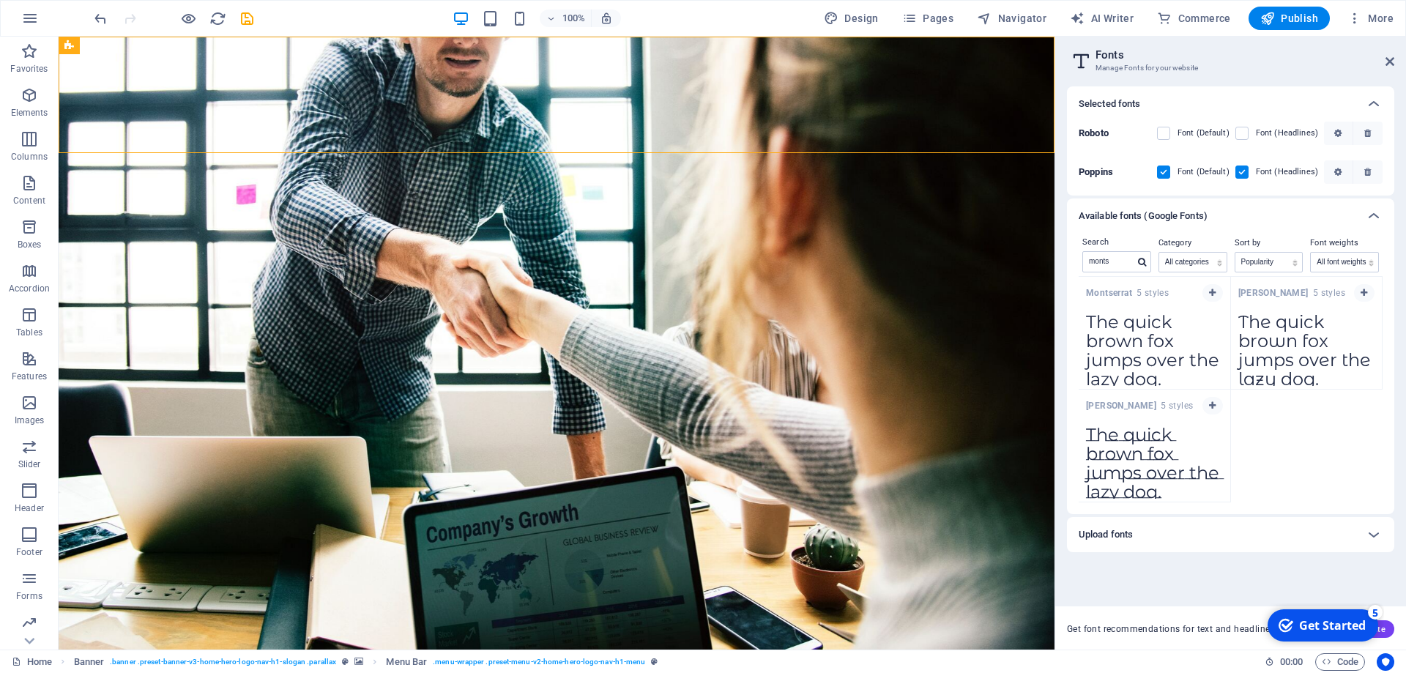
click at [1146, 343] on textarea "The quick brown fox jumps over the lazy dog." at bounding box center [1155, 345] width 152 height 81
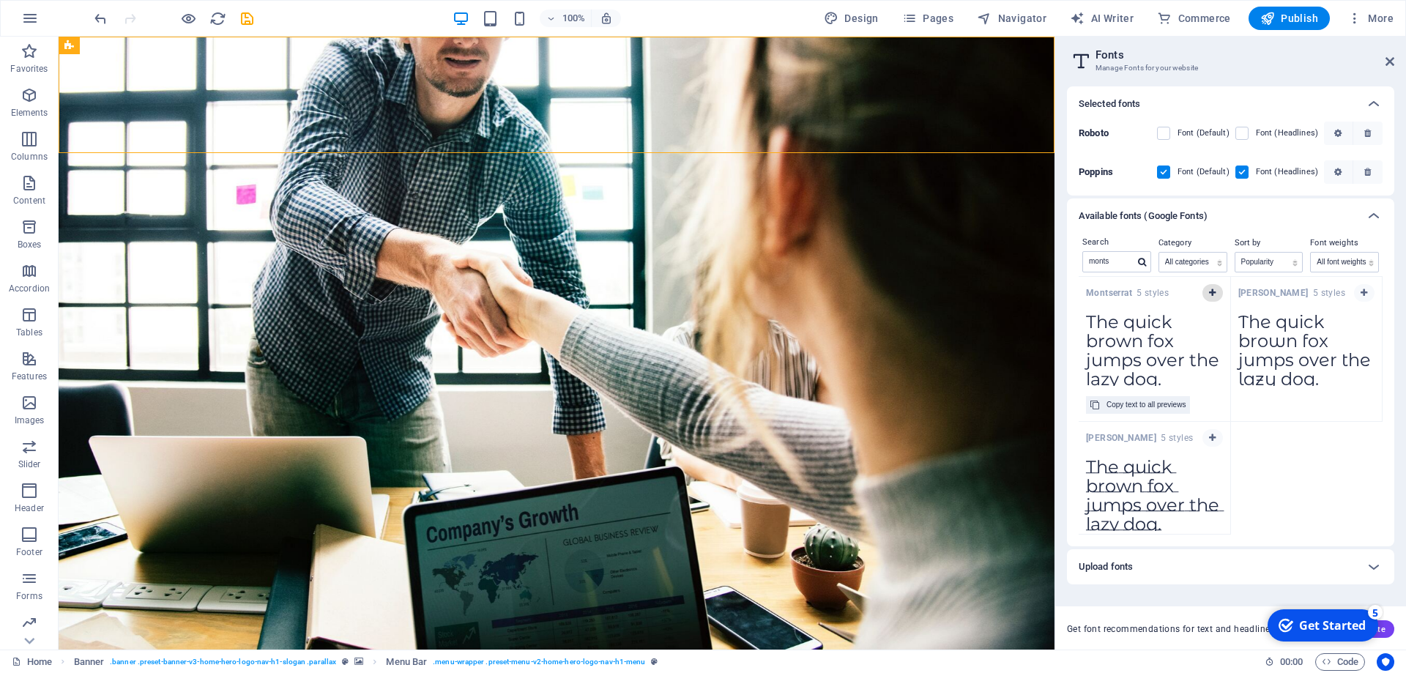
click at [1210, 289] on icon "button" at bounding box center [1212, 292] width 7 height 9
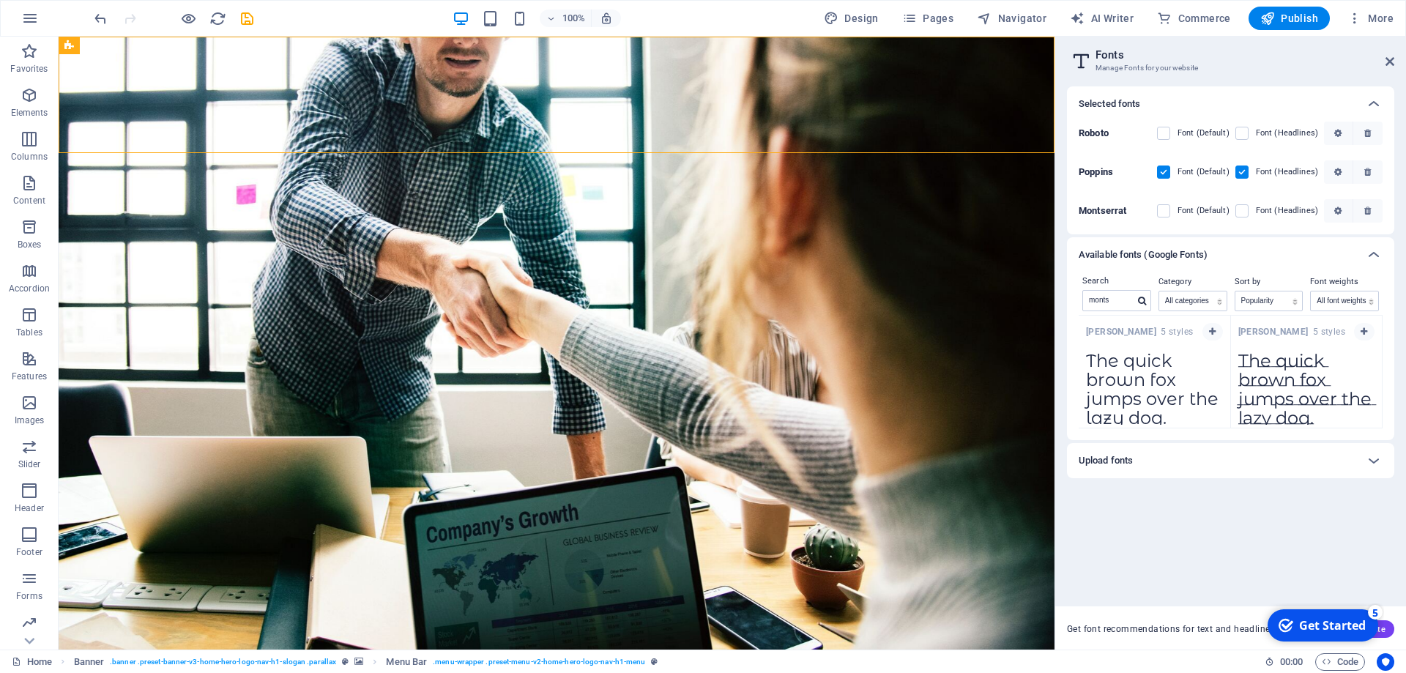
click at [1251, 212] on span at bounding box center [1251, 210] width 7 height 7
click at [1241, 211] on label at bounding box center [1241, 210] width 13 height 13
click at [0, 0] on input "checkbox" at bounding box center [0, 0] width 0 height 0
click at [85, 579] on div "Home About Services Testimonials Contact" at bounding box center [557, 637] width 996 height 116
click at [119, 579] on div "Home About Services Testimonials Contact" at bounding box center [557, 637] width 996 height 116
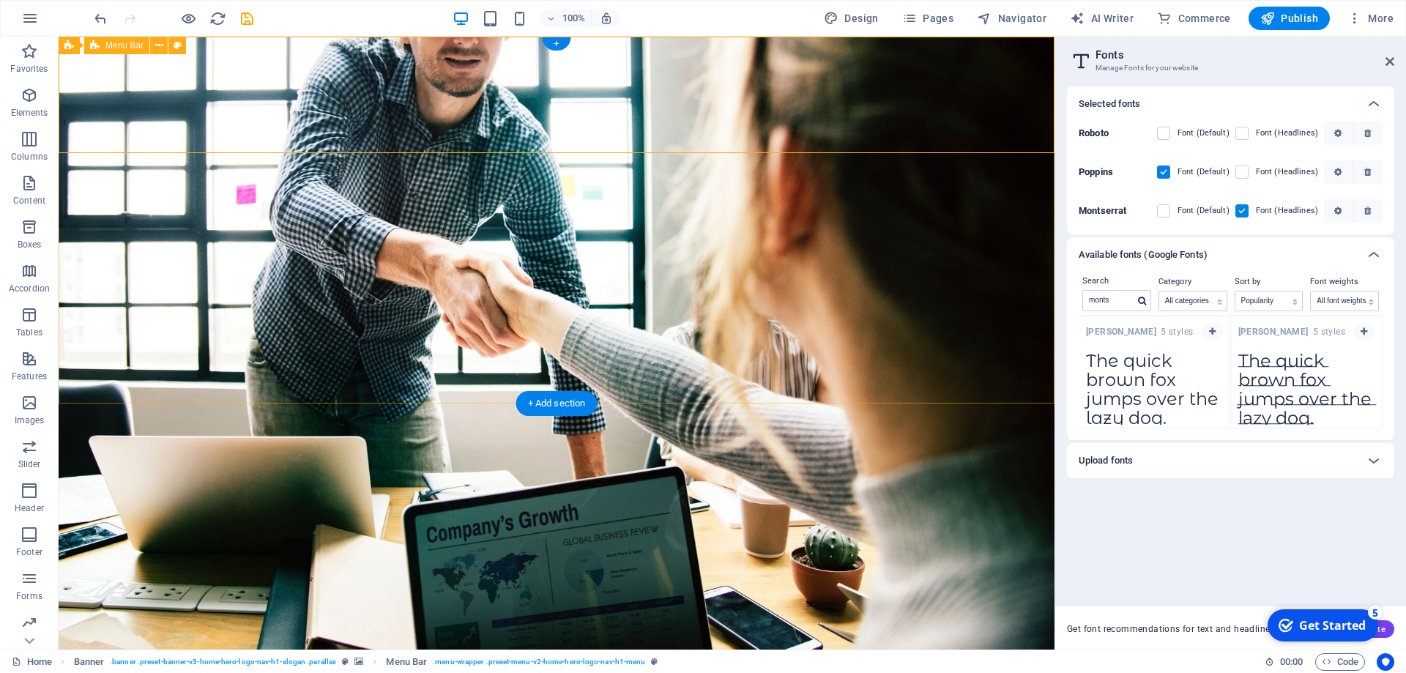
click at [119, 579] on div "Home About Services Testimonials Contact" at bounding box center [557, 637] width 996 height 116
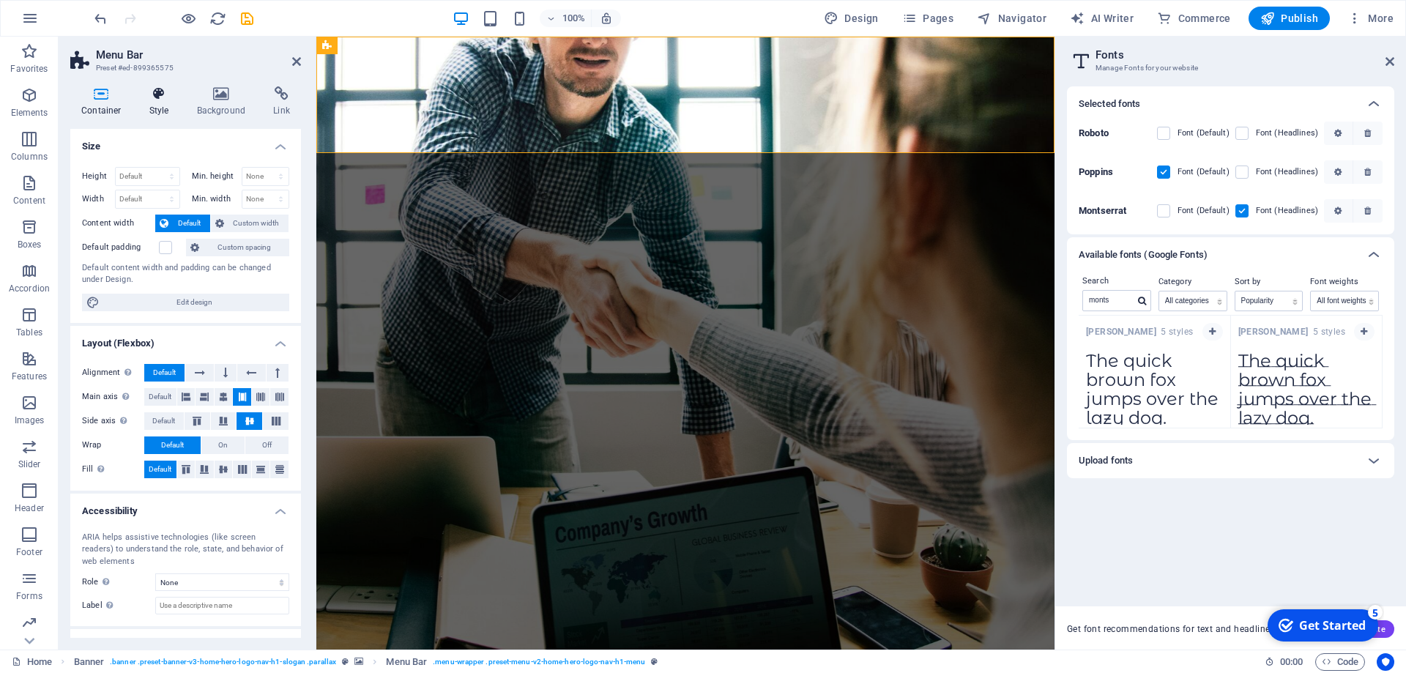
click at [155, 98] on icon at bounding box center [159, 93] width 42 height 15
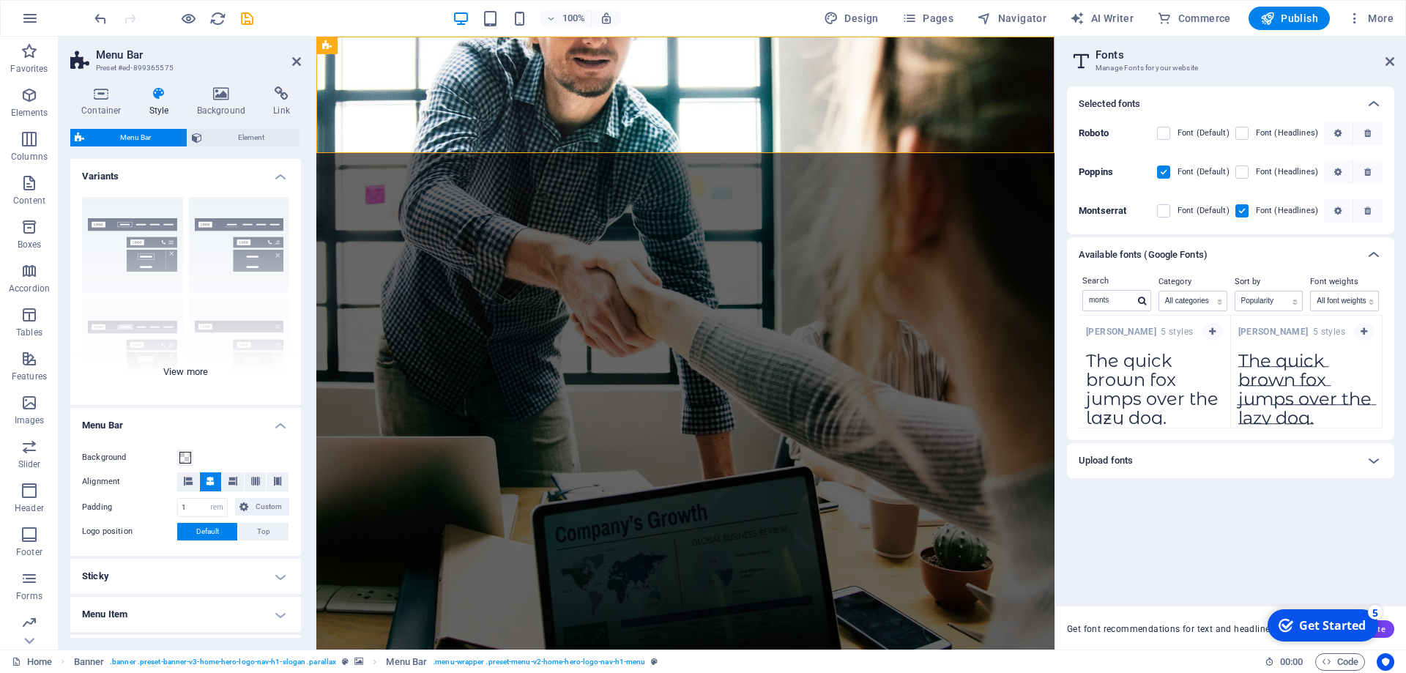
click at [228, 233] on div "Border Centered Default Fixed Loki Trigger Wide XXL" at bounding box center [185, 295] width 231 height 220
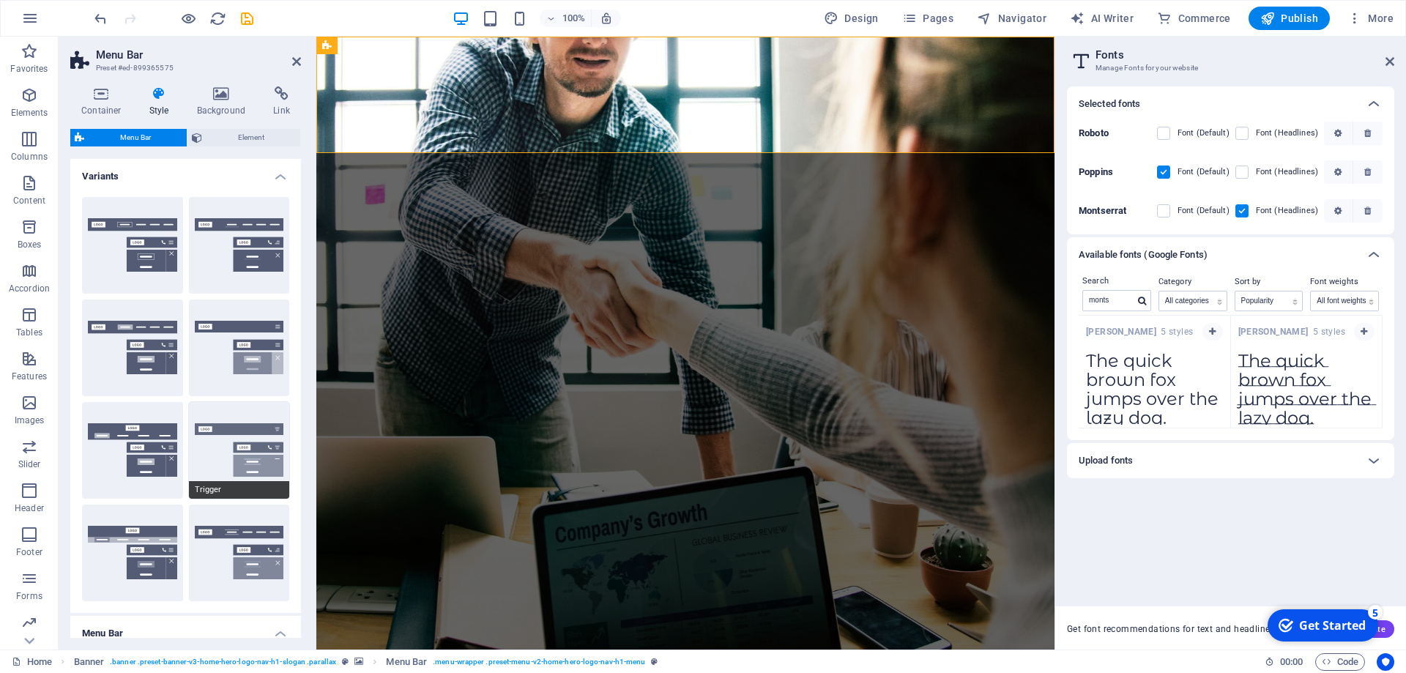
click at [236, 466] on button "Trigger" at bounding box center [239, 450] width 101 height 97
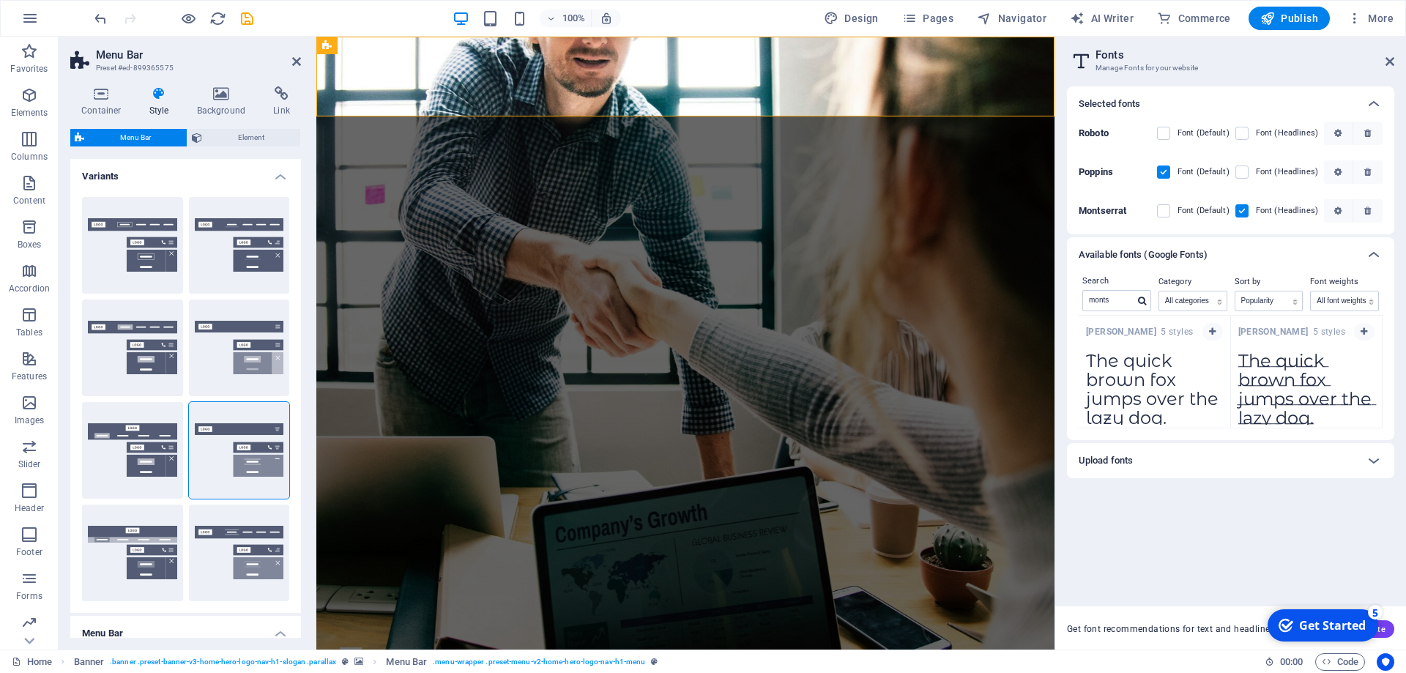
click at [149, 99] on icon at bounding box center [159, 93] width 42 height 15
click at [222, 97] on icon at bounding box center [221, 93] width 71 height 15
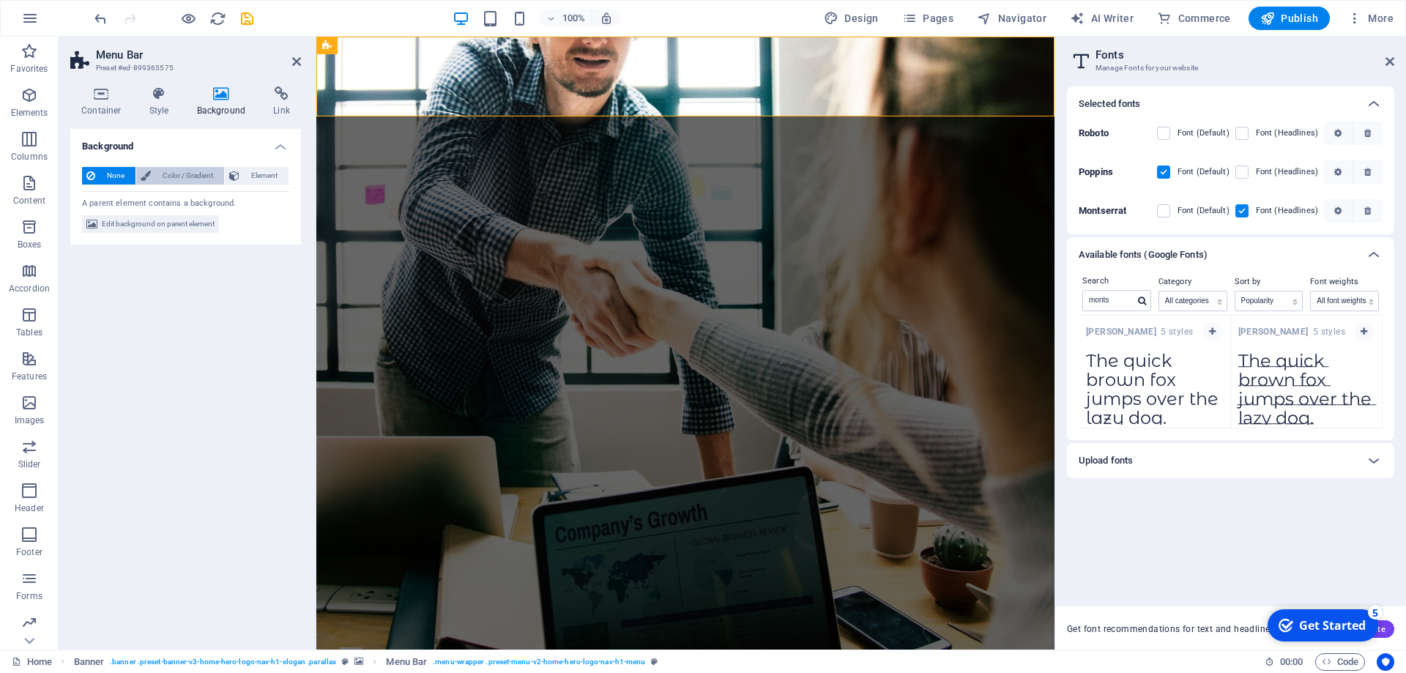
click at [171, 178] on span "Color / Gradient" at bounding box center [187, 176] width 64 height 18
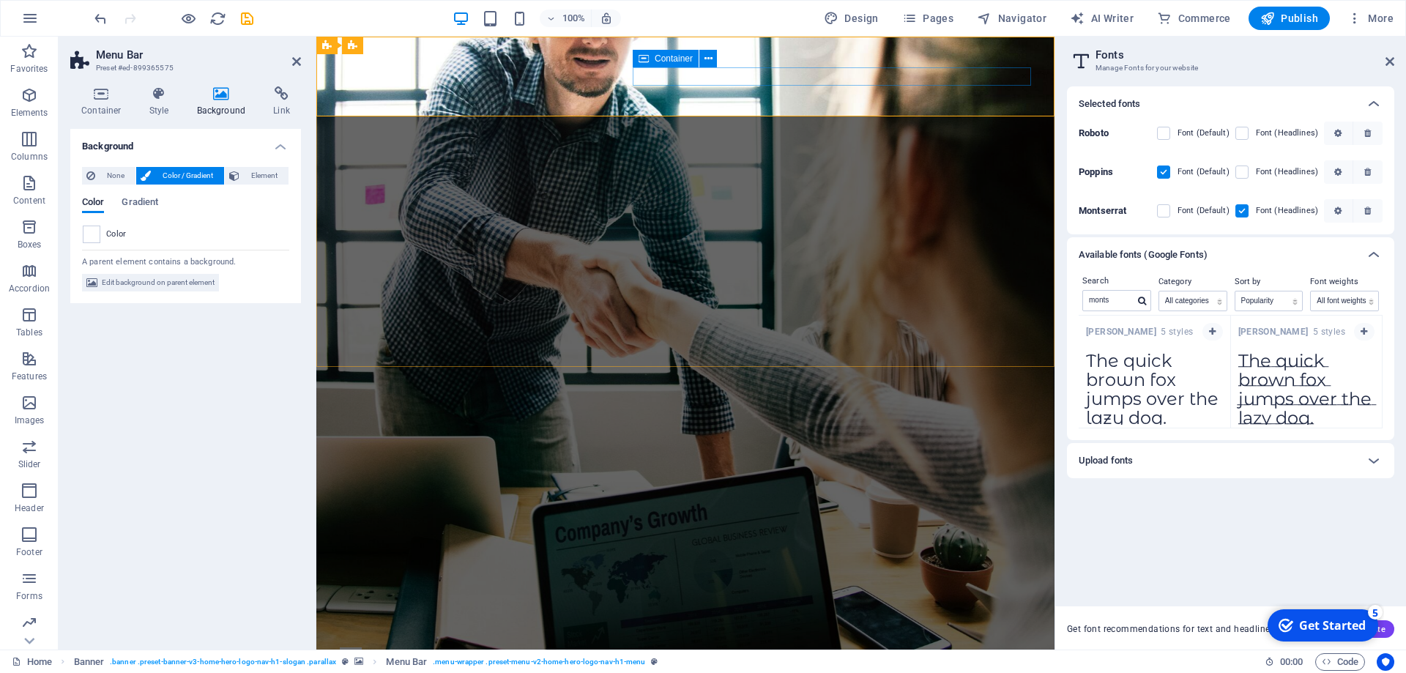
click at [989, 647] on div at bounding box center [685, 656] width 691 height 18
click at [168, 101] on h4 "Style" at bounding box center [162, 101] width 48 height 31
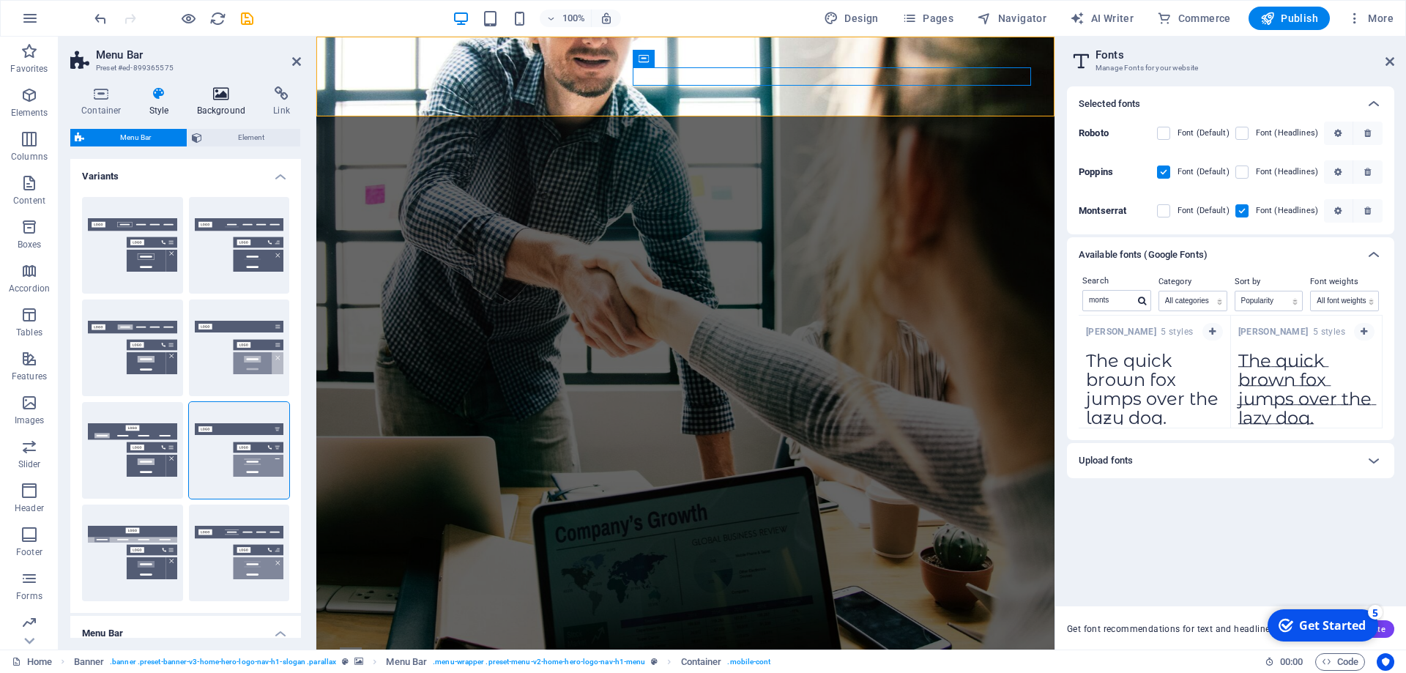
click at [206, 88] on icon at bounding box center [221, 93] width 71 height 15
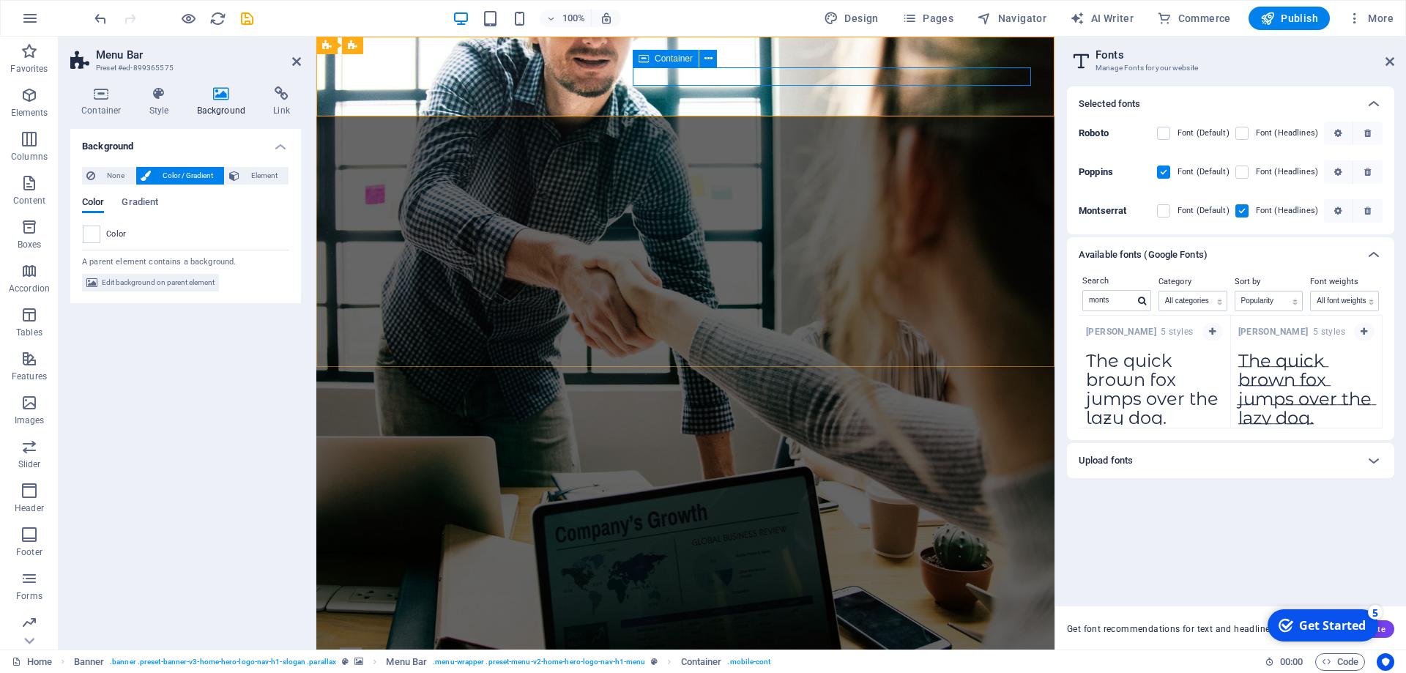
click at [966, 647] on div at bounding box center [685, 656] width 691 height 18
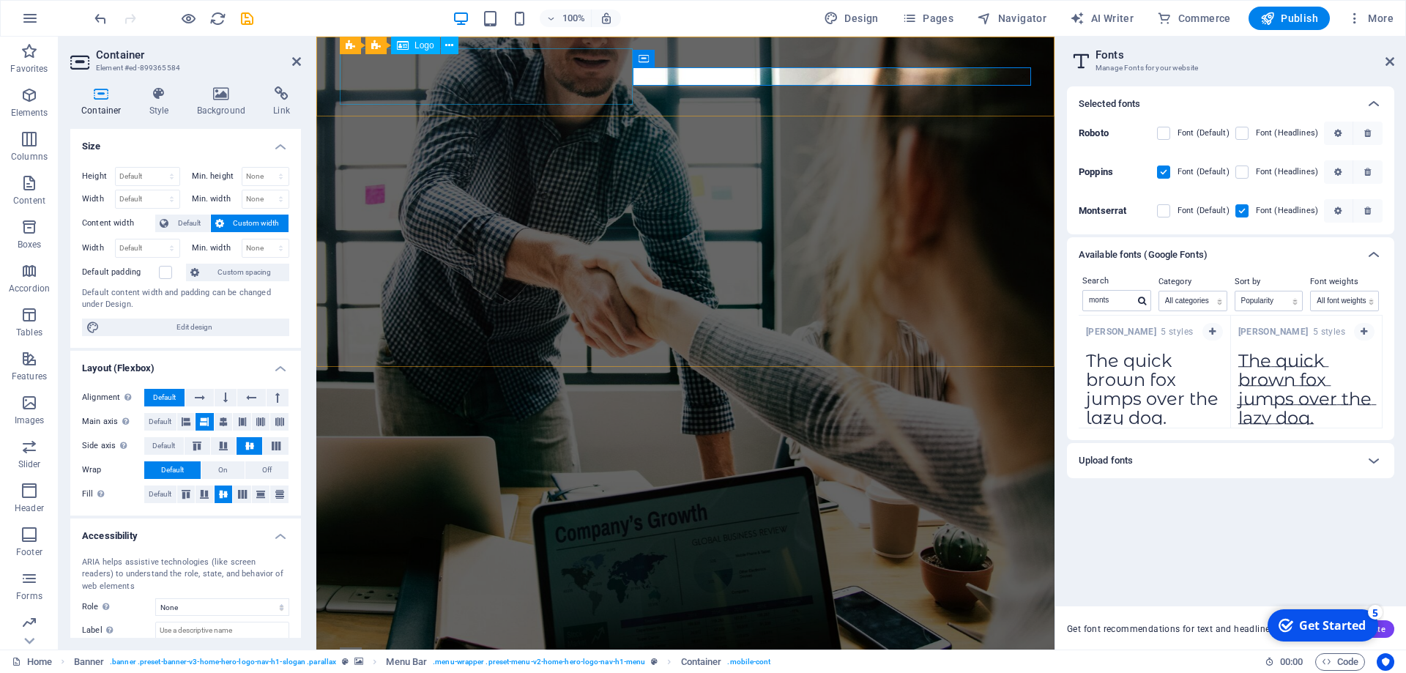
click at [431, 591] on div at bounding box center [685, 619] width 691 height 56
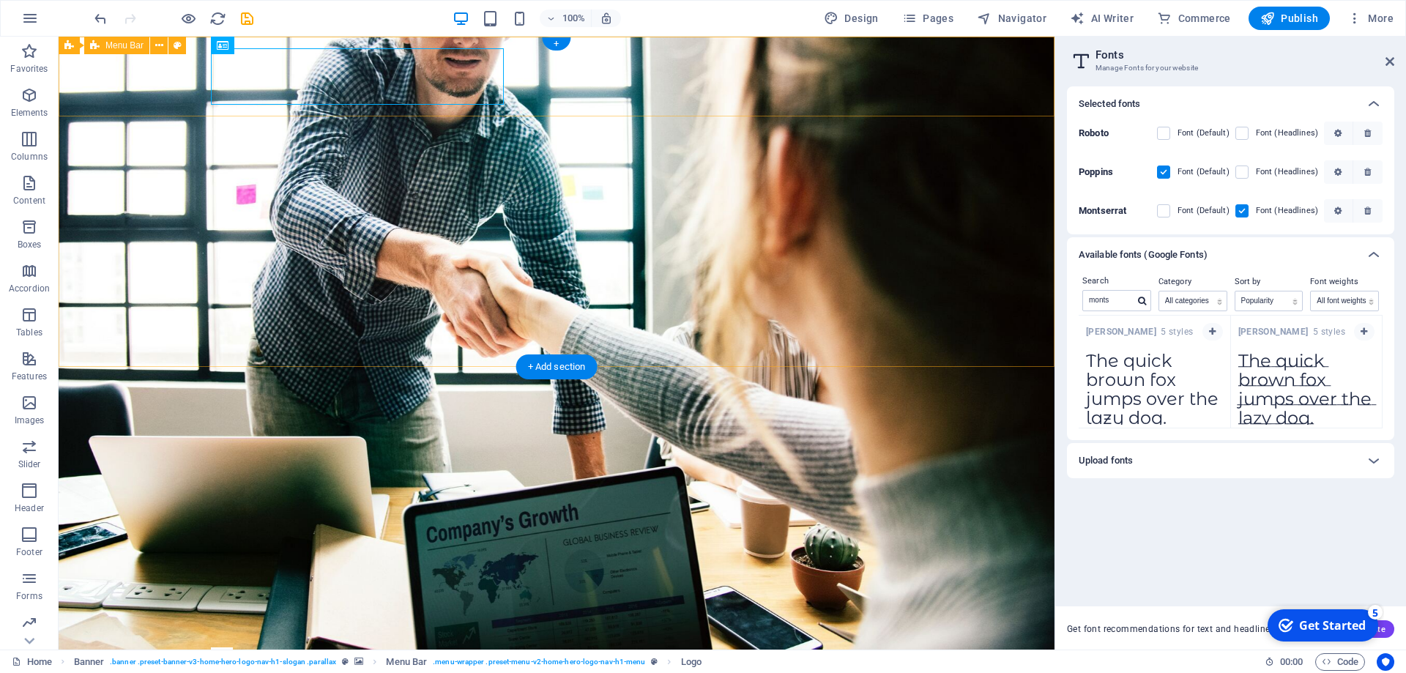
click at [631, 579] on div "Home About Services Testimonials Contact" at bounding box center [557, 628] width 996 height 98
click at [726, 579] on div "Home About Services Testimonials Contact" at bounding box center [557, 628] width 996 height 98
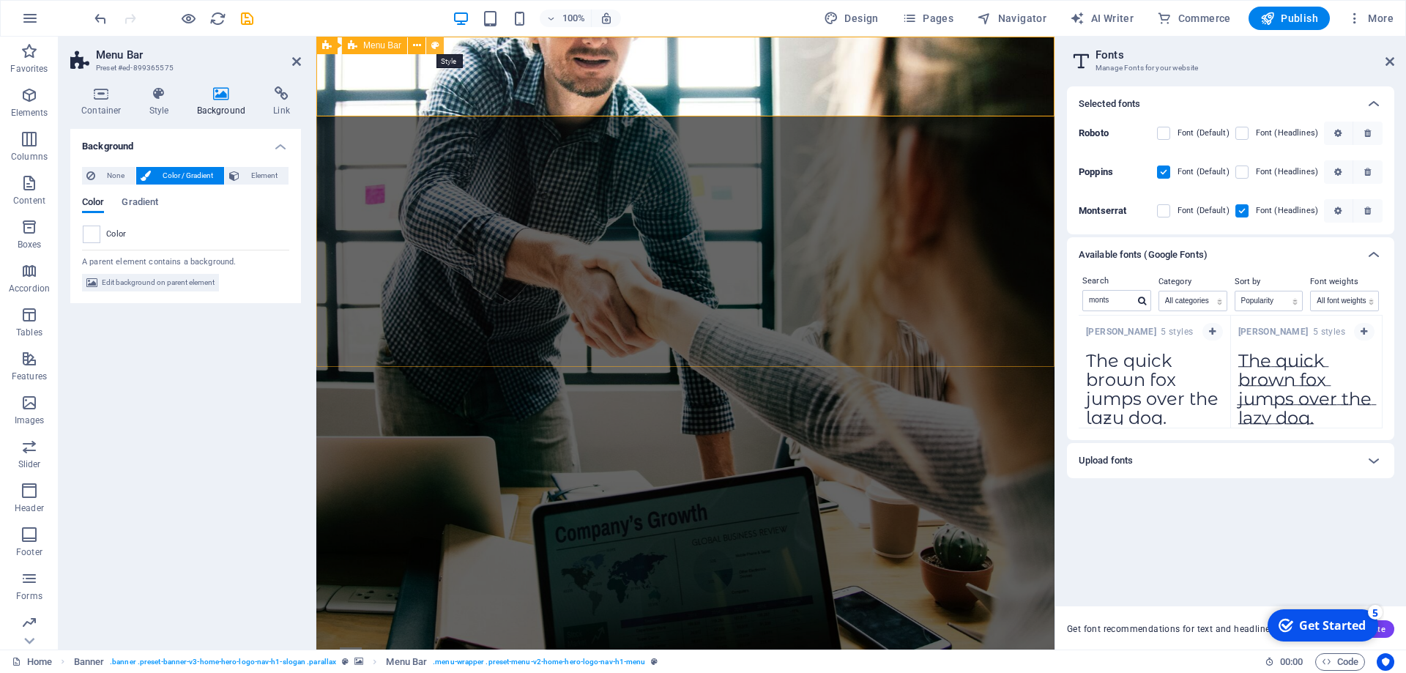
click at [436, 45] on icon at bounding box center [435, 45] width 8 height 15
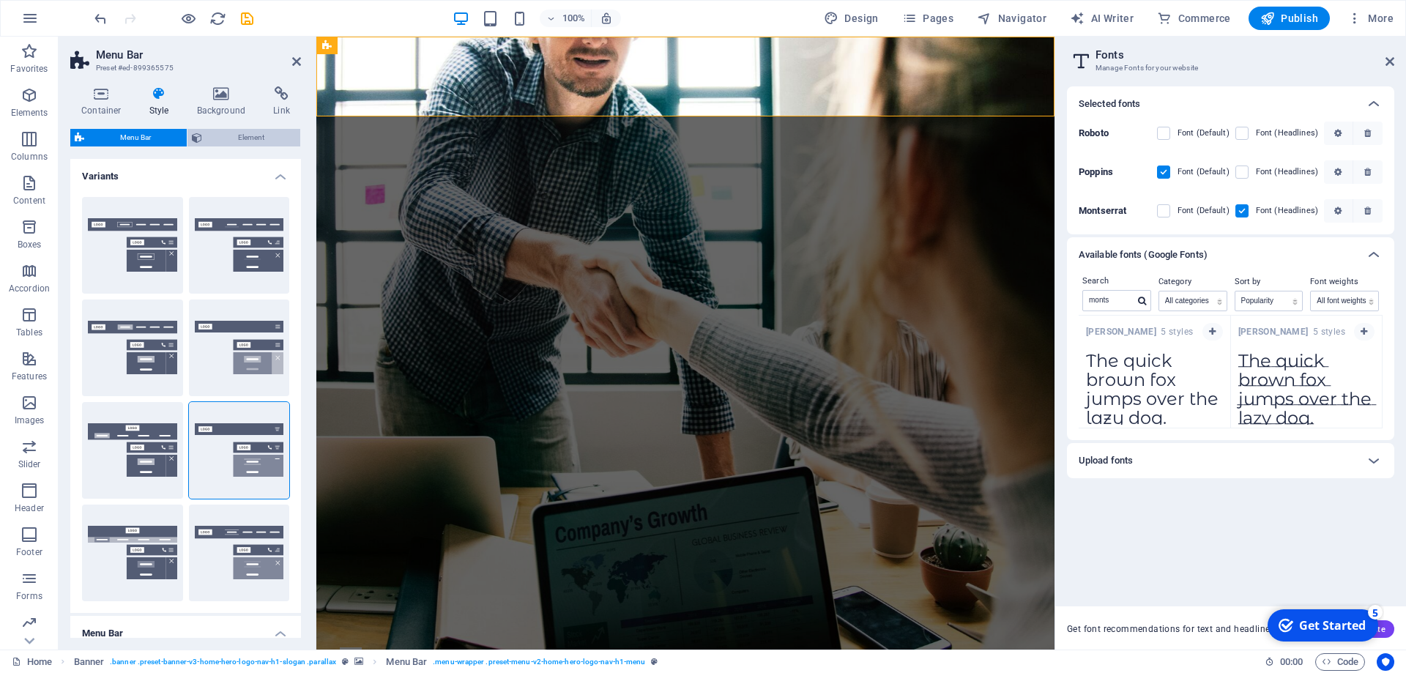
click at [255, 135] on span "Element" at bounding box center [250, 138] width 89 height 18
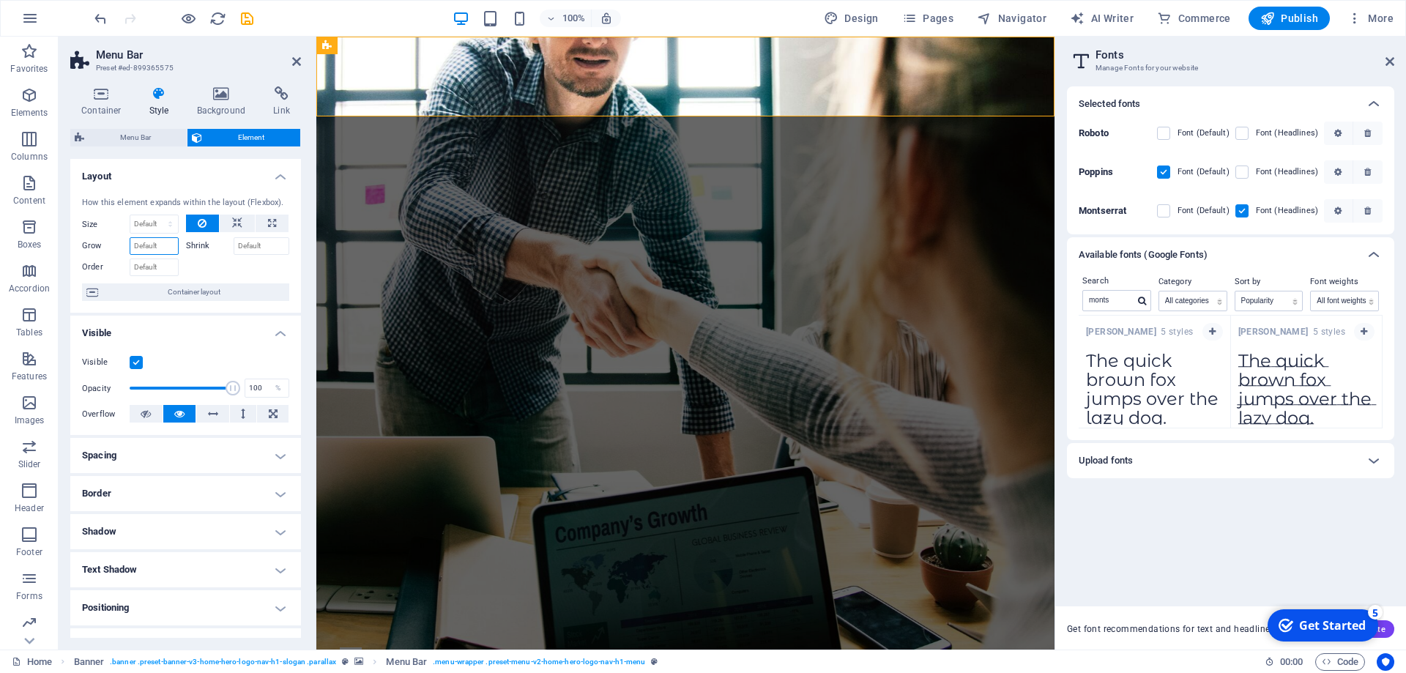
click at [154, 246] on input "Grow" at bounding box center [154, 246] width 49 height 18
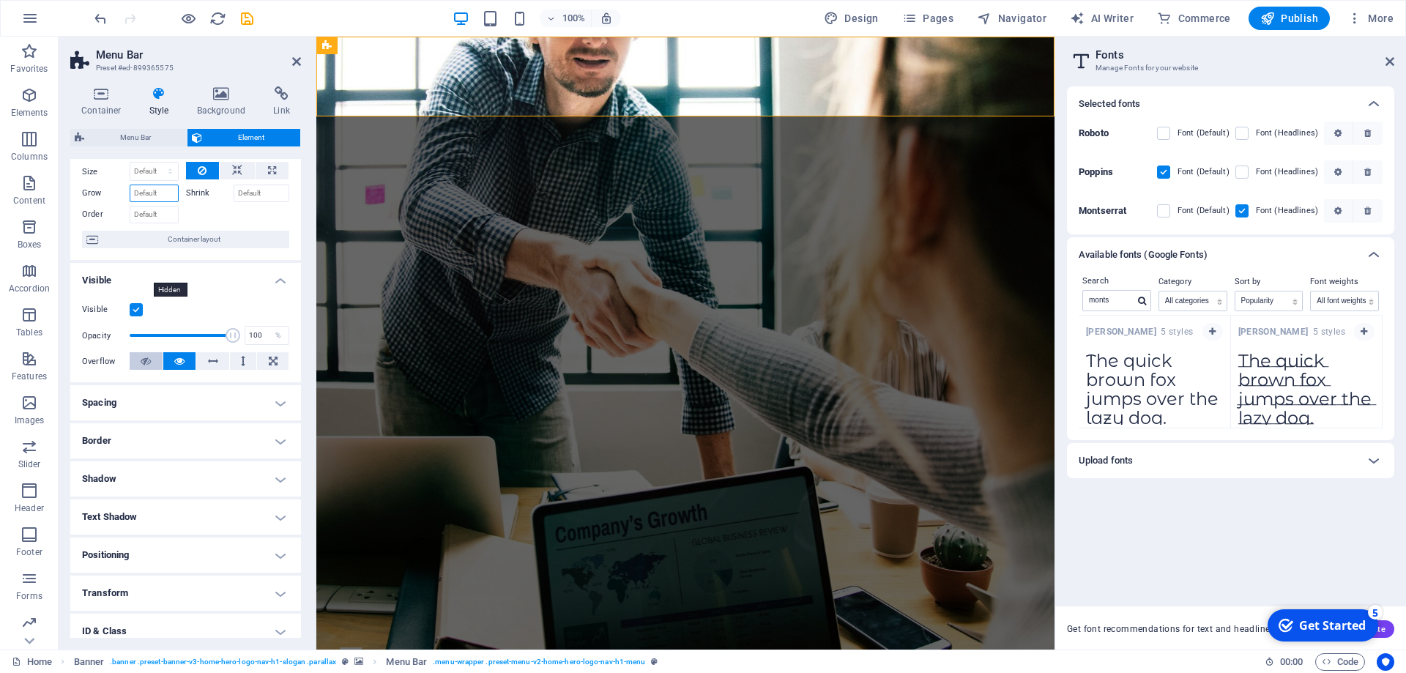
scroll to position [0, 0]
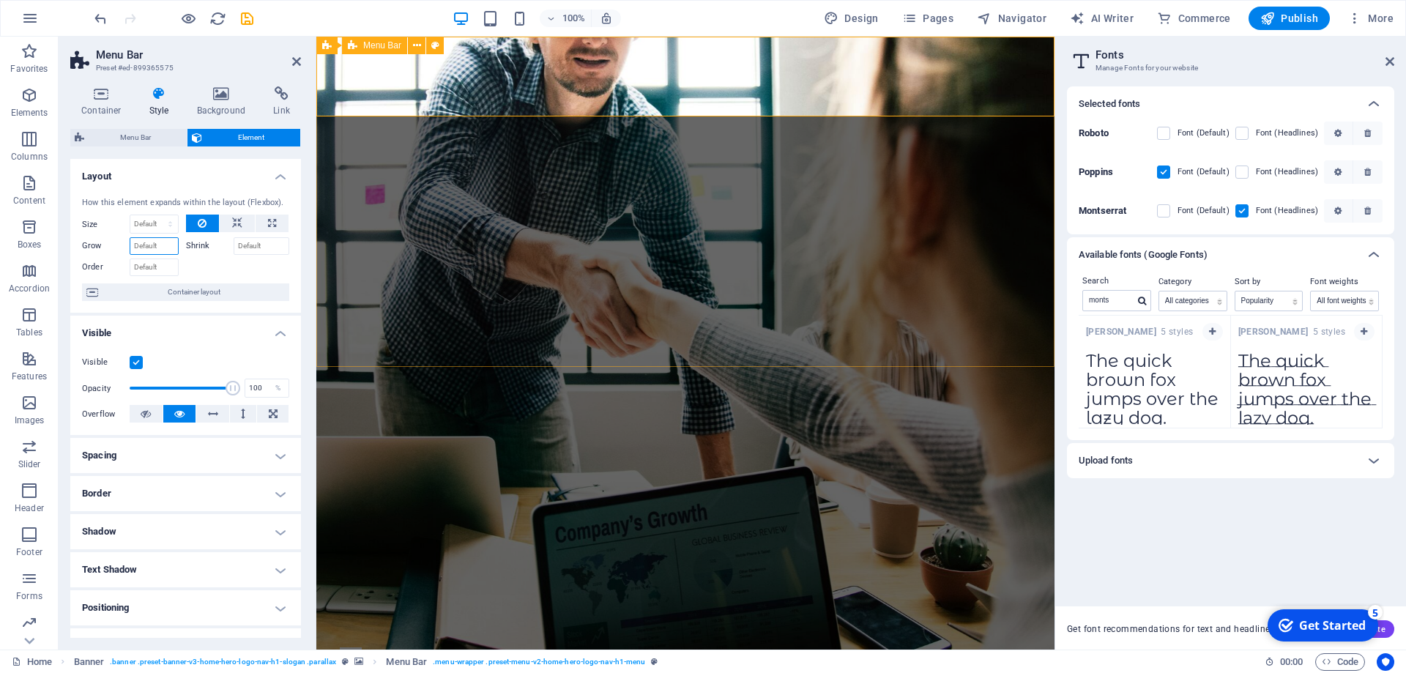
click at [366, 45] on span "Menu Bar" at bounding box center [382, 45] width 38 height 9
click at [412, 45] on button at bounding box center [417, 46] width 18 height 18
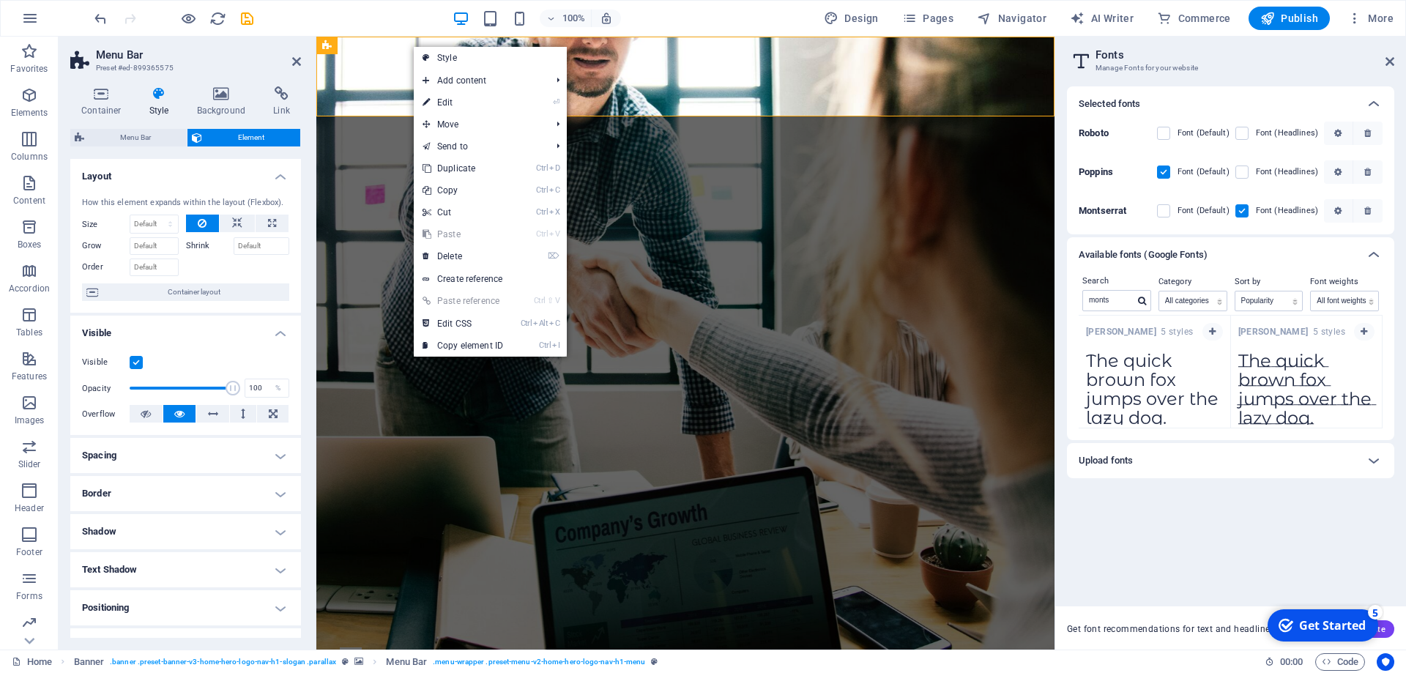
click at [152, 98] on icon at bounding box center [159, 93] width 42 height 15
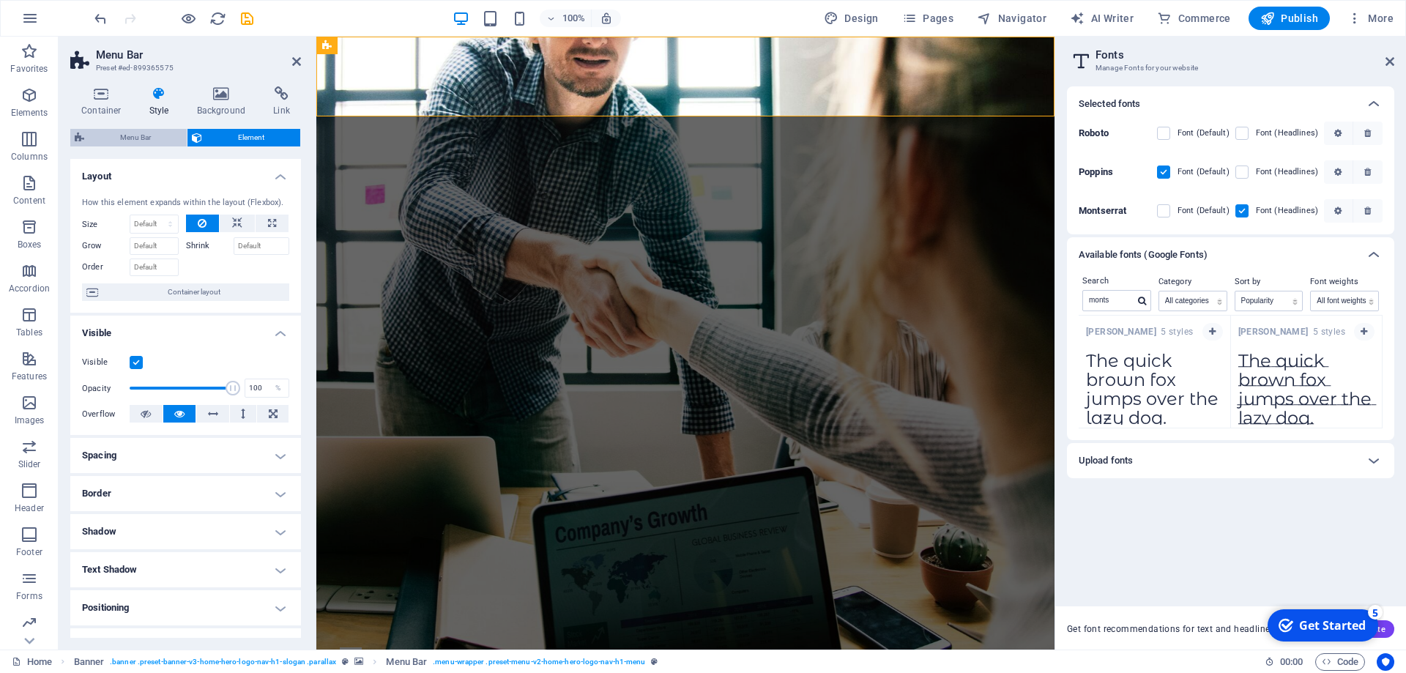
click at [154, 139] on span "Menu Bar" at bounding box center [136, 138] width 94 height 18
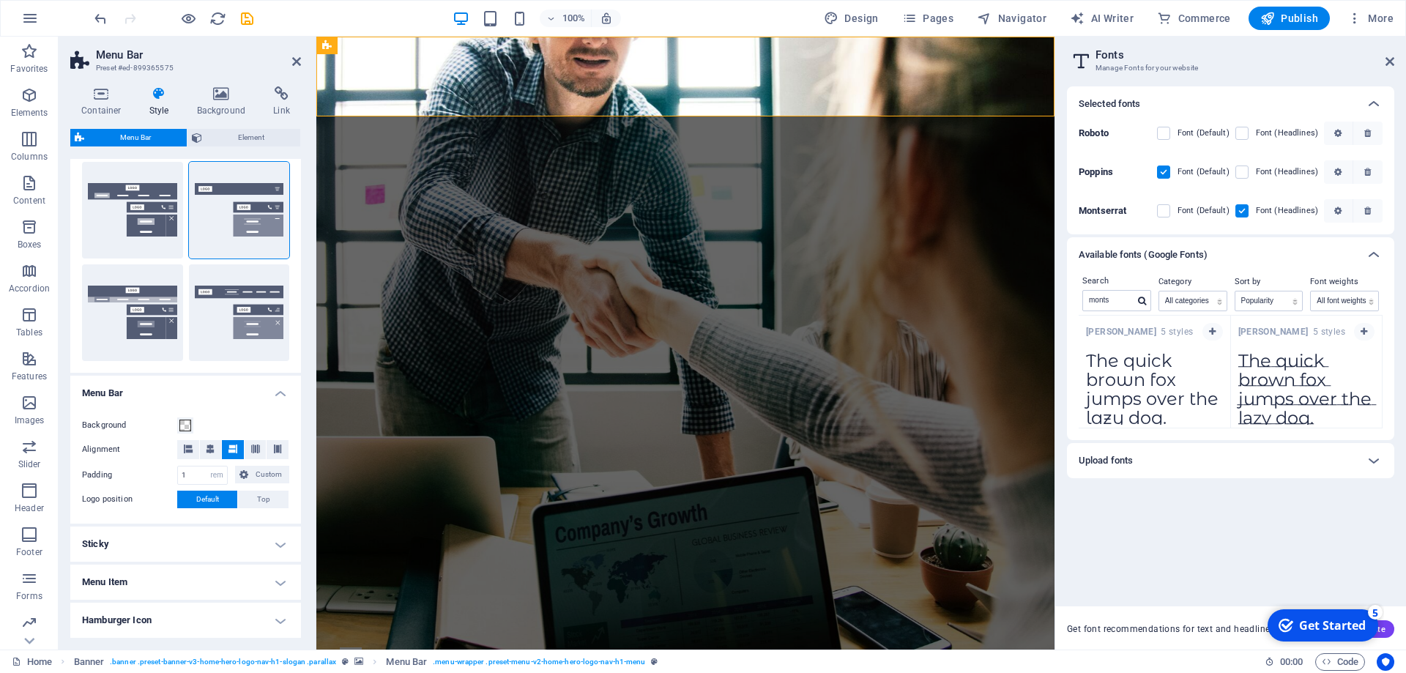
scroll to position [330, 0]
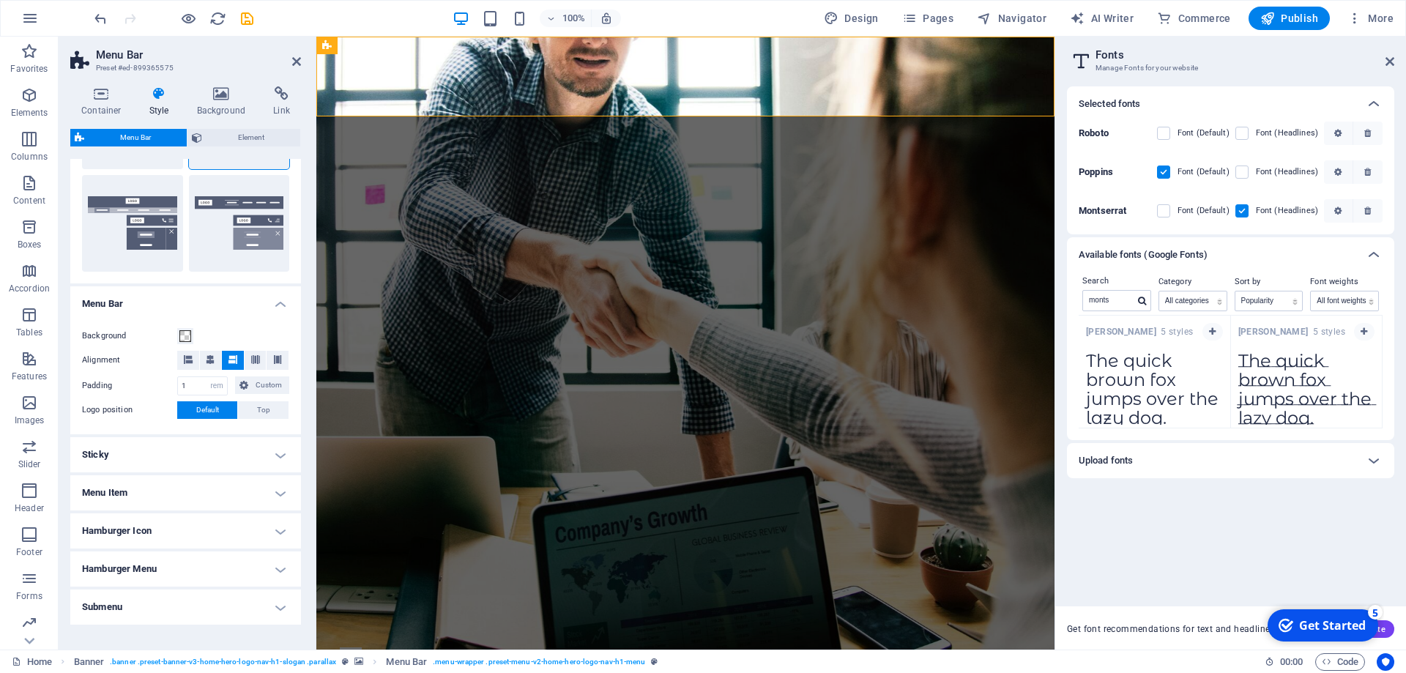
click at [216, 526] on h4 "Hamburger Icon" at bounding box center [185, 530] width 231 height 35
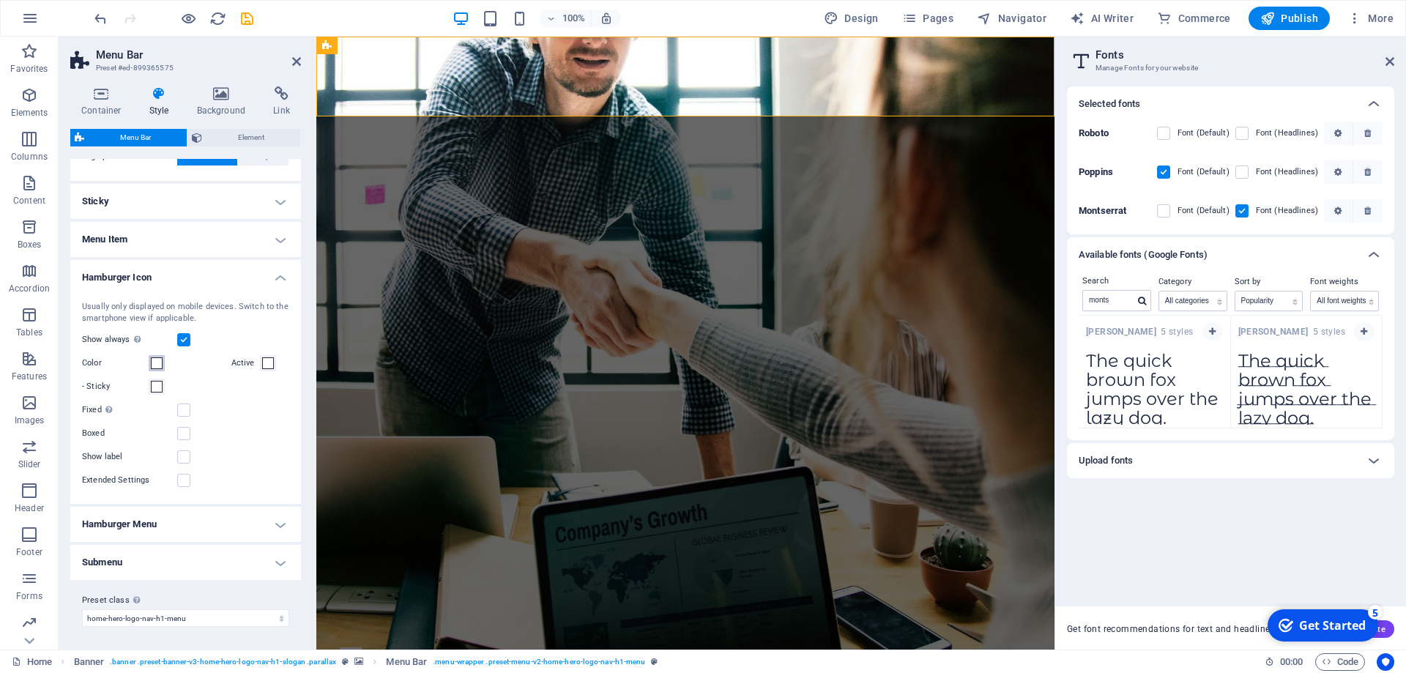
click at [160, 361] on span at bounding box center [157, 363] width 12 height 12
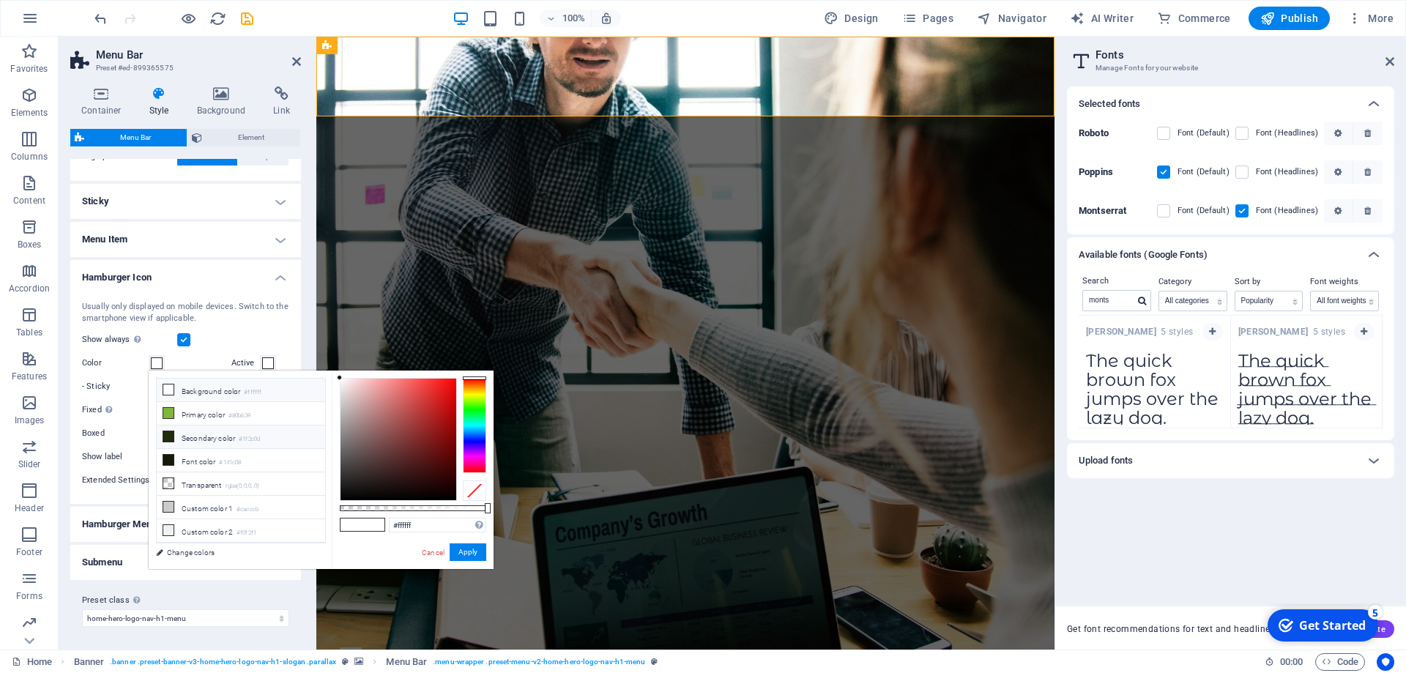
click at [171, 437] on icon at bounding box center [168, 436] width 10 height 10
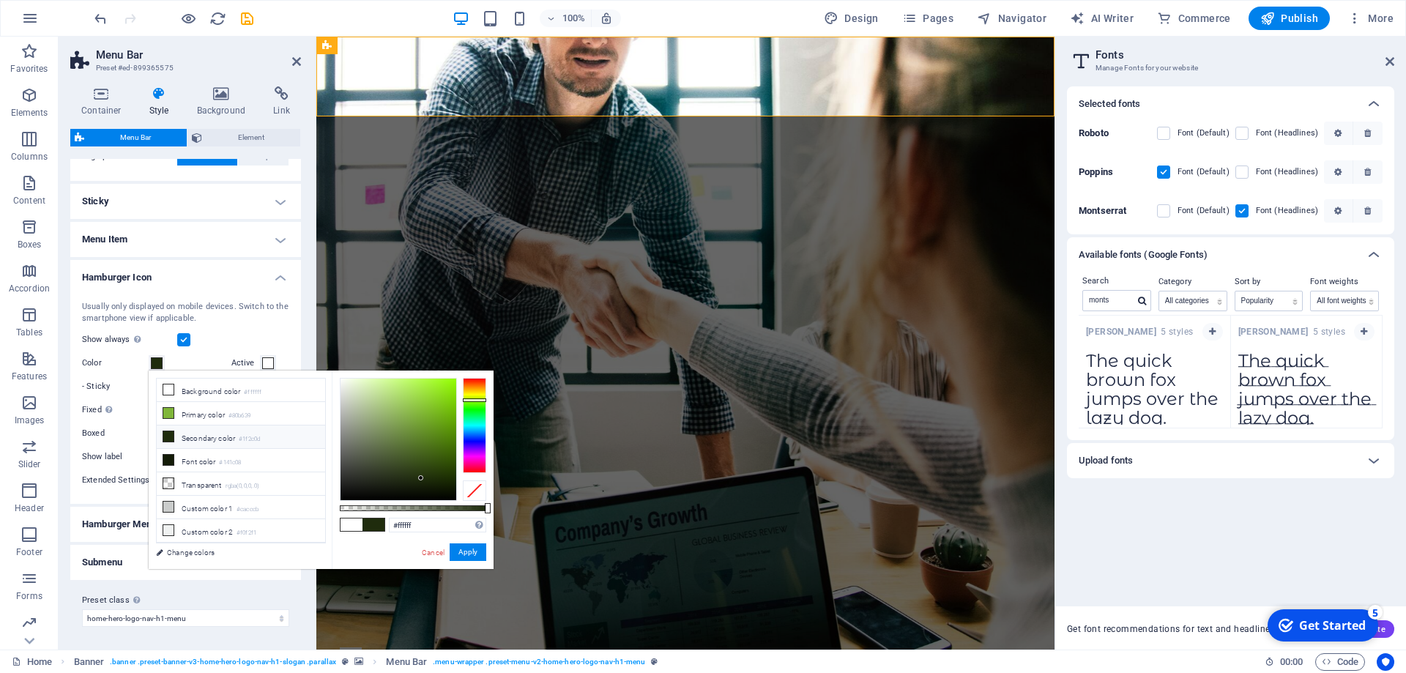
type input "#1f2c0d"
click at [458, 551] on button "Apply" at bounding box center [468, 552] width 37 height 18
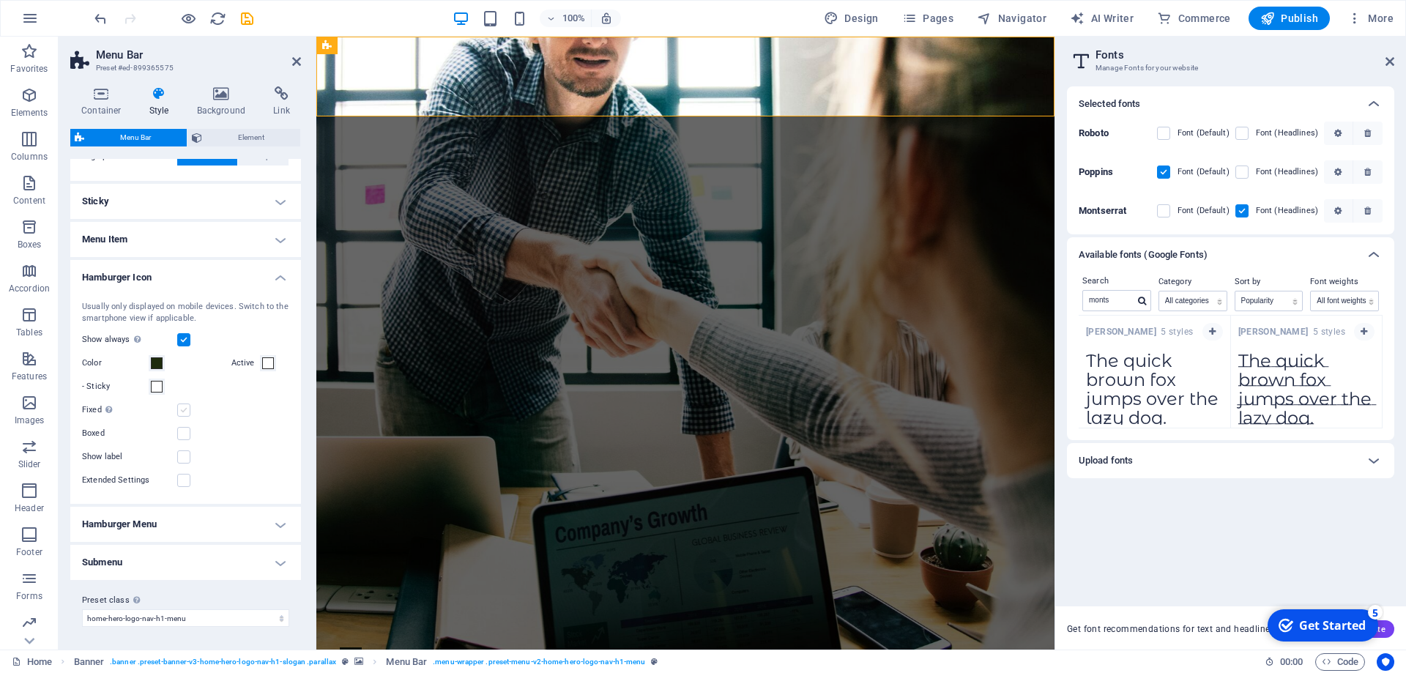
click at [187, 414] on label at bounding box center [183, 409] width 13 height 13
click at [0, 0] on input "Fixed Positions the trigger in a fixed state so that it is constantly in the vi…" at bounding box center [0, 0] width 0 height 0
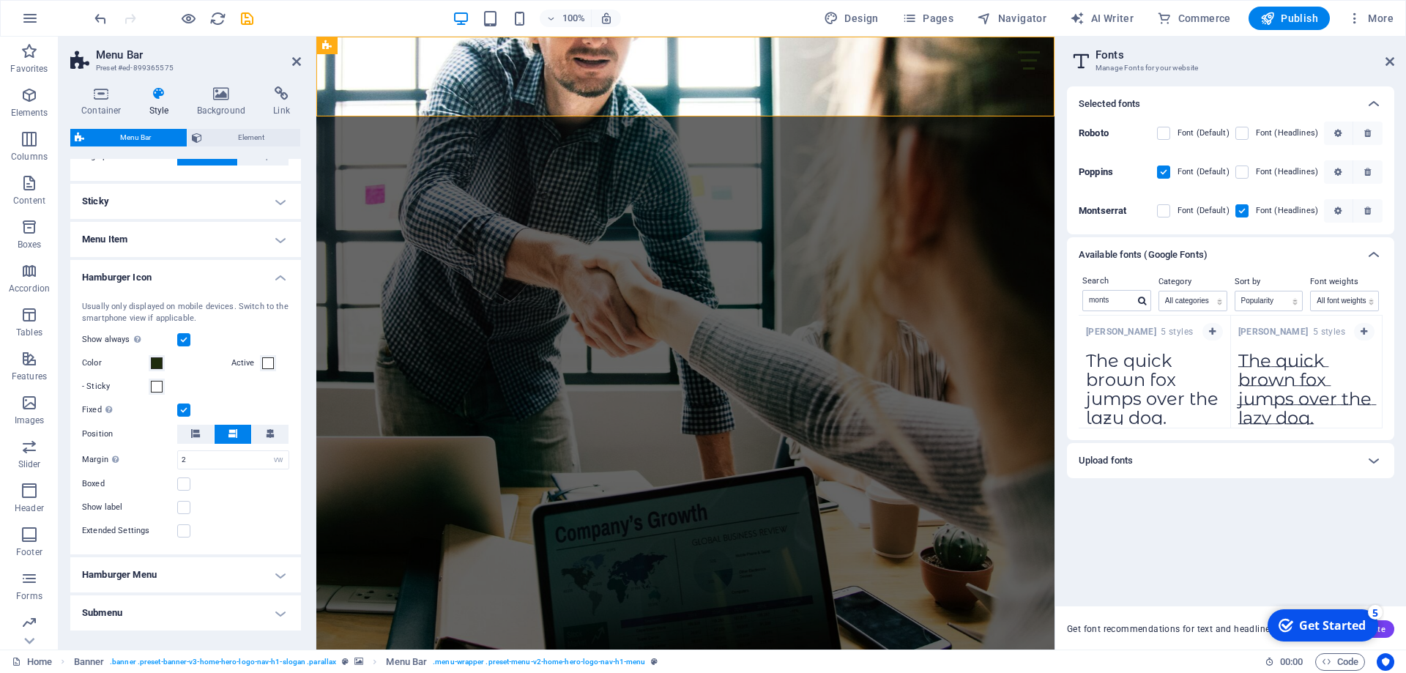
click at [187, 414] on label at bounding box center [183, 409] width 13 height 13
click at [0, 0] on input "Fixed Positions the trigger in a fixed state so that it is constantly in the vi…" at bounding box center [0, 0] width 0 height 0
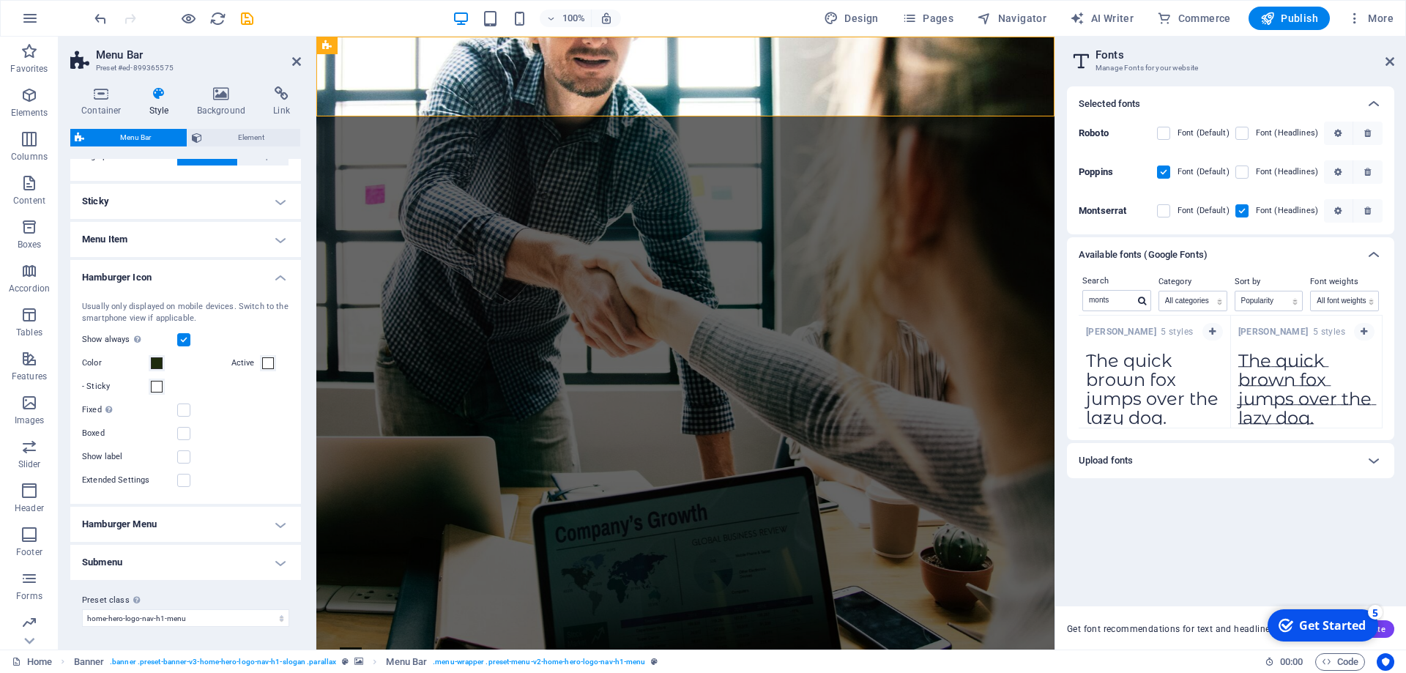
click at [206, 531] on h4 "Hamburger Menu" at bounding box center [185, 524] width 231 height 35
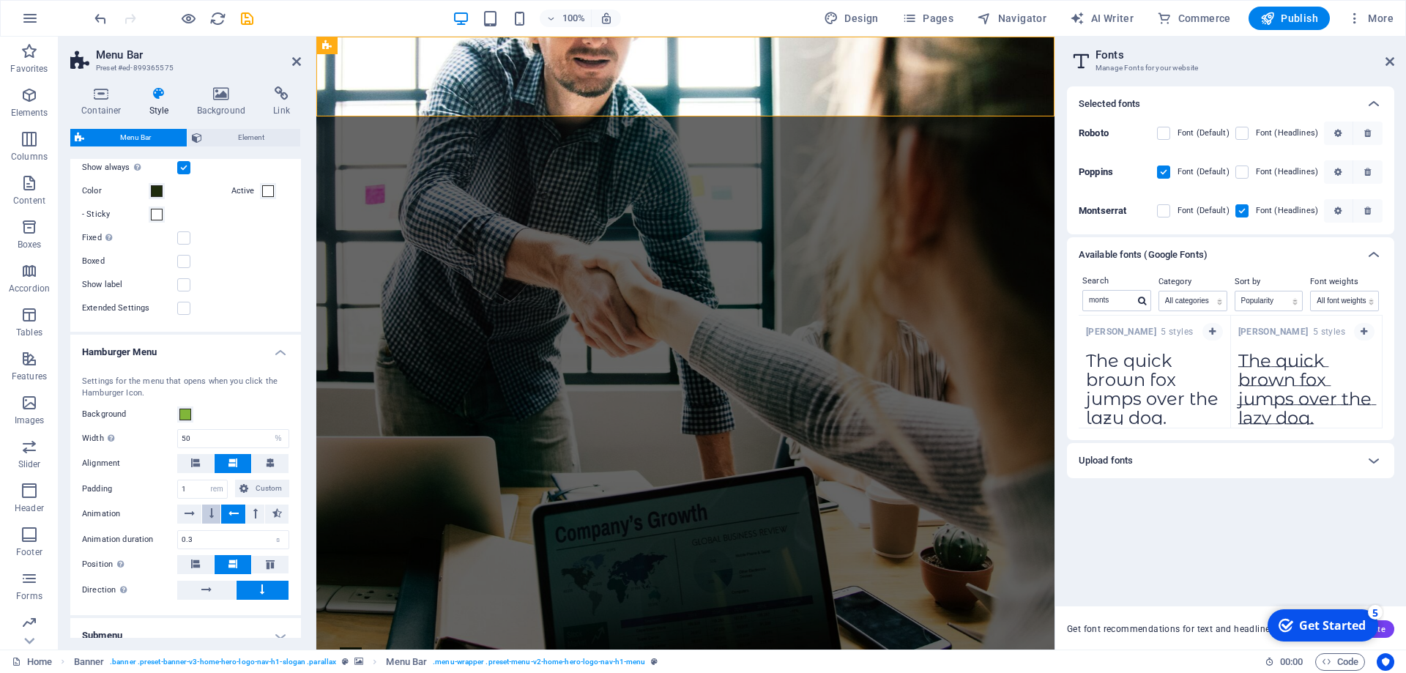
scroll to position [827, 0]
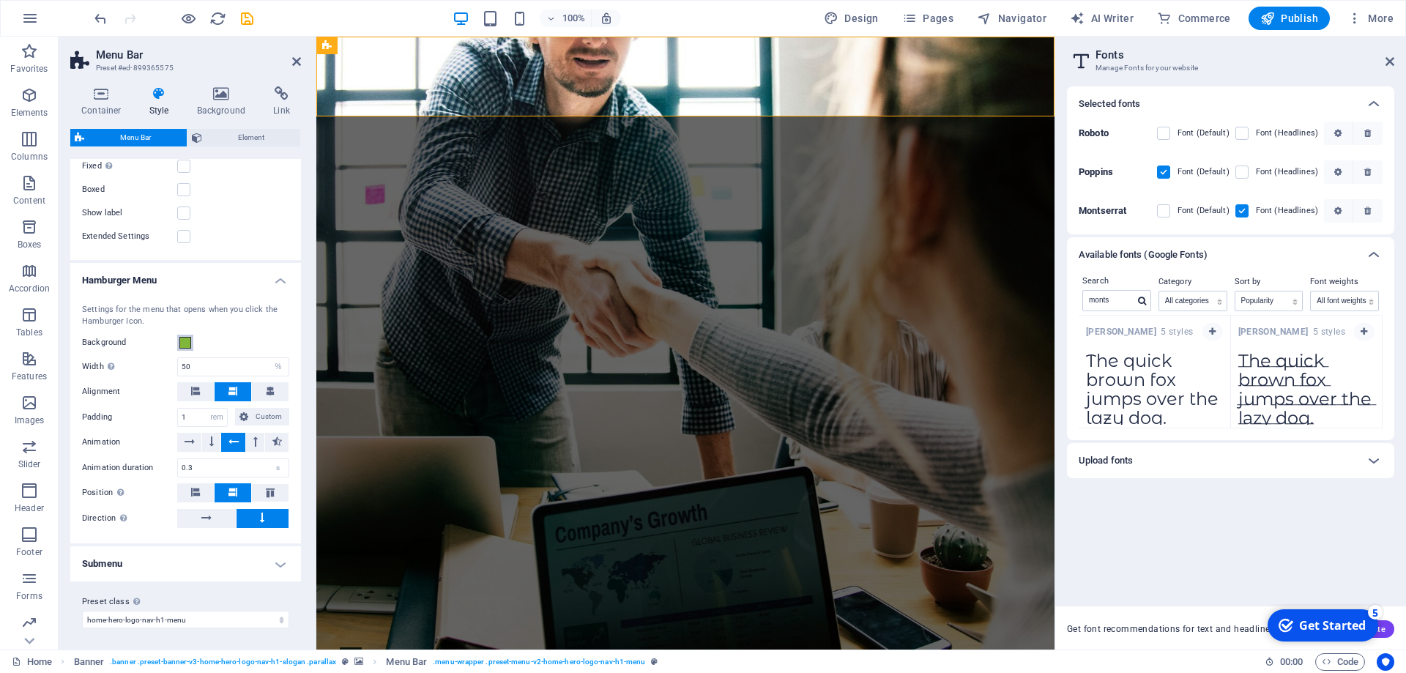
click at [186, 346] on span at bounding box center [185, 343] width 12 height 12
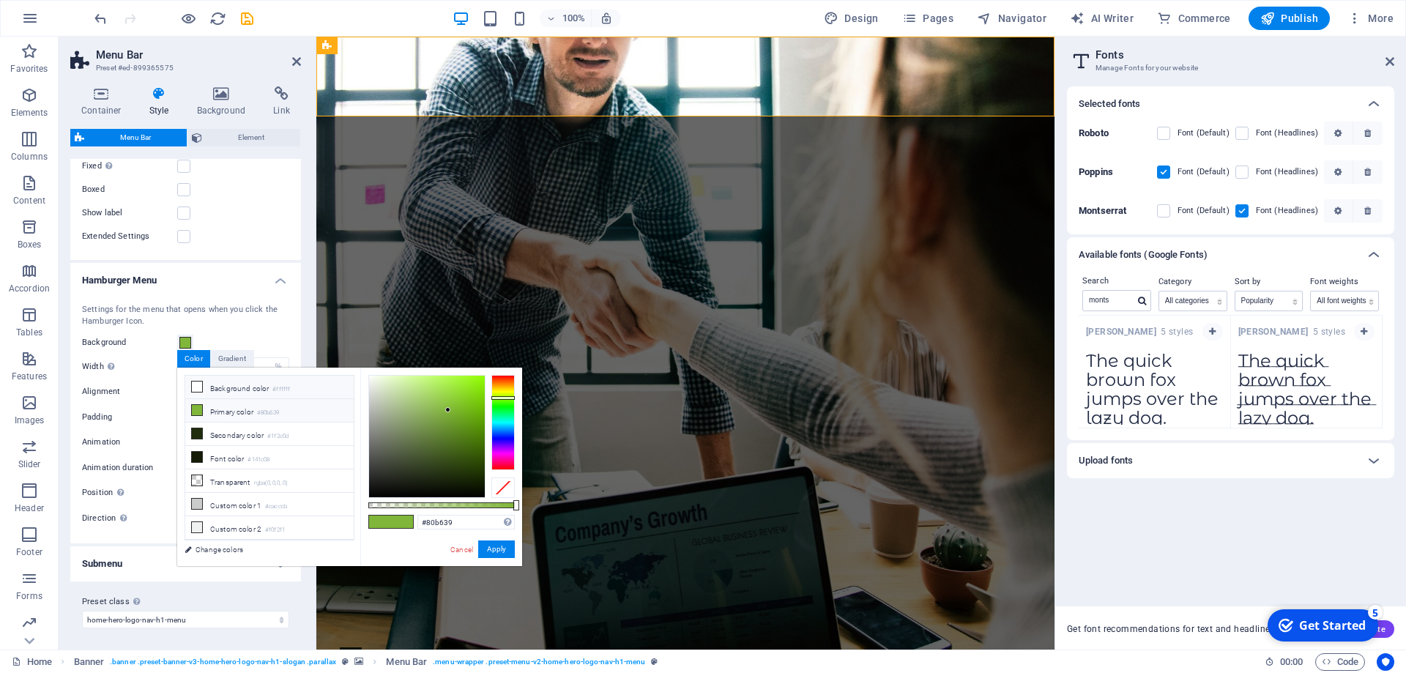
click at [199, 383] on icon at bounding box center [197, 386] width 10 height 10
type input "#ffffff"
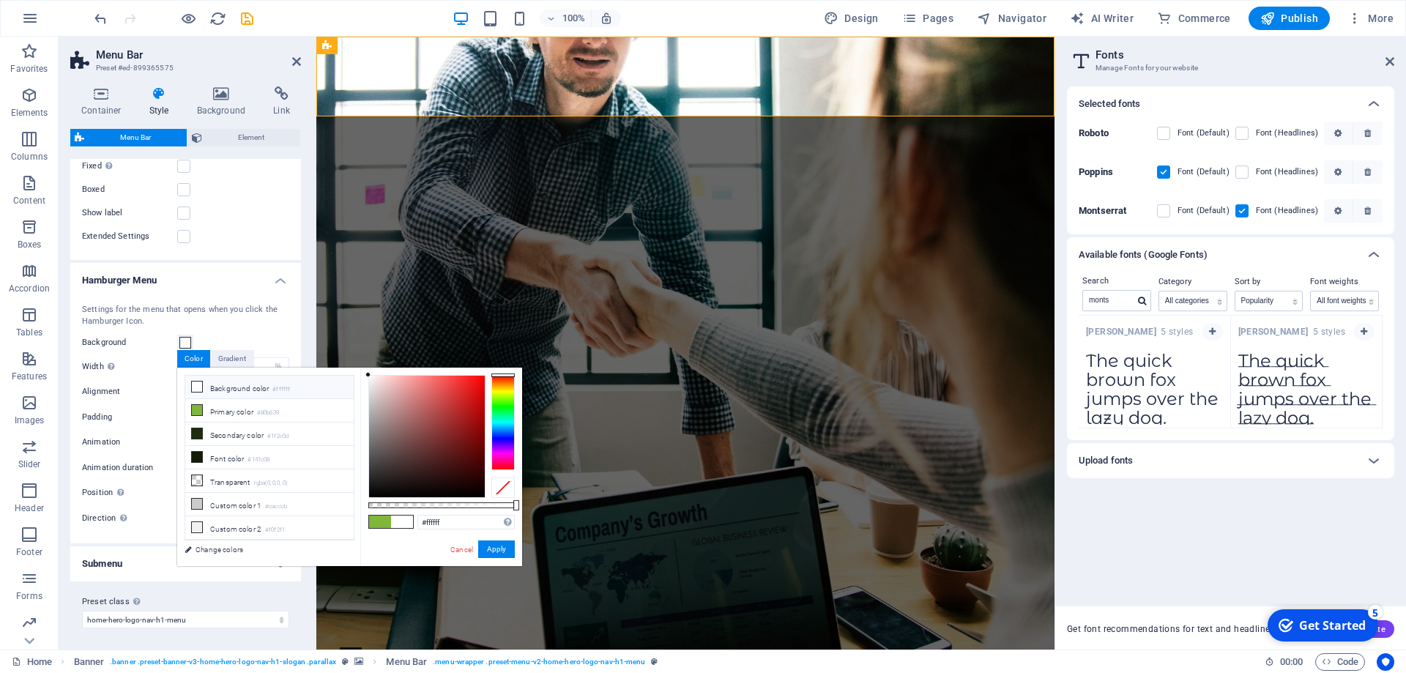
click at [272, 304] on div "Settings for the menu that opens when you click the Hamburger Icon." at bounding box center [185, 316] width 207 height 24
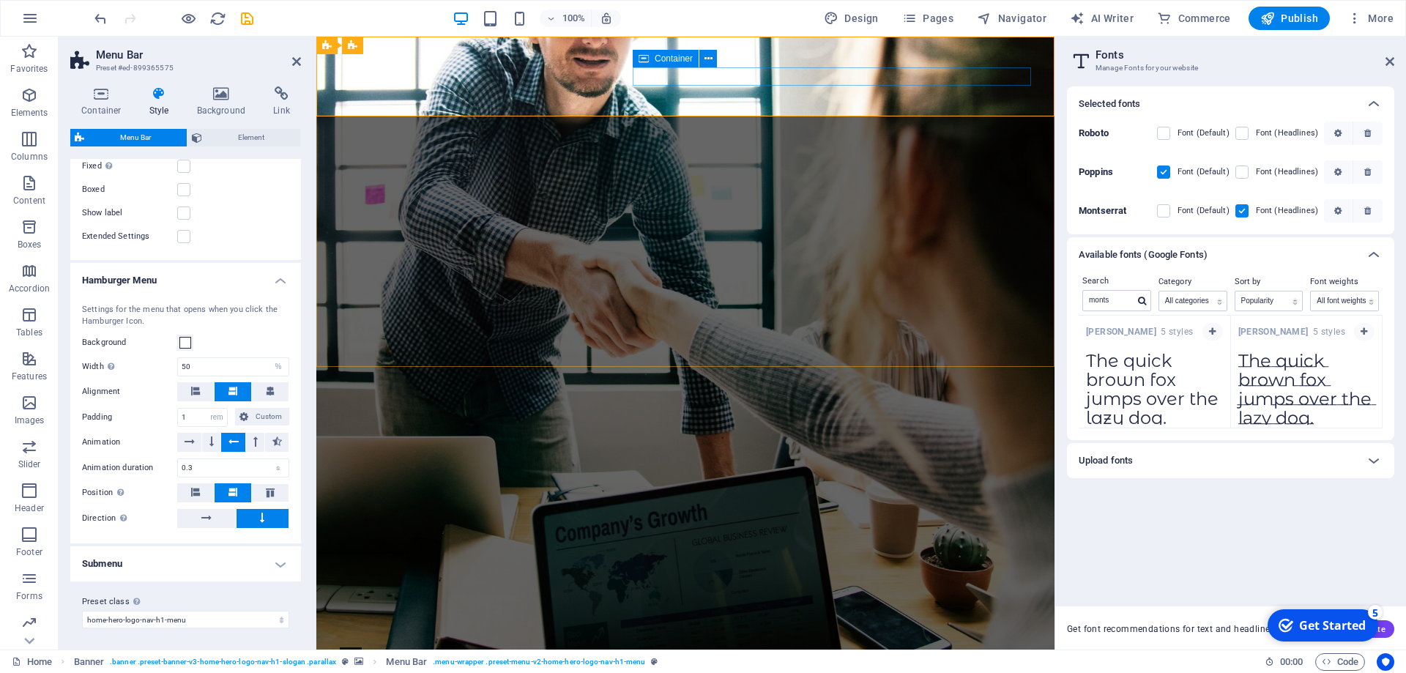
click at [1013, 647] on div at bounding box center [685, 656] width 691 height 18
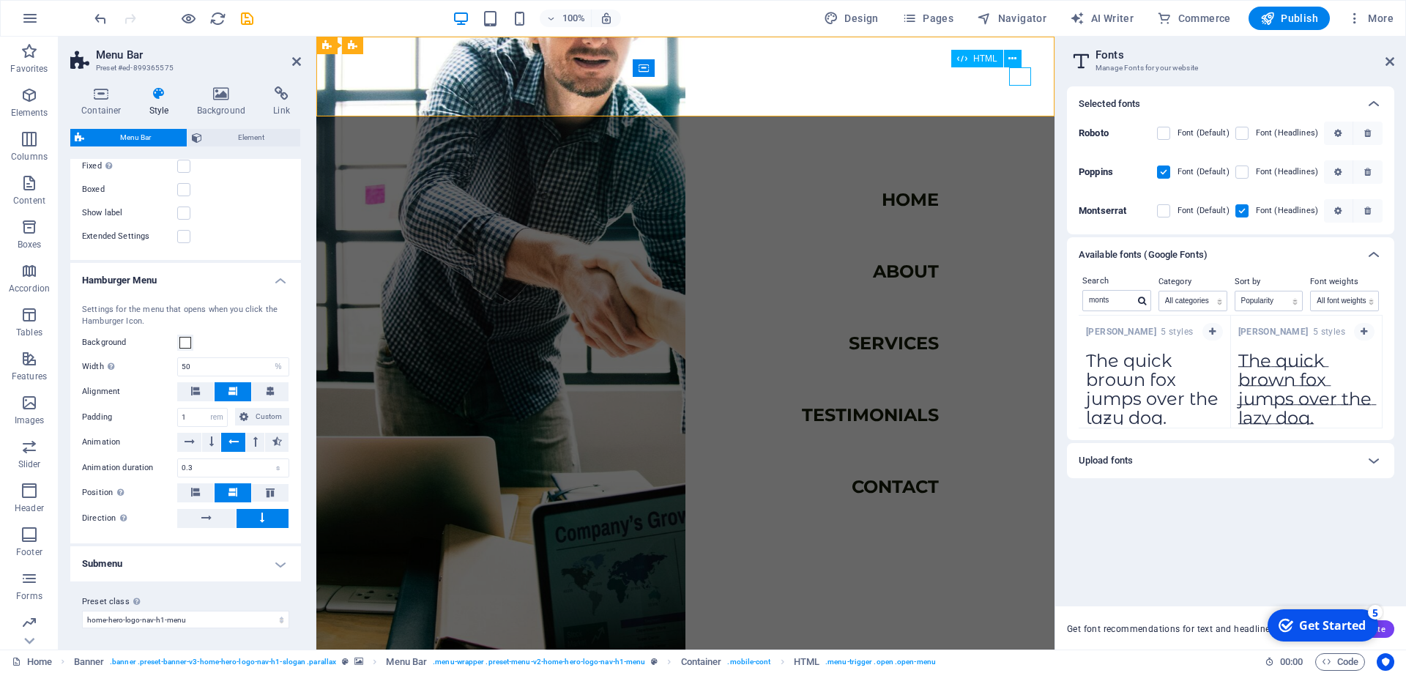
click at [362, 647] on div at bounding box center [351, 656] width 22 height 18
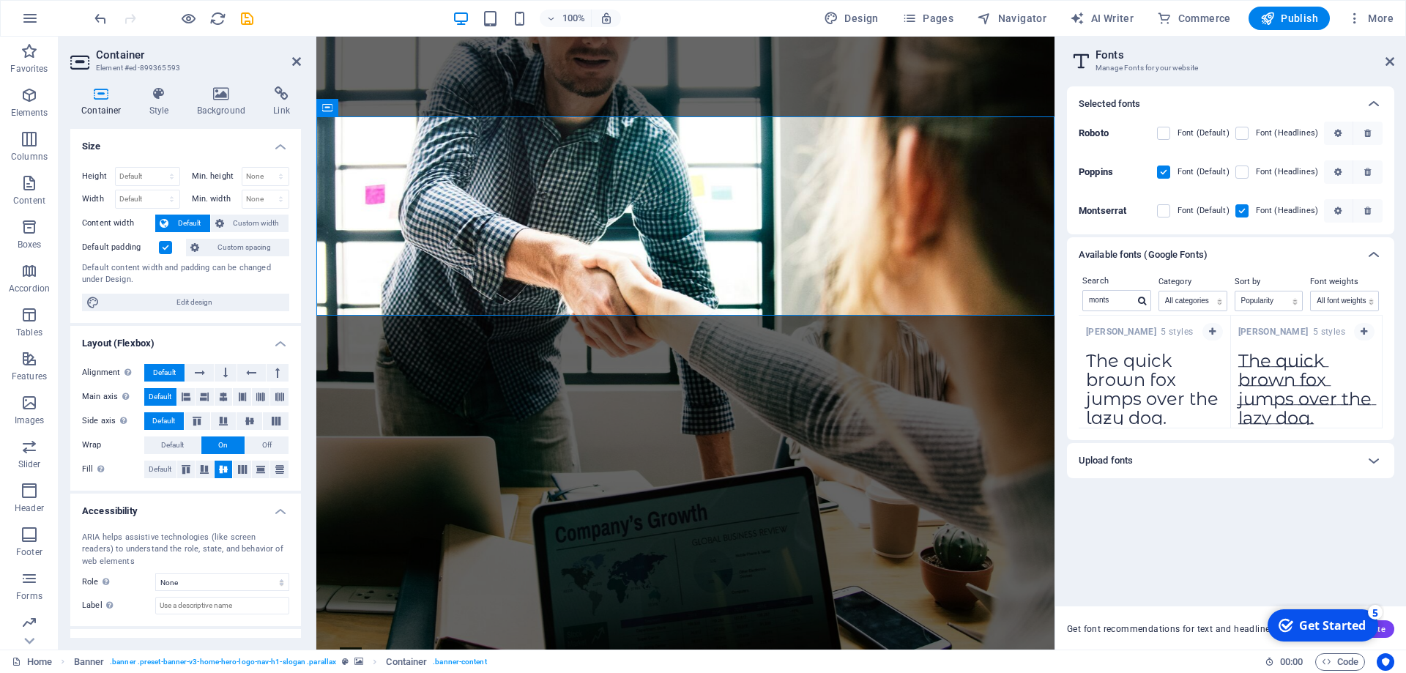
click at [366, 351] on figure at bounding box center [685, 343] width 738 height 613
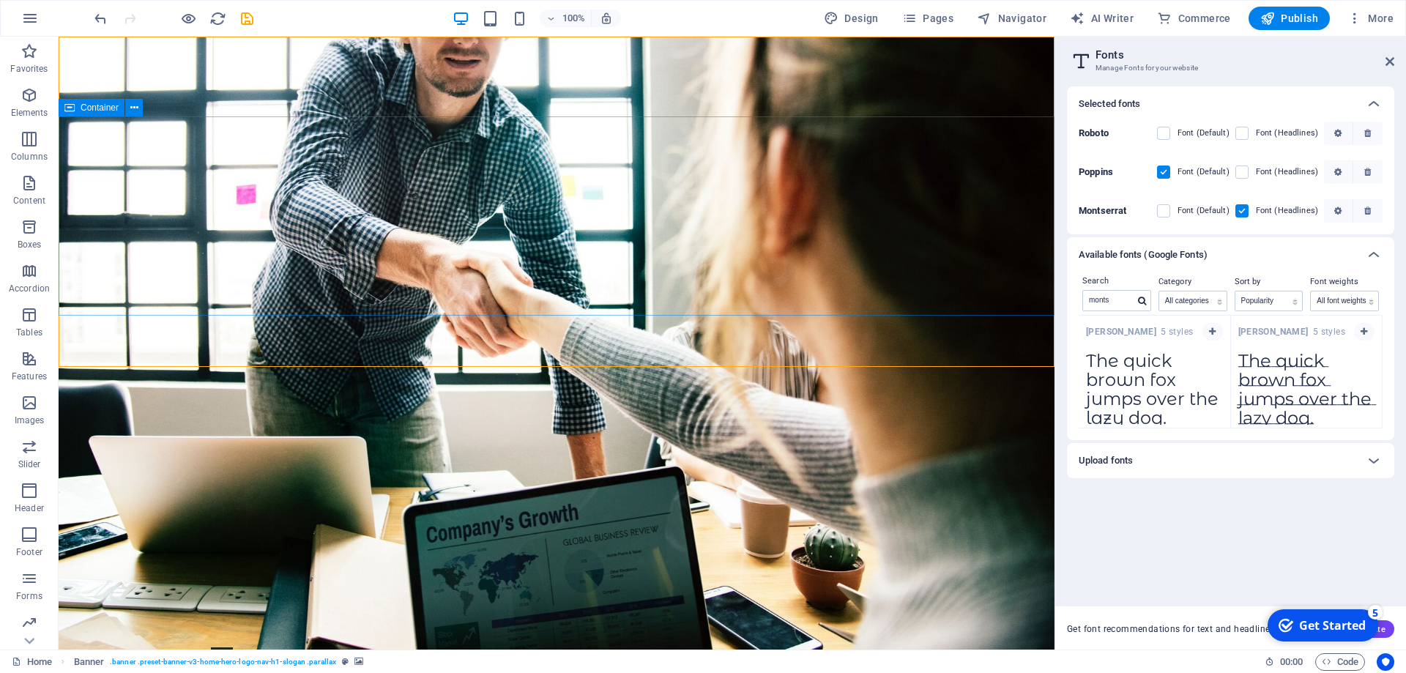
click at [96, 108] on span "Container" at bounding box center [100, 107] width 38 height 9
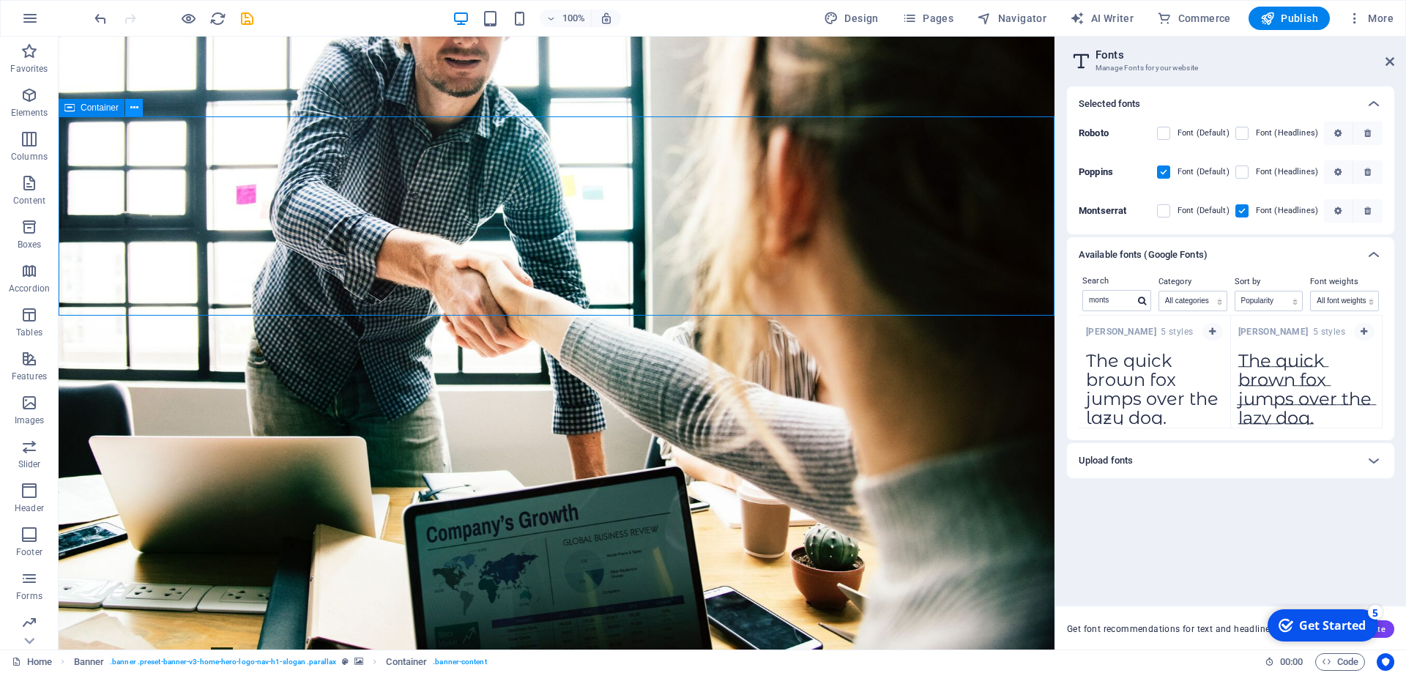
click at [133, 108] on icon at bounding box center [134, 107] width 8 height 15
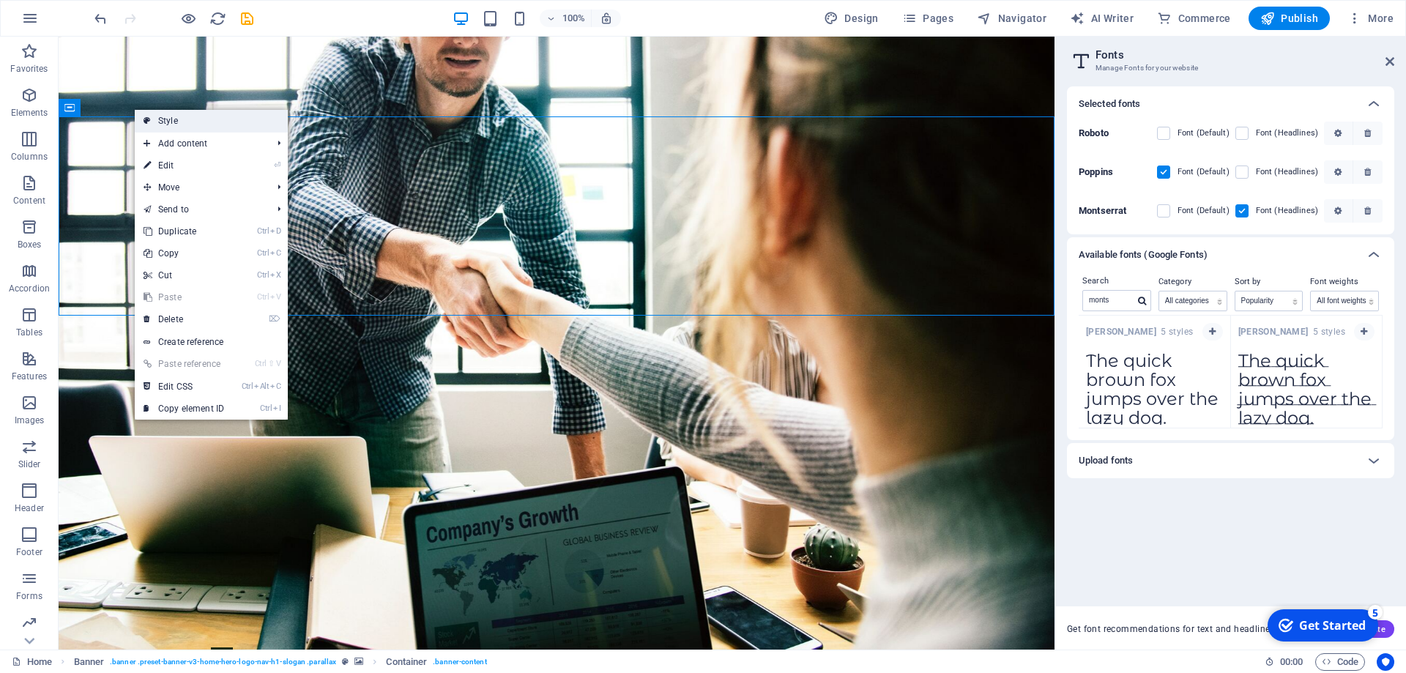
click at [163, 116] on link "Style" at bounding box center [211, 121] width 153 height 22
select select "preset-banner-v3-home-hero-logo-nav-h1-slogan"
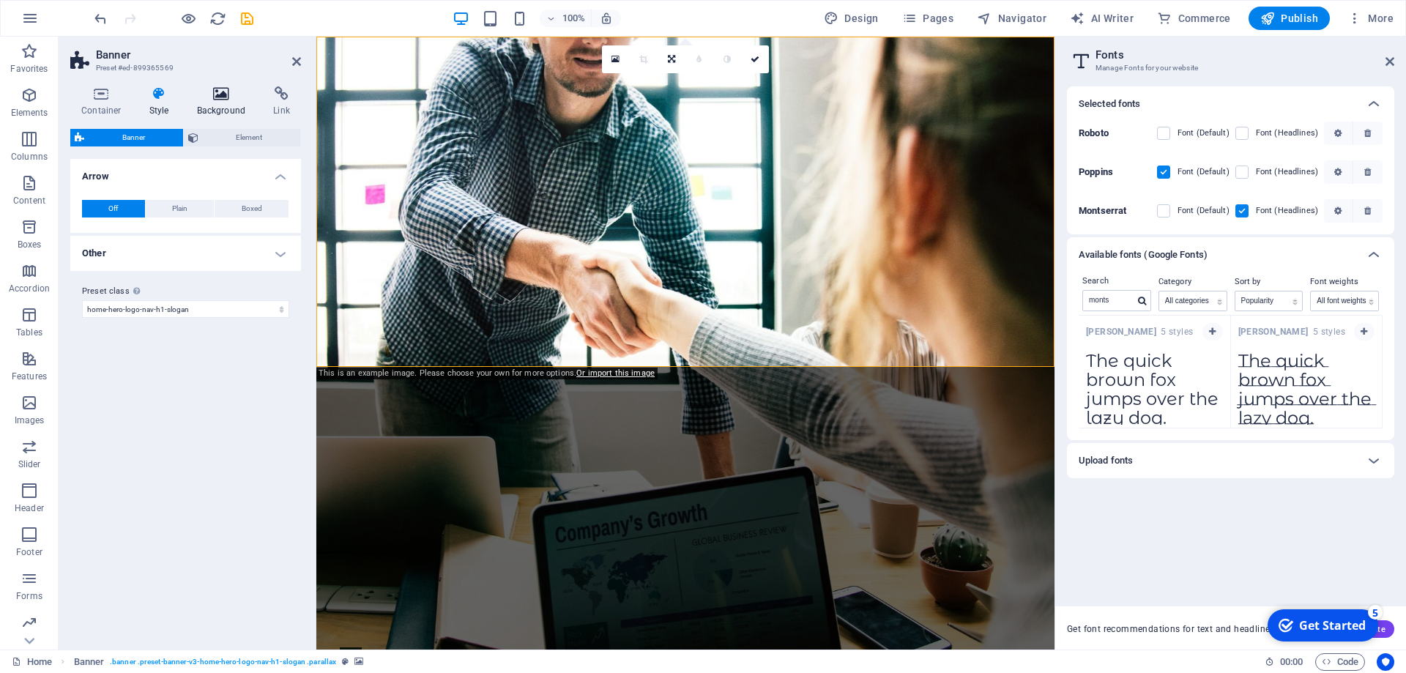
click at [217, 97] on icon at bounding box center [221, 93] width 71 height 15
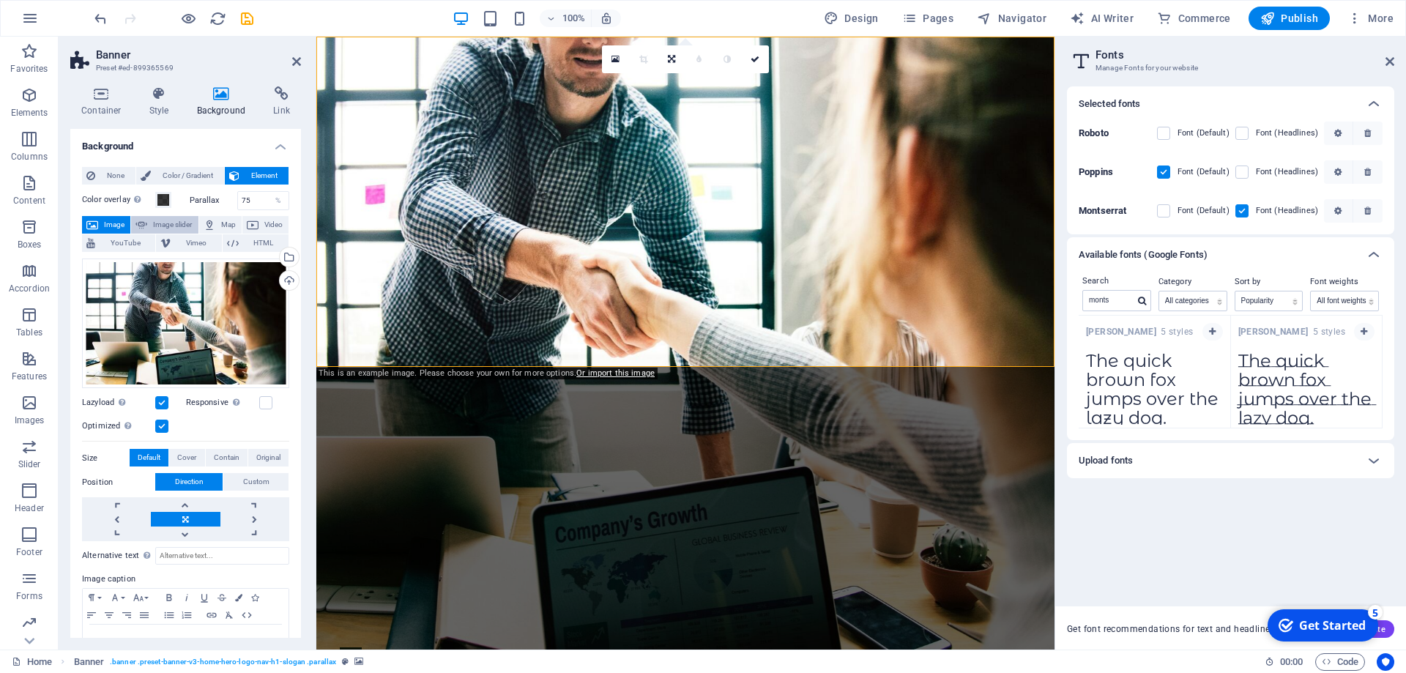
click at [151, 223] on button "Image slider" at bounding box center [164, 225] width 67 height 18
select select "ms"
select select "s"
select select "progressive"
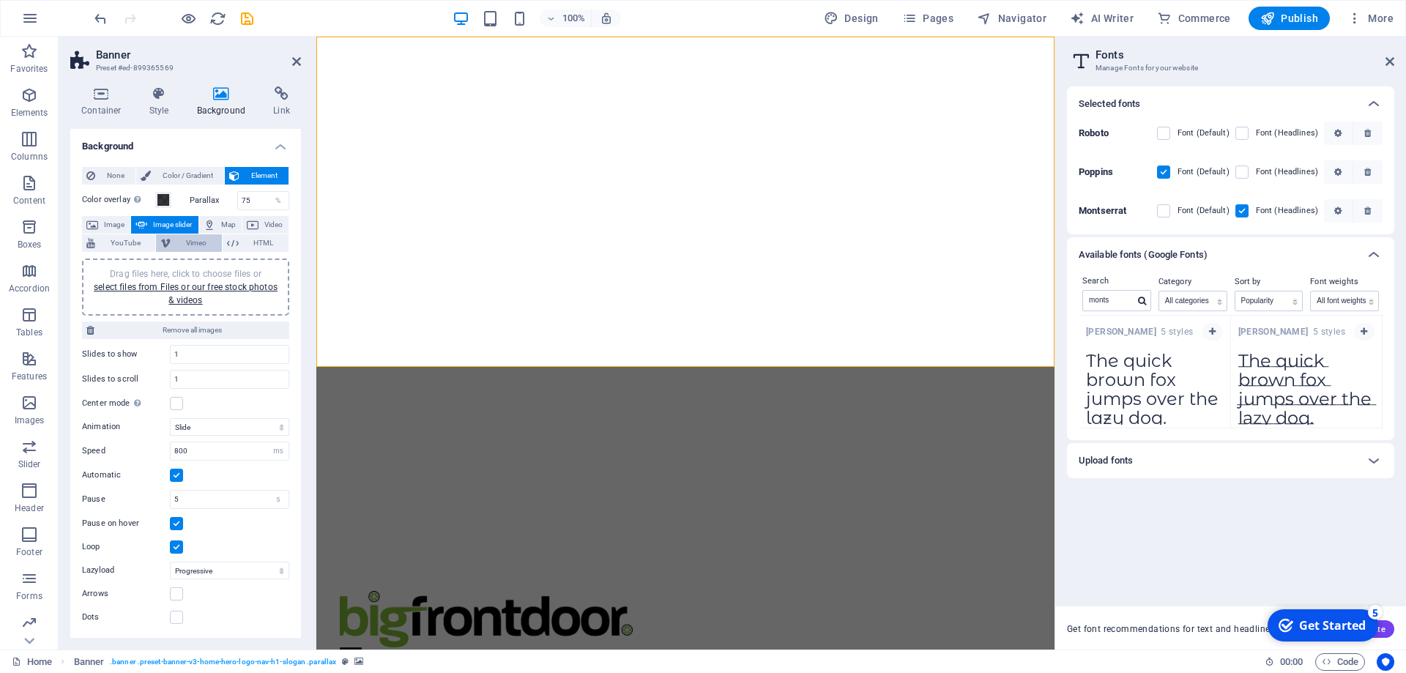
click at [198, 237] on span "Vimeo" at bounding box center [196, 243] width 42 height 18
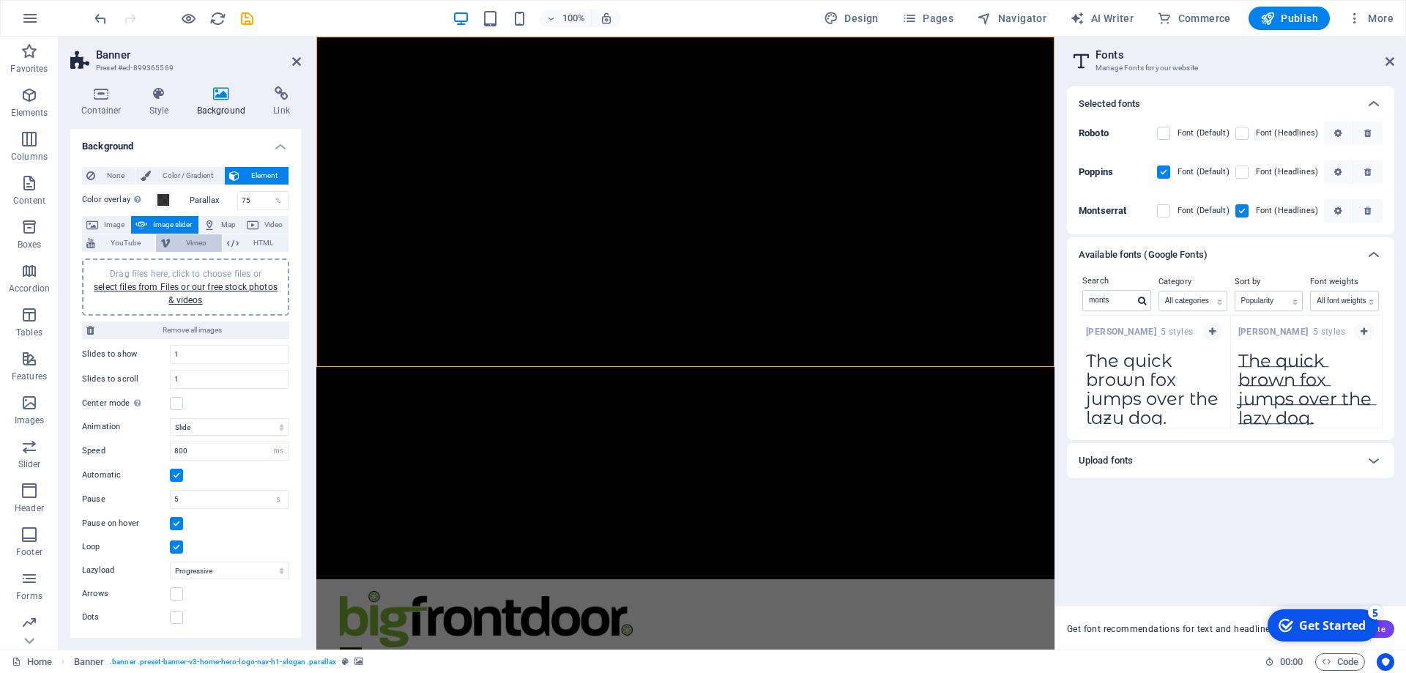
select select "ar16_9"
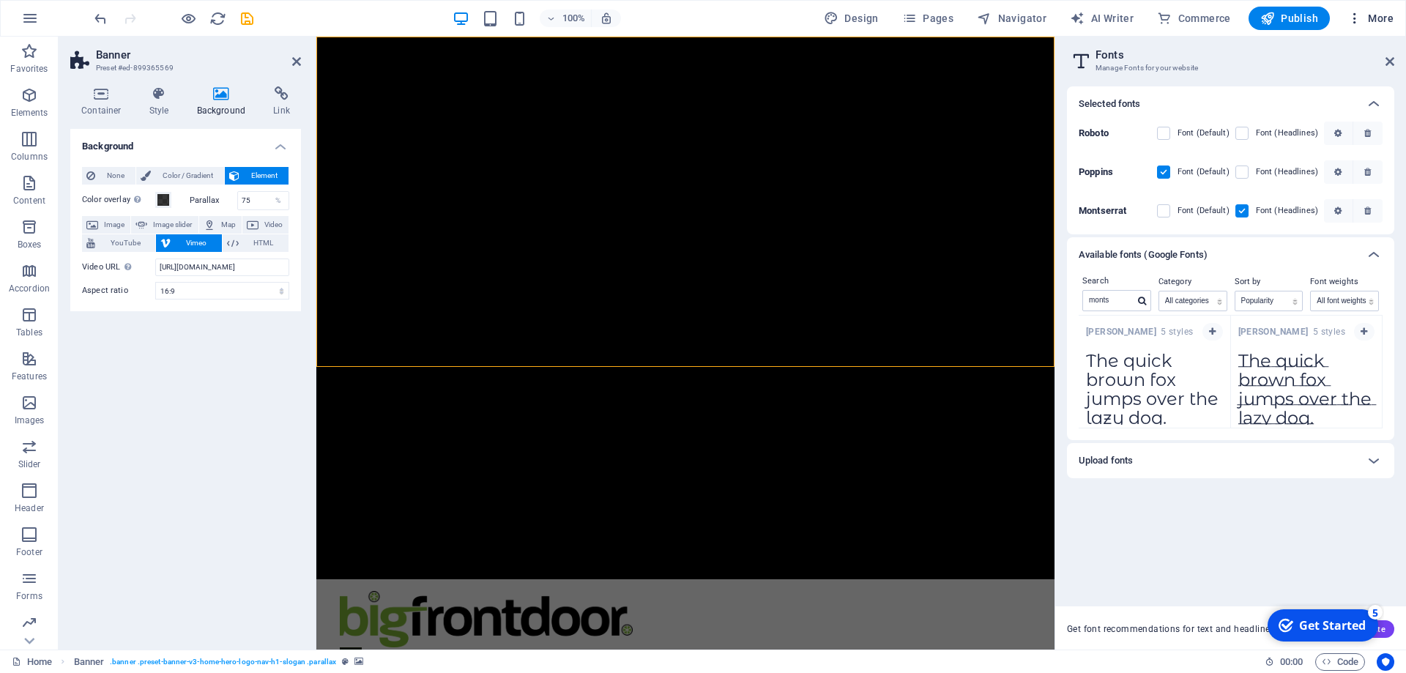
click at [1380, 16] on span "More" at bounding box center [1370, 18] width 46 height 15
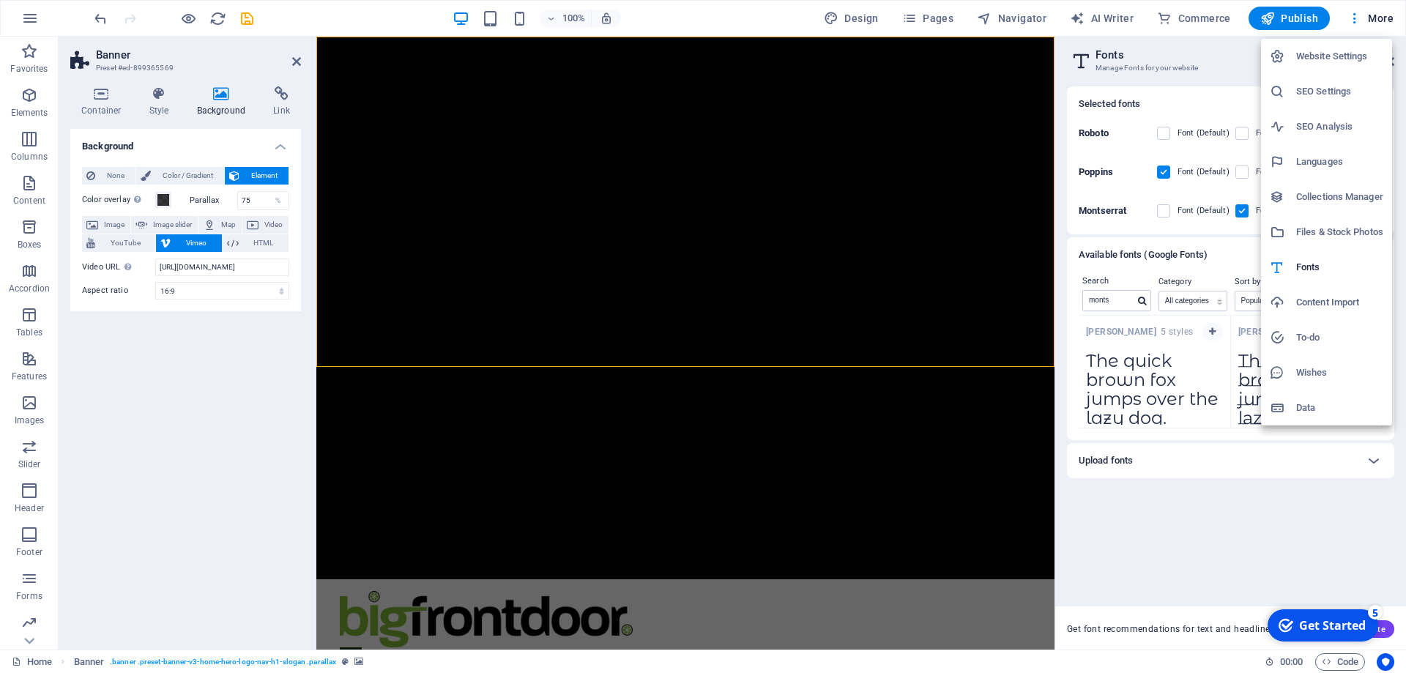
click at [1314, 297] on h6 "Content Import" at bounding box center [1339, 303] width 87 height 18
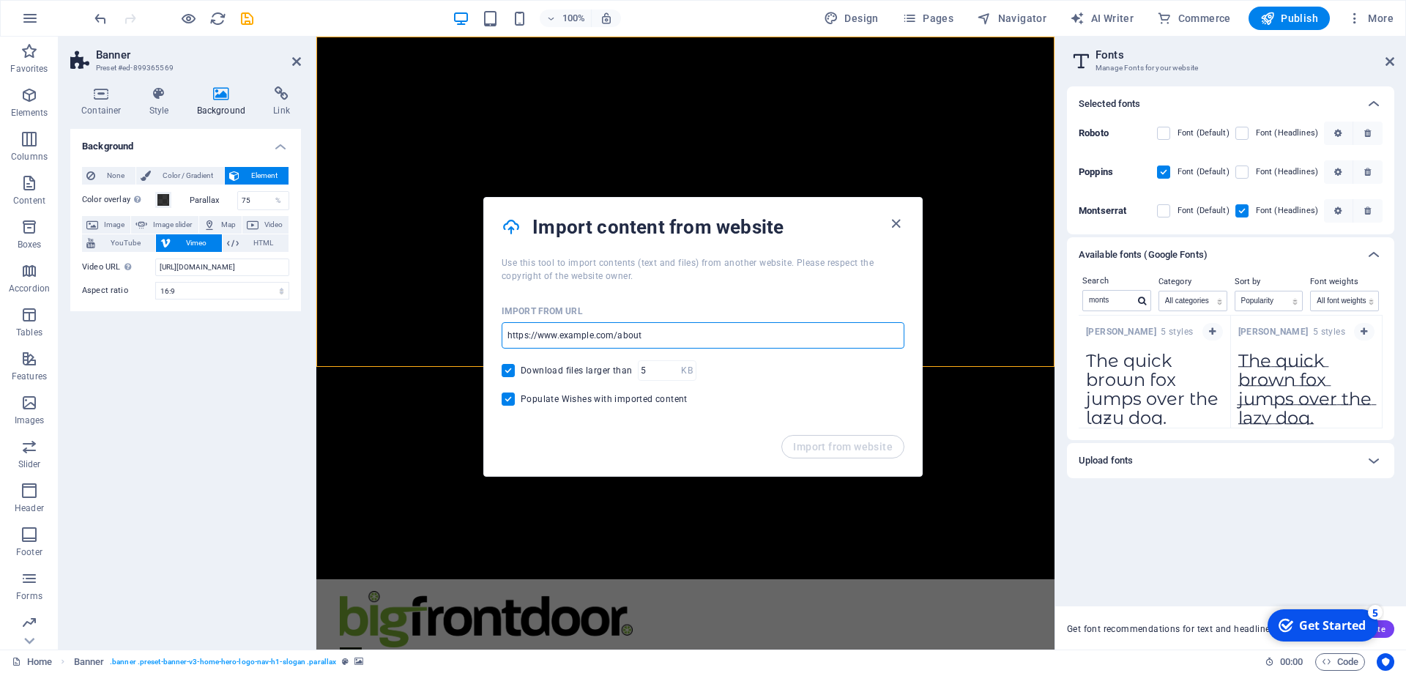
drag, startPoint x: 702, startPoint y: 339, endPoint x: 425, endPoint y: 333, distance: 276.8
click at [502, 333] on input "url" at bounding box center [703, 335] width 403 height 26
paste input "https://bigfrontdoor.com/"
type input "https://bigfrontdoor.com/"
click at [825, 444] on span "Import from website" at bounding box center [843, 447] width 100 height 12
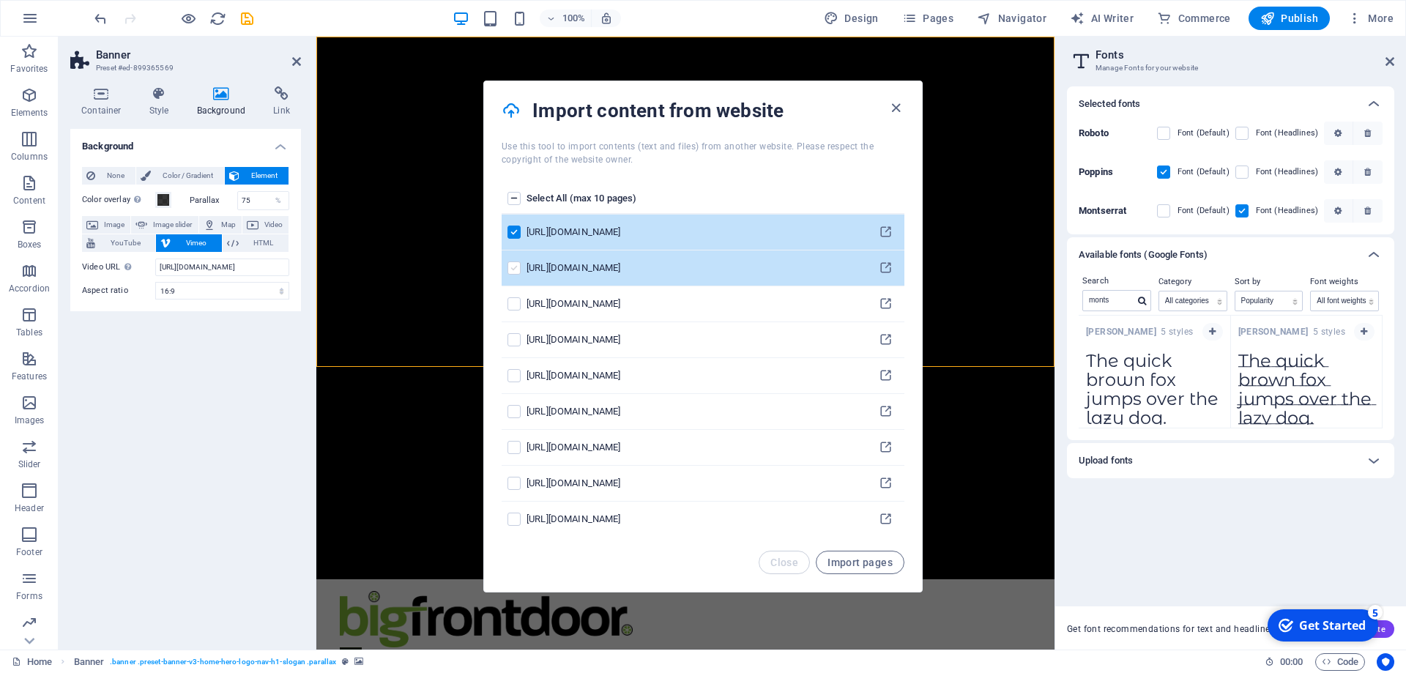
click at [512, 267] on label "pages list" at bounding box center [513, 267] width 13 height 13
click at [0, 0] on input "pages list" at bounding box center [0, 0] width 0 height 0
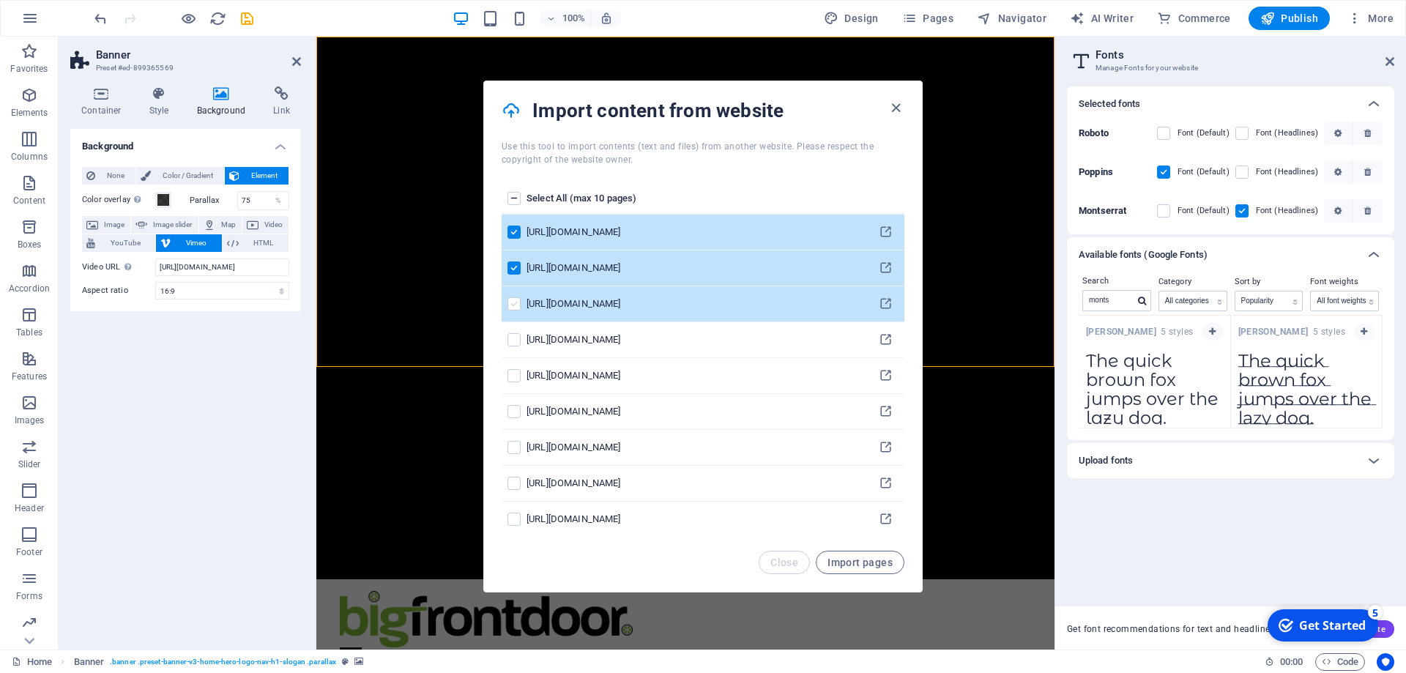
click at [513, 304] on label "pages list" at bounding box center [513, 303] width 13 height 13
click at [0, 0] on input "pages list" at bounding box center [0, 0] width 0 height 0
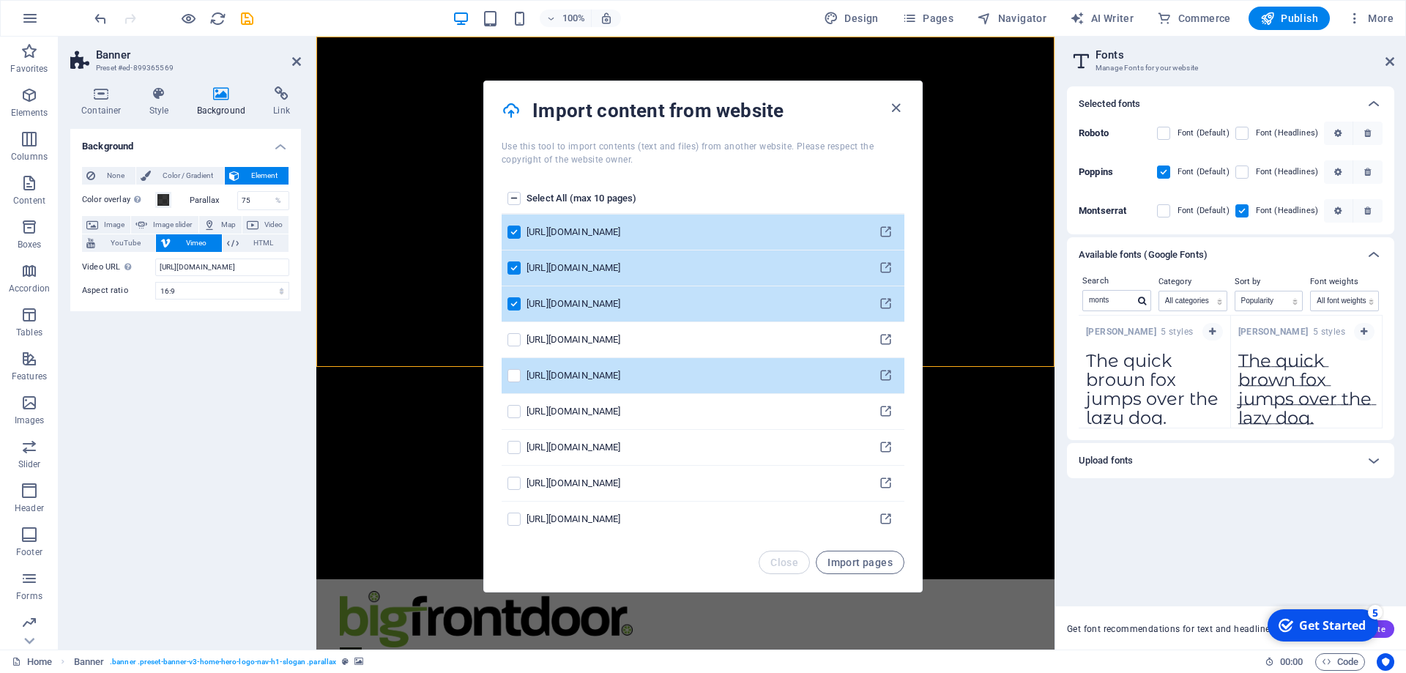
click at [522, 371] on td "pages list" at bounding box center [514, 376] width 25 height 36
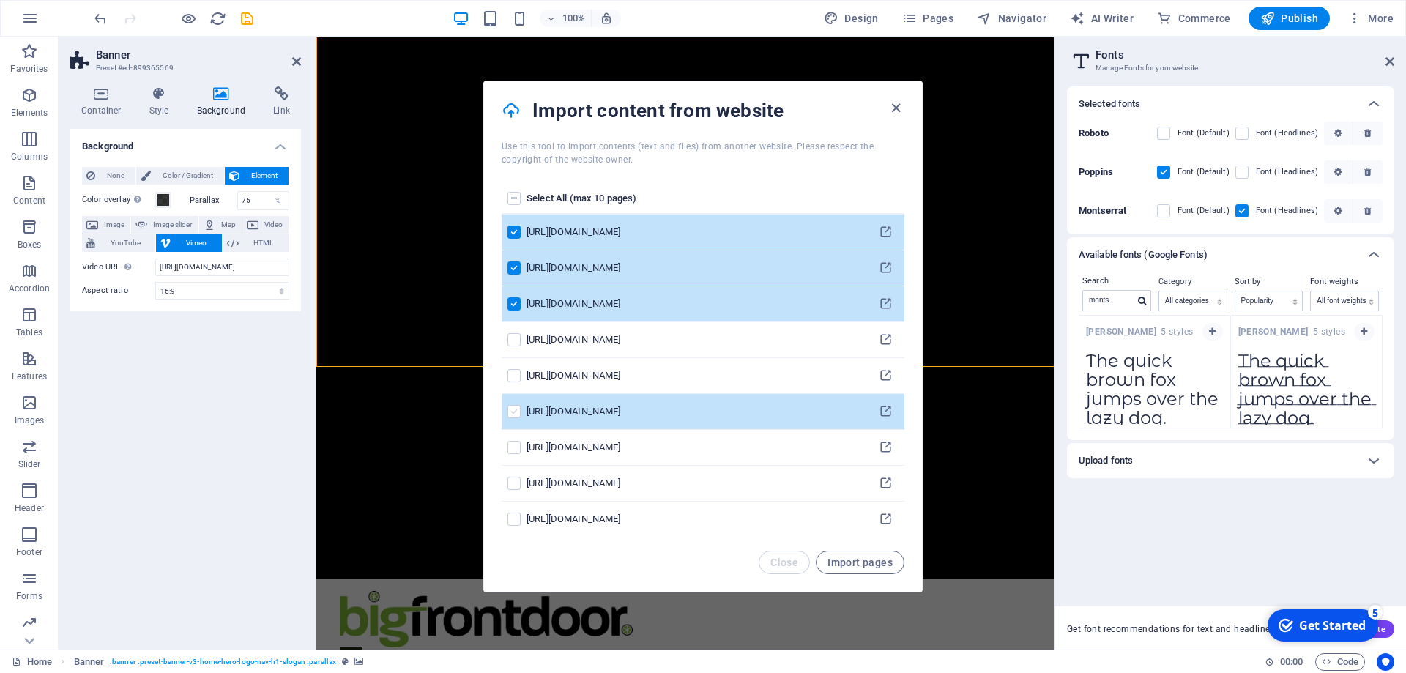
click at [513, 412] on label "pages list" at bounding box center [513, 411] width 13 height 13
click at [0, 0] on input "pages list" at bounding box center [0, 0] width 0 height 0
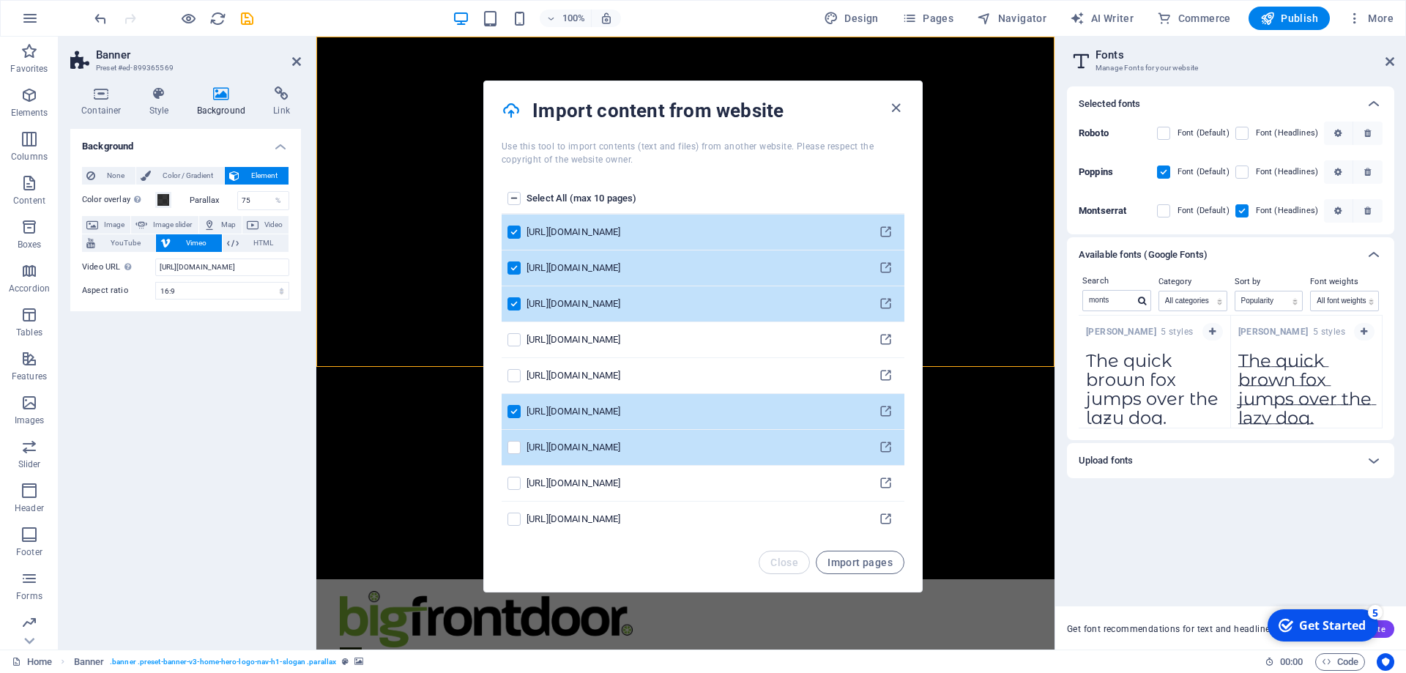
click at [514, 439] on td "pages list" at bounding box center [514, 448] width 25 height 36
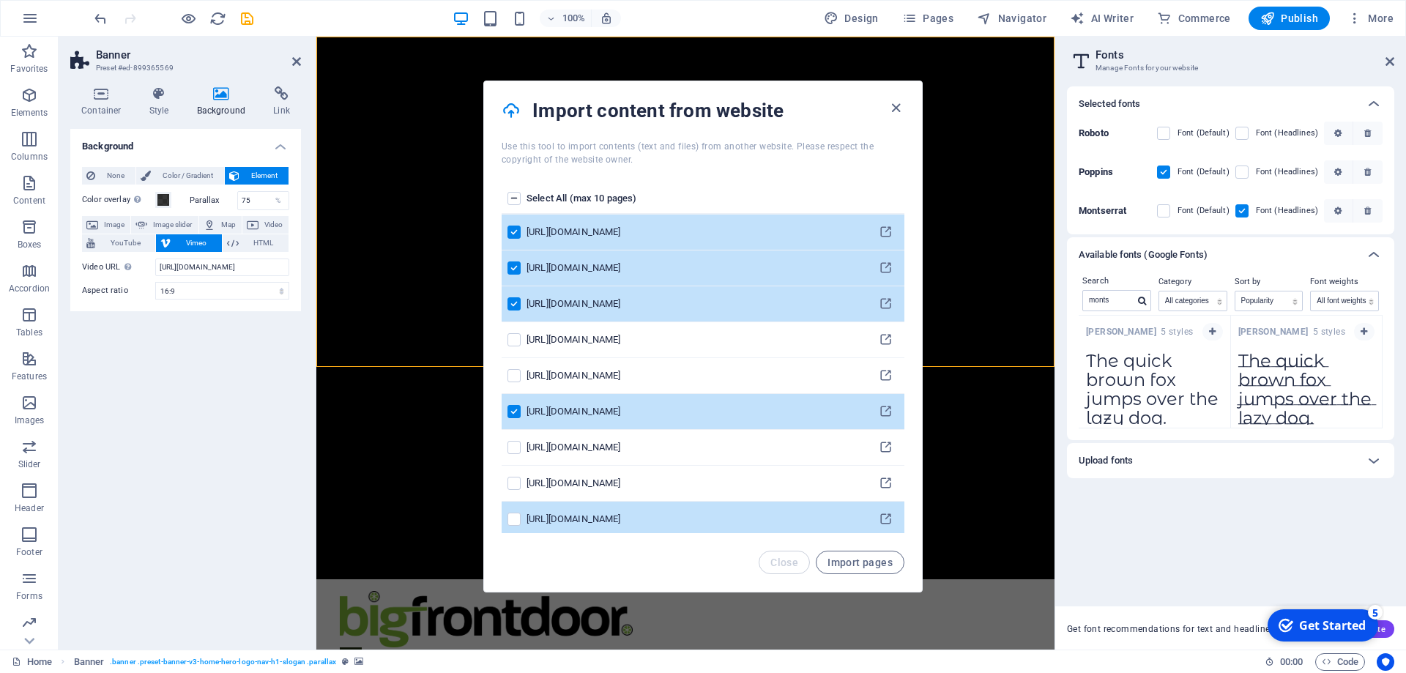
click at [507, 519] on td "pages list" at bounding box center [514, 520] width 25 height 36
click at [509, 523] on label "pages list" at bounding box center [513, 519] width 13 height 13
click at [0, 0] on input "pages list" at bounding box center [0, 0] width 0 height 0
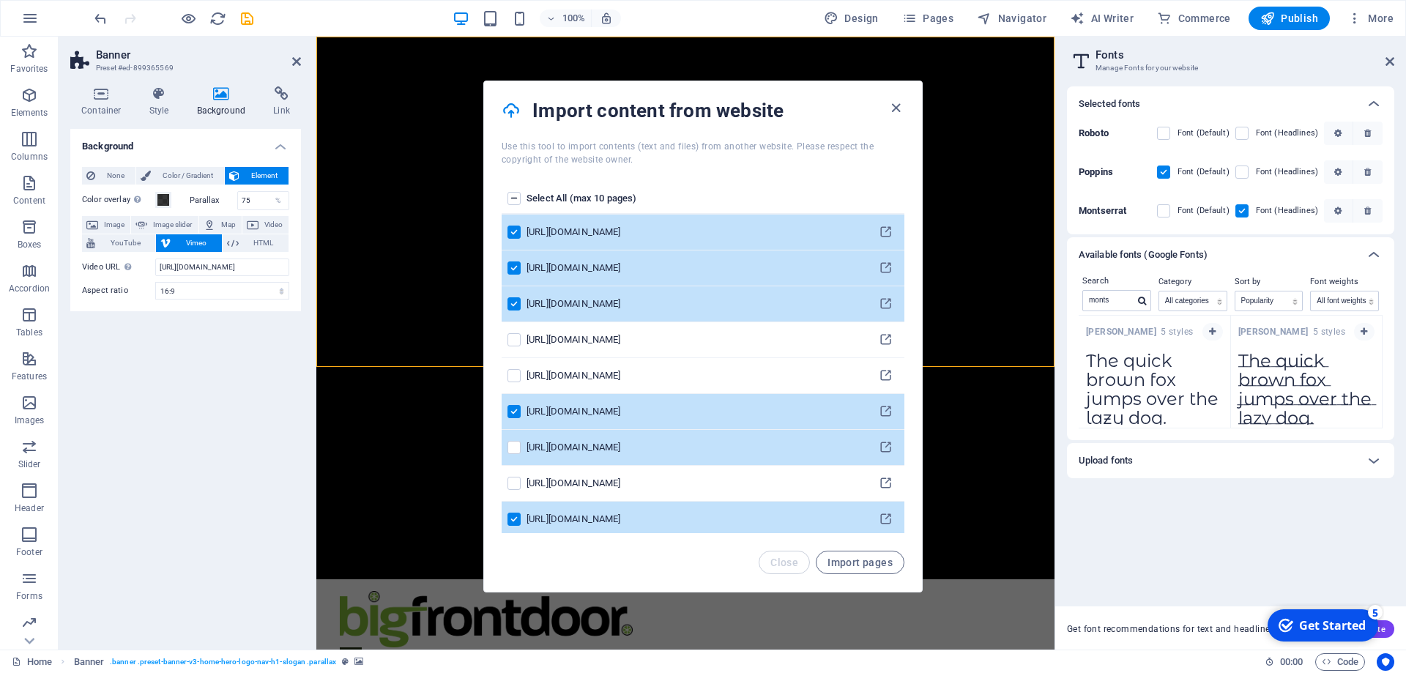
scroll to position [184, 0]
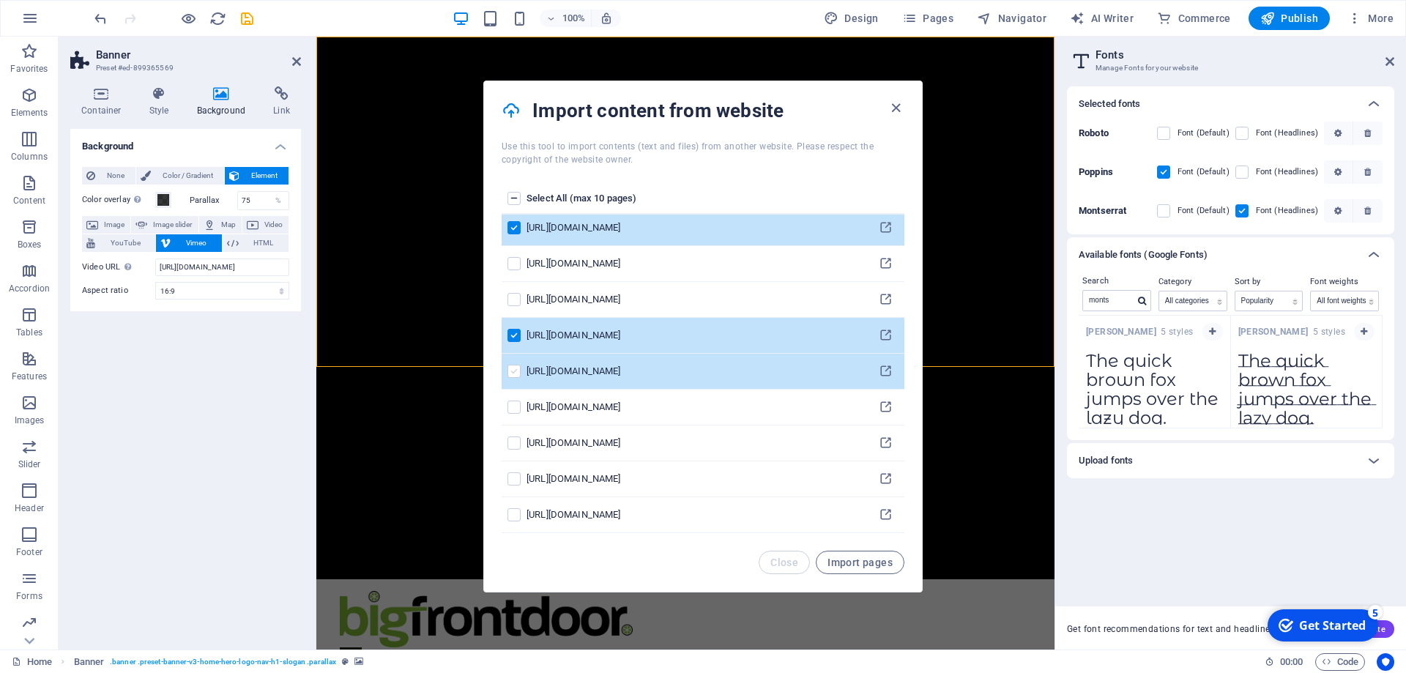
click at [510, 377] on label "pages list" at bounding box center [513, 371] width 13 height 13
click at [0, 0] on input "pages list" at bounding box center [0, 0] width 0 height 0
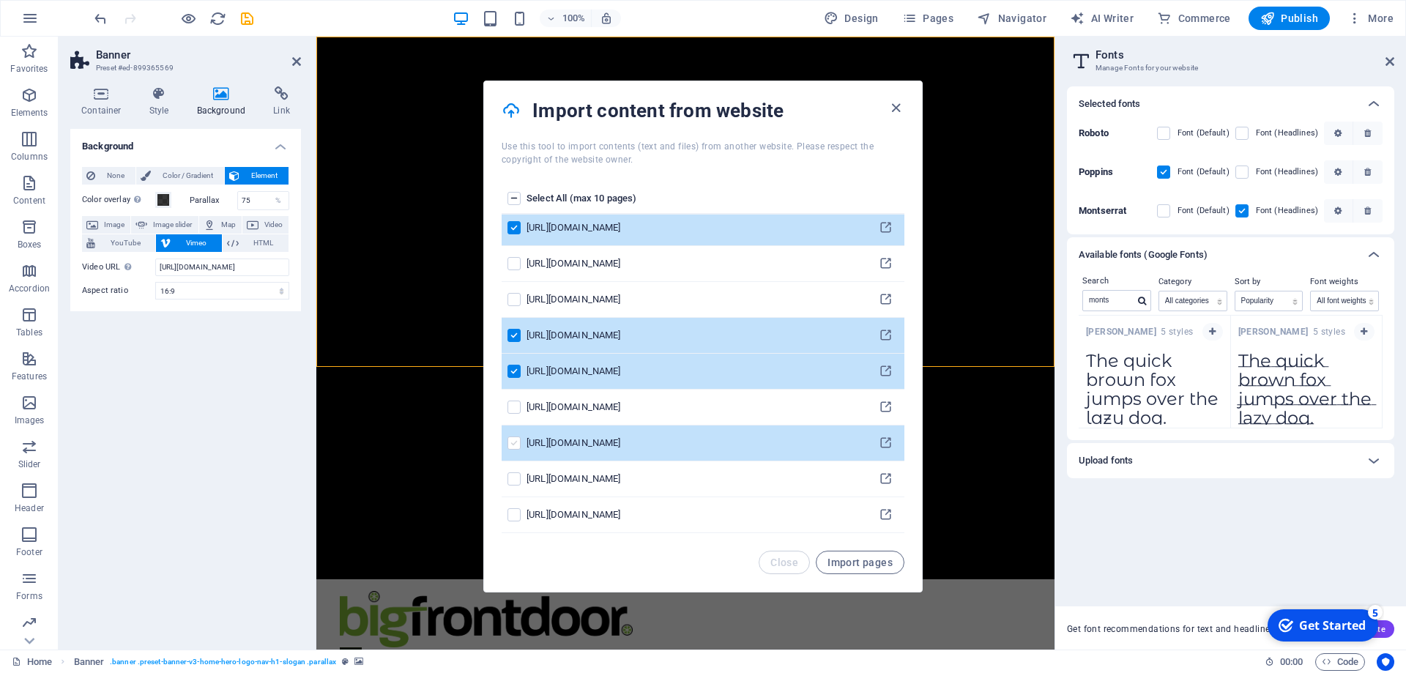
click at [513, 445] on label "pages list" at bounding box center [513, 442] width 13 height 13
click at [0, 0] on input "pages list" at bounding box center [0, 0] width 0 height 0
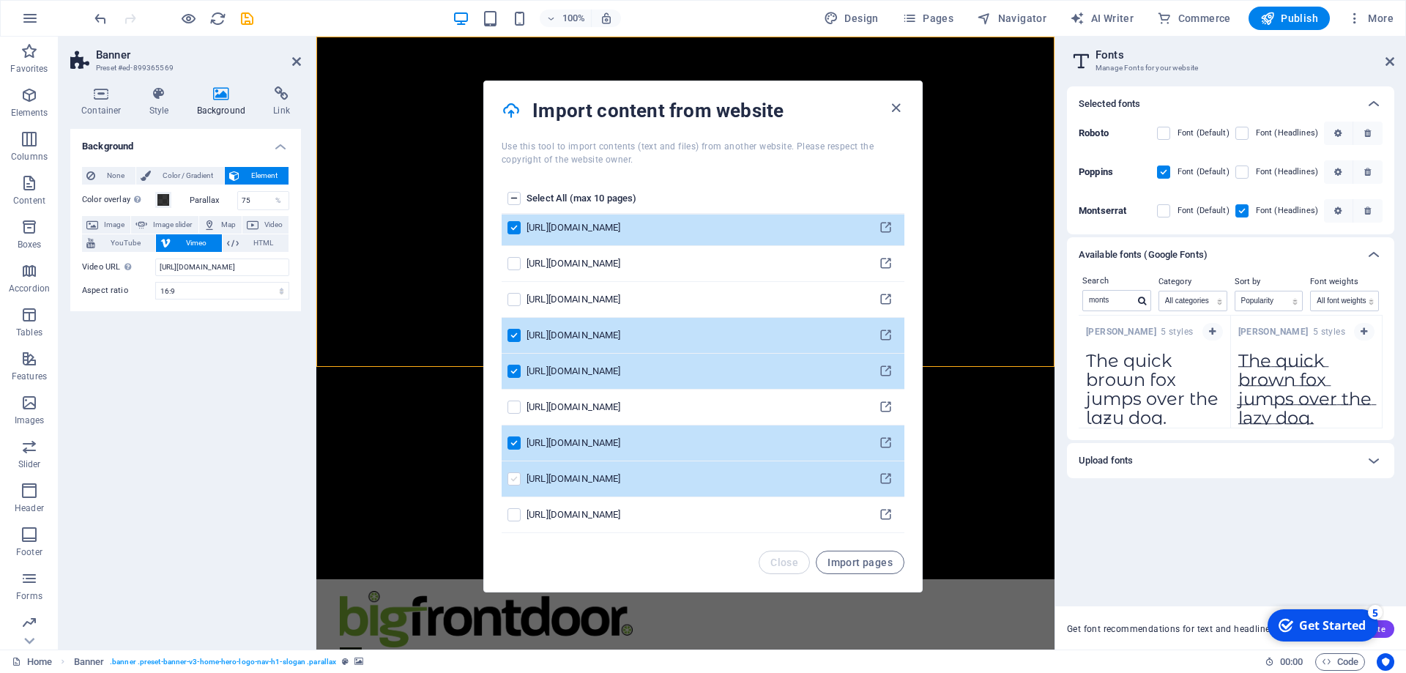
click at [517, 478] on label "pages list" at bounding box center [513, 478] width 13 height 13
click at [0, 0] on input "pages list" at bounding box center [0, 0] width 0 height 0
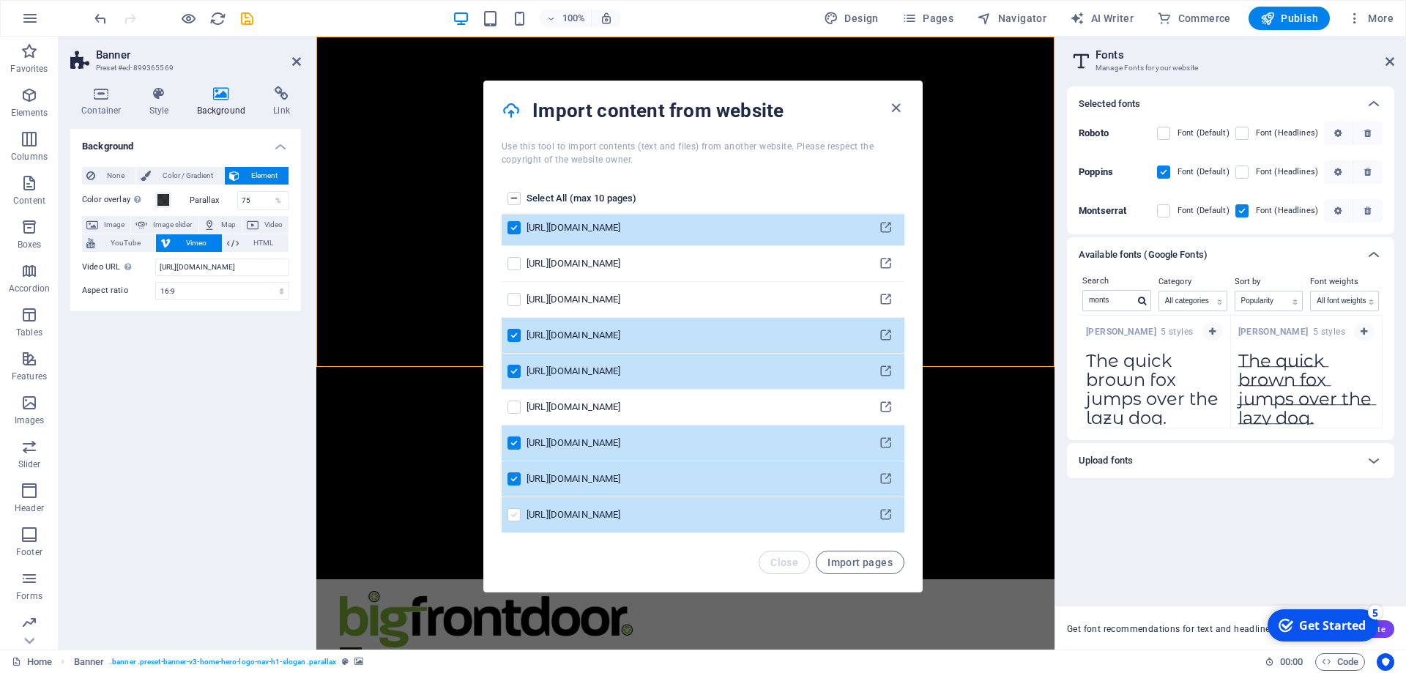
click at [516, 514] on label "pages list" at bounding box center [513, 514] width 13 height 13
click at [0, 0] on input "pages list" at bounding box center [0, 0] width 0 height 0
click at [869, 566] on span "Import pages" at bounding box center [859, 562] width 65 height 12
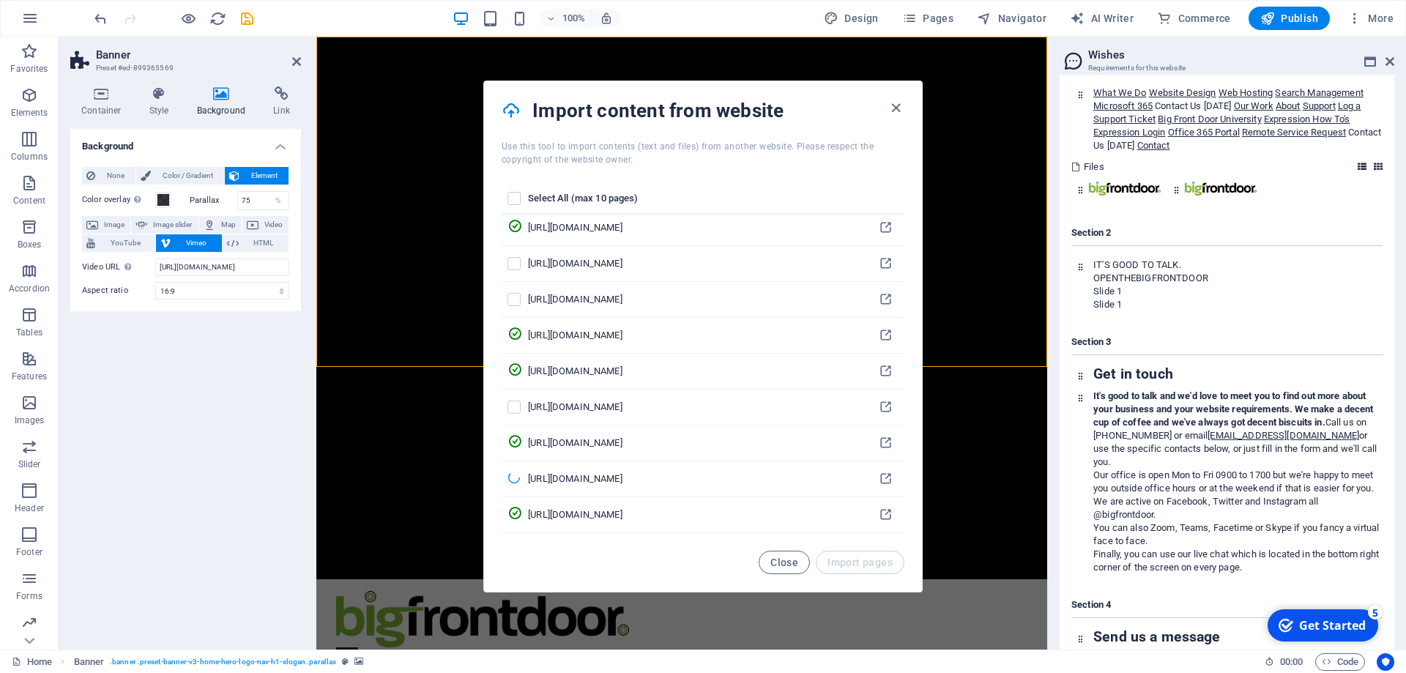
scroll to position [11581, 0]
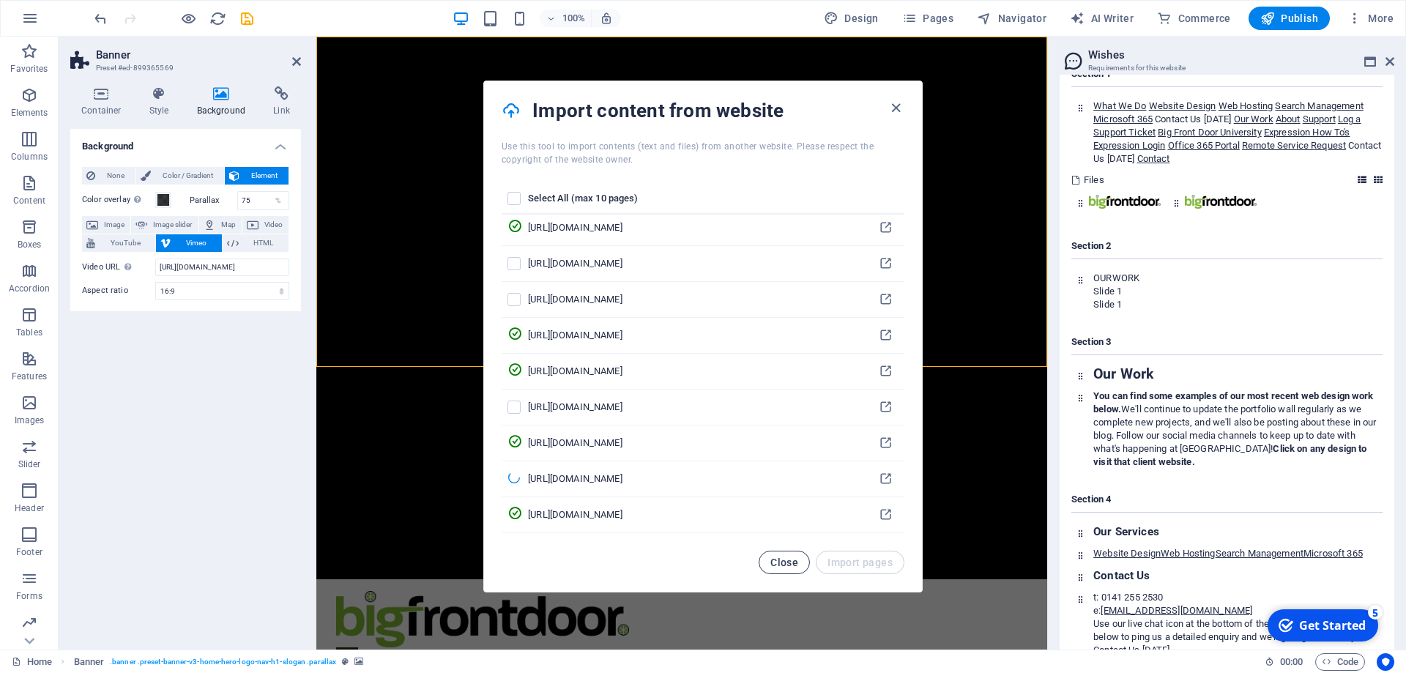
click at [772, 563] on span "Close" at bounding box center [784, 562] width 28 height 12
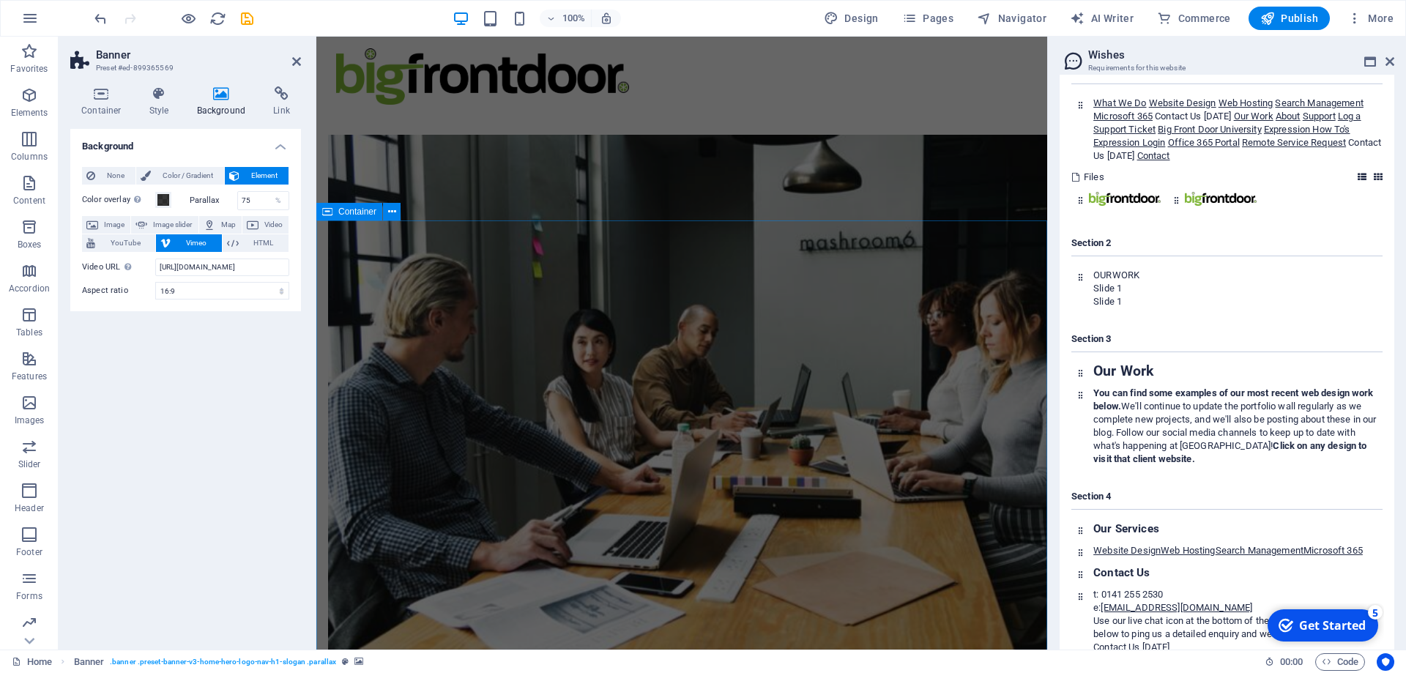
scroll to position [458, 0]
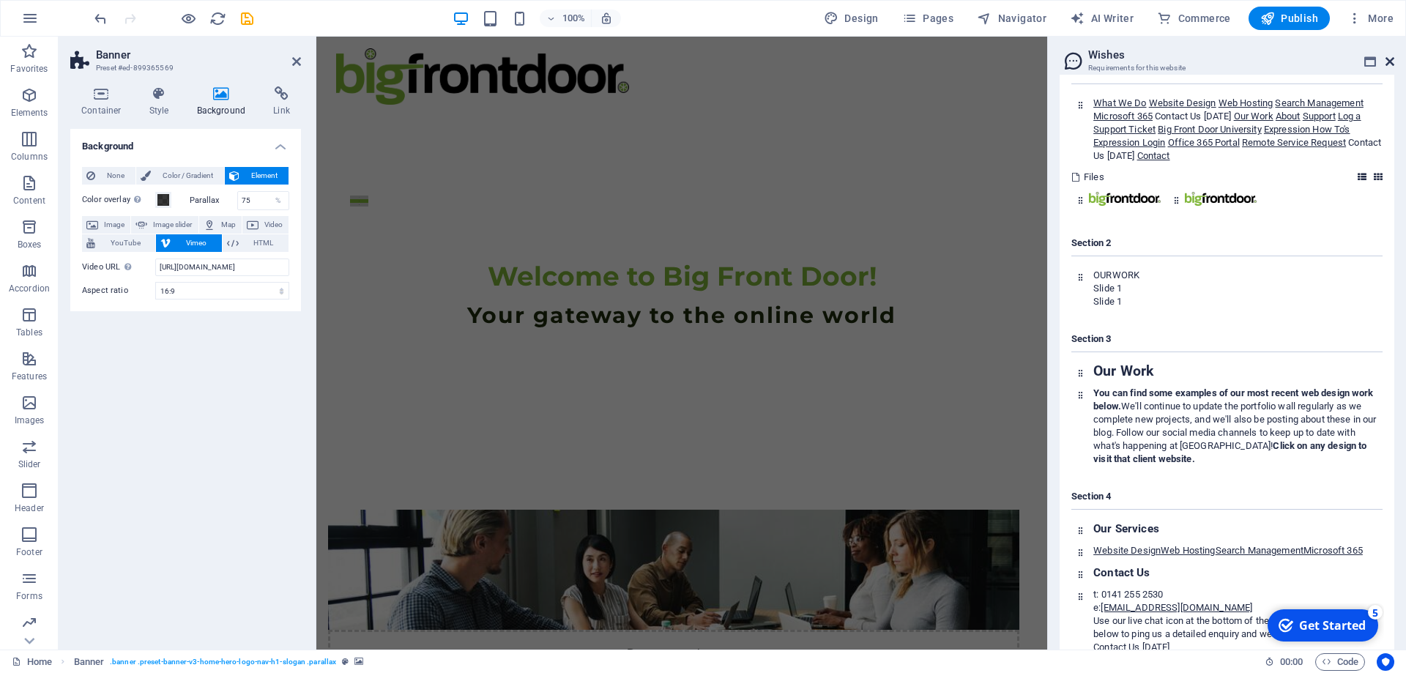
click at [1385, 64] on icon at bounding box center [1389, 62] width 9 height 12
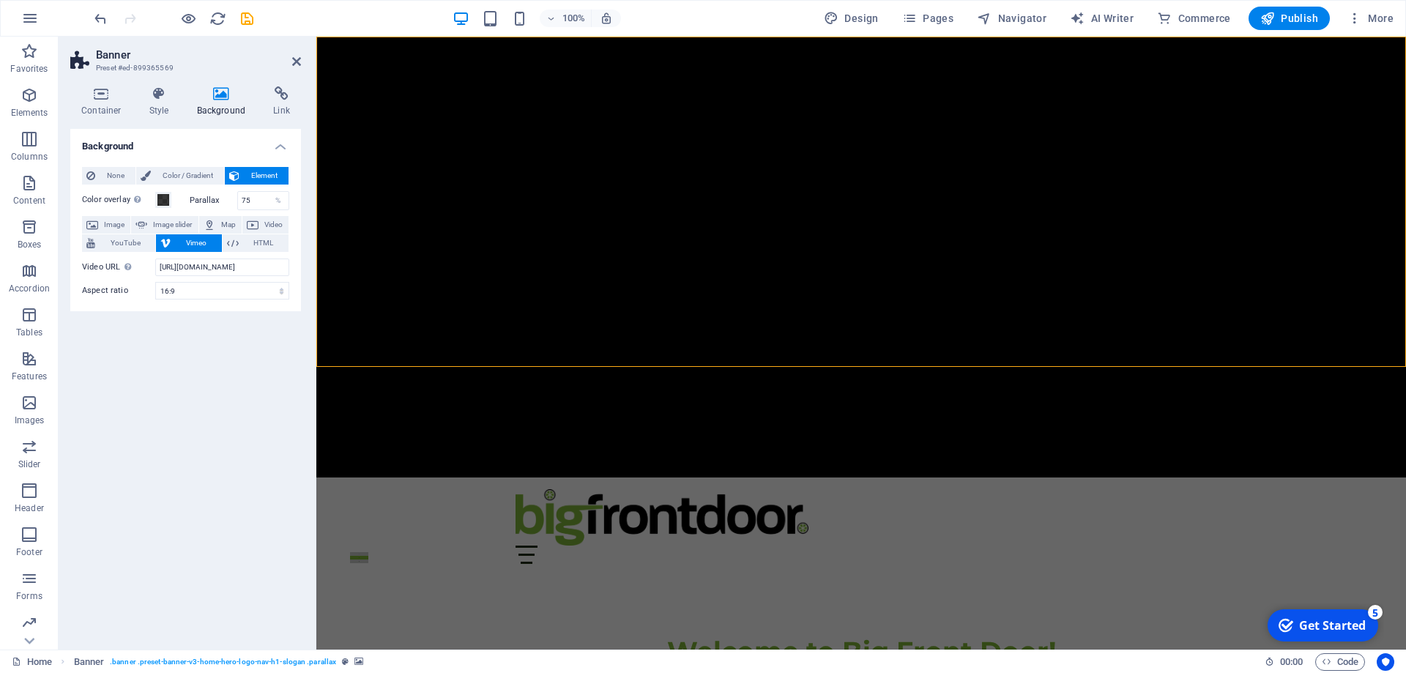
scroll to position [0, 0]
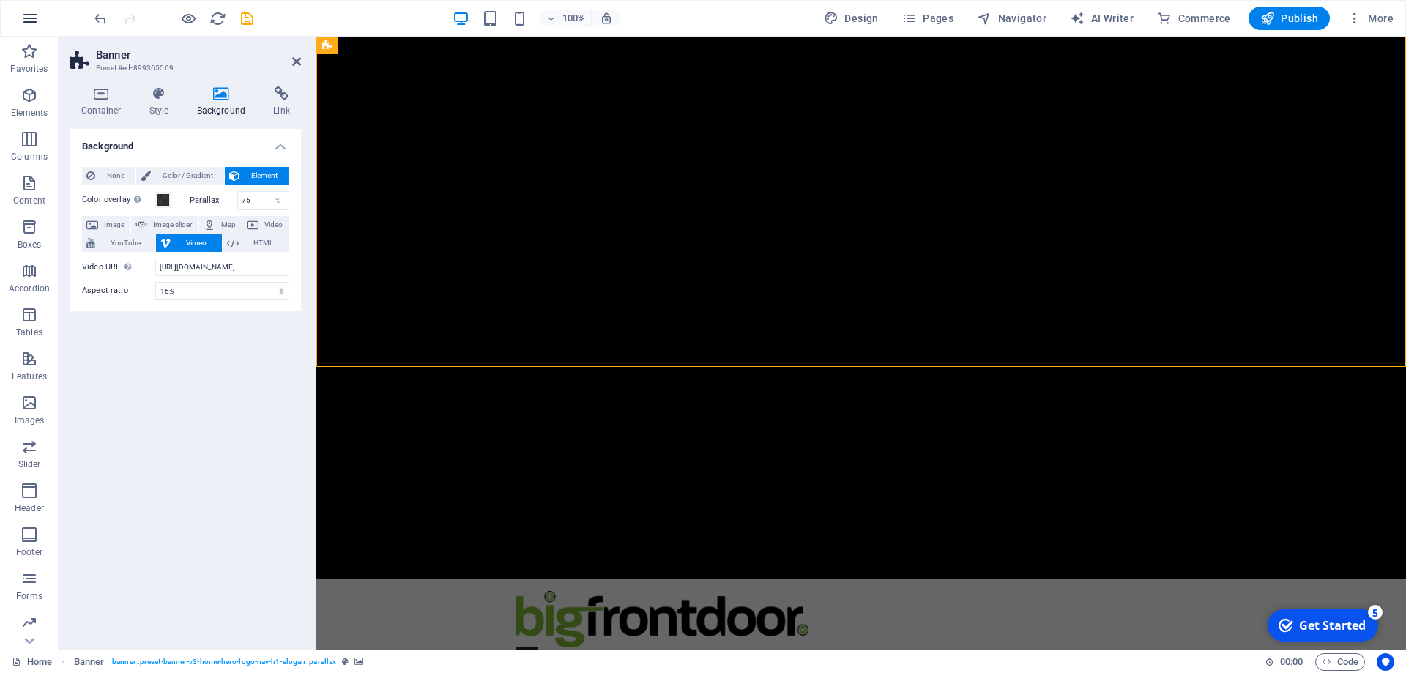
click at [31, 15] on icon "button" at bounding box center [30, 19] width 18 height 18
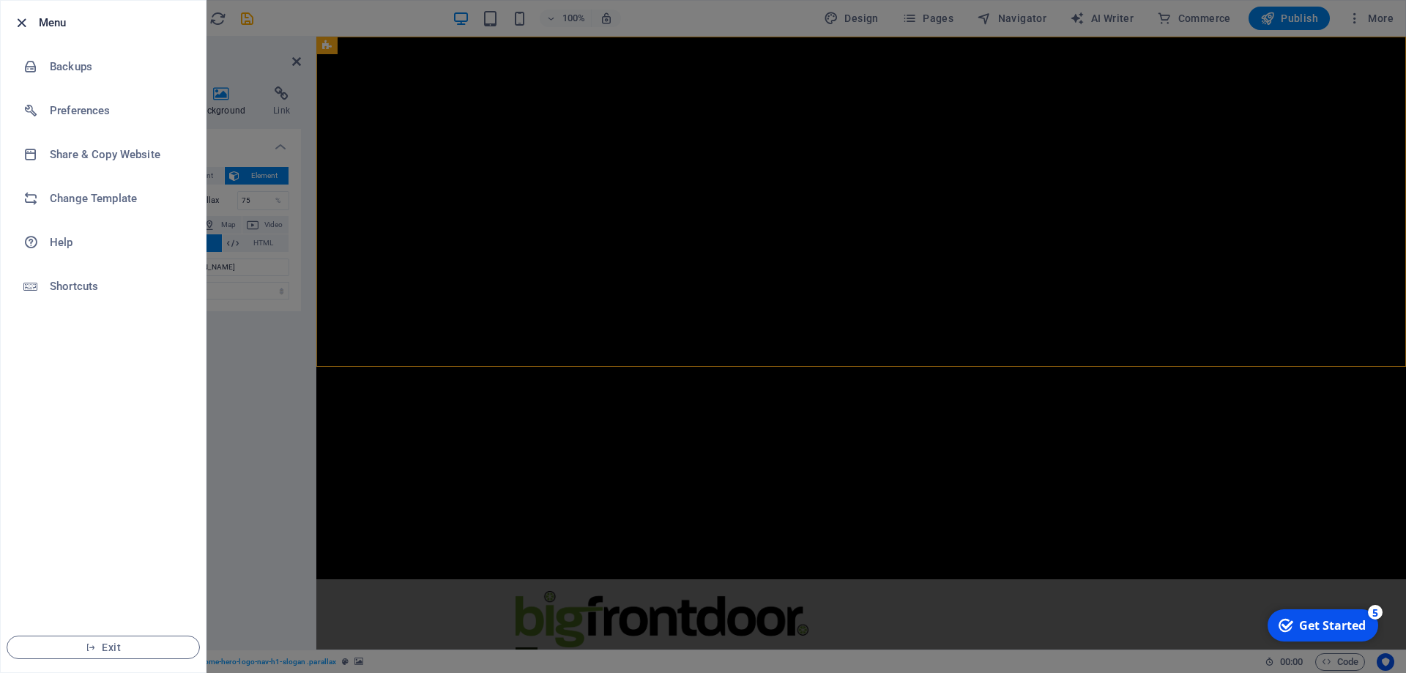
click at [19, 18] on icon "button" at bounding box center [21, 23] width 17 height 17
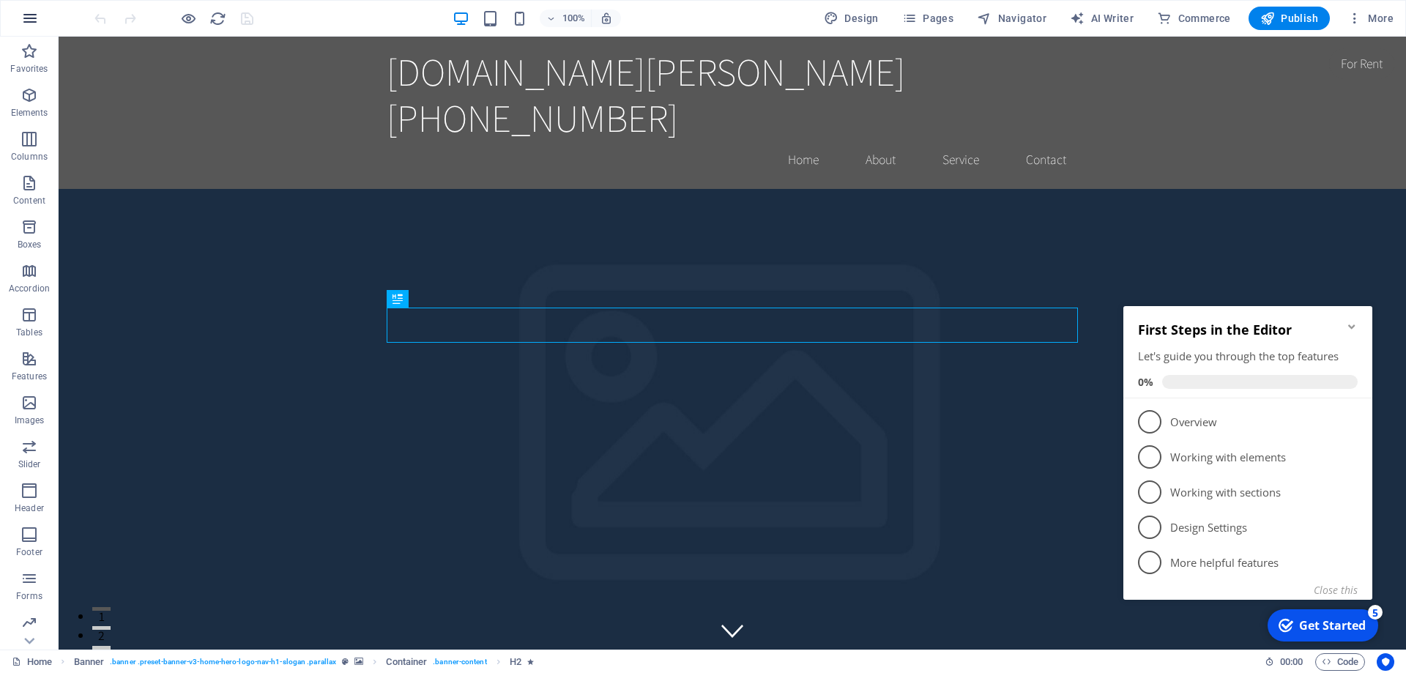
click at [24, 15] on icon "button" at bounding box center [30, 19] width 18 height 18
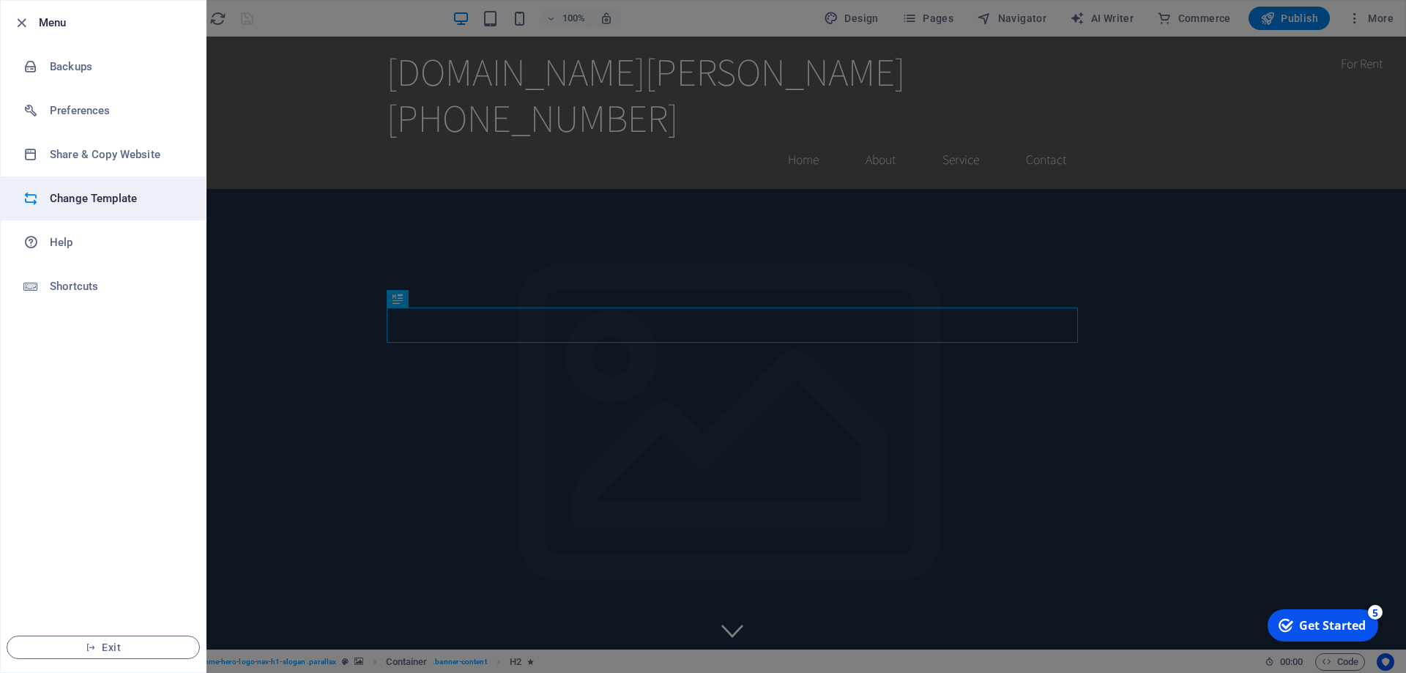
click at [83, 204] on h6 "Change Template" at bounding box center [117, 199] width 135 height 18
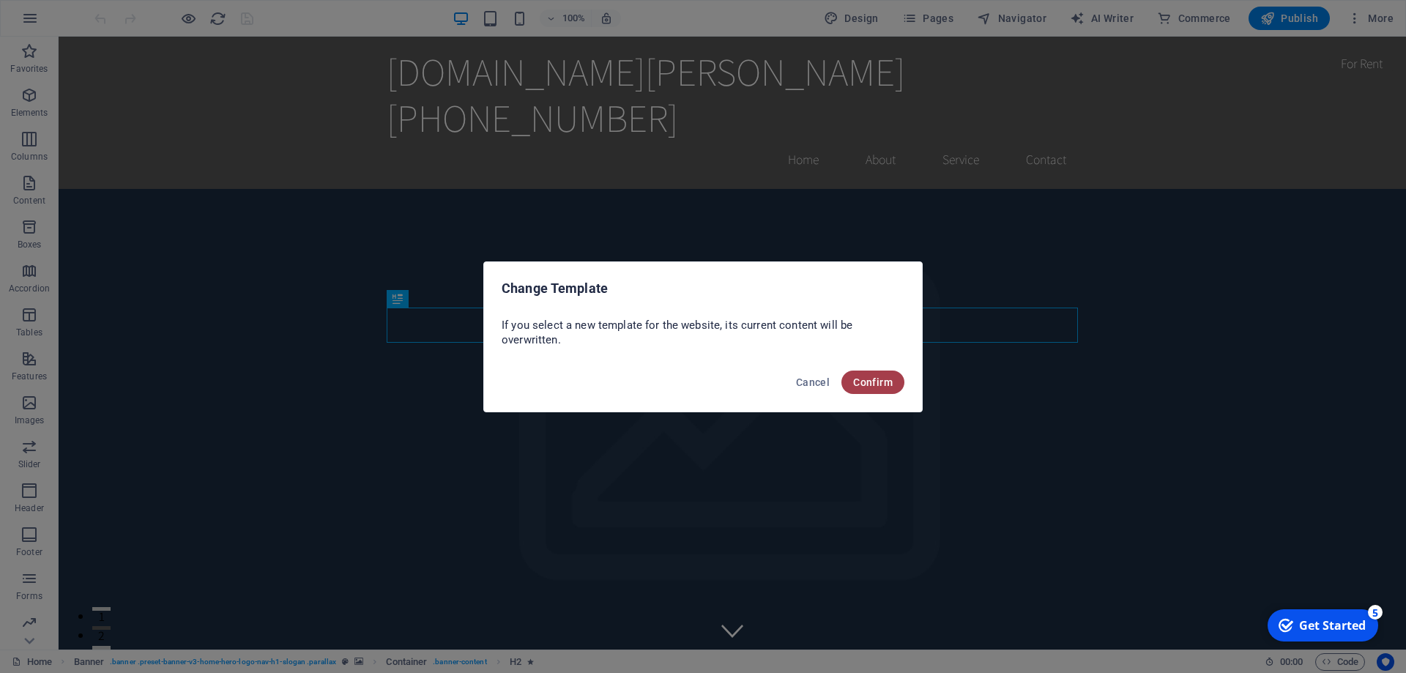
click at [871, 383] on span "Confirm" at bounding box center [873, 382] width 40 height 12
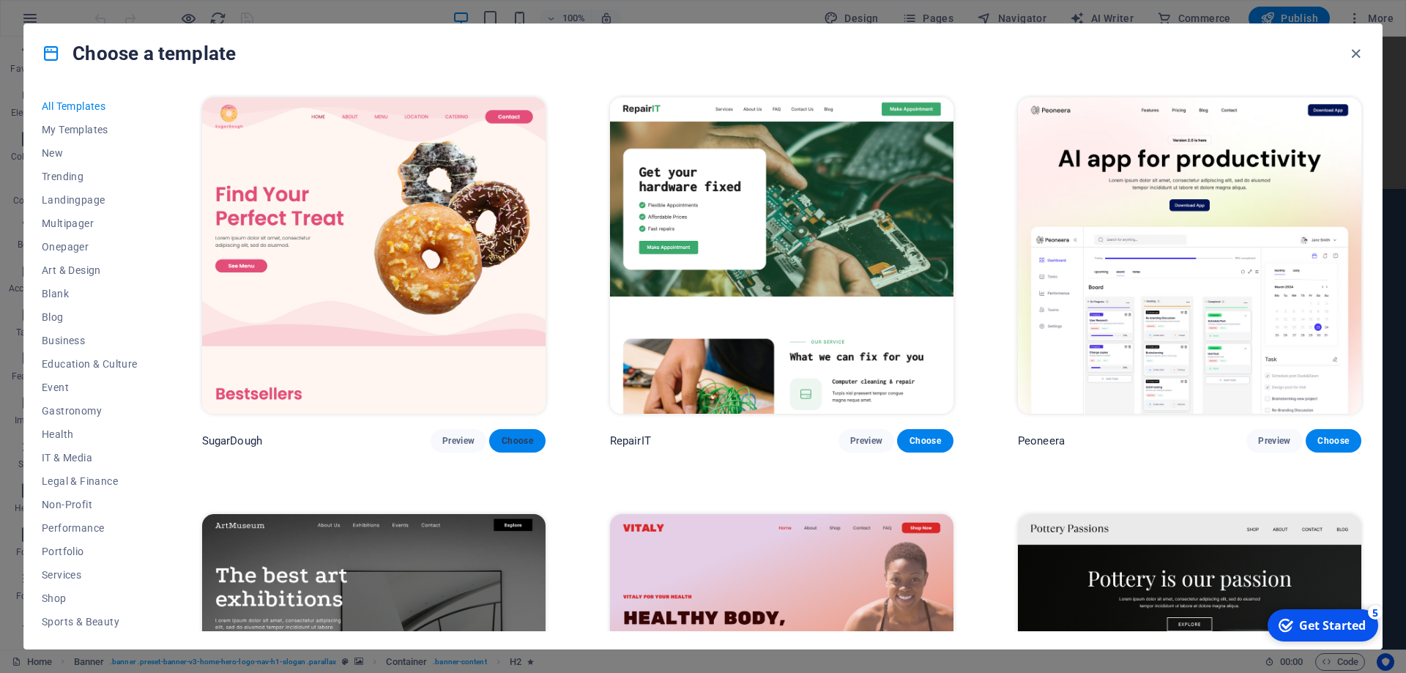
click at [522, 439] on span "Choose" at bounding box center [517, 441] width 32 height 12
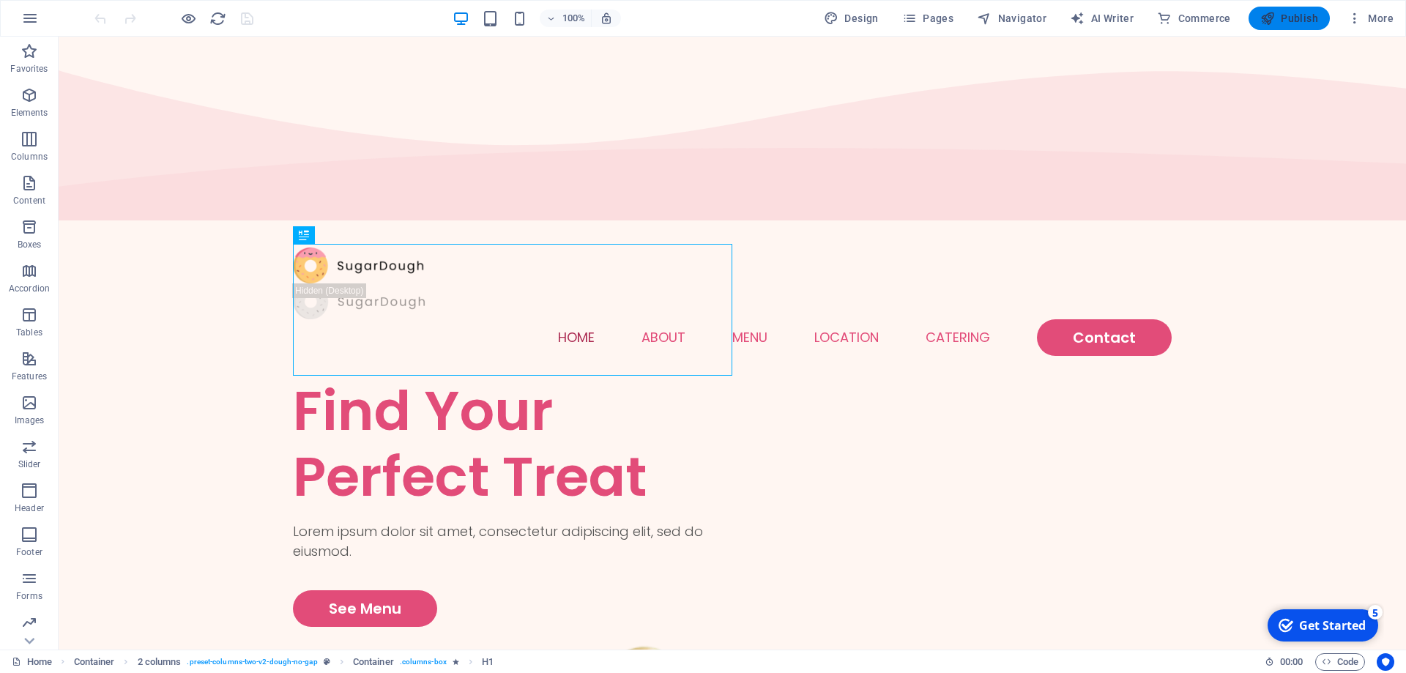
click at [1291, 18] on span "Publish" at bounding box center [1289, 18] width 58 height 15
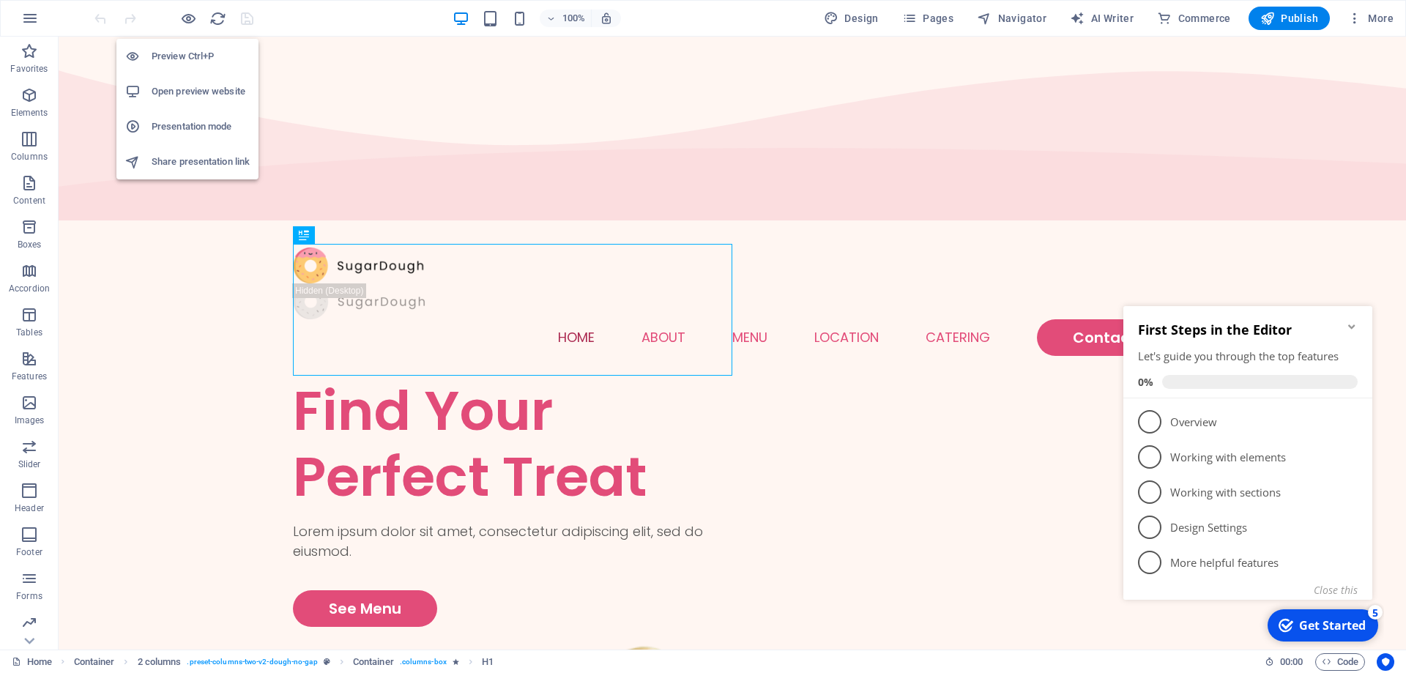
click at [184, 87] on h6 "Open preview website" at bounding box center [201, 92] width 98 height 18
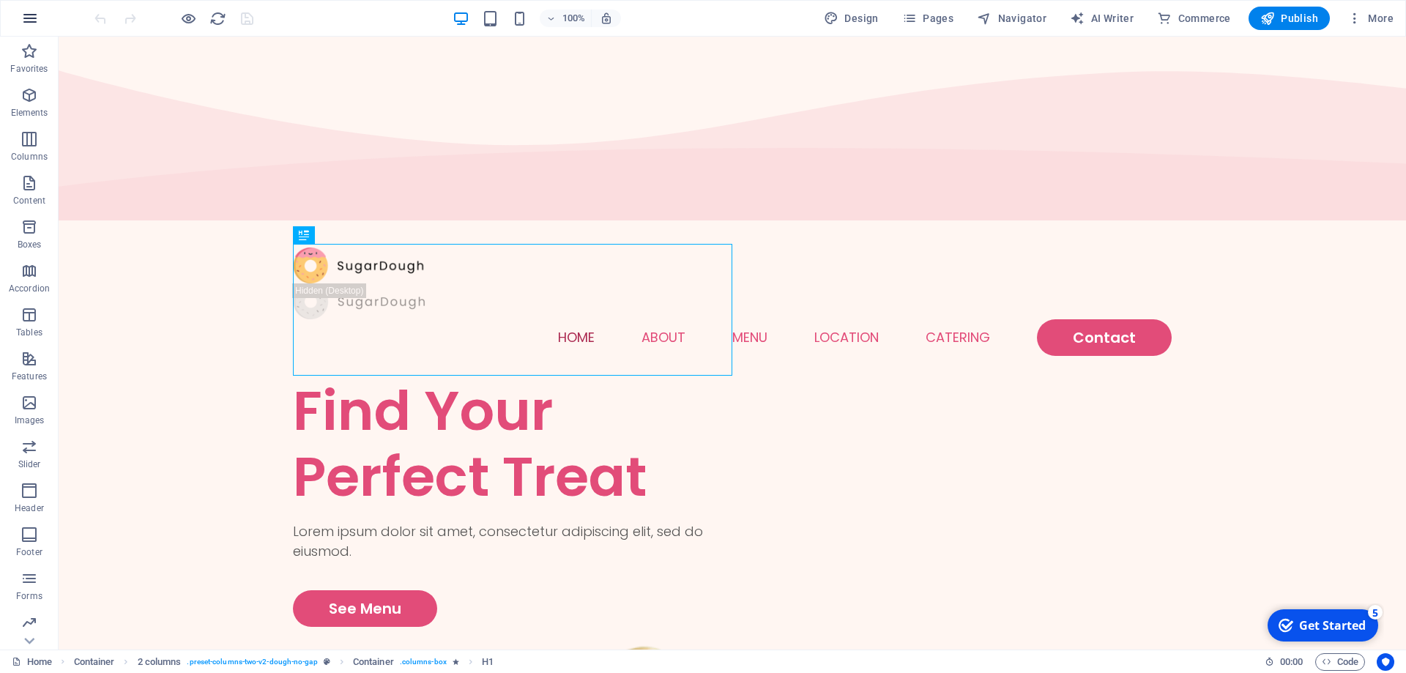
click at [27, 9] on button "button" at bounding box center [29, 18] width 35 height 35
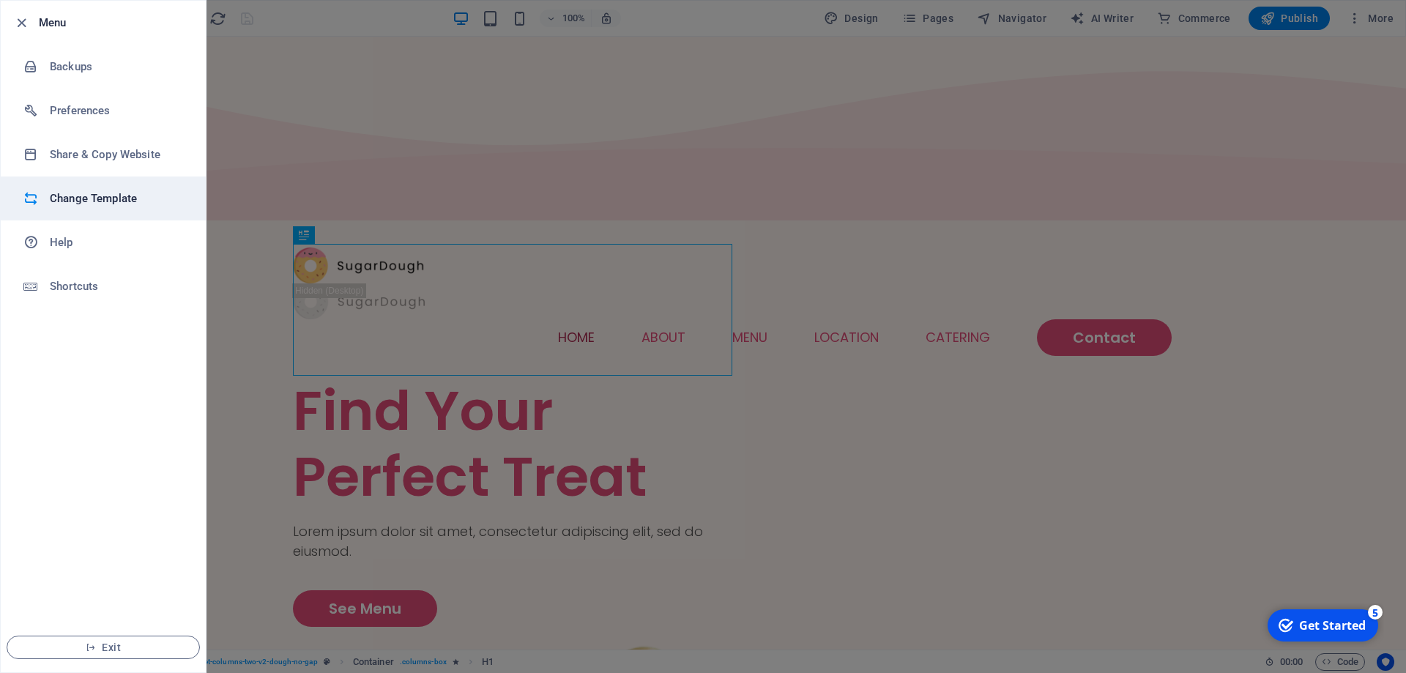
click at [102, 196] on h6 "Change Template" at bounding box center [117, 199] width 135 height 18
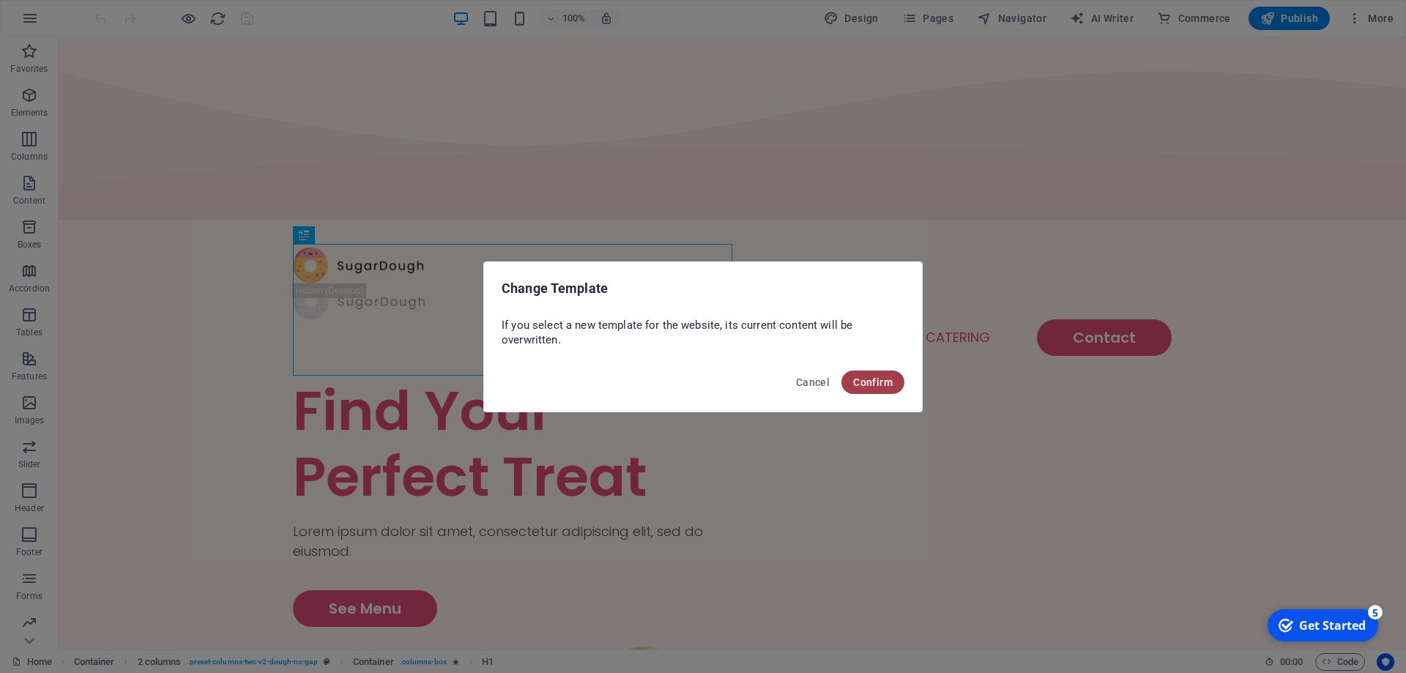
click at [879, 384] on span "Confirm" at bounding box center [873, 382] width 40 height 12
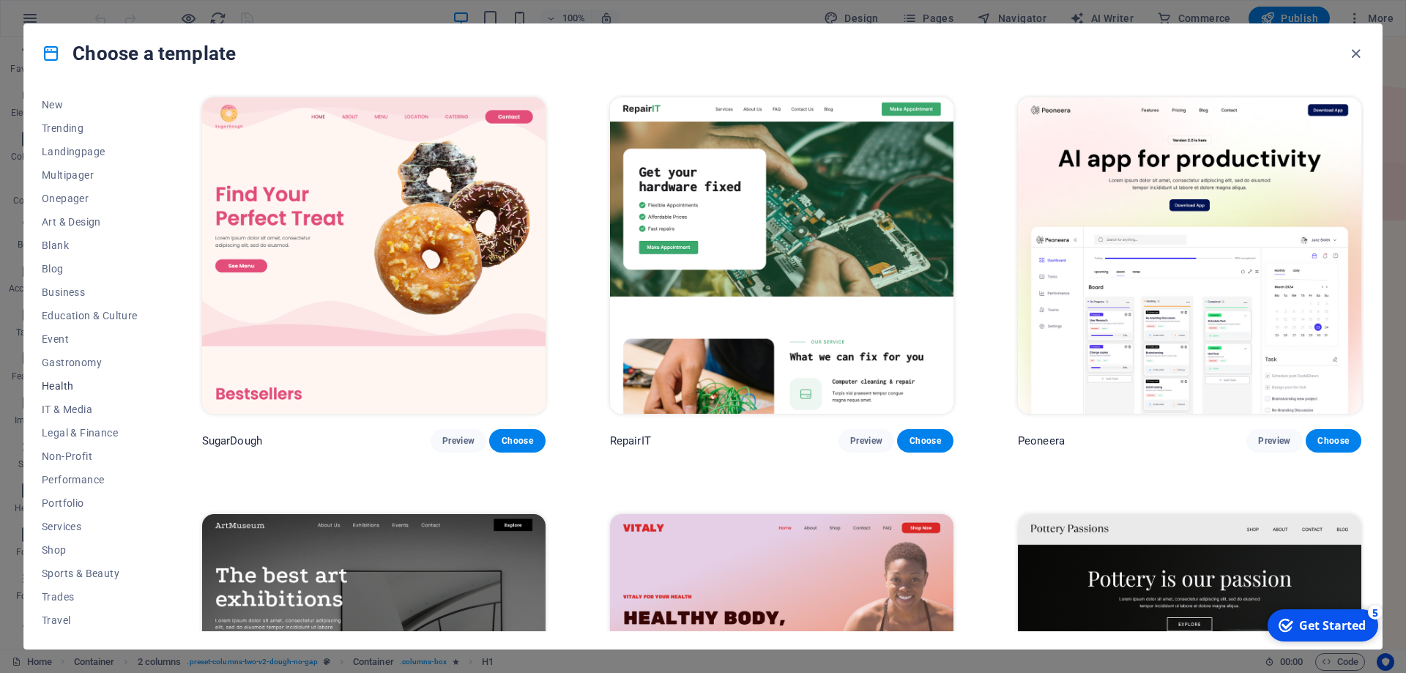
scroll to position [72, 0]
click at [70, 554] on span "Sports & Beauty" at bounding box center [90, 549] width 96 height 12
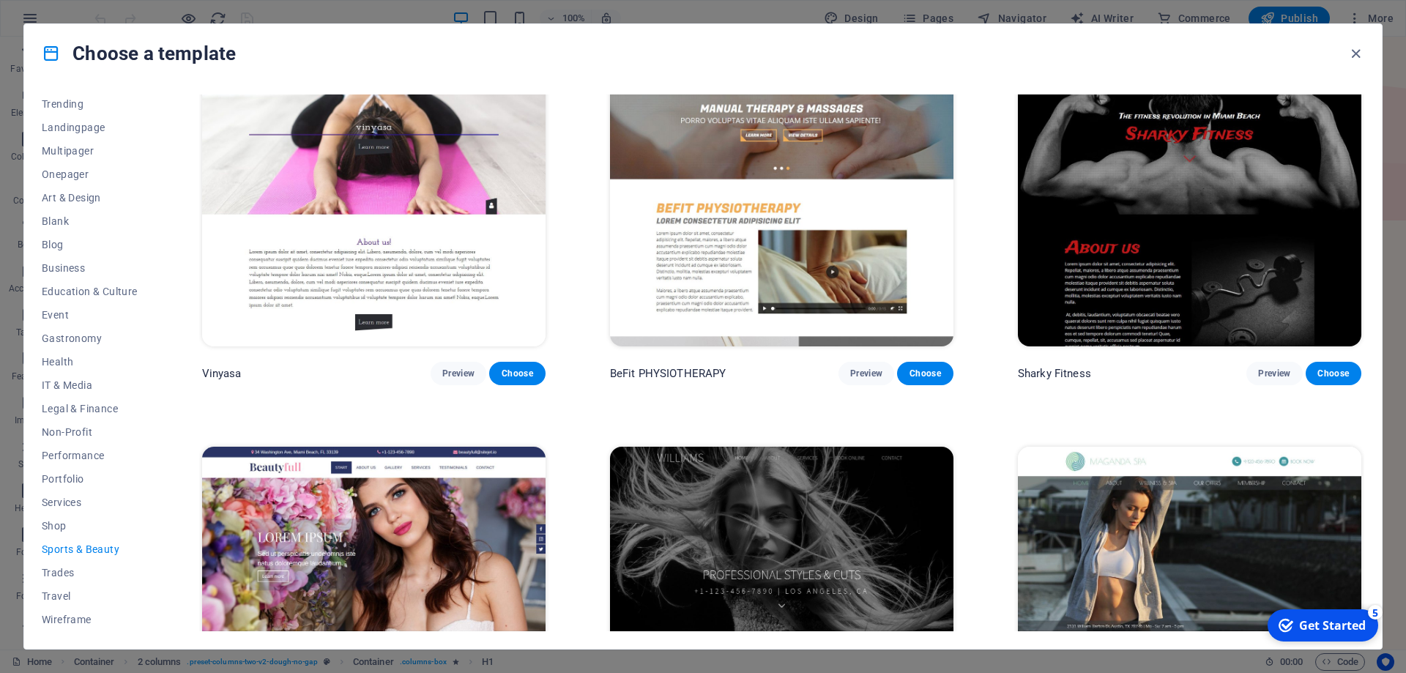
scroll to position [1648, 0]
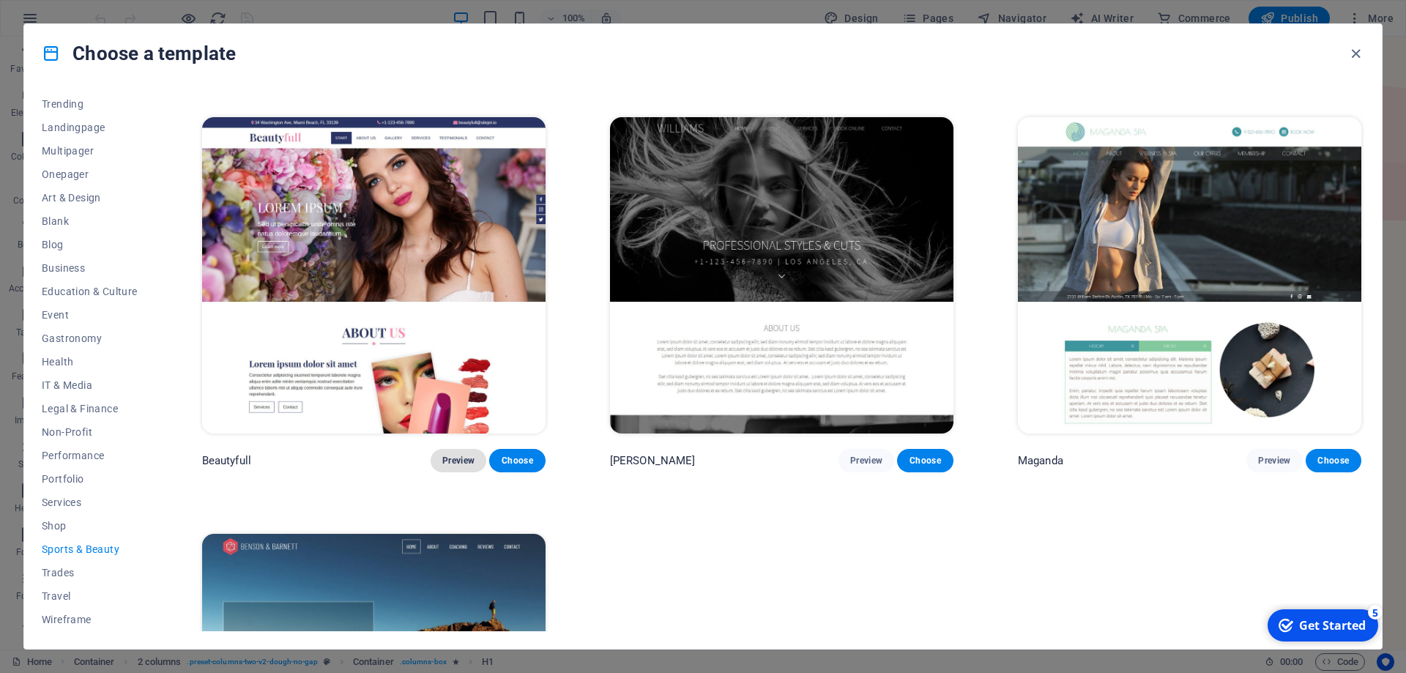
click at [469, 460] on span "Preview" at bounding box center [458, 461] width 32 height 12
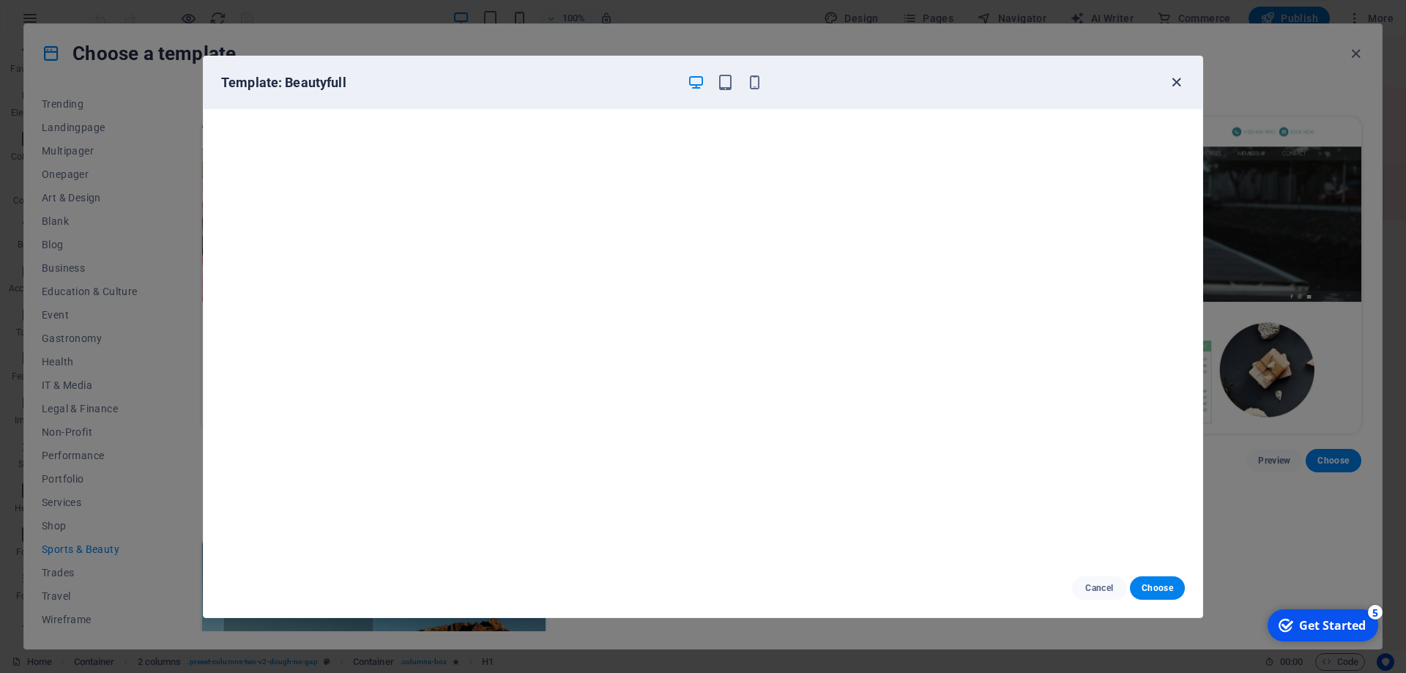
click at [1177, 84] on icon "button" at bounding box center [1176, 82] width 17 height 17
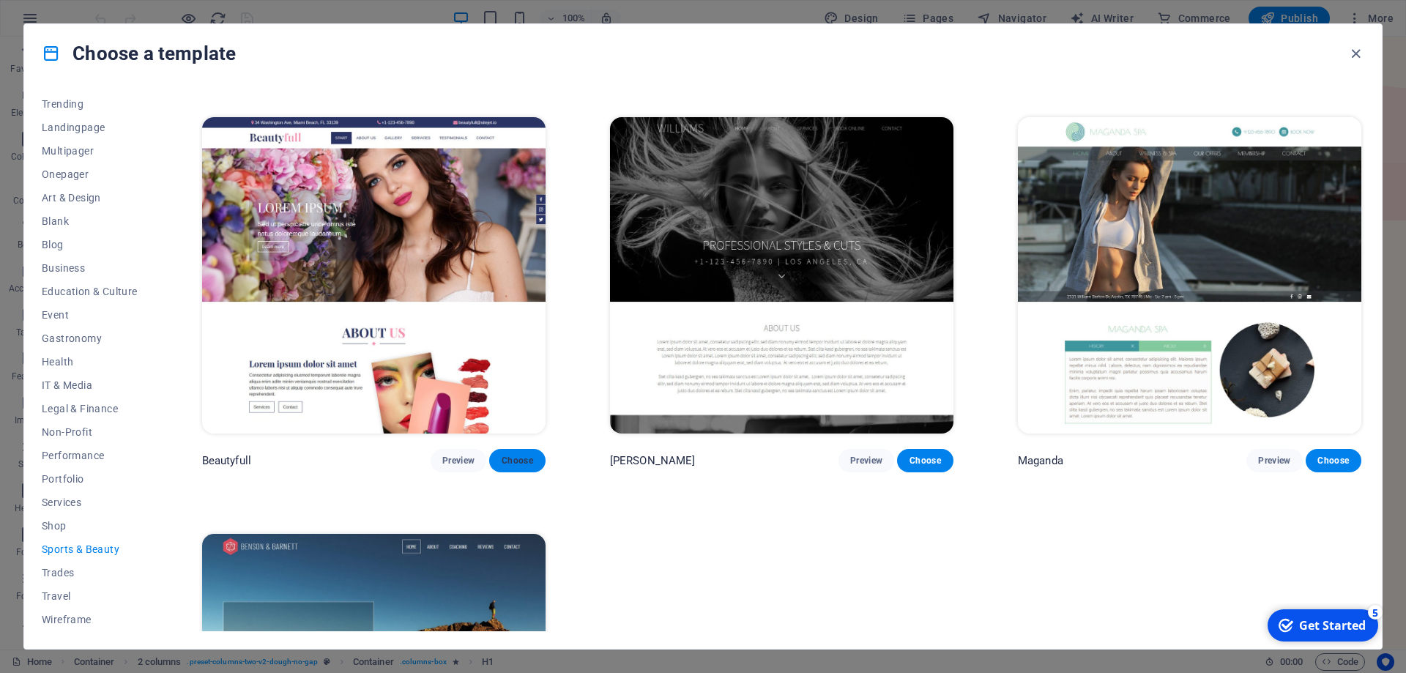
click at [505, 462] on span "Choose" at bounding box center [517, 461] width 32 height 12
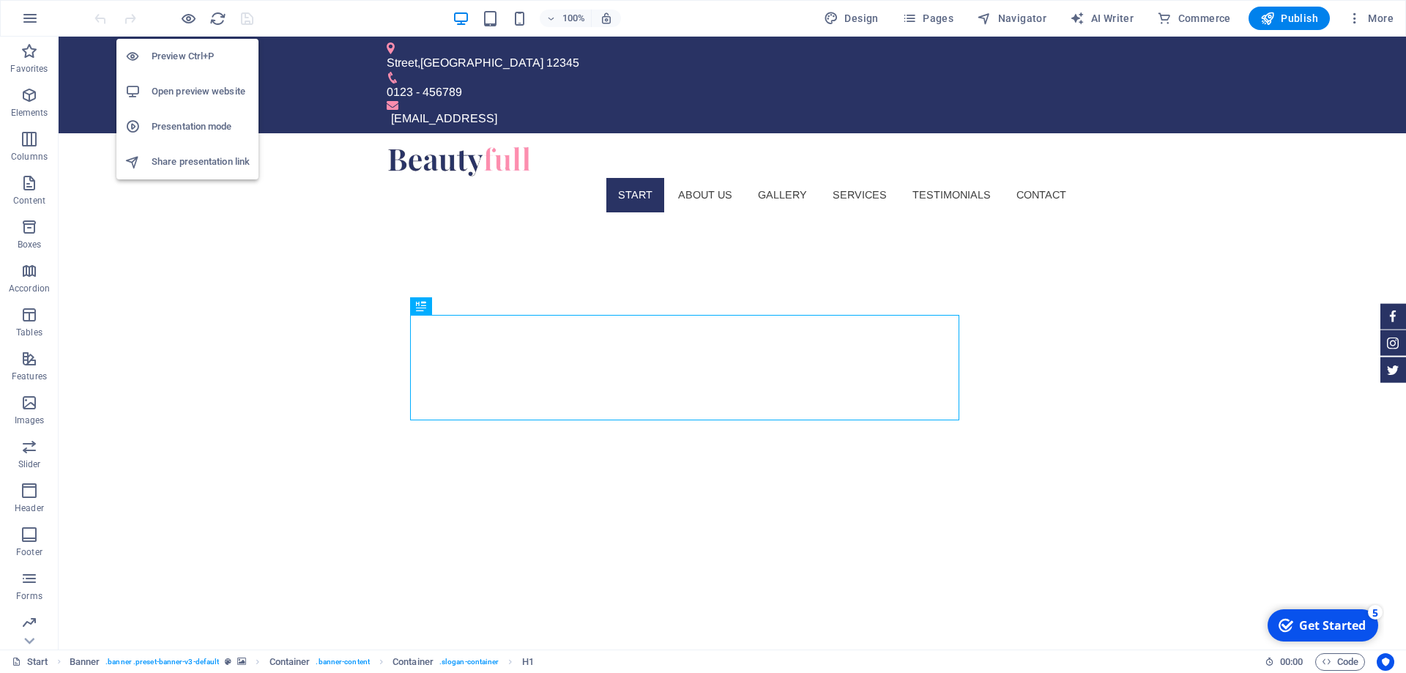
click at [190, 90] on h6 "Open preview website" at bounding box center [201, 92] width 98 height 18
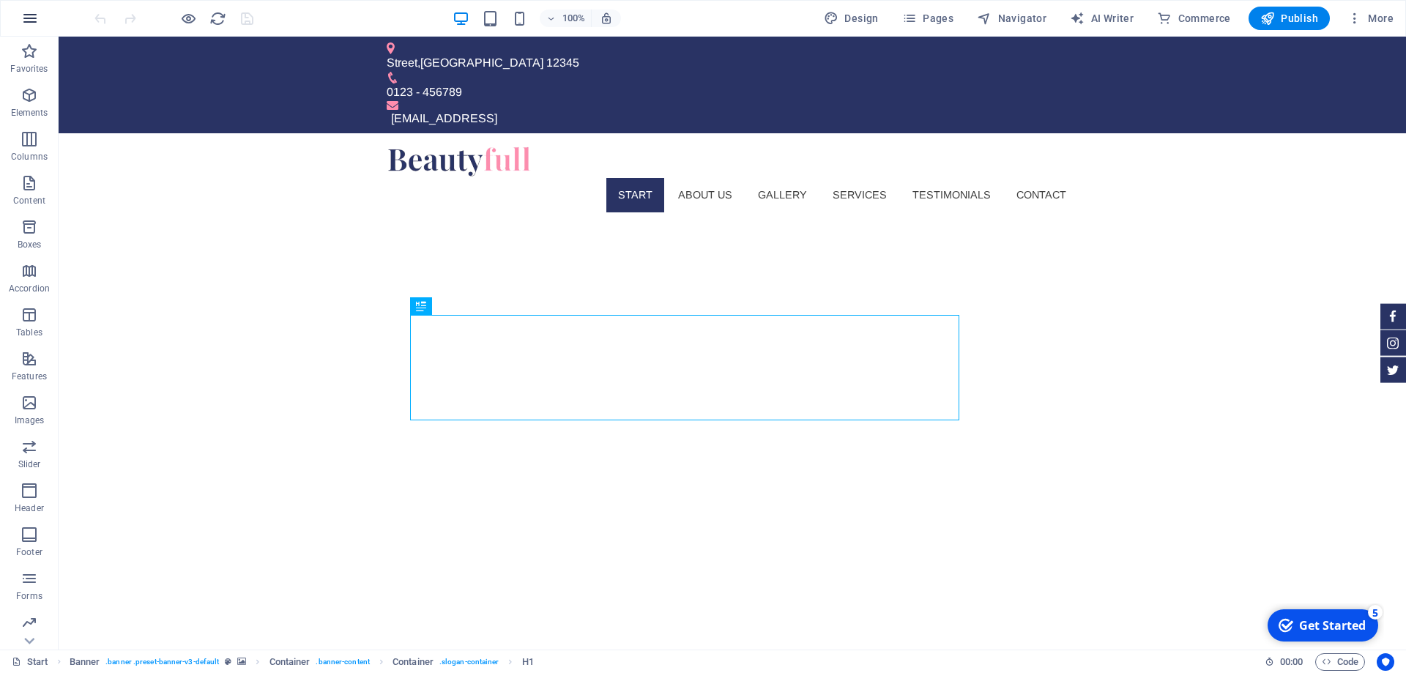
click at [31, 14] on icon "button" at bounding box center [30, 19] width 18 height 18
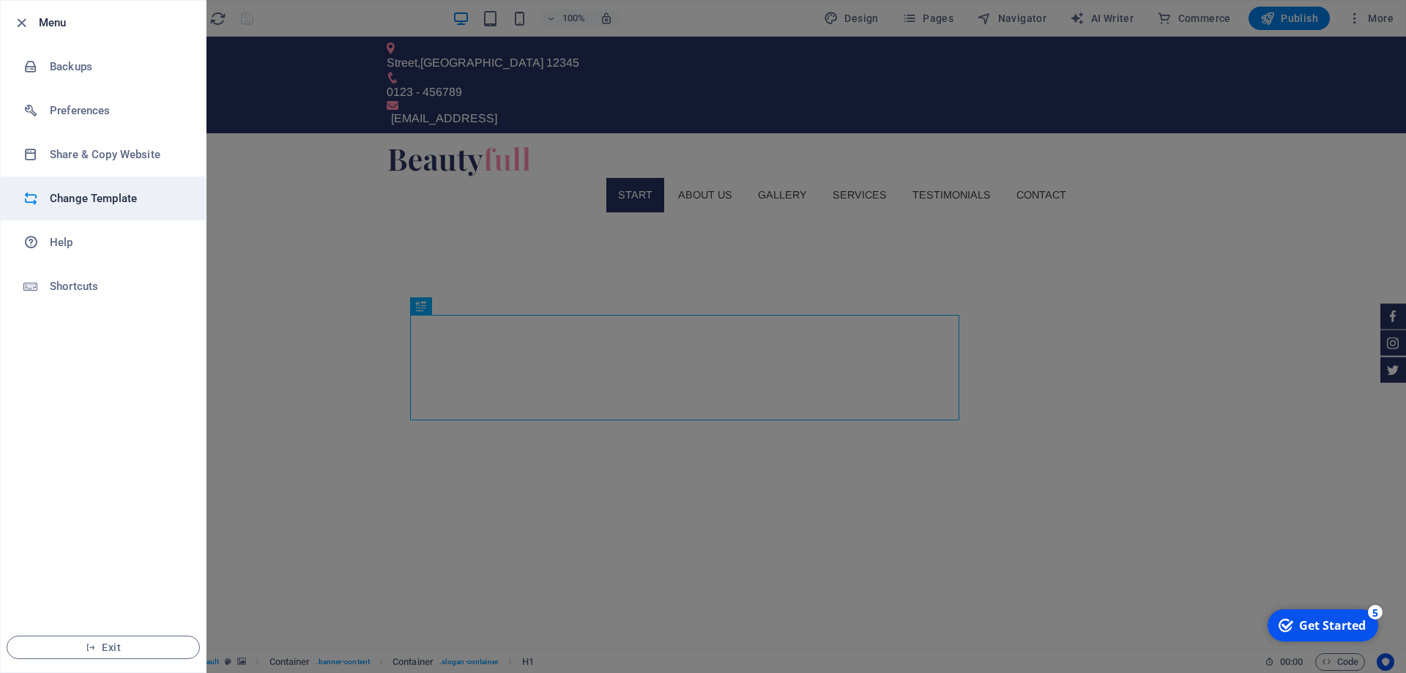
click at [103, 193] on h6 "Change Template" at bounding box center [117, 199] width 135 height 18
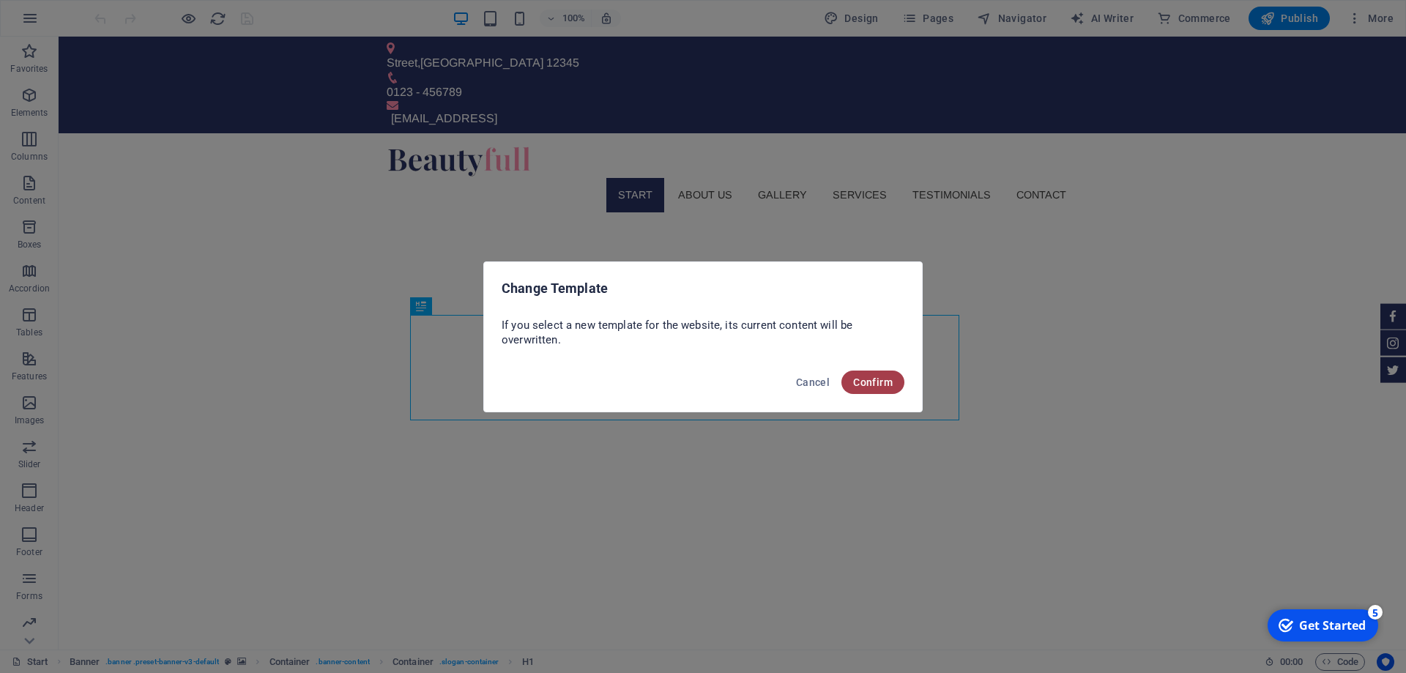
click at [884, 377] on span "Confirm" at bounding box center [873, 382] width 40 height 12
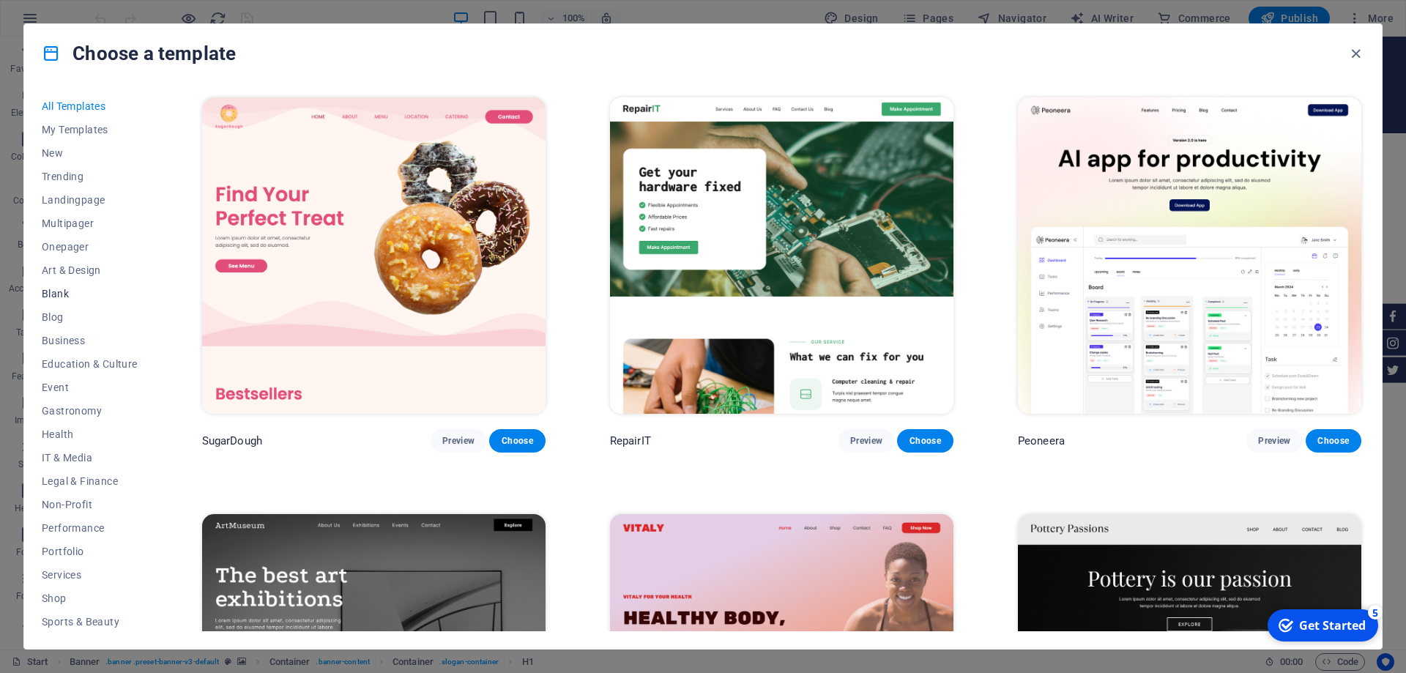
scroll to position [72, 0]
click at [80, 480] on span "Portfolio" at bounding box center [90, 479] width 96 height 12
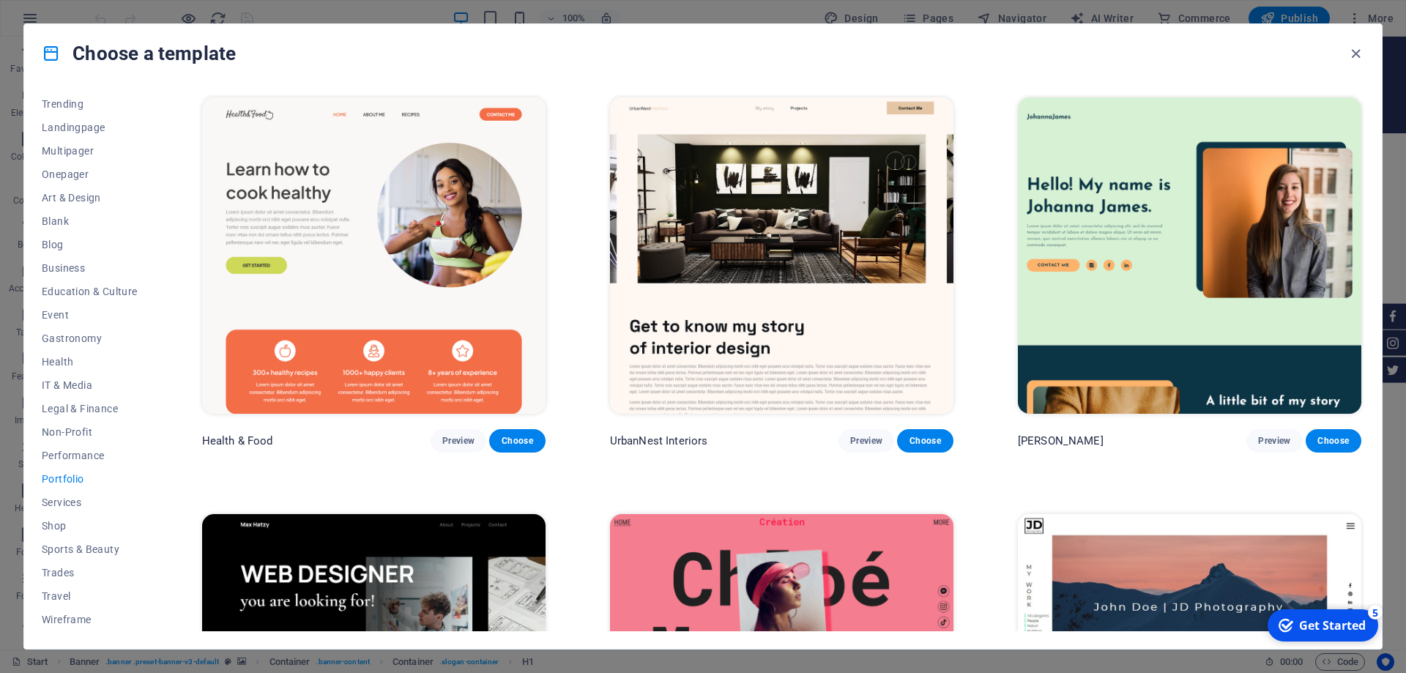
scroll to position [330, 0]
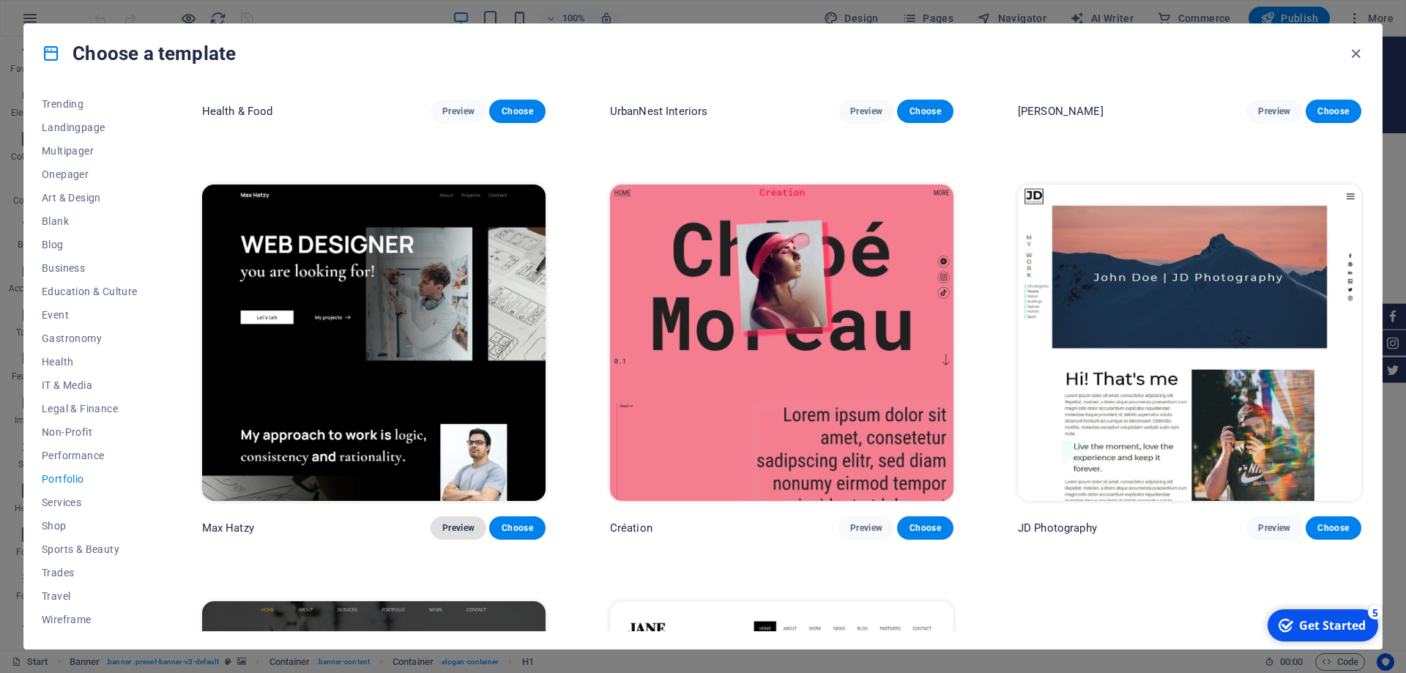
click at [465, 528] on span "Preview" at bounding box center [458, 528] width 32 height 12
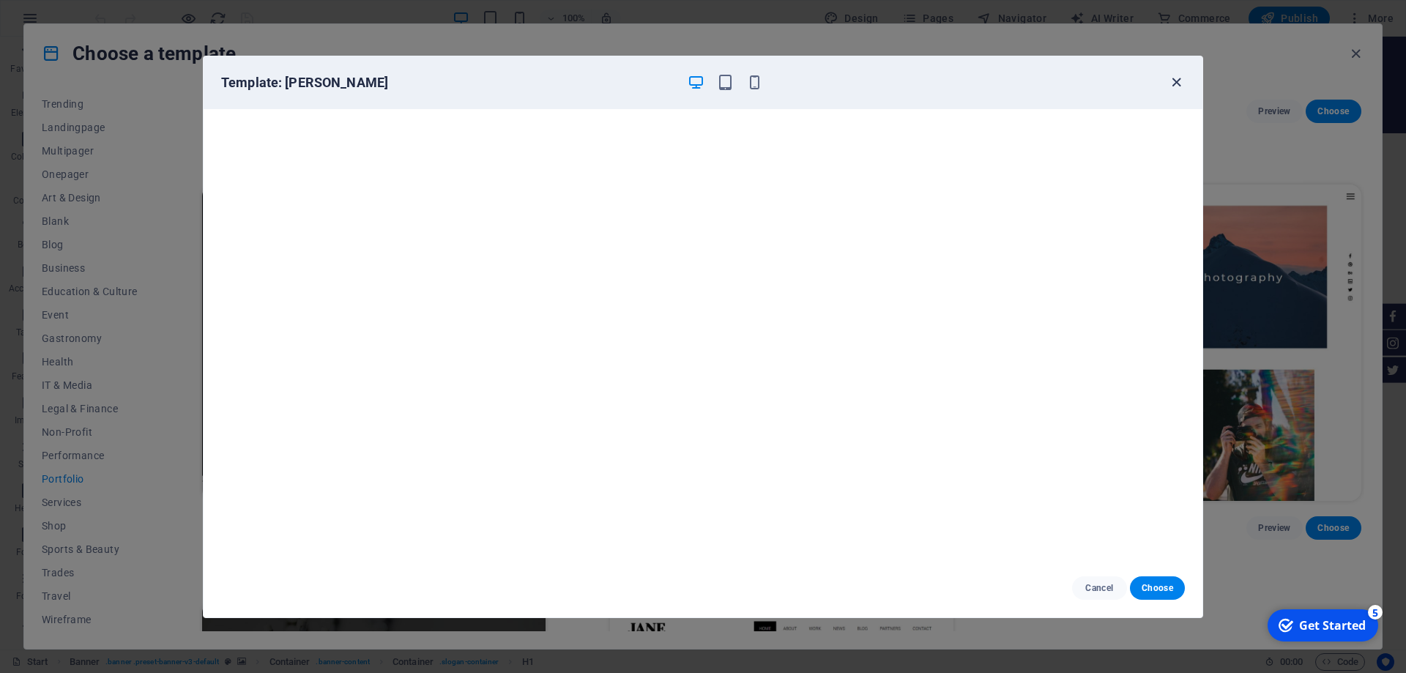
click at [1178, 81] on icon "button" at bounding box center [1176, 82] width 17 height 17
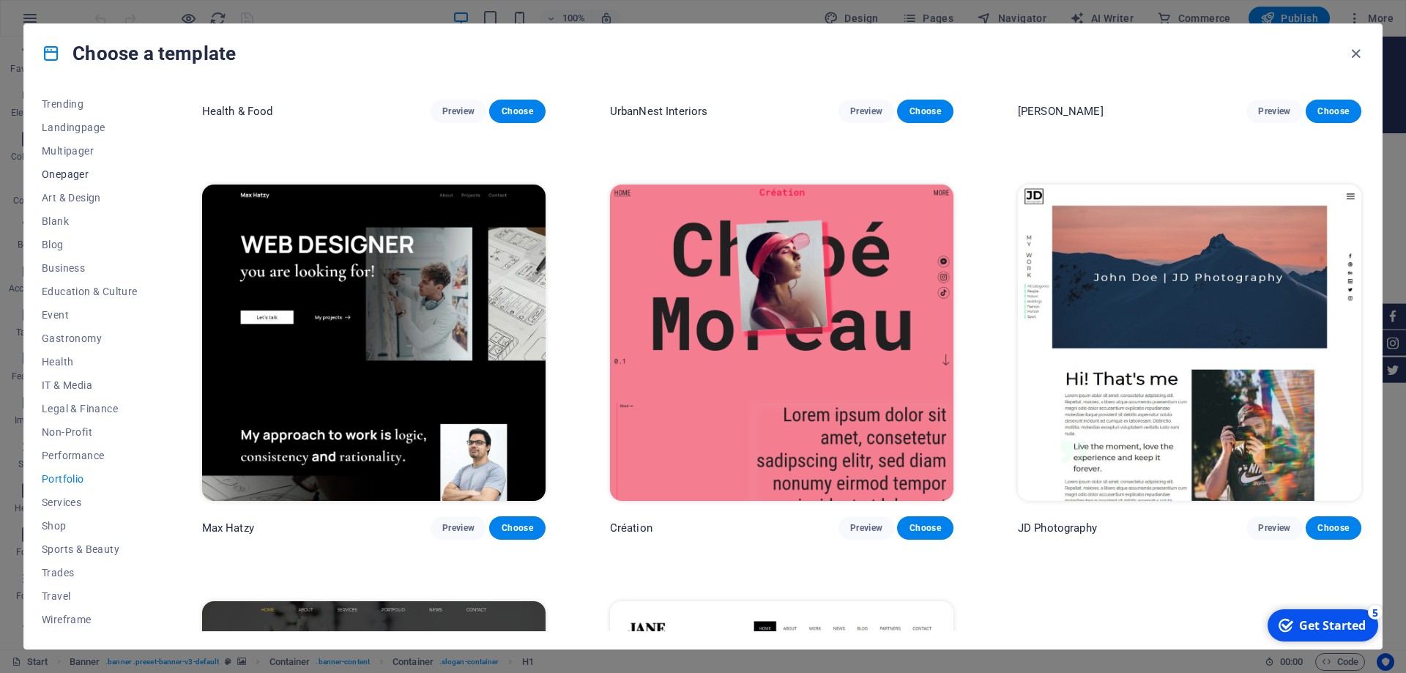
click at [80, 171] on span "Onepager" at bounding box center [90, 174] width 96 height 12
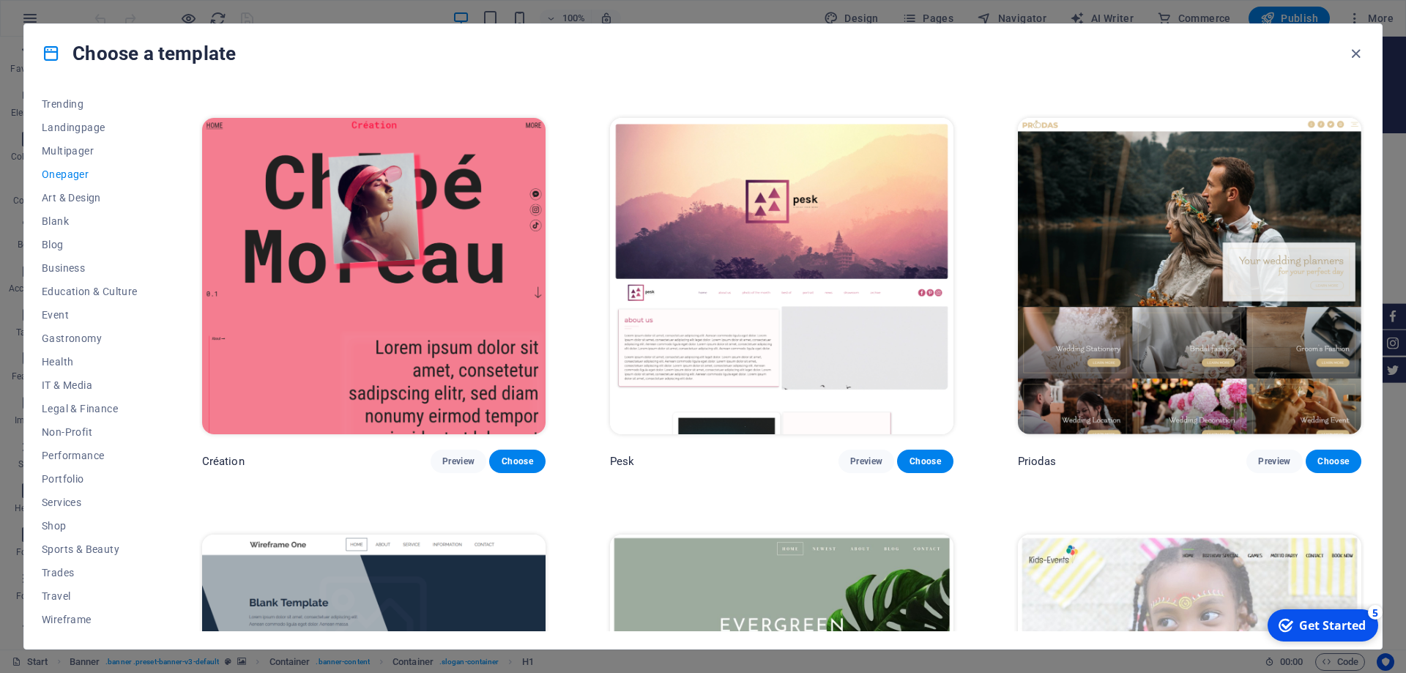
scroll to position [2898, 0]
click at [64, 198] on span "Art & Design" at bounding box center [90, 198] width 96 height 12
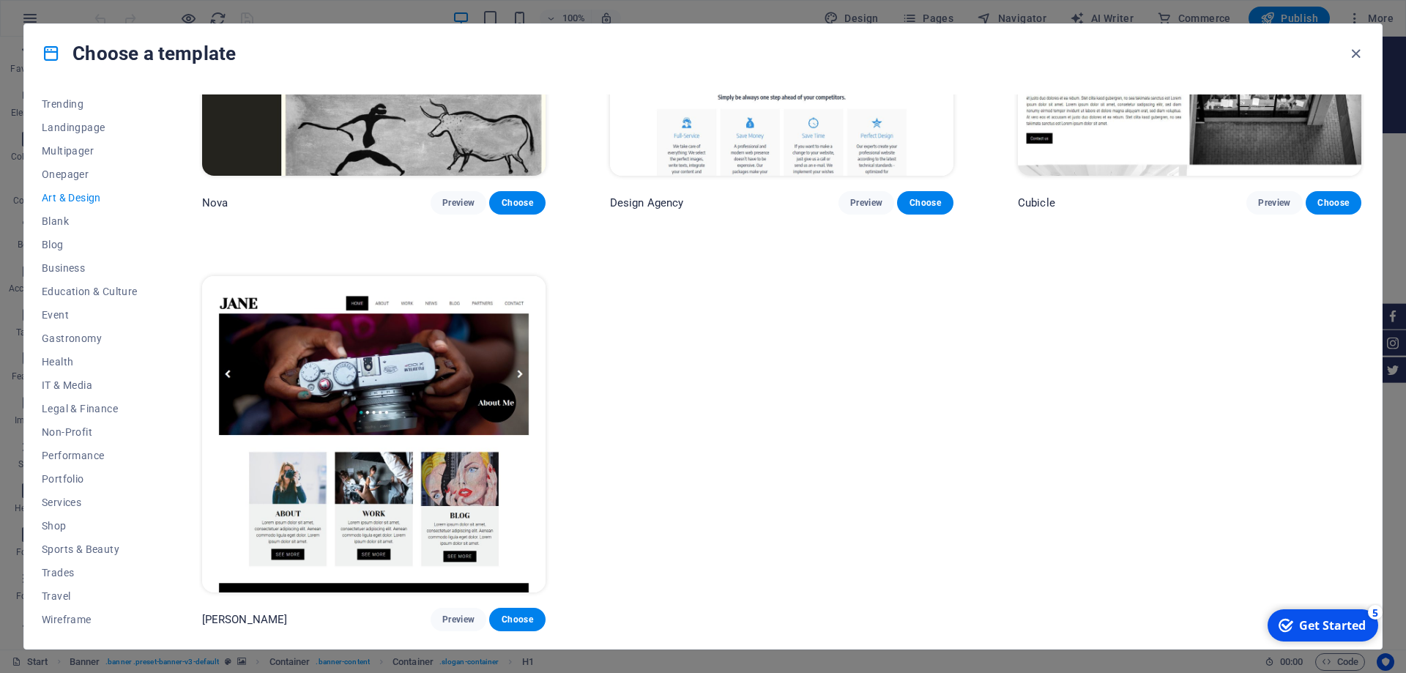
scroll to position [0, 0]
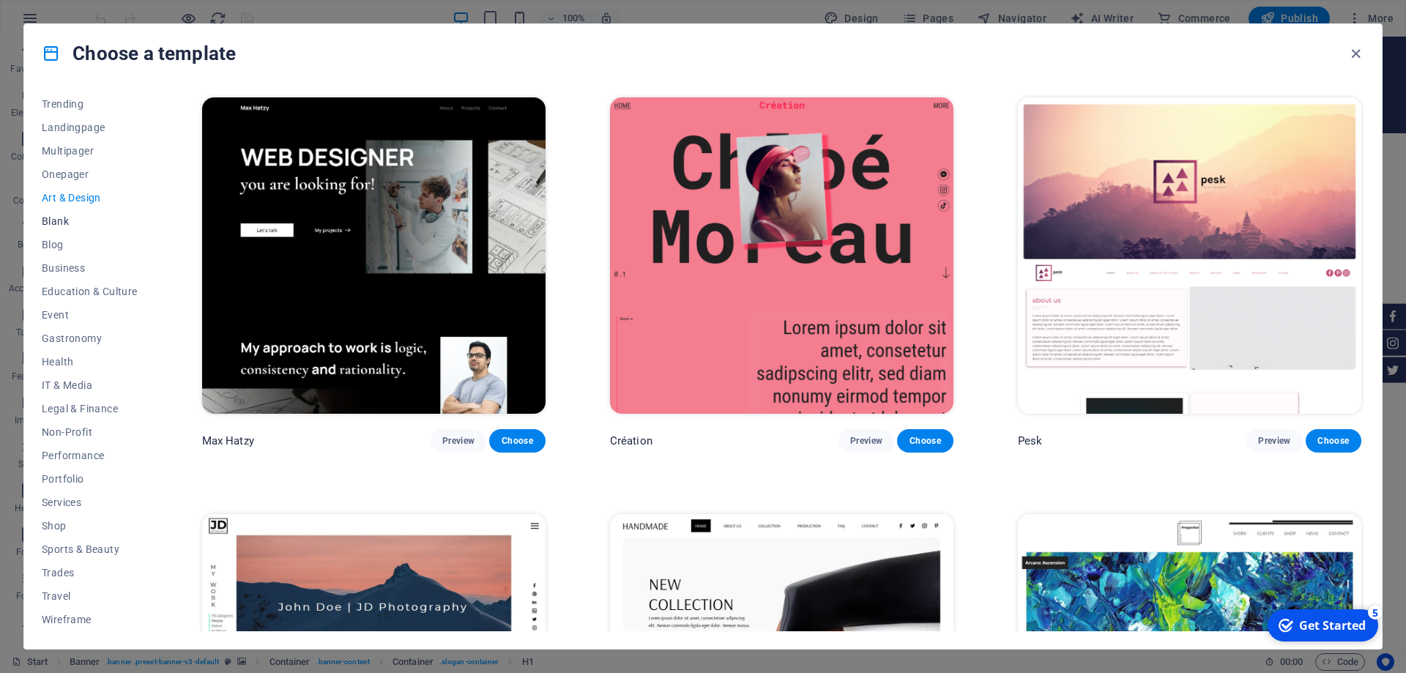
click at [56, 215] on span "Blank" at bounding box center [90, 221] width 96 height 12
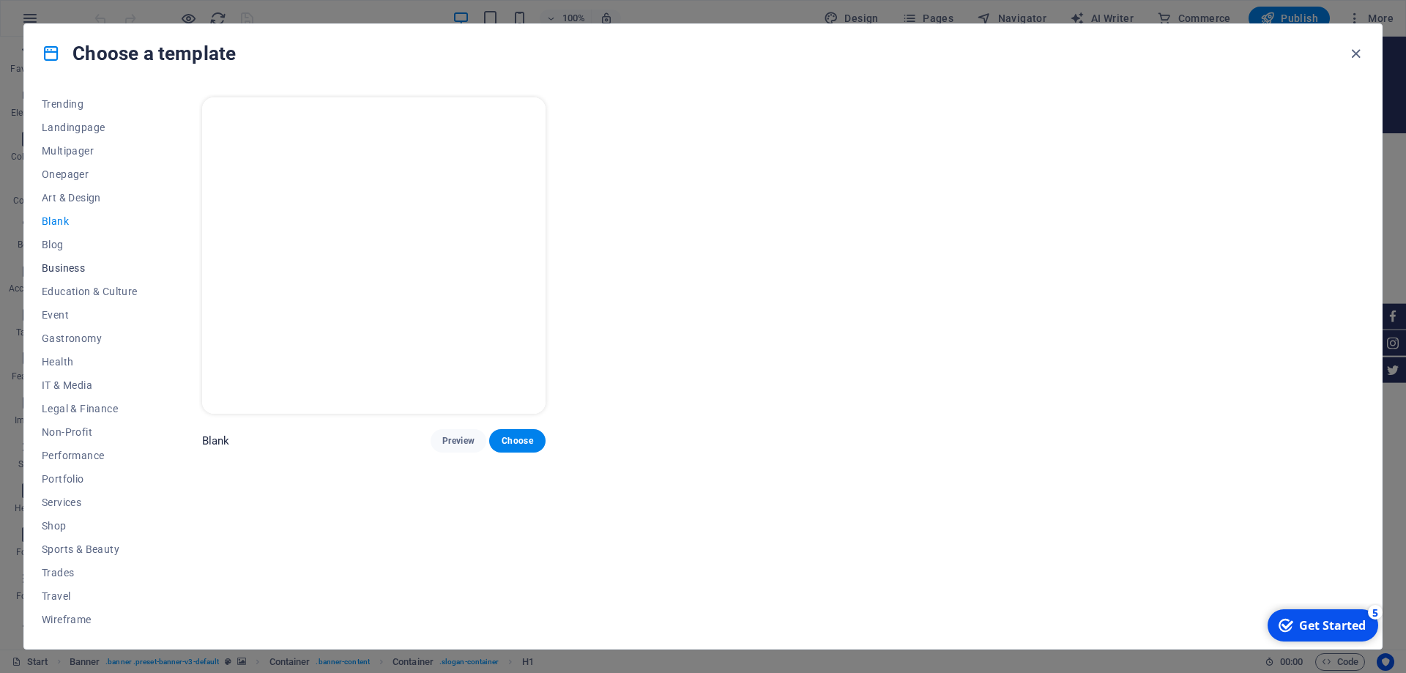
click at [56, 268] on span "Business" at bounding box center [90, 268] width 96 height 12
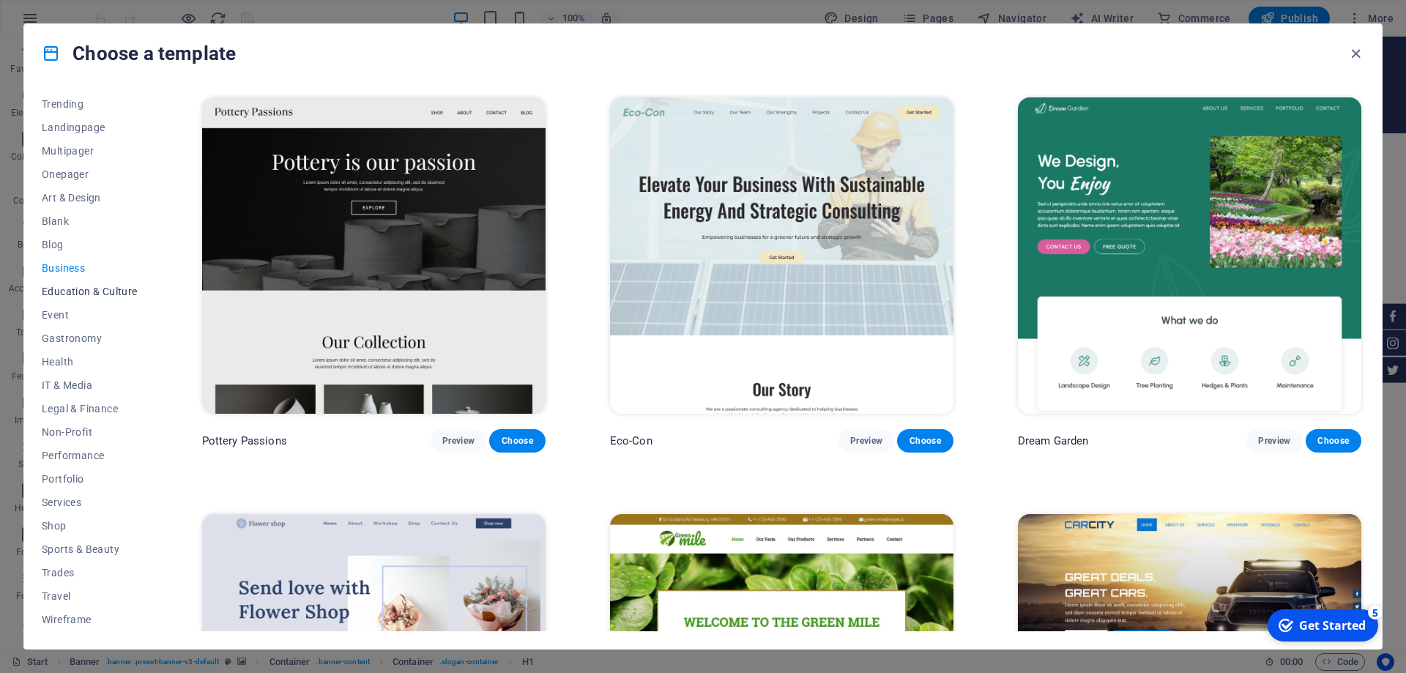
click at [67, 294] on span "Education & Culture" at bounding box center [90, 292] width 96 height 12
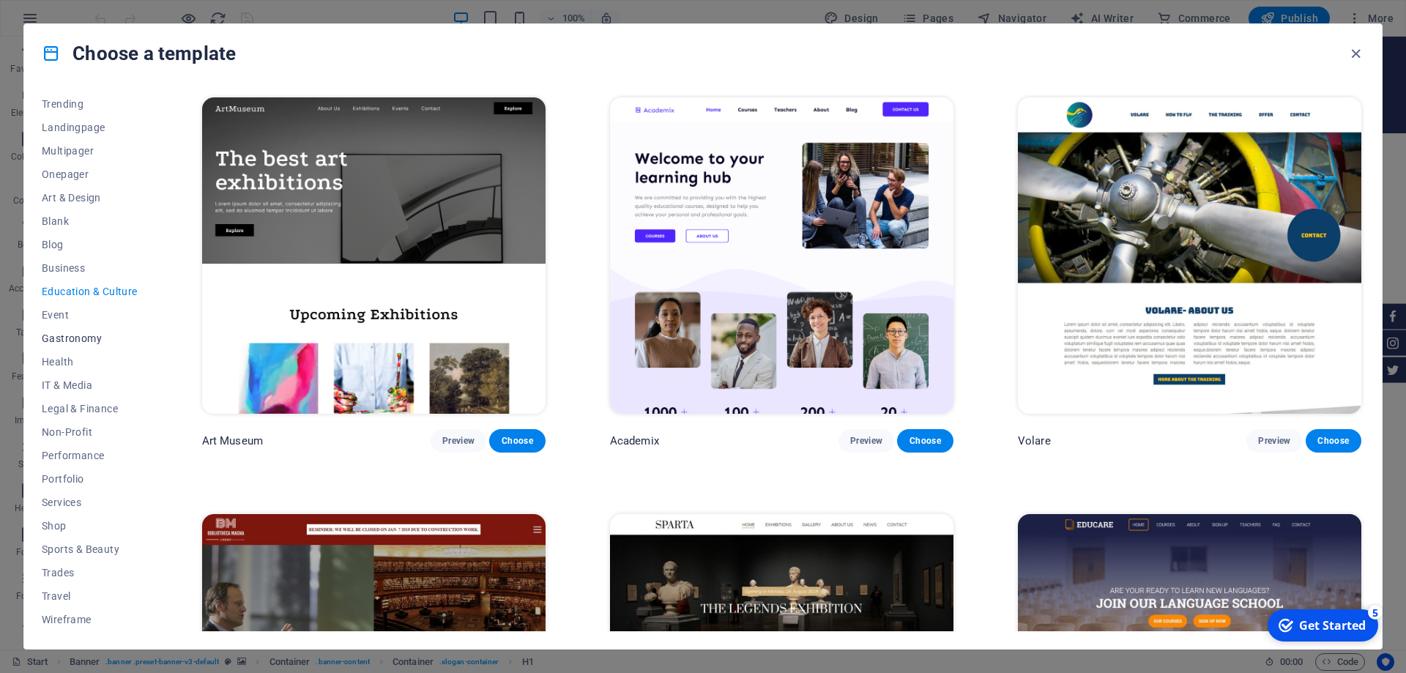
click at [72, 339] on span "Gastronomy" at bounding box center [90, 338] width 96 height 12
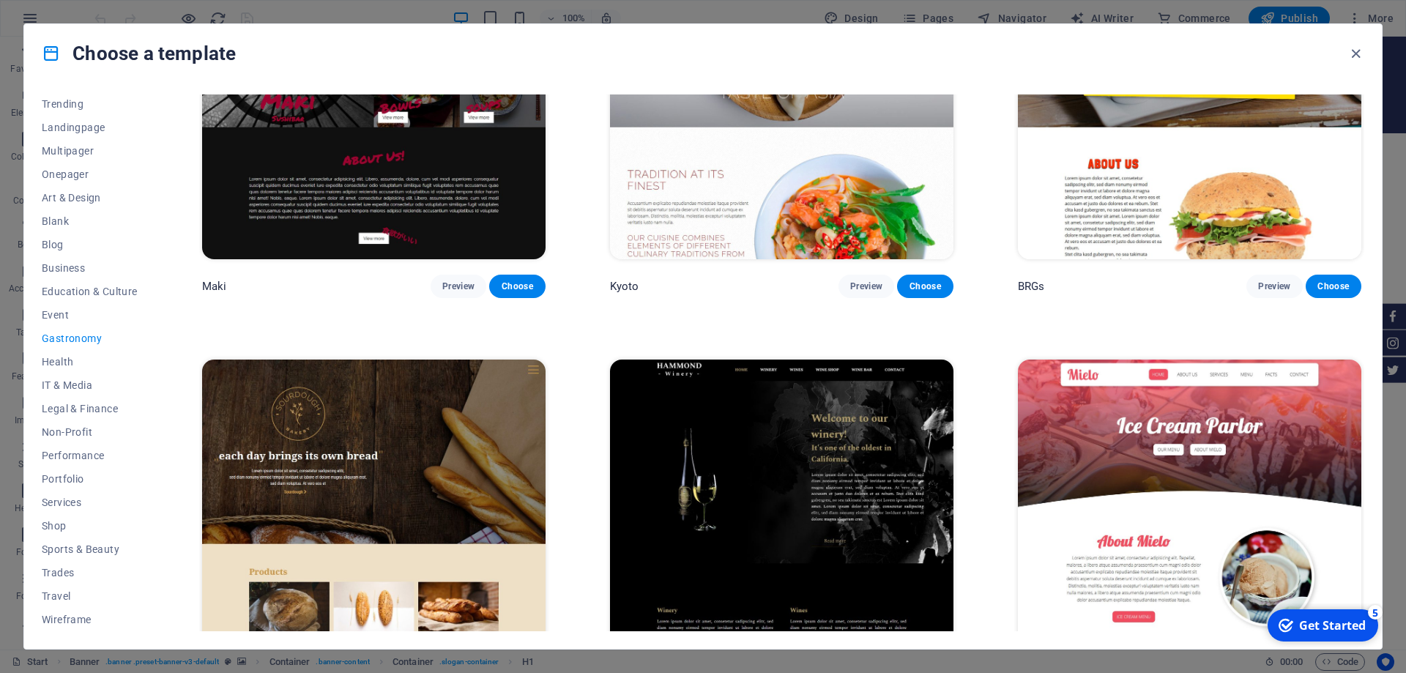
scroll to position [1318, 0]
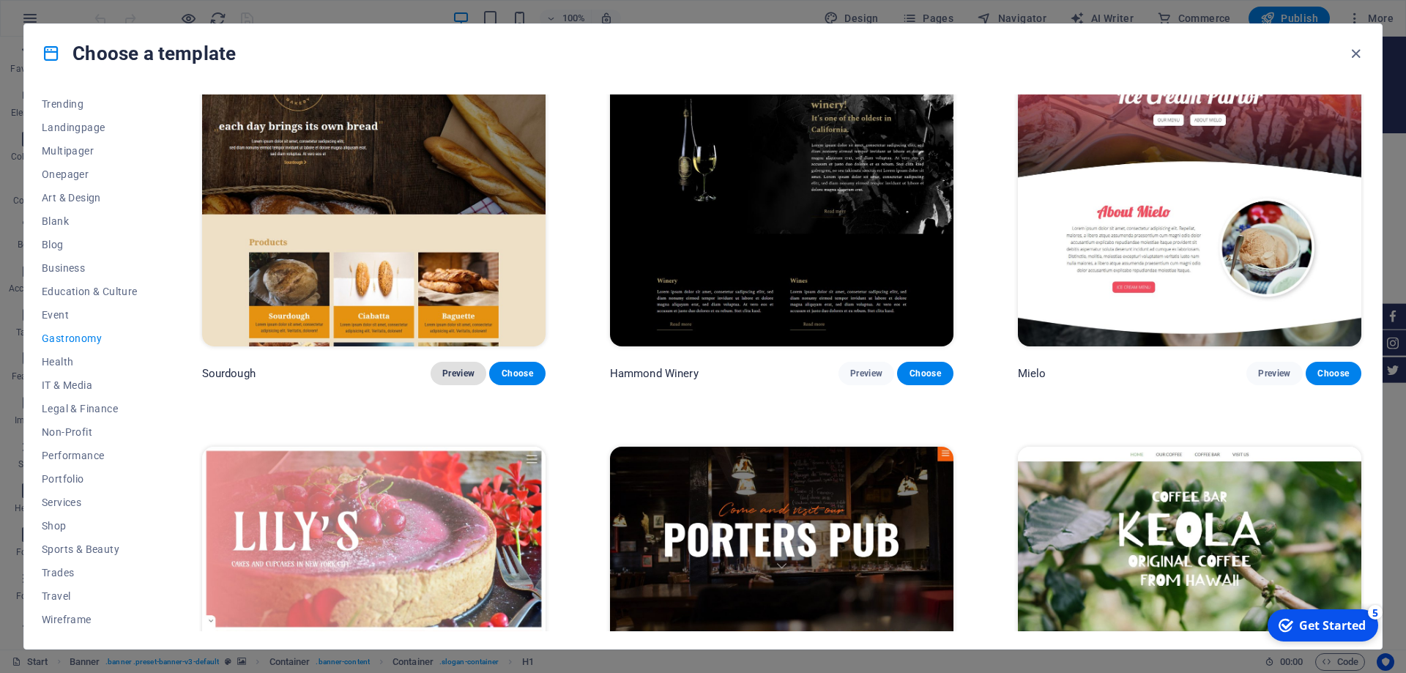
click at [455, 376] on span "Preview" at bounding box center [458, 374] width 32 height 12
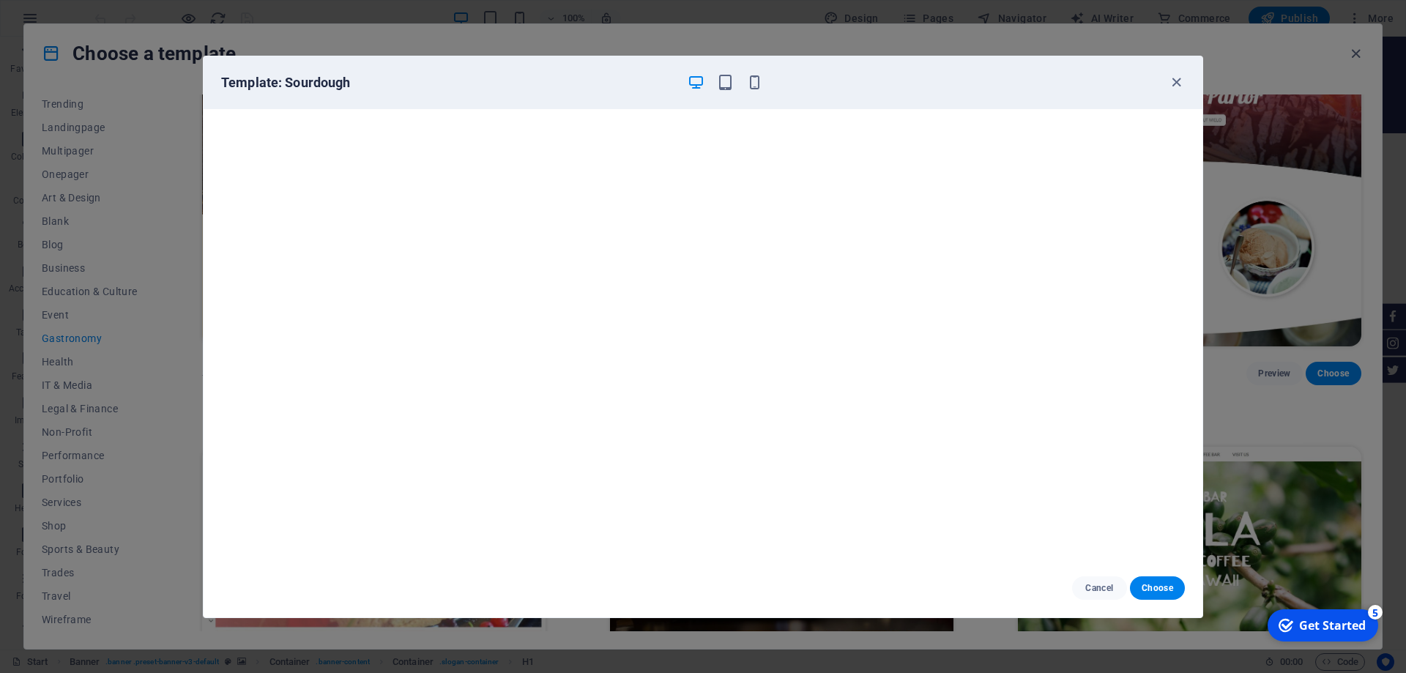
scroll to position [0, 0]
click at [1183, 81] on icon "button" at bounding box center [1176, 82] width 17 height 17
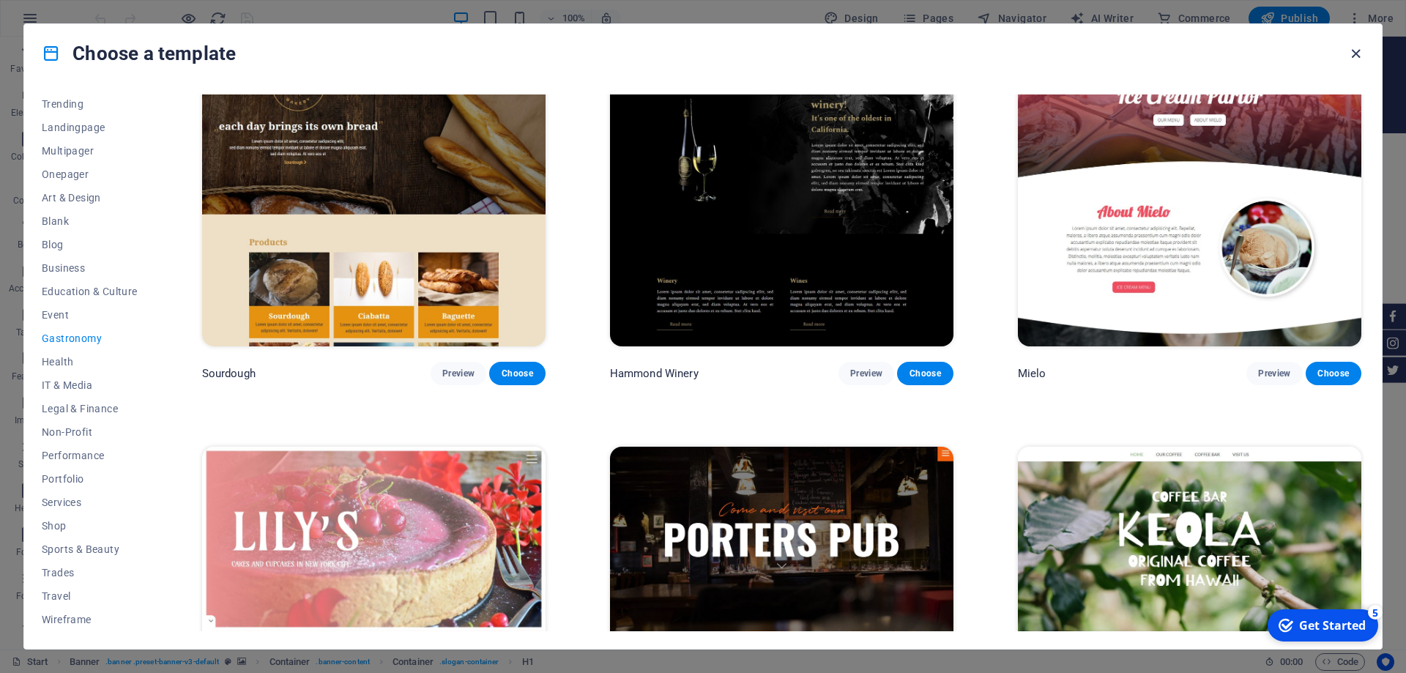
click at [1355, 56] on icon "button" at bounding box center [1355, 53] width 17 height 17
